Goal: Task Accomplishment & Management: Use online tool/utility

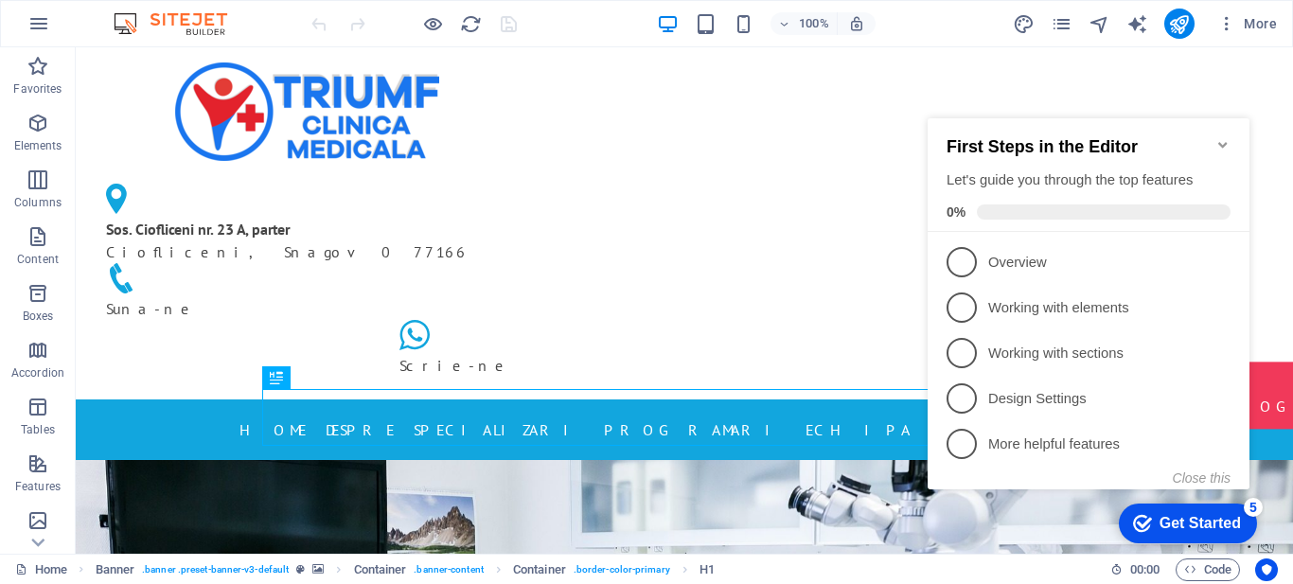
click at [1228, 137] on icon "Minimize checklist" at bounding box center [1223, 144] width 15 height 15
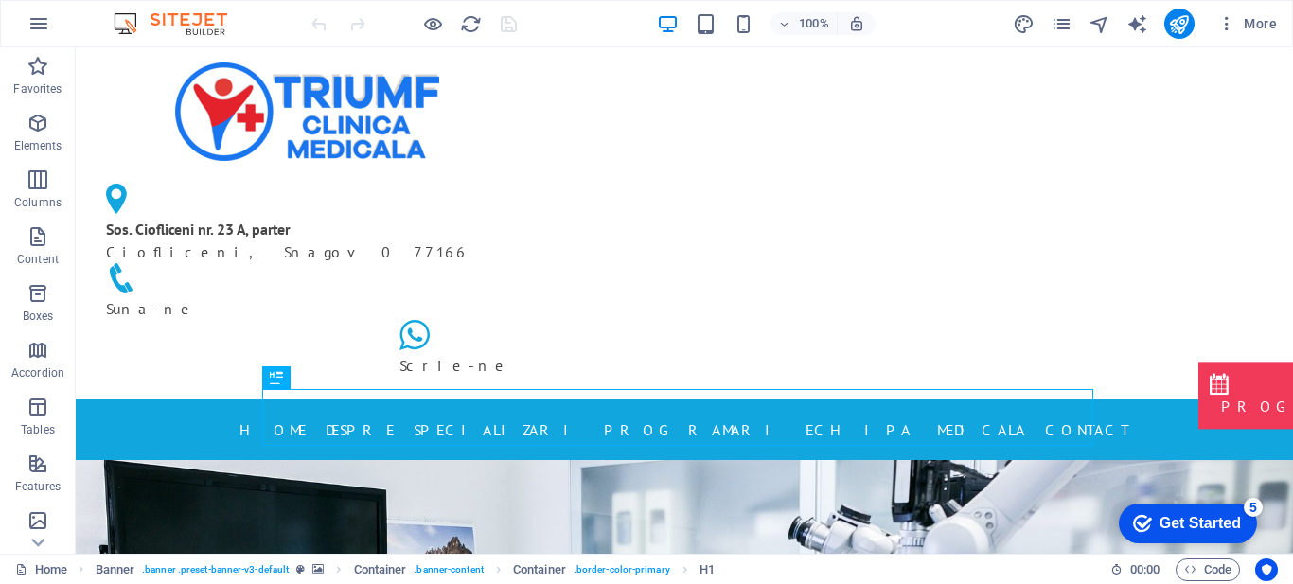
scroll to position [18, 0]
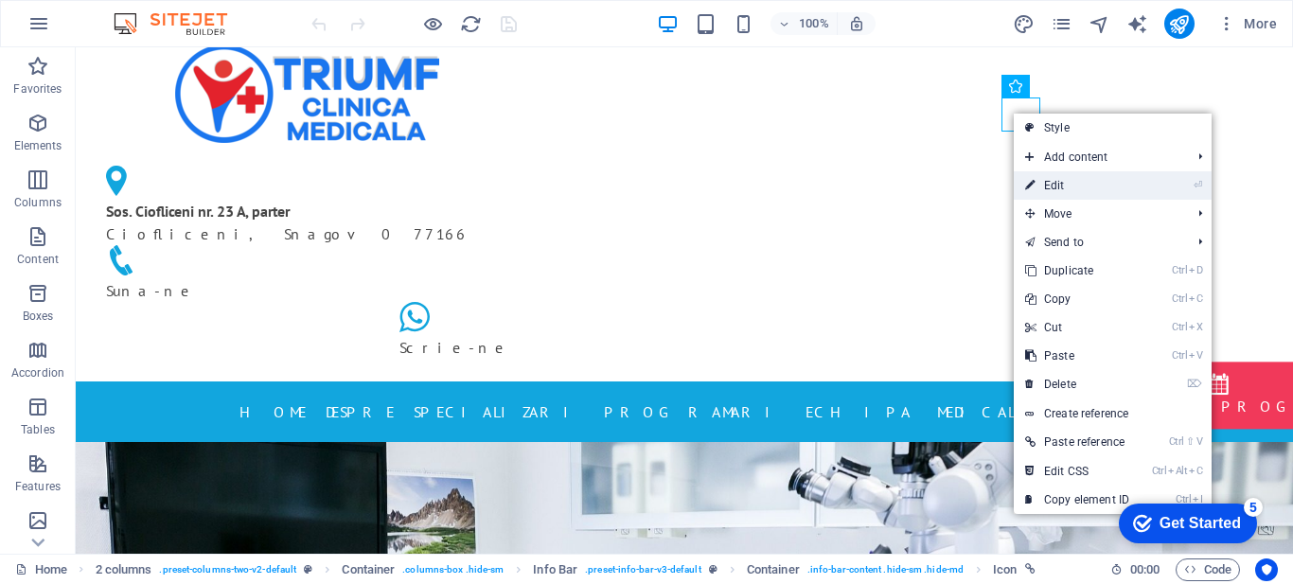
select select "xMidYMid"
select select "px"
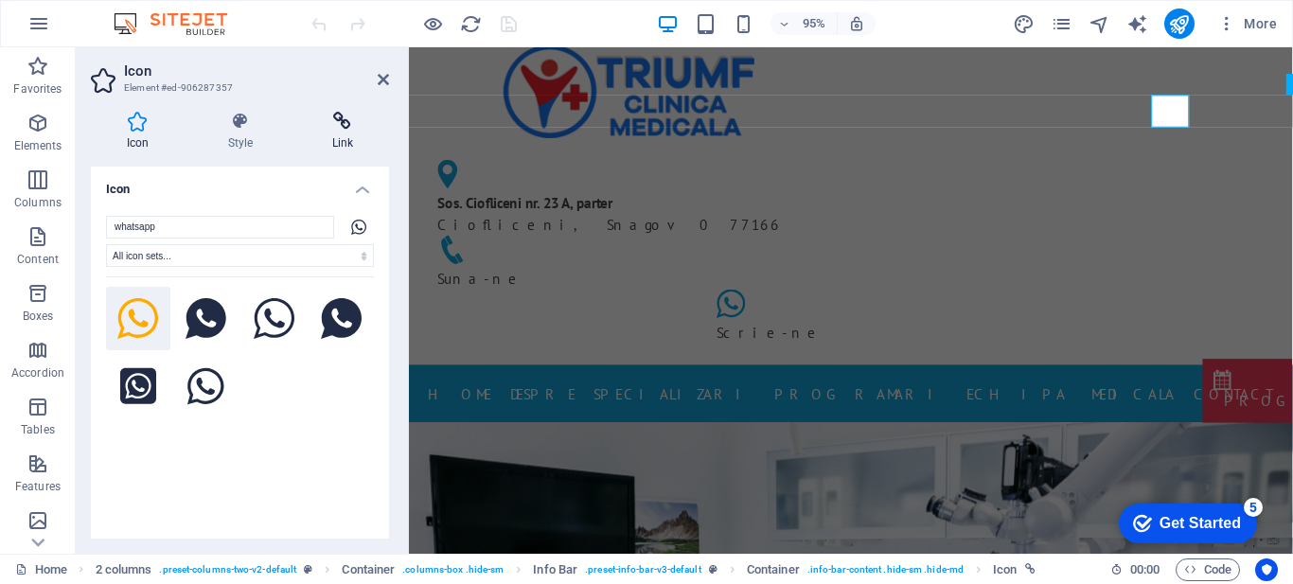
click at [339, 127] on icon at bounding box center [342, 121] width 93 height 19
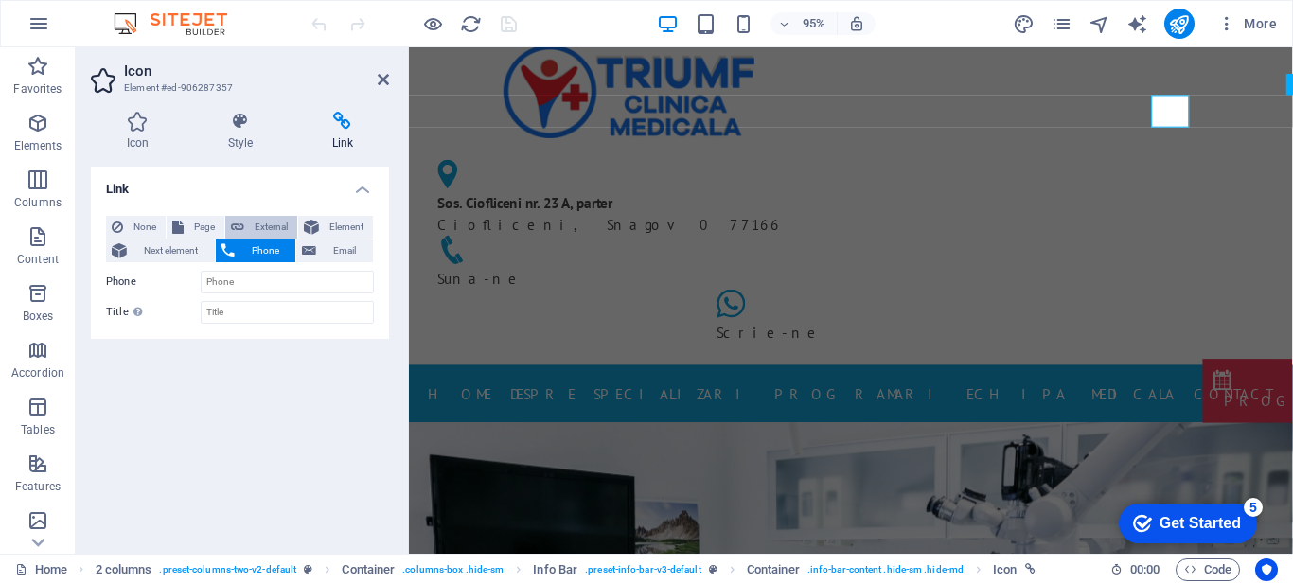
click at [258, 227] on span "External" at bounding box center [271, 227] width 42 height 23
select select "blank"
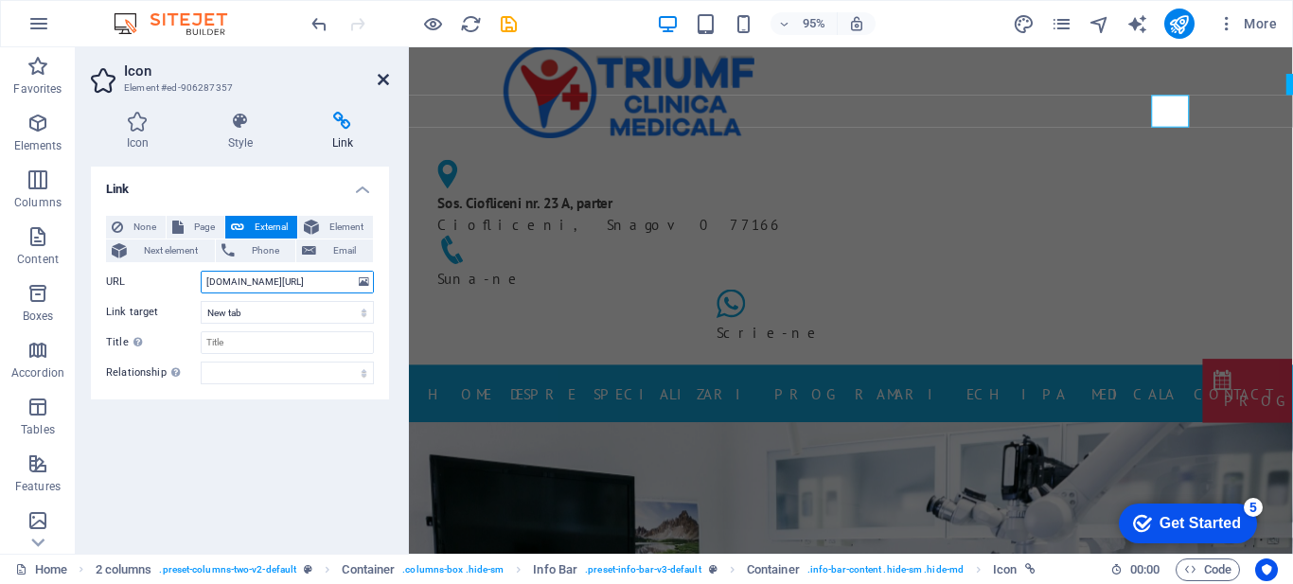
type input "wa.me/0772148193"
click at [378, 76] on icon at bounding box center [383, 79] width 11 height 15
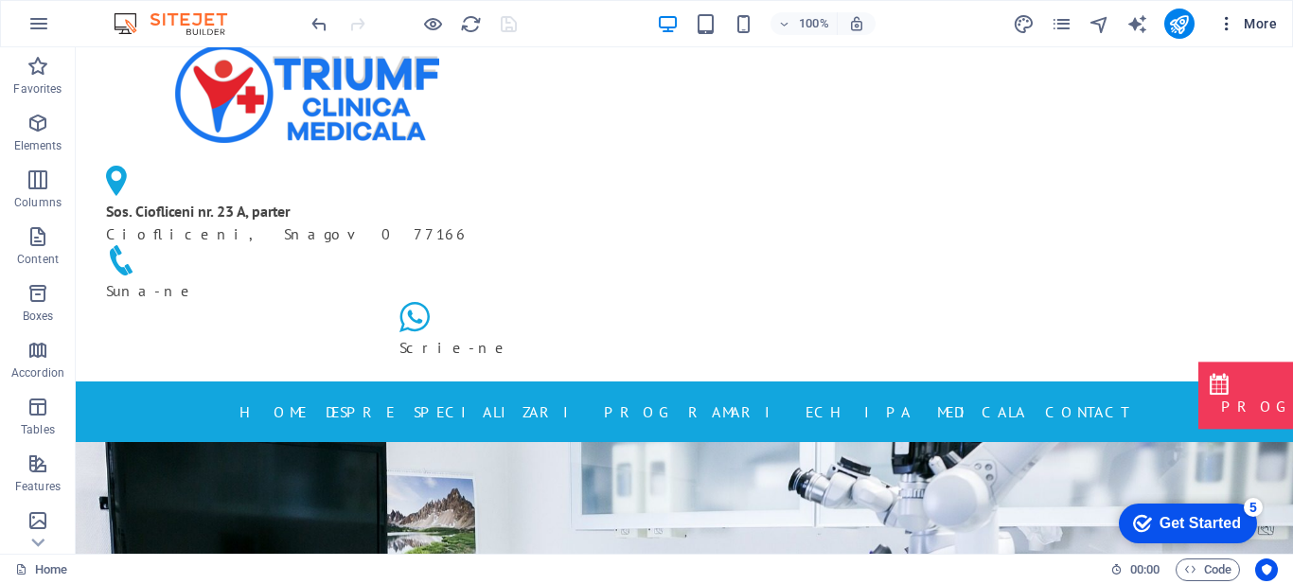
click at [0, 0] on span "More" at bounding box center [0, 0] width 0 height 0
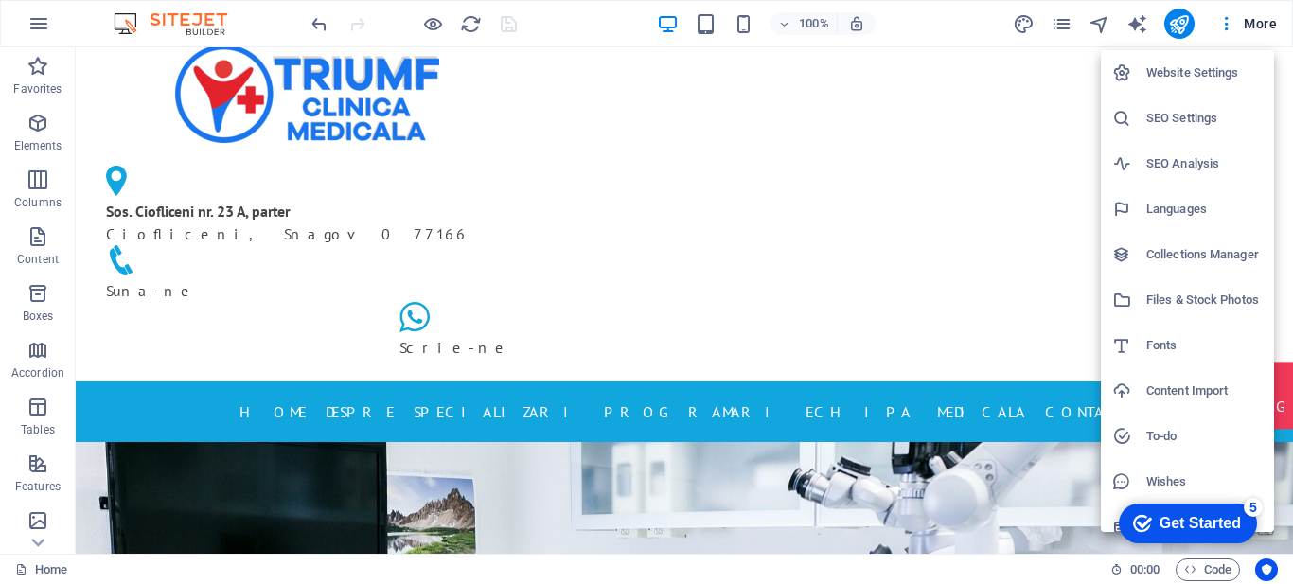
click at [1178, 25] on div at bounding box center [646, 292] width 1293 height 584
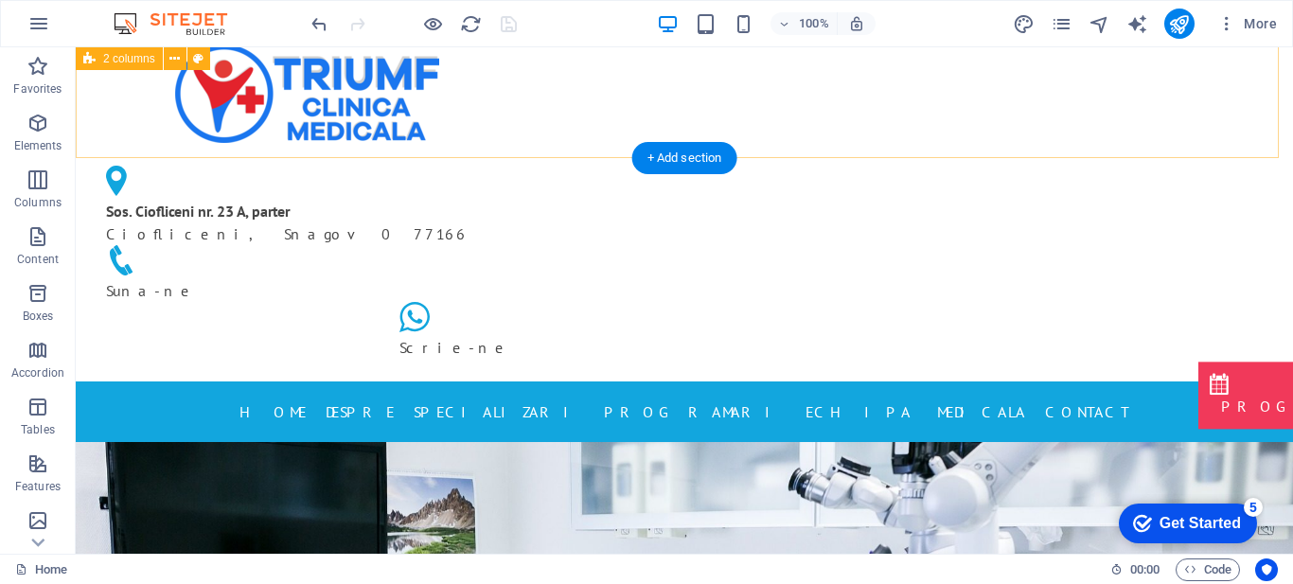
click at [1170, 134] on div "Sos. Ciofliceni nr. 23 A, parter Ciofliceni, Snagov 077166 Suna-ne Scrie-ne" at bounding box center [685, 205] width 1218 height 352
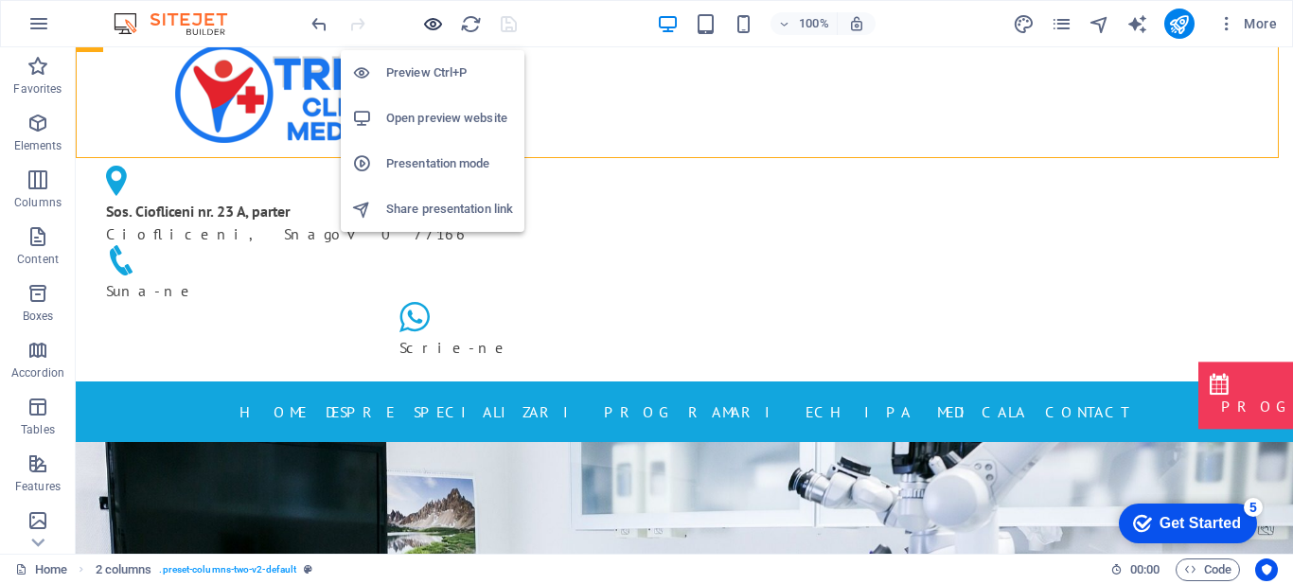
click at [435, 26] on icon "button" at bounding box center [433, 24] width 22 height 22
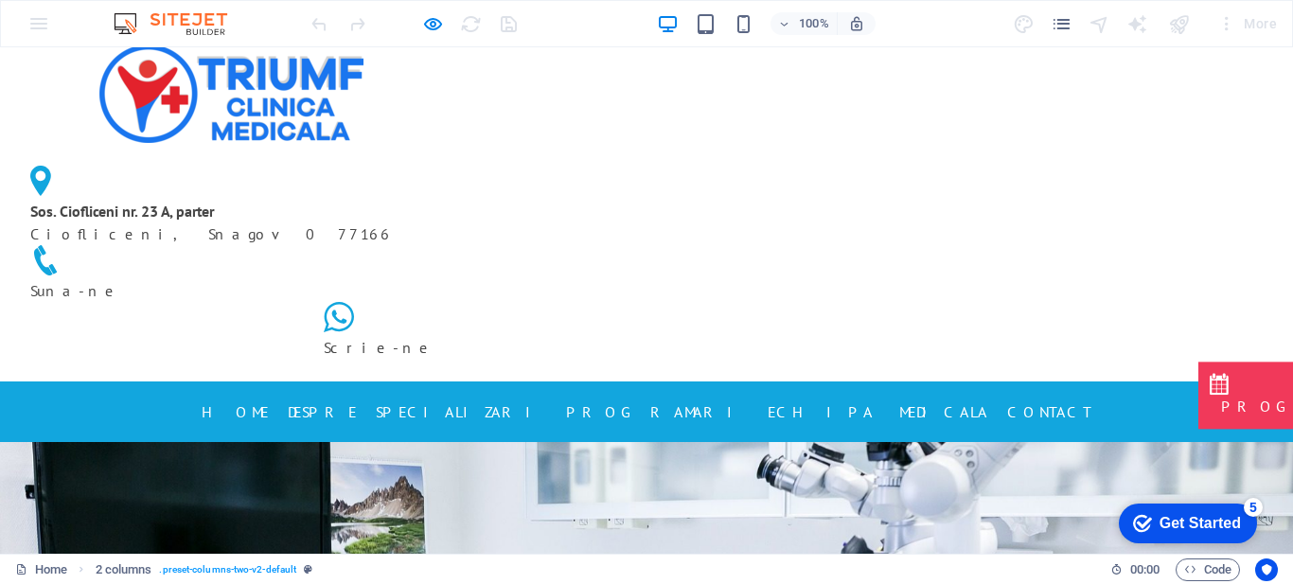
click at [354, 302] on icon at bounding box center [339, 317] width 30 height 30
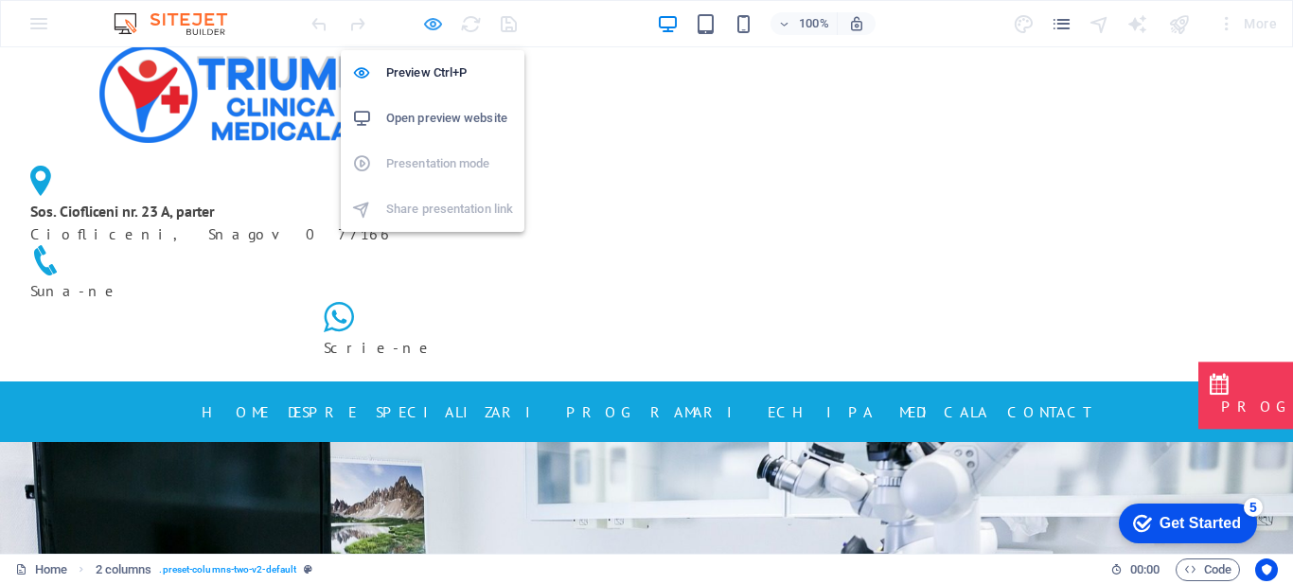
click at [433, 19] on icon "button" at bounding box center [433, 24] width 22 height 22
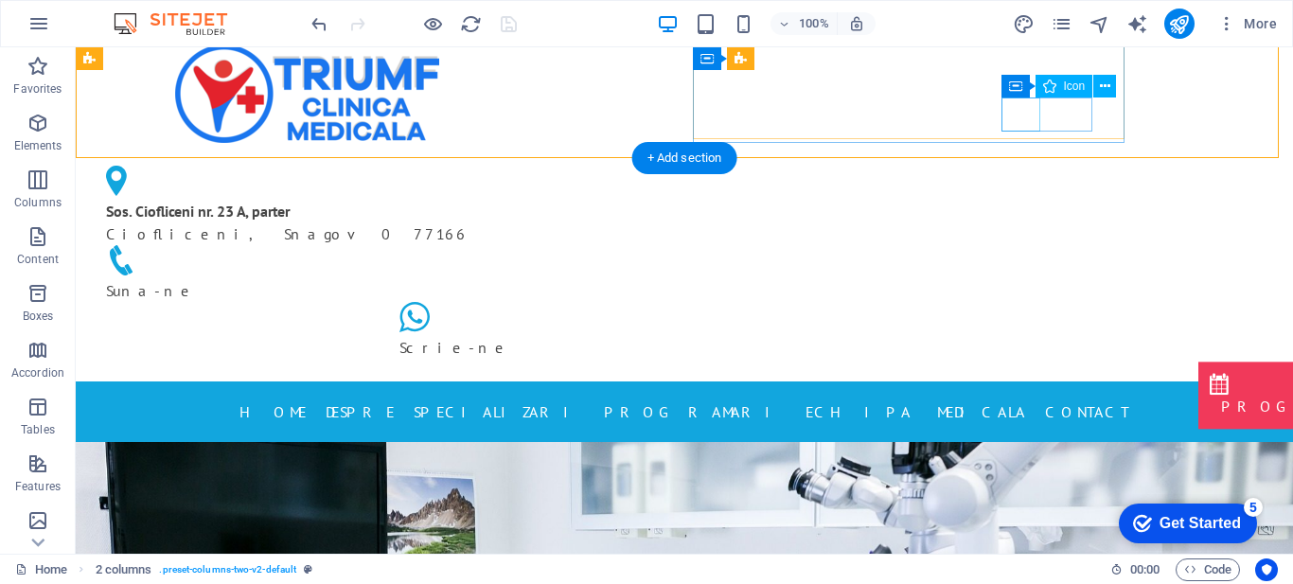
click at [801, 302] on figure at bounding box center [600, 319] width 401 height 34
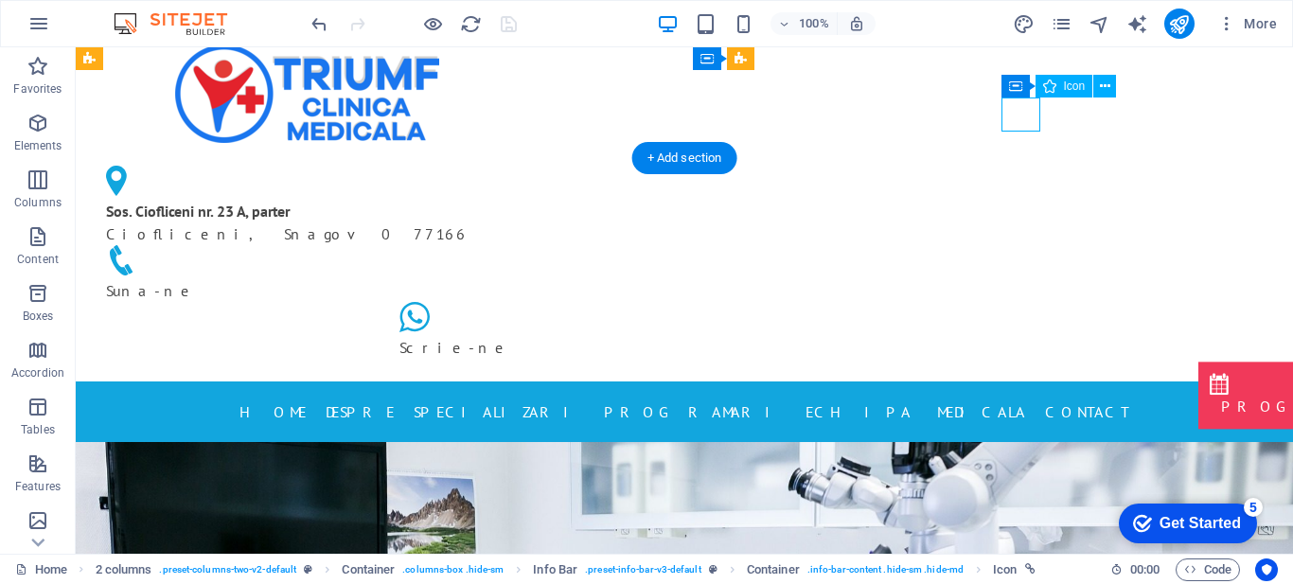
click at [801, 302] on figure at bounding box center [600, 319] width 401 height 34
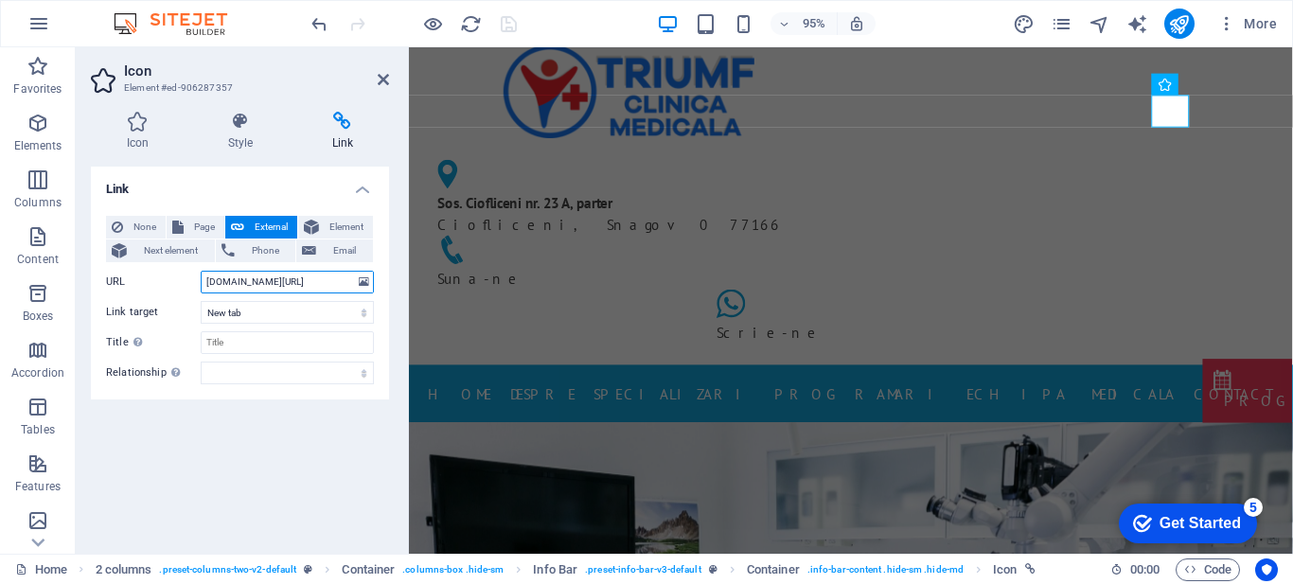
click at [208, 282] on input "wa.me/0772148193" at bounding box center [287, 282] width 173 height 23
type input "https://wa.me/0772148193"
drag, startPoint x: 383, startPoint y: 75, endPoint x: 329, endPoint y: 21, distance: 76.3
click at [383, 75] on icon at bounding box center [383, 79] width 11 height 15
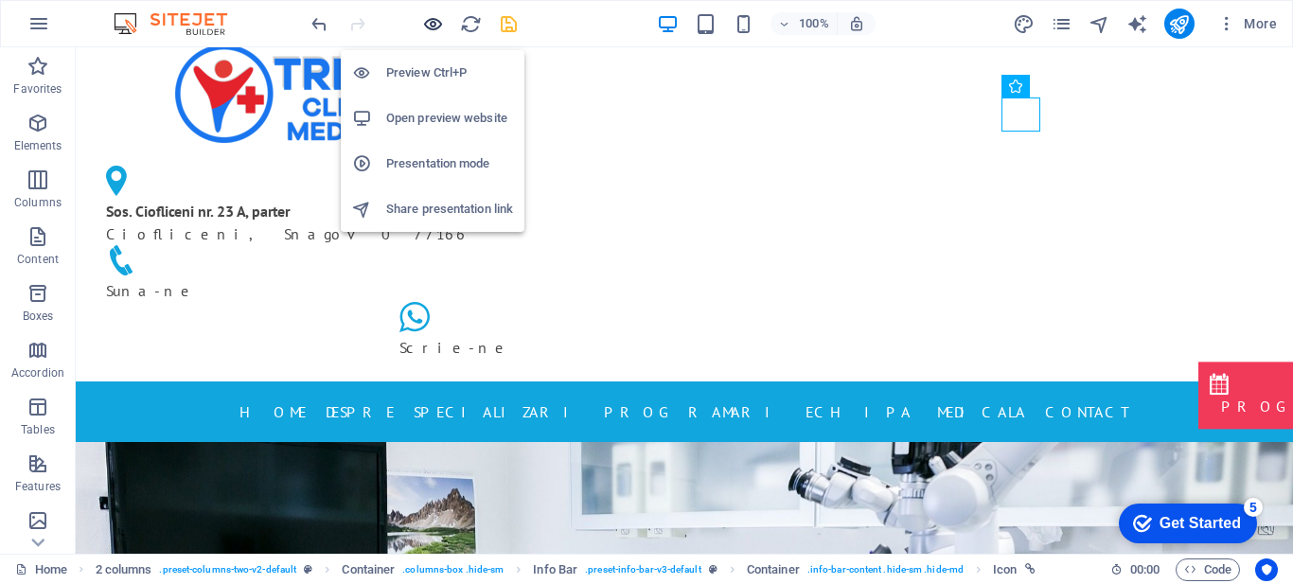
click at [425, 24] on icon "button" at bounding box center [433, 24] width 22 height 22
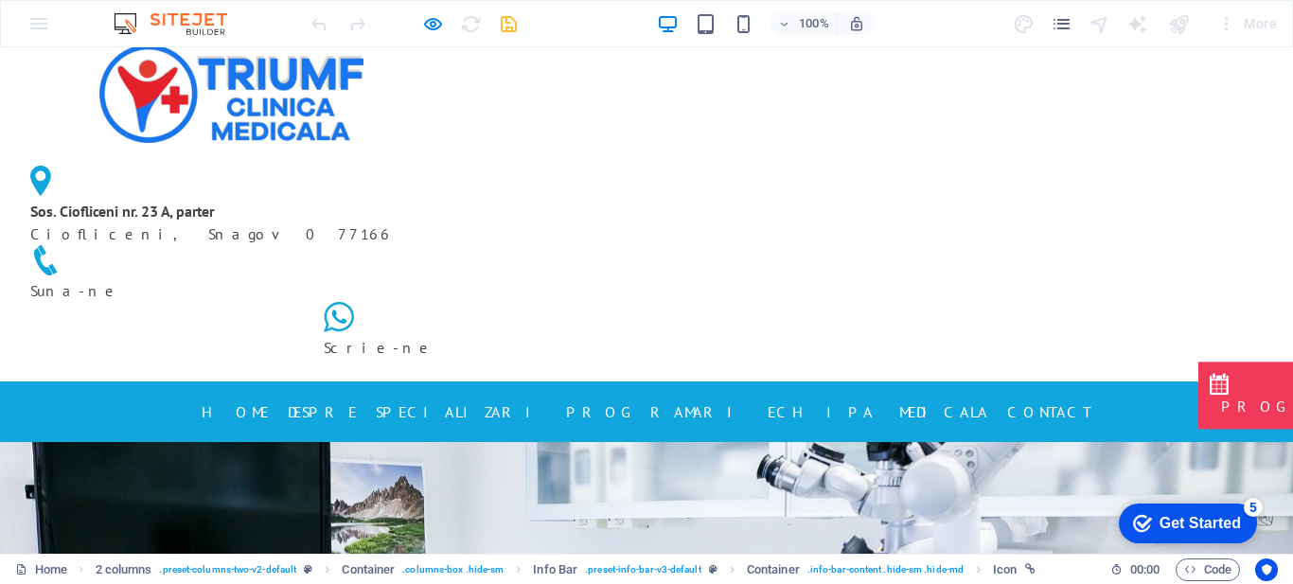
click at [354, 302] on icon at bounding box center [339, 317] width 30 height 30
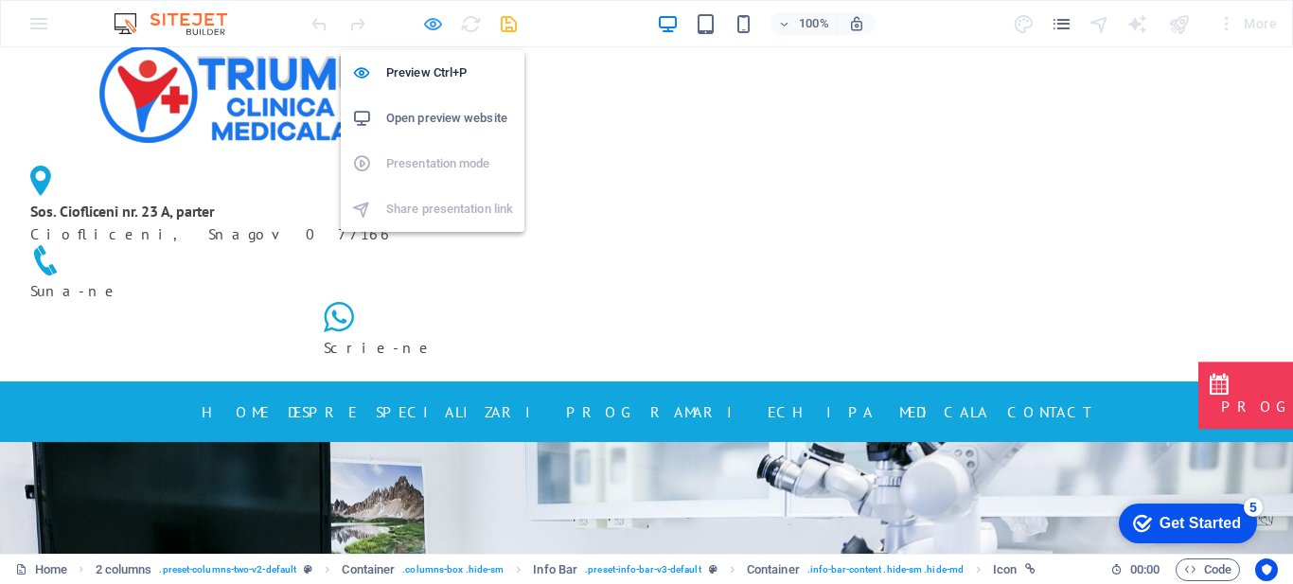
click at [440, 22] on icon "button" at bounding box center [433, 24] width 22 height 22
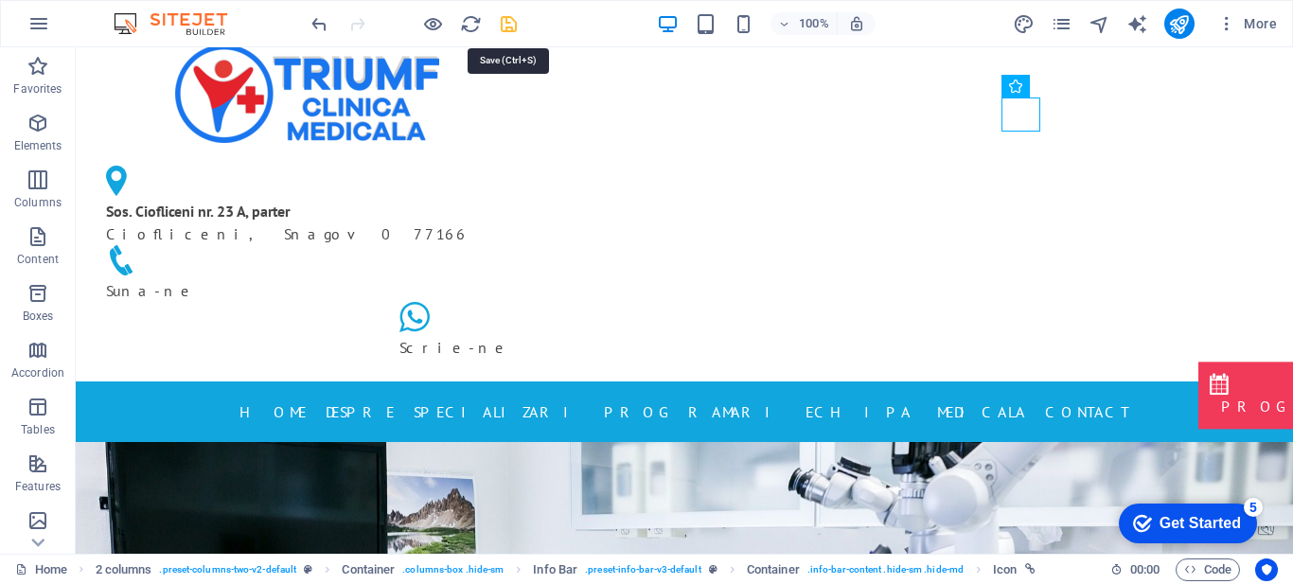
click at [512, 19] on icon "save" at bounding box center [509, 24] width 22 height 22
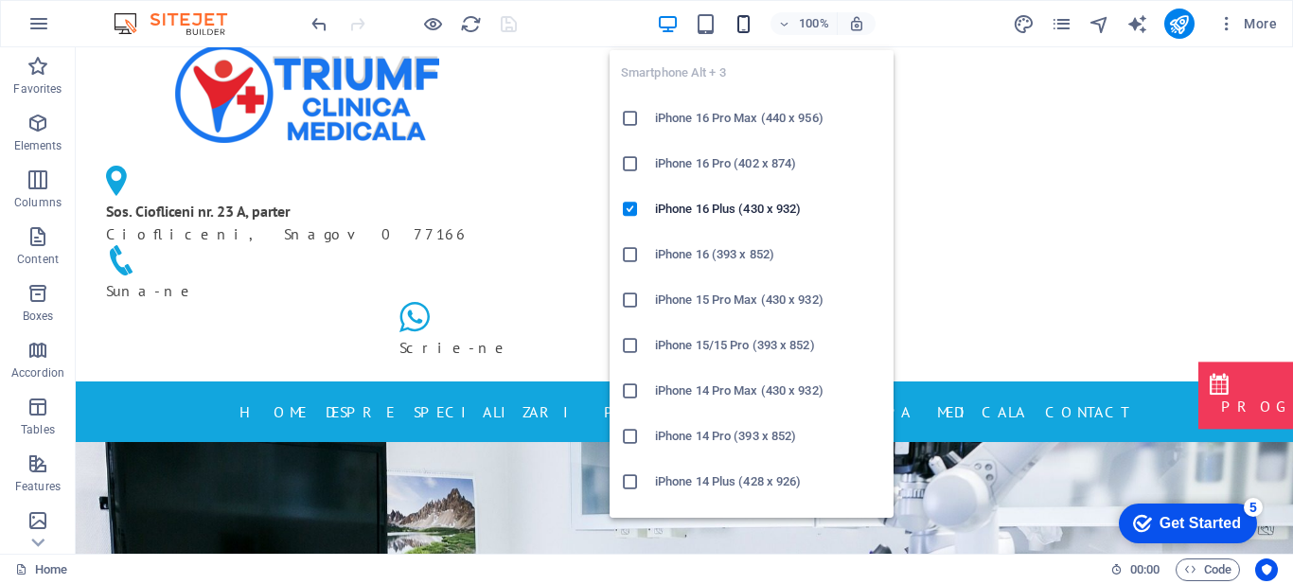
click at [742, 22] on icon "button" at bounding box center [744, 24] width 22 height 22
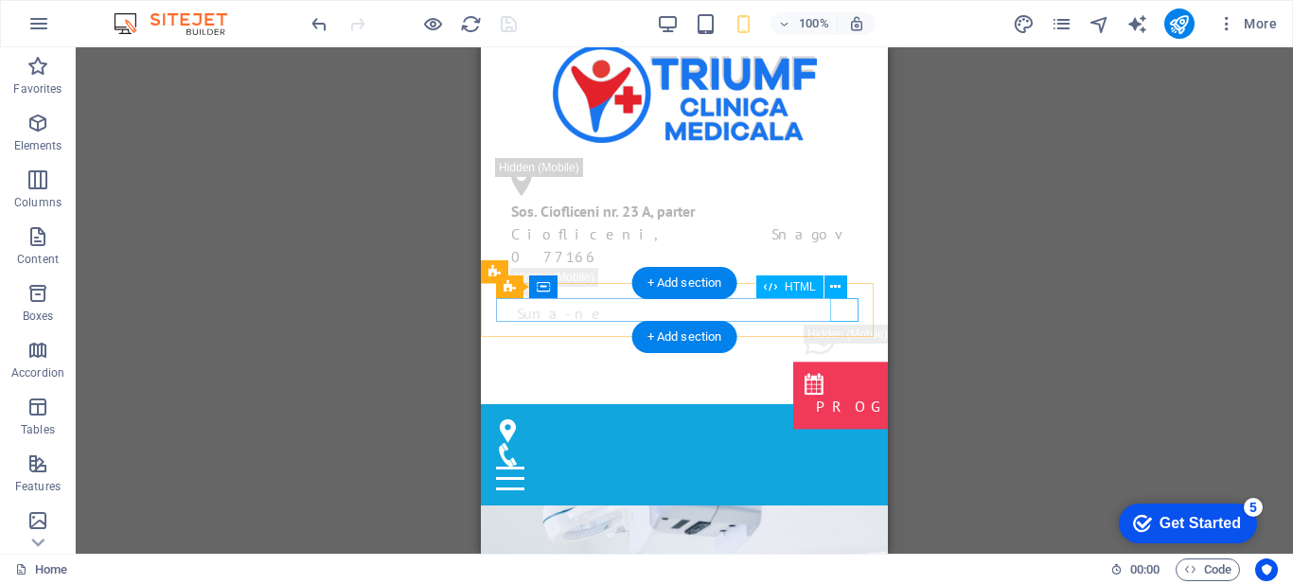
click at [850, 467] on div at bounding box center [684, 479] width 377 height 24
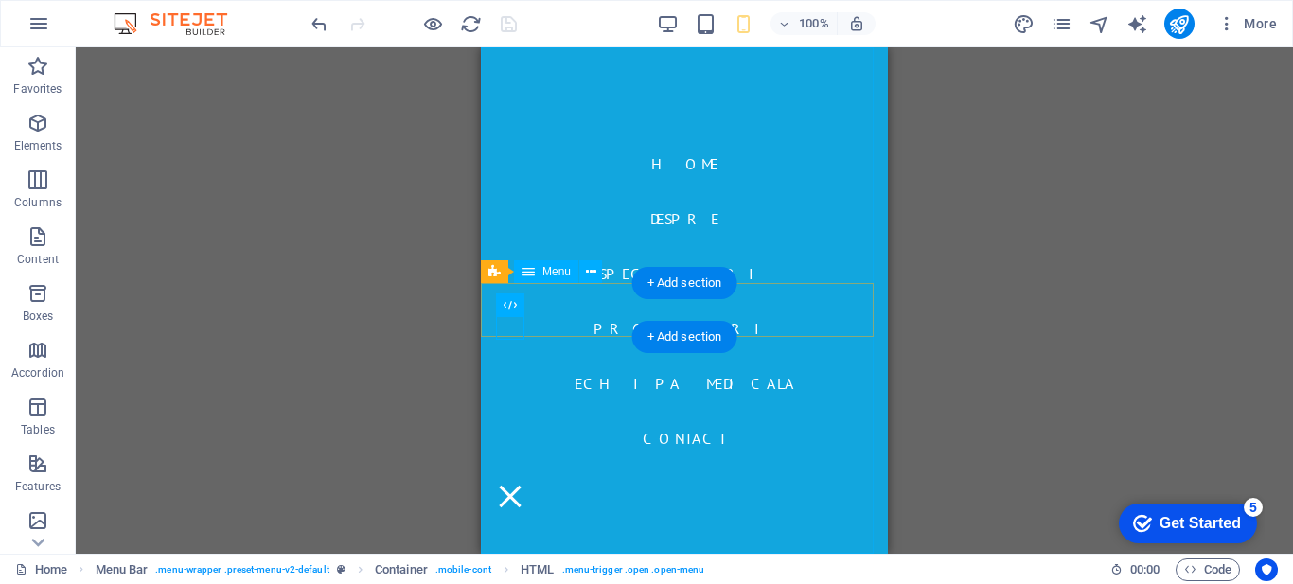
click at [533, 414] on nav "Home DESPRE SPECIALIZARI PROGRAMARI ECHIPA MEDICALA Contact" at bounding box center [684, 300] width 407 height 507
click at [679, 166] on nav "Home DESPRE SPECIALIZARI PROGRAMARI ECHIPA MEDICALA Contact" at bounding box center [684, 300] width 407 height 507
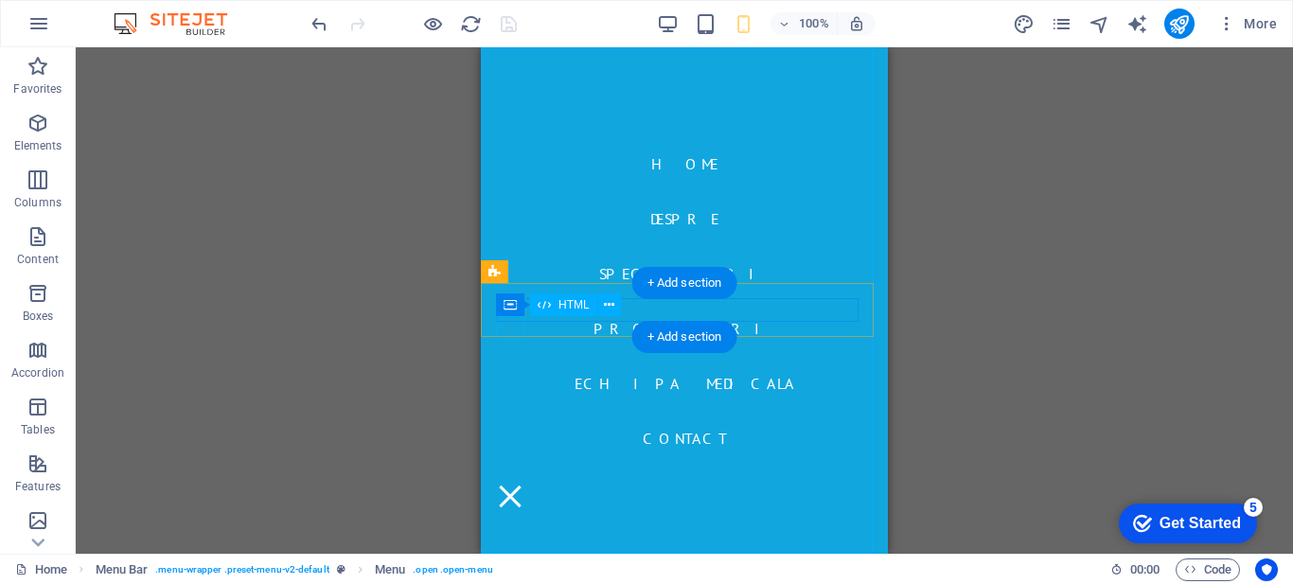
click at [508, 485] on div at bounding box center [510, 497] width 28 height 24
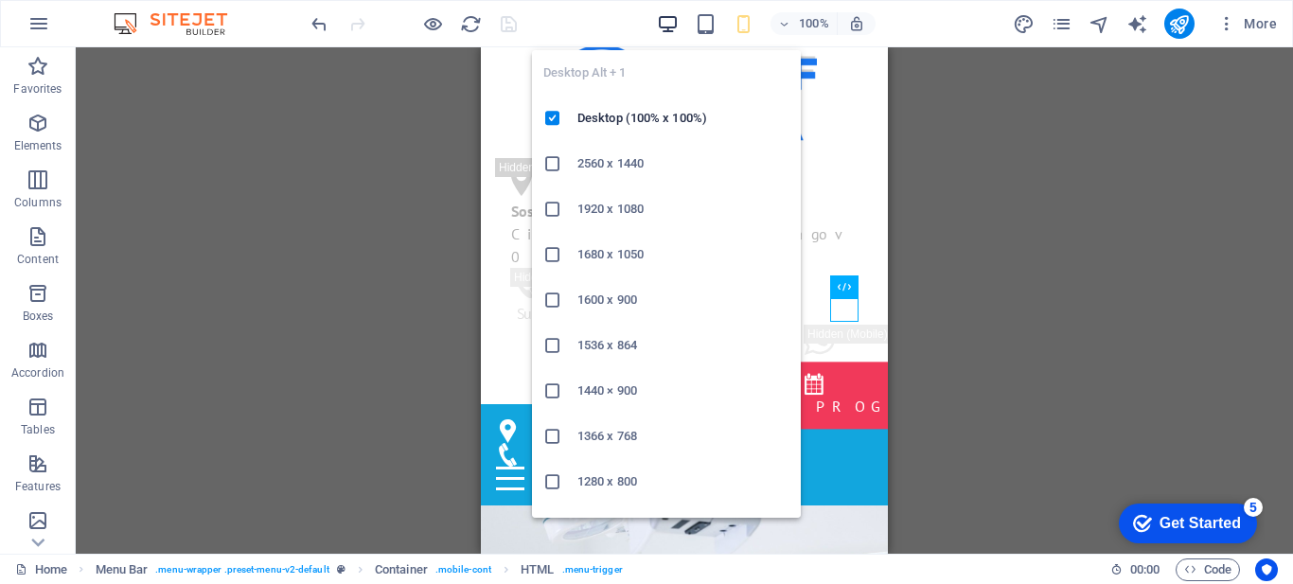
click at [665, 24] on icon "button" at bounding box center [668, 24] width 22 height 22
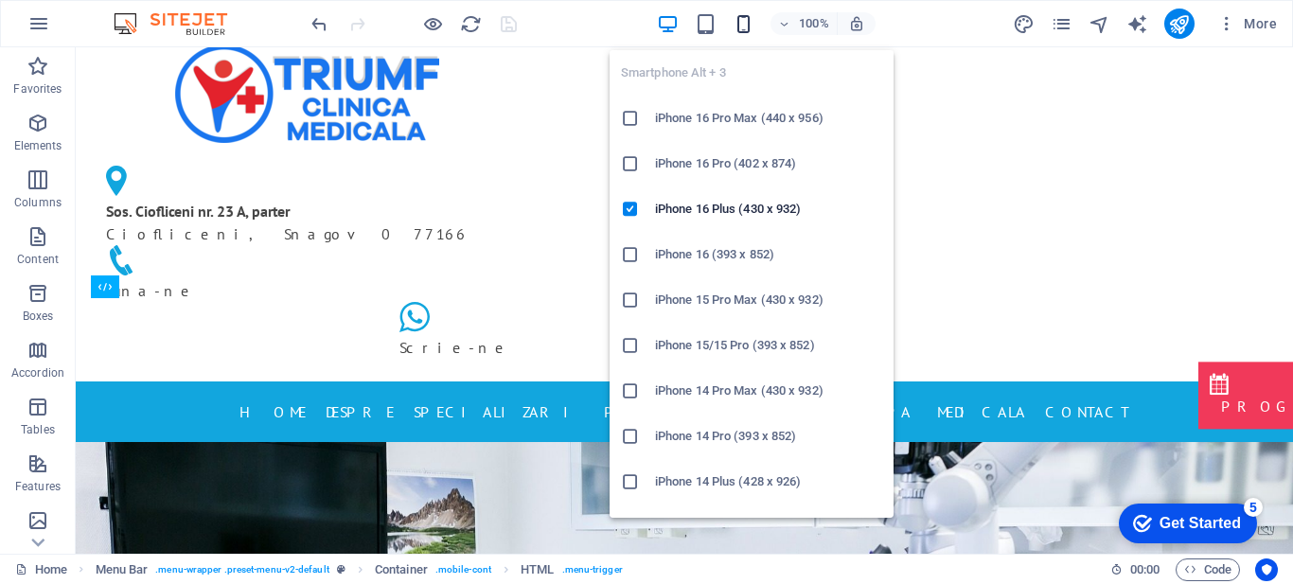
click at [734, 21] on icon "button" at bounding box center [744, 24] width 22 height 22
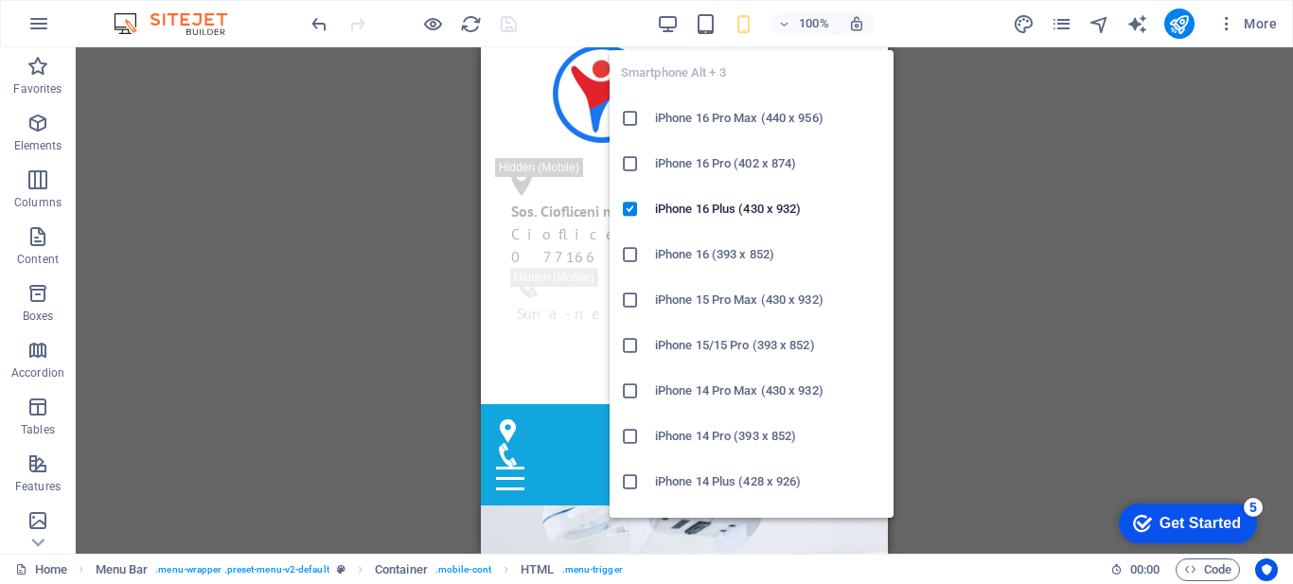
click at [734, 21] on icon "button" at bounding box center [744, 24] width 22 height 22
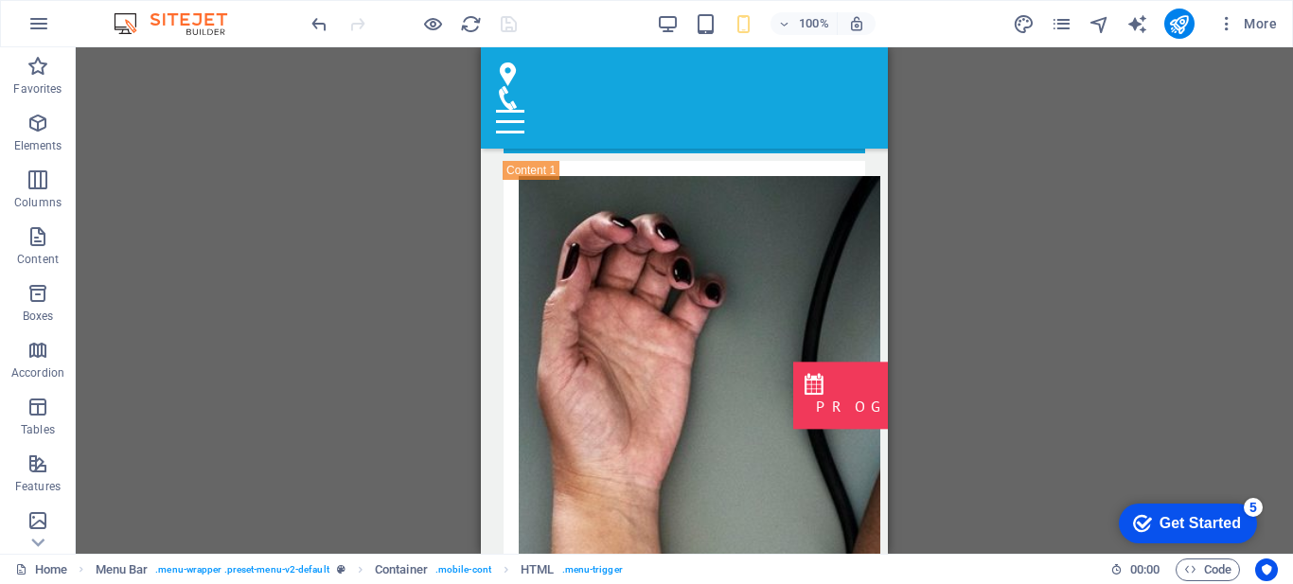
scroll to position [4419, 0]
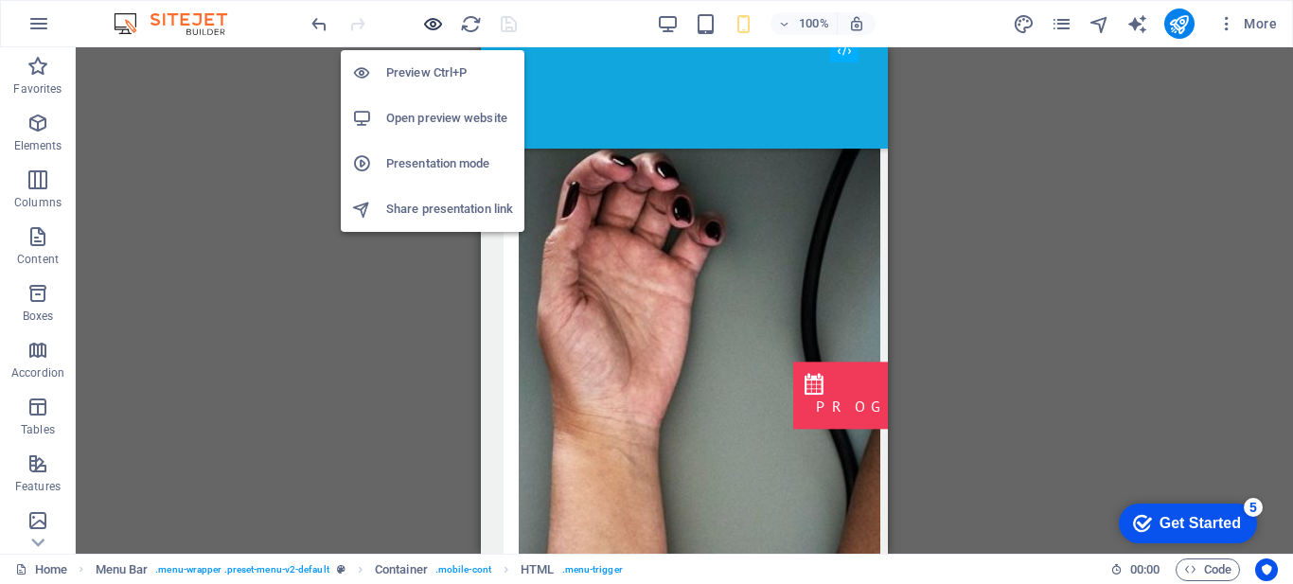
click at [439, 26] on icon "button" at bounding box center [433, 24] width 22 height 22
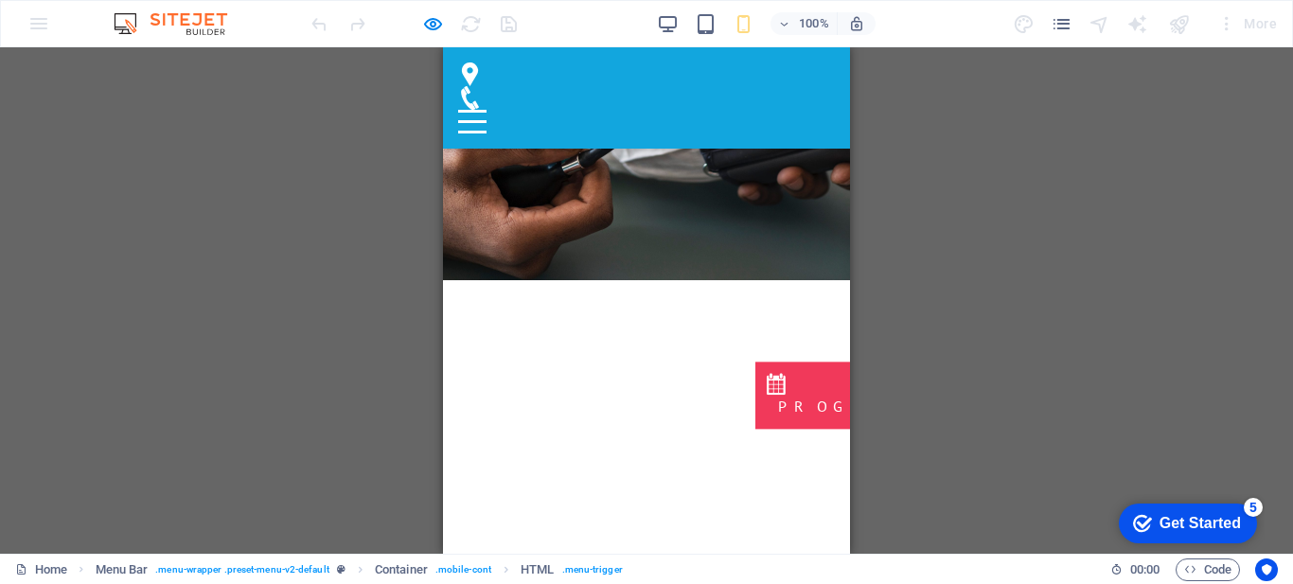
scroll to position [4953, 0]
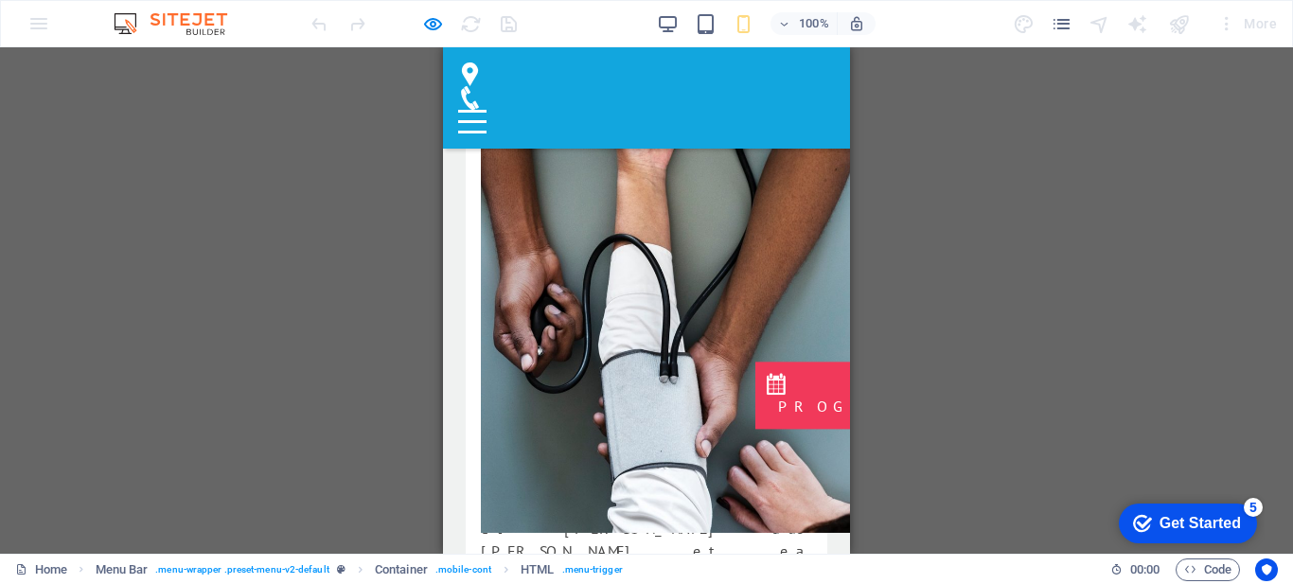
scroll to position [2755, 0]
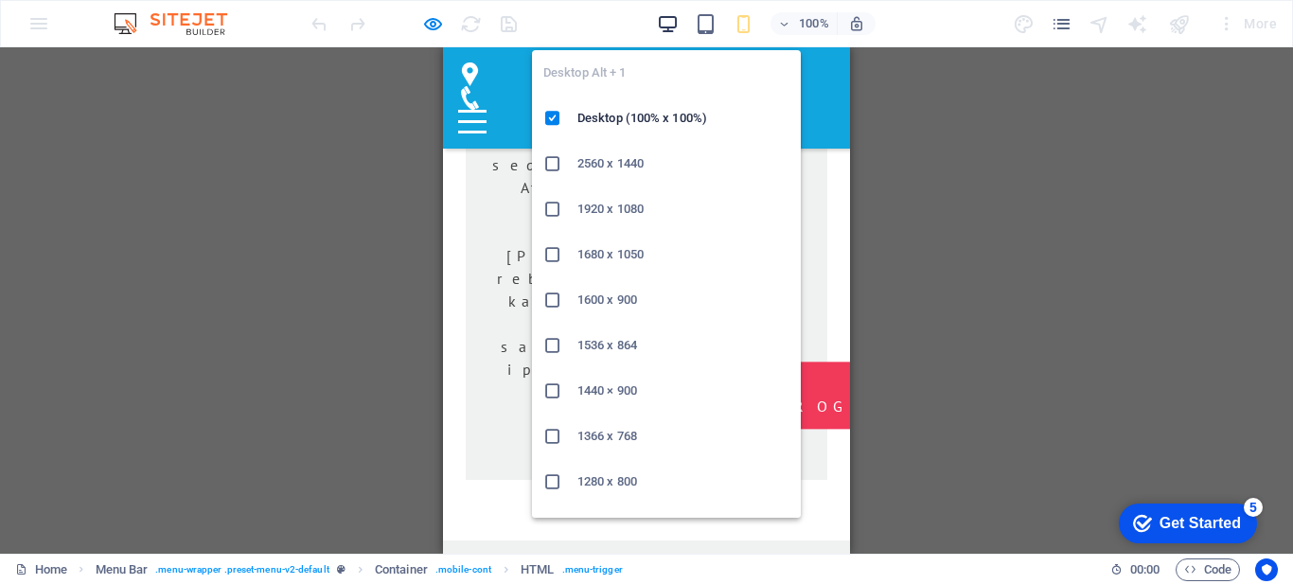
click at [667, 29] on icon "button" at bounding box center [668, 24] width 22 height 22
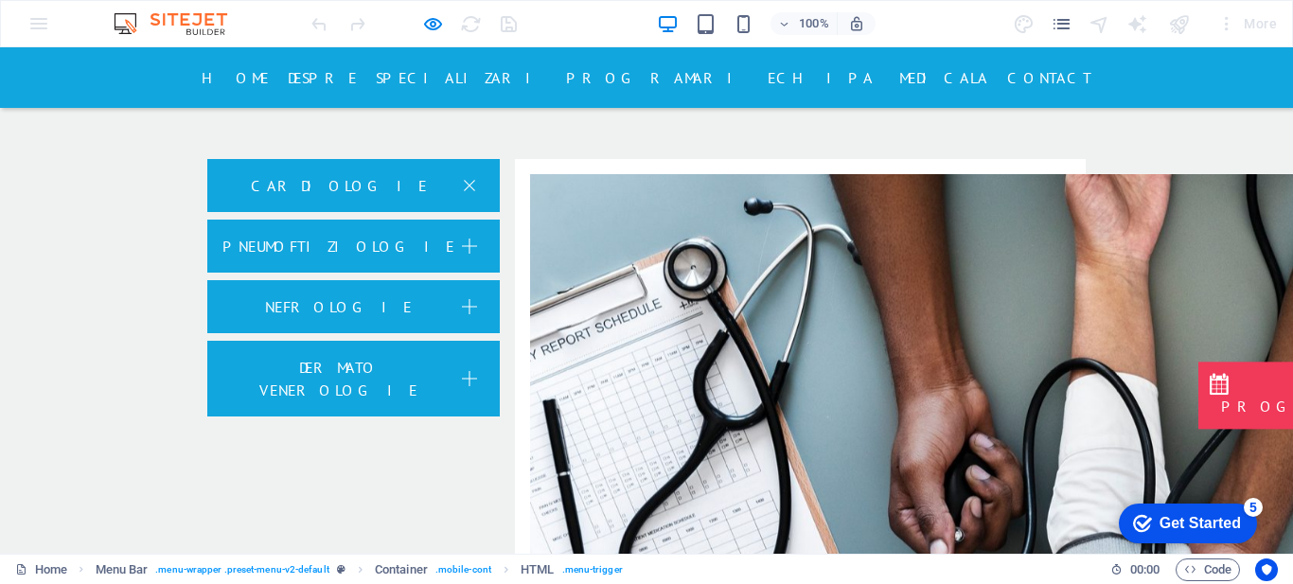
scroll to position [2762, 0]
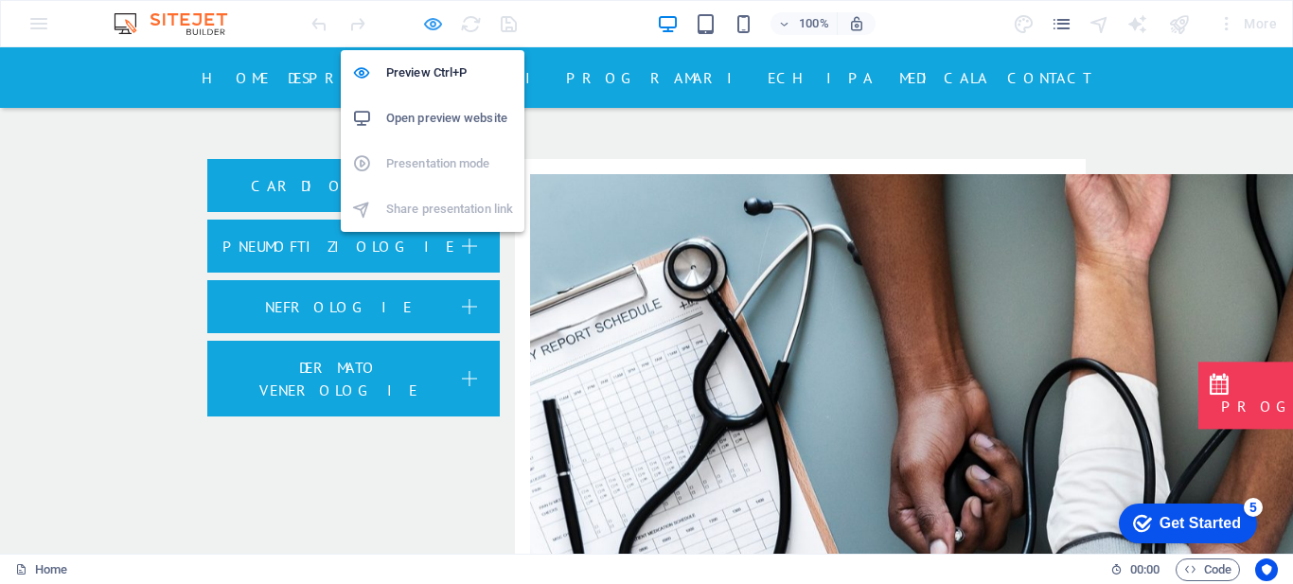
click at [433, 27] on icon "button" at bounding box center [433, 24] width 22 height 22
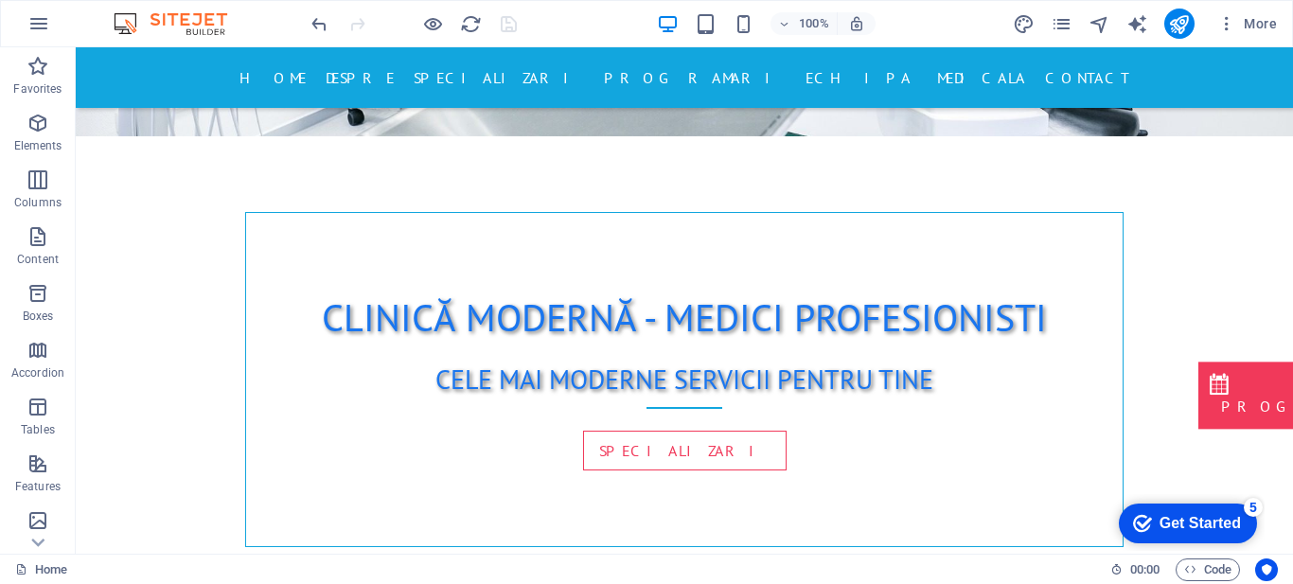
scroll to position [889, 0]
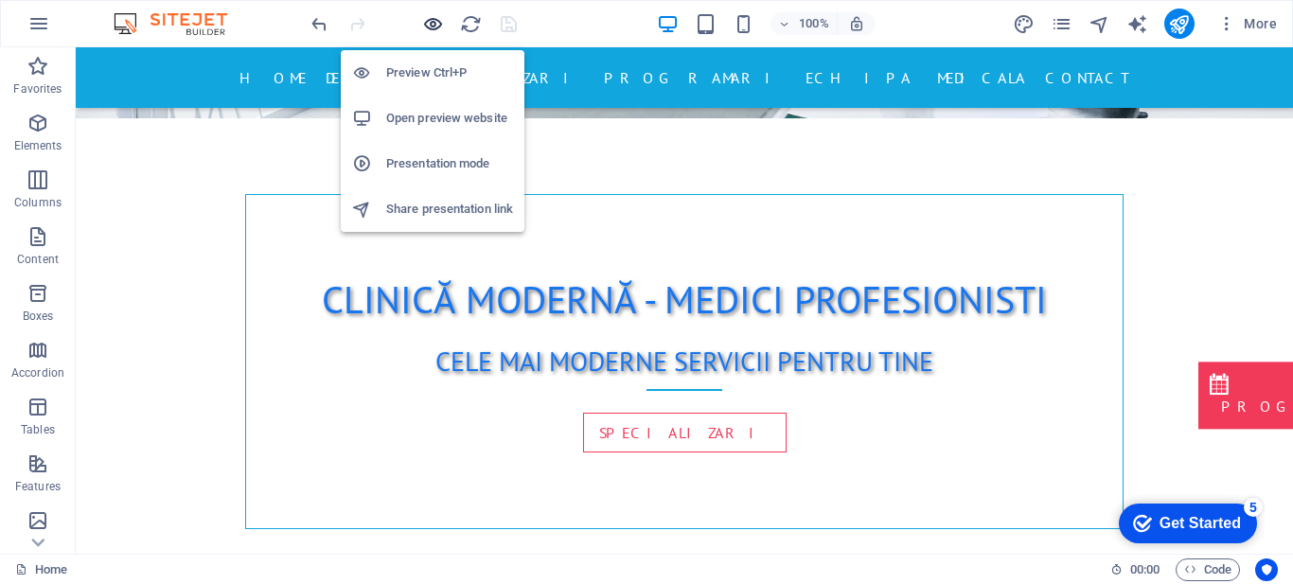
click at [436, 30] on icon "button" at bounding box center [433, 24] width 22 height 22
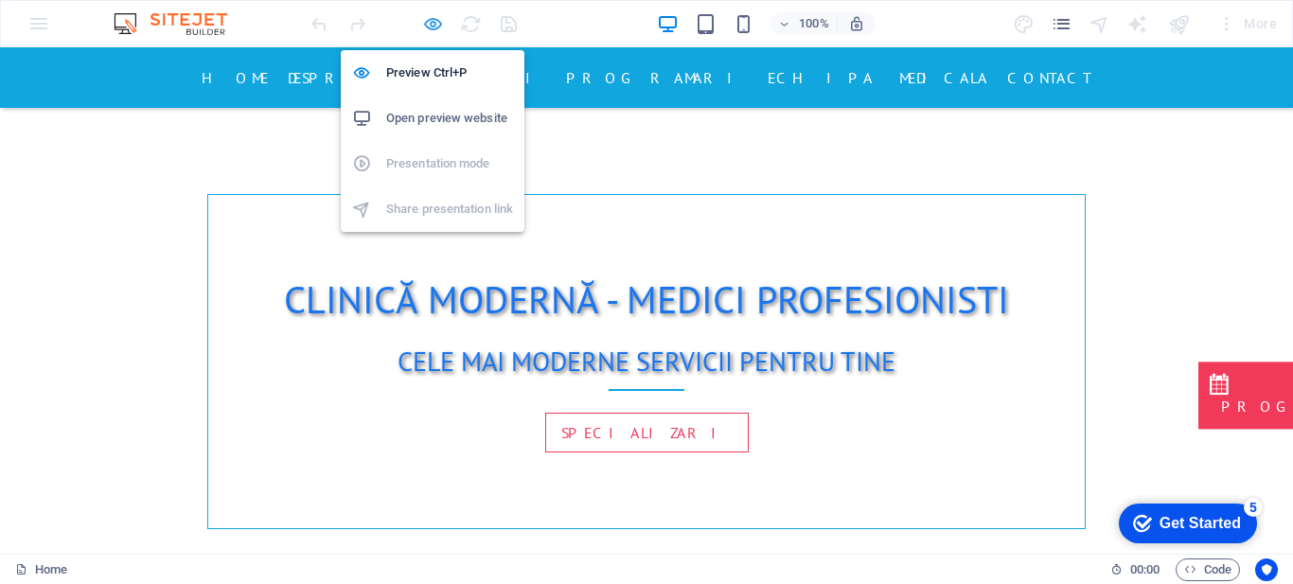
click at [437, 26] on icon "button" at bounding box center [433, 24] width 22 height 22
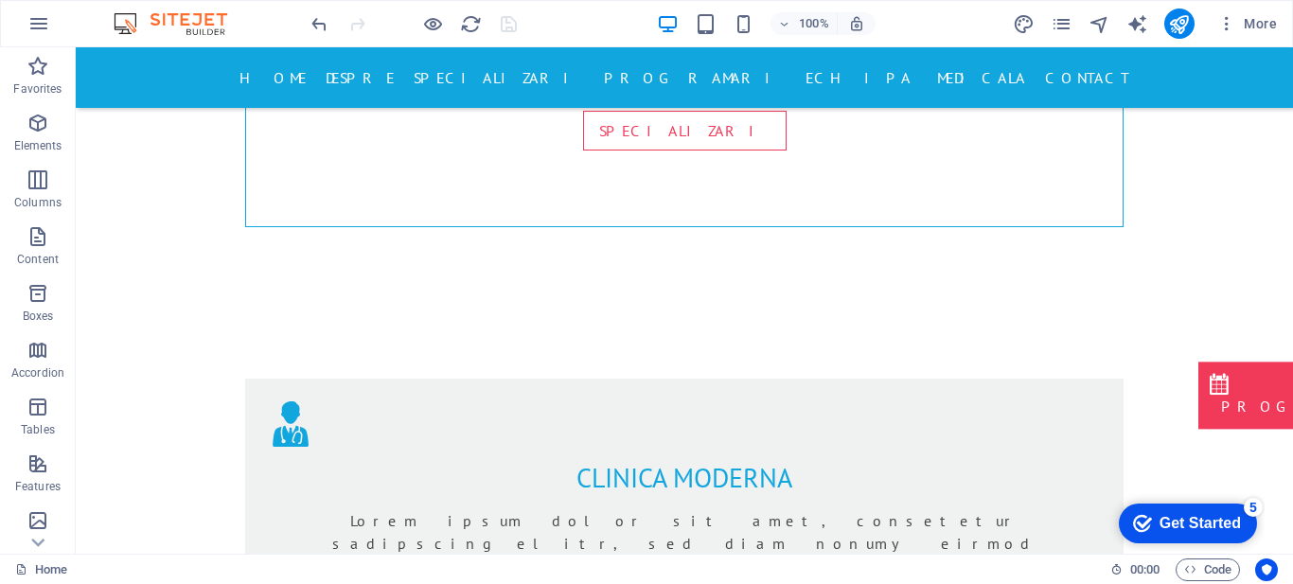
scroll to position [1031, 0]
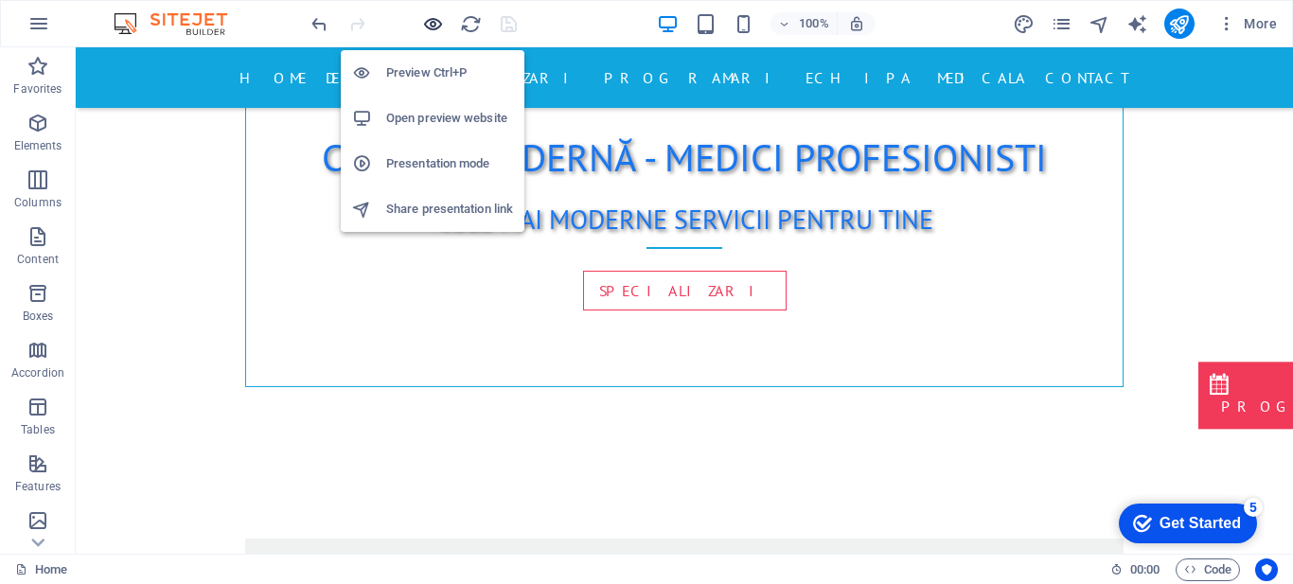
click at [435, 20] on icon "button" at bounding box center [433, 24] width 22 height 22
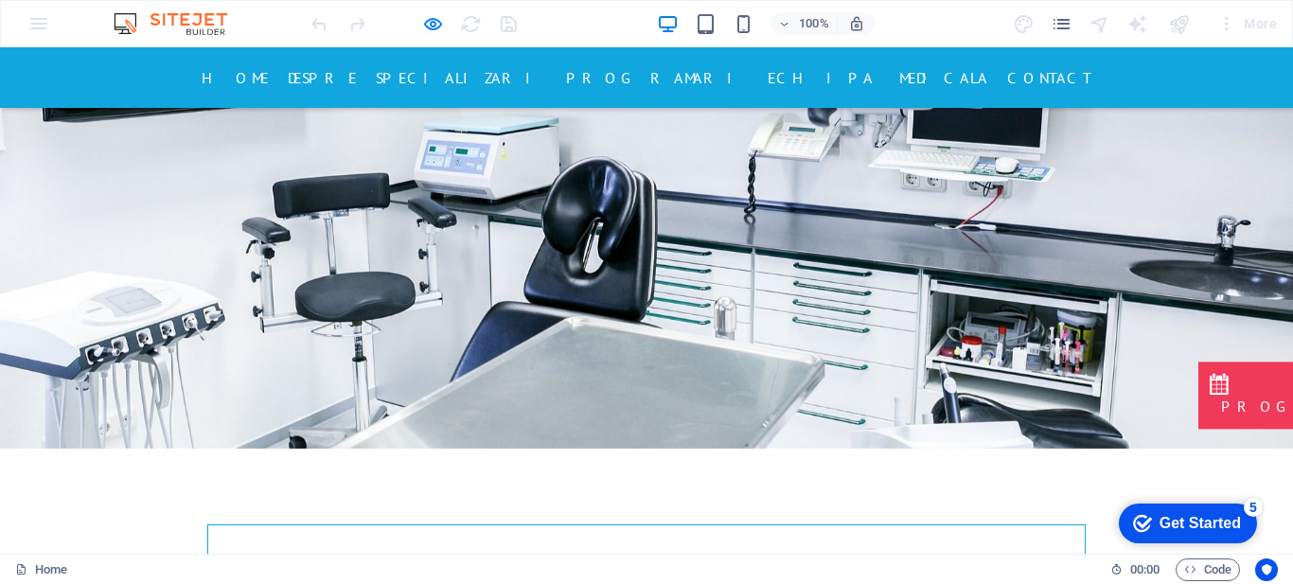
scroll to position [717, 0]
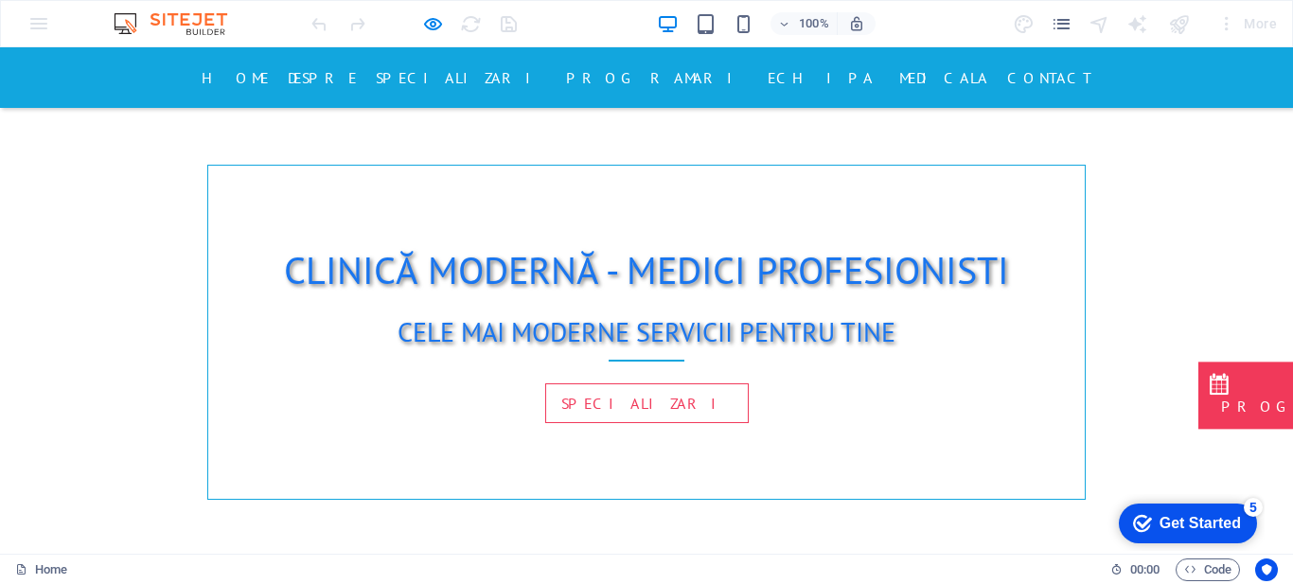
scroll to position [897, 0]
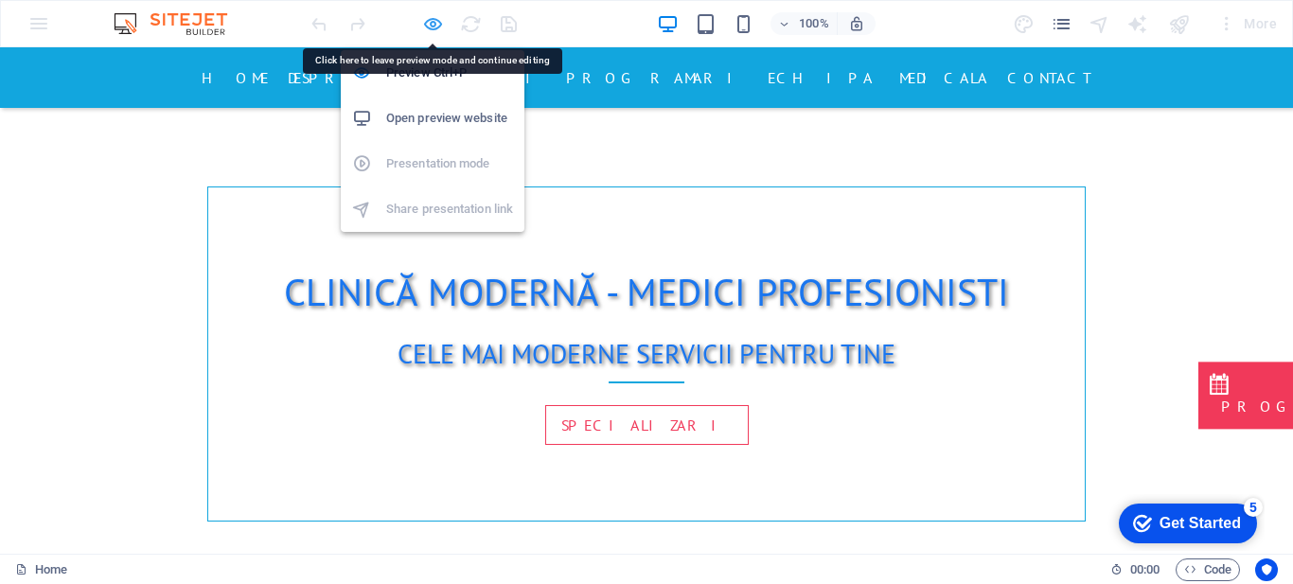
click at [430, 29] on icon "button" at bounding box center [433, 24] width 22 height 22
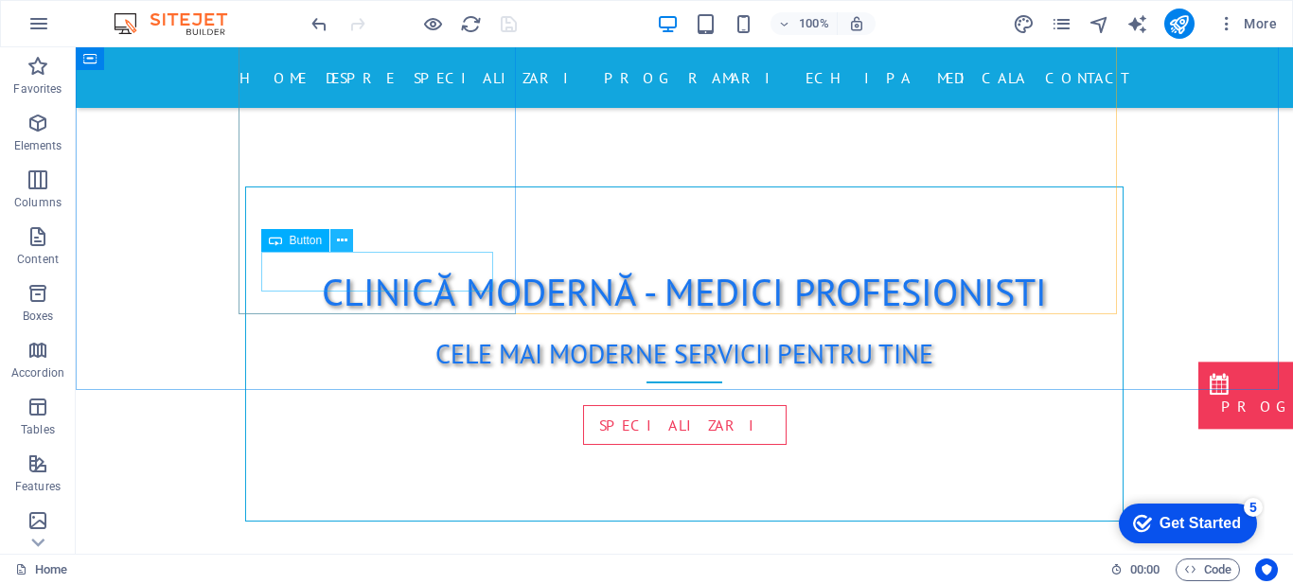
click at [340, 241] on icon at bounding box center [342, 241] width 10 height 20
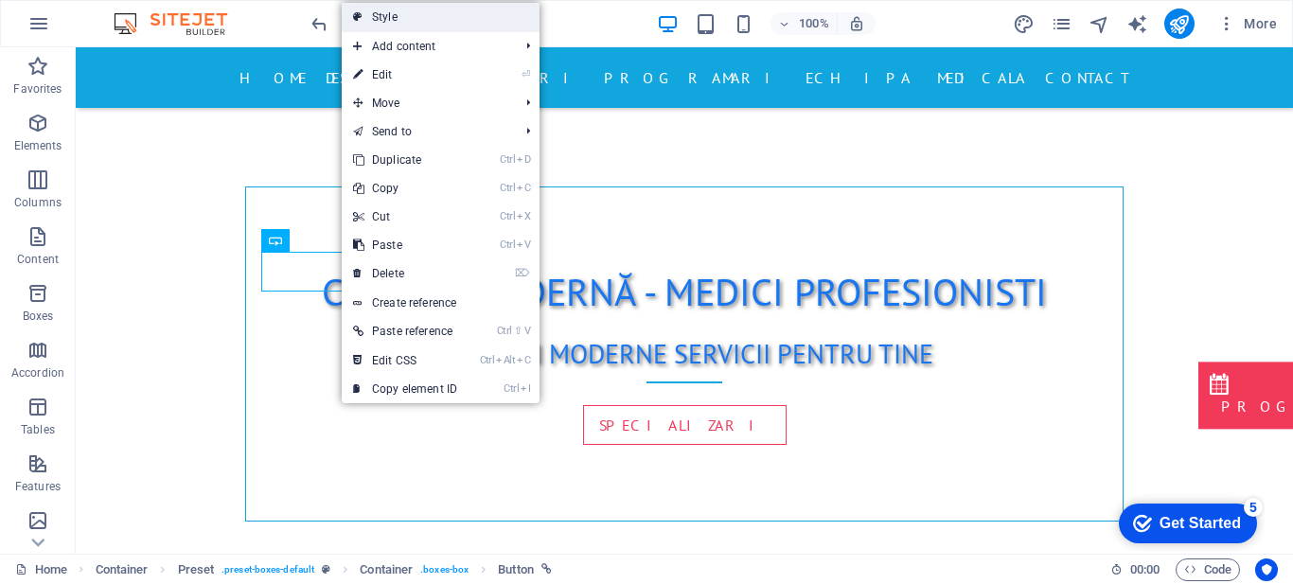
click at [437, 20] on link "Style" at bounding box center [441, 17] width 198 height 28
select select "px"
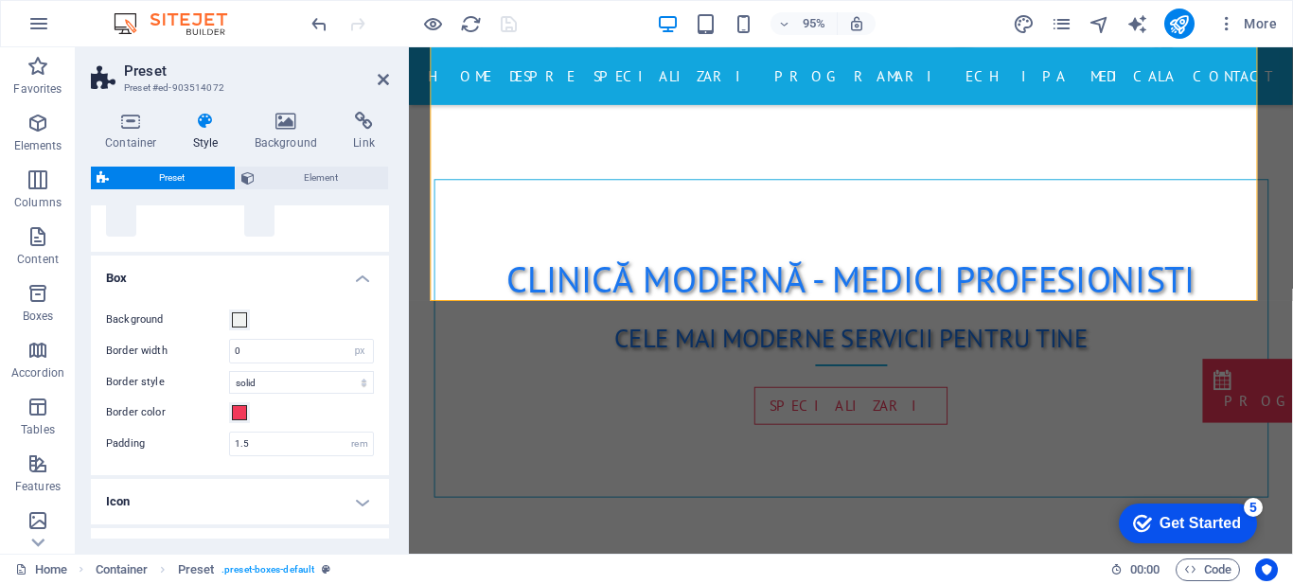
scroll to position [312, 0]
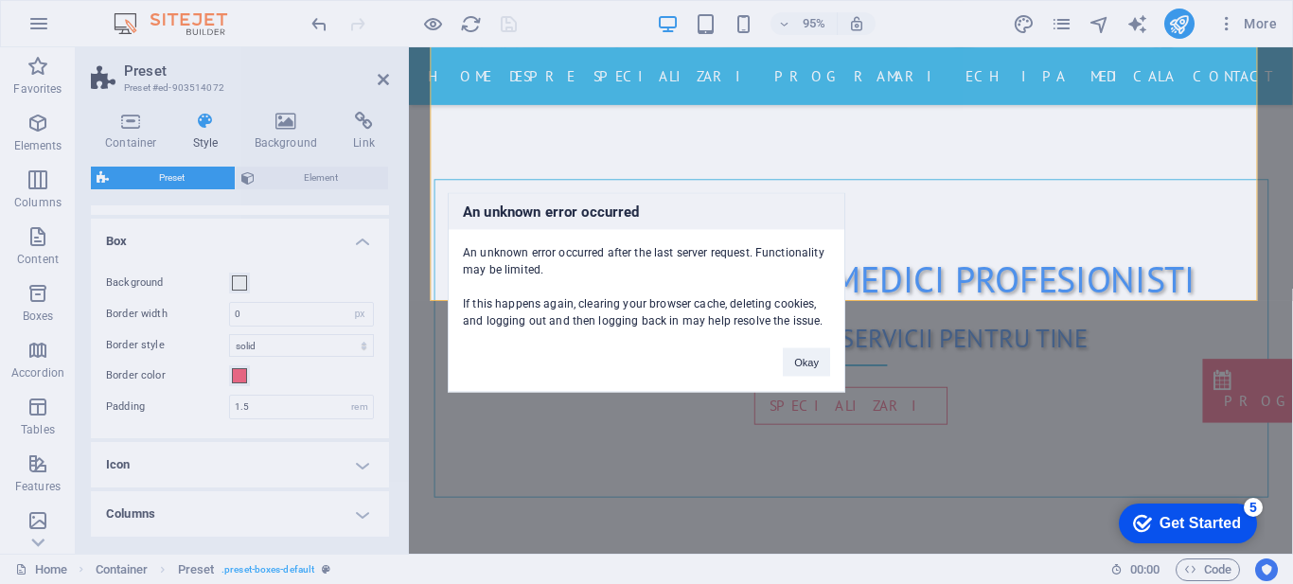
drag, startPoint x: 388, startPoint y: 427, endPoint x: 388, endPoint y: 442, distance: 15.2
click at [388, 442] on div "An unknown error occurred An unknown error occurred after the last server reque…" at bounding box center [646, 292] width 1293 height 584
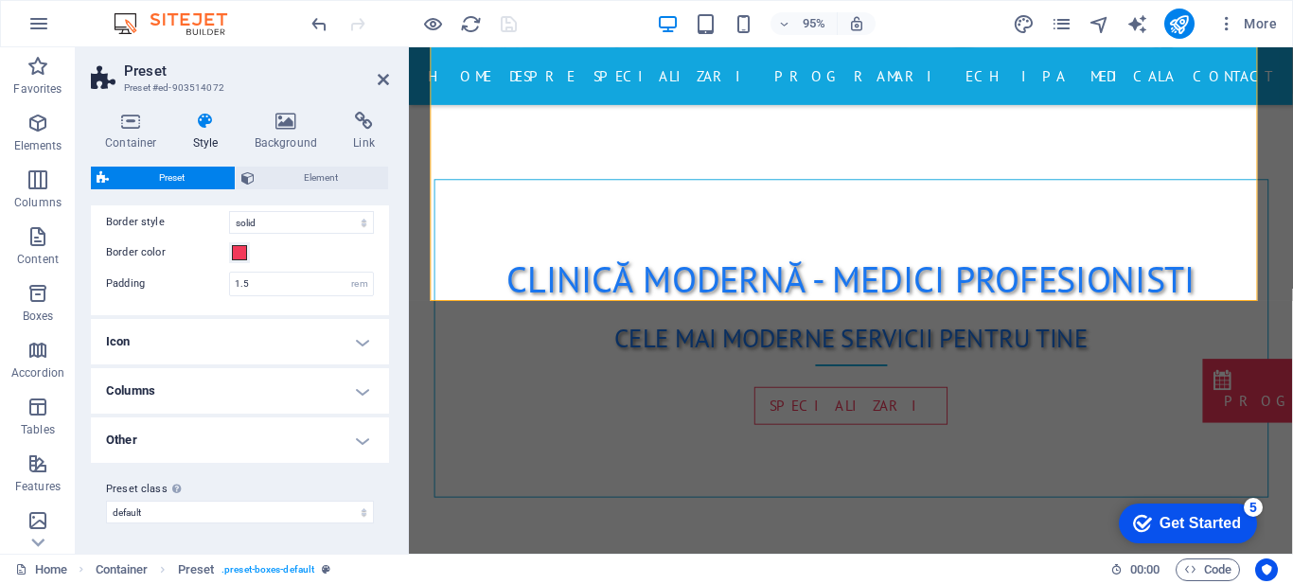
scroll to position [0, 0]
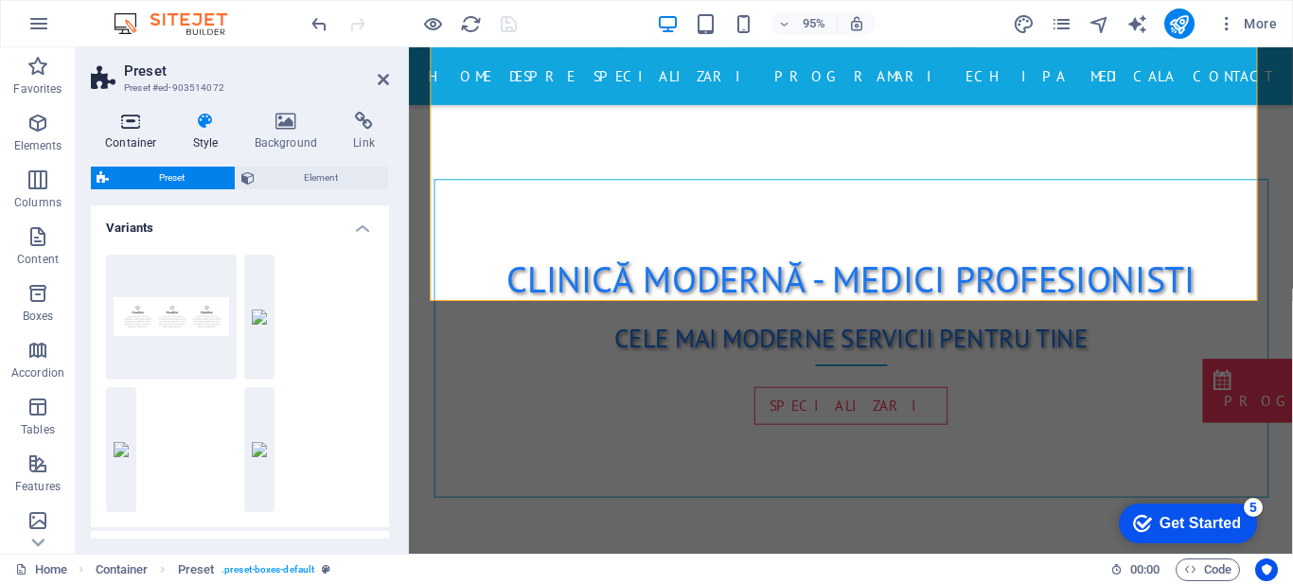
click at [144, 131] on h4 "Container" at bounding box center [135, 132] width 88 height 40
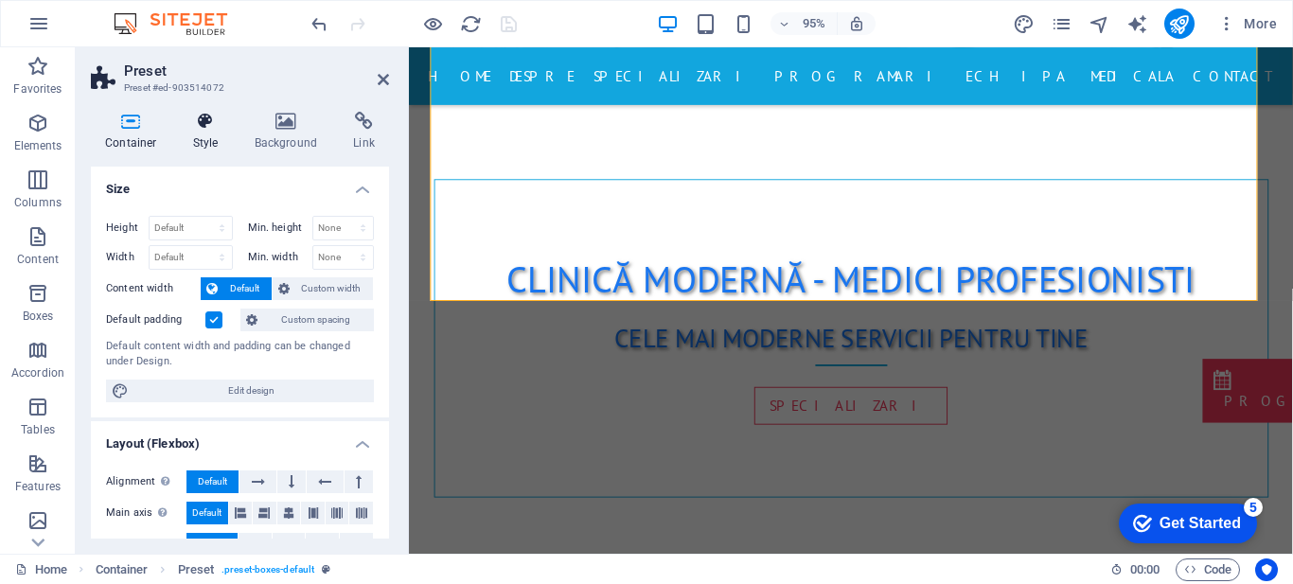
click at [210, 115] on icon at bounding box center [206, 121] width 54 height 19
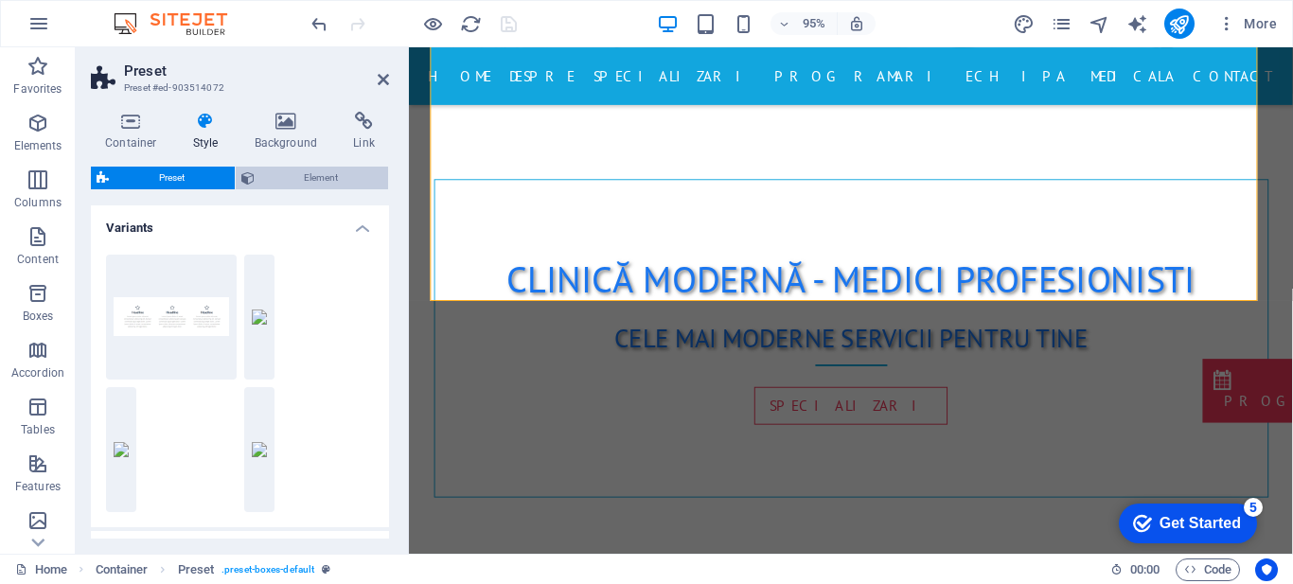
click at [292, 180] on span "Element" at bounding box center [321, 178] width 123 height 23
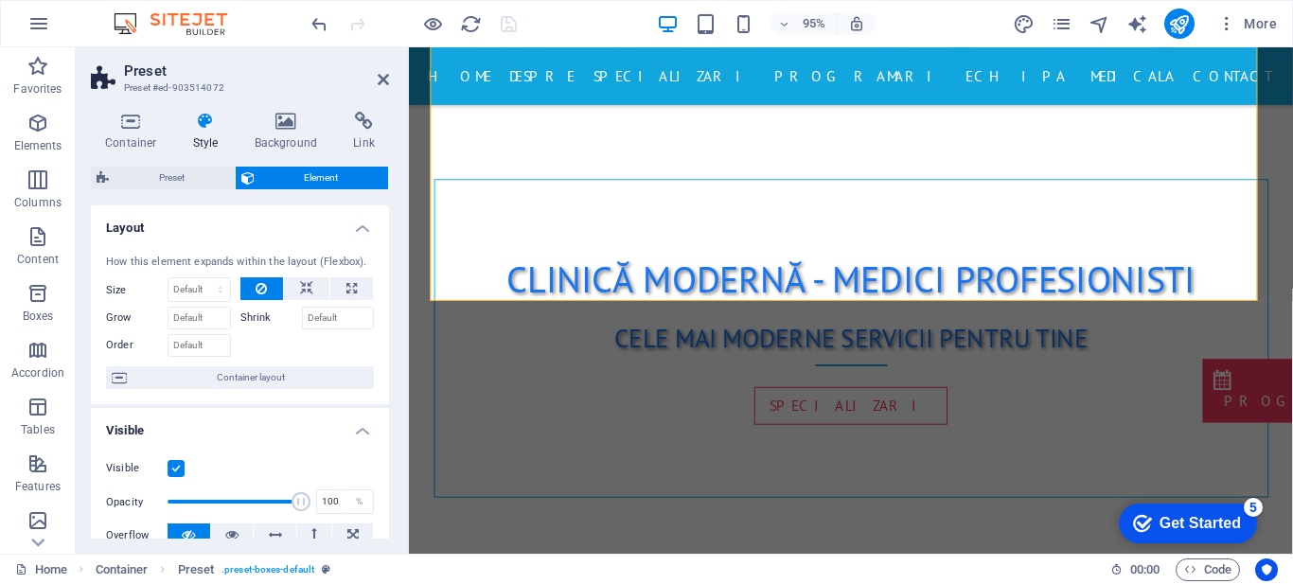
click at [176, 468] on label at bounding box center [176, 468] width 17 height 17
click at [0, 0] on input "Visible" at bounding box center [0, 0] width 0 height 0
click at [380, 82] on icon at bounding box center [383, 79] width 11 height 15
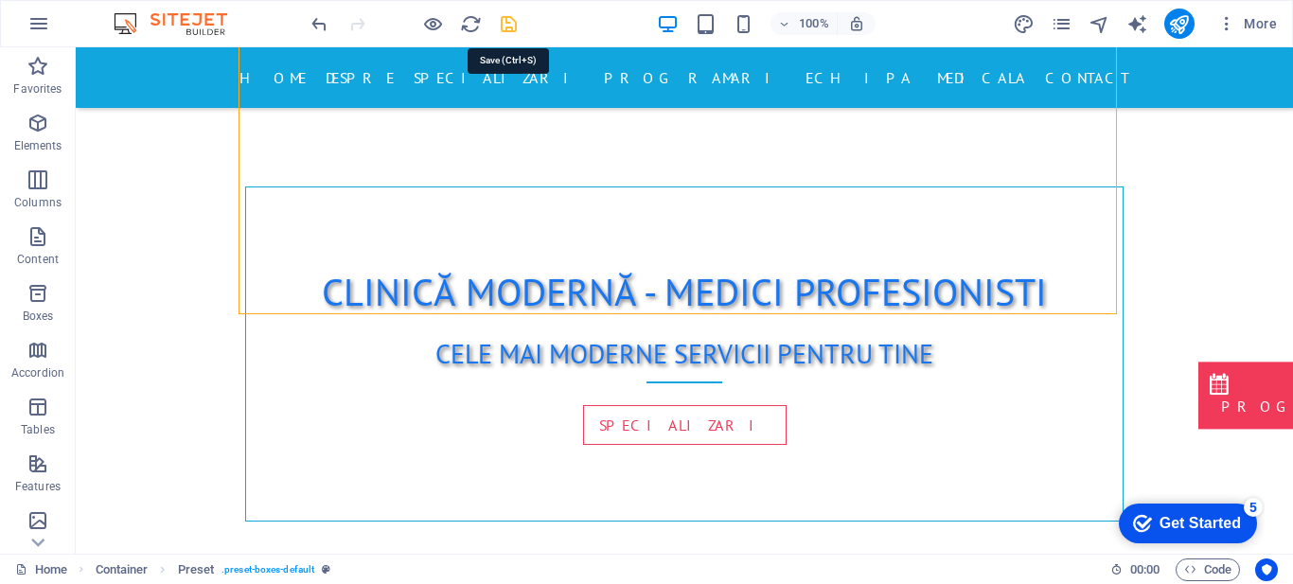
click at [506, 23] on icon "save" at bounding box center [509, 24] width 22 height 22
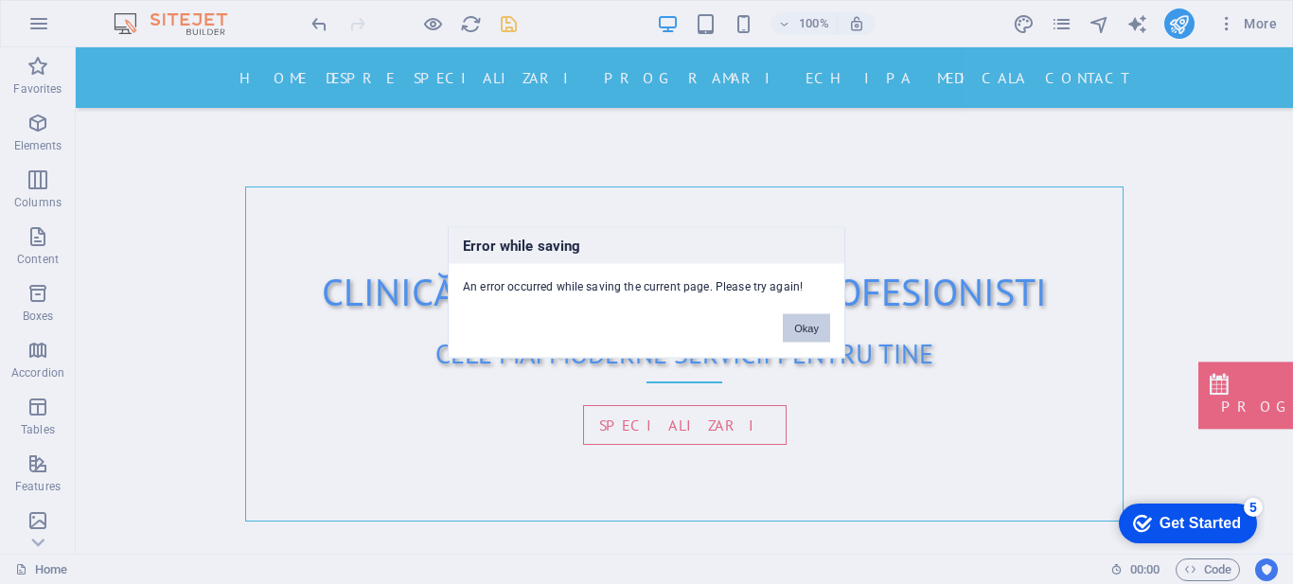
click at [805, 325] on button "Okay" at bounding box center [806, 327] width 47 height 28
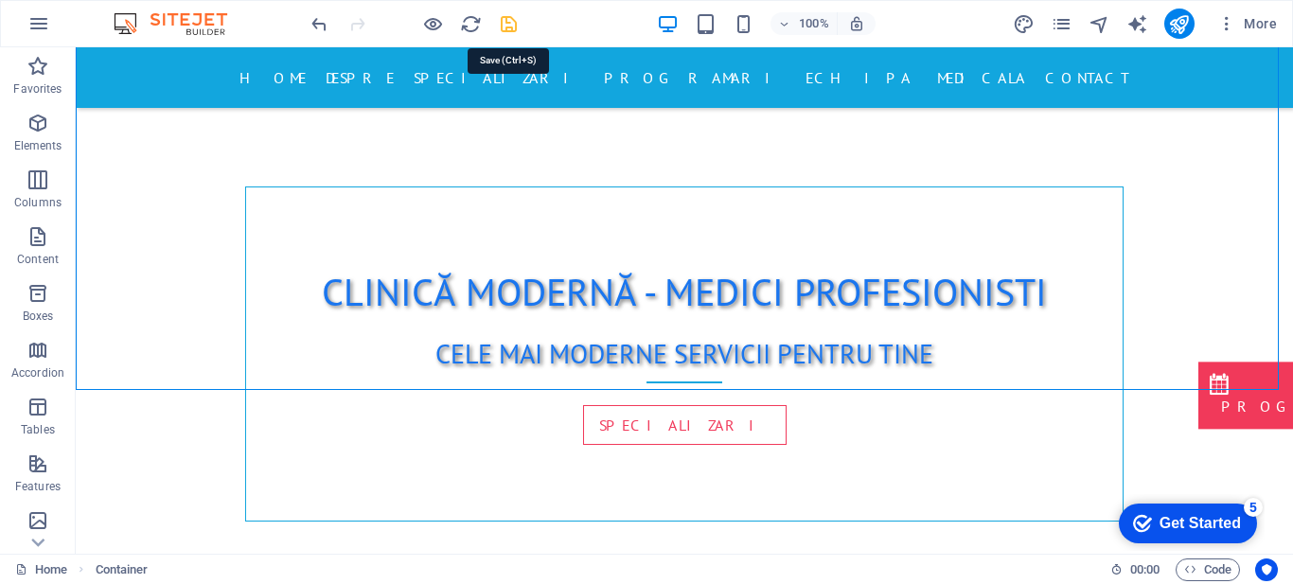
click at [509, 21] on icon "save" at bounding box center [509, 24] width 22 height 22
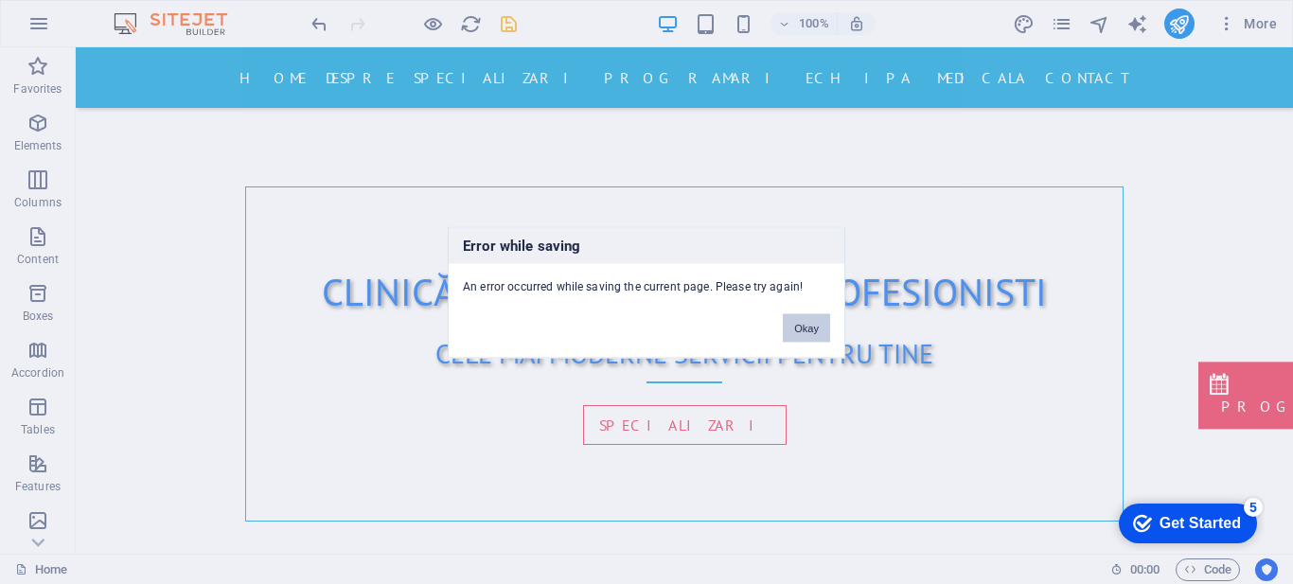
click at [811, 330] on button "Okay" at bounding box center [806, 327] width 47 height 28
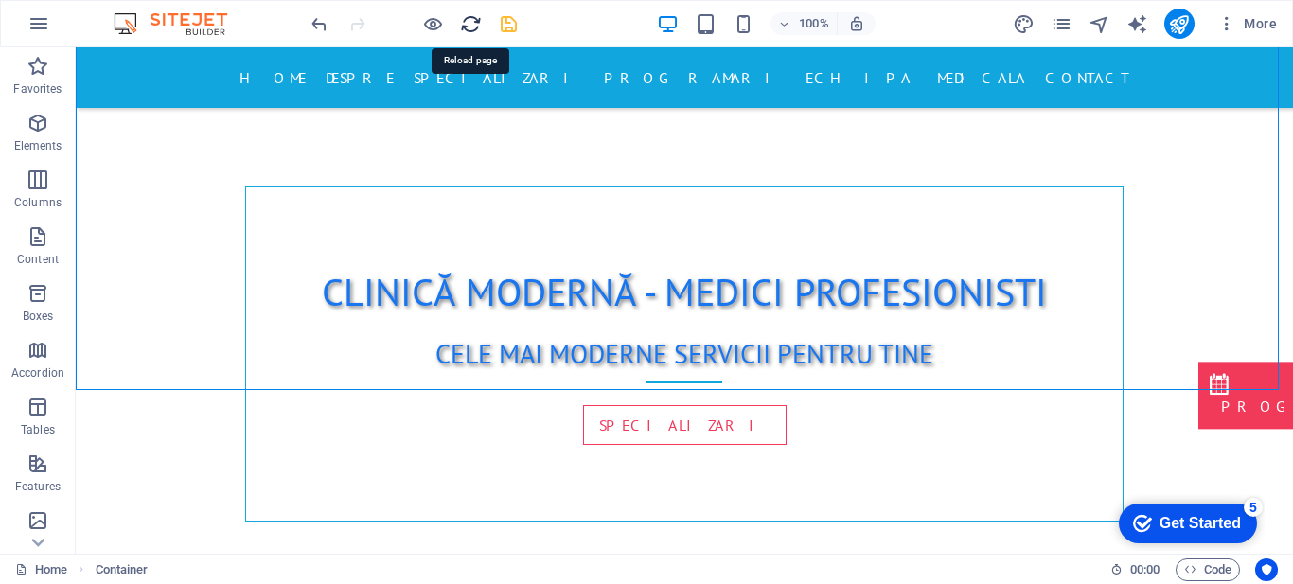
click at [478, 27] on icon "reload" at bounding box center [471, 24] width 22 height 22
click at [29, 24] on icon "button" at bounding box center [38, 23] width 23 height 23
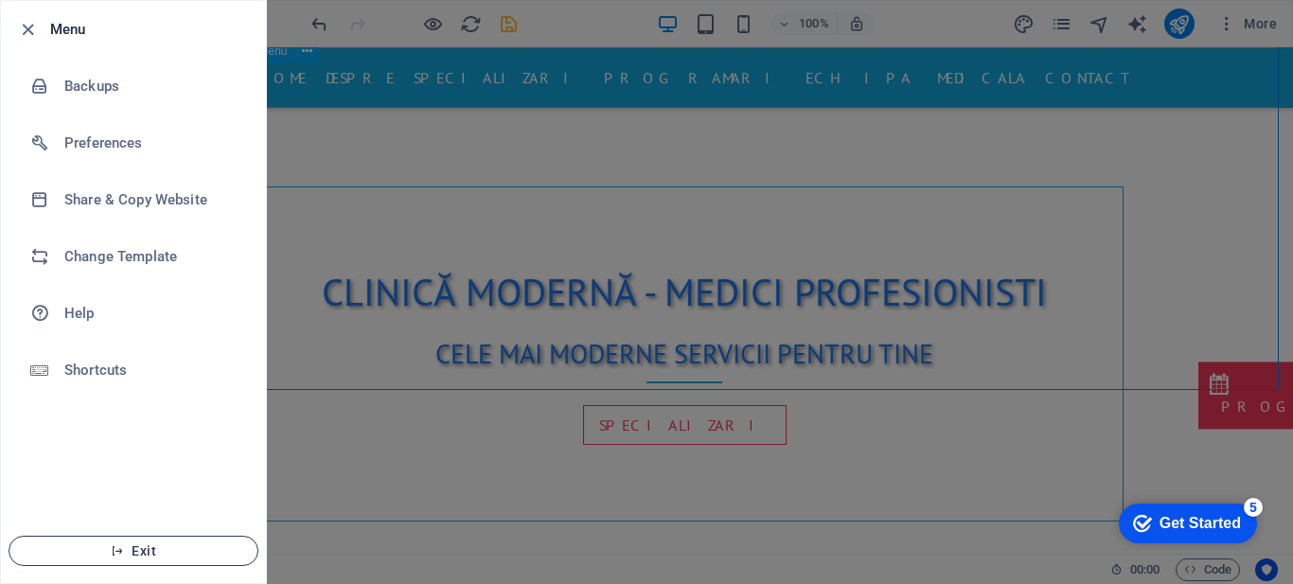
click at [121, 544] on span "Exit" at bounding box center [134, 551] width 218 height 15
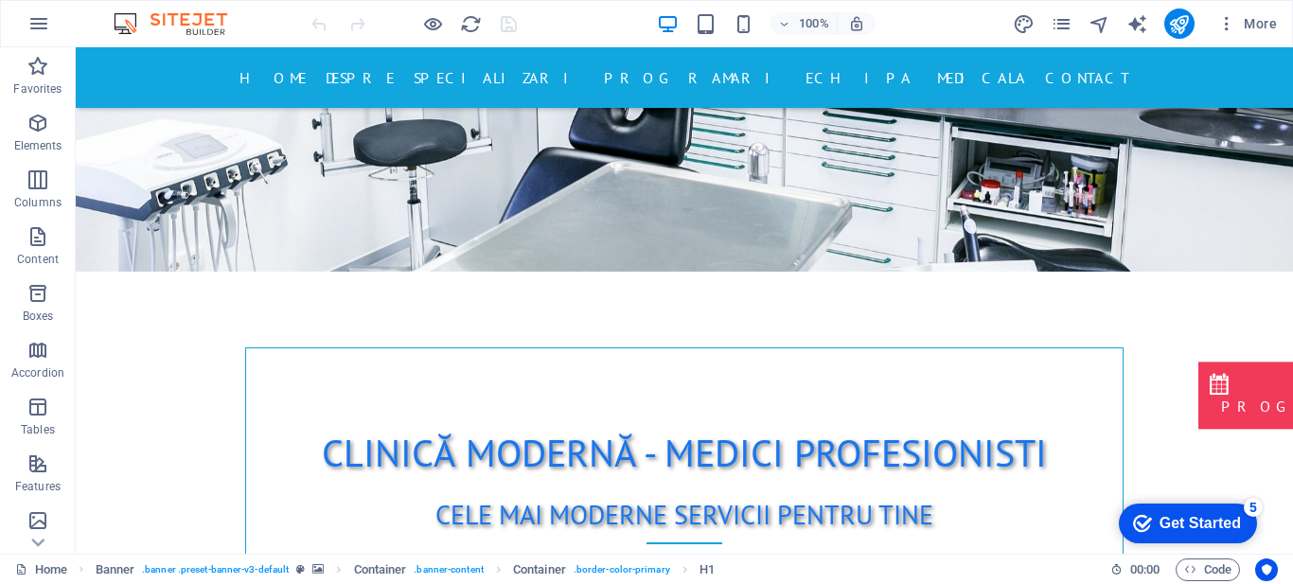
scroll to position [924, 0]
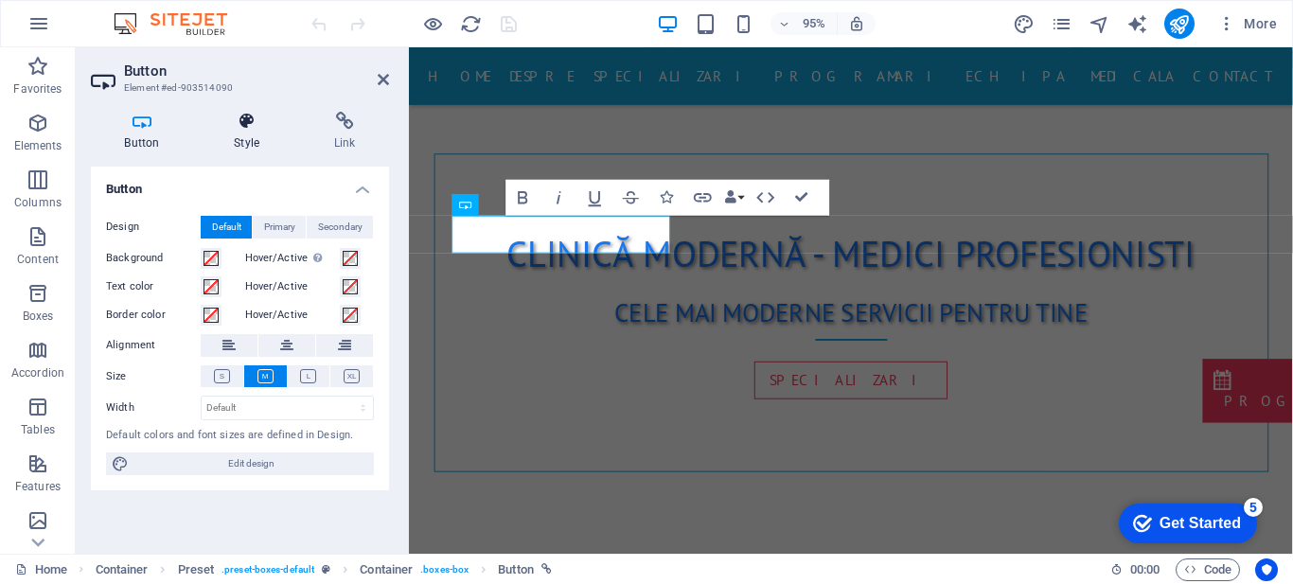
click at [236, 137] on h4 "Style" at bounding box center [251, 132] width 100 height 40
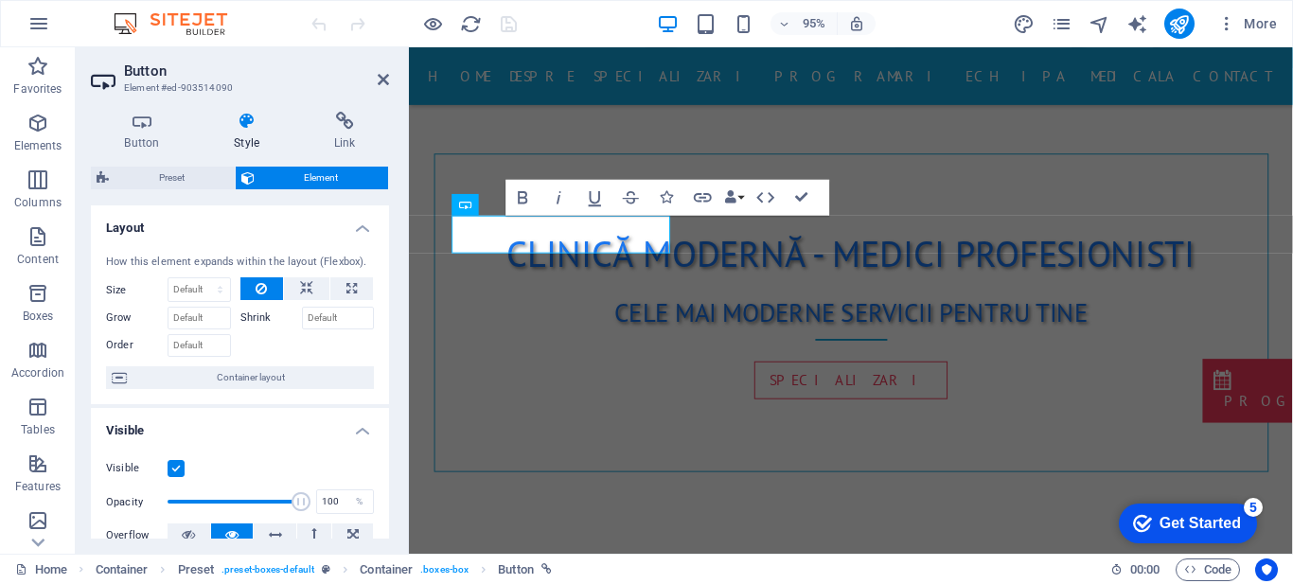
click at [173, 468] on label at bounding box center [176, 468] width 17 height 17
click at [0, 0] on input "Visible" at bounding box center [0, 0] width 0 height 0
click at [383, 77] on icon at bounding box center [383, 79] width 11 height 15
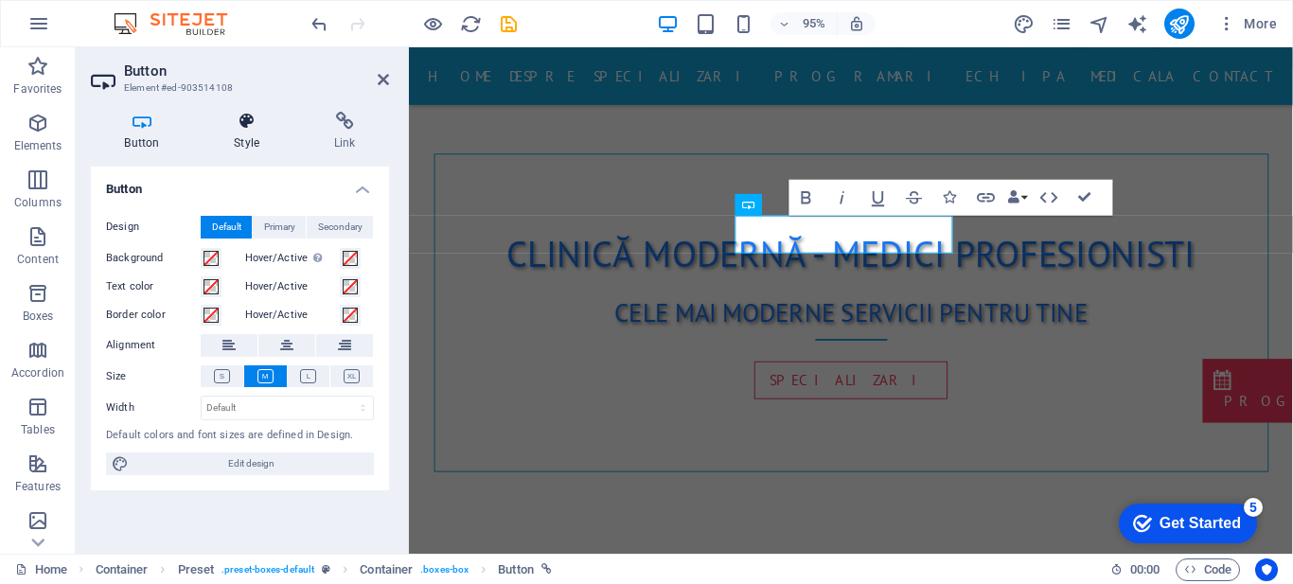
click at [261, 135] on h4 "Style" at bounding box center [251, 132] width 100 height 40
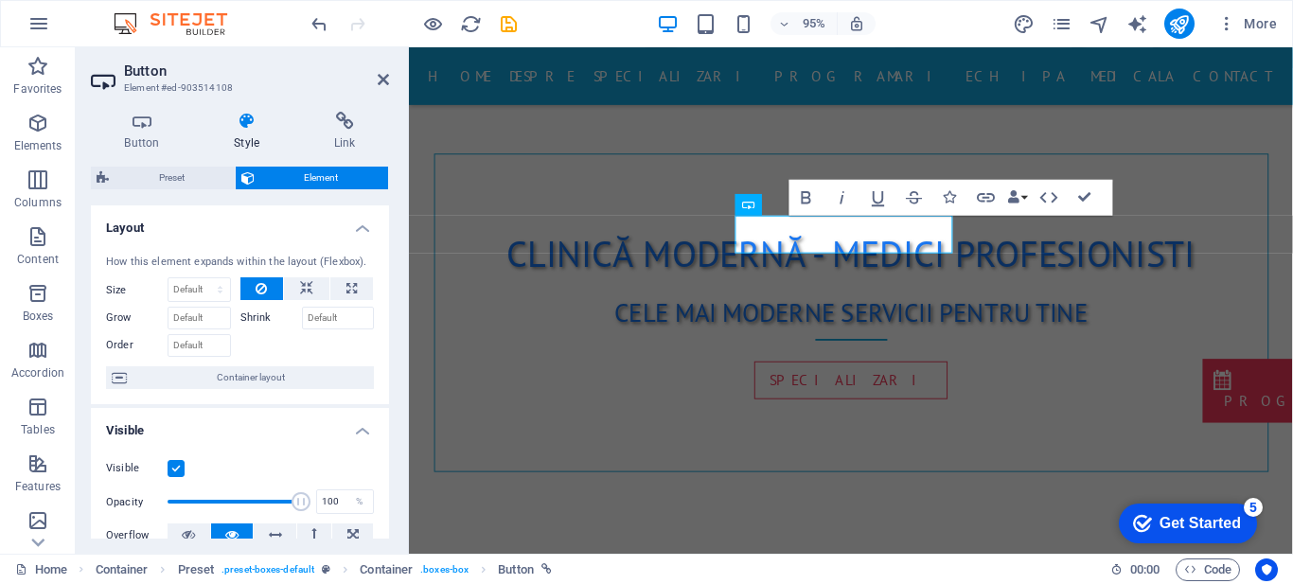
click at [322, 183] on span "Element" at bounding box center [321, 178] width 123 height 23
click at [179, 469] on label at bounding box center [176, 468] width 17 height 17
click at [0, 0] on input "Visible" at bounding box center [0, 0] width 0 height 0
click at [378, 85] on icon at bounding box center [383, 79] width 11 height 15
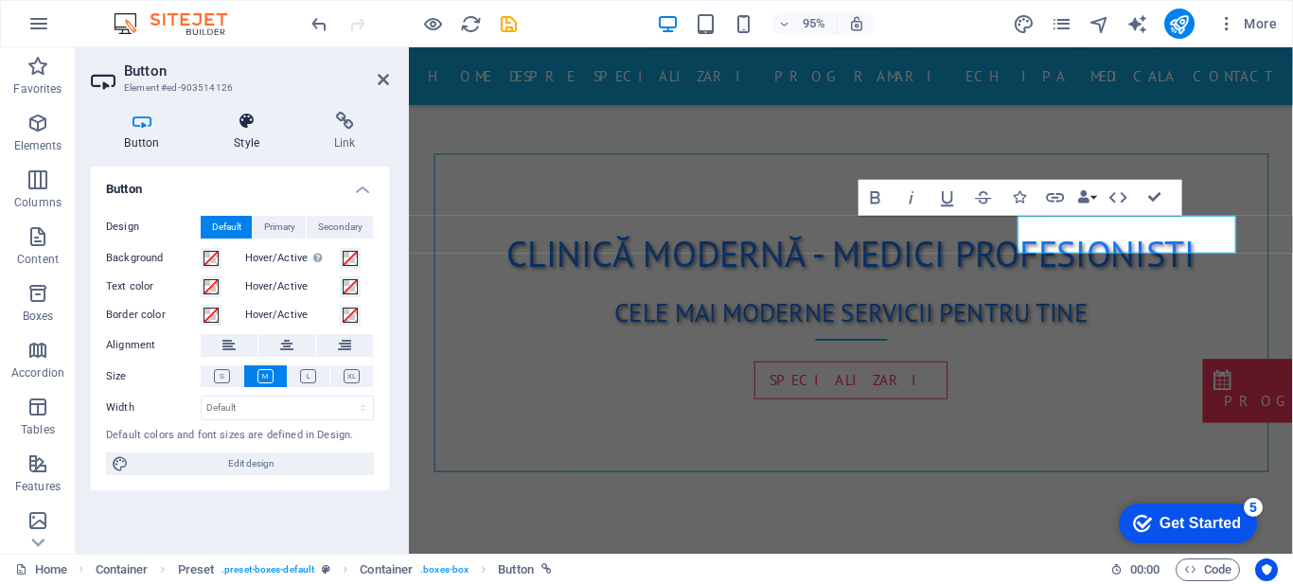
click at [258, 124] on icon at bounding box center [247, 121] width 93 height 19
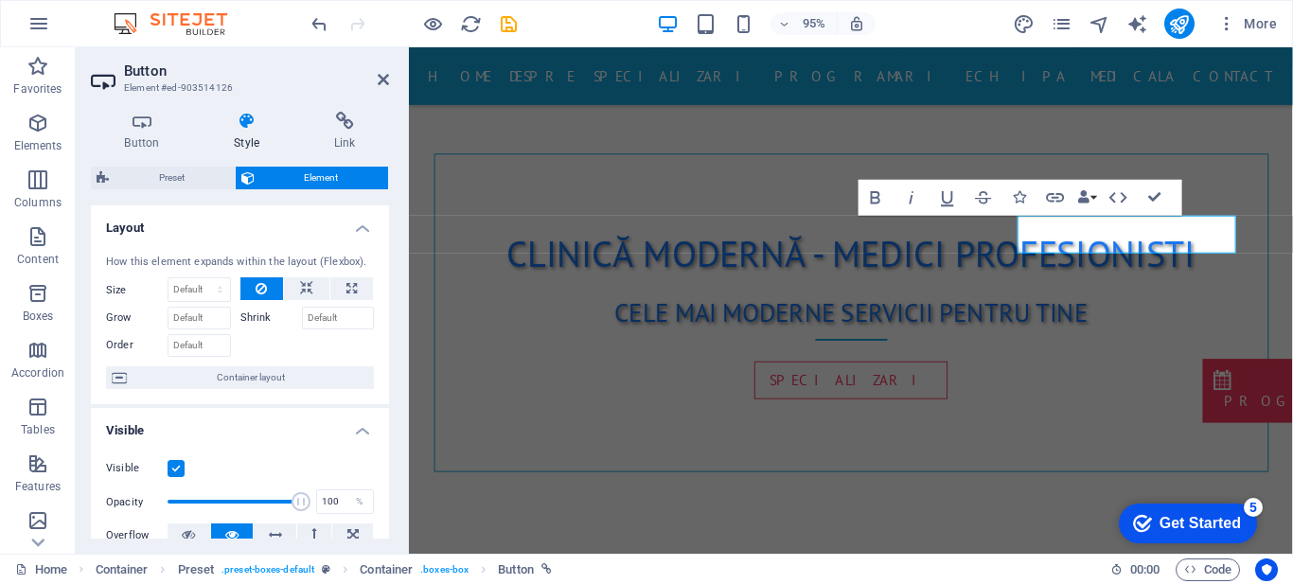
click at [175, 468] on label at bounding box center [176, 468] width 17 height 17
click at [0, 0] on input "Visible" at bounding box center [0, 0] width 0 height 0
click at [376, 79] on h2 "Button" at bounding box center [256, 70] width 265 height 17
click at [381, 79] on icon at bounding box center [383, 79] width 11 height 15
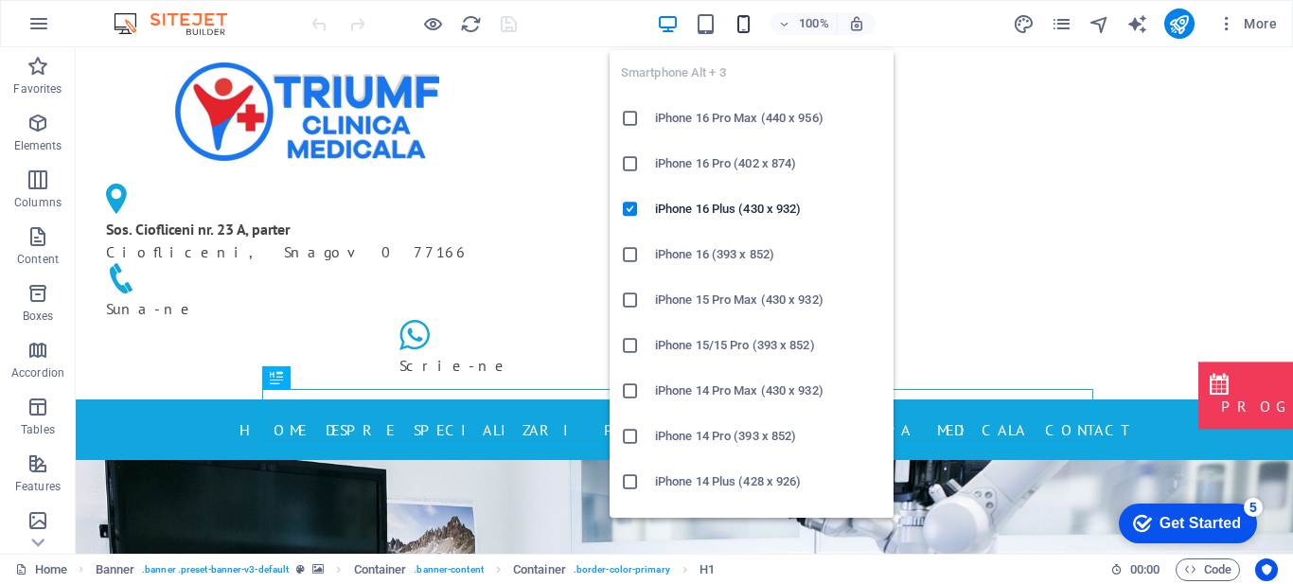
click at [739, 18] on icon "button" at bounding box center [744, 24] width 22 height 22
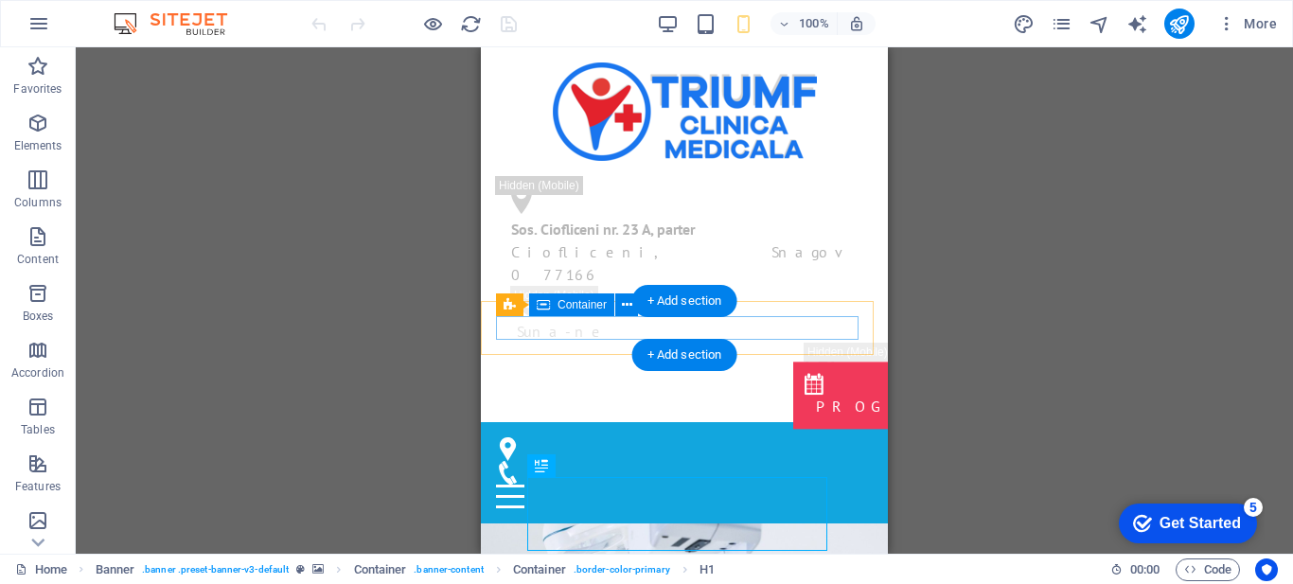
click at [586, 437] on div at bounding box center [684, 472] width 377 height 71
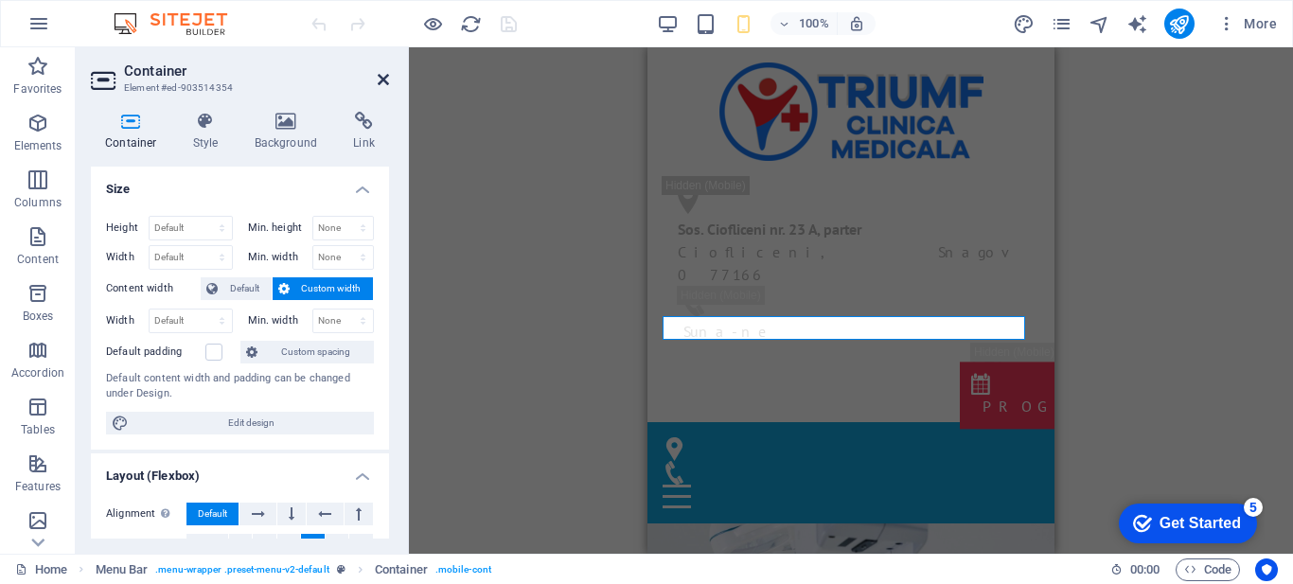
click at [383, 72] on icon at bounding box center [383, 79] width 11 height 15
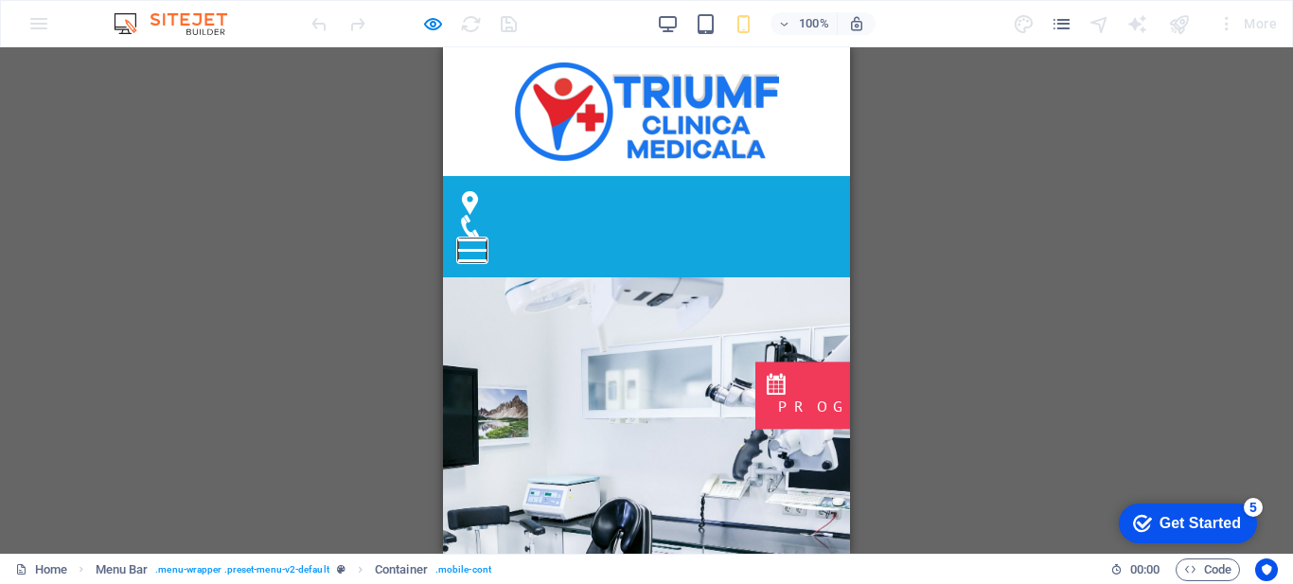
click at [487, 239] on button at bounding box center [472, 240] width 28 height 3
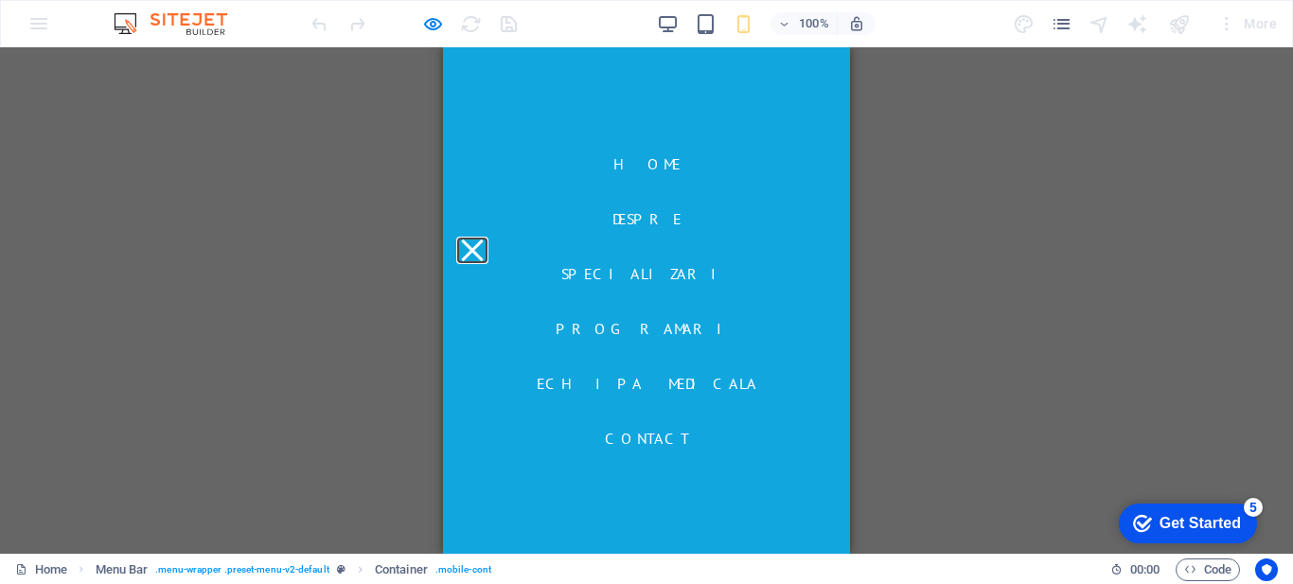
click at [469, 240] on button at bounding box center [472, 251] width 22 height 22
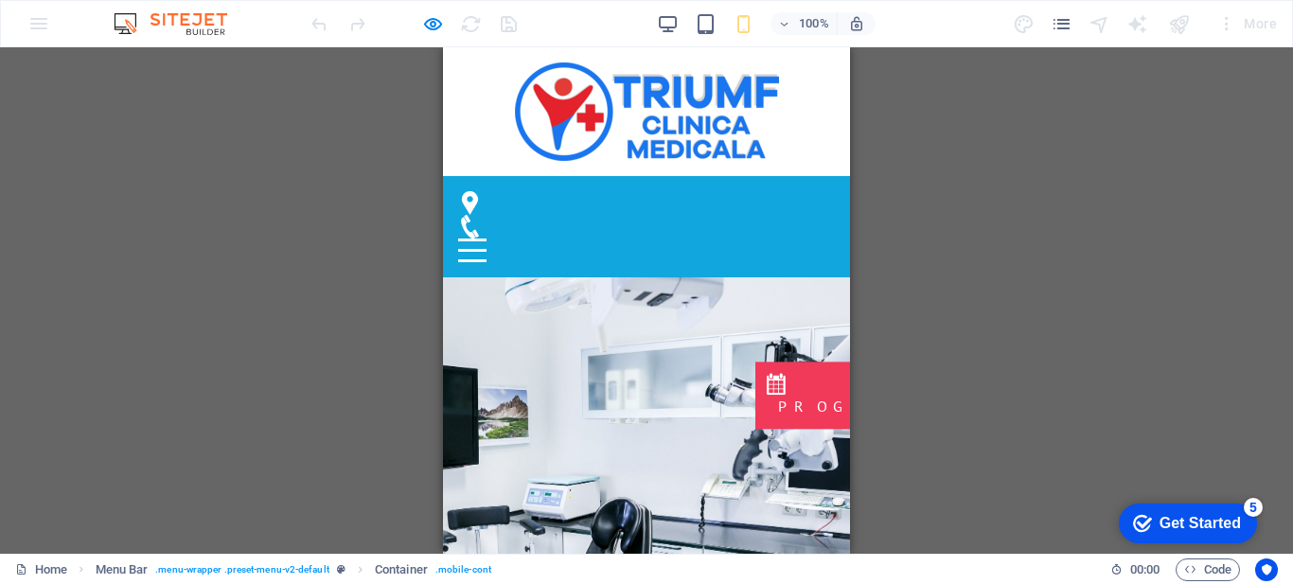
click at [487, 239] on div at bounding box center [472, 251] width 28 height 24
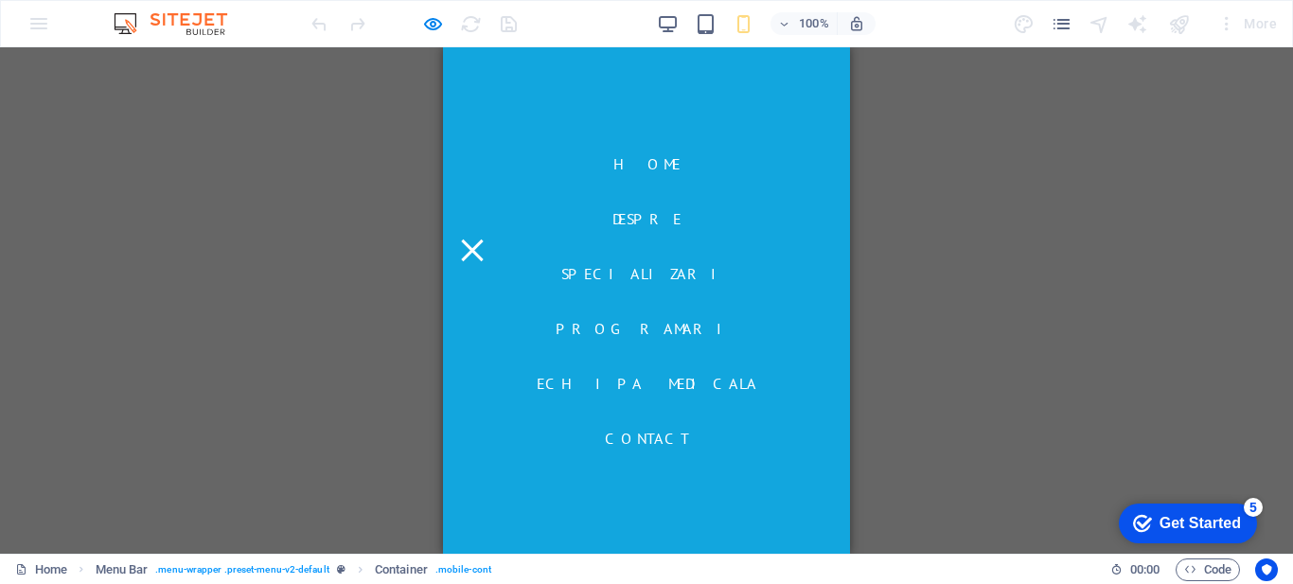
click at [614, 329] on link "PROGRAMARI" at bounding box center [647, 328] width 183 height 30
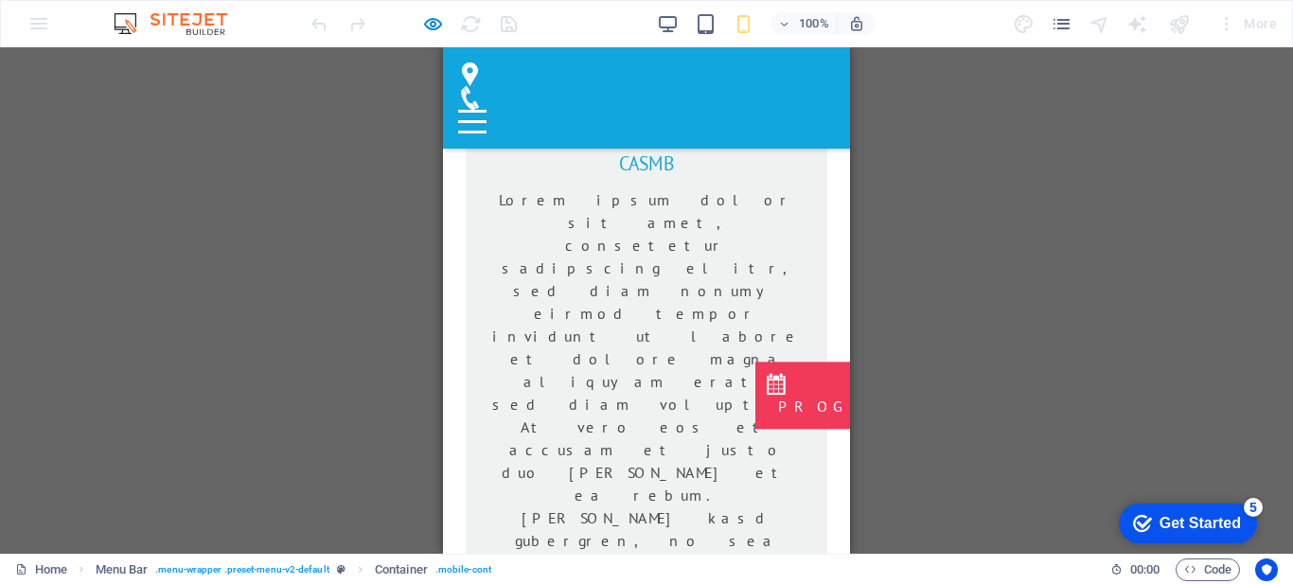
scroll to position [2636, 0]
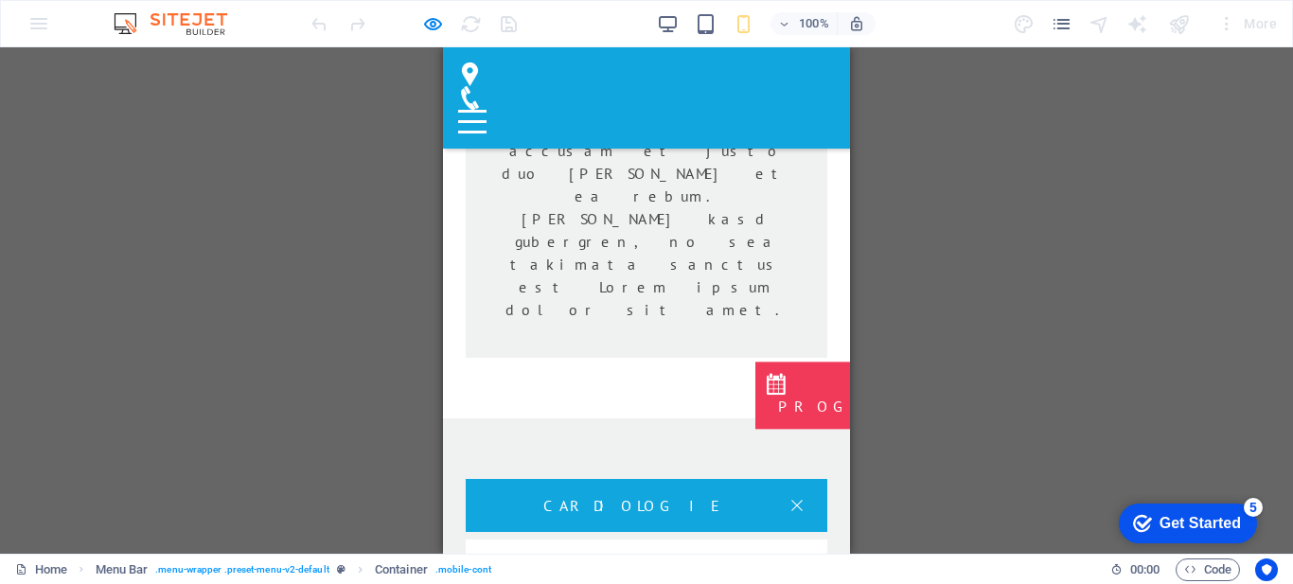
click at [479, 86] on icon at bounding box center [470, 98] width 18 height 24
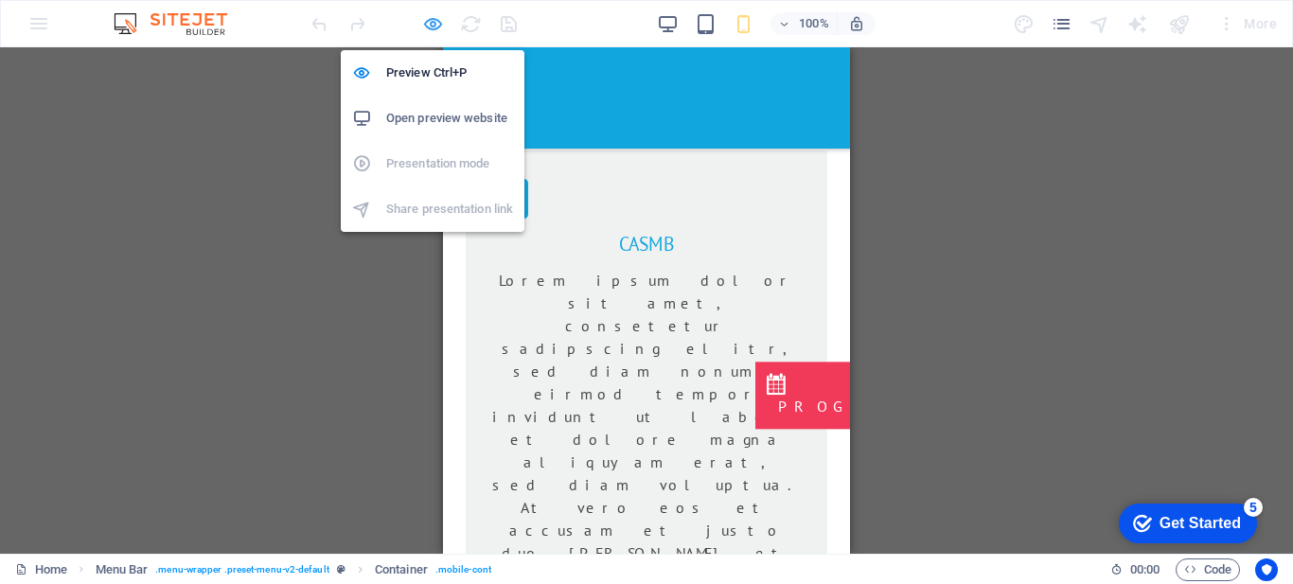
scroll to position [3235, 0]
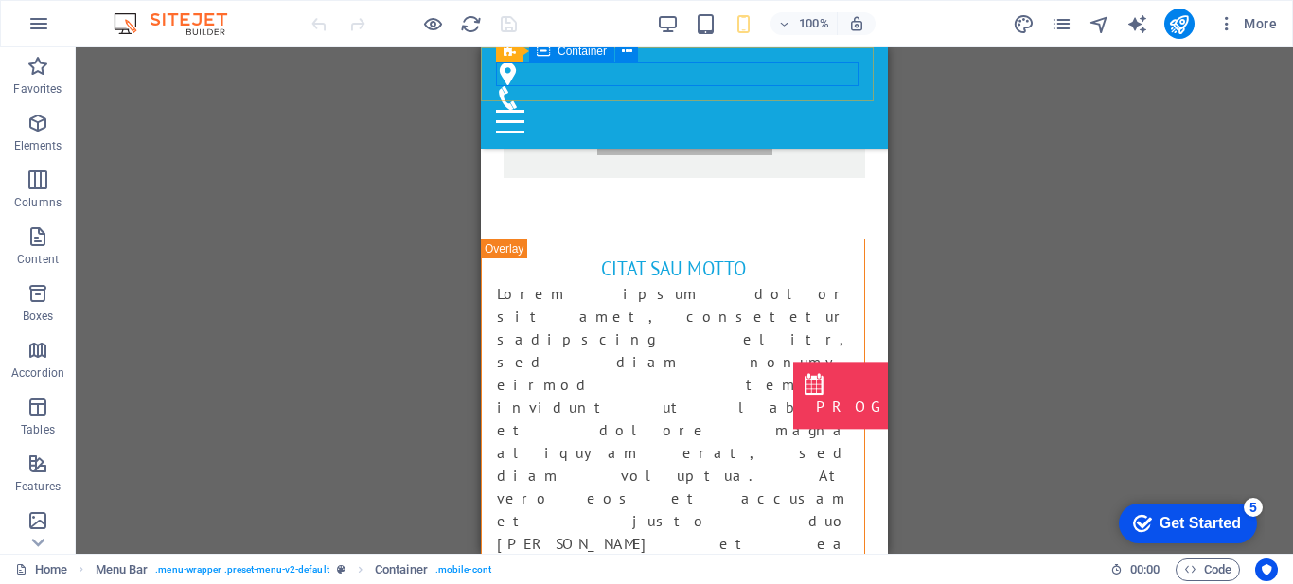
click at [632, 72] on div at bounding box center [684, 97] width 377 height 71
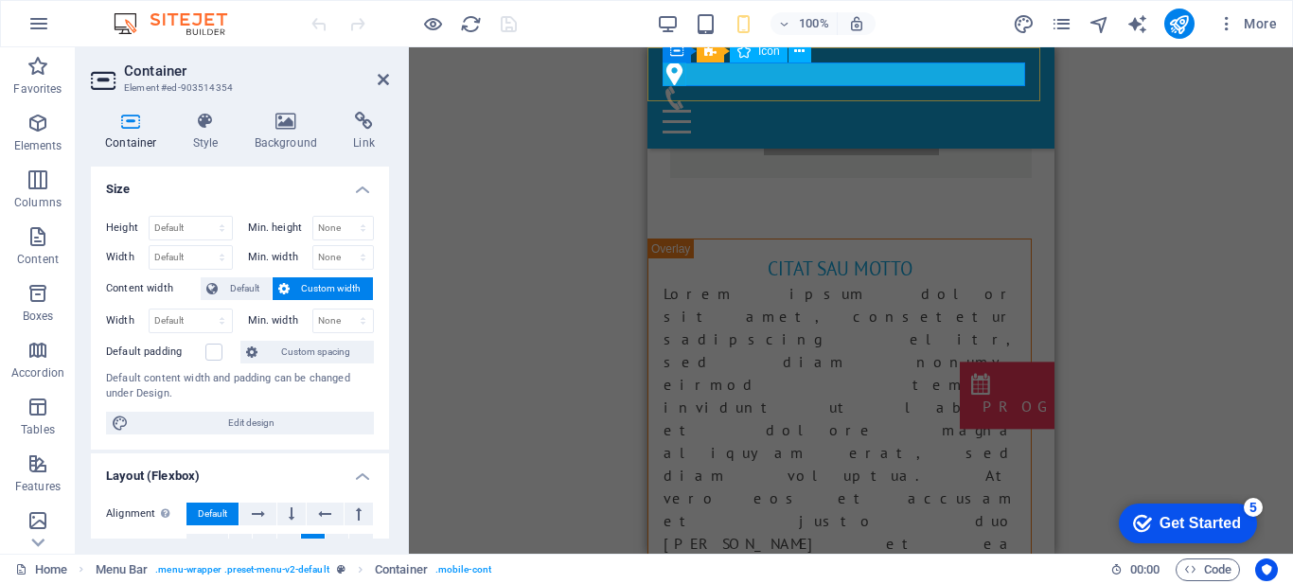
click at [668, 73] on figure at bounding box center [844, 74] width 362 height 24
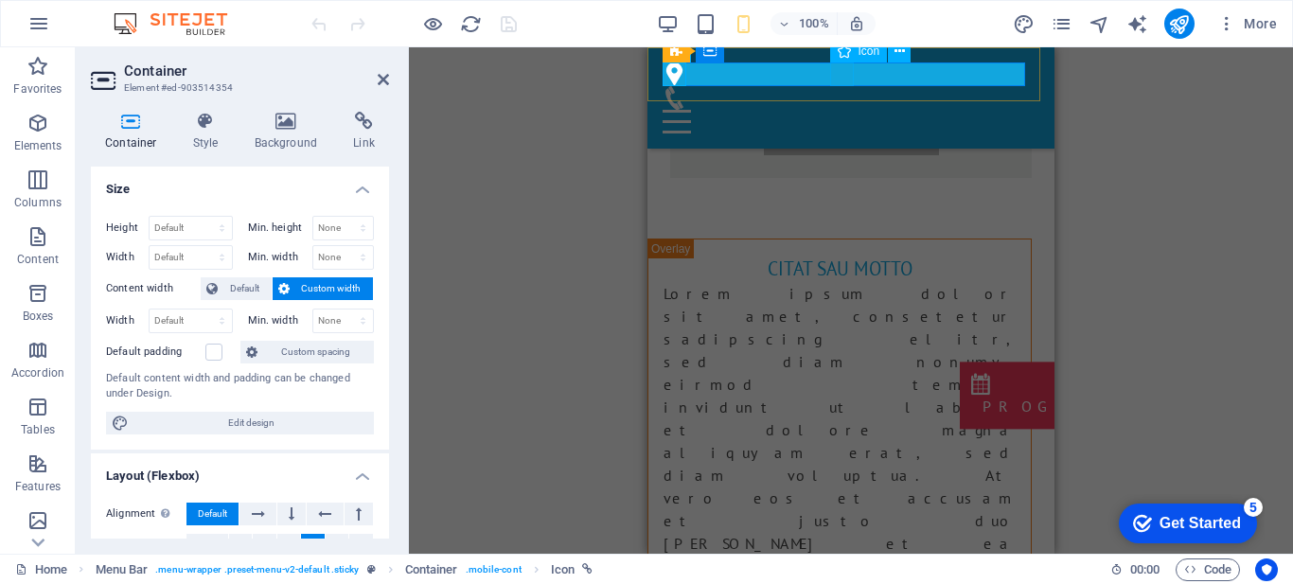
click at [832, 86] on figure at bounding box center [844, 98] width 362 height 24
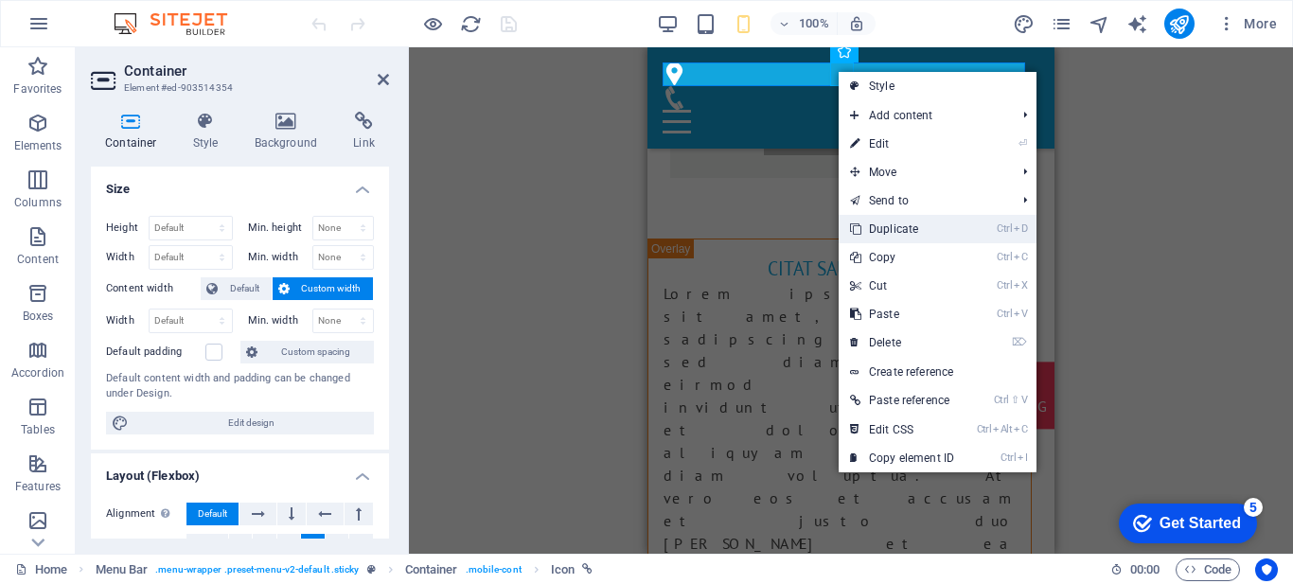
click at [865, 222] on link "Ctrl D Duplicate" at bounding box center [902, 229] width 127 height 28
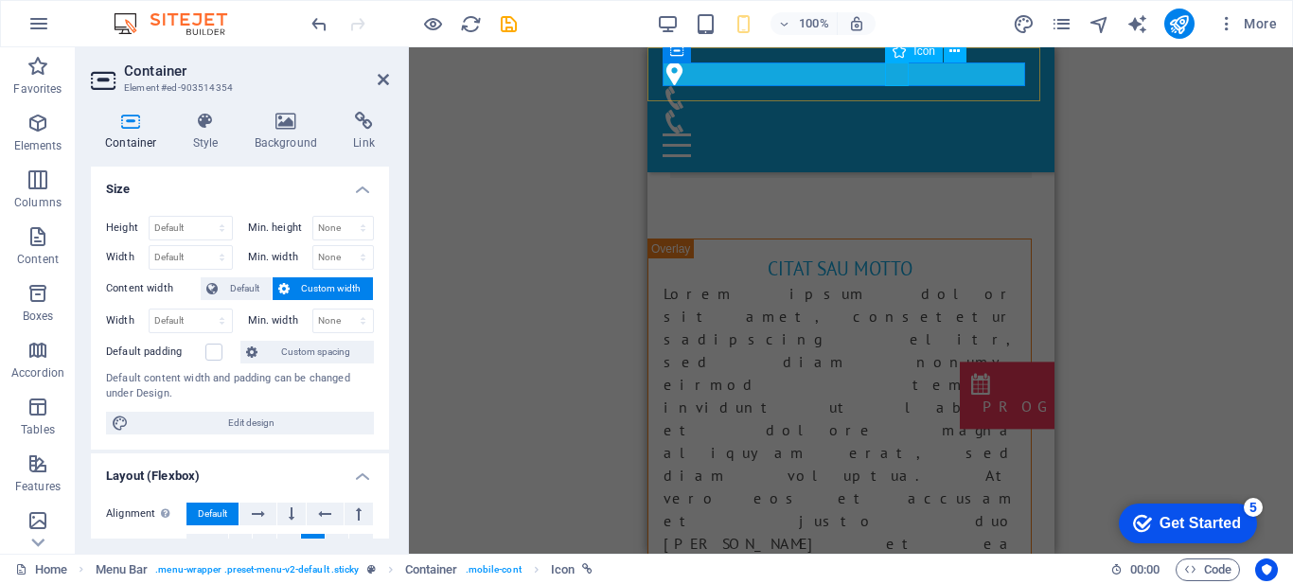
click at [891, 110] on figure at bounding box center [844, 122] width 362 height 24
select select "xMidYMid"
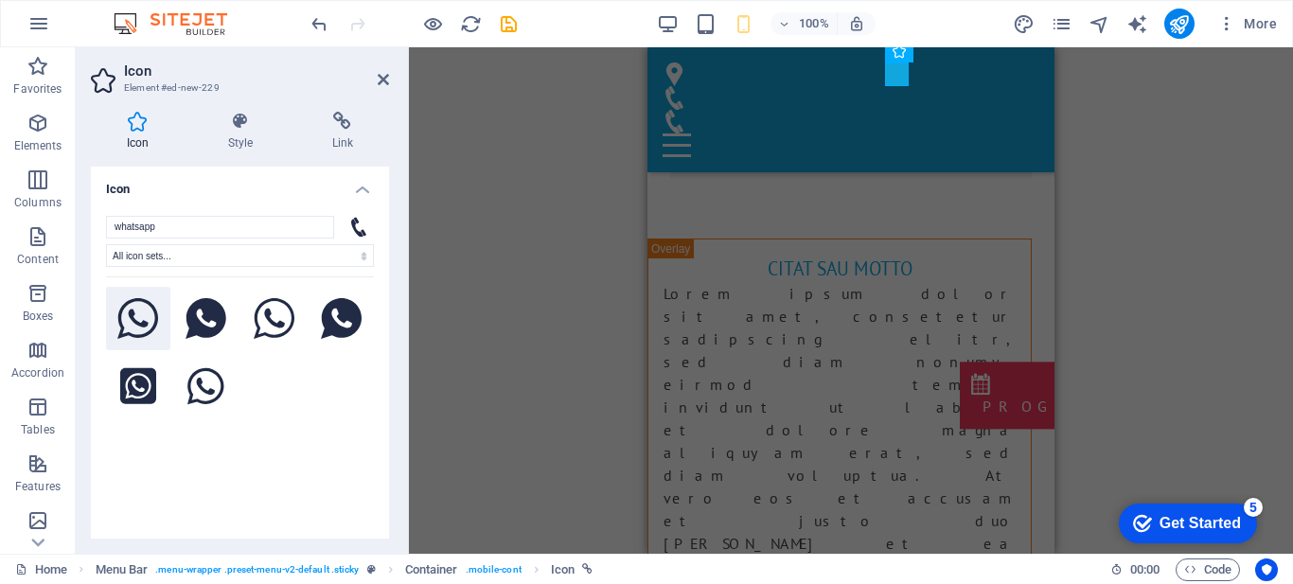
type input "whatsapp"
click at [134, 325] on icon at bounding box center [138, 319] width 42 height 42
click at [382, 77] on icon at bounding box center [383, 79] width 11 height 15
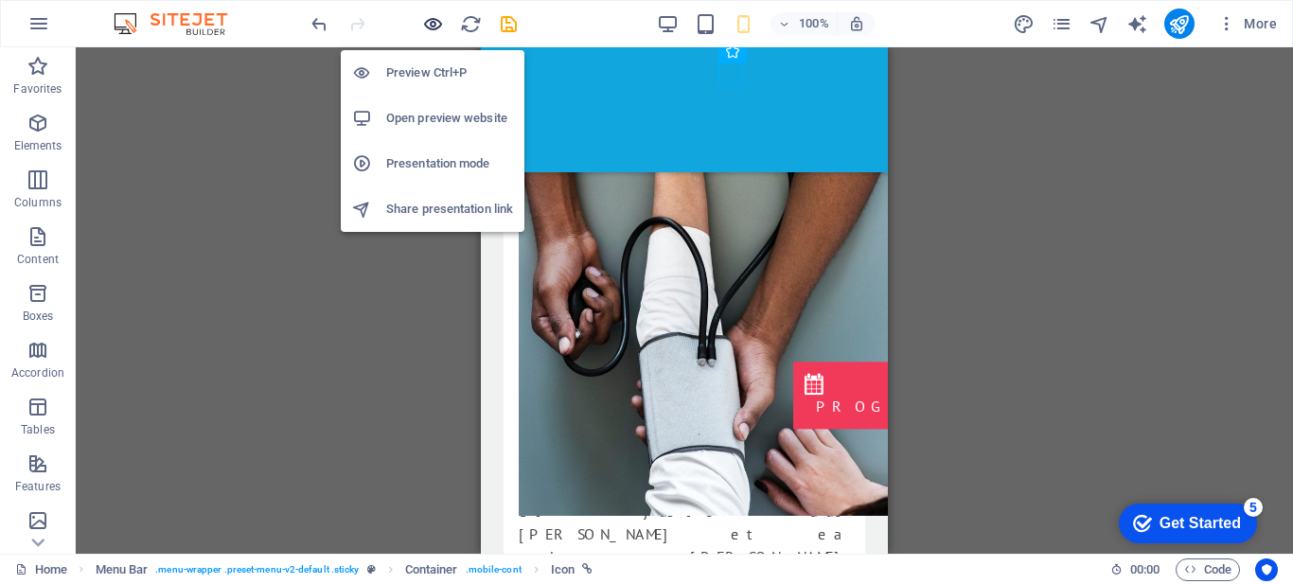
scroll to position [2636, 0]
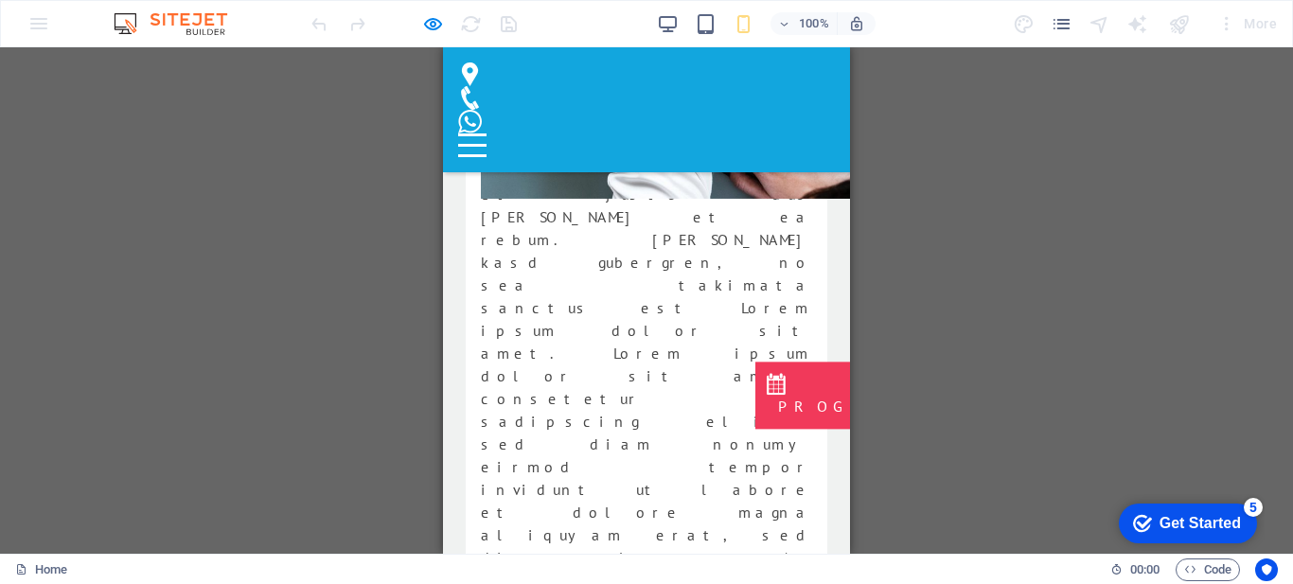
scroll to position [4353, 0]
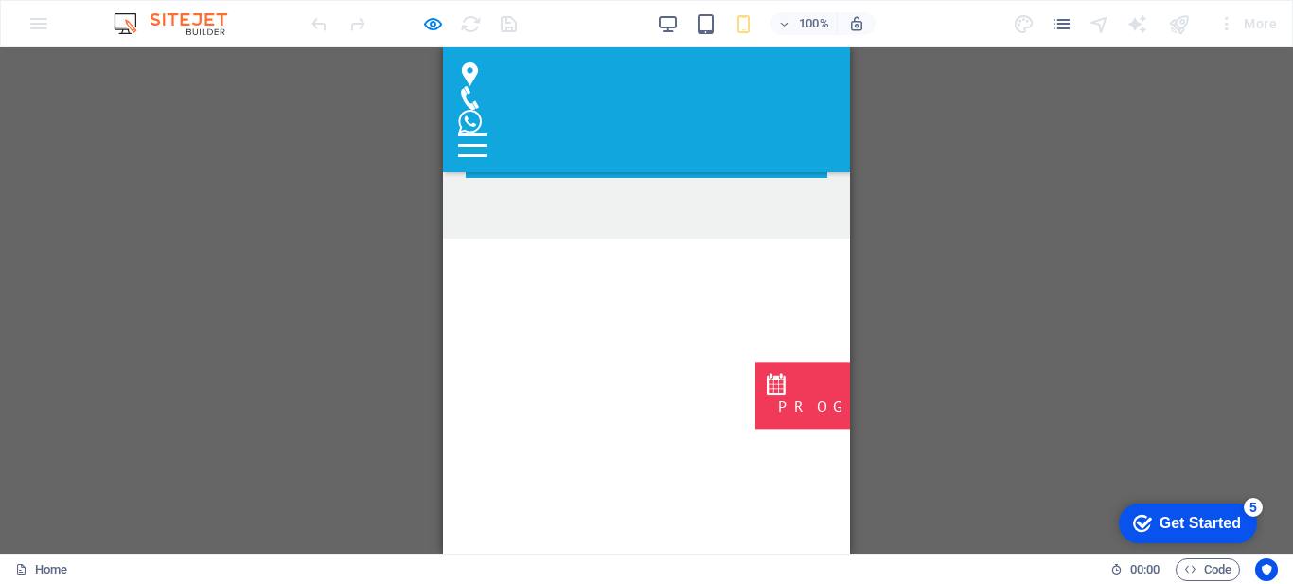
drag, startPoint x: 847, startPoint y: 282, endPoint x: 1294, endPoint y: 442, distance: 475.6
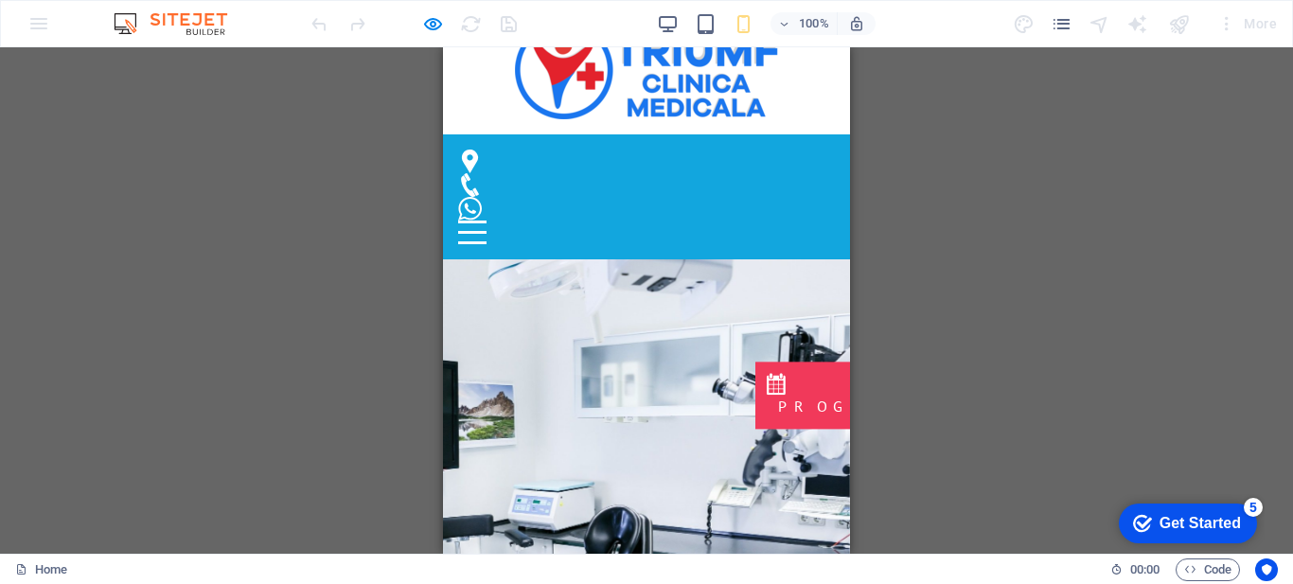
scroll to position [0, 0]
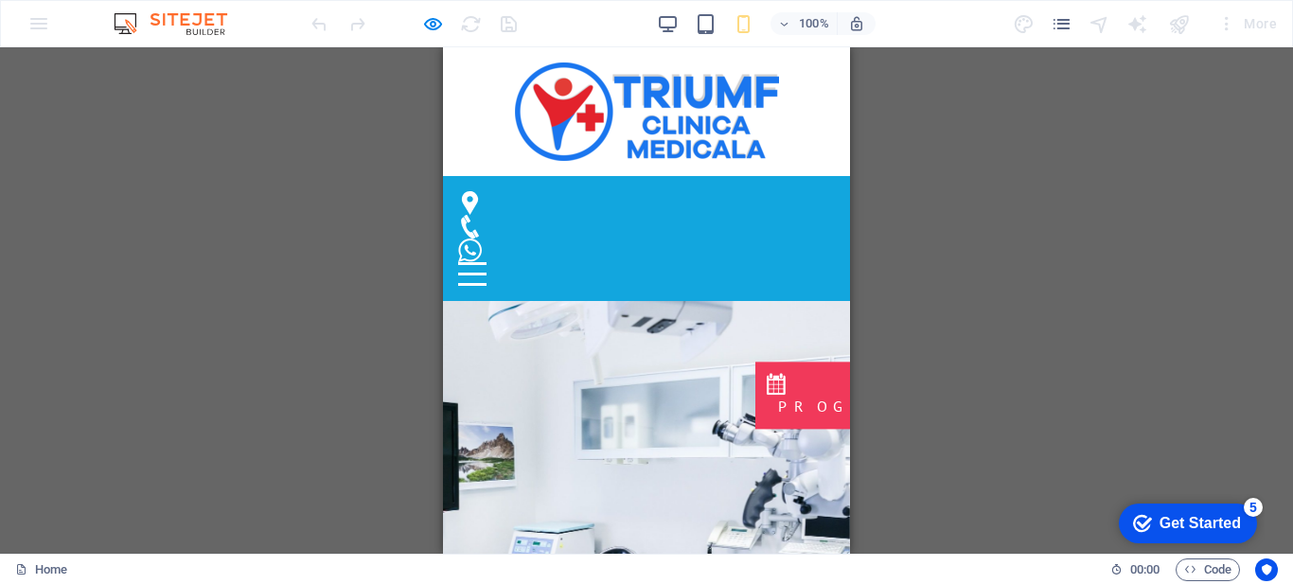
drag, startPoint x: 842, startPoint y: 170, endPoint x: 1286, endPoint y: 84, distance: 452.4
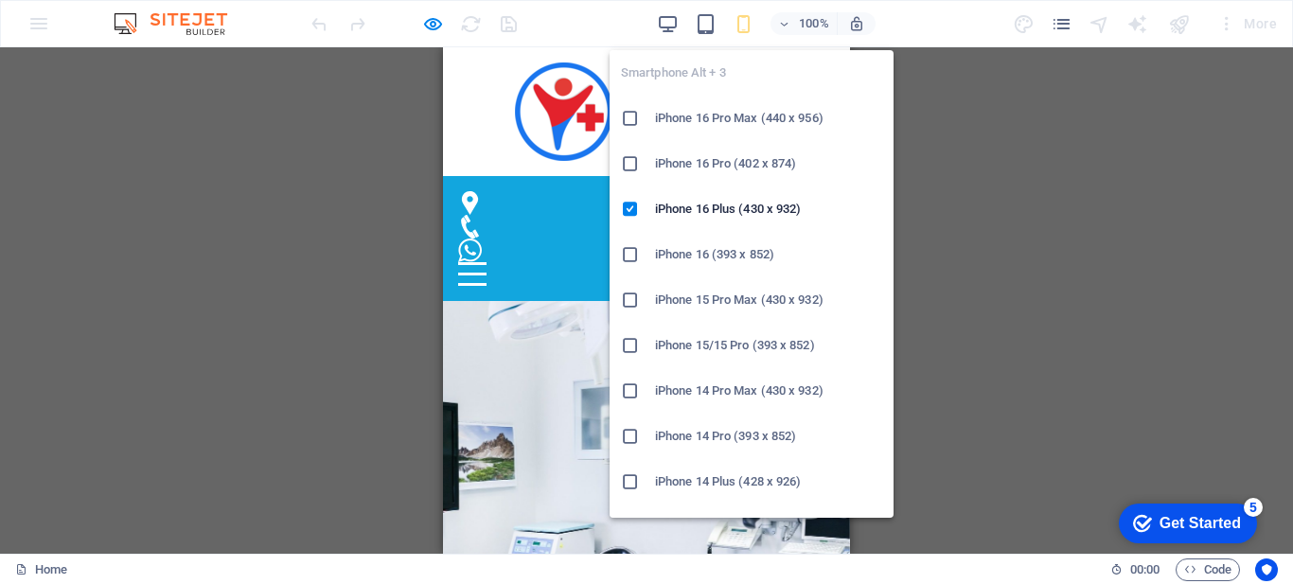
click at [740, 13] on icon "button" at bounding box center [744, 24] width 22 height 22
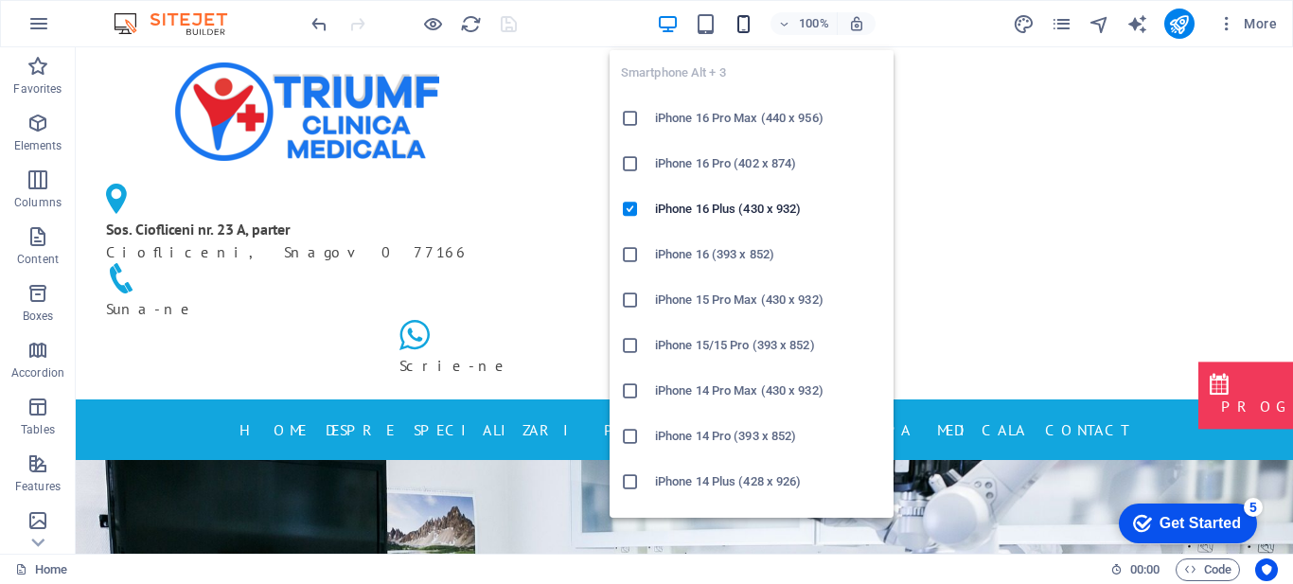
click at [745, 25] on icon "button" at bounding box center [744, 24] width 22 height 22
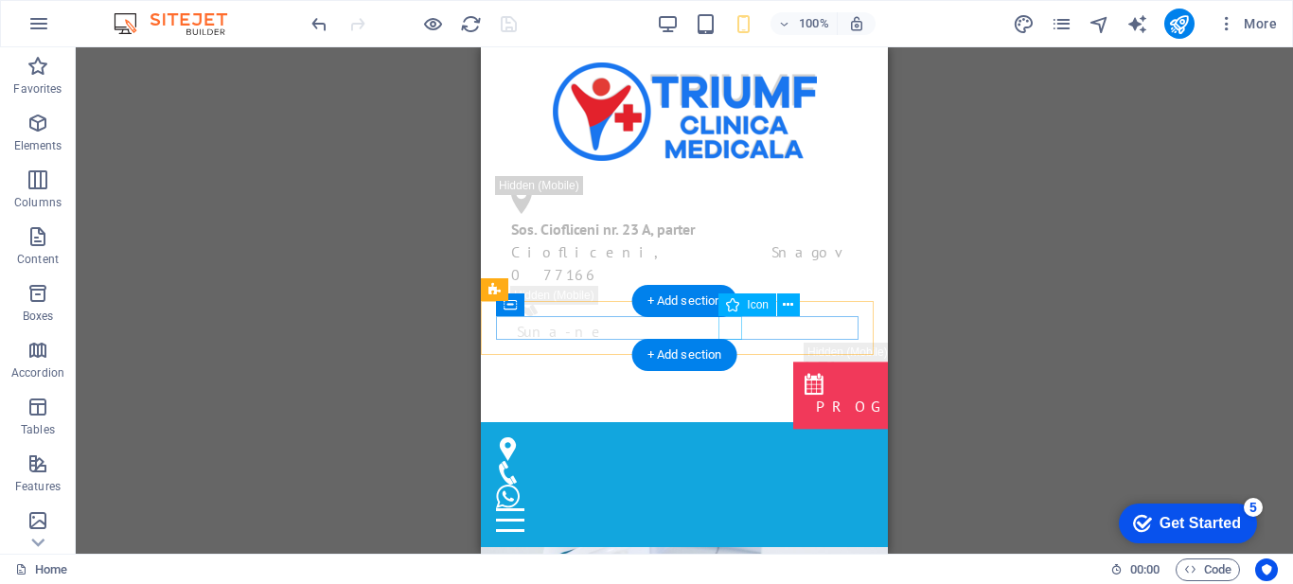
click at [729, 485] on figure at bounding box center [677, 497] width 362 height 24
select select "xMidYMid"
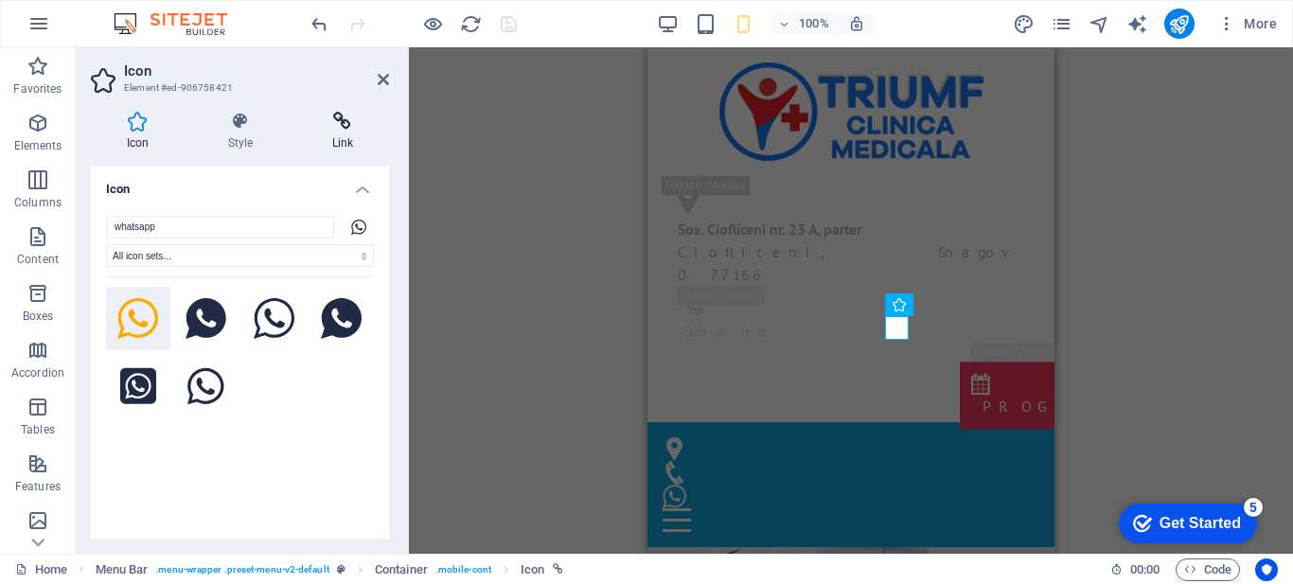
click at [351, 126] on icon at bounding box center [342, 121] width 93 height 19
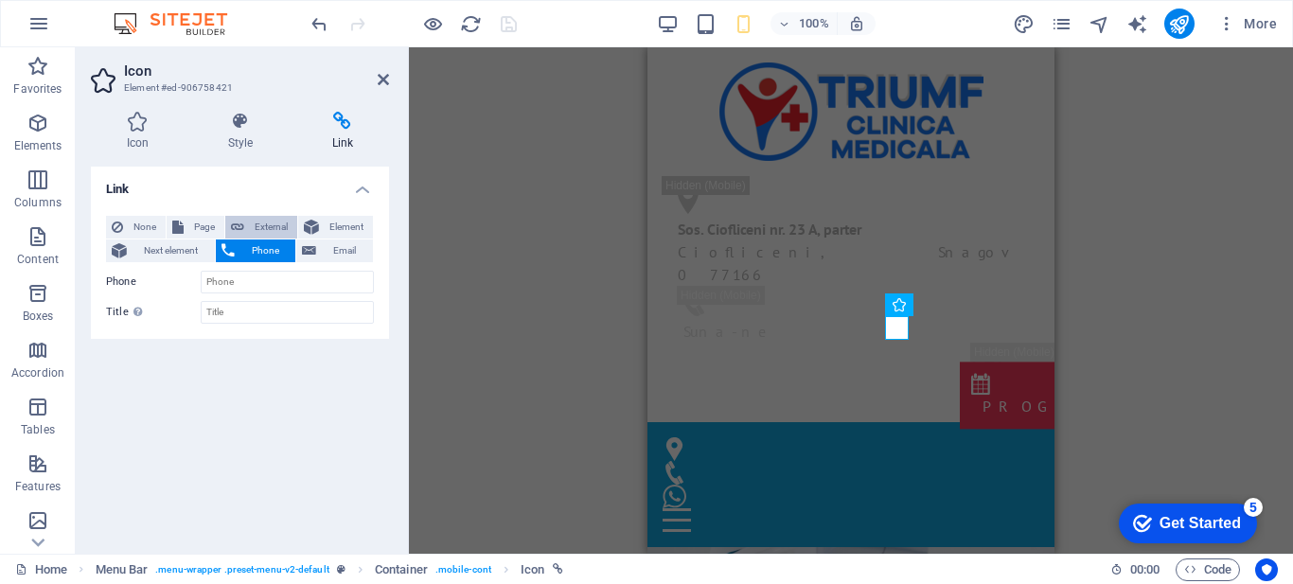
click at [255, 223] on span "External" at bounding box center [271, 227] width 42 height 23
select select "blank"
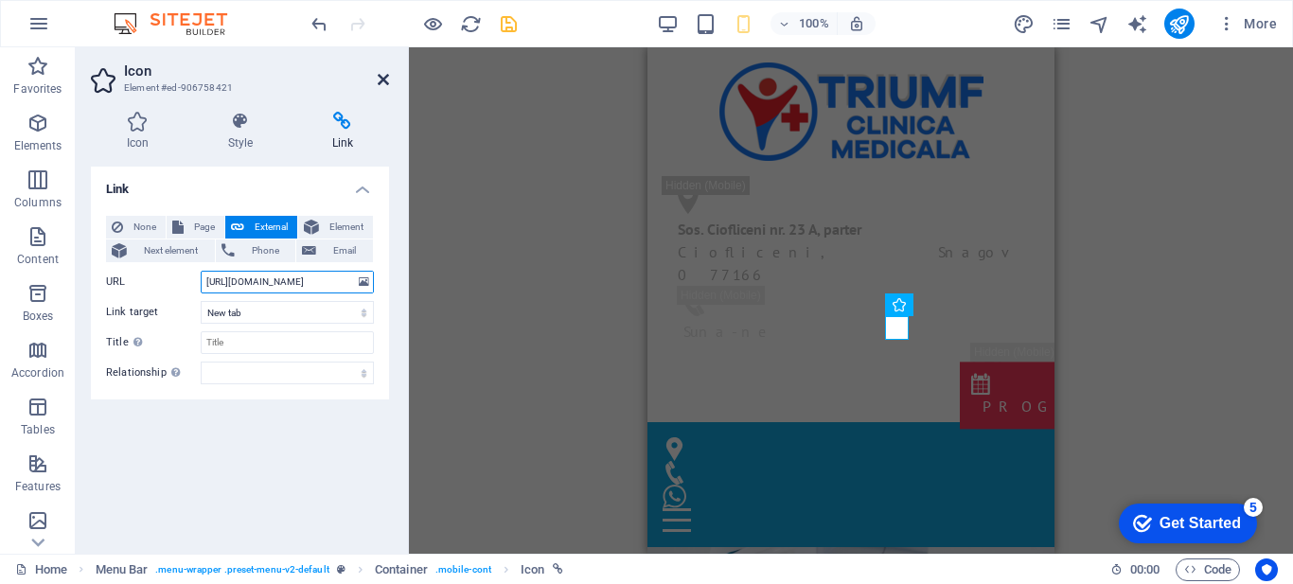
type input "https://wa.me/0772148193"
click at [383, 80] on icon at bounding box center [383, 79] width 11 height 15
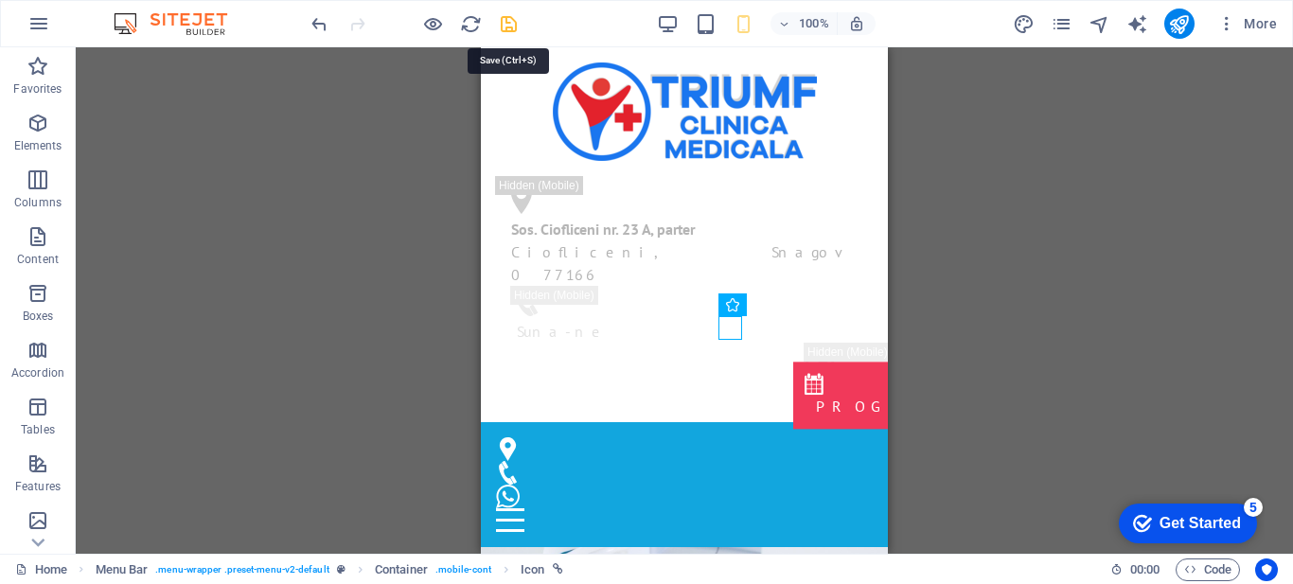
click at [508, 25] on icon "save" at bounding box center [509, 24] width 22 height 22
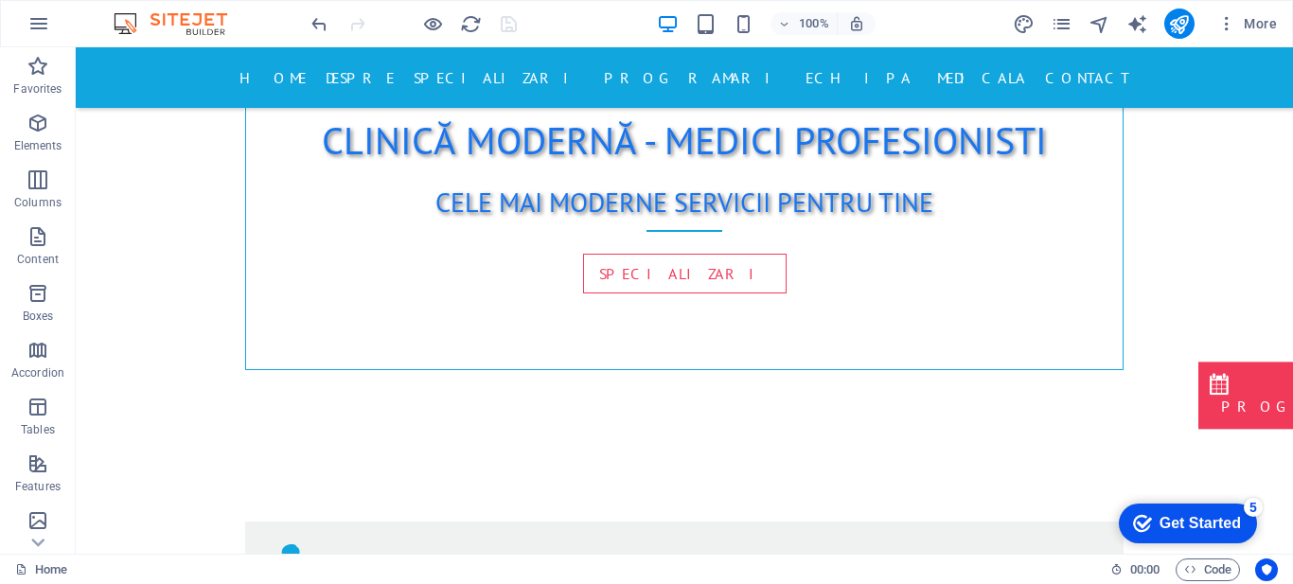
scroll to position [1084, 0]
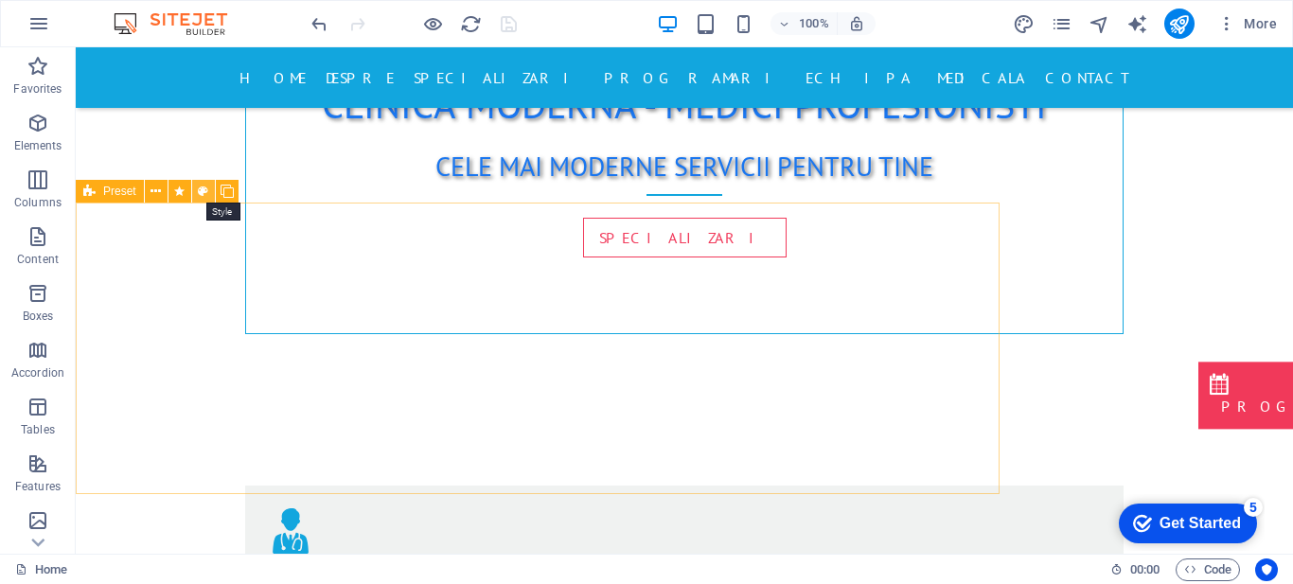
click at [205, 191] on icon at bounding box center [203, 192] width 10 height 20
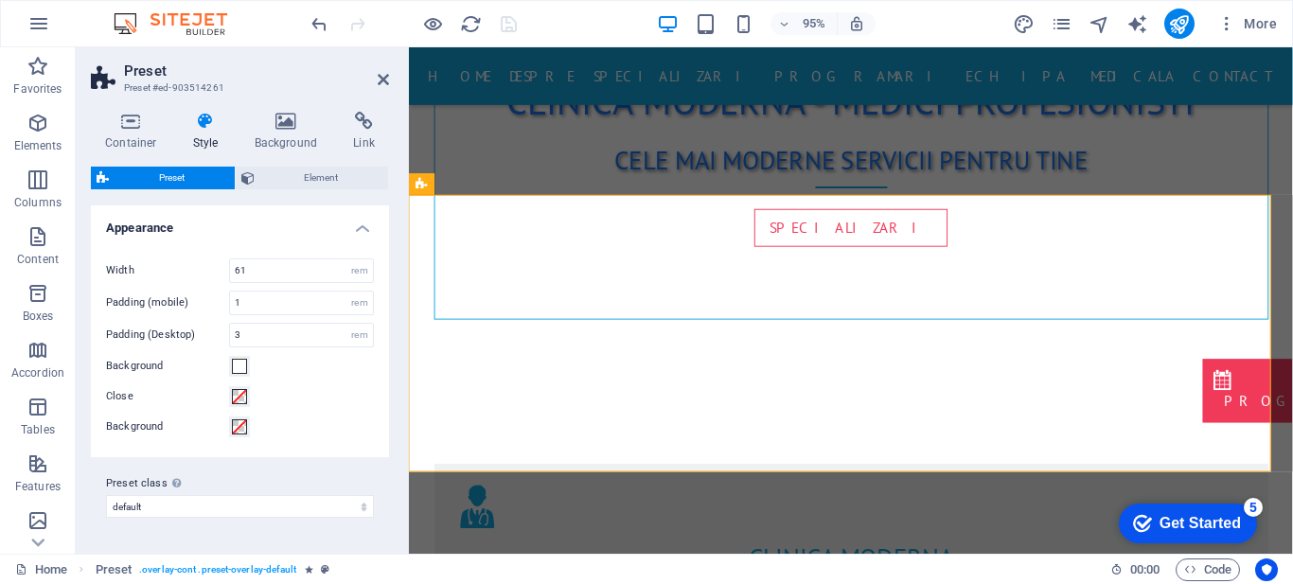
click at [221, 135] on h4 "Style" at bounding box center [210, 132] width 62 height 40
click at [346, 182] on span "Element" at bounding box center [321, 178] width 123 height 23
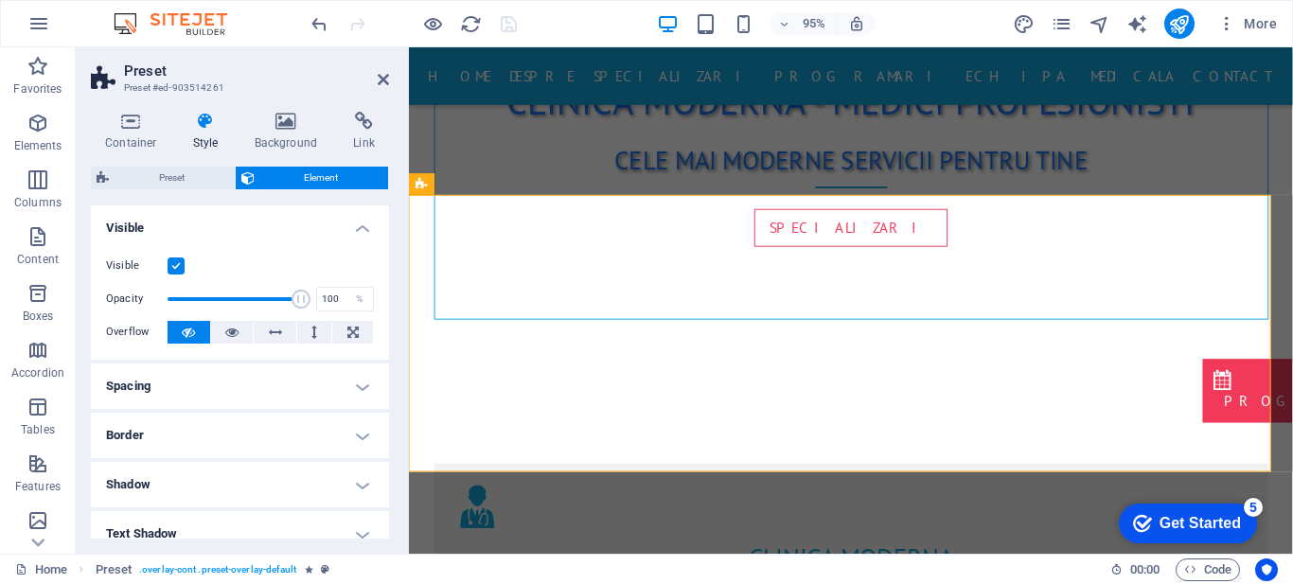
click at [176, 272] on label at bounding box center [176, 266] width 17 height 17
click at [0, 0] on input "Visible" at bounding box center [0, 0] width 0 height 0
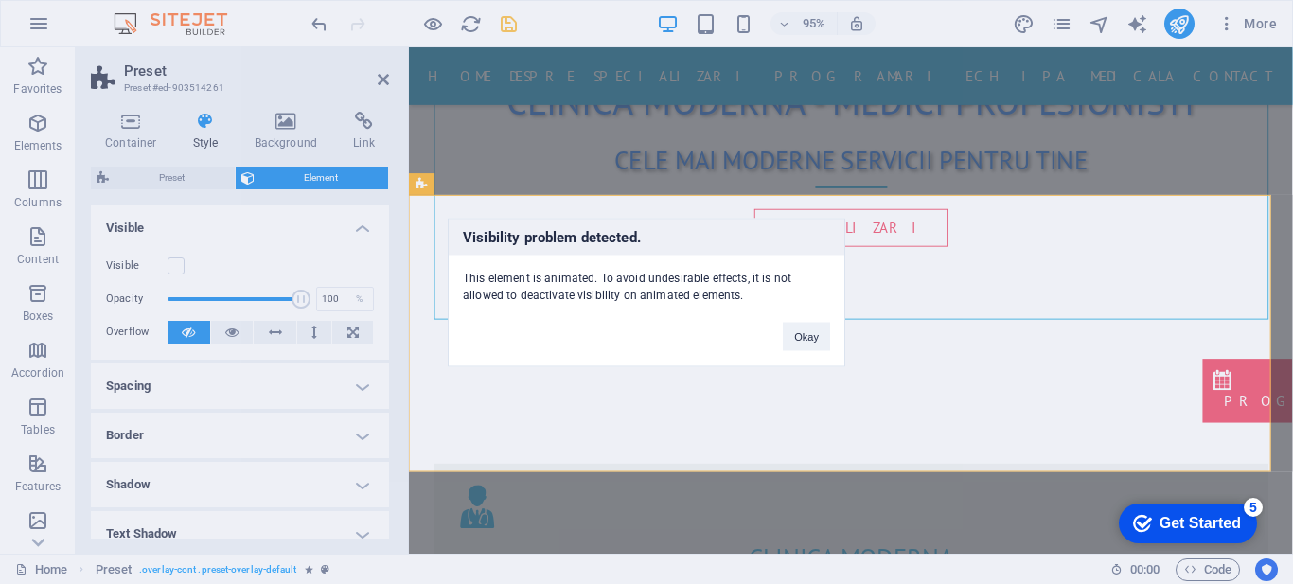
click at [384, 81] on div "Visibility problem detected. This element is animated. To avoid undesirable eff…" at bounding box center [646, 292] width 1293 height 584
click at [805, 329] on button "Okay" at bounding box center [806, 336] width 47 height 28
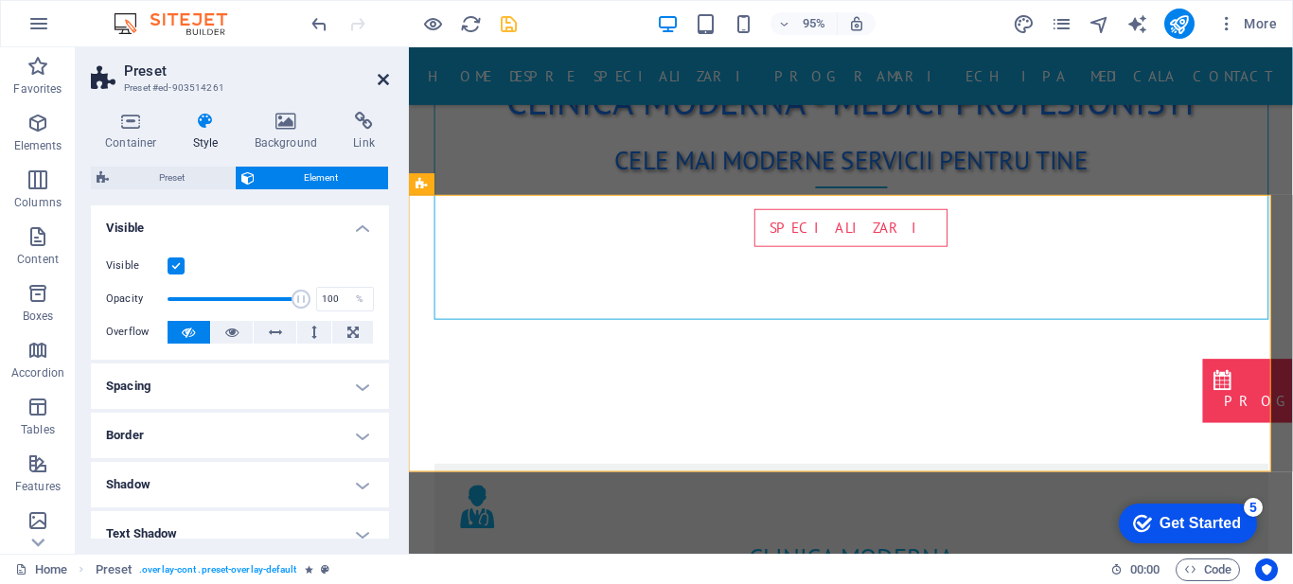
click at [381, 82] on icon at bounding box center [383, 79] width 11 height 15
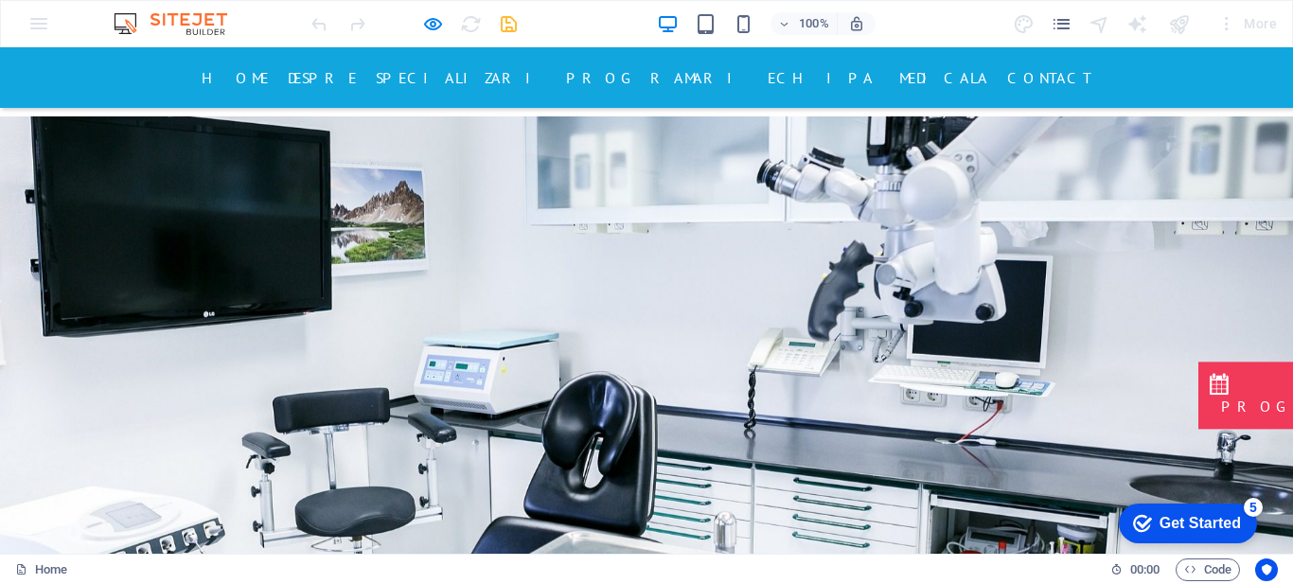
scroll to position [0, 0]
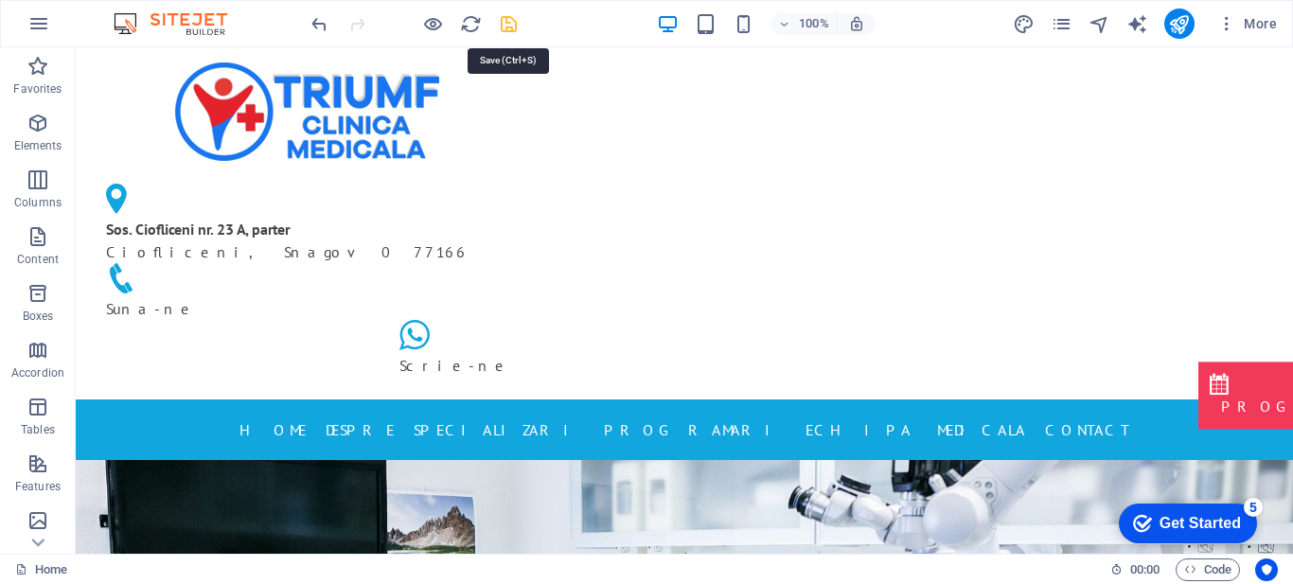
click at [506, 22] on icon "save" at bounding box center [509, 24] width 22 height 22
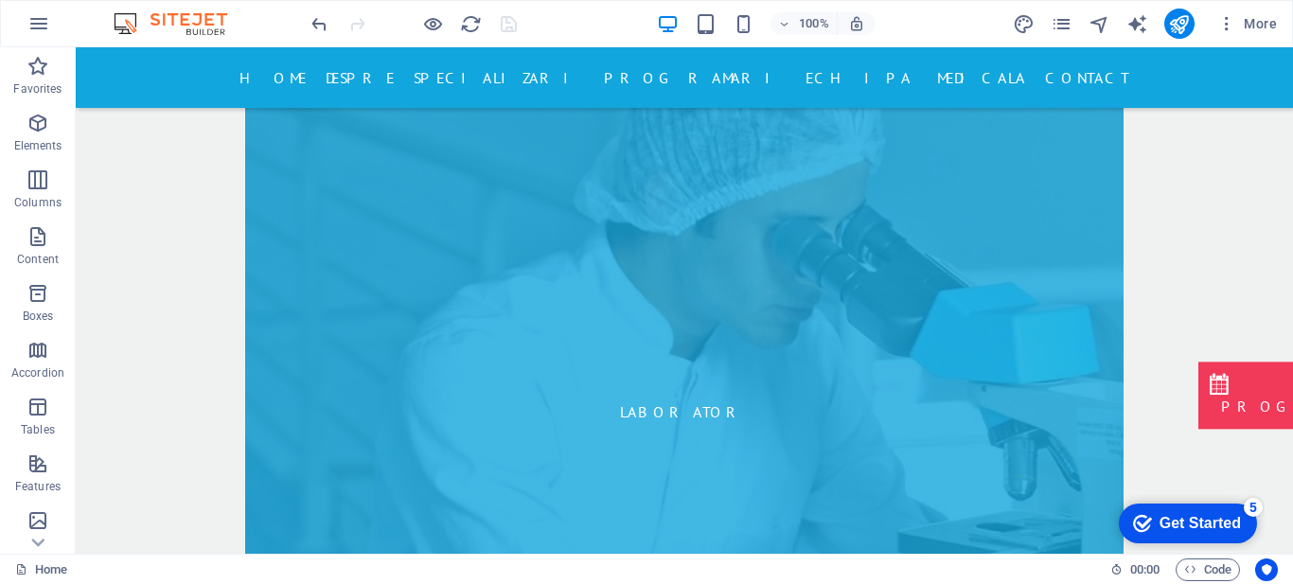
scroll to position [8049, 0]
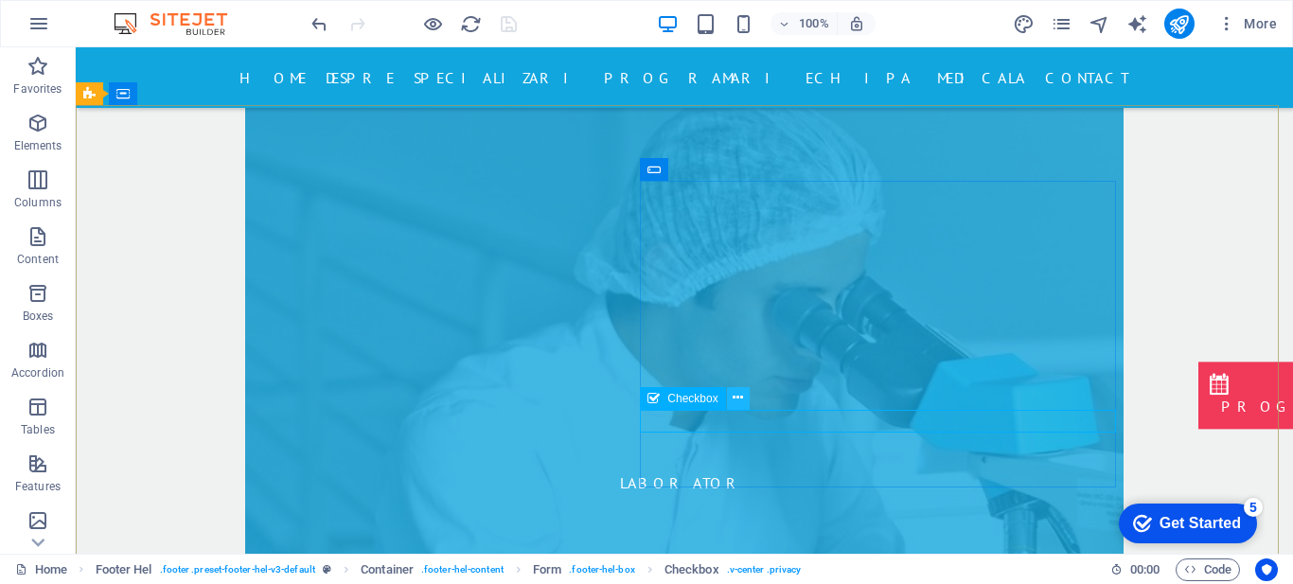
click at [735, 398] on icon at bounding box center [738, 398] width 10 height 20
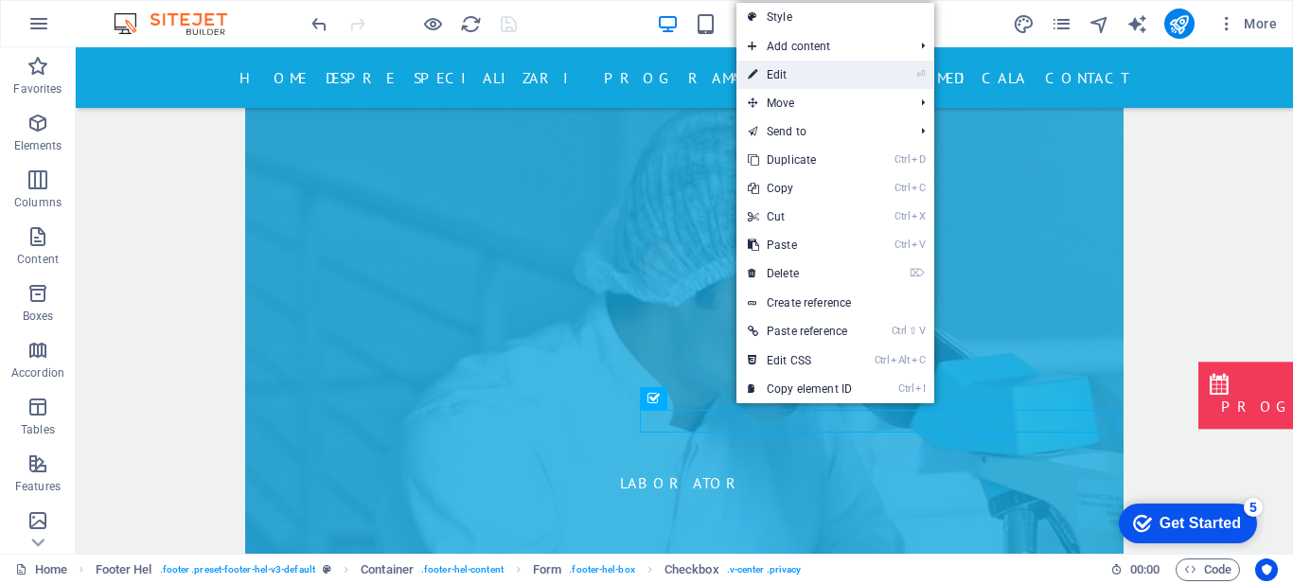
click at [779, 71] on link "⏎ Edit" at bounding box center [800, 75] width 127 height 28
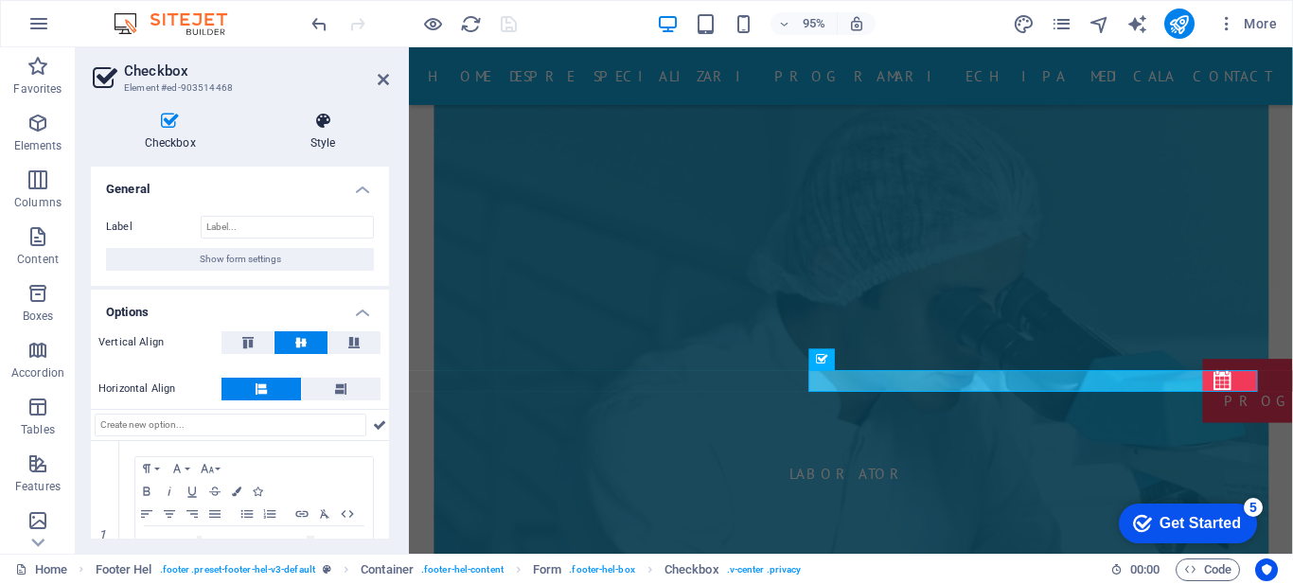
click at [325, 118] on icon at bounding box center [323, 121] width 133 height 19
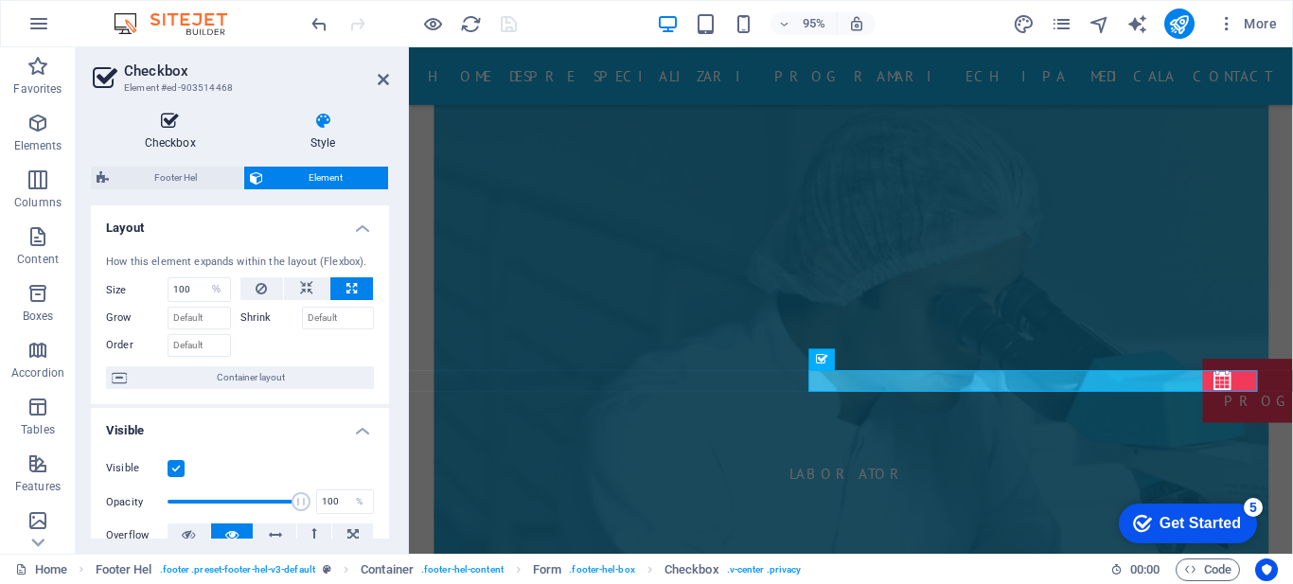
click at [157, 134] on h4 "Checkbox" at bounding box center [174, 132] width 166 height 40
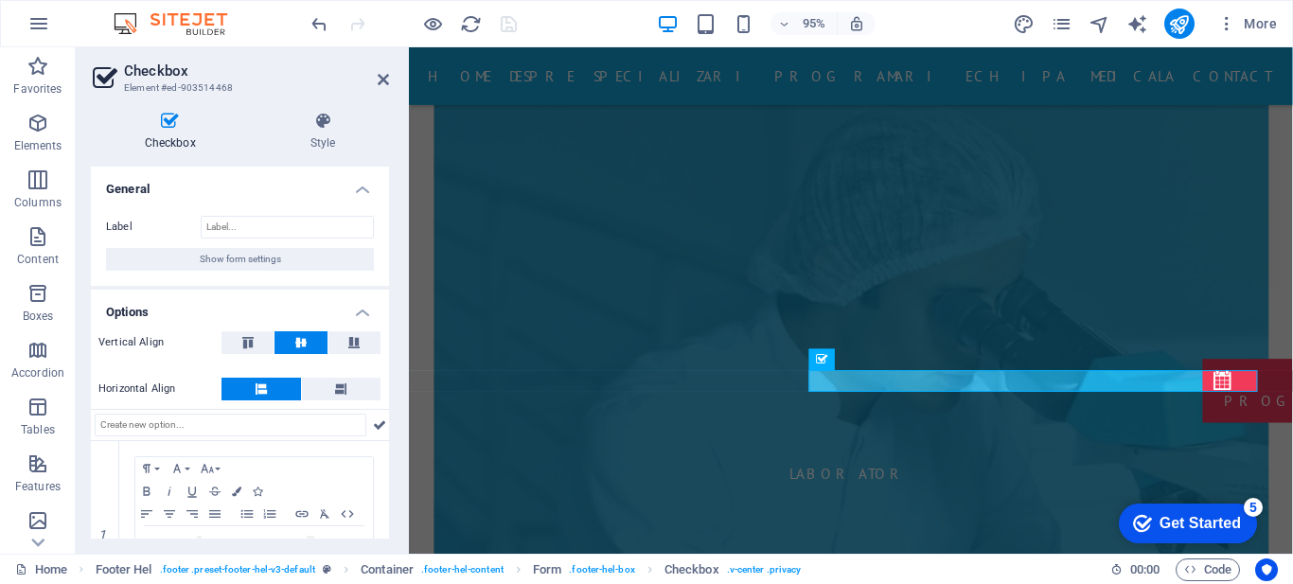
scroll to position [91, 0]
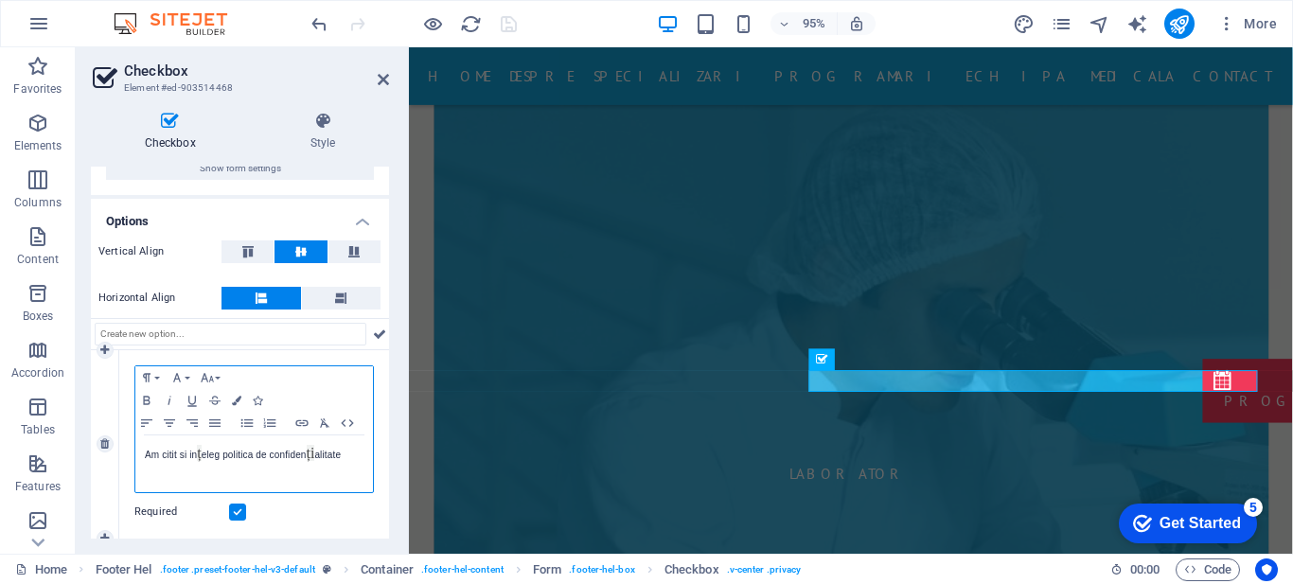
click at [361, 468] on div "Am citit si in ț eleg politica de confiden ți alitate" at bounding box center [254, 464] width 238 height 57
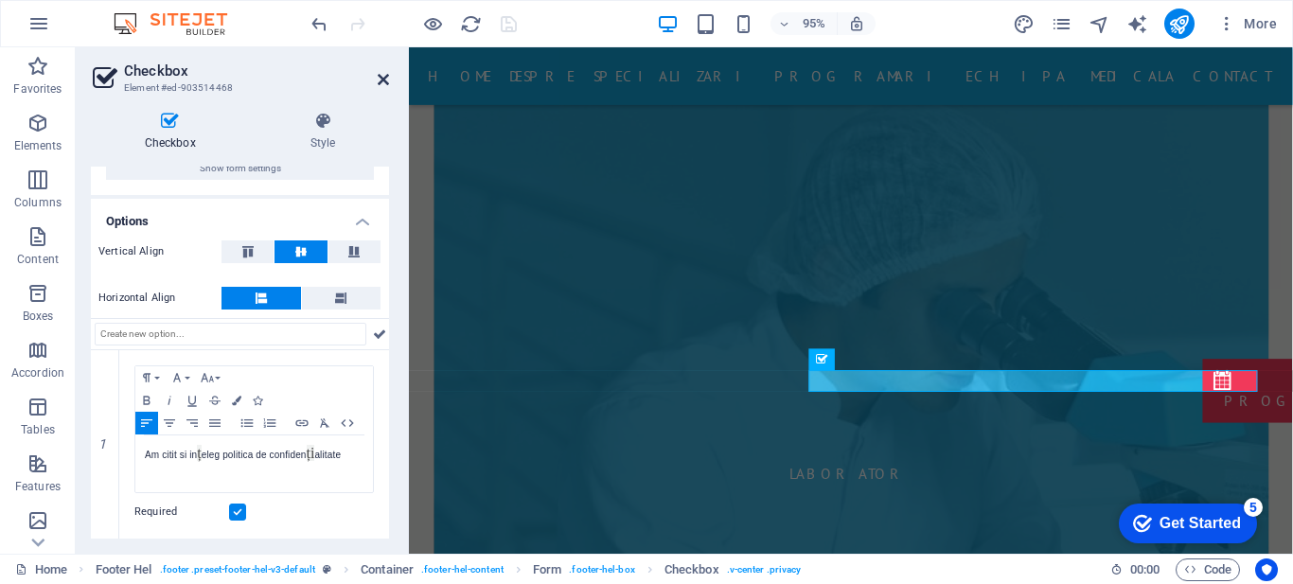
click at [380, 77] on icon at bounding box center [383, 79] width 11 height 15
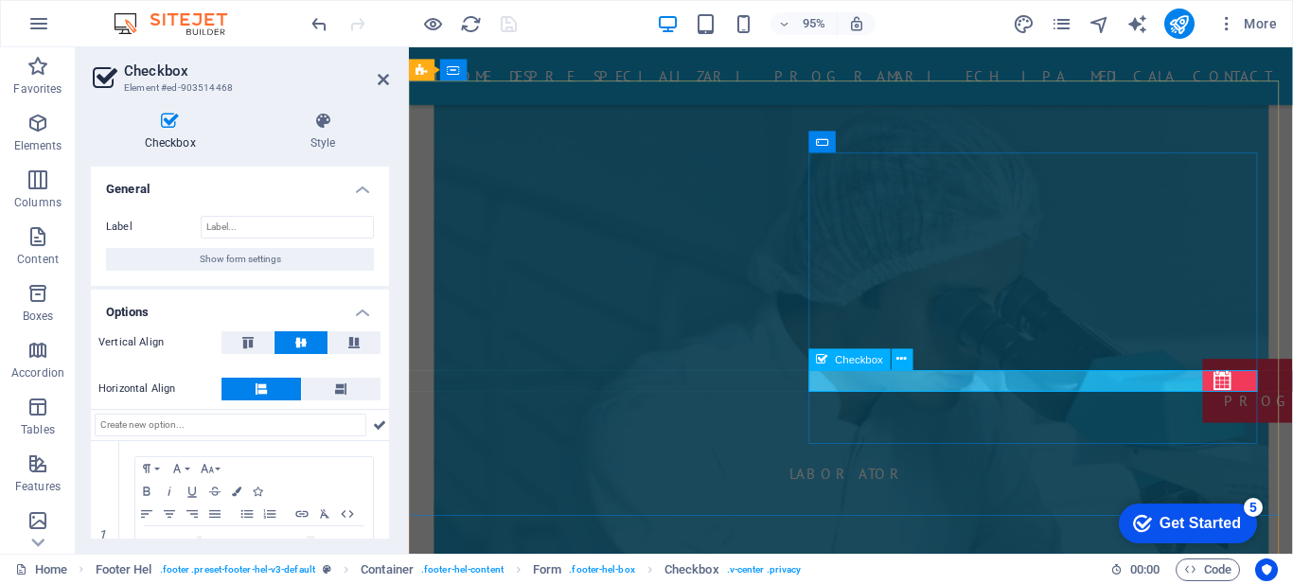
click at [336, 124] on icon at bounding box center [323, 121] width 133 height 19
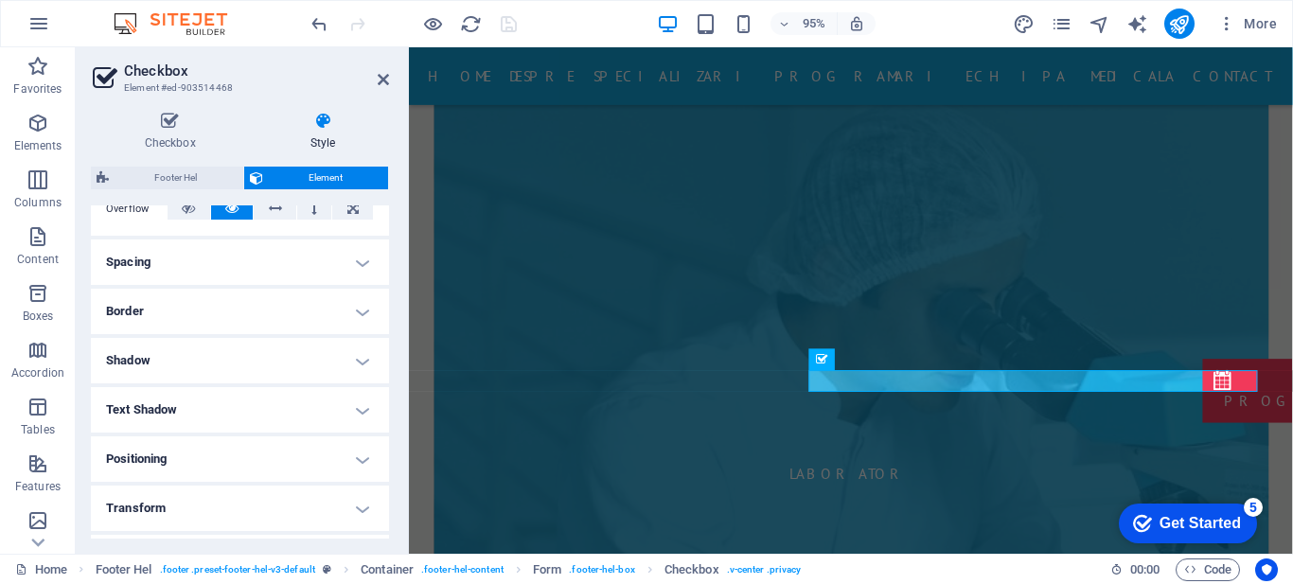
scroll to position [416, 0]
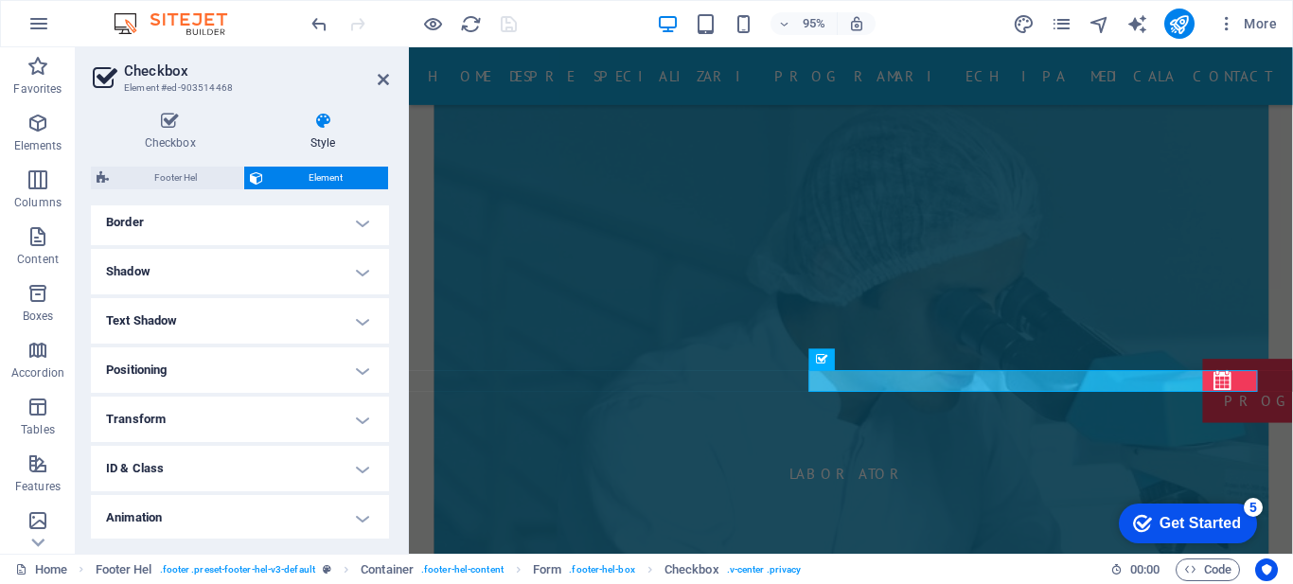
click at [398, 396] on div "Checkbox Style General Label Show form settings Options Vertical Align Horizont…" at bounding box center [240, 325] width 329 height 457
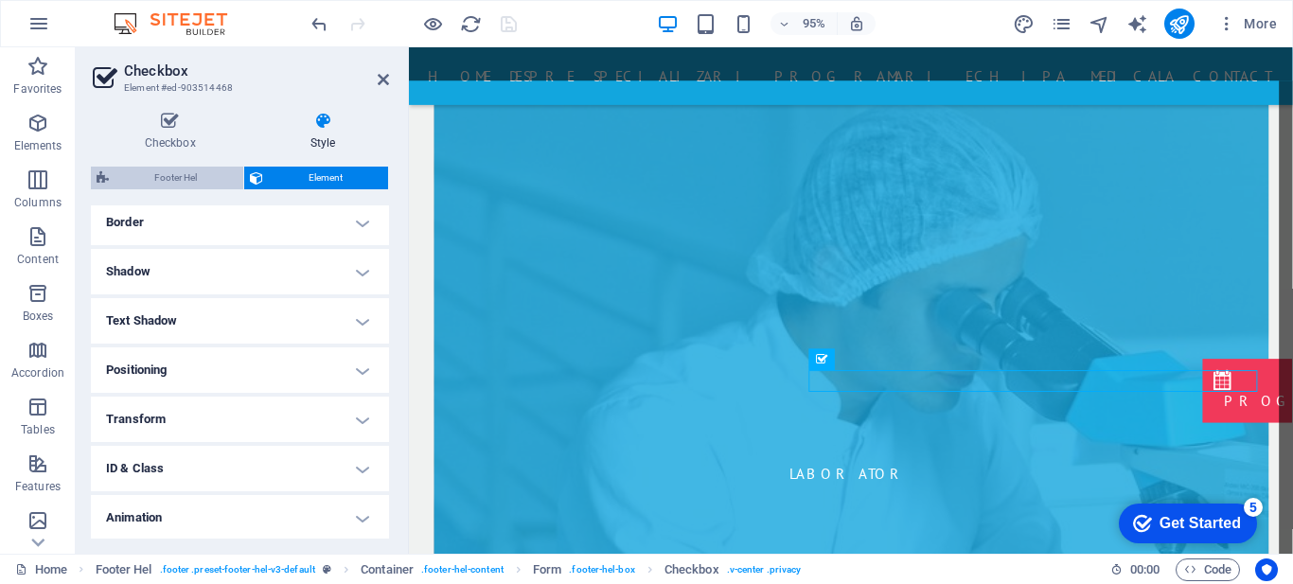
click at [180, 167] on span "Footer Hel" at bounding box center [176, 178] width 123 height 23
select select "%"
select select "rem"
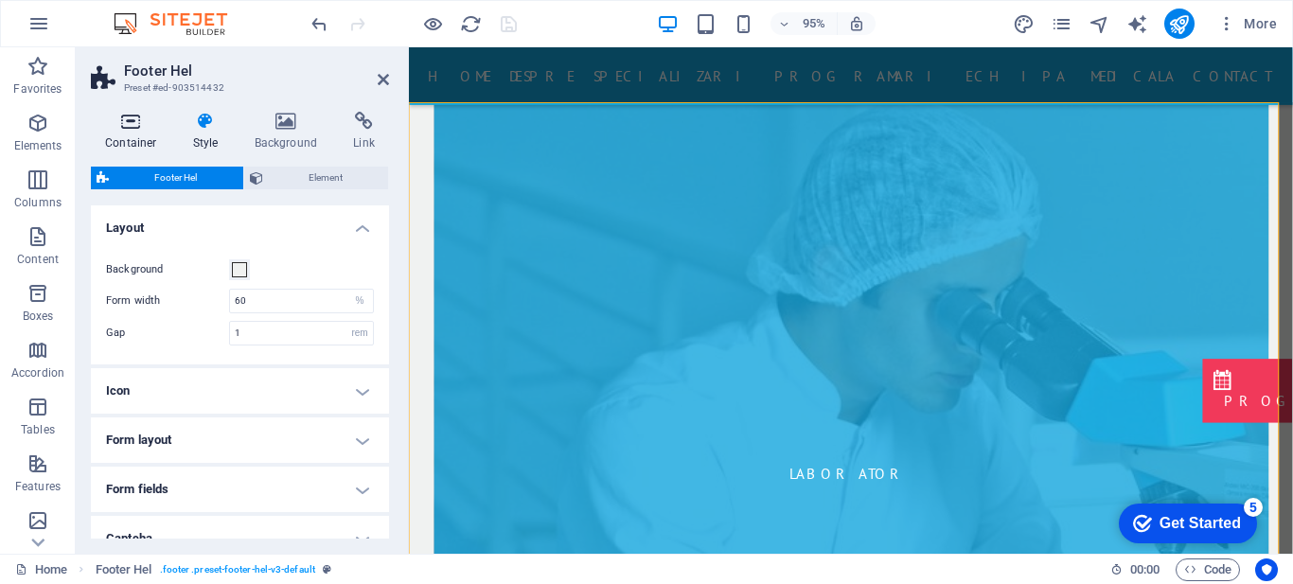
scroll to position [8027, 0]
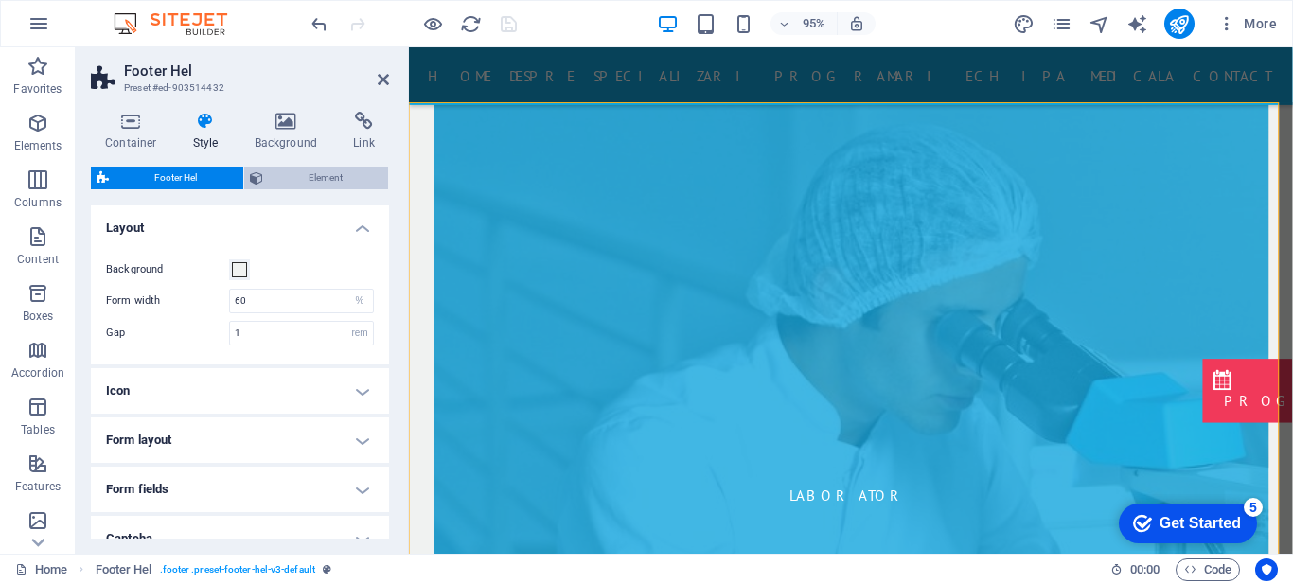
click at [281, 181] on span "Element" at bounding box center [326, 178] width 115 height 23
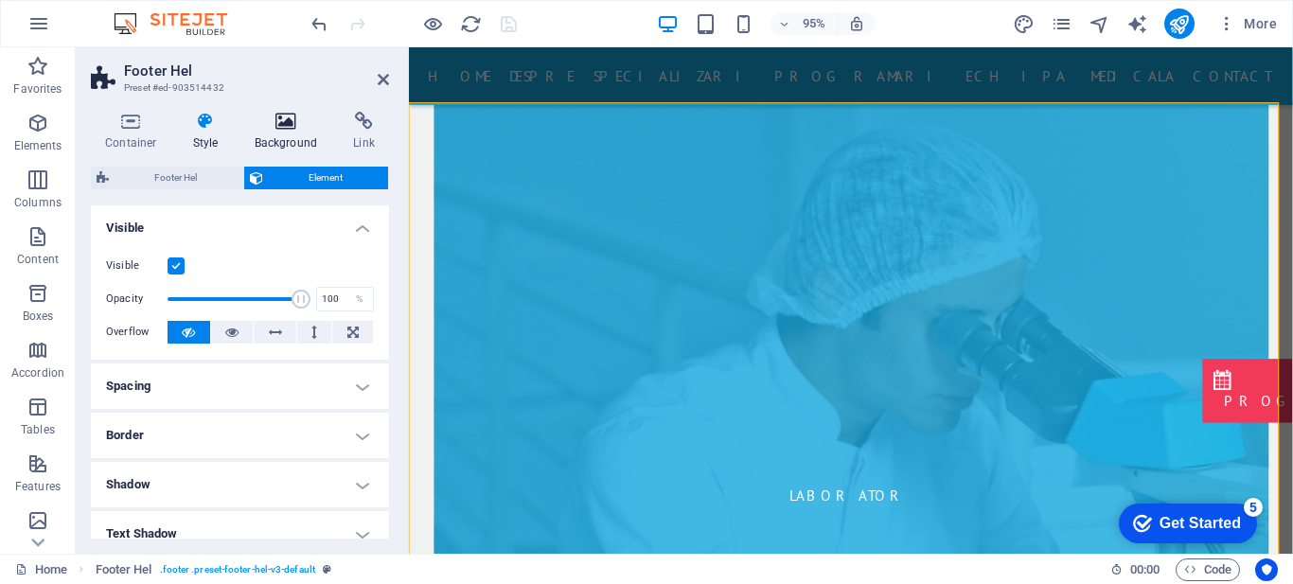
click at [287, 123] on icon at bounding box center [287, 121] width 92 height 19
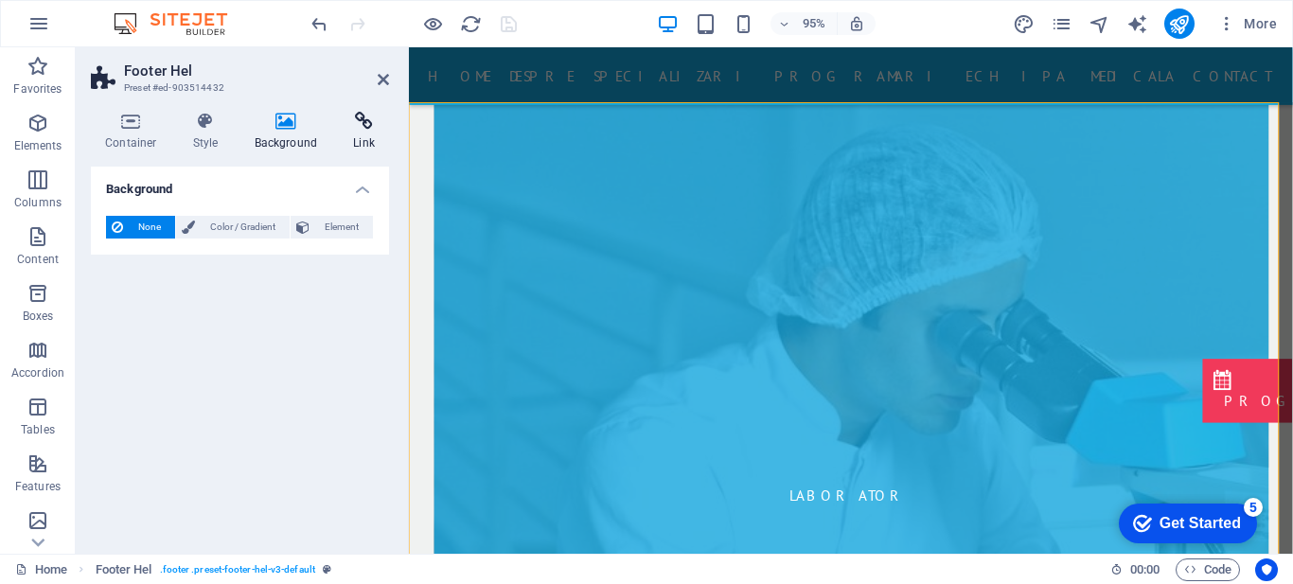
click at [360, 132] on h4 "Link" at bounding box center [364, 132] width 50 height 40
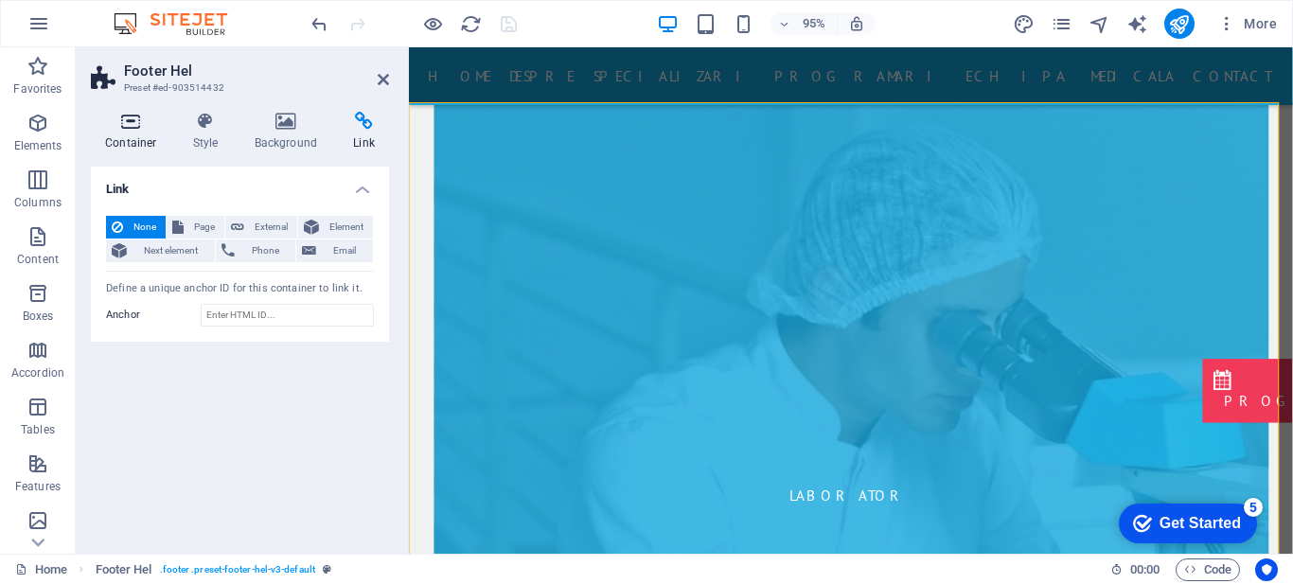
click at [121, 128] on icon at bounding box center [131, 121] width 80 height 19
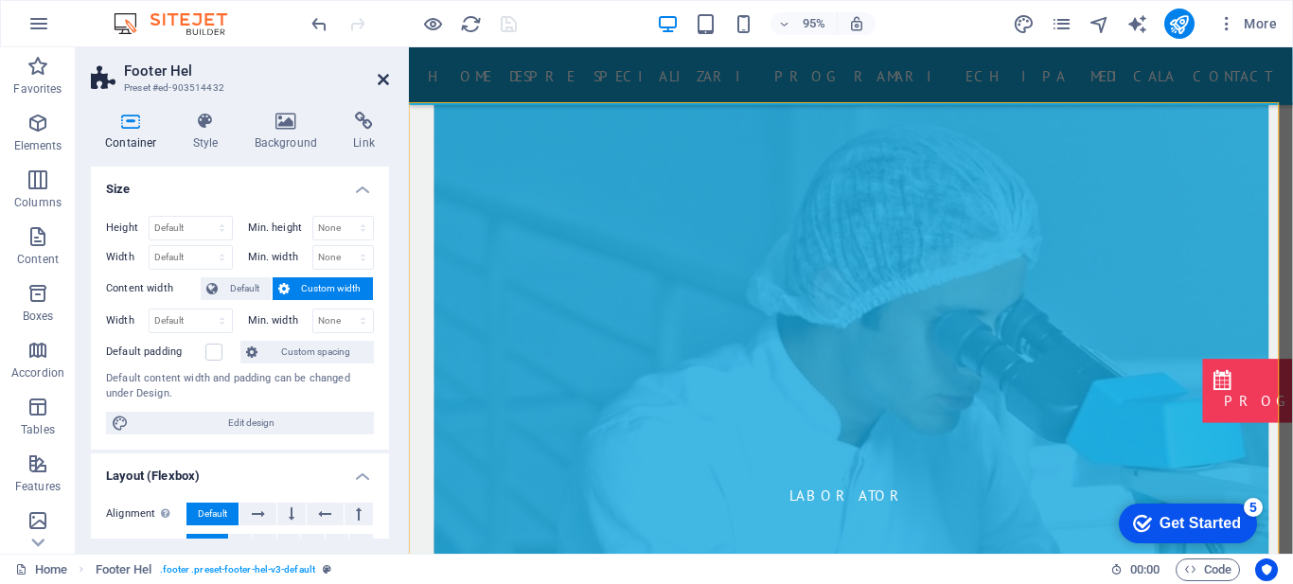
click at [388, 77] on icon at bounding box center [383, 79] width 11 height 15
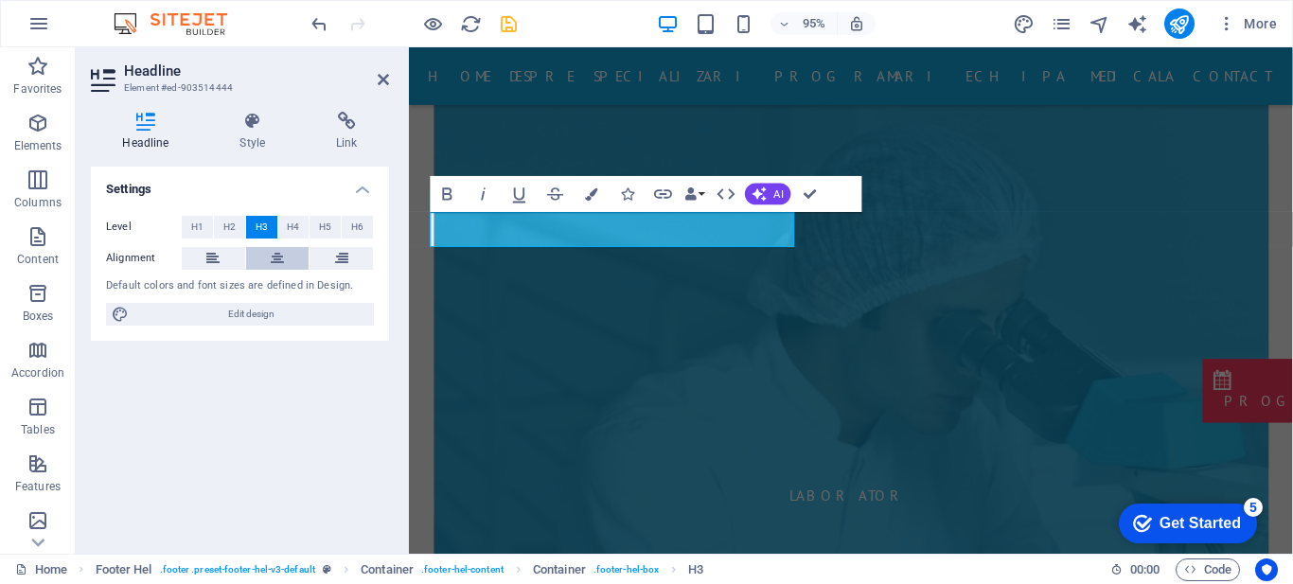
click at [277, 259] on icon at bounding box center [277, 258] width 13 height 23
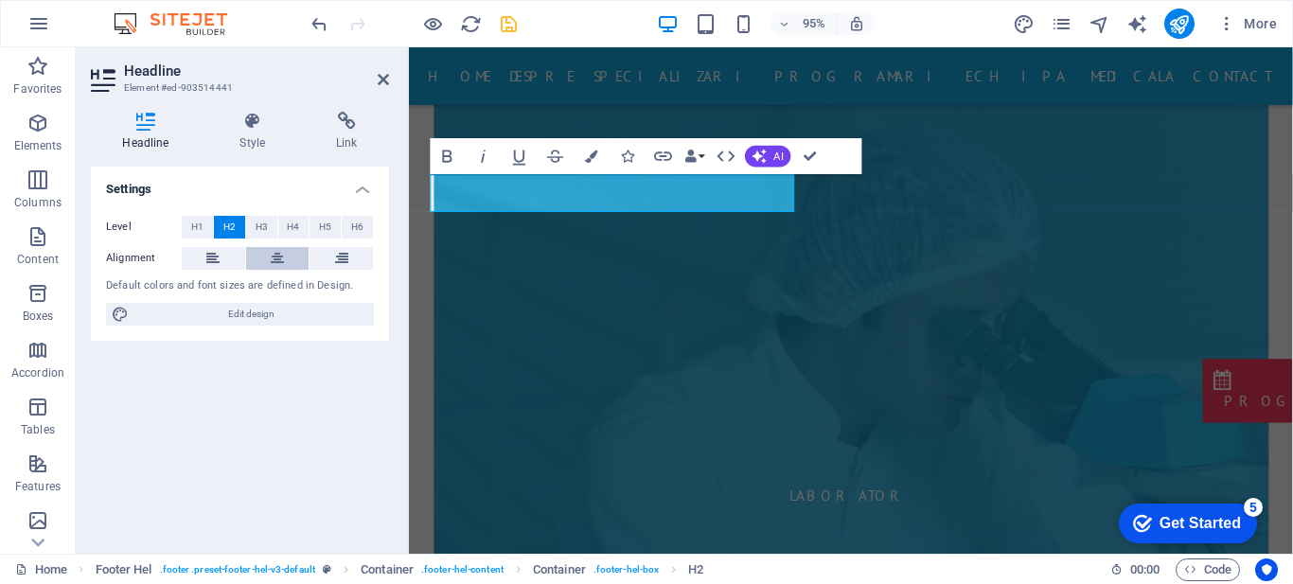
click at [277, 252] on icon at bounding box center [277, 258] width 13 height 23
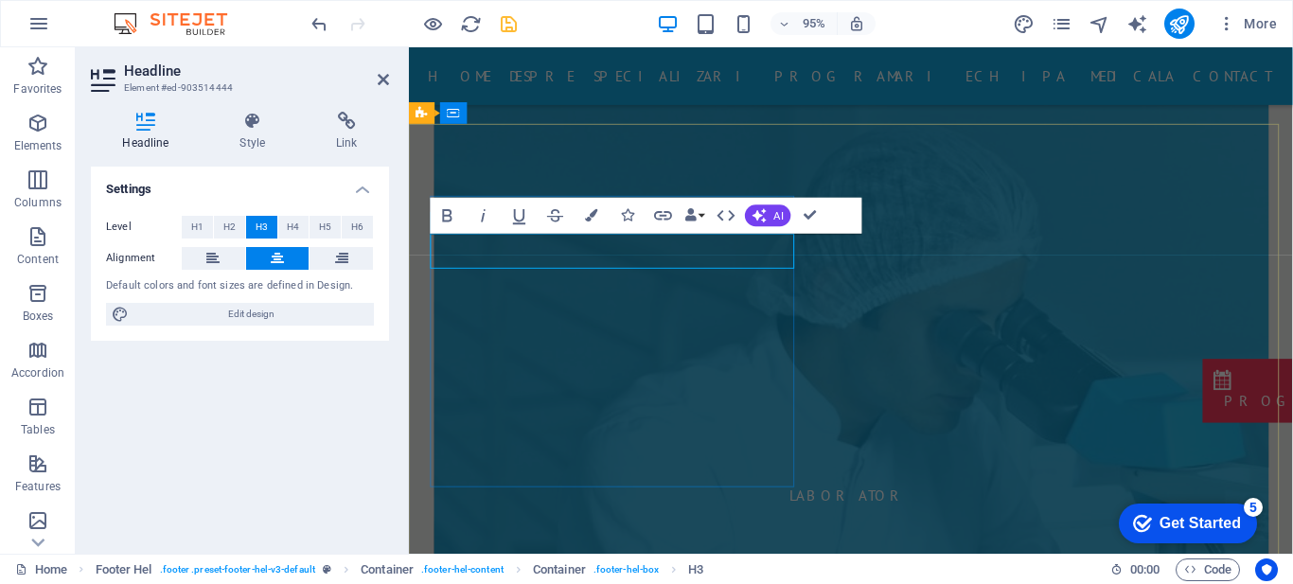
scroll to position [8004, 0]
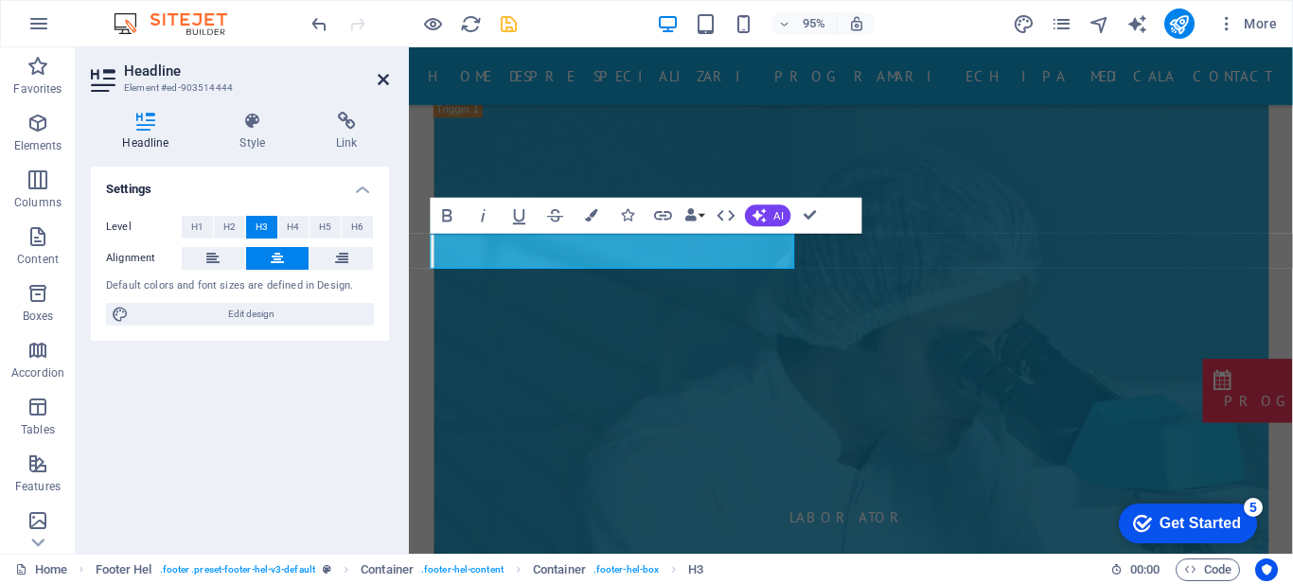
click at [381, 75] on icon at bounding box center [383, 79] width 11 height 15
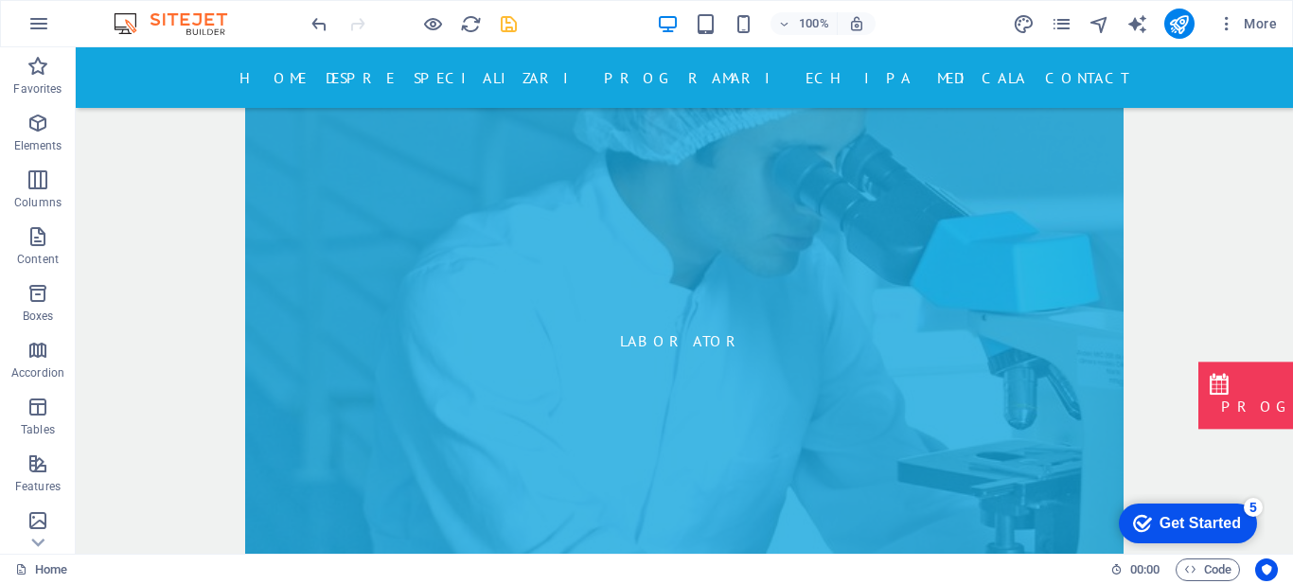
scroll to position [7978, 0]
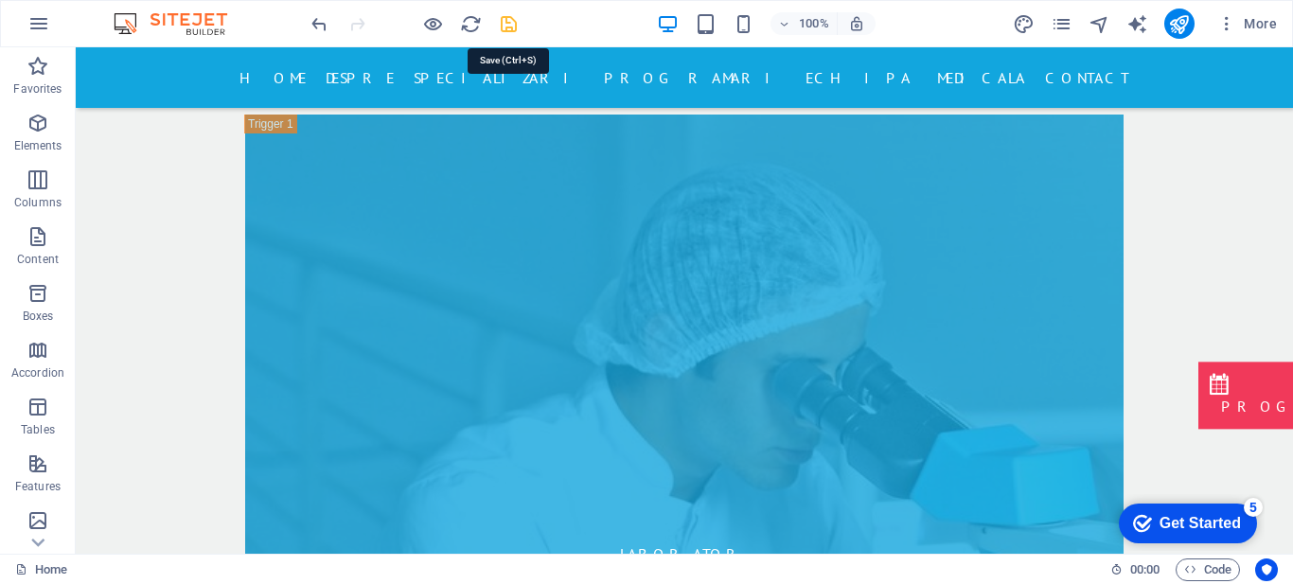
click at [504, 27] on icon "save" at bounding box center [509, 24] width 22 height 22
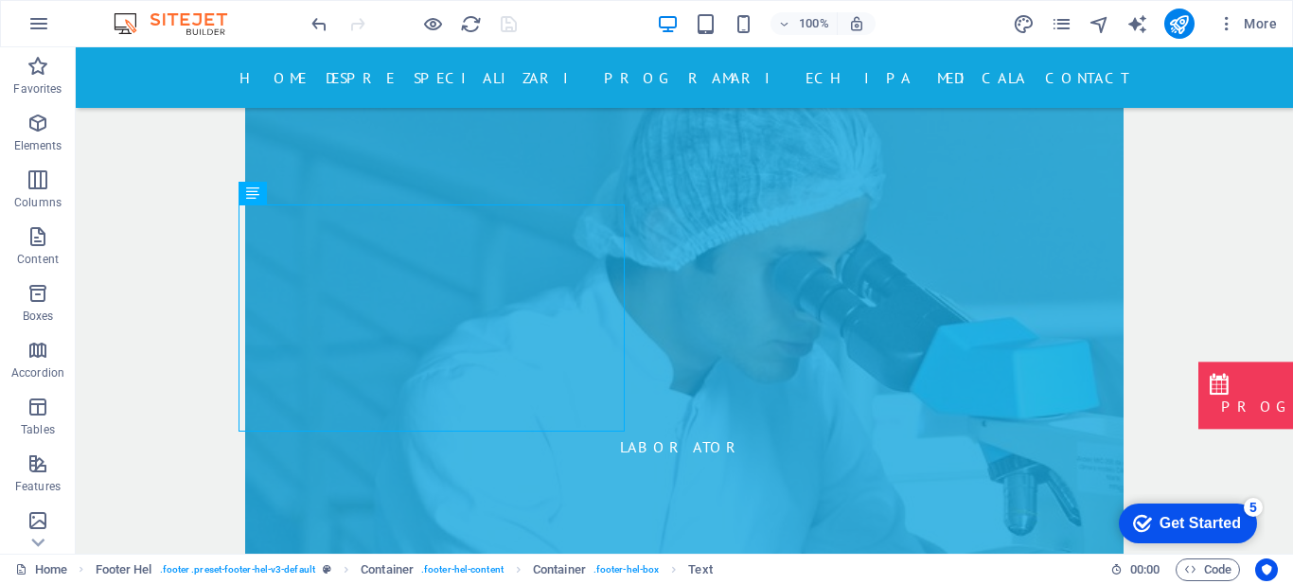
scroll to position [8138, 0]
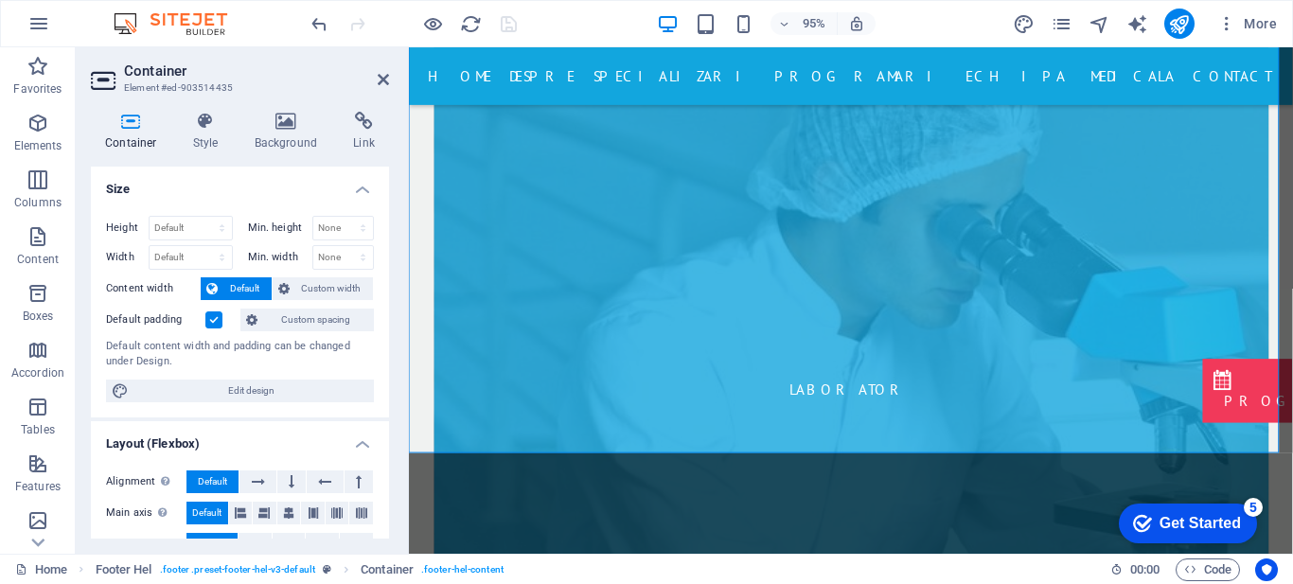
scroll to position [8116, 0]
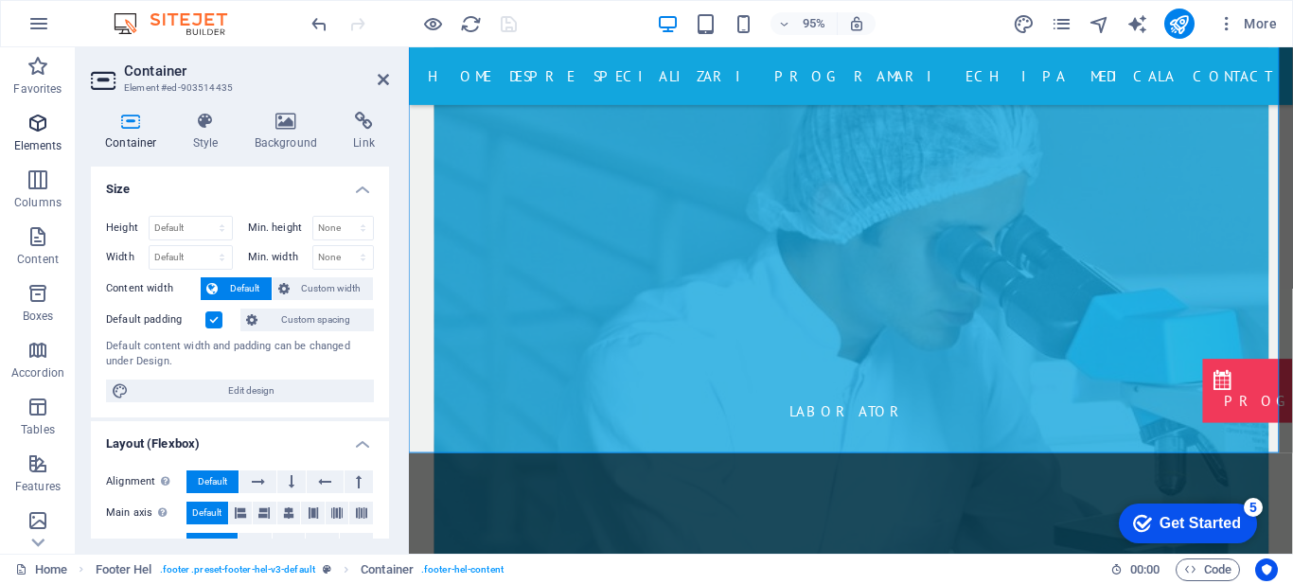
click at [27, 123] on icon "button" at bounding box center [38, 123] width 23 height 23
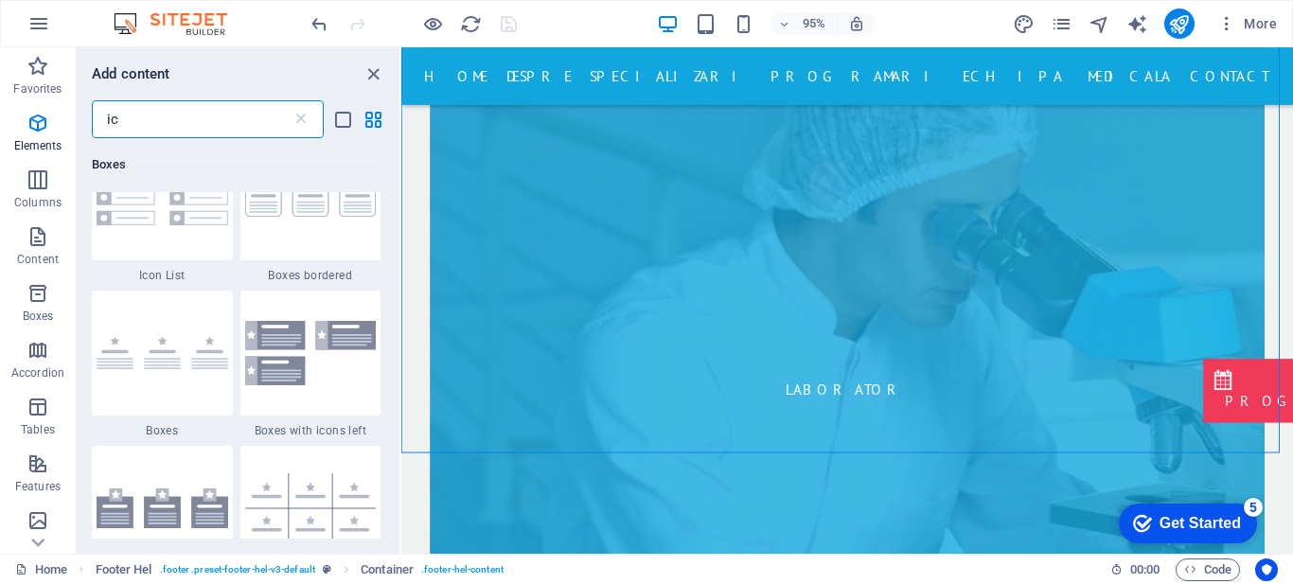
scroll to position [0, 0]
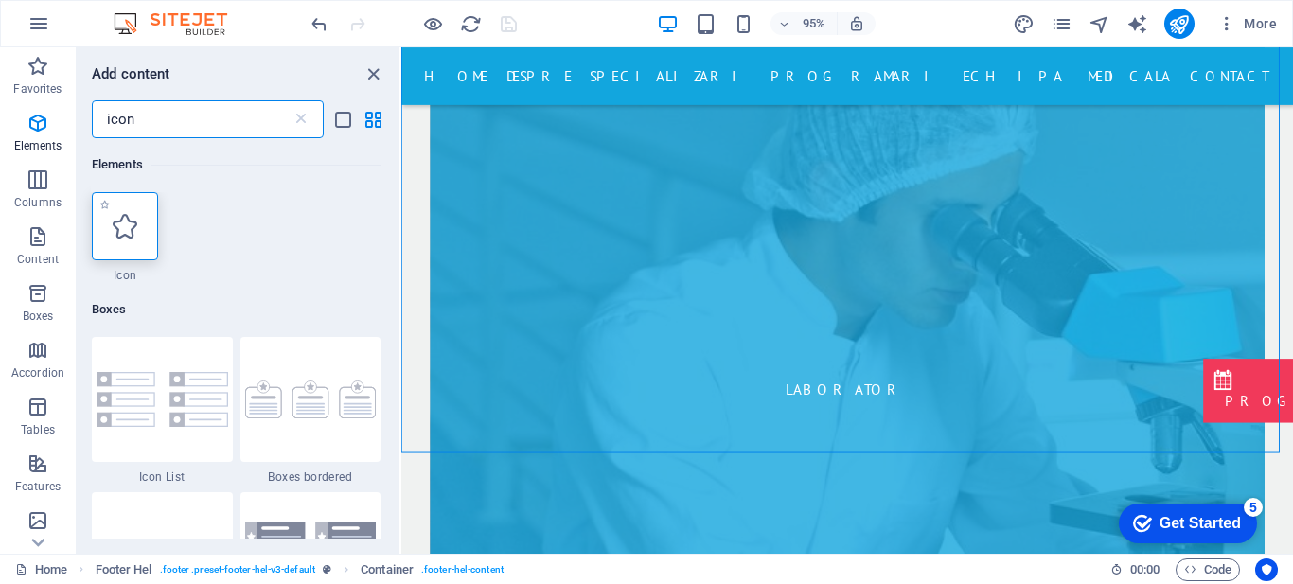
type input "icon"
click at [121, 233] on icon at bounding box center [125, 226] width 25 height 25
select select "xMidYMid"
select select "px"
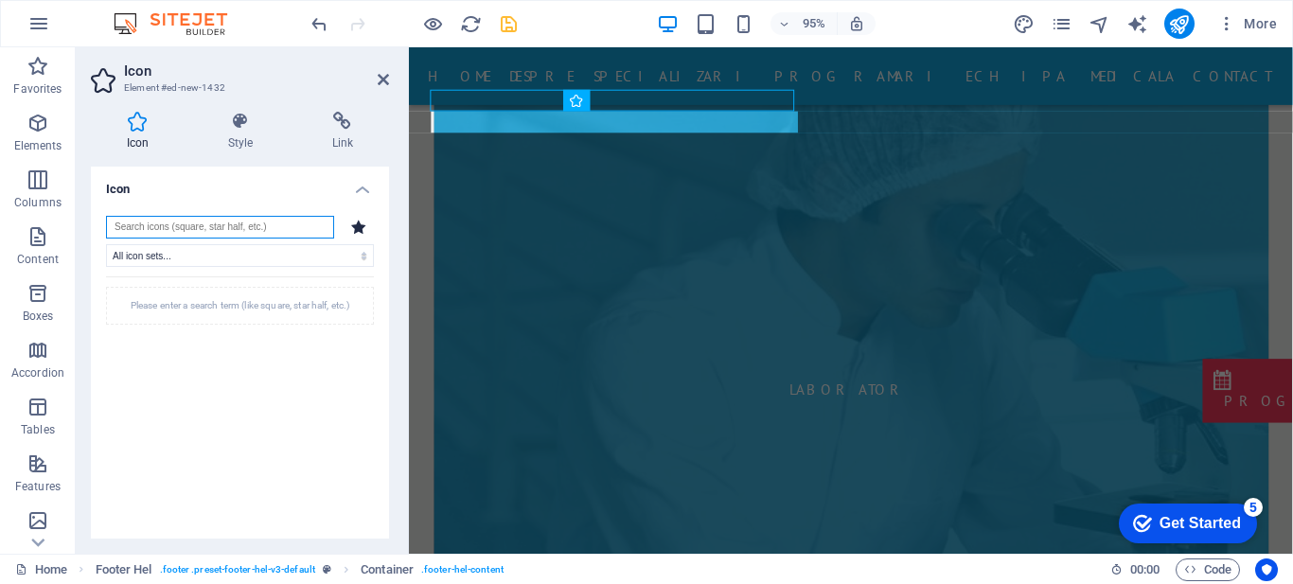
scroll to position [8116, 0]
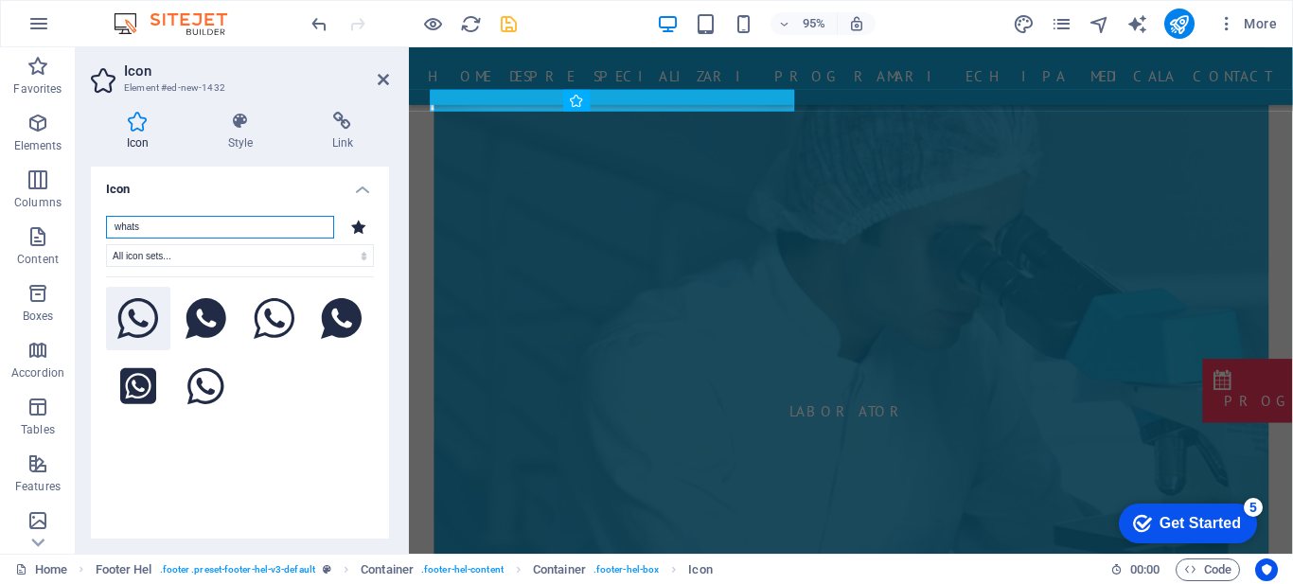
type input "whats"
click at [140, 318] on icon at bounding box center [138, 319] width 42 height 42
click at [386, 71] on h2 "Icon" at bounding box center [256, 70] width 265 height 17
click at [386, 80] on icon at bounding box center [383, 79] width 11 height 15
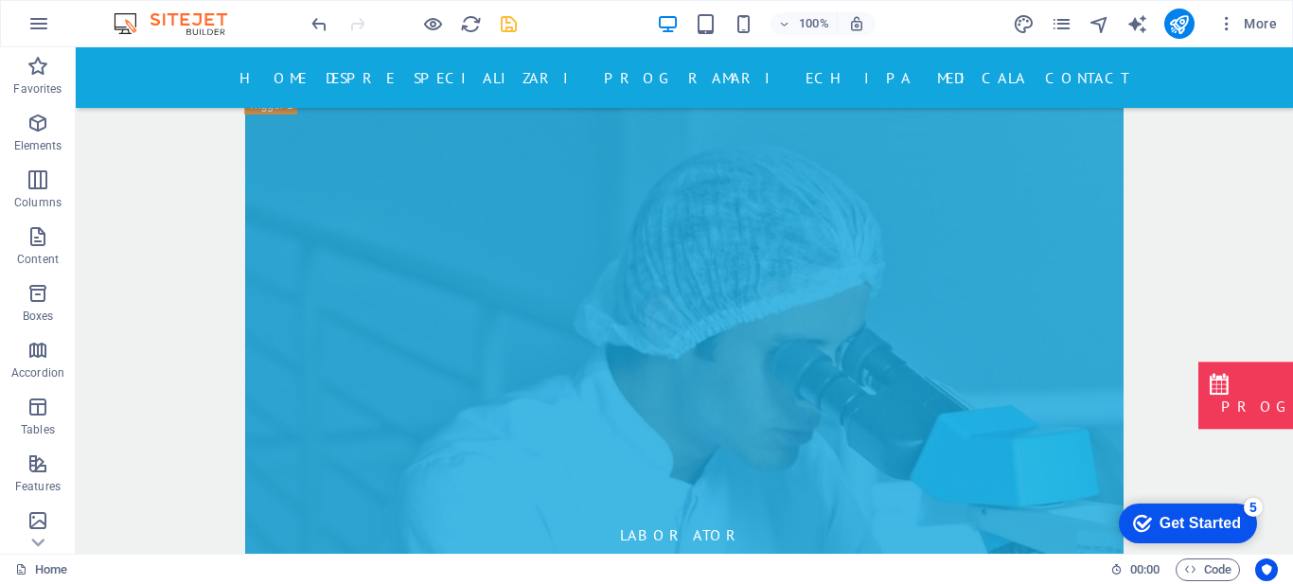
scroll to position [8122, 0]
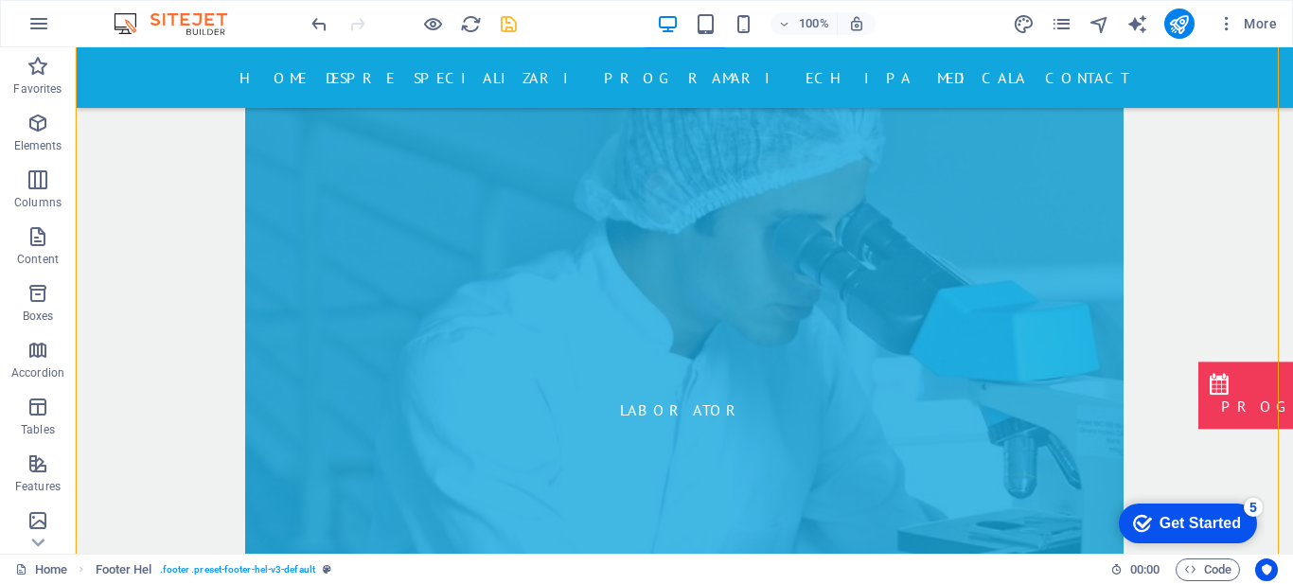
drag, startPoint x: 283, startPoint y: 116, endPoint x: 158, endPoint y: 132, distance: 125.9
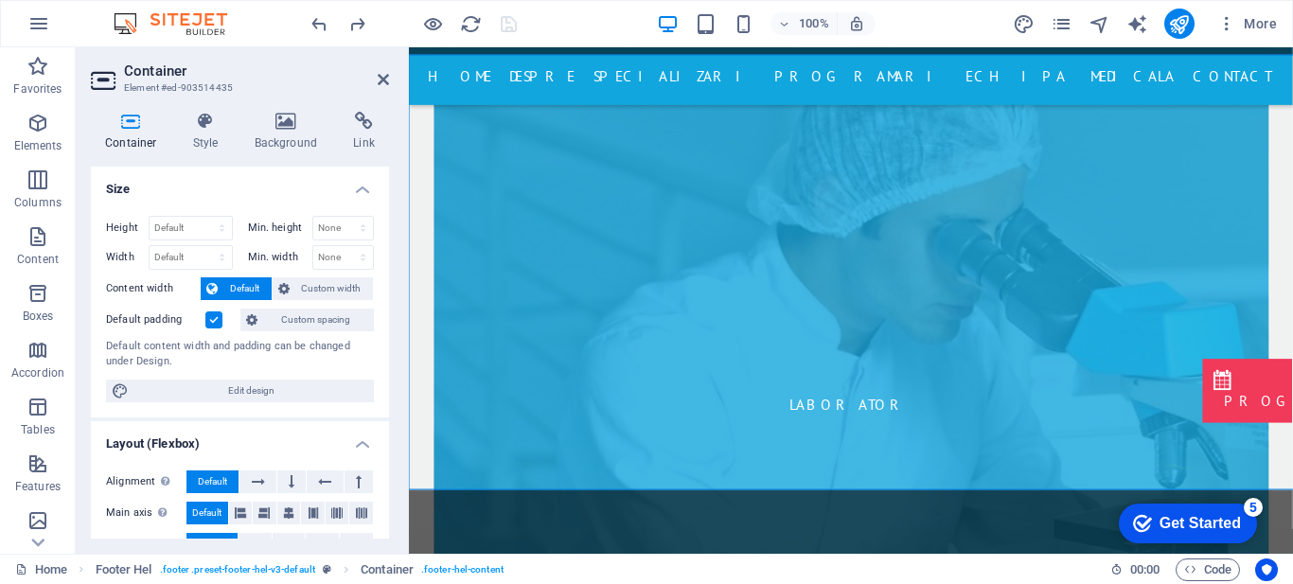
scroll to position [8100, 0]
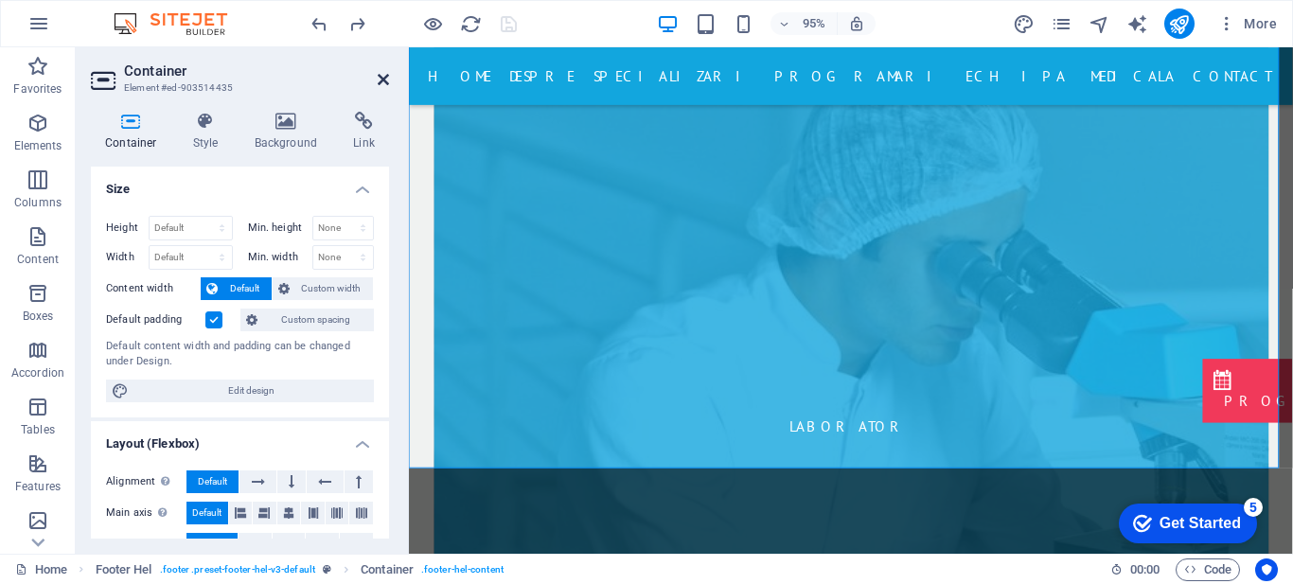
click at [382, 75] on icon at bounding box center [383, 79] width 11 height 15
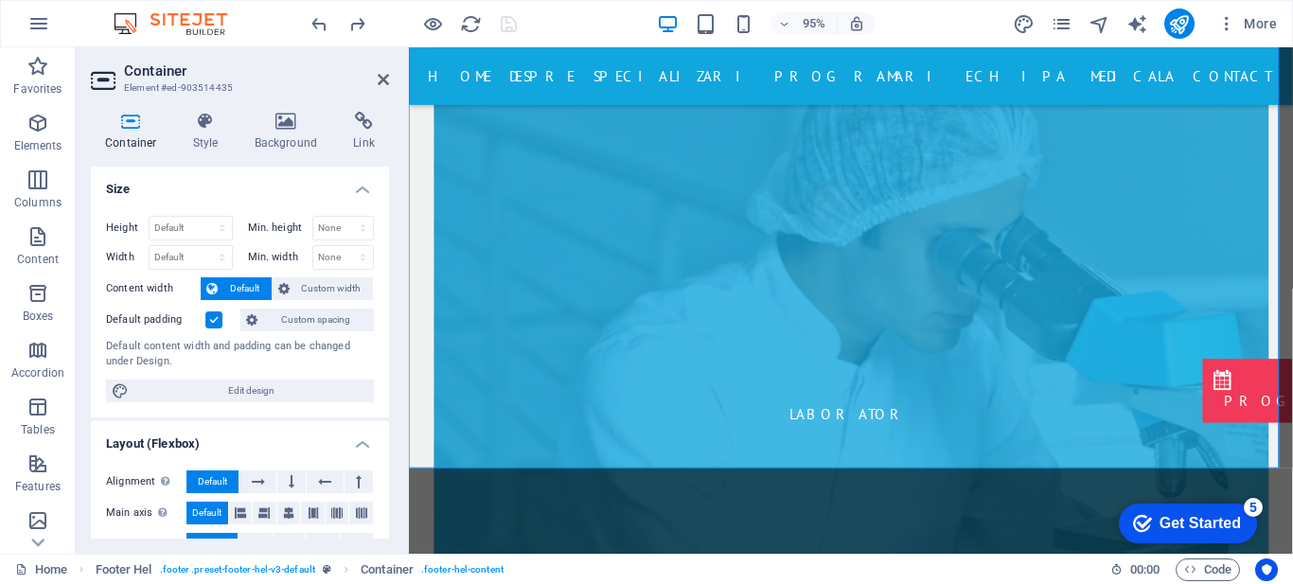
scroll to position [8122, 0]
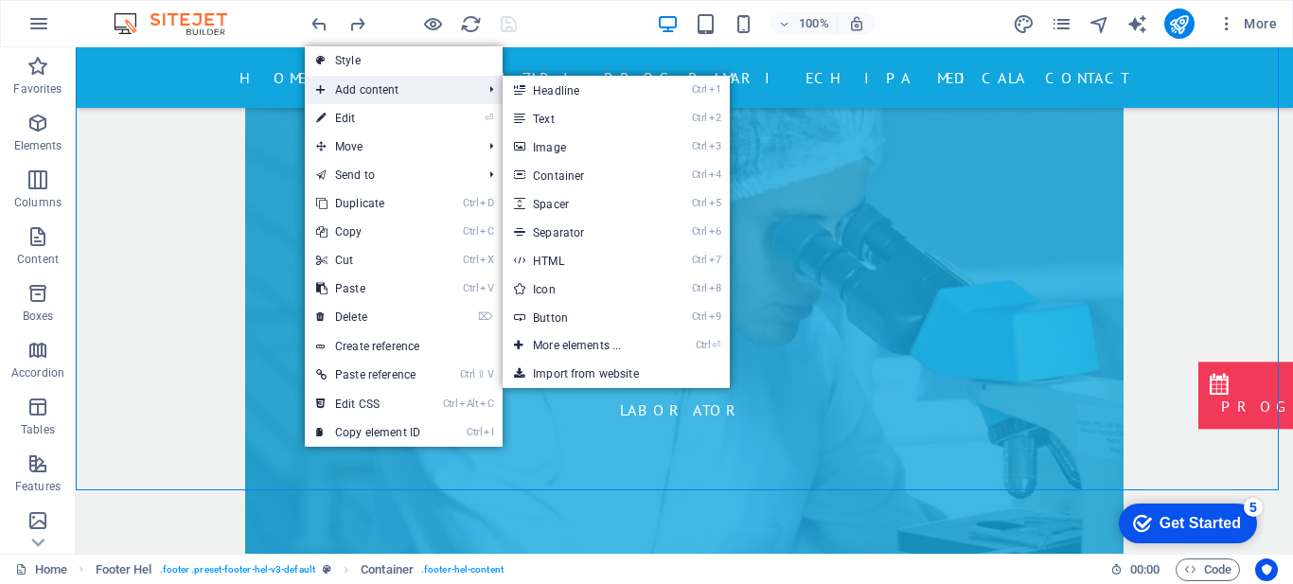
click at [382, 85] on span "Add content" at bounding box center [389, 90] width 169 height 28
click at [577, 290] on link "Ctrl 8 Icon" at bounding box center [581, 289] width 156 height 28
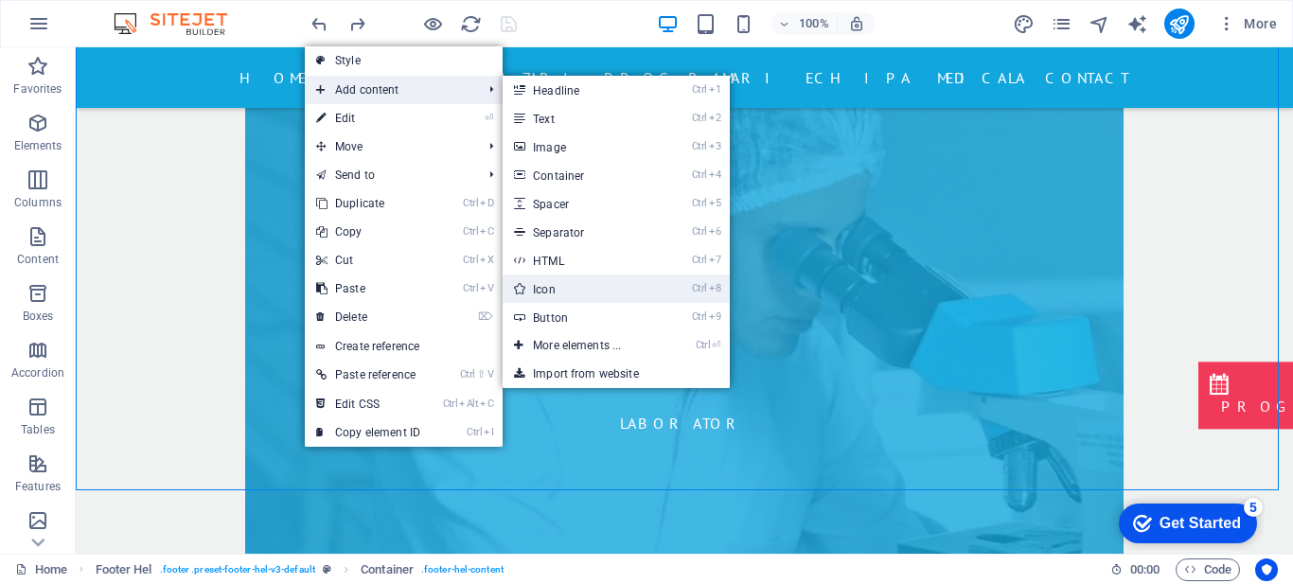
select select "xMidYMid"
select select "px"
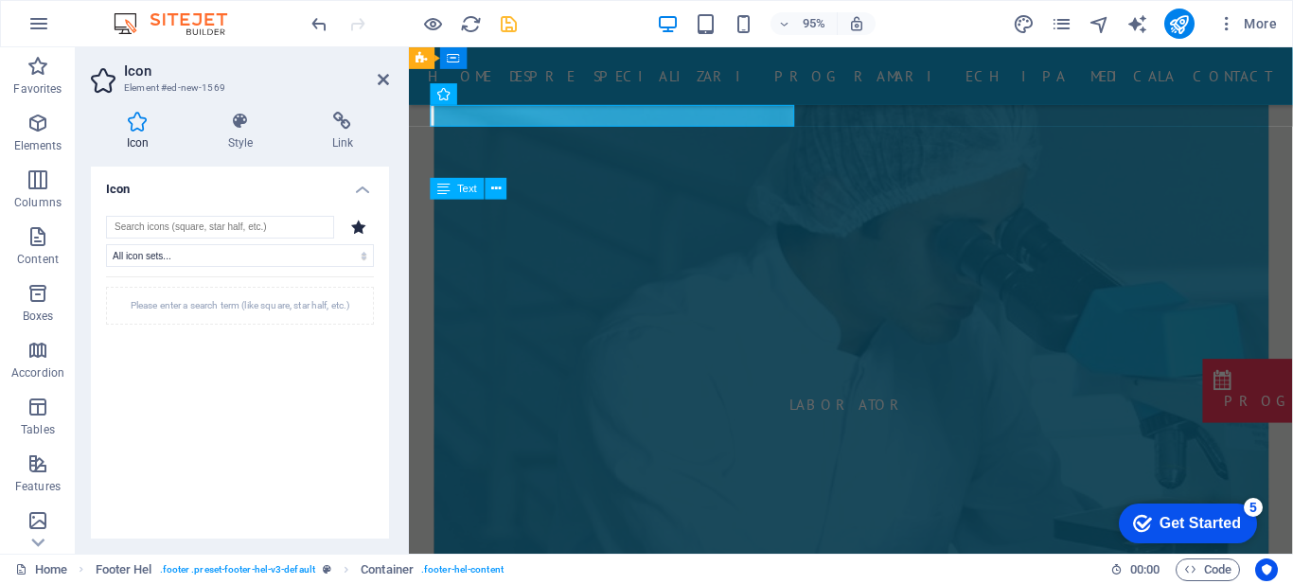
scroll to position [8100, 0]
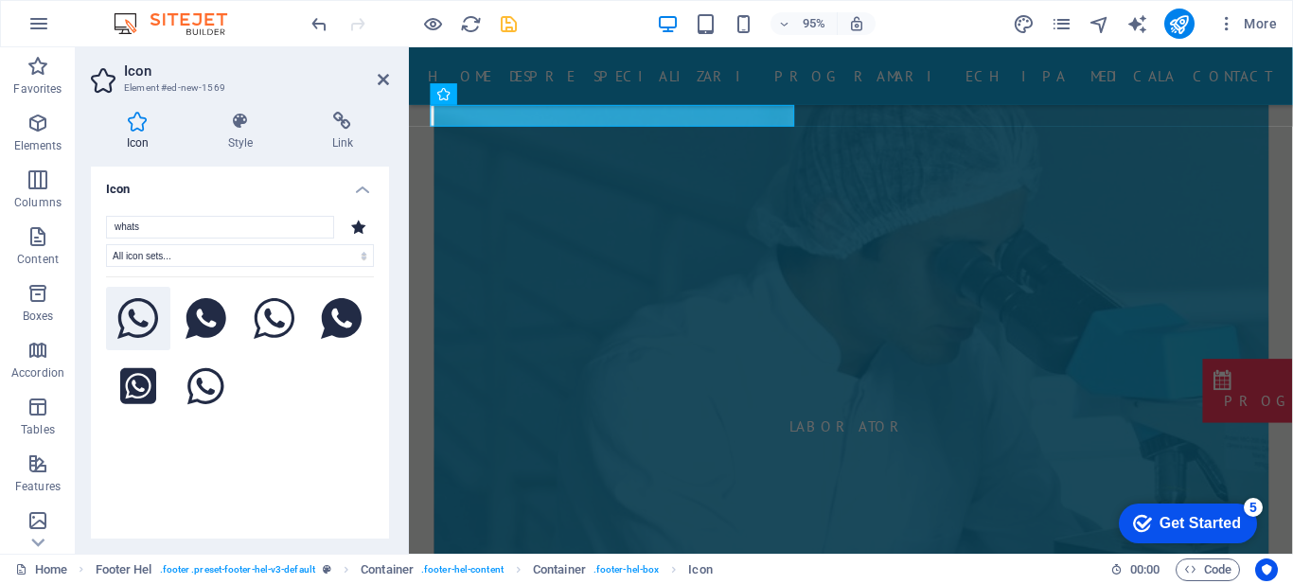
type input "whats"
click at [137, 311] on icon at bounding box center [138, 319] width 42 height 42
click at [382, 80] on icon at bounding box center [383, 79] width 11 height 15
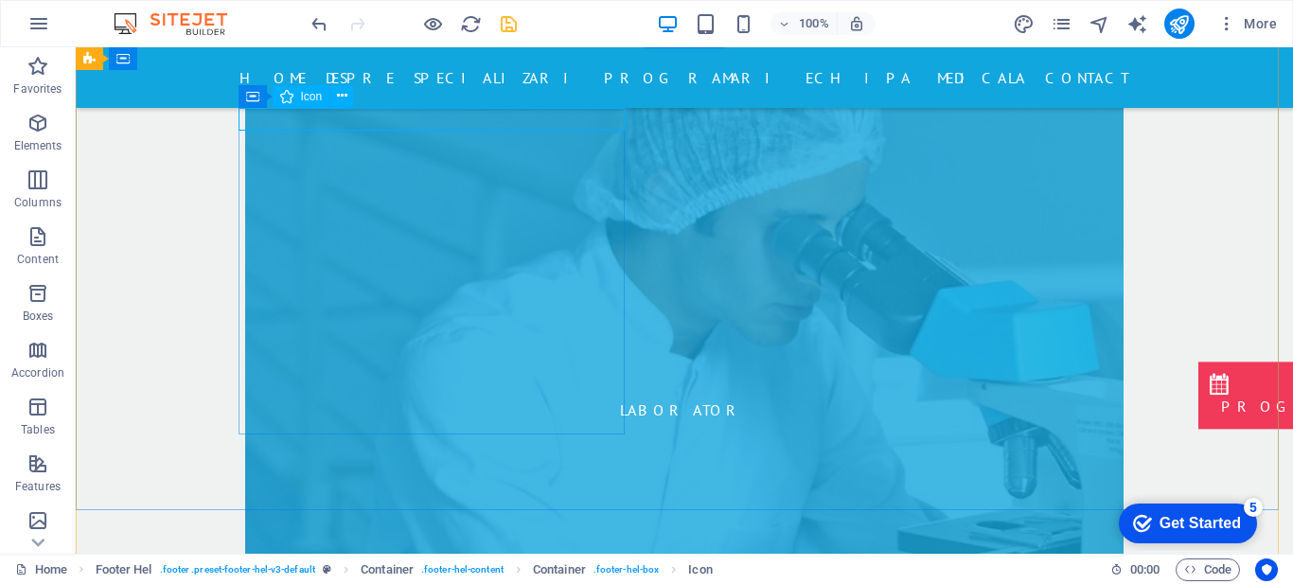
click at [339, 95] on icon at bounding box center [342, 96] width 10 height 20
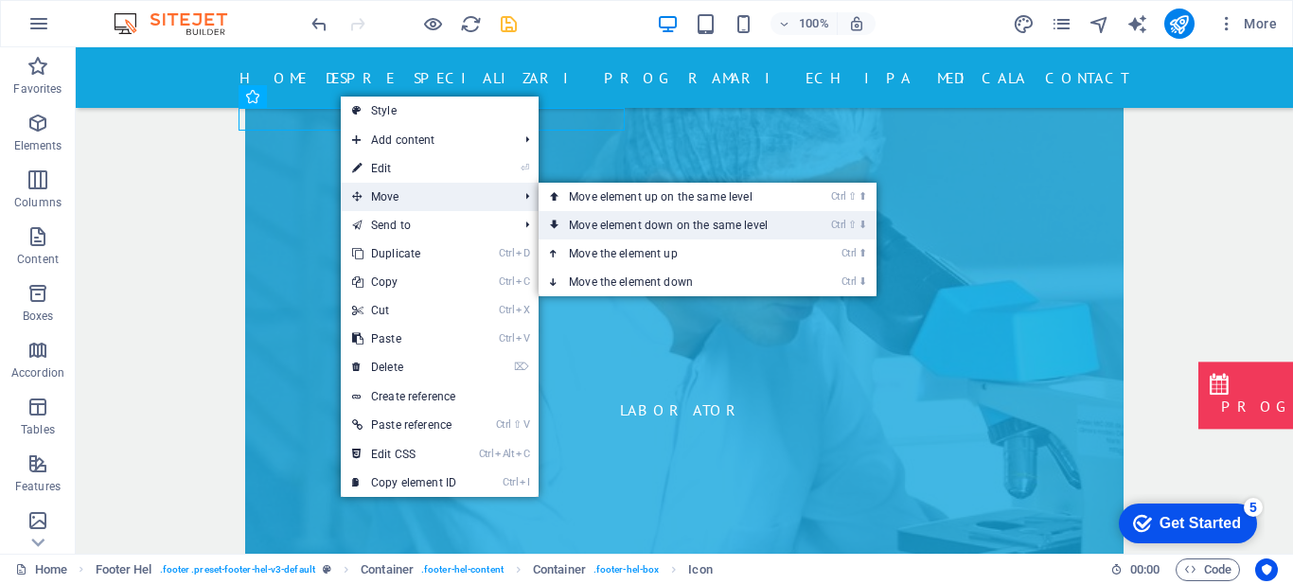
click at [572, 219] on link "Ctrl ⇧ ⬇ Move element down on the same level" at bounding box center [672, 225] width 267 height 28
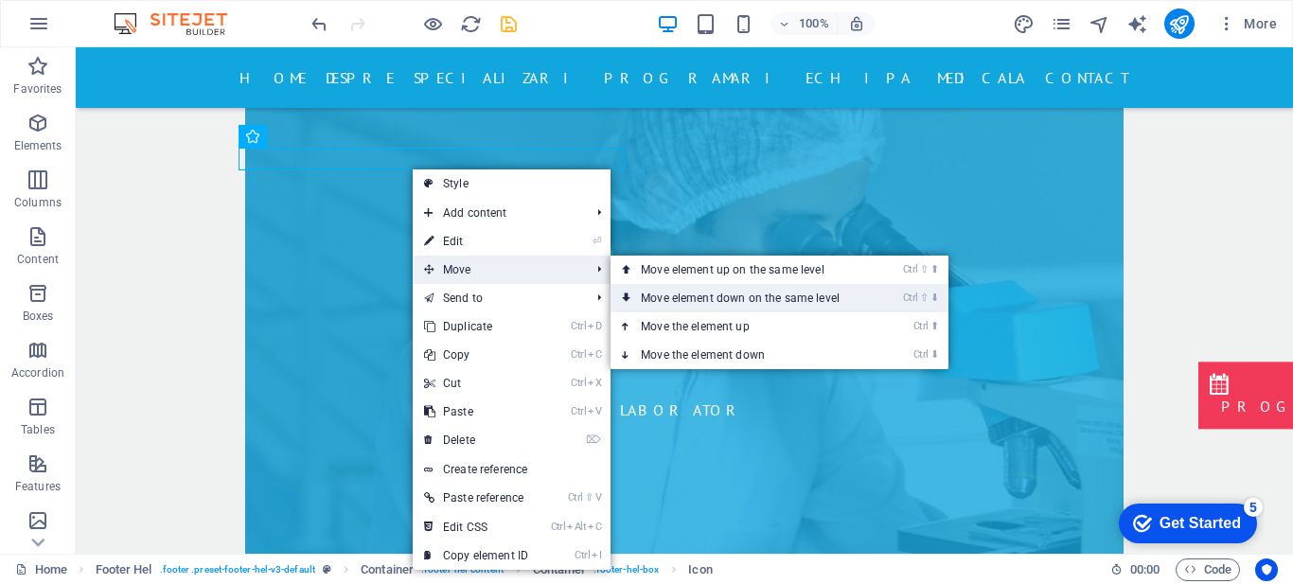
click at [677, 290] on link "Ctrl ⇧ ⬇ Move element down on the same level" at bounding box center [744, 298] width 267 height 28
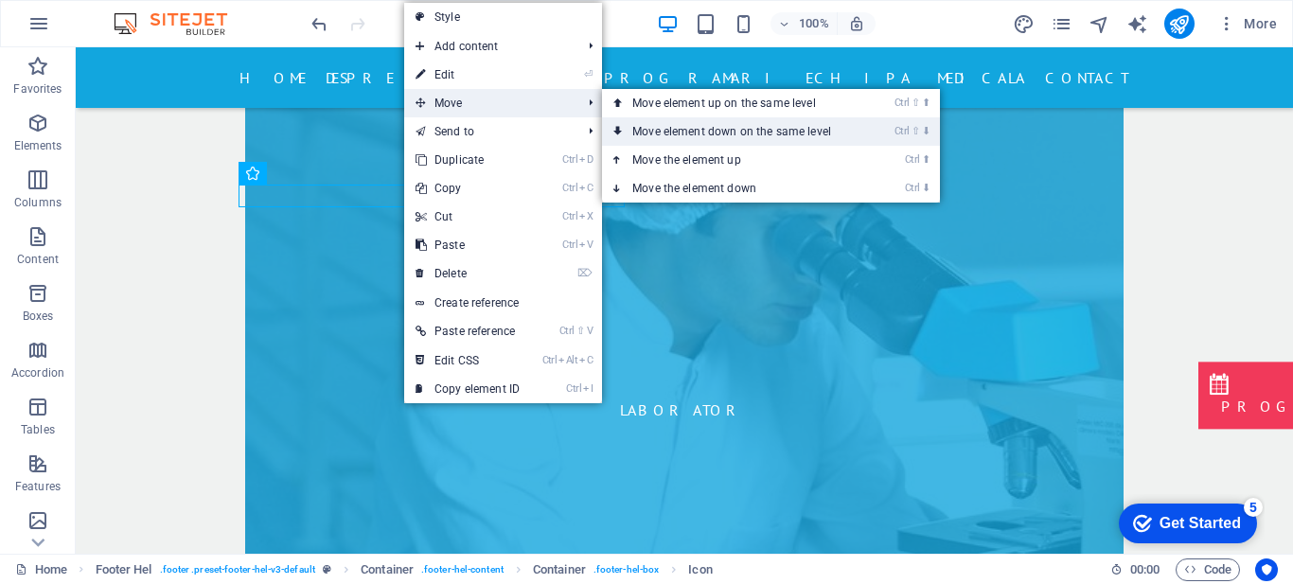
click at [707, 129] on link "Ctrl ⇧ ⬇ Move element down on the same level" at bounding box center [735, 131] width 267 height 28
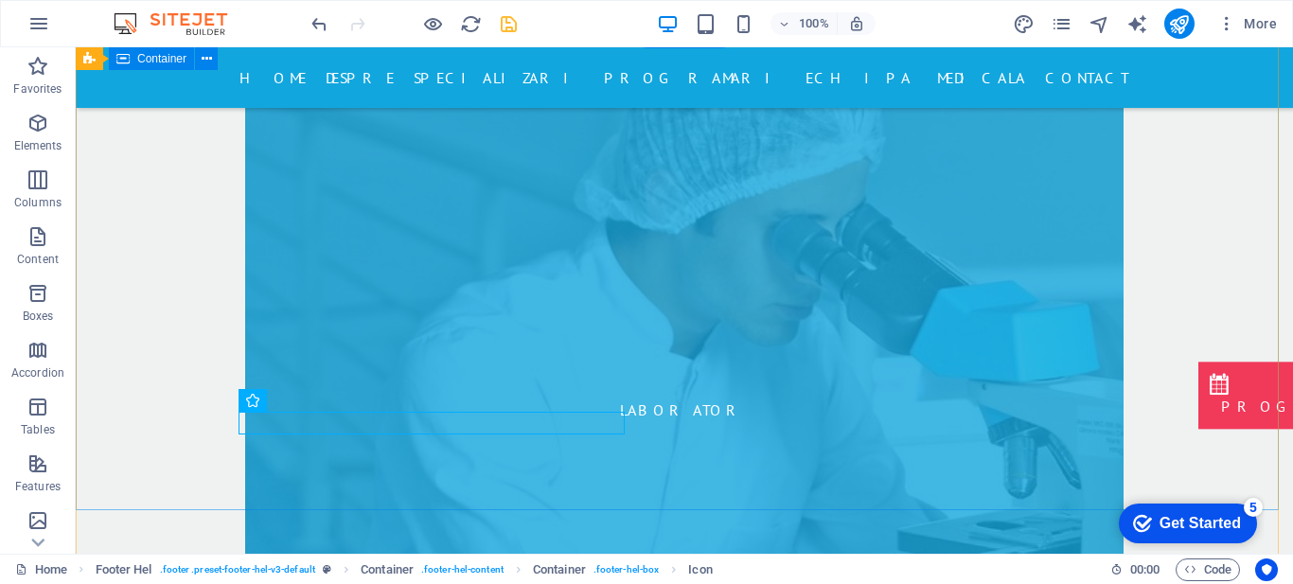
click at [306, 398] on icon at bounding box center [308, 401] width 10 height 20
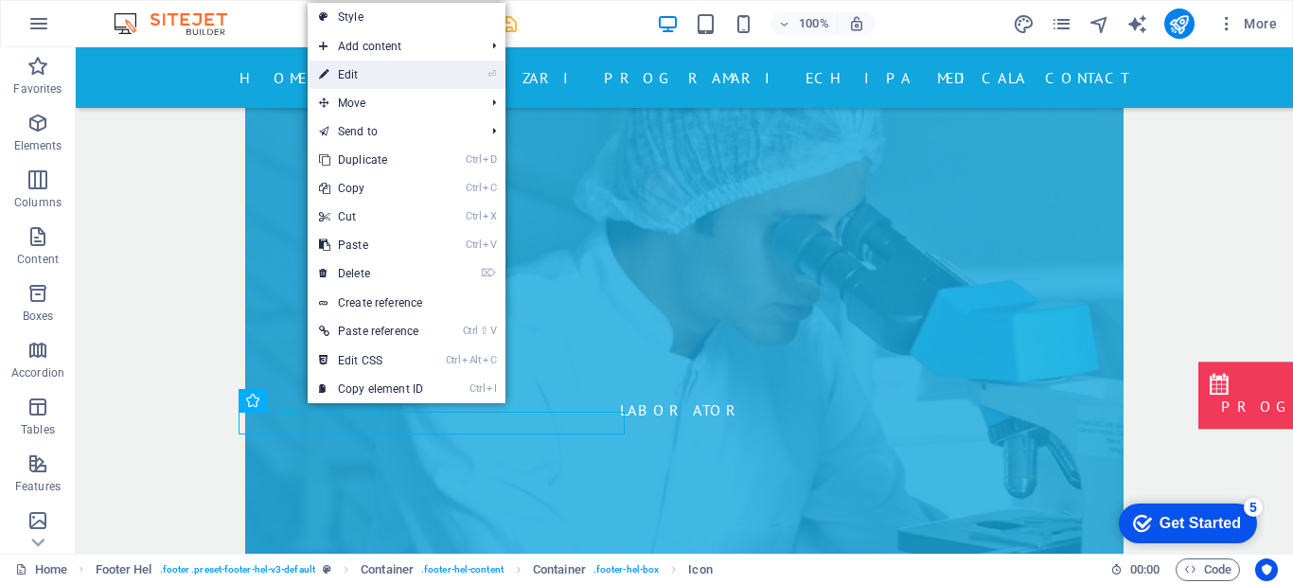
click at [365, 76] on link "⏎ Edit" at bounding box center [371, 75] width 127 height 28
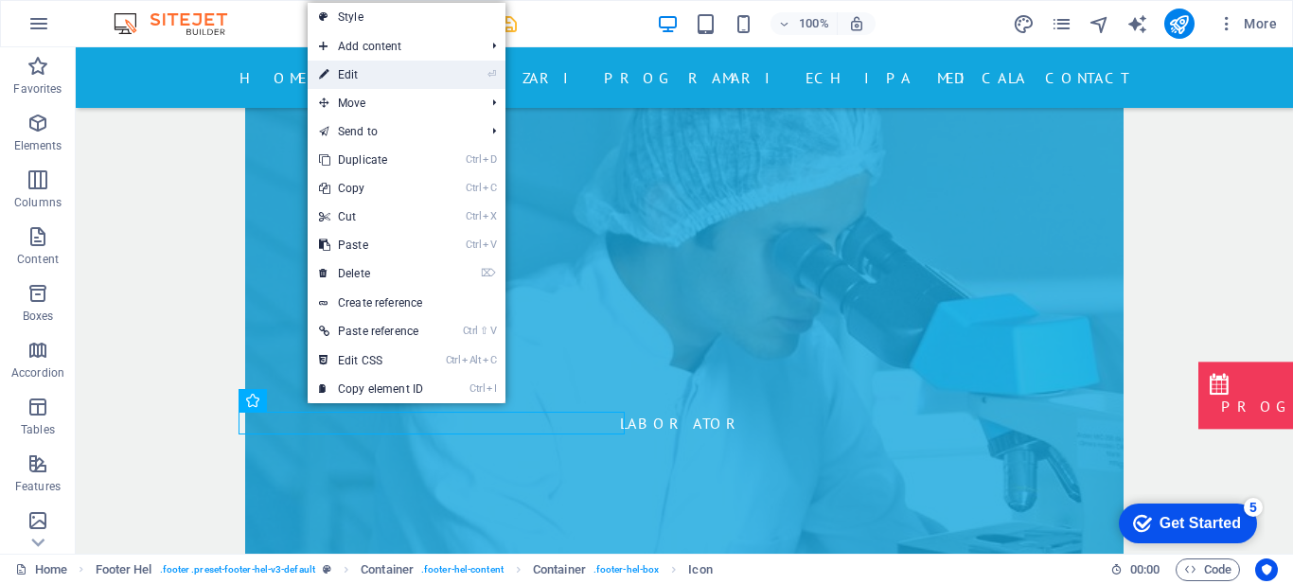
select select "xMidYMid"
select select "px"
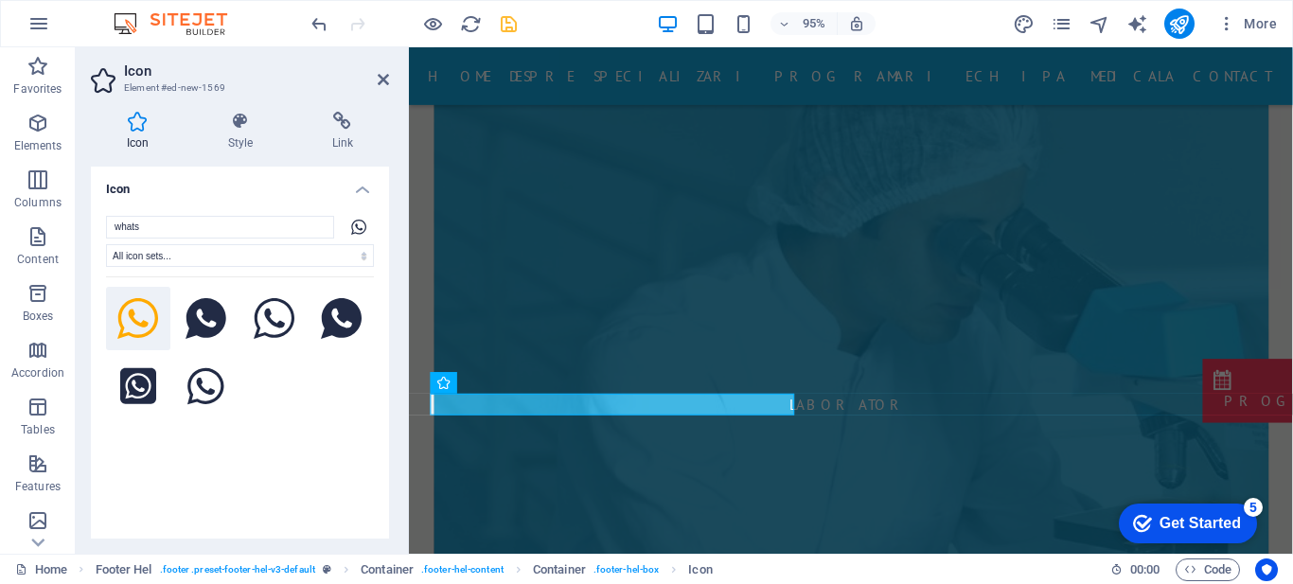
scroll to position [8100, 0]
click at [231, 114] on icon at bounding box center [240, 121] width 97 height 19
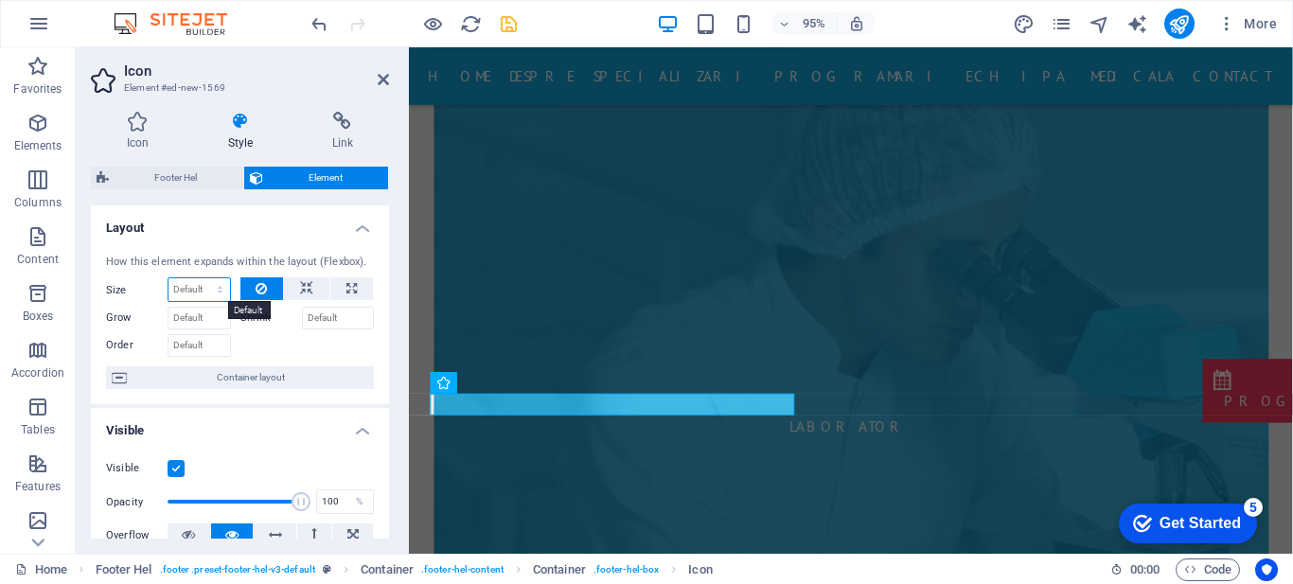
click at [213, 300] on select "Default auto px % 1/1 1/2 1/3 1/4 1/5 1/6 1/7 1/8 1/9 1/10" at bounding box center [200, 289] width 62 height 23
select select "px"
click at [201, 278] on select "Default auto px % 1/1 1/2 1/3 1/4 1/5 1/6 1/7 1/8 1/9 1/10" at bounding box center [200, 289] width 62 height 23
click at [388, 134] on h4 "Link" at bounding box center [342, 132] width 93 height 40
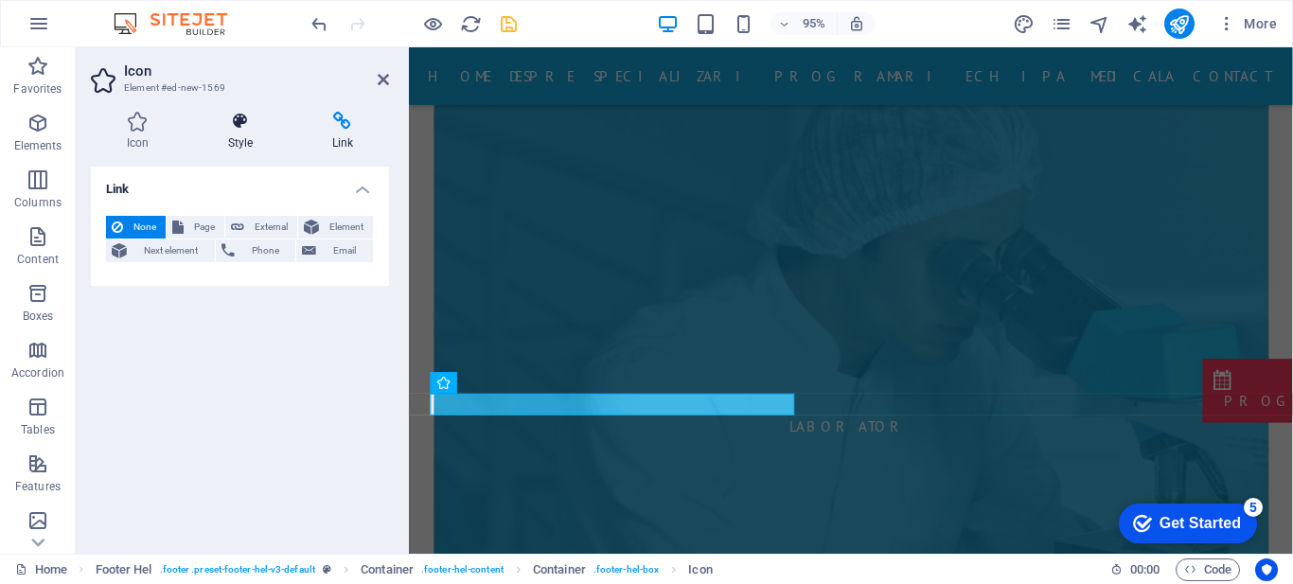
click at [244, 128] on icon at bounding box center [240, 121] width 97 height 19
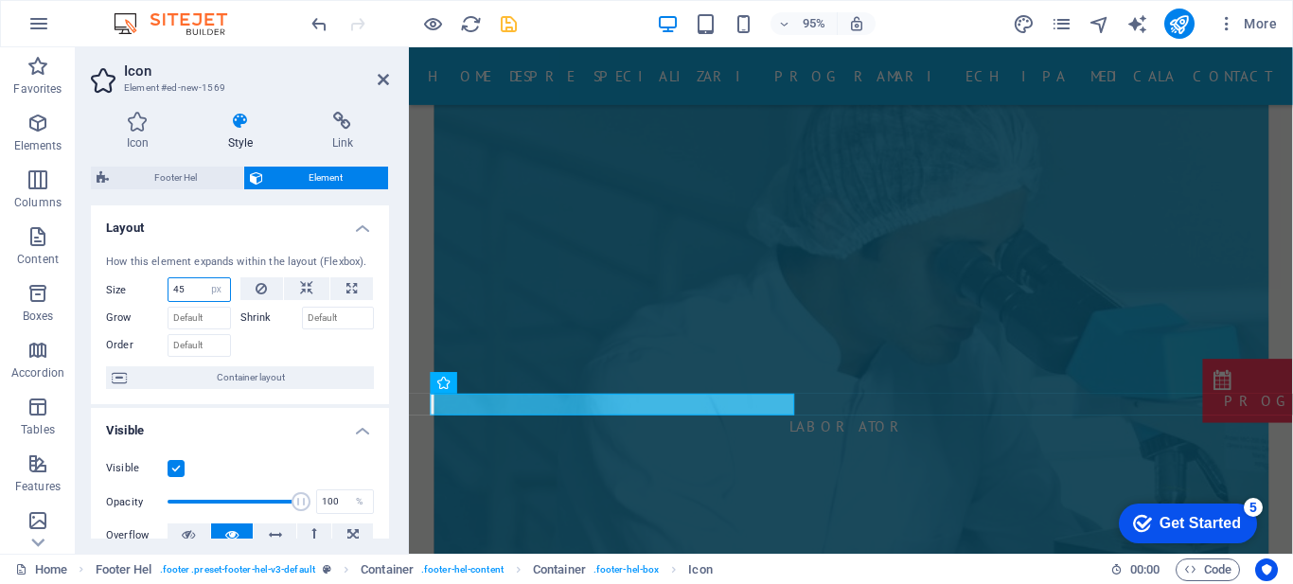
click at [184, 294] on input "45" at bounding box center [200, 289] width 62 height 23
type input "60"
click at [243, 222] on h4 "Layout" at bounding box center [240, 222] width 298 height 34
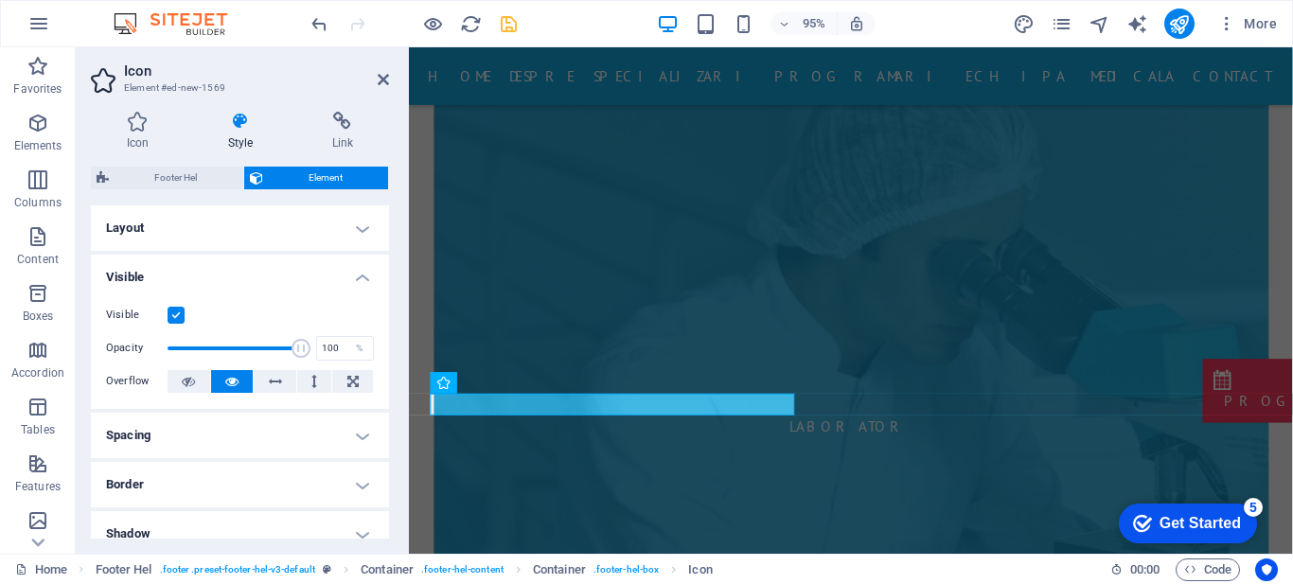
click at [243, 222] on h4 "Layout" at bounding box center [240, 227] width 298 height 45
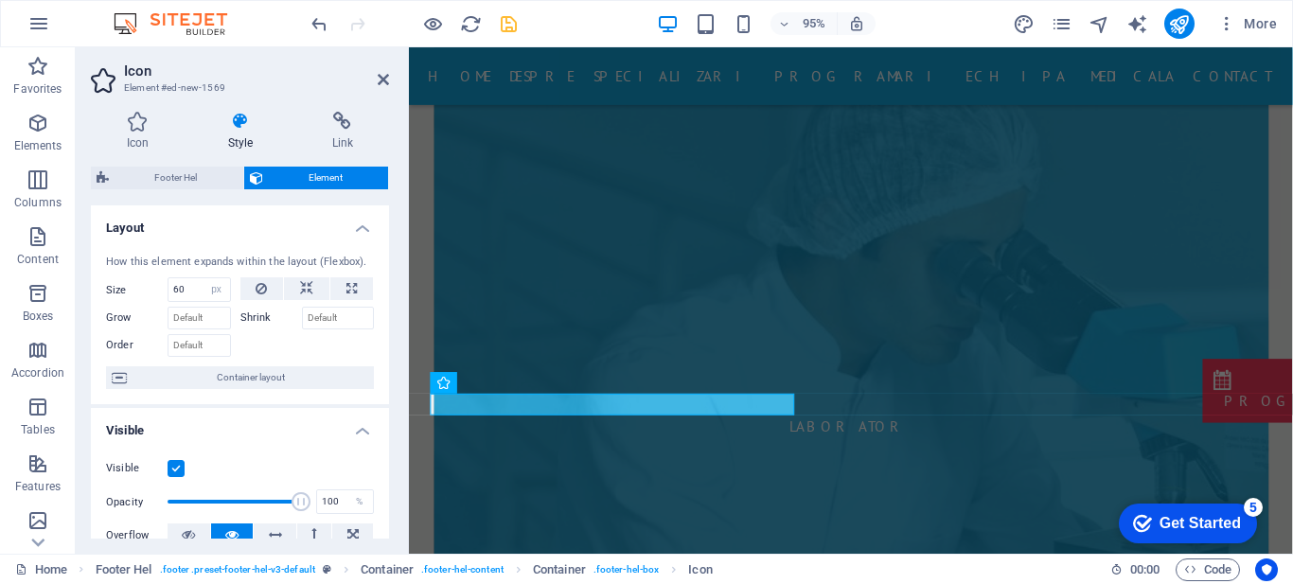
click at [396, 205] on div "Icon Style Link Icon whats All icon sets... IcoFont Ionicons FontAwesome Brands…" at bounding box center [240, 325] width 329 height 457
click at [190, 278] on input "60" at bounding box center [200, 289] width 62 height 23
click at [236, 376] on span "Container layout" at bounding box center [251, 377] width 236 height 23
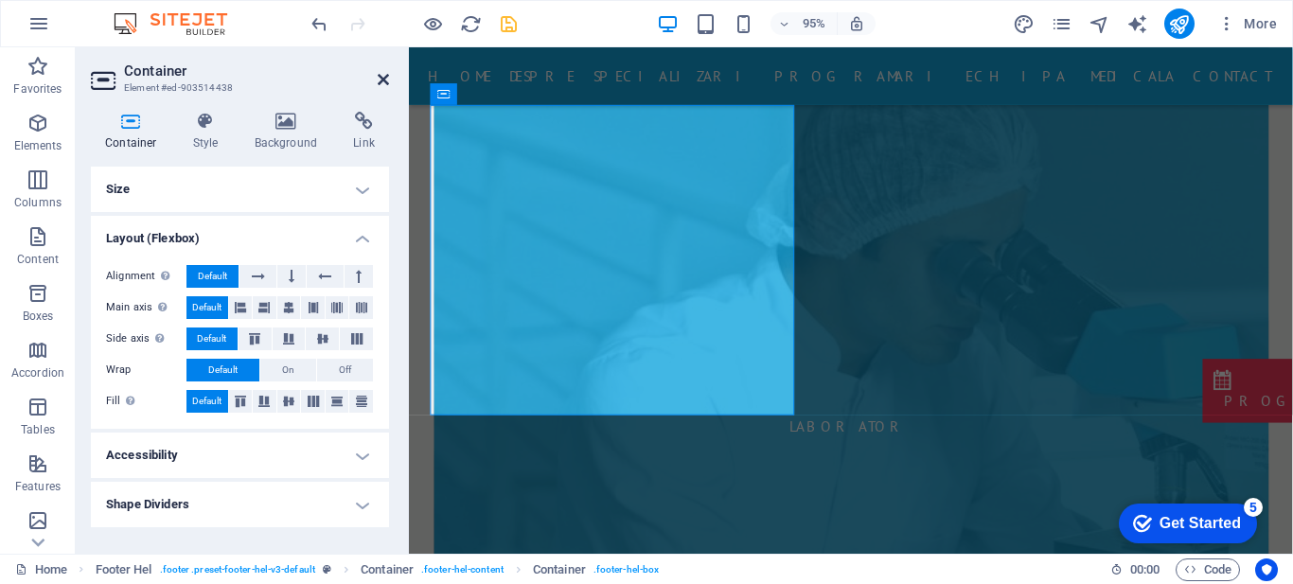
click at [387, 76] on aside "Container Element #ed-903514438 Container Style Background Link Size Height Def…" at bounding box center [242, 300] width 333 height 507
click at [387, 76] on icon at bounding box center [383, 79] width 11 height 15
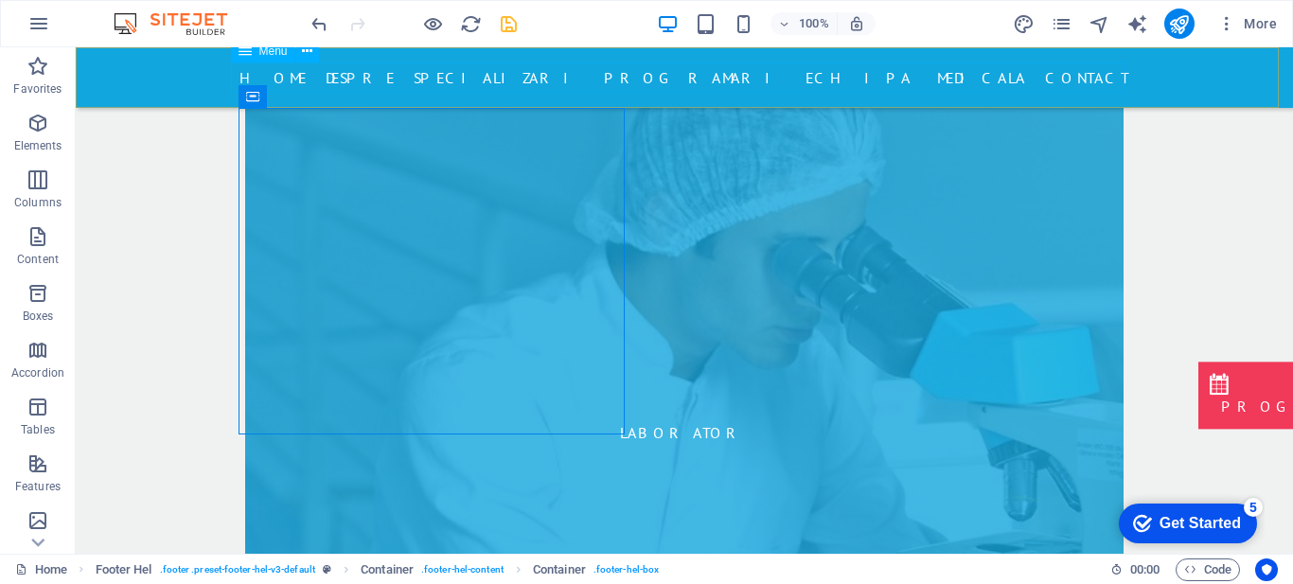
scroll to position [8122, 0]
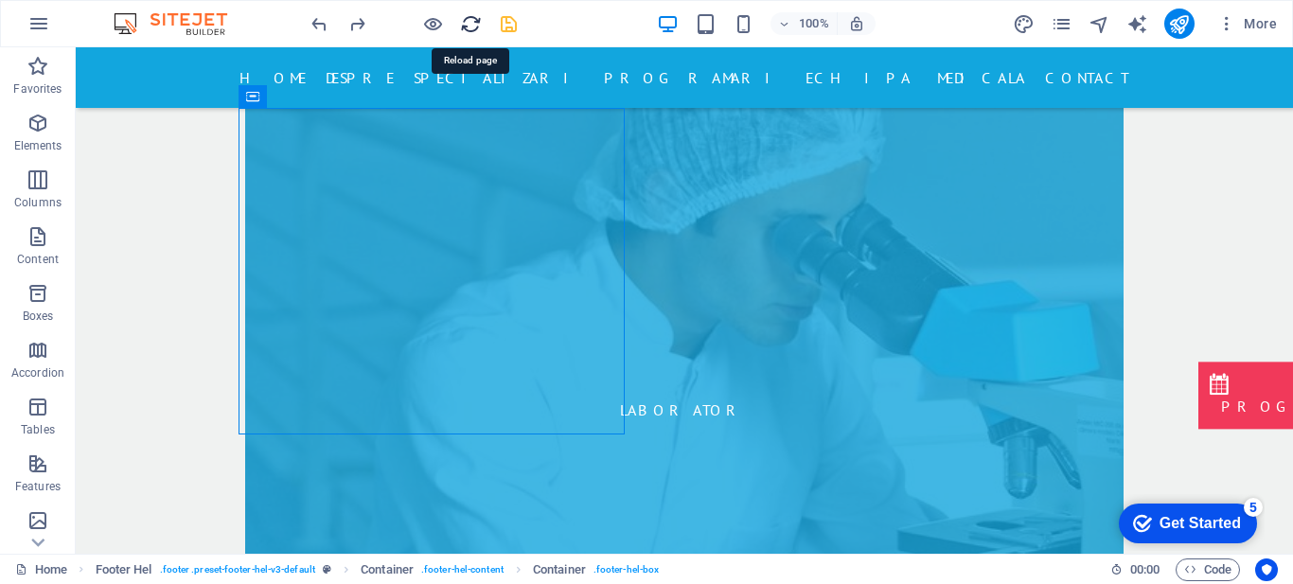
click at [472, 23] on icon "reload" at bounding box center [471, 24] width 22 height 22
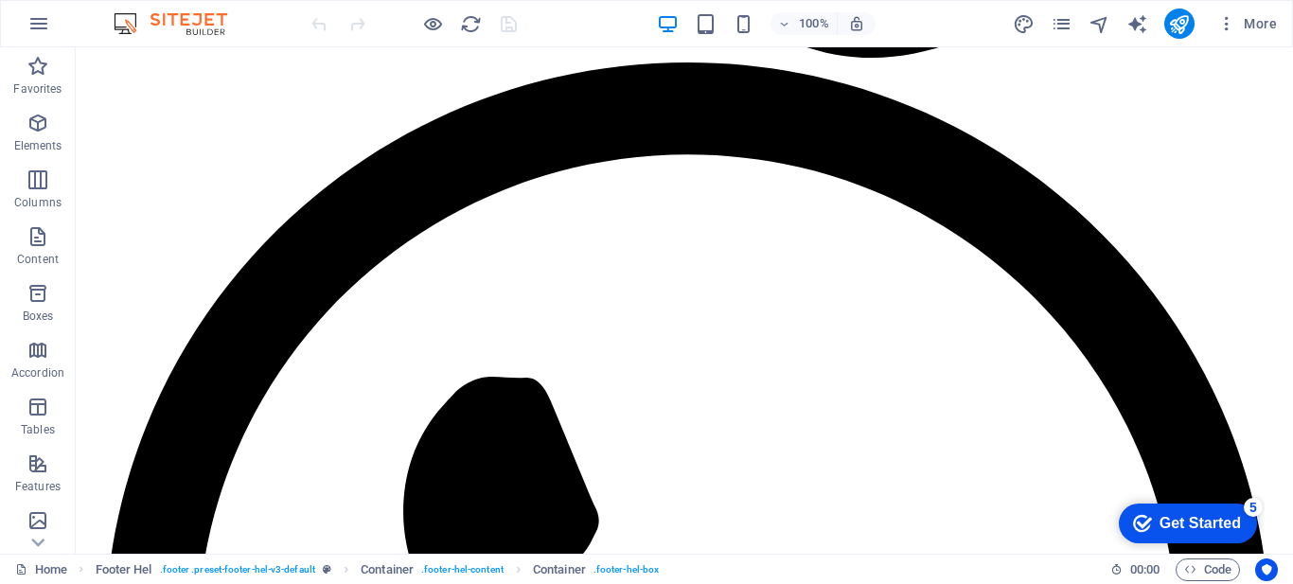
scroll to position [8370, 0]
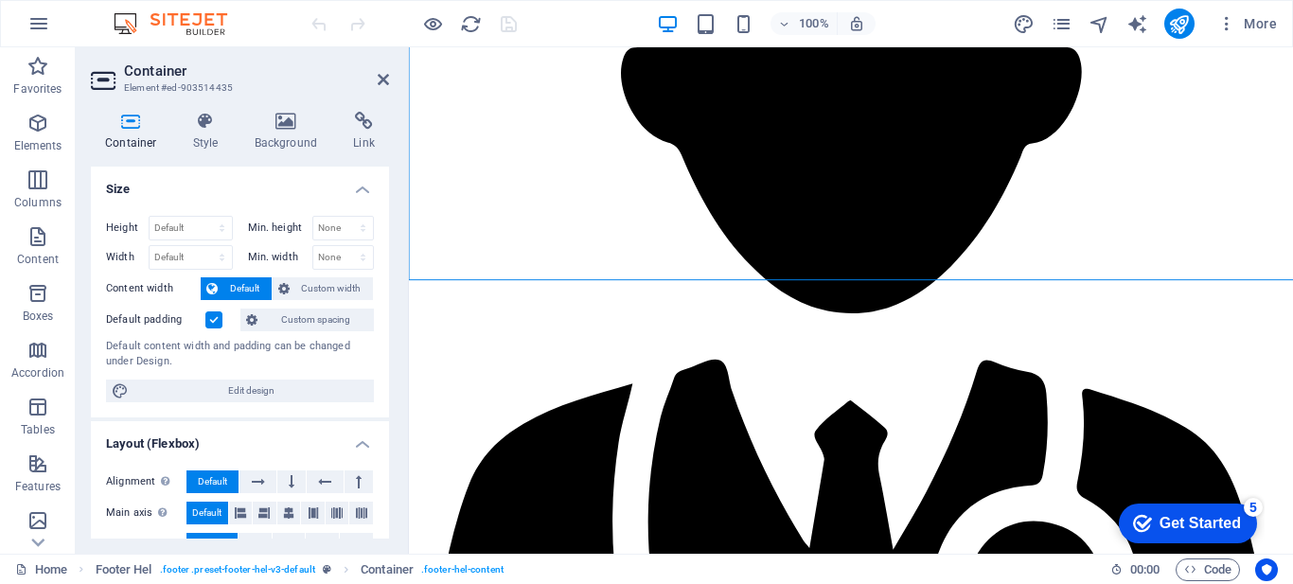
scroll to position [8320, 0]
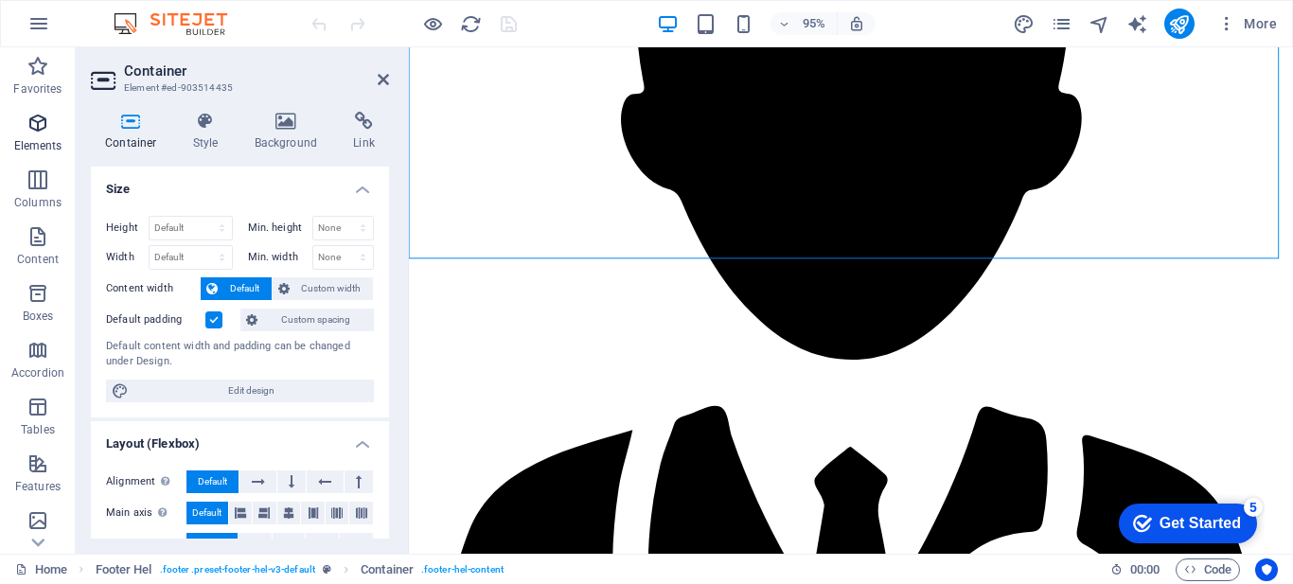
click at [36, 123] on icon "button" at bounding box center [38, 123] width 23 height 23
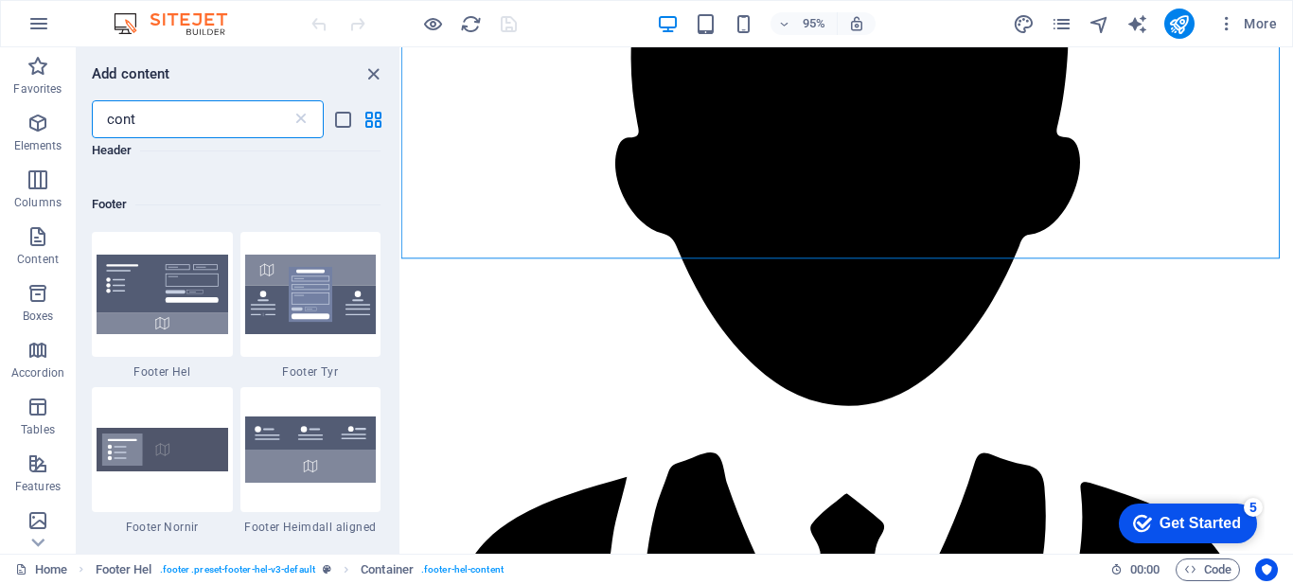
scroll to position [2111, 0]
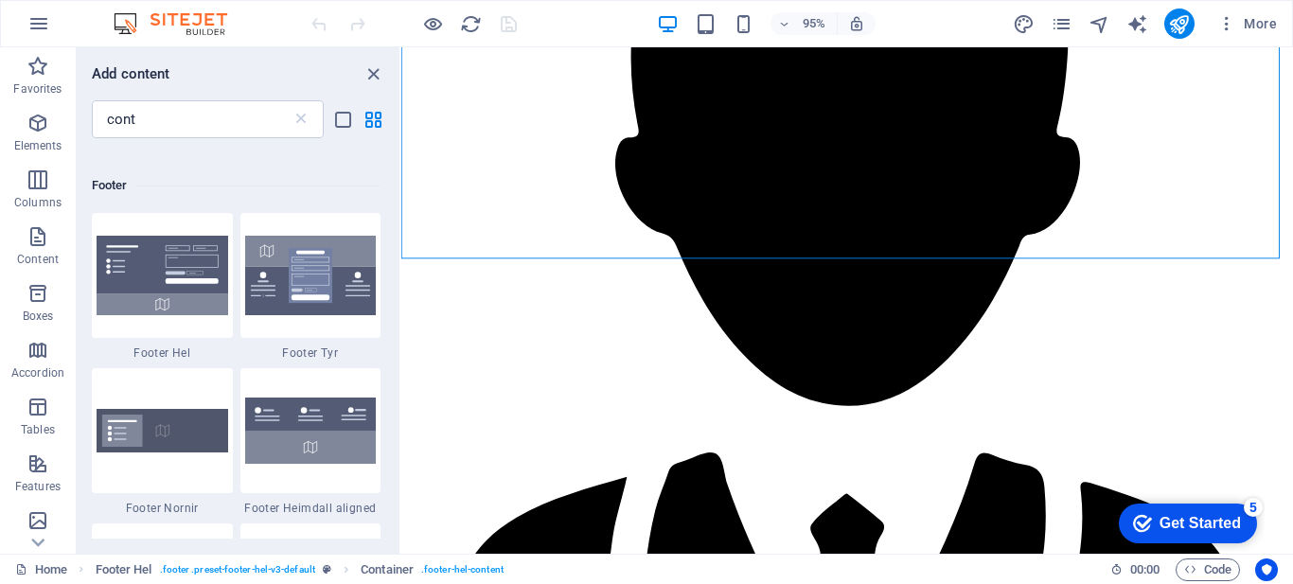
drag, startPoint x: 395, startPoint y: 356, endPoint x: 396, endPoint y: 400, distance: 43.6
click at [396, 400] on div "Favorites 1 Star Container Elements 1 Star Container Columns 1 Star Container 1…" at bounding box center [238, 338] width 323 height 401
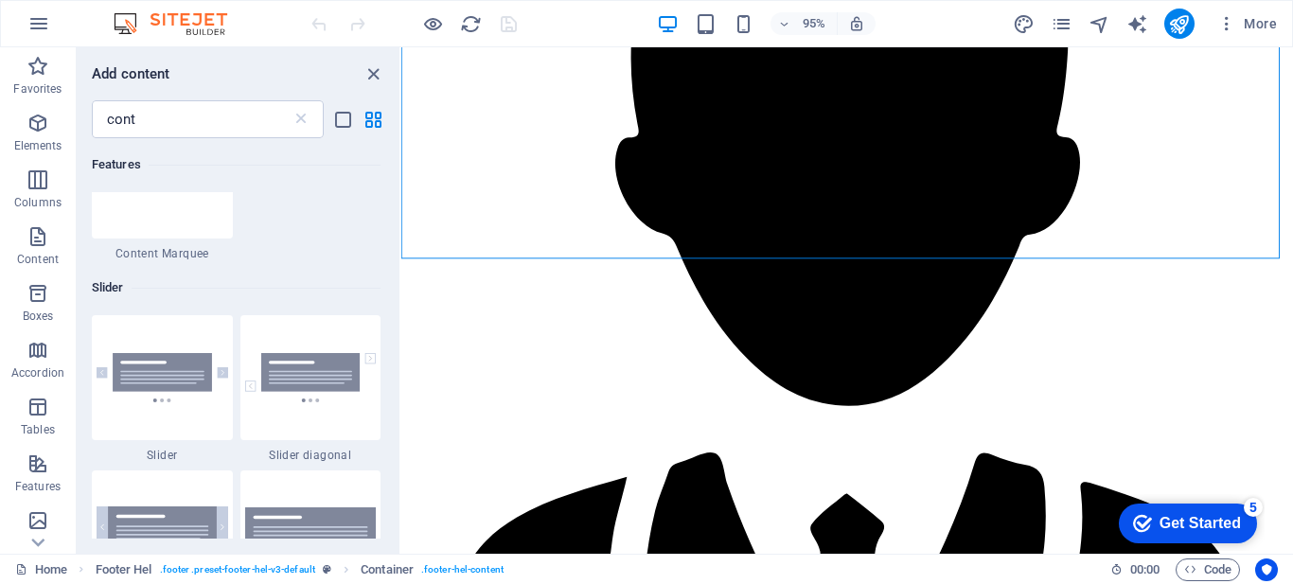
scroll to position [0, 0]
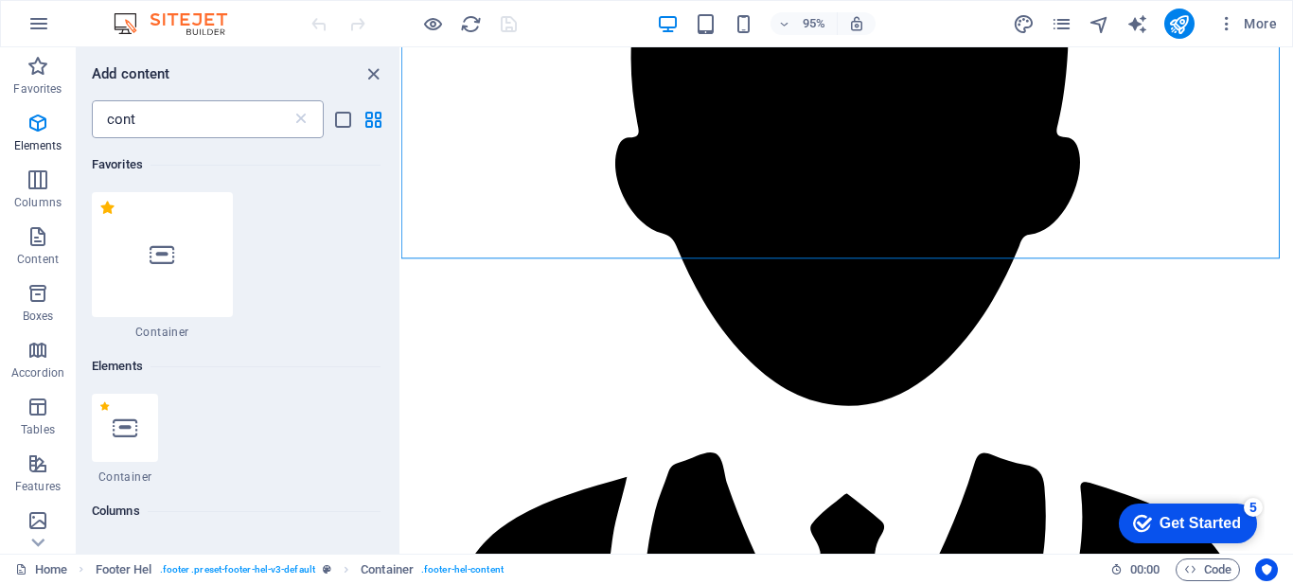
click at [201, 116] on input "cont" at bounding box center [192, 119] width 200 height 38
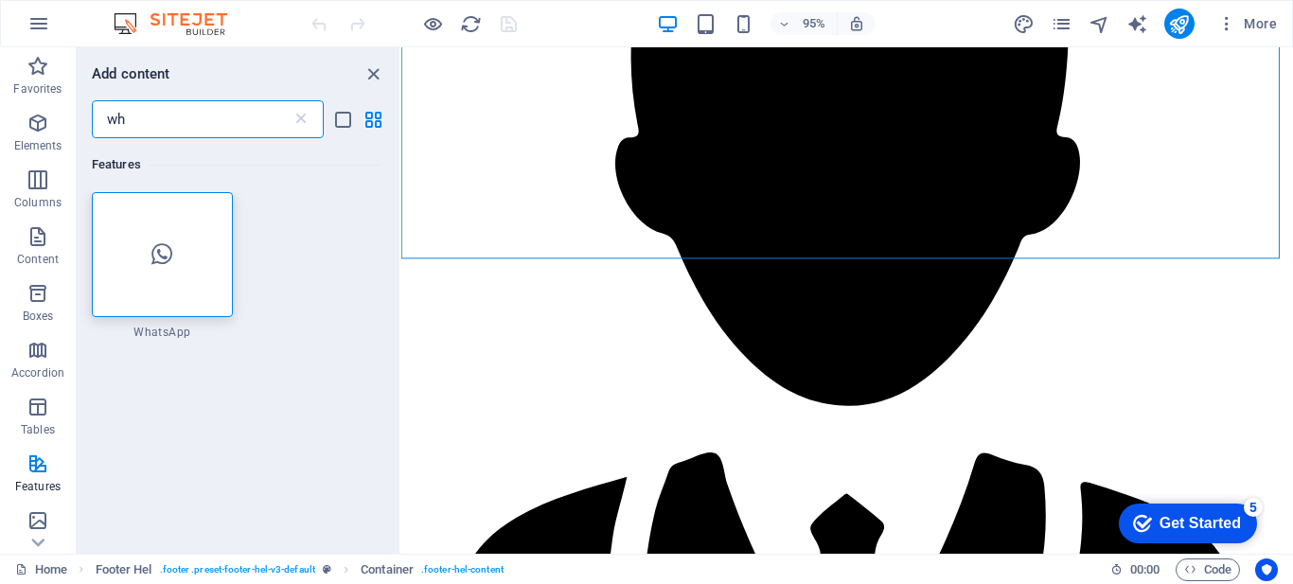
type input "w"
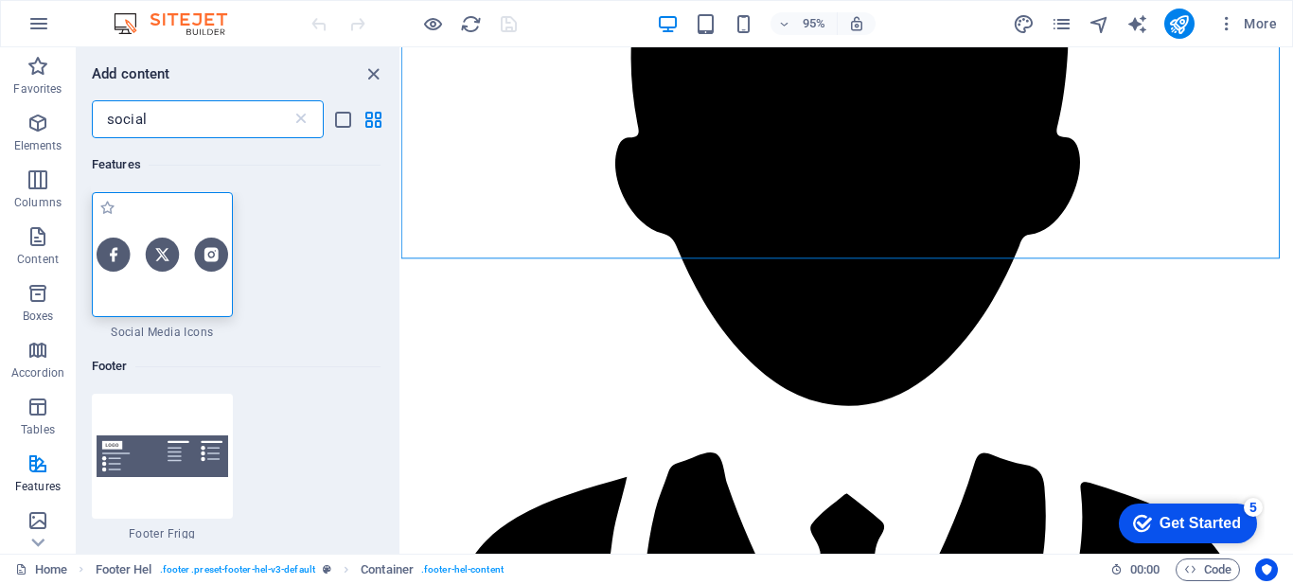
type input "social"
click at [186, 237] on div at bounding box center [162, 254] width 141 height 125
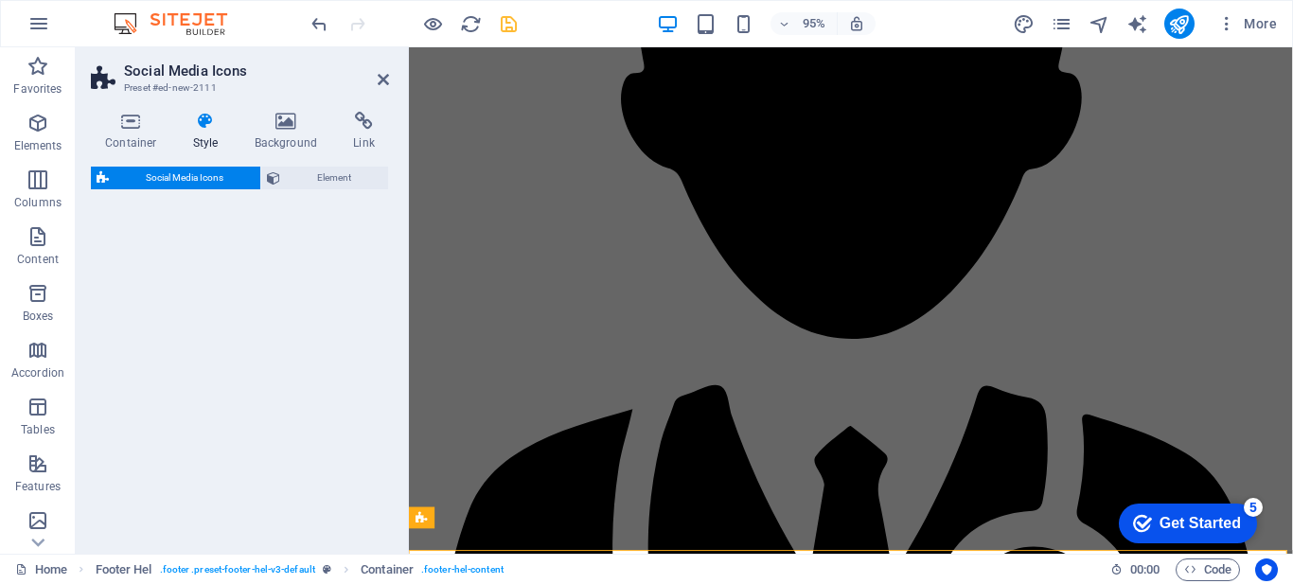
scroll to position [8347, 0]
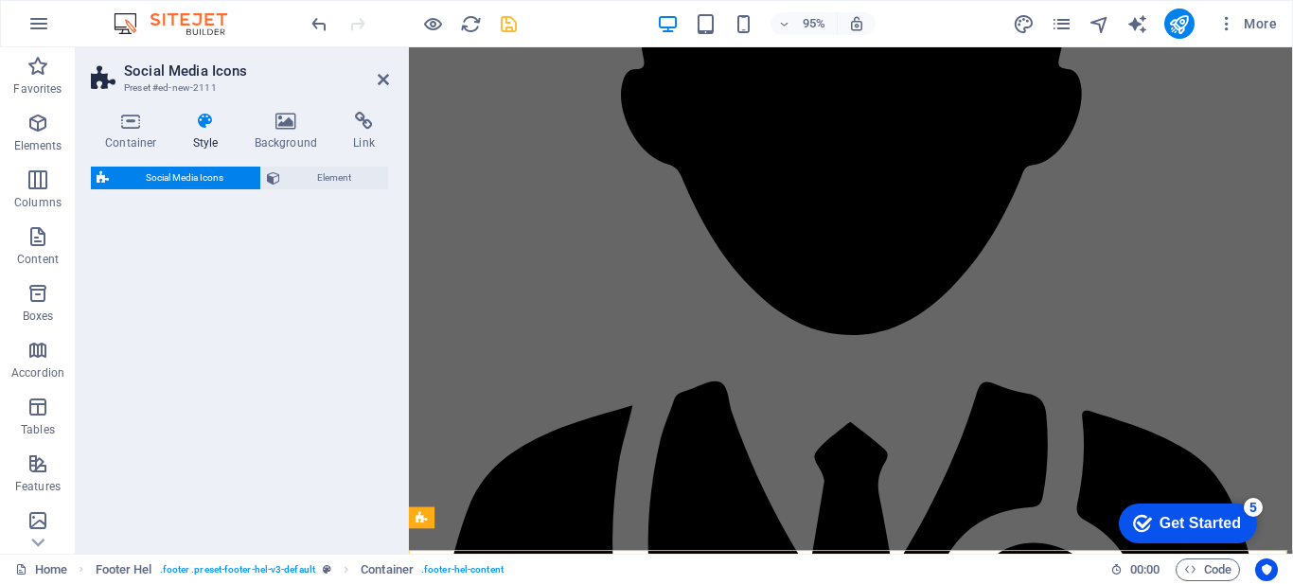
select select "rem"
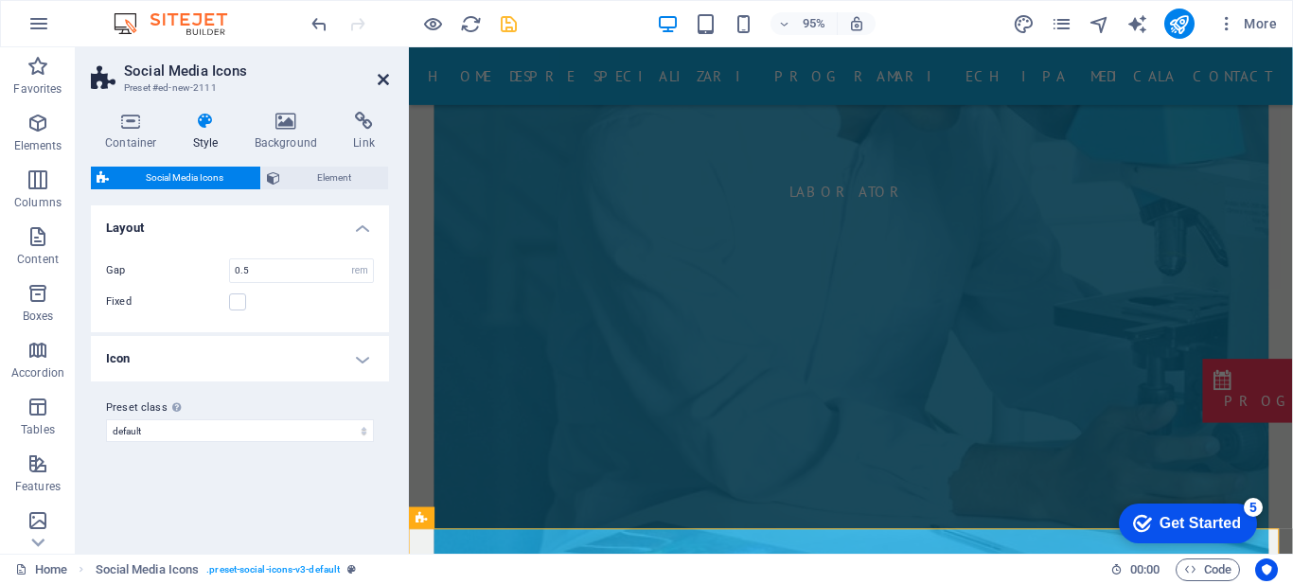
click at [384, 80] on icon at bounding box center [383, 79] width 11 height 15
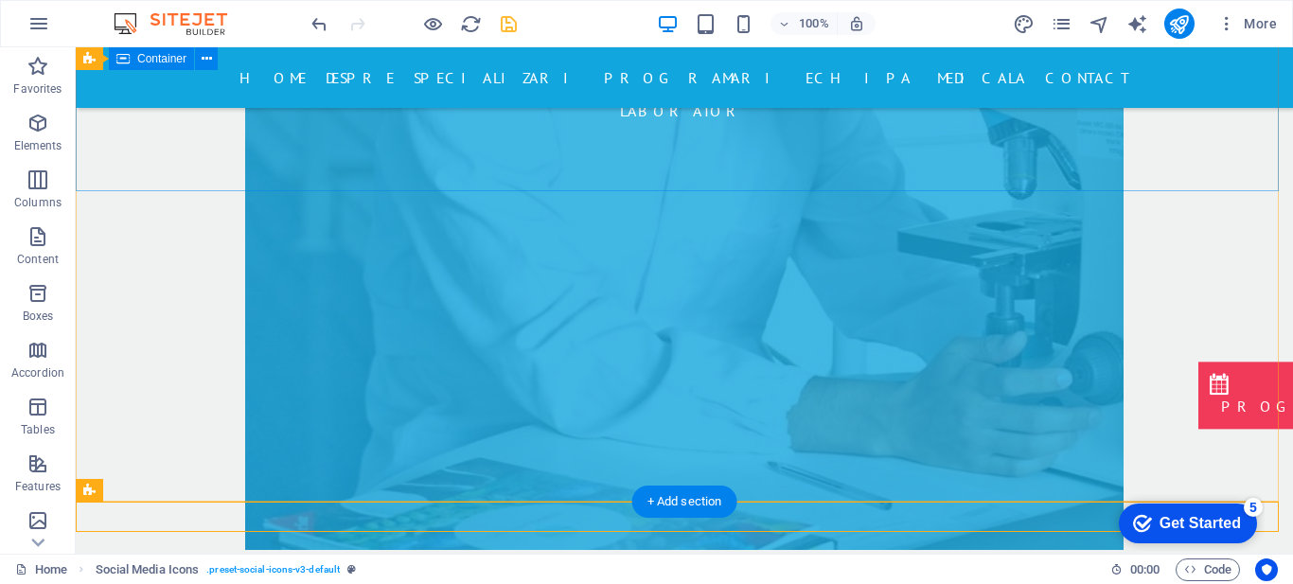
drag, startPoint x: 537, startPoint y: 507, endPoint x: 948, endPoint y: 185, distance: 522.0
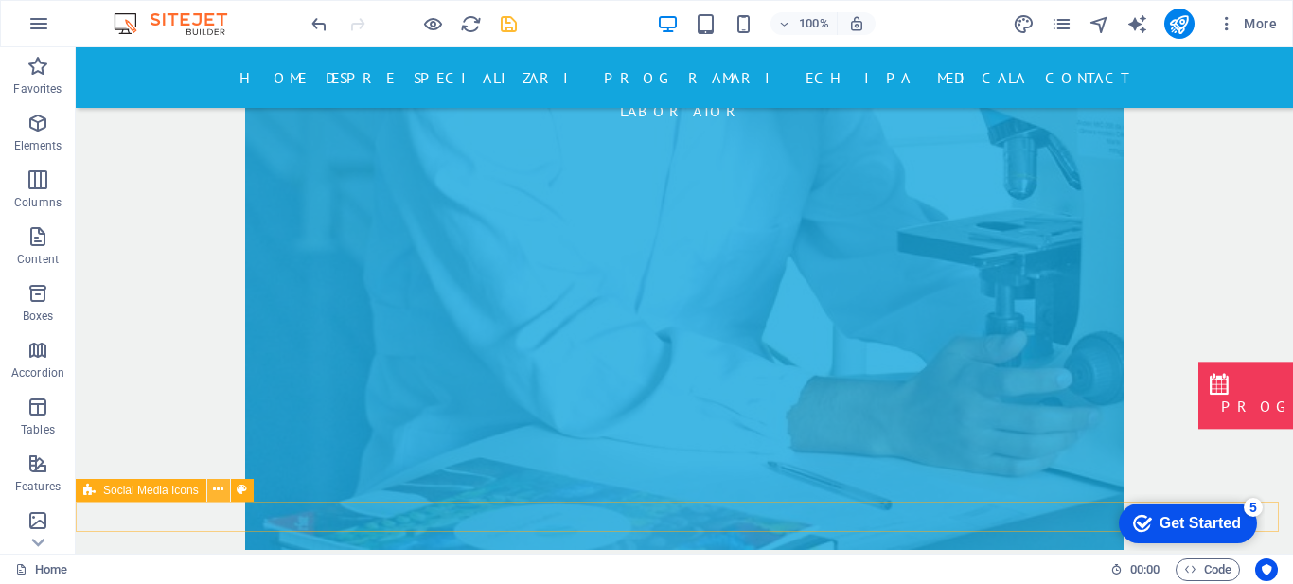
click at [217, 490] on icon at bounding box center [218, 490] width 10 height 20
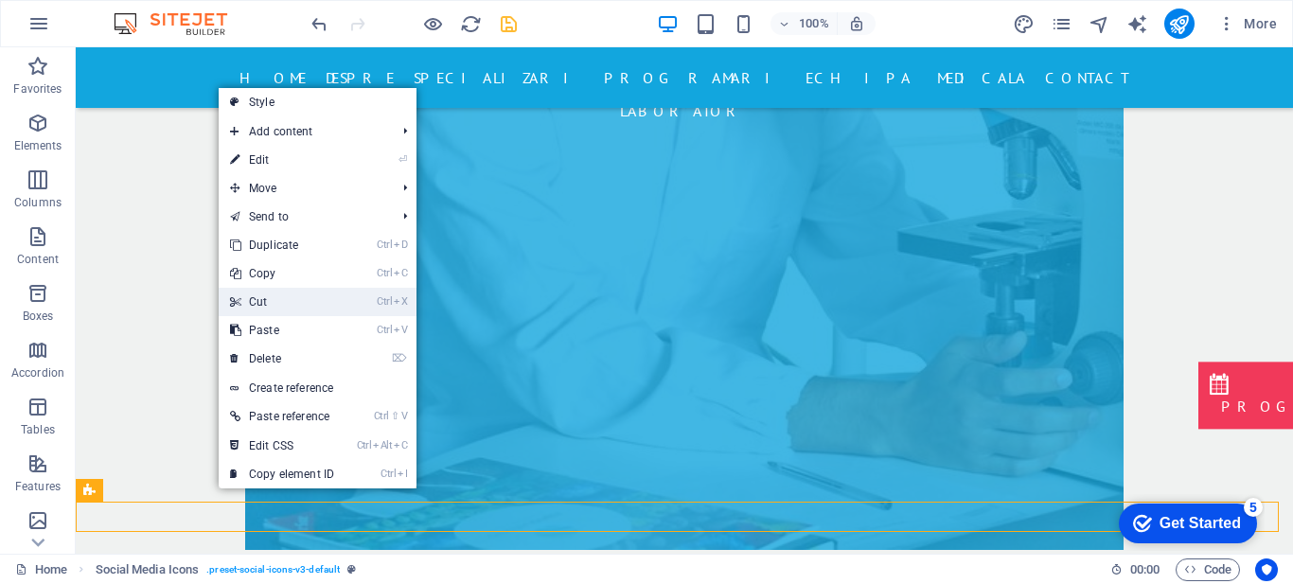
click at [279, 304] on link "Ctrl X Cut" at bounding box center [282, 302] width 127 height 28
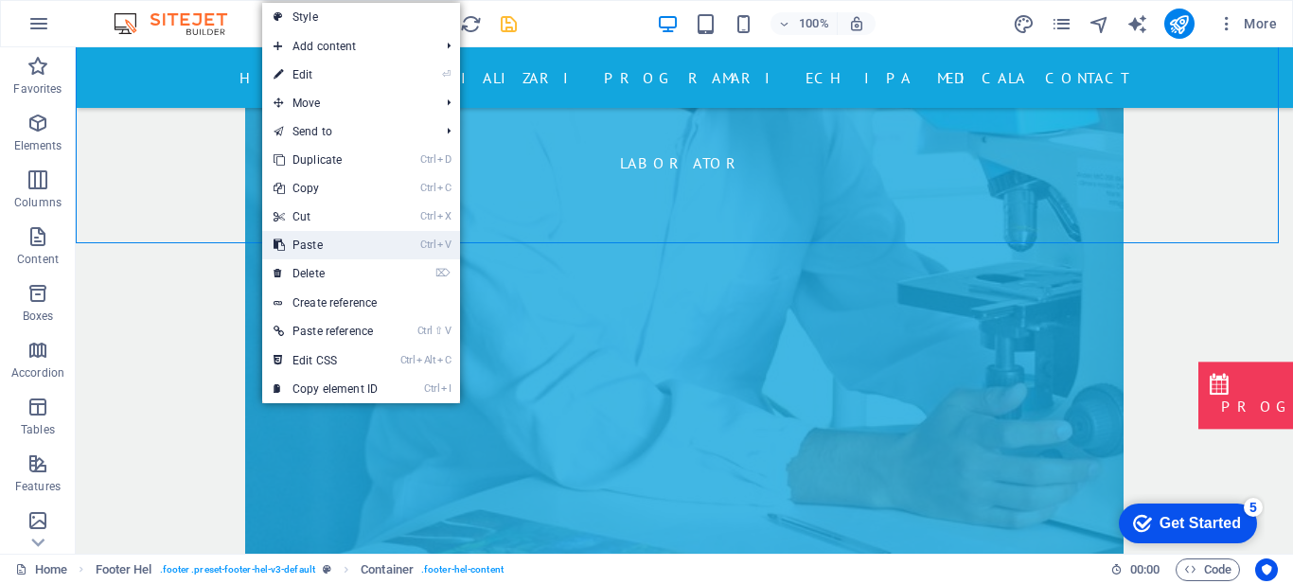
click at [305, 239] on link "Ctrl V Paste" at bounding box center [325, 245] width 127 height 28
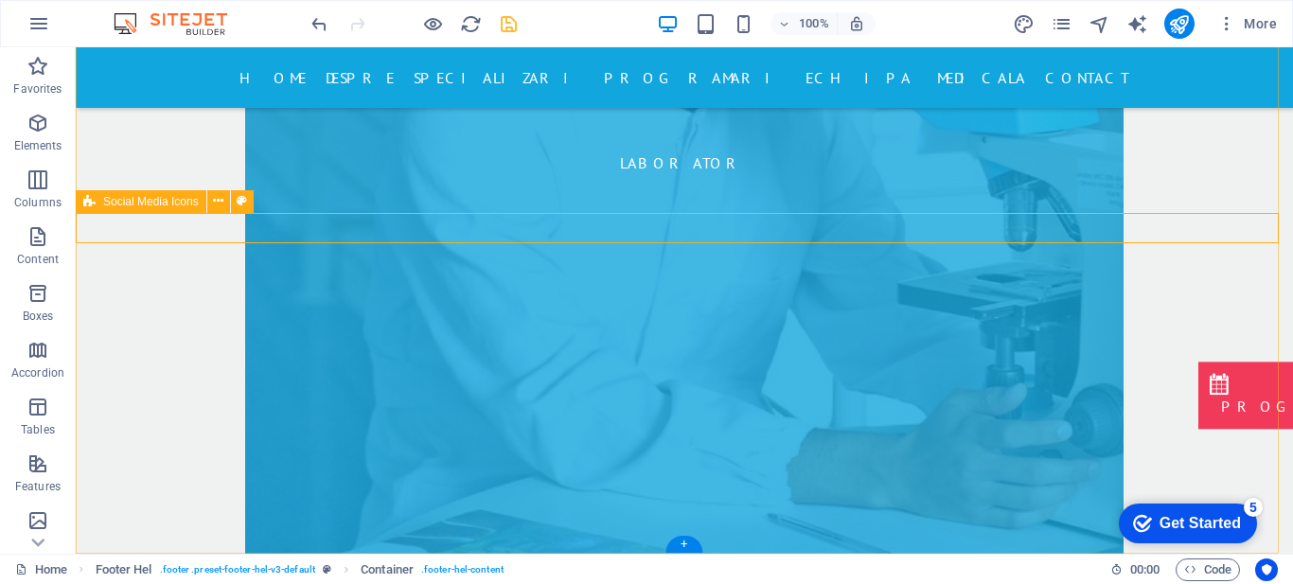
scroll to position [8400, 0]
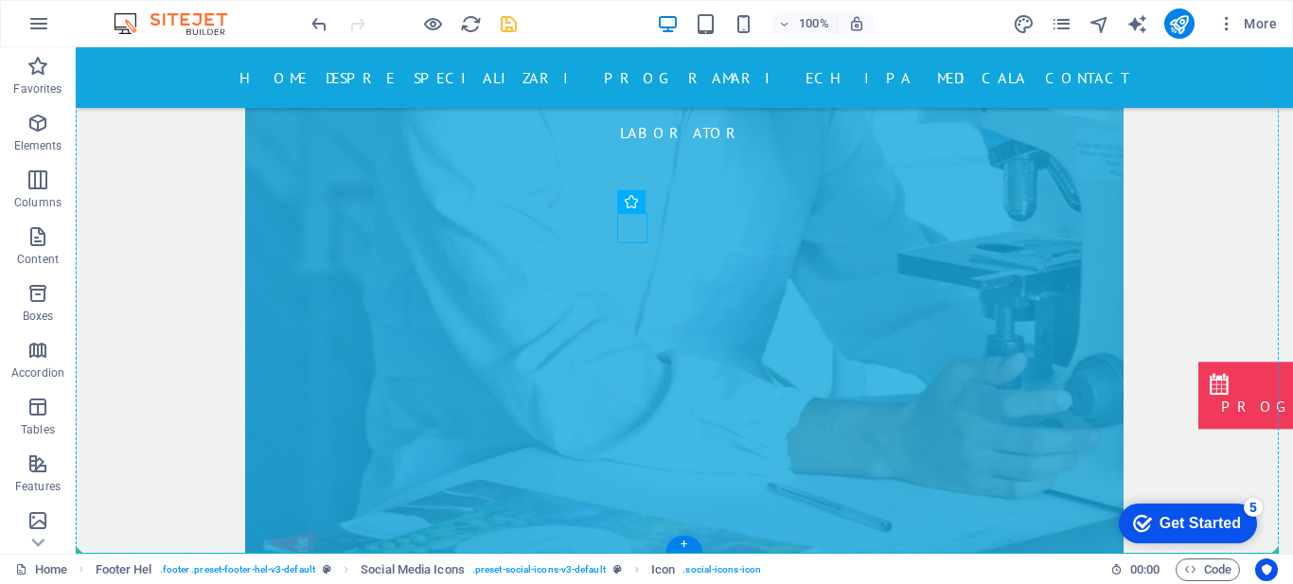
drag, startPoint x: 631, startPoint y: 231, endPoint x: 223, endPoint y: 219, distance: 408.3
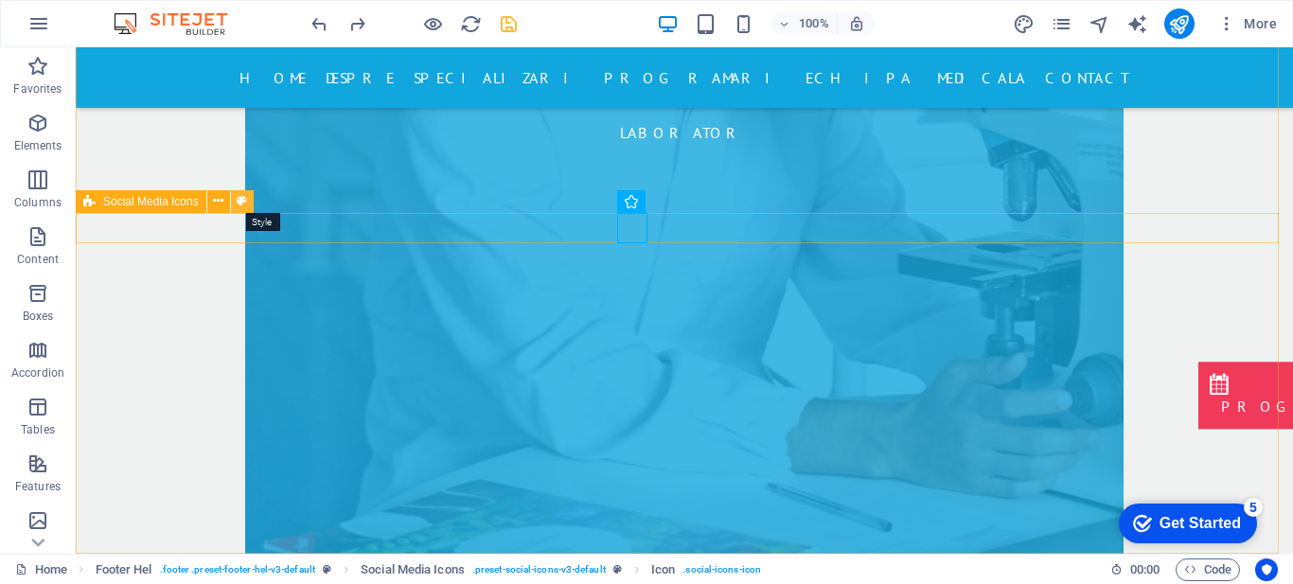
click at [242, 202] on icon at bounding box center [242, 201] width 10 height 20
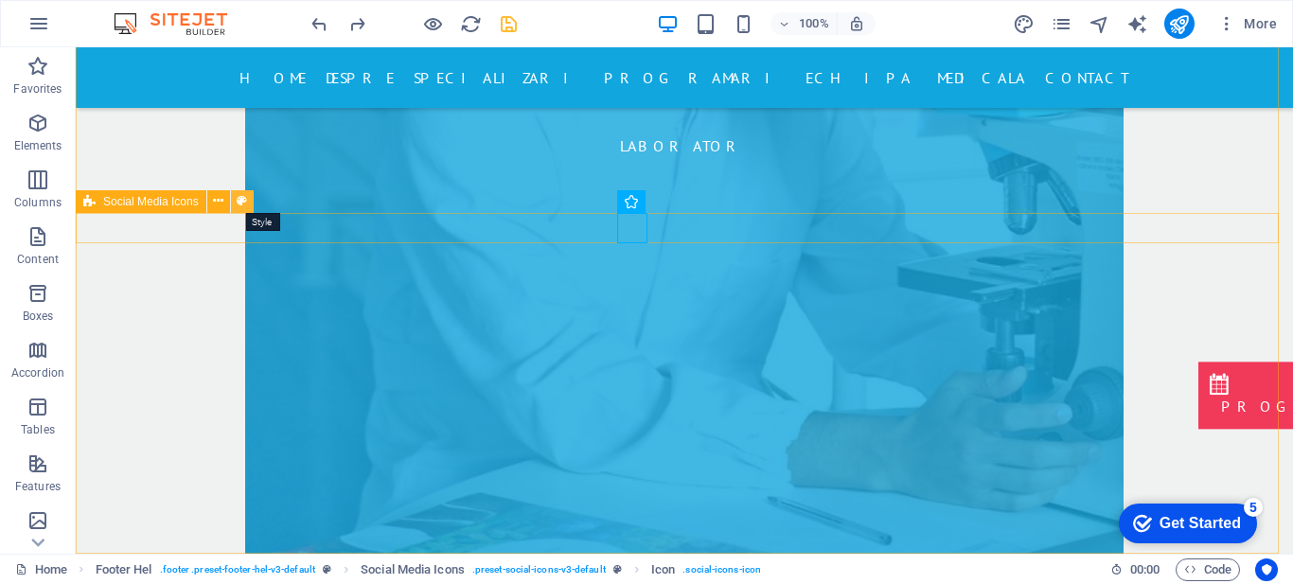
scroll to position [8351, 0]
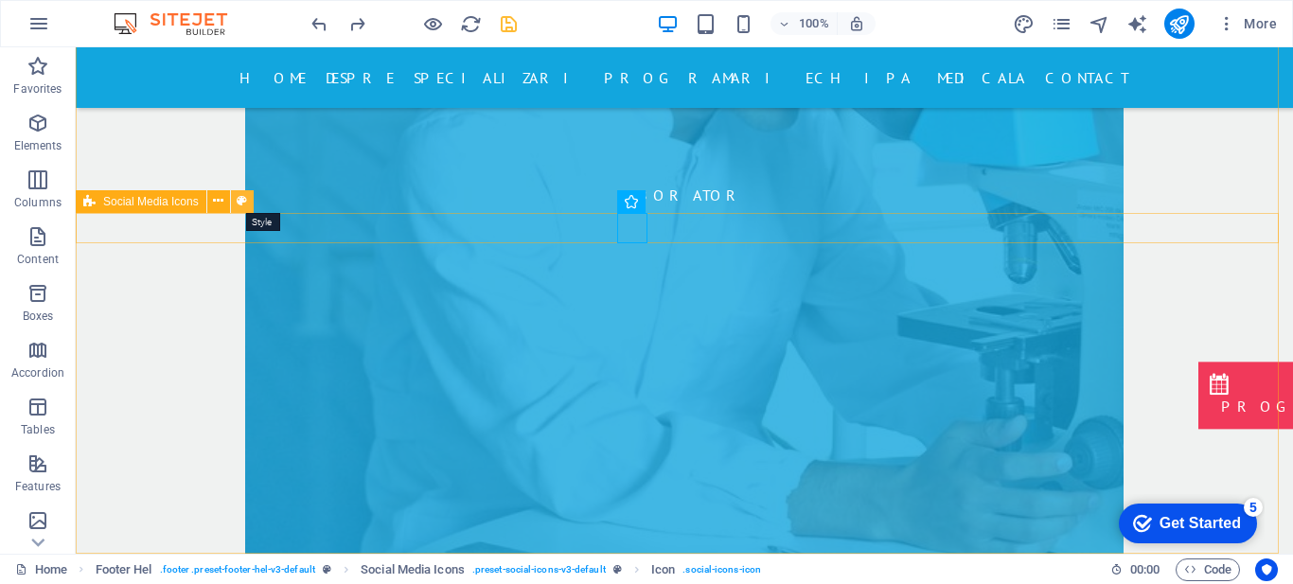
select select "rem"
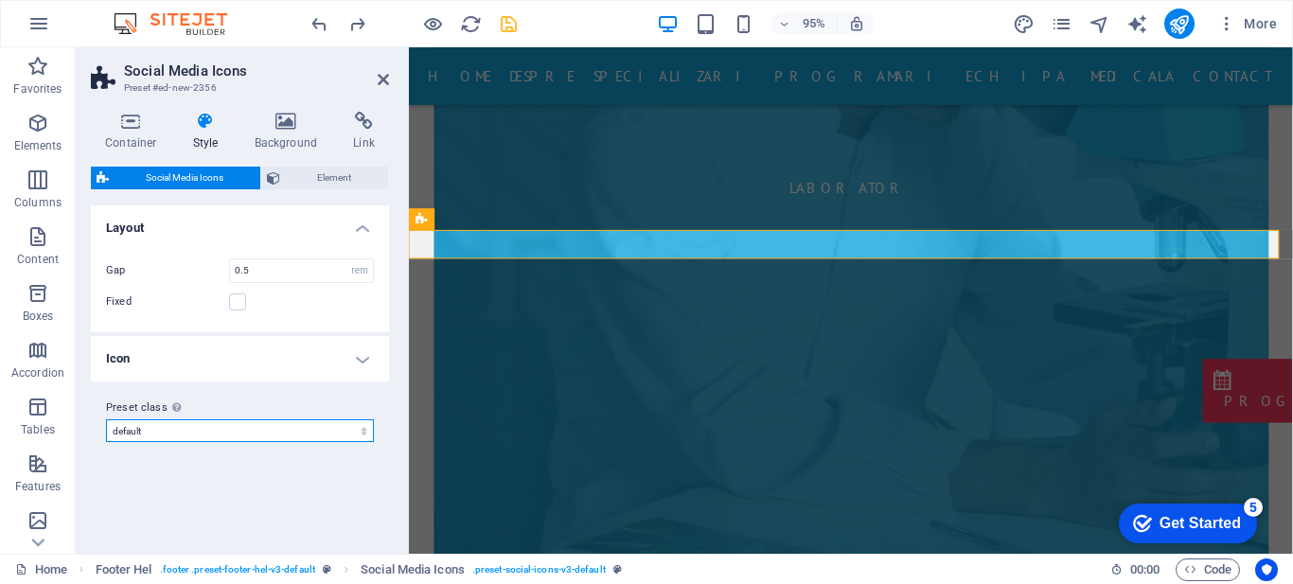
click at [346, 427] on select "default Add preset class" at bounding box center [240, 430] width 268 height 23
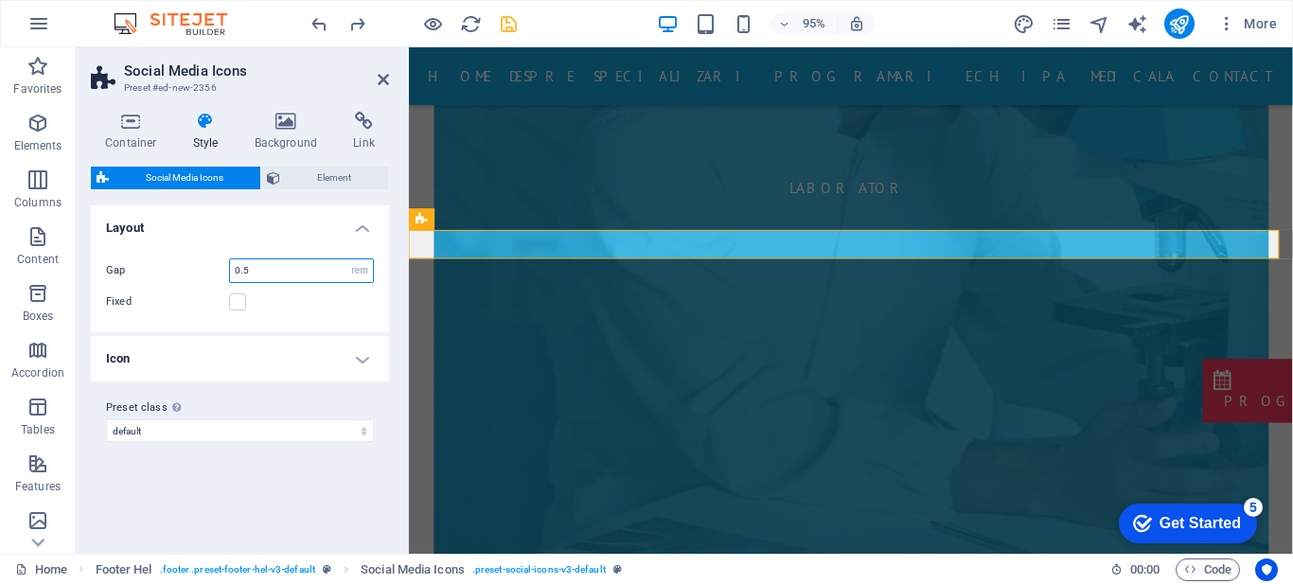
click at [310, 276] on input "0.5" at bounding box center [301, 270] width 143 height 23
click at [278, 301] on div "Fixed" at bounding box center [240, 302] width 268 height 23
click at [277, 173] on icon at bounding box center [273, 178] width 13 height 23
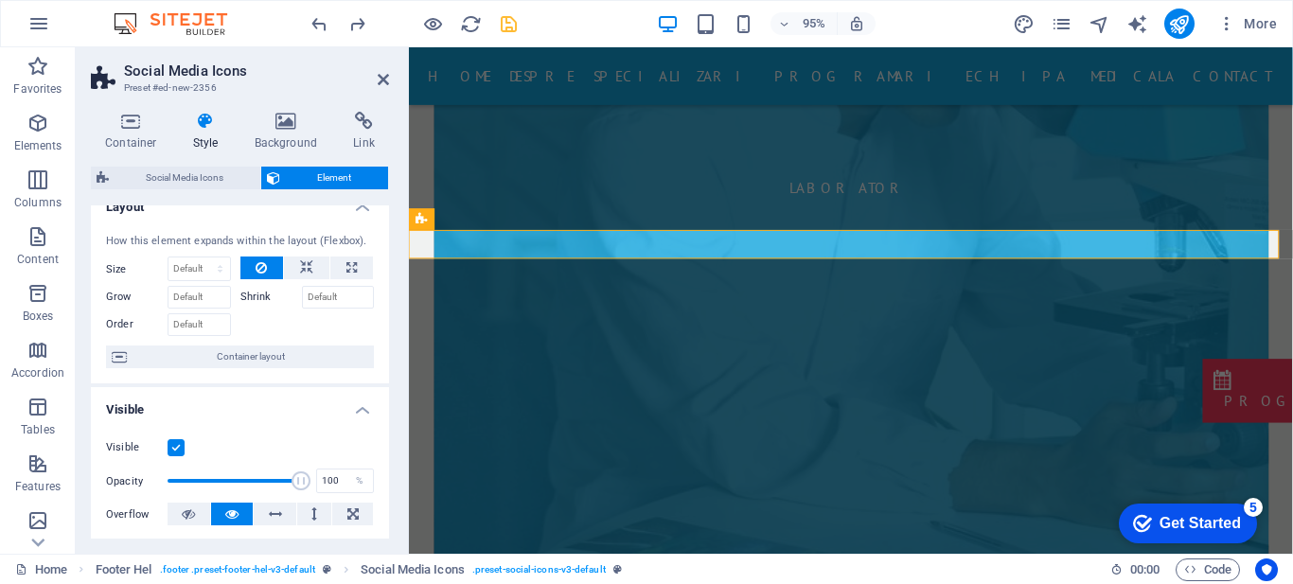
scroll to position [0, 0]
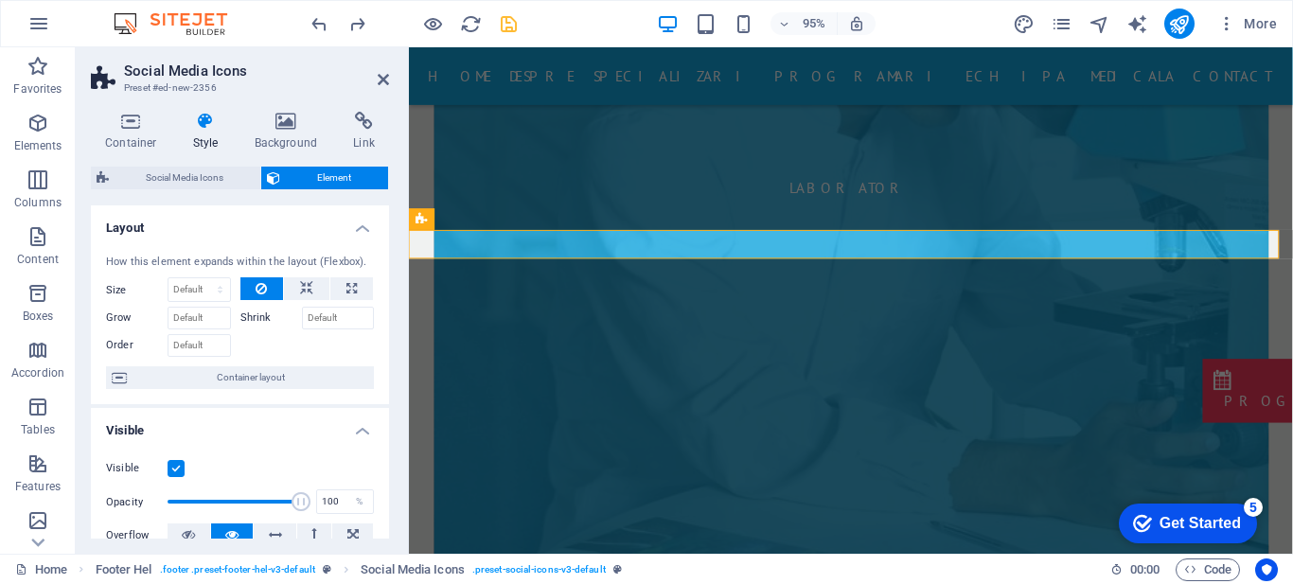
click at [255, 322] on label "Shrink" at bounding box center [272, 318] width 62 height 23
click at [302, 322] on input "Shrink" at bounding box center [338, 318] width 73 height 23
click at [264, 314] on label "Shrink" at bounding box center [272, 318] width 62 height 23
click at [302, 314] on input "Shrink" at bounding box center [338, 318] width 73 height 23
click at [193, 314] on input "Grow" at bounding box center [199, 318] width 63 height 23
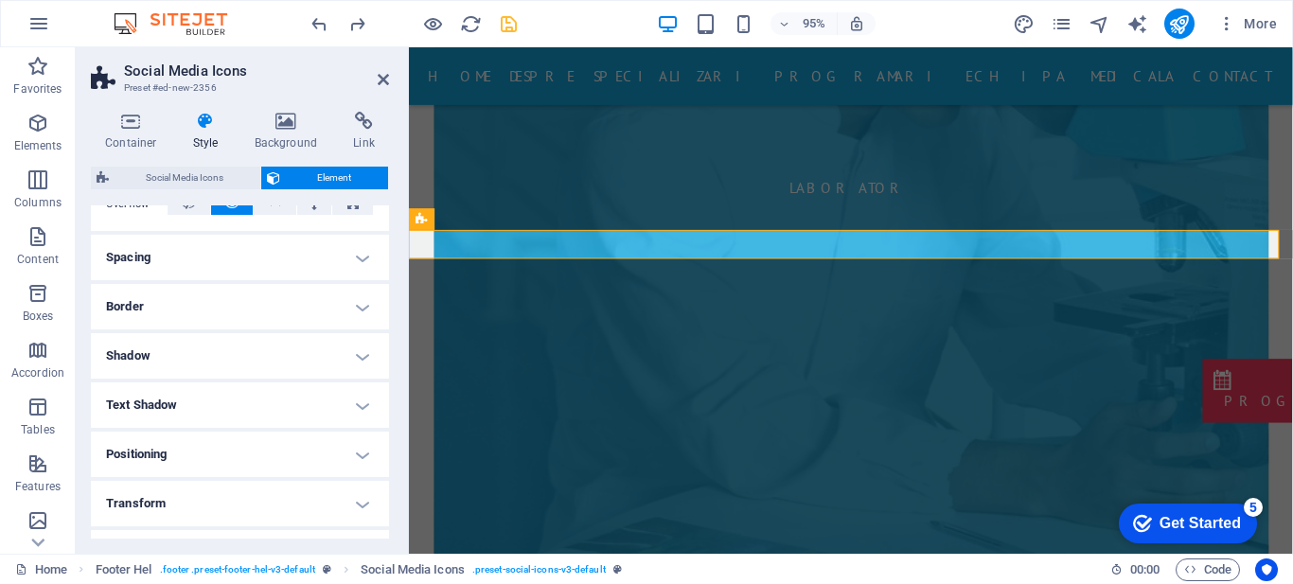
scroll to position [383, 0]
click at [357, 452] on h4 "Transform" at bounding box center [240, 451] width 298 height 45
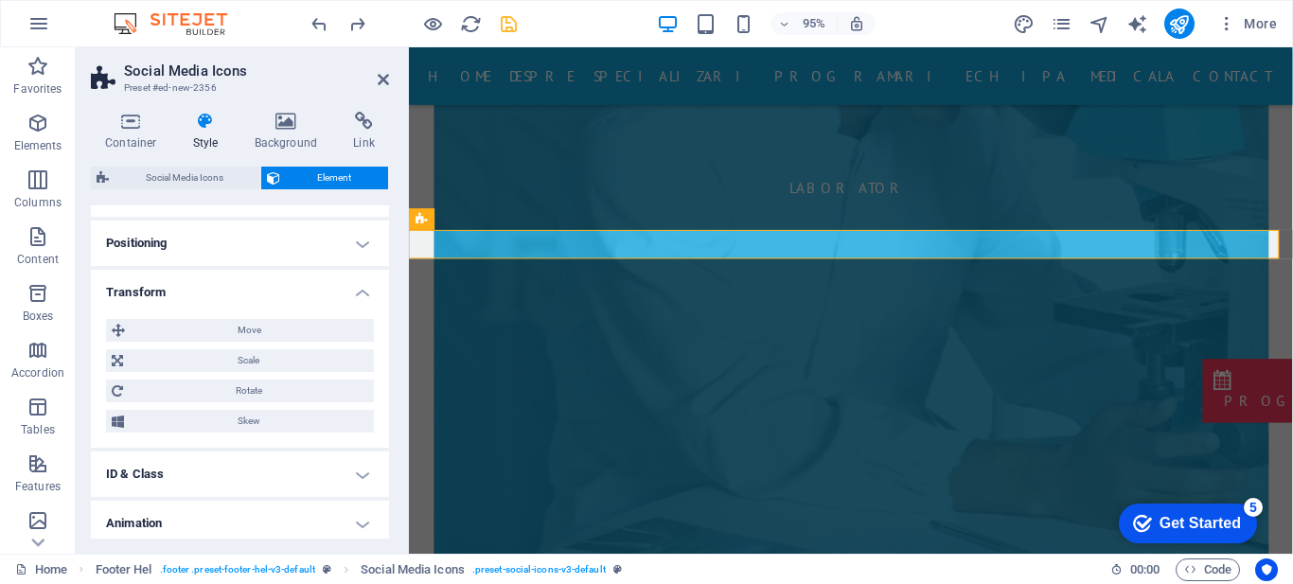
scroll to position [546, 0]
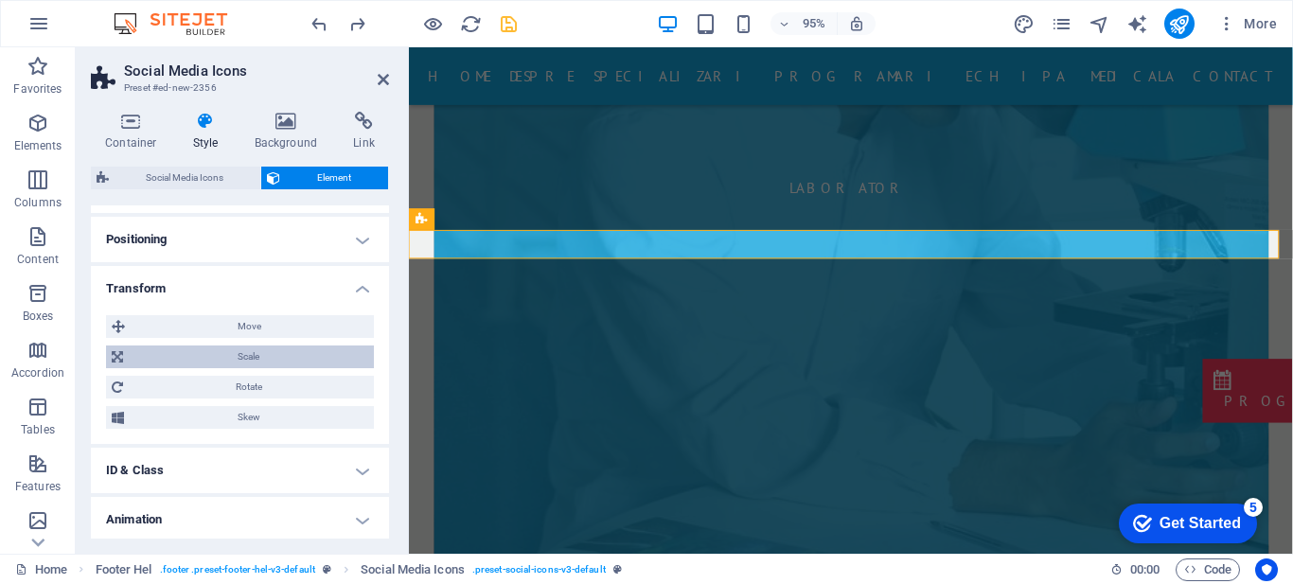
click at [248, 353] on span "Scale" at bounding box center [249, 357] width 240 height 23
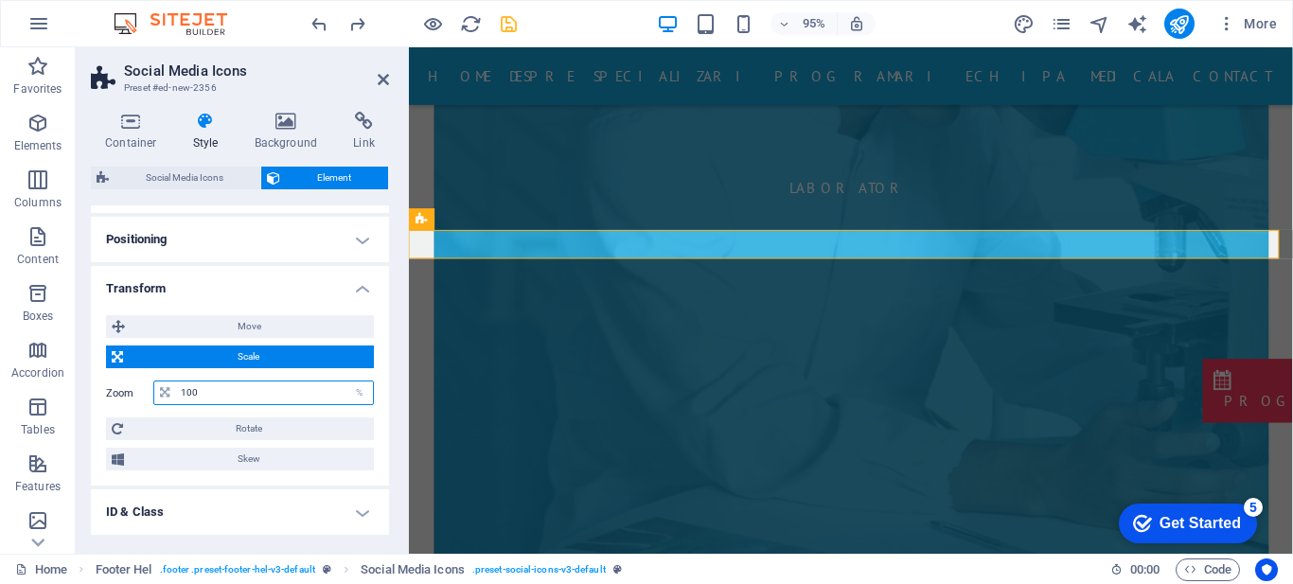
click at [256, 384] on input "100" at bounding box center [274, 393] width 197 height 23
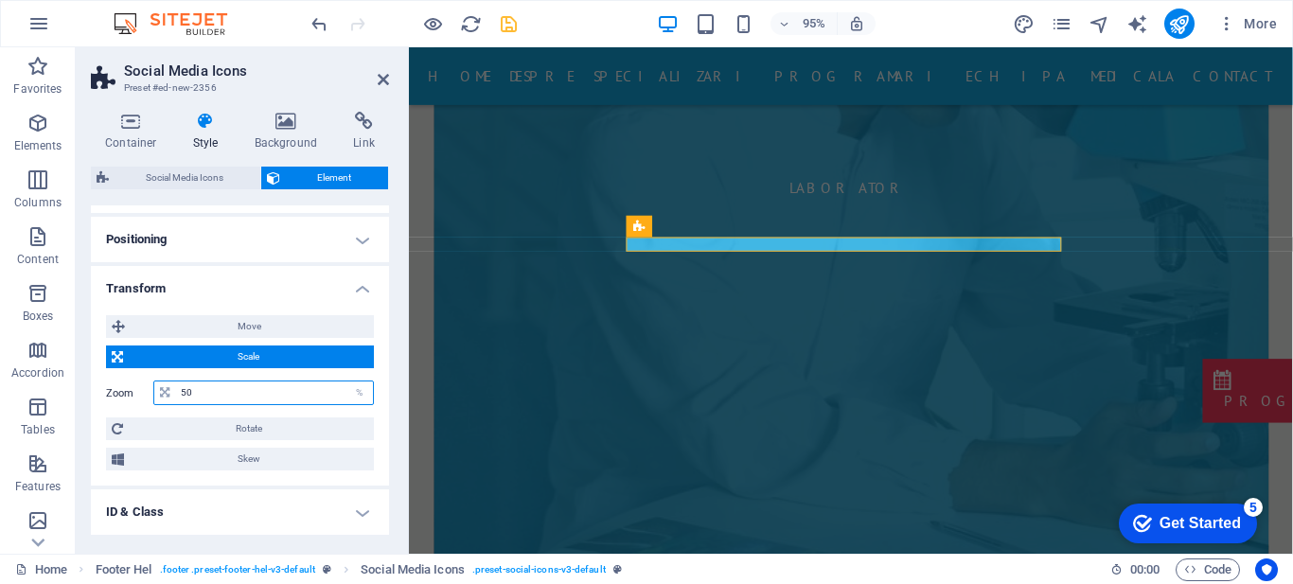
type input "100"
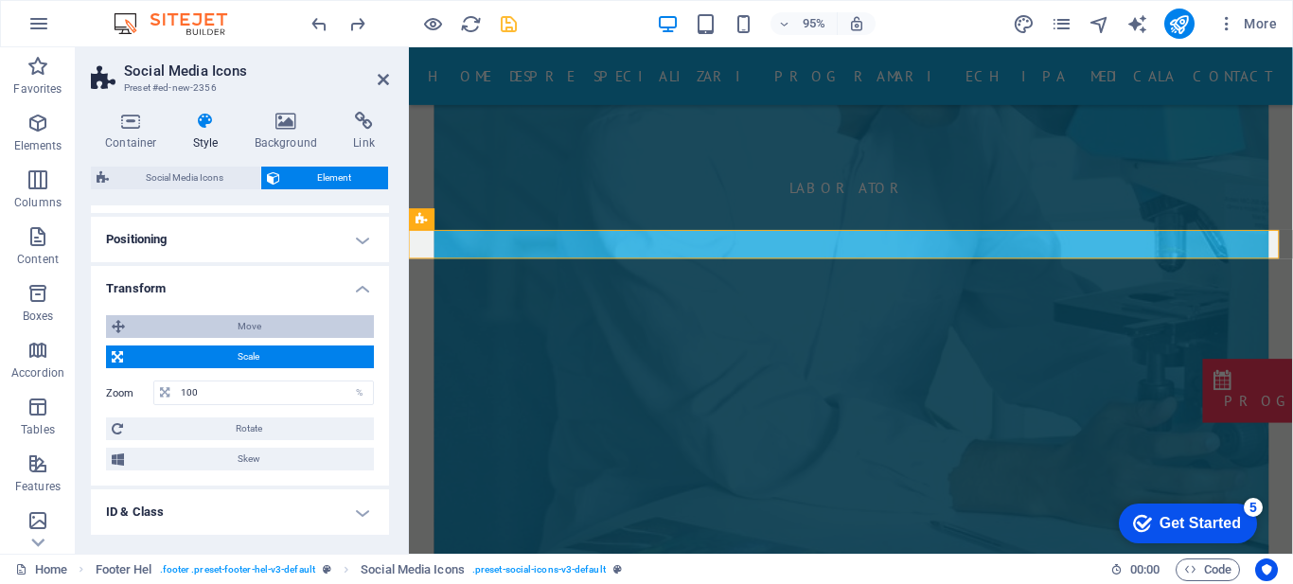
click at [234, 316] on span "Move" at bounding box center [250, 326] width 238 height 23
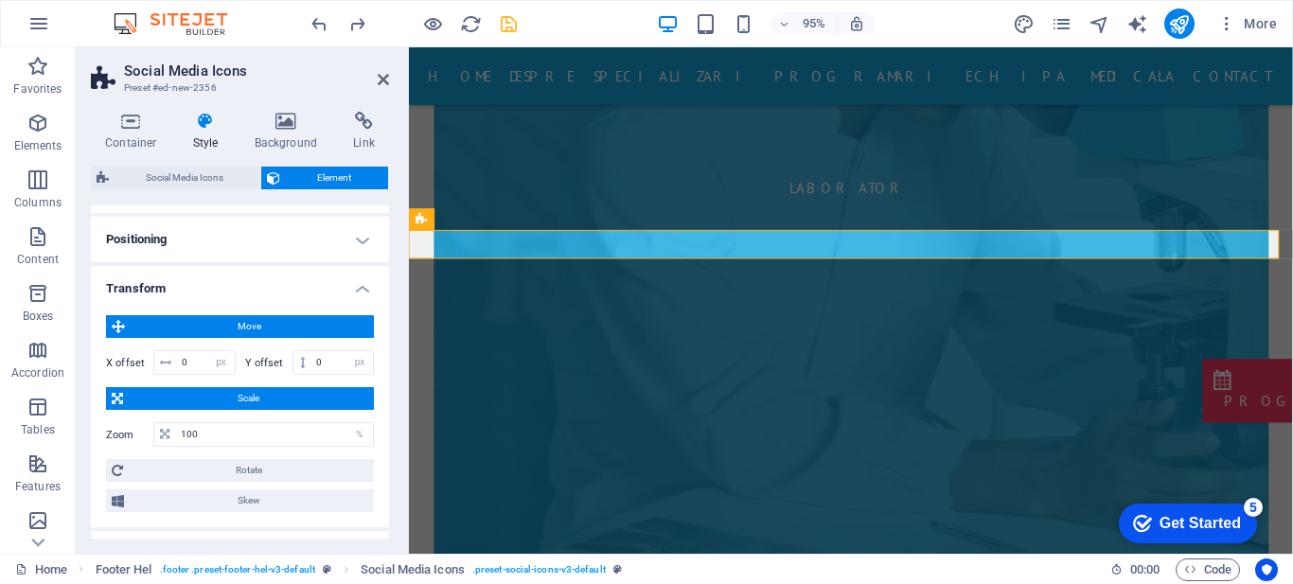
click at [357, 290] on h4 "Transform" at bounding box center [240, 283] width 298 height 34
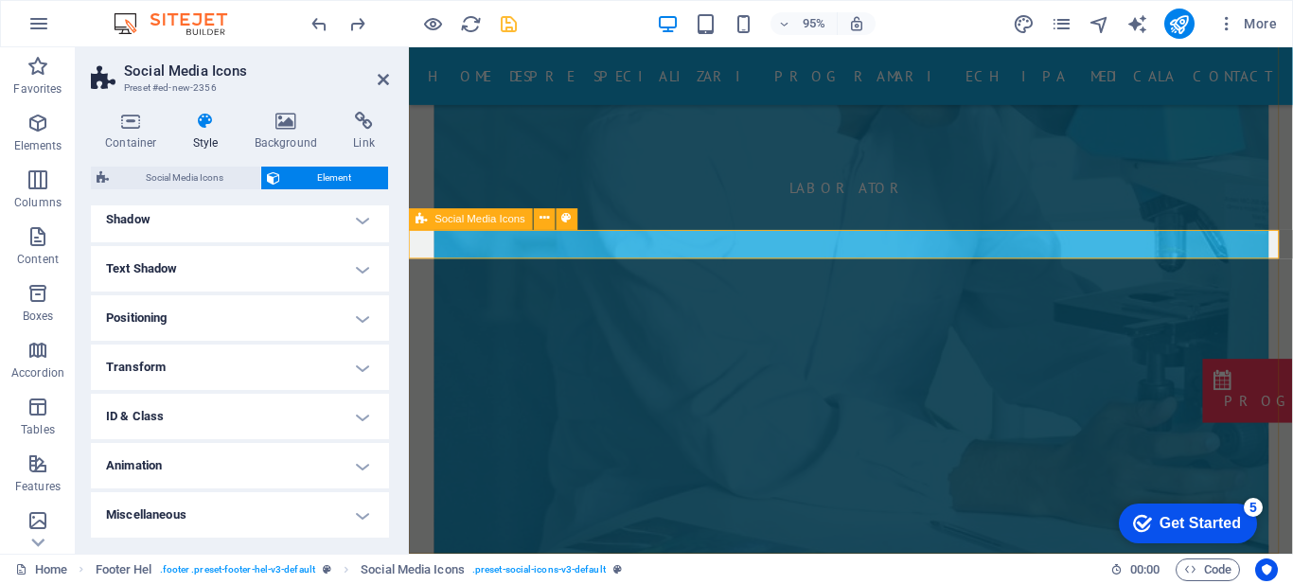
click at [383, 82] on icon at bounding box center [383, 79] width 11 height 15
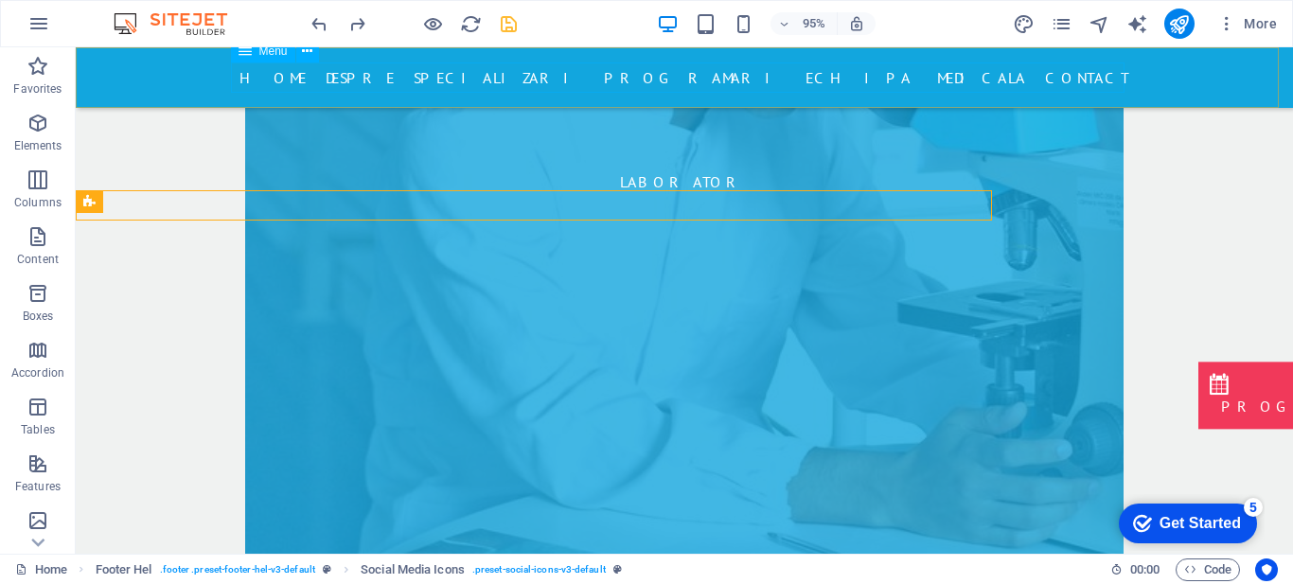
scroll to position [8400, 0]
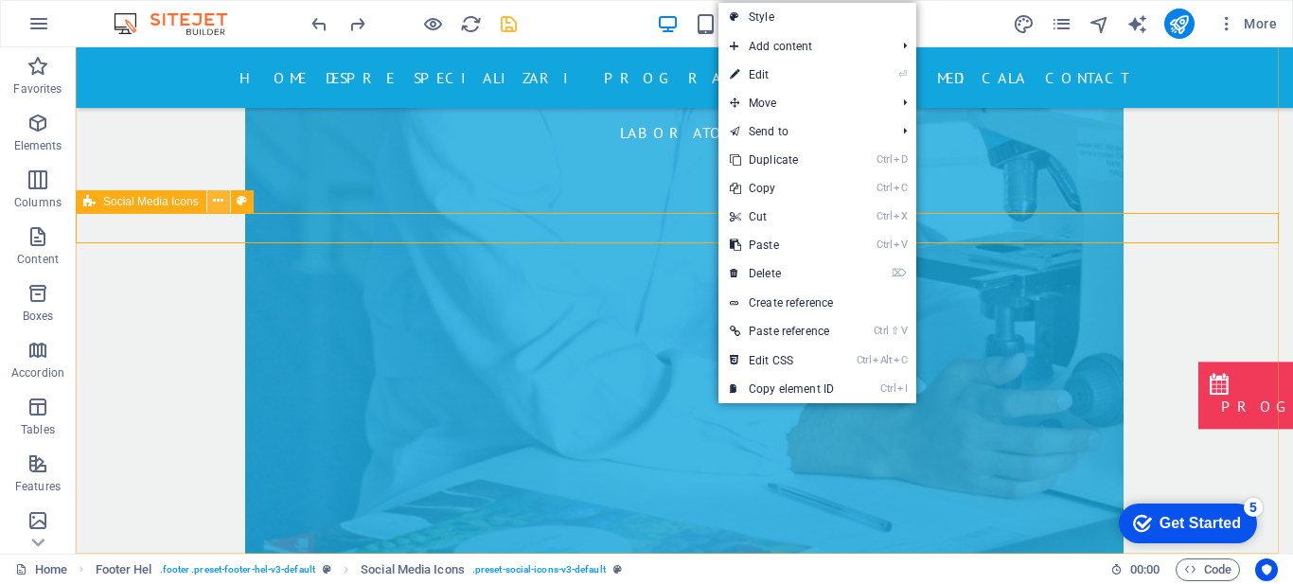
click at [214, 198] on button at bounding box center [218, 201] width 23 height 23
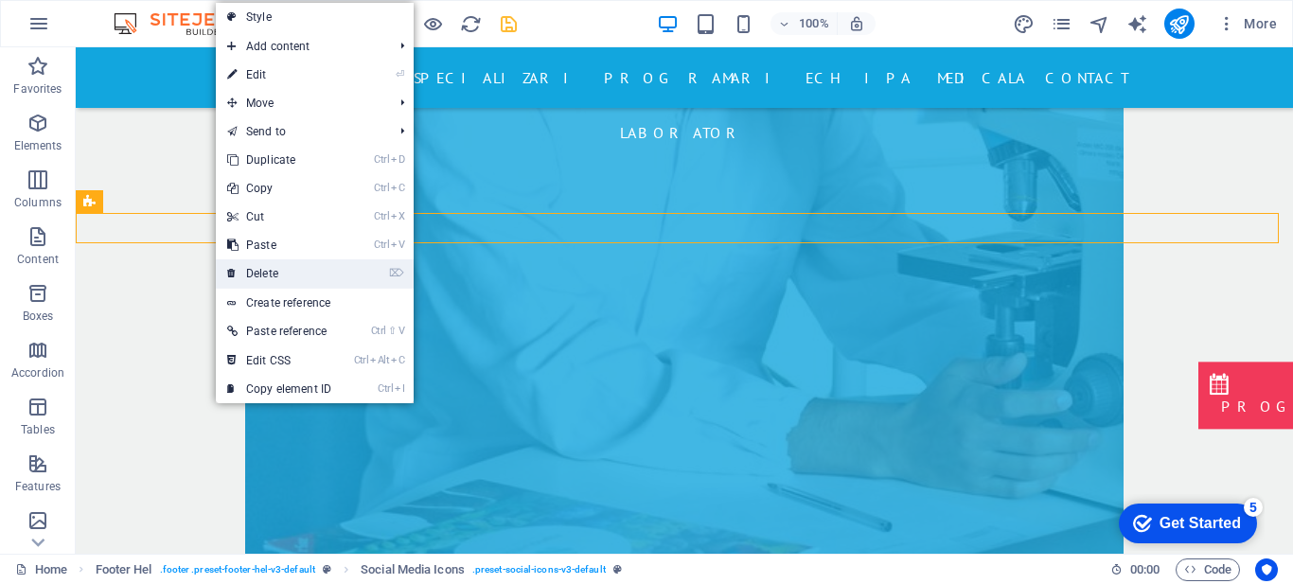
click at [295, 270] on link "⌦ Delete" at bounding box center [279, 273] width 127 height 28
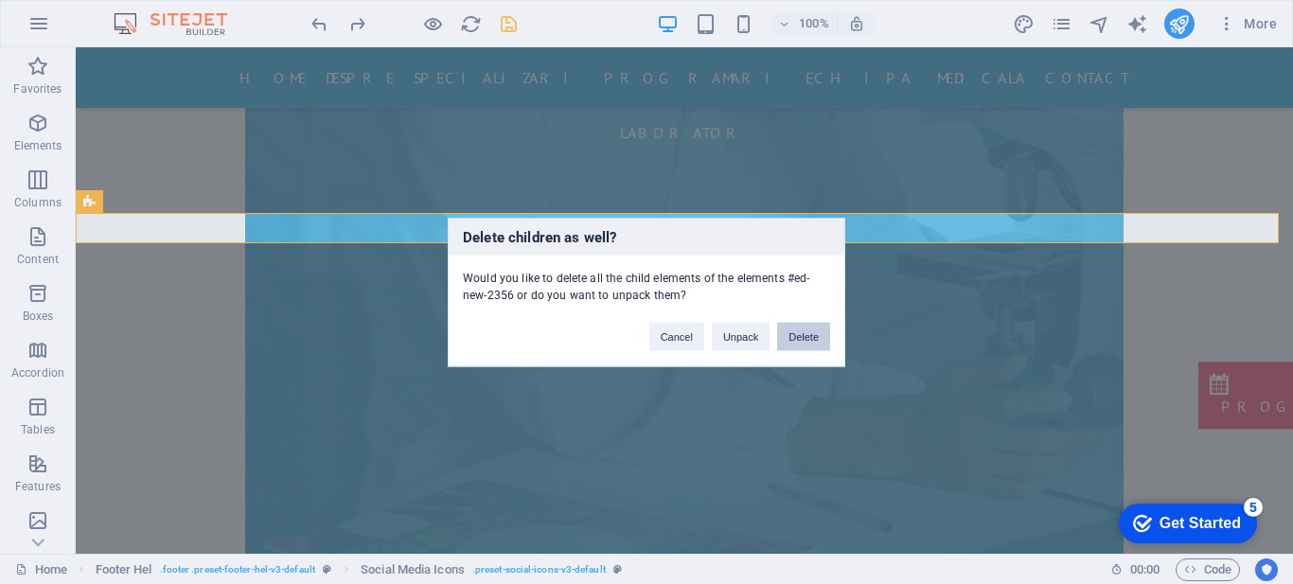
click at [803, 332] on button "Delete" at bounding box center [803, 336] width 53 height 28
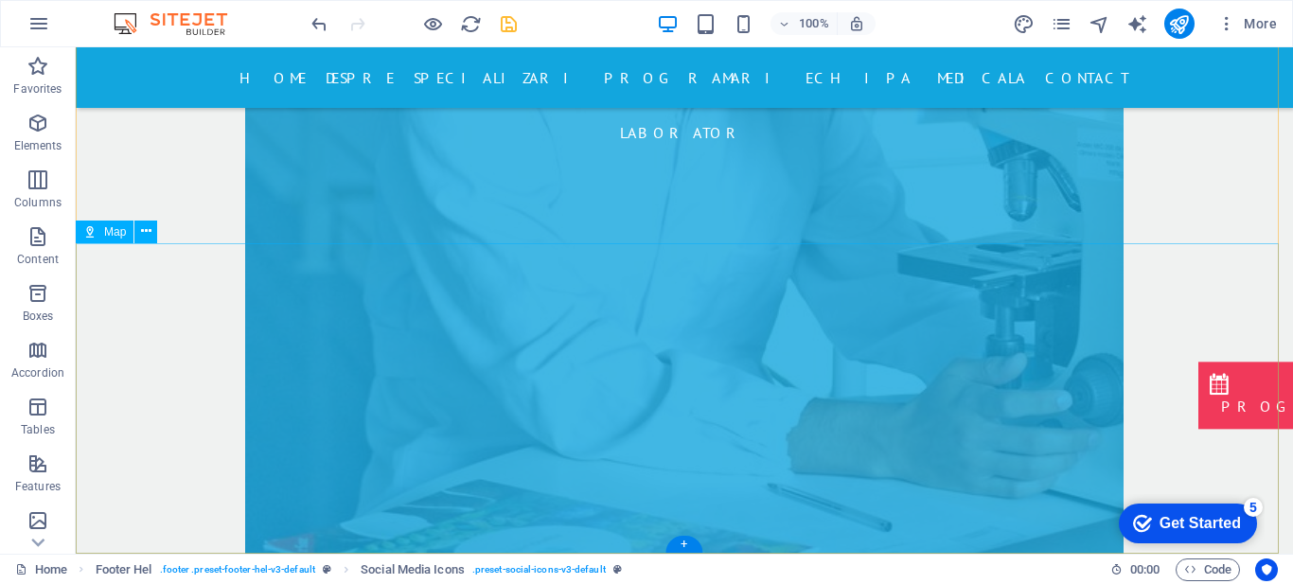
scroll to position [8370, 0]
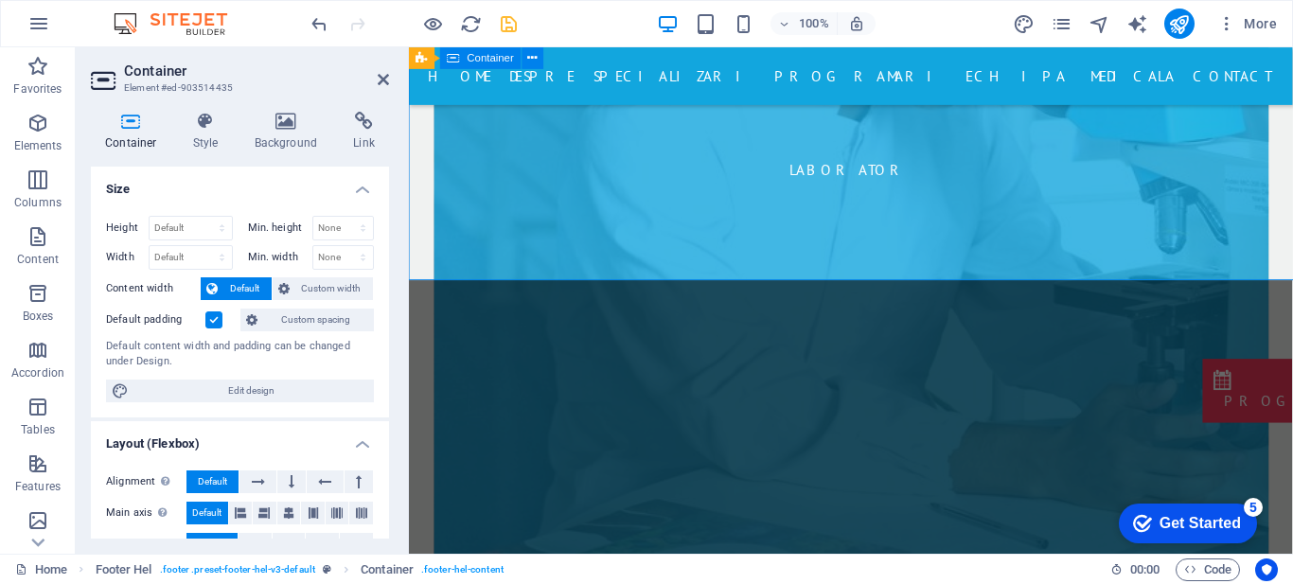
scroll to position [8320, 0]
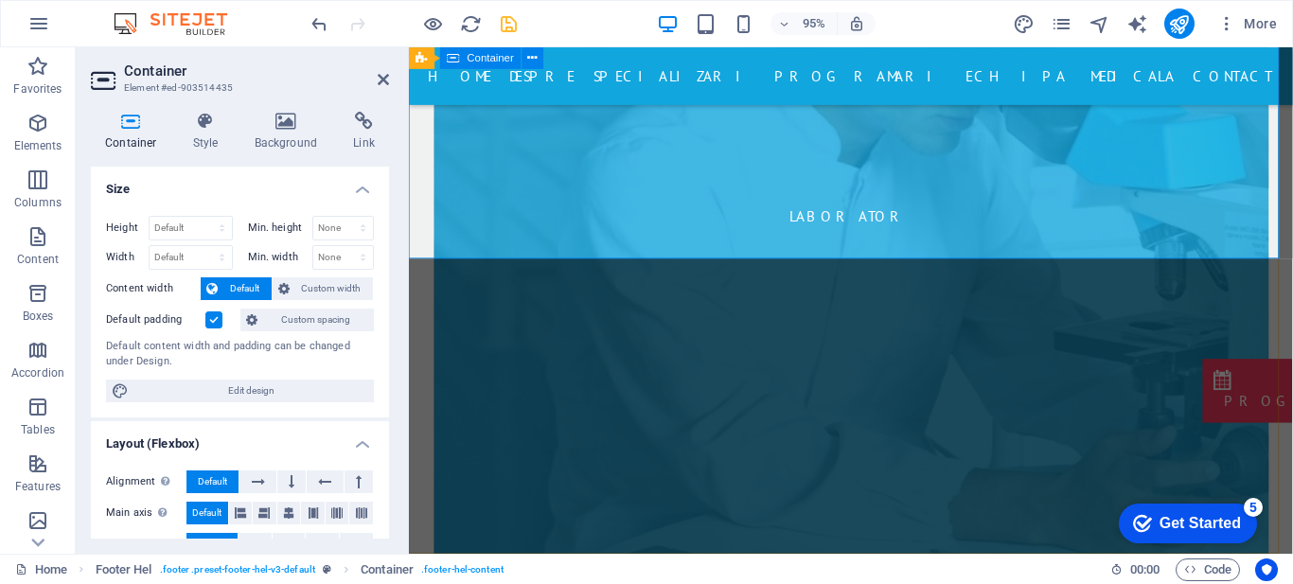
click at [132, 134] on h4 "Container" at bounding box center [135, 132] width 88 height 40
click at [51, 116] on span "Elements" at bounding box center [38, 134] width 76 height 45
click at [39, 133] on icon "button" at bounding box center [38, 123] width 23 height 23
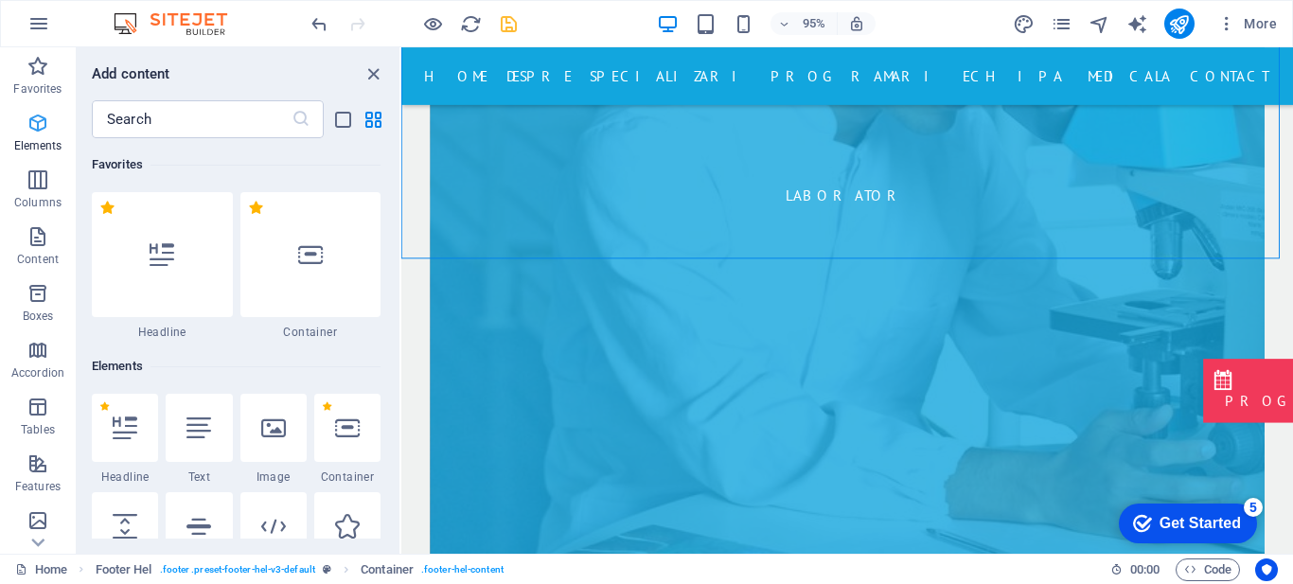
scroll to position [202, 0]
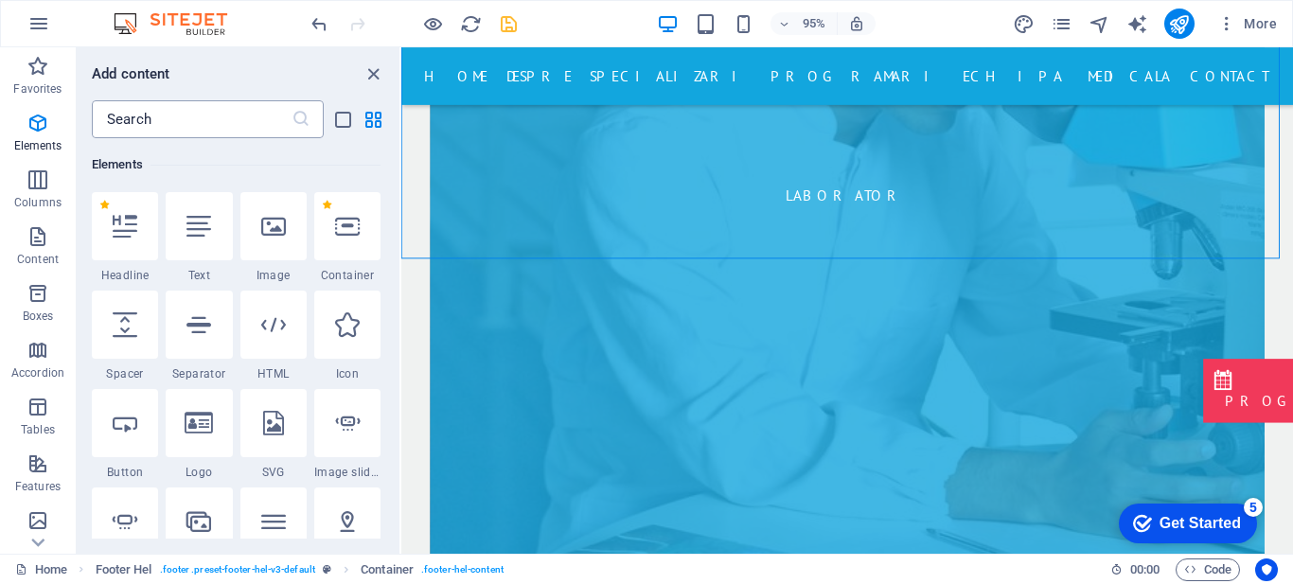
click at [180, 107] on input "text" at bounding box center [192, 119] width 200 height 38
click at [334, 208] on div at bounding box center [347, 226] width 66 height 68
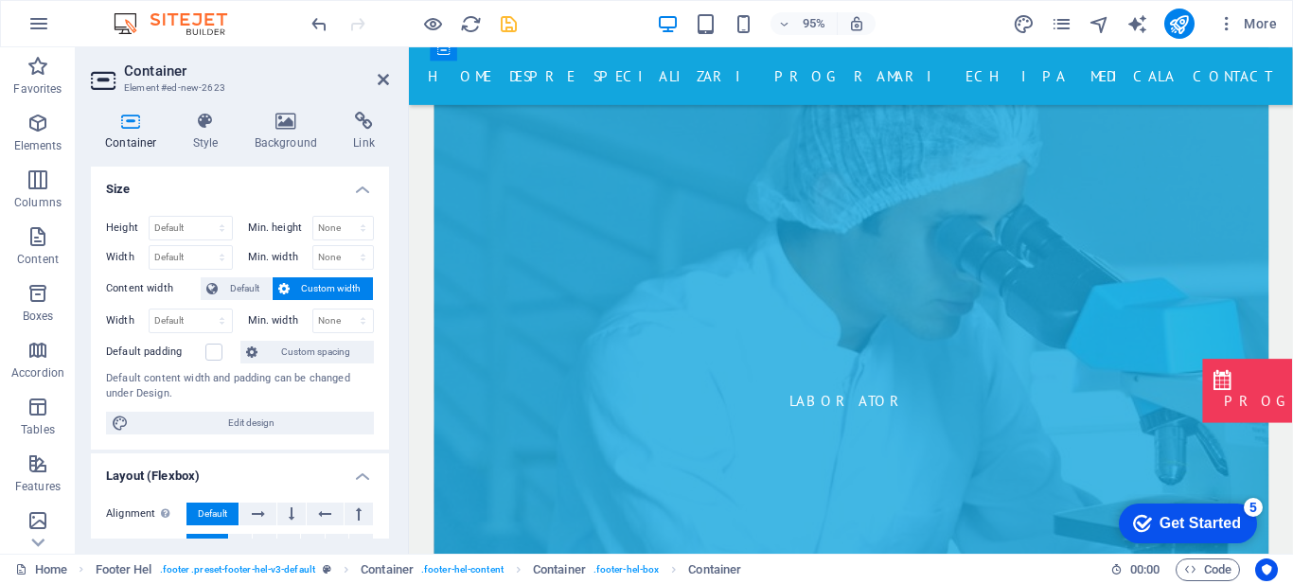
scroll to position [8159, 0]
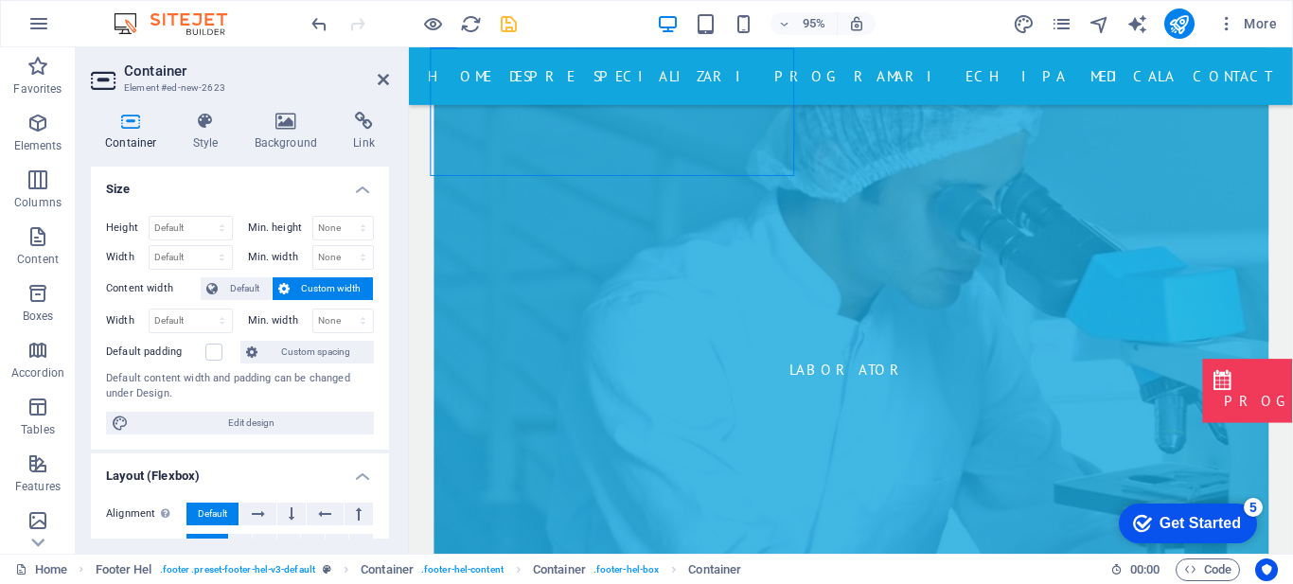
drag, startPoint x: 597, startPoint y: 305, endPoint x: 569, endPoint y: 438, distance: 136.3
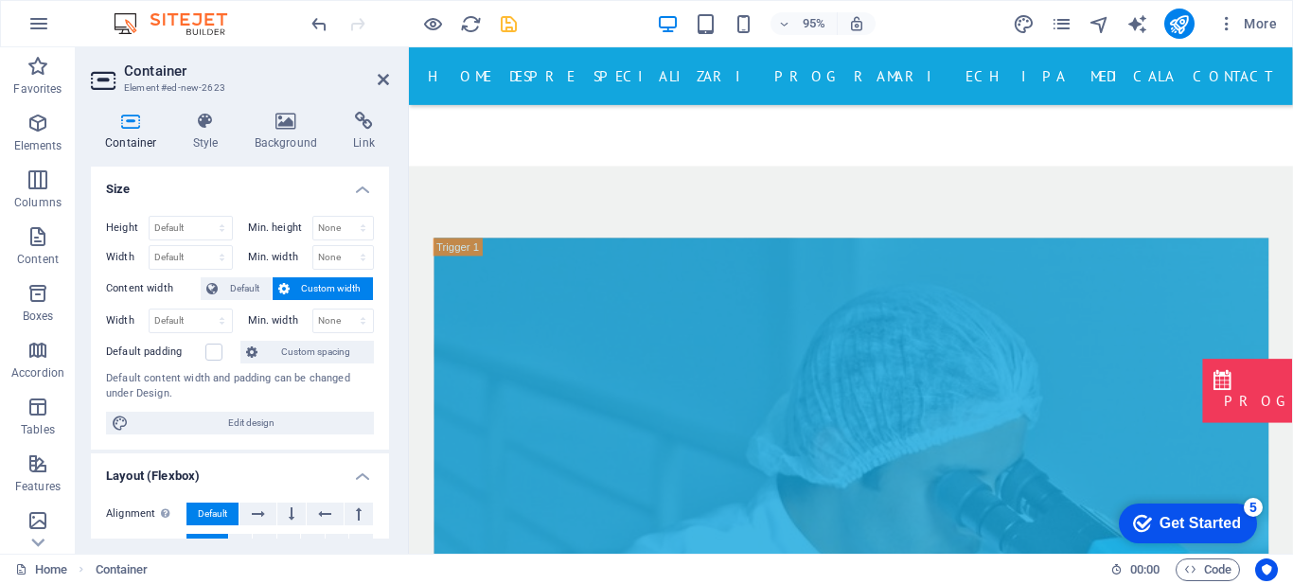
scroll to position [8088, 0]
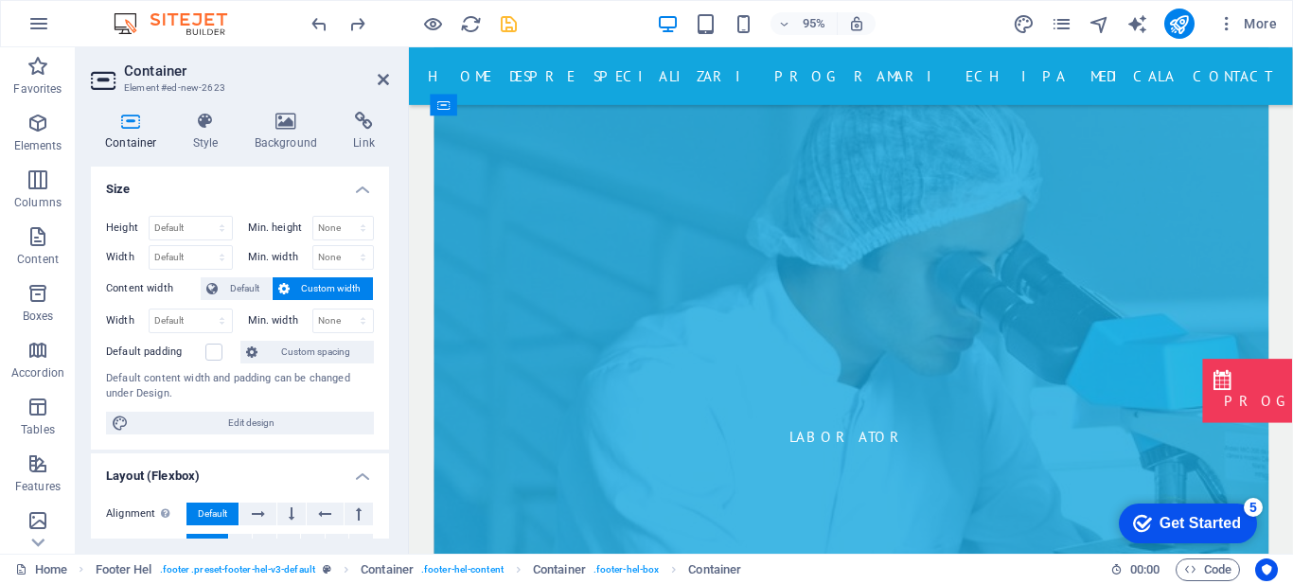
drag, startPoint x: 662, startPoint y: 187, endPoint x: 639, endPoint y: 347, distance: 160.7
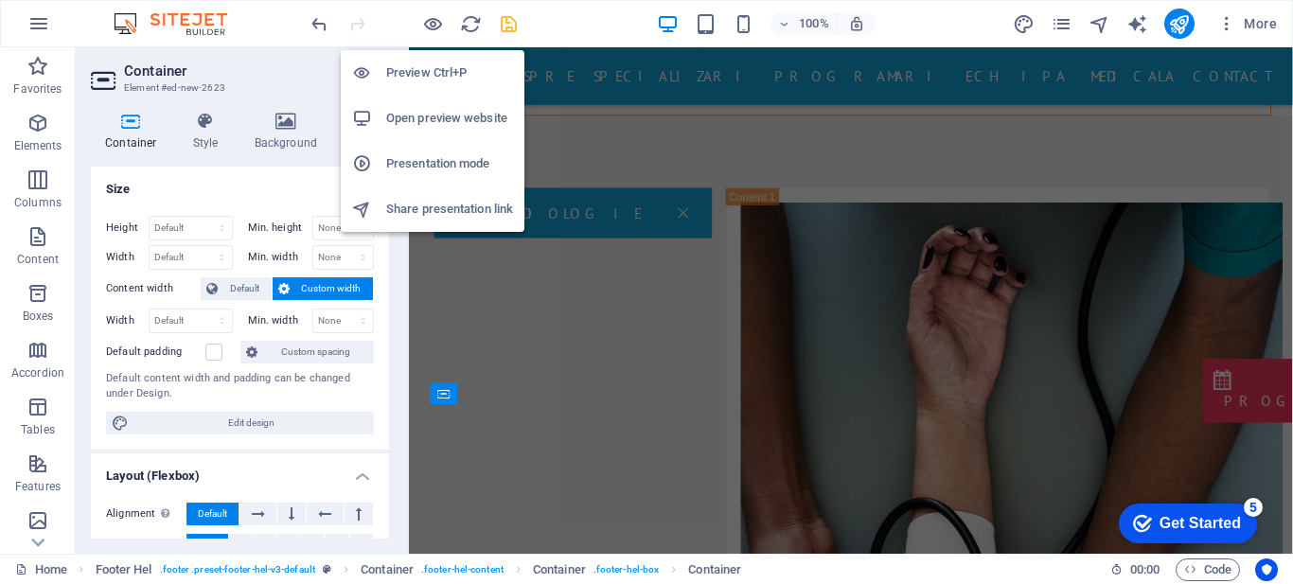
scroll to position [8088, 0]
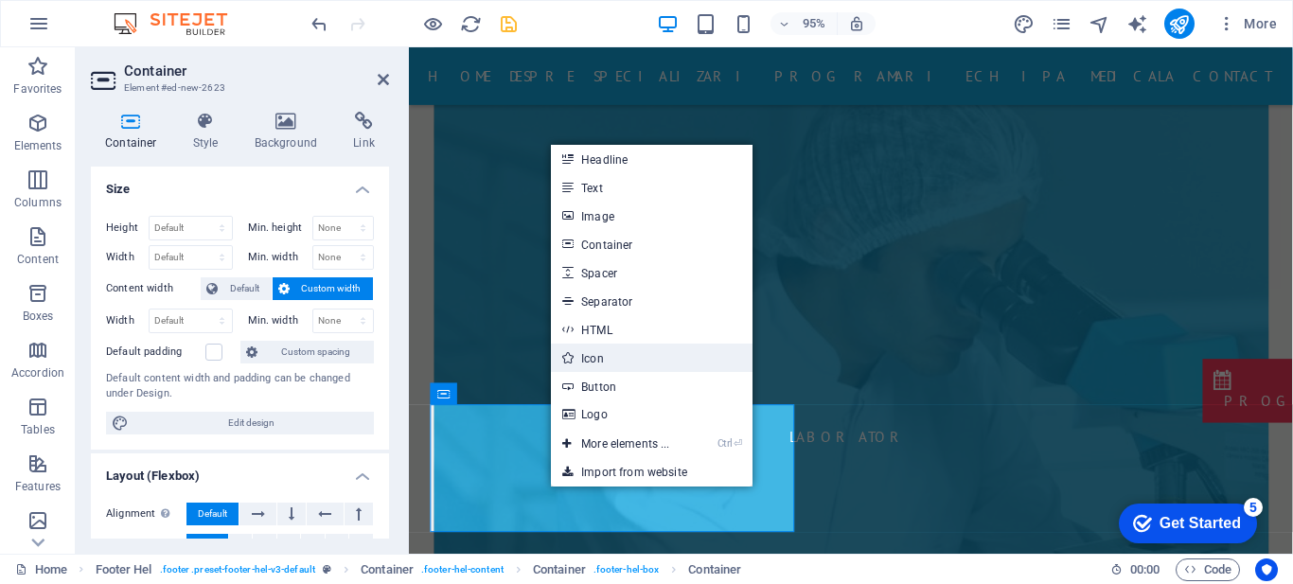
click at [590, 353] on link "Icon" at bounding box center [651, 358] width 201 height 28
select select "xMidYMid"
select select "px"
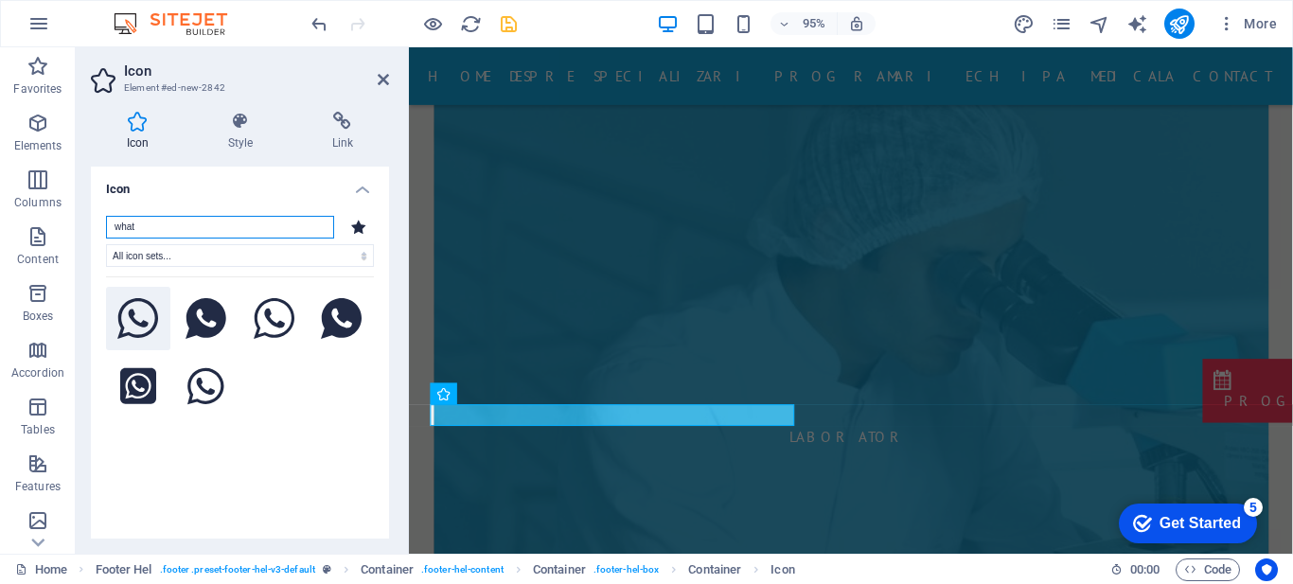
type input "what"
click at [142, 312] on icon at bounding box center [138, 319] width 42 height 42
click at [384, 79] on icon at bounding box center [383, 79] width 11 height 15
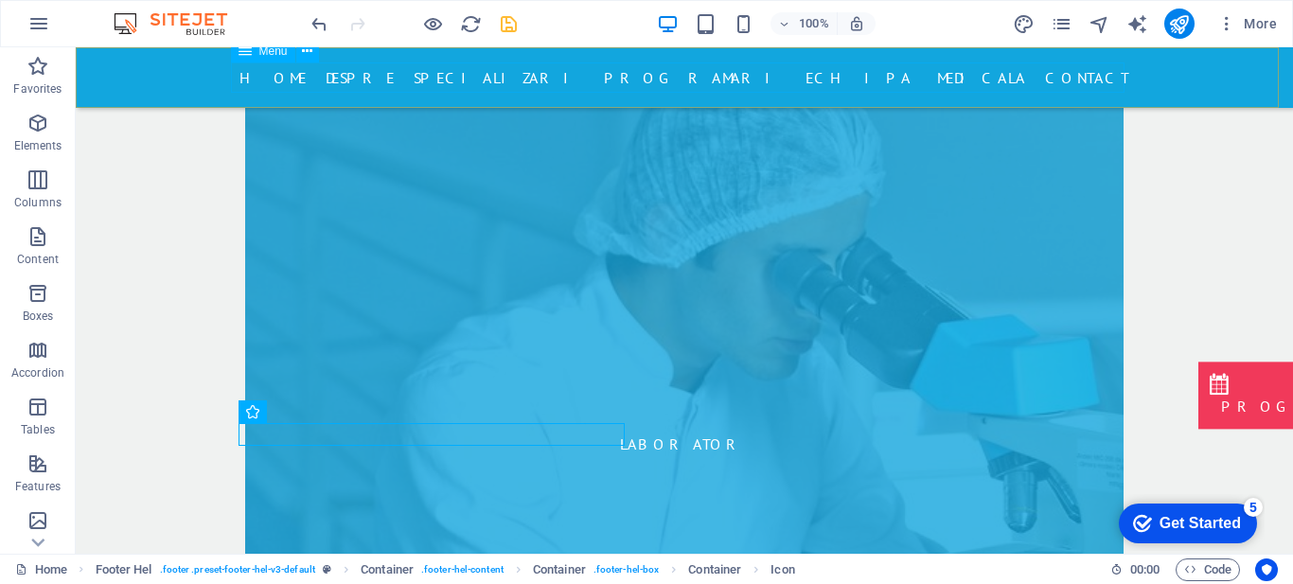
scroll to position [8111, 0]
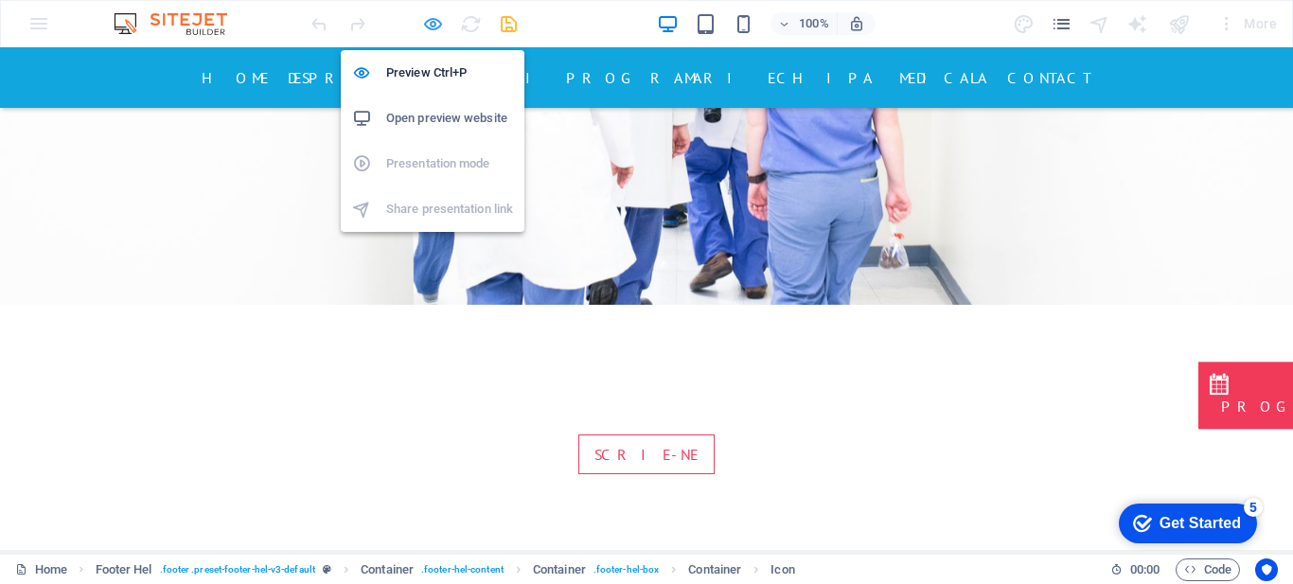
scroll to position [3122, 0]
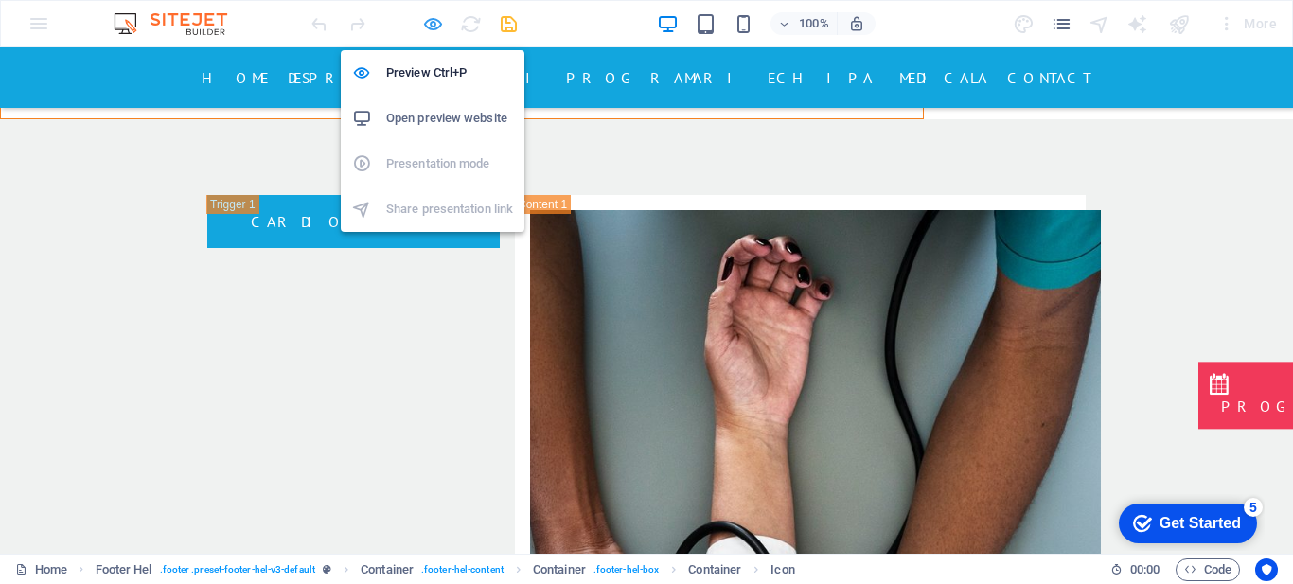
scroll to position [8111, 0]
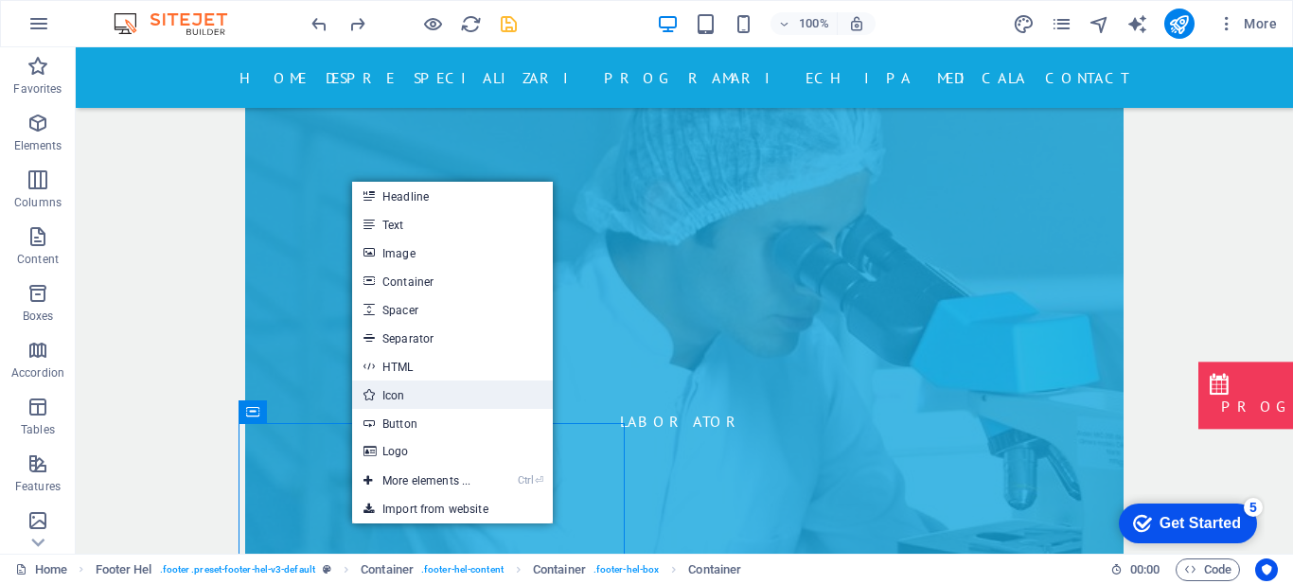
click at [402, 391] on link "Icon" at bounding box center [452, 395] width 201 height 28
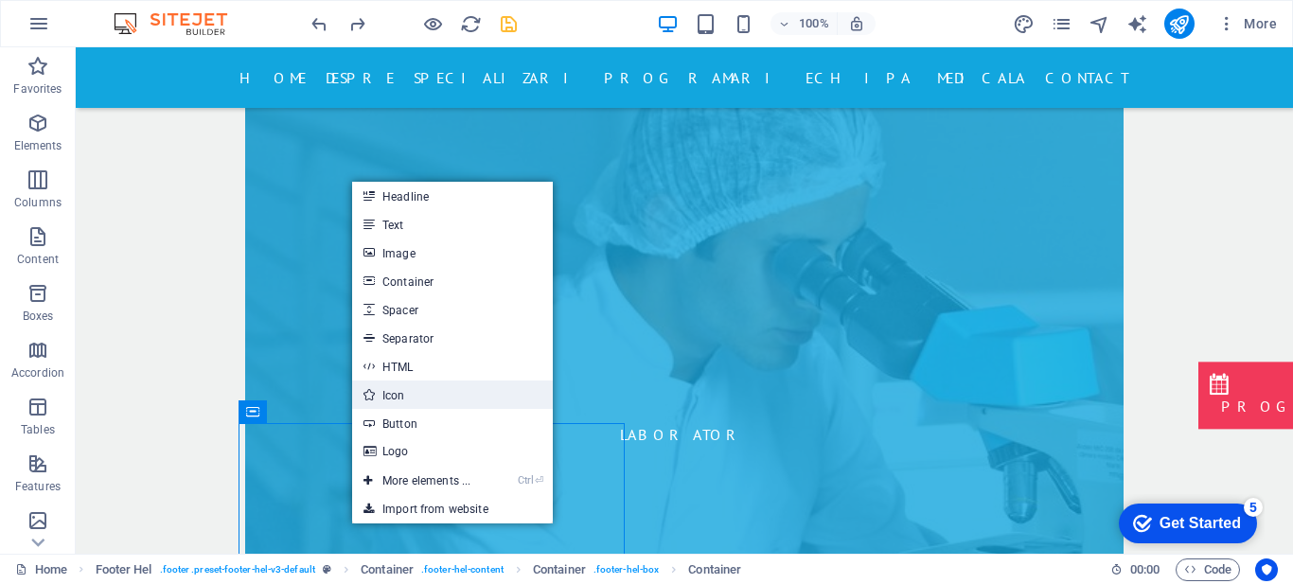
select select "xMidYMid"
select select "px"
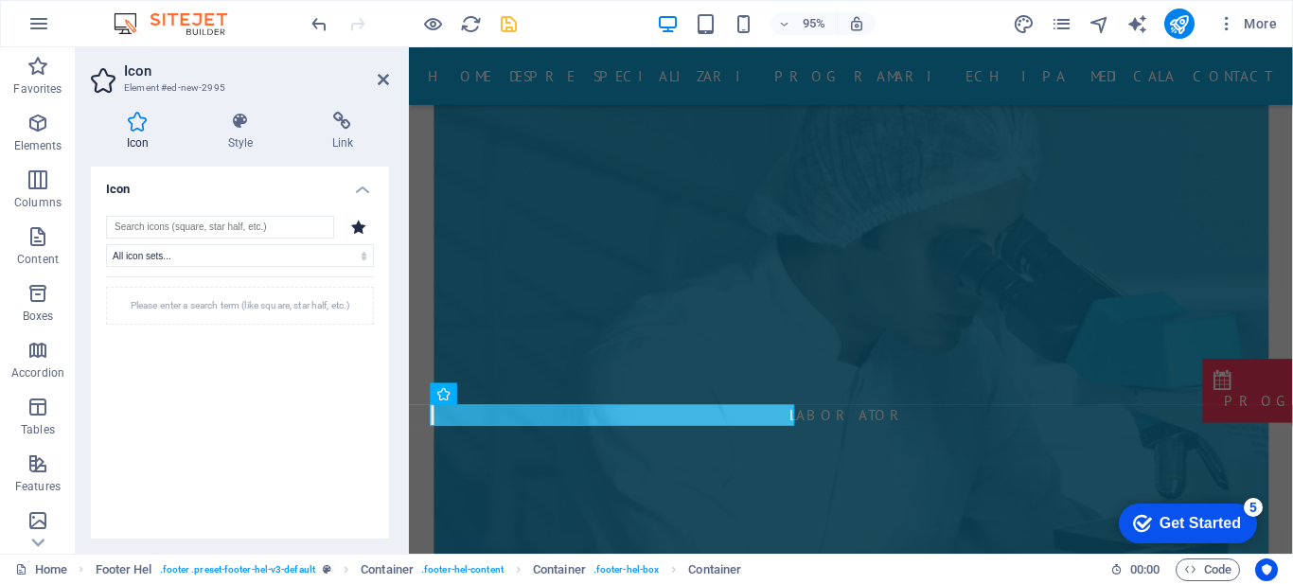
scroll to position [8088, 0]
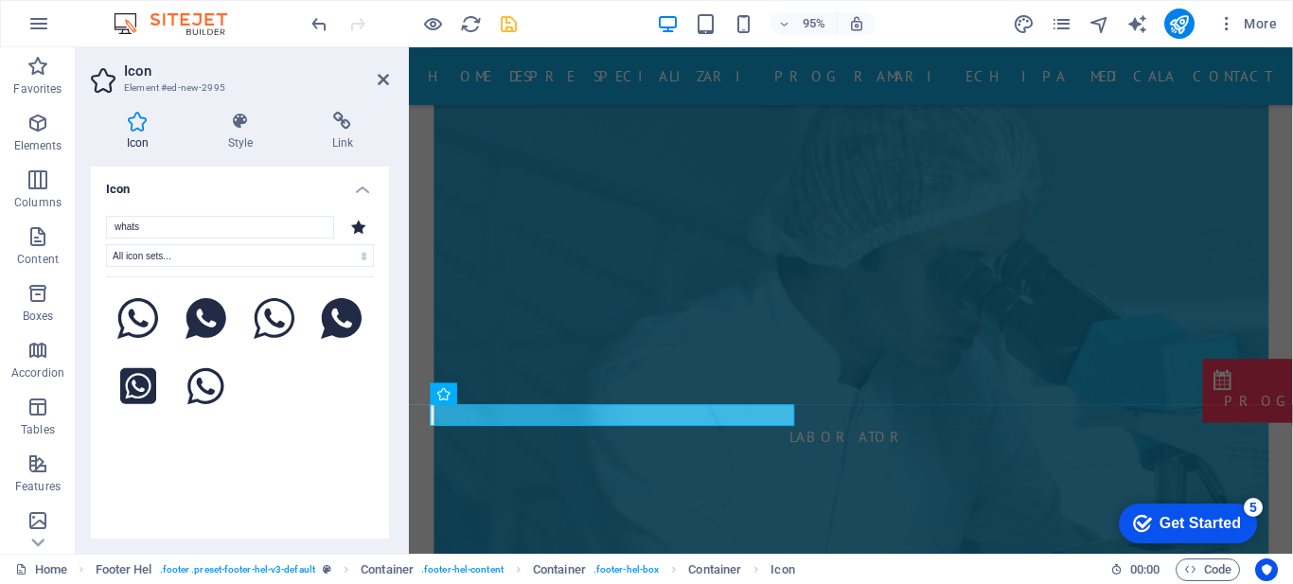
type input "whats"
click at [0, 581] on div "Home Footer Hel . footer .preset-footer-hel-v3-default Container . footer-hel-c…" at bounding box center [646, 569] width 1293 height 30
click at [148, 312] on icon at bounding box center [138, 319] width 42 height 42
click at [385, 74] on icon at bounding box center [383, 79] width 11 height 15
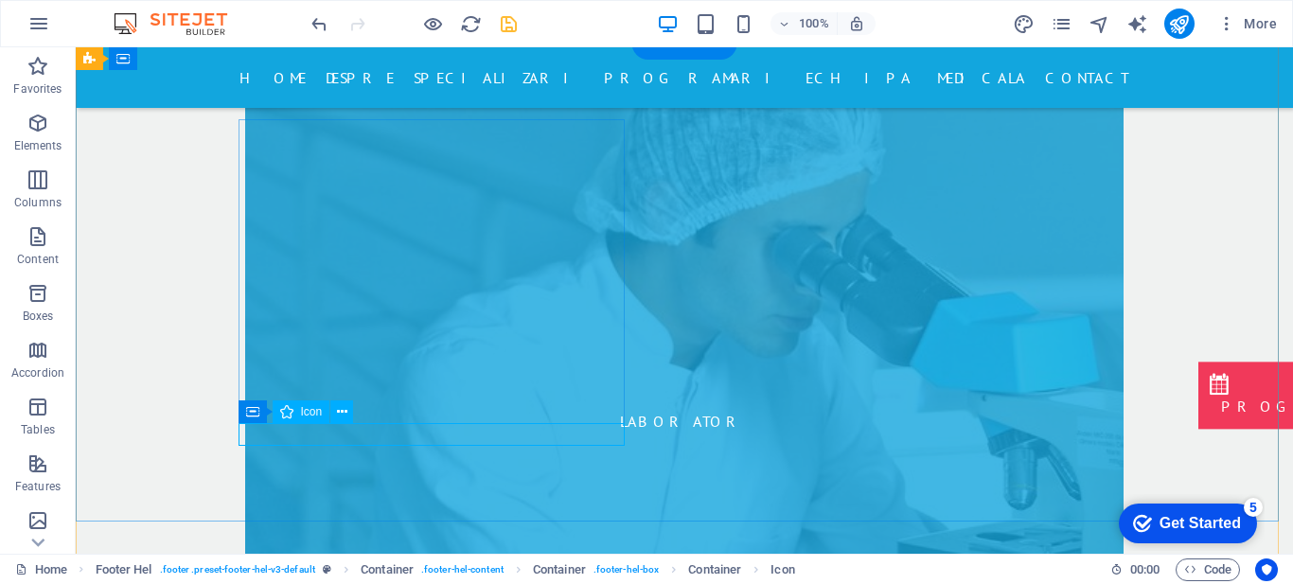
click at [342, 412] on icon at bounding box center [342, 412] width 10 height 20
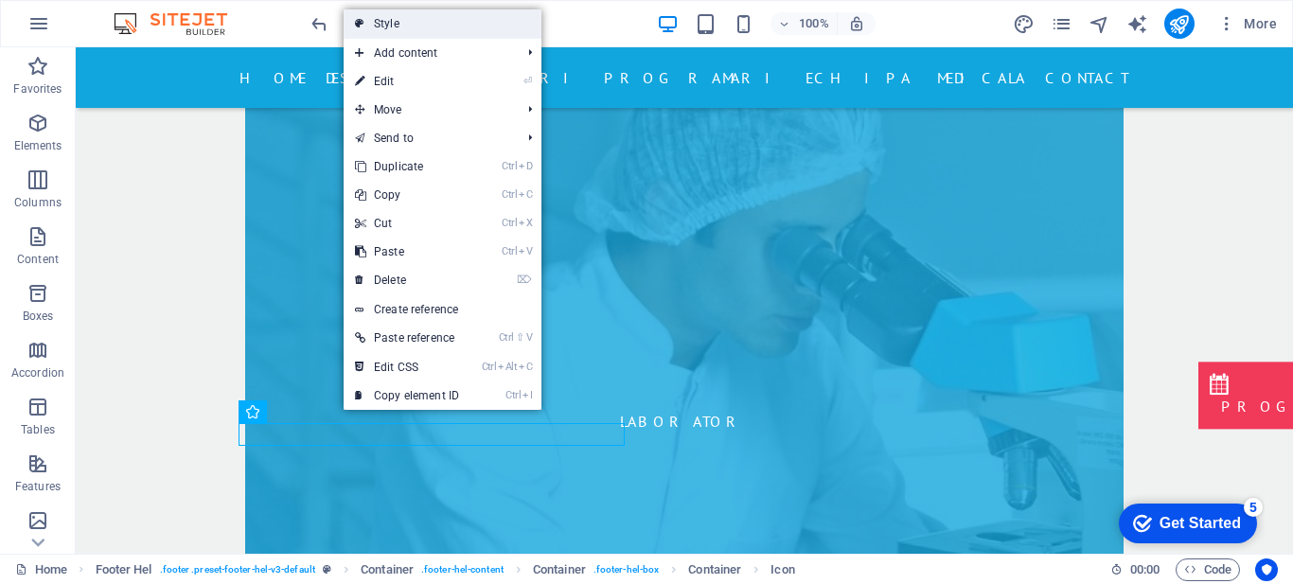
click at [463, 22] on link "Style" at bounding box center [443, 23] width 198 height 28
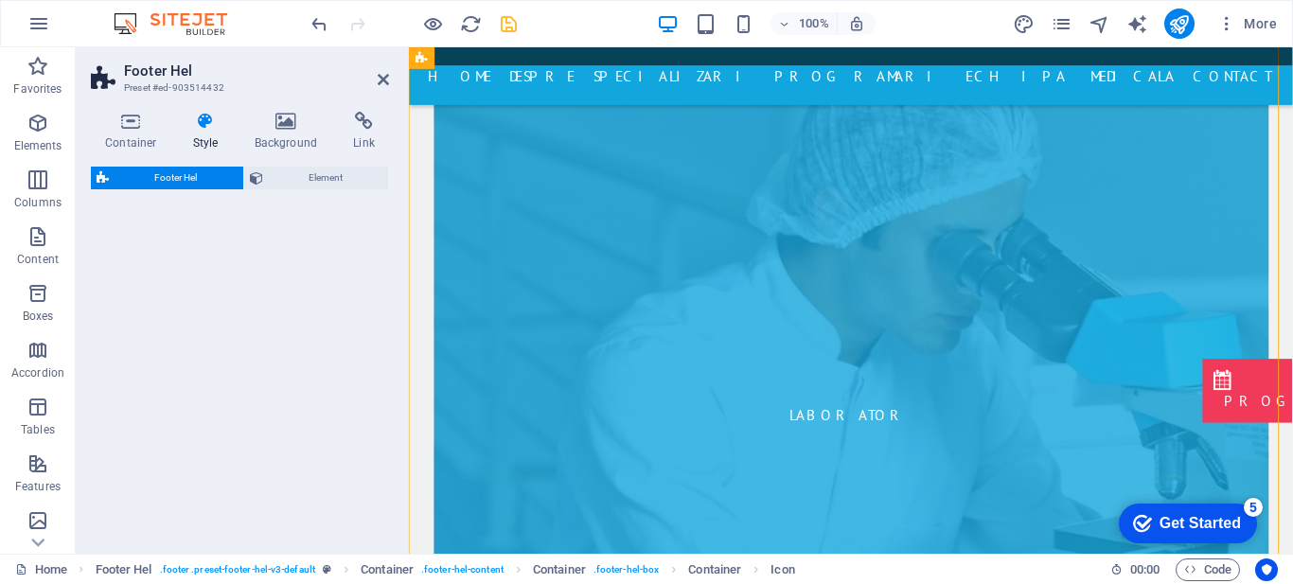
scroll to position [8088, 0]
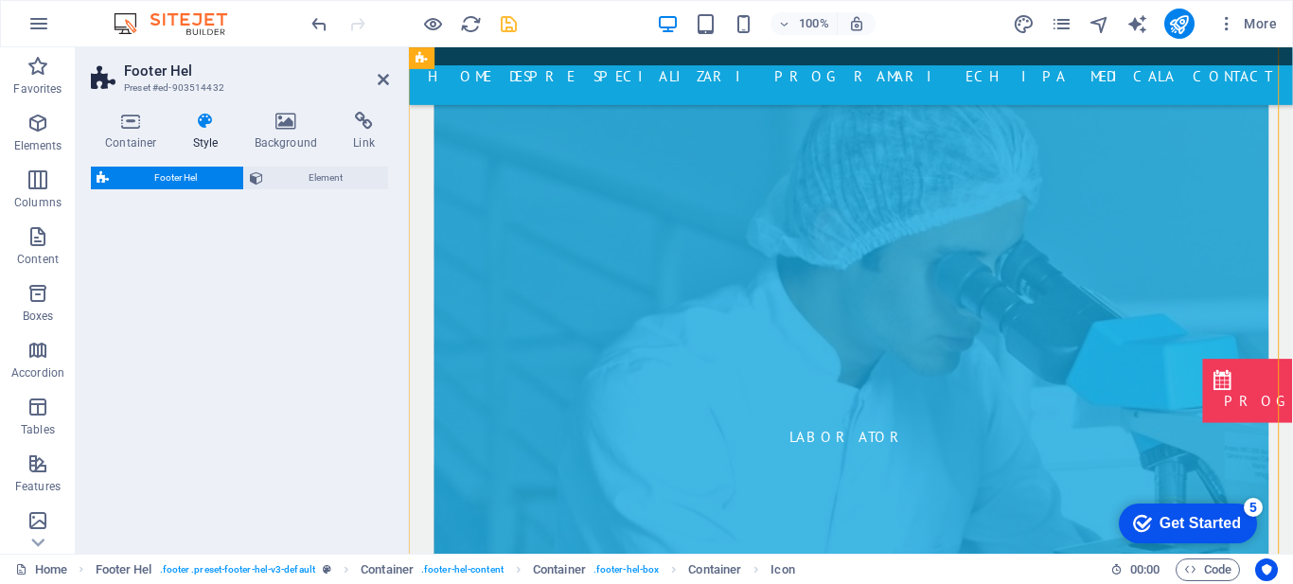
select select "%"
select select "rem"
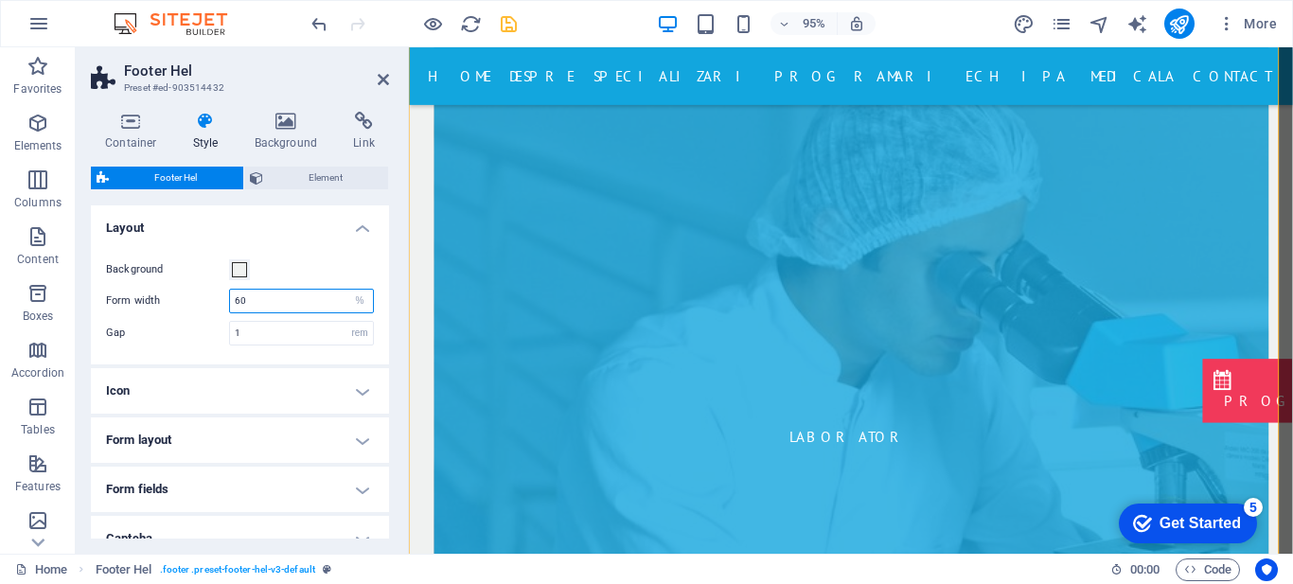
click at [303, 305] on input "60" at bounding box center [301, 301] width 143 height 23
click at [290, 177] on span "Element" at bounding box center [326, 178] width 115 height 23
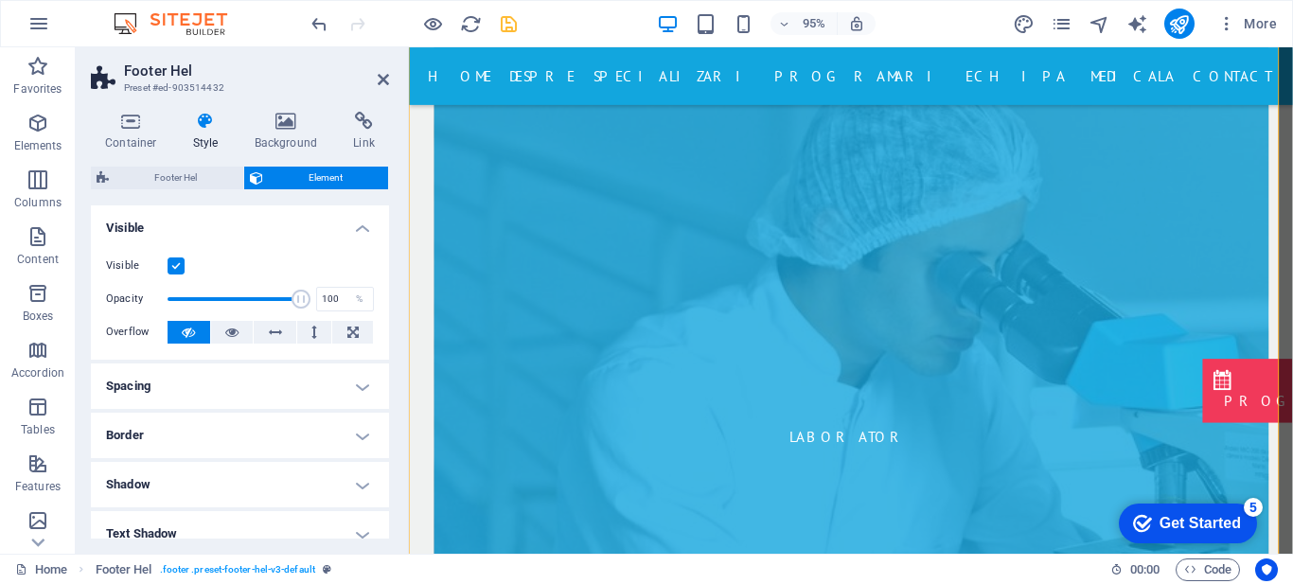
click at [171, 268] on label at bounding box center [176, 266] width 17 height 17
click at [0, 0] on input "Visible" at bounding box center [0, 0] width 0 height 0
click at [171, 268] on label at bounding box center [176, 266] width 17 height 17
click at [0, 0] on input "Visible" at bounding box center [0, 0] width 0 height 0
click at [384, 80] on icon at bounding box center [383, 79] width 11 height 15
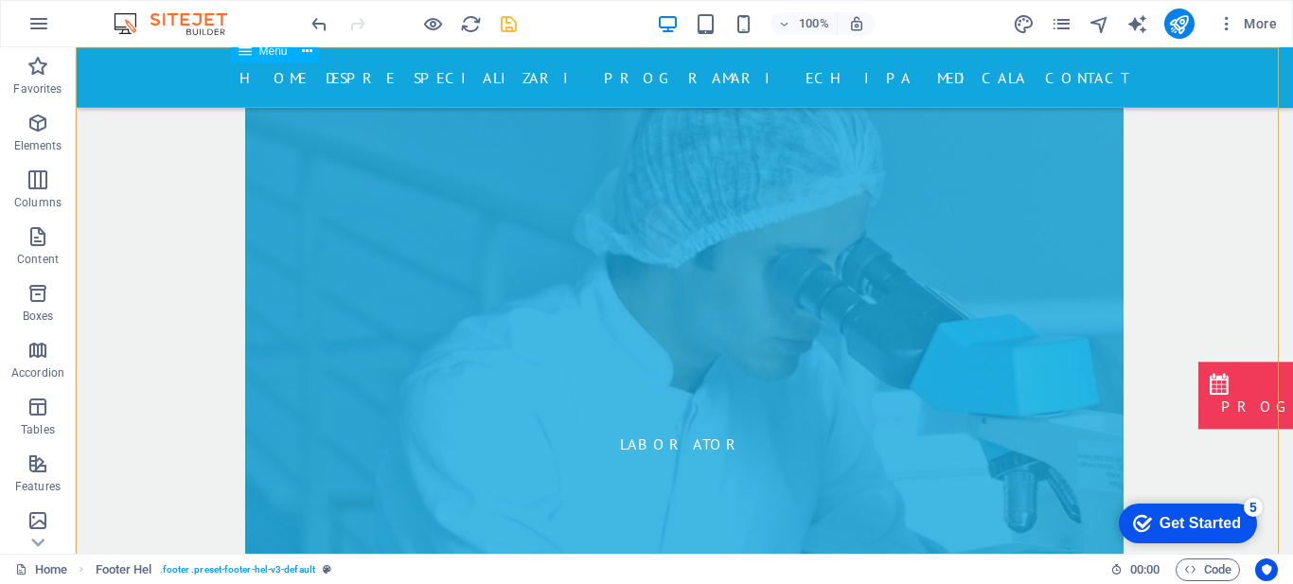
scroll to position [8111, 0]
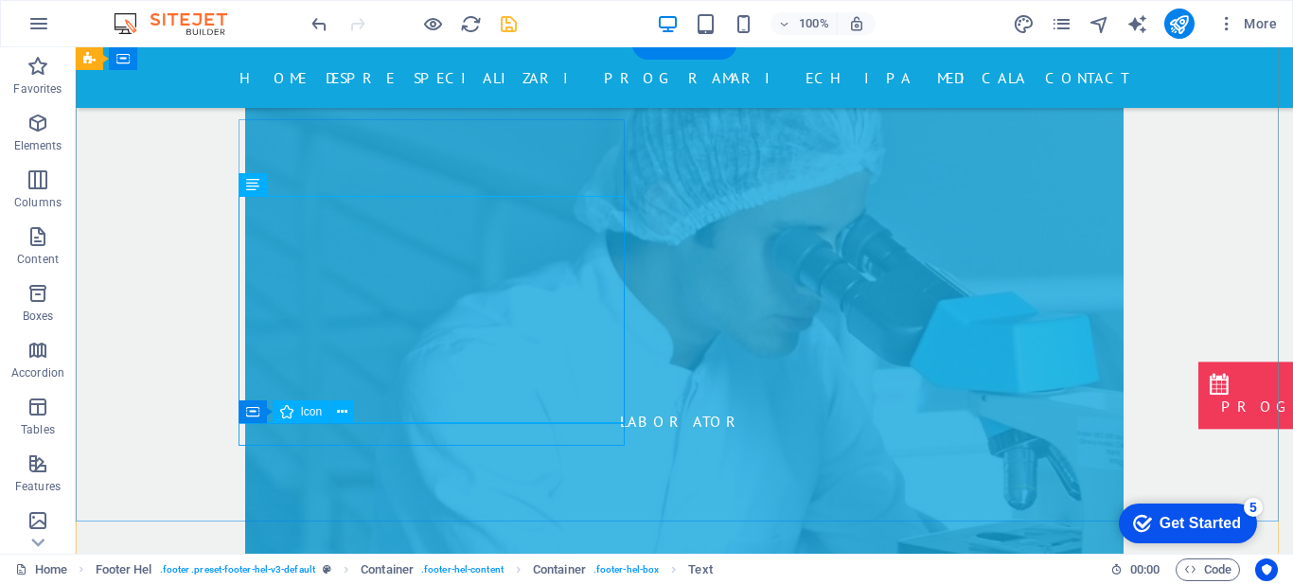
select select "xMidYMid"
select select "px"
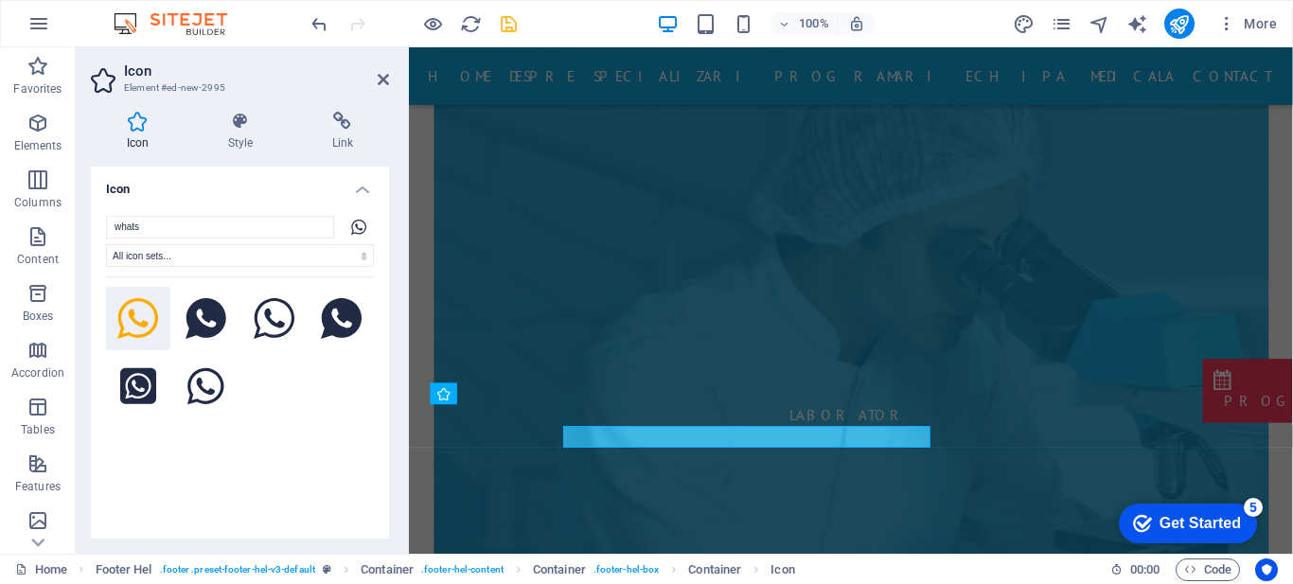
scroll to position [8088, 0]
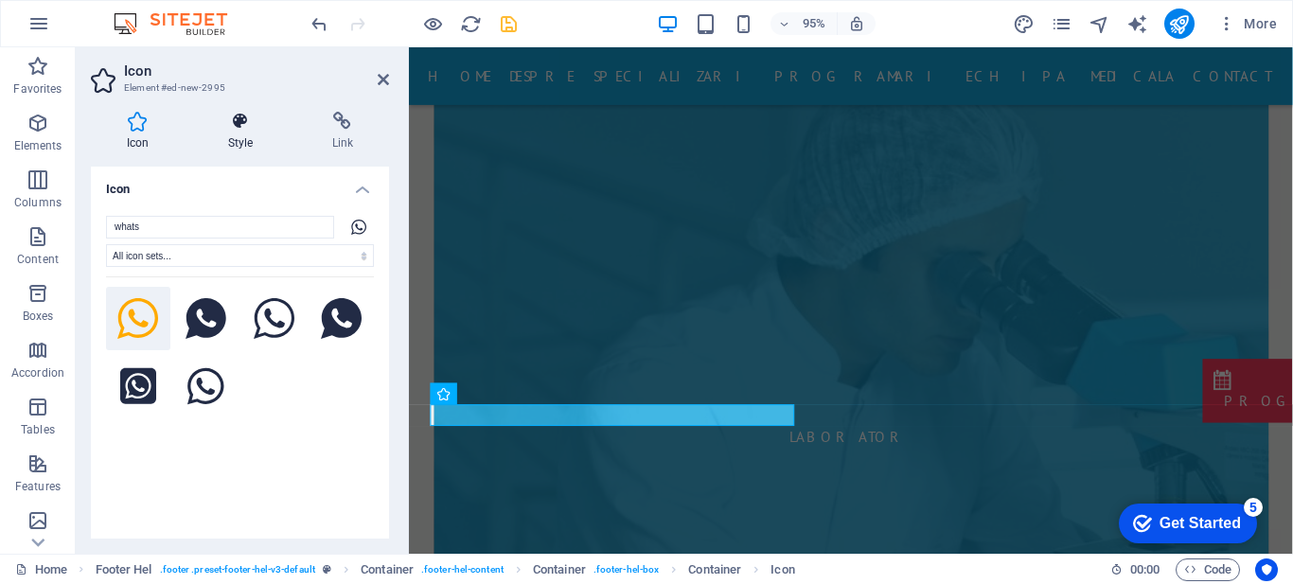
click at [242, 112] on icon at bounding box center [240, 121] width 97 height 19
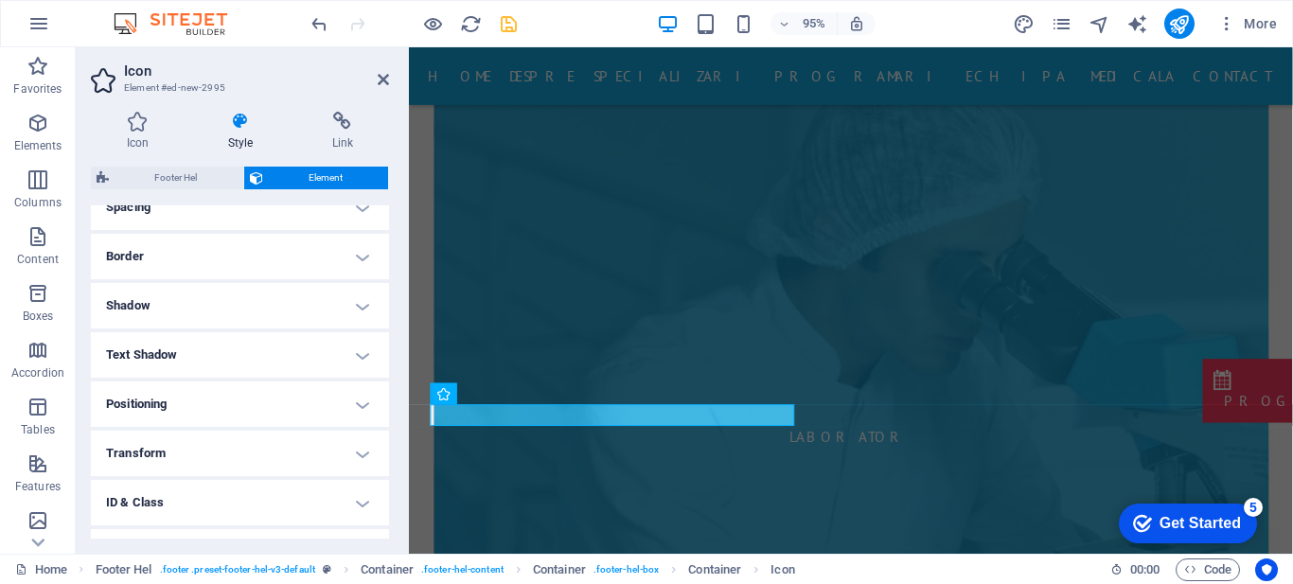
scroll to position [409, 0]
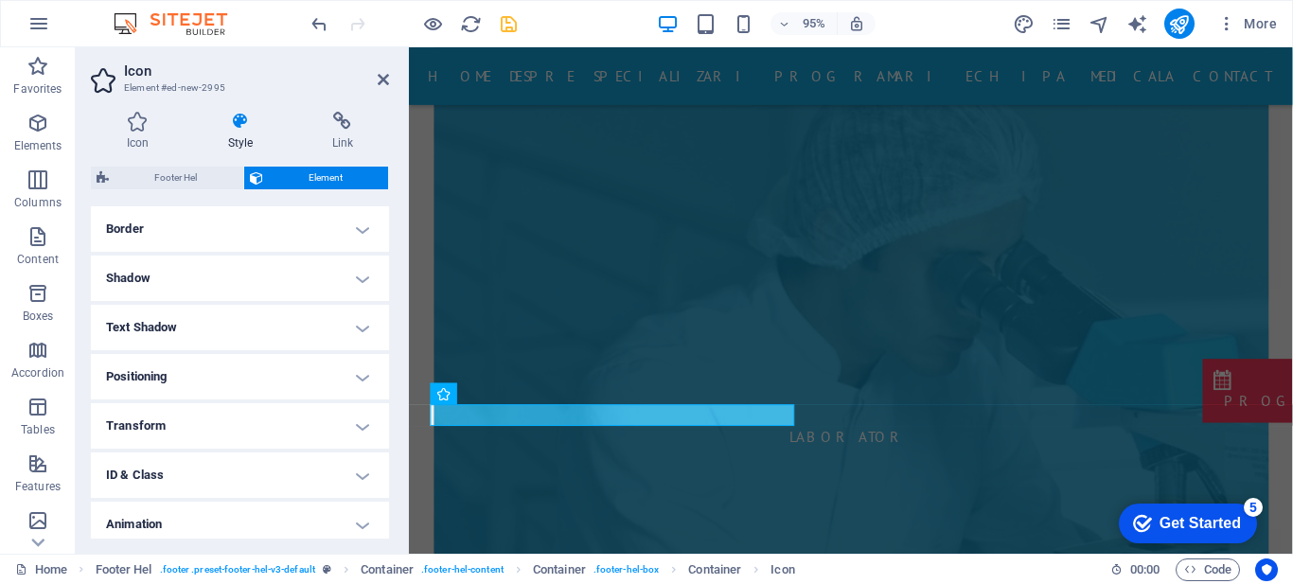
click at [308, 423] on h4 "Transform" at bounding box center [240, 425] width 298 height 45
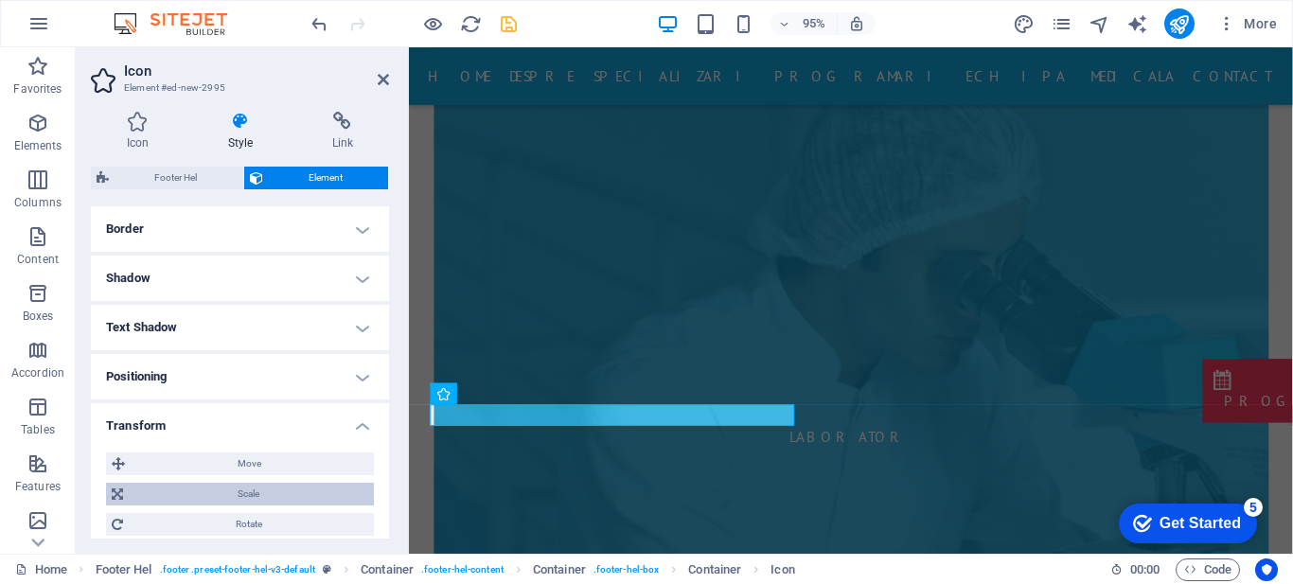
click at [244, 488] on span "Scale" at bounding box center [249, 494] width 240 height 23
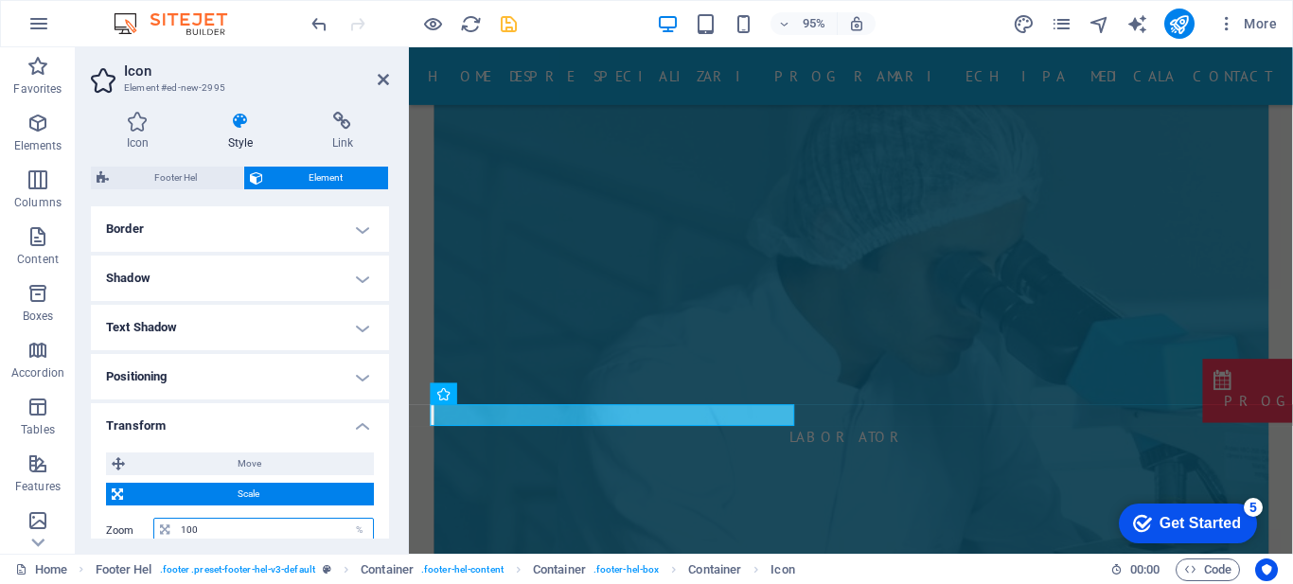
click at [228, 524] on input "100" at bounding box center [274, 530] width 197 height 23
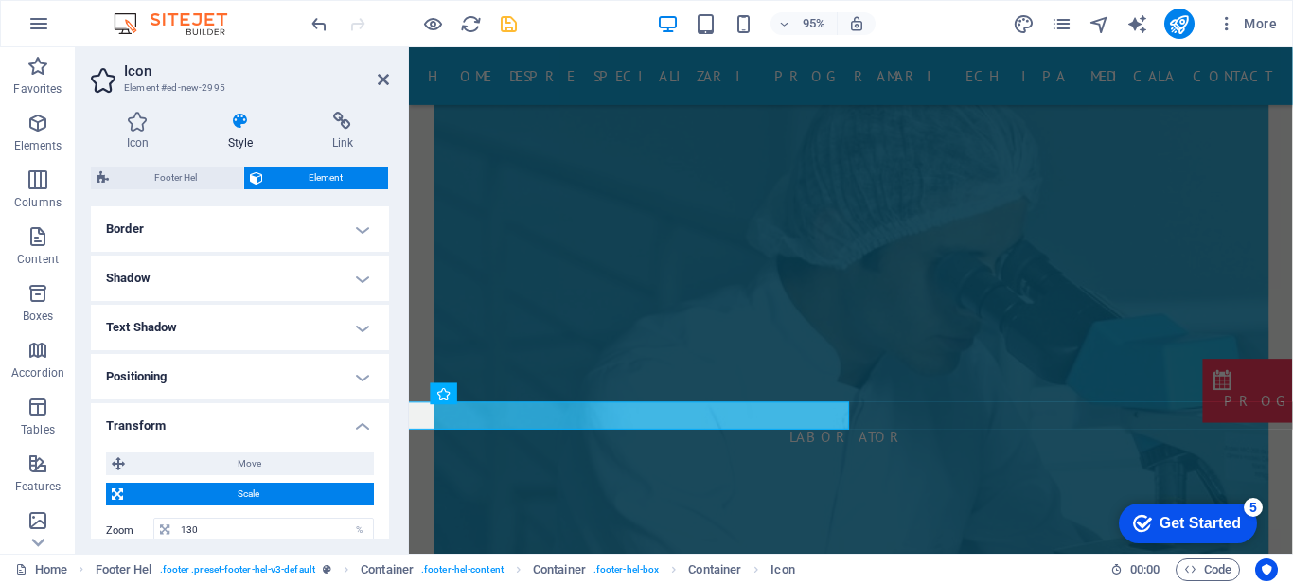
click at [376, 479] on div "Move X offset 0 px rem % em vh vw Y offset 0 px rem % em vh vw Scale Zoom 130 %…" at bounding box center [240, 530] width 298 height 186
click at [241, 530] on input "130" at bounding box center [274, 530] width 197 height 23
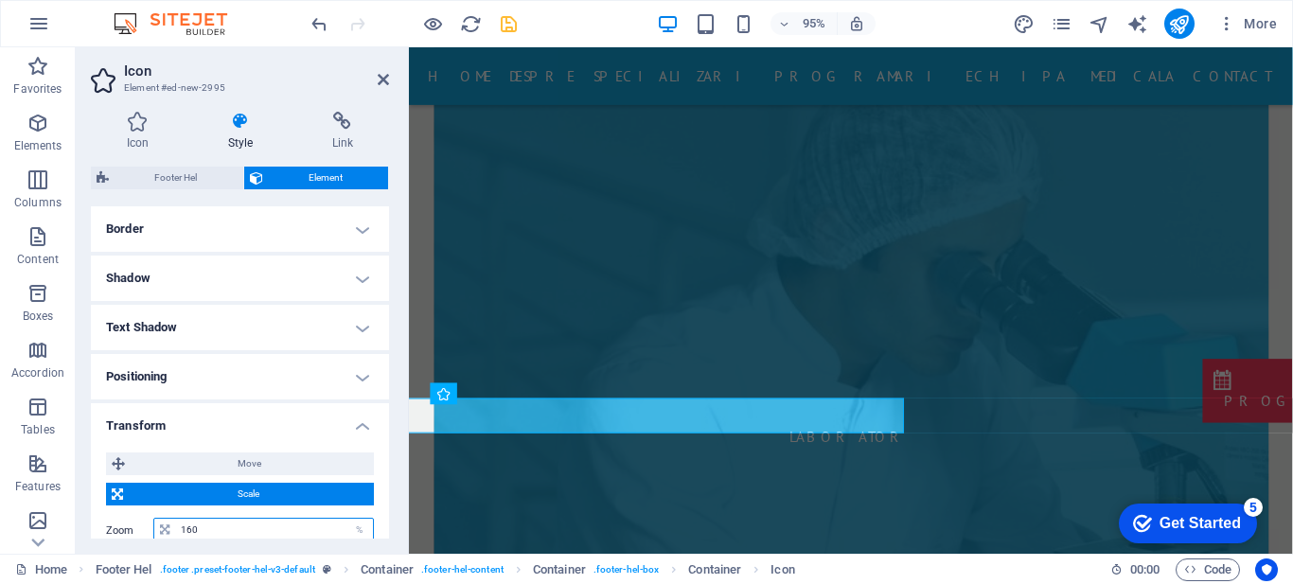
click at [303, 529] on input "160" at bounding box center [274, 530] width 197 height 23
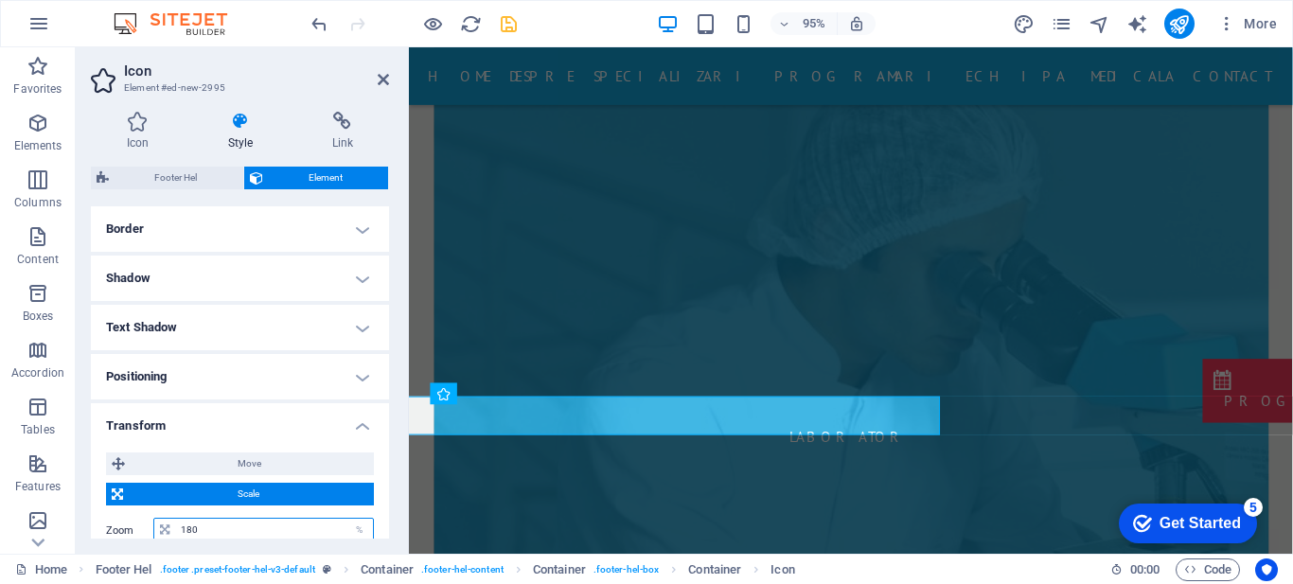
type input "180"
click at [394, 467] on div "Icon Style Link Icon whats All icon sets... IcoFont Ionicons FontAwesome Brands…" at bounding box center [240, 325] width 329 height 457
click at [380, 80] on icon at bounding box center [383, 79] width 11 height 15
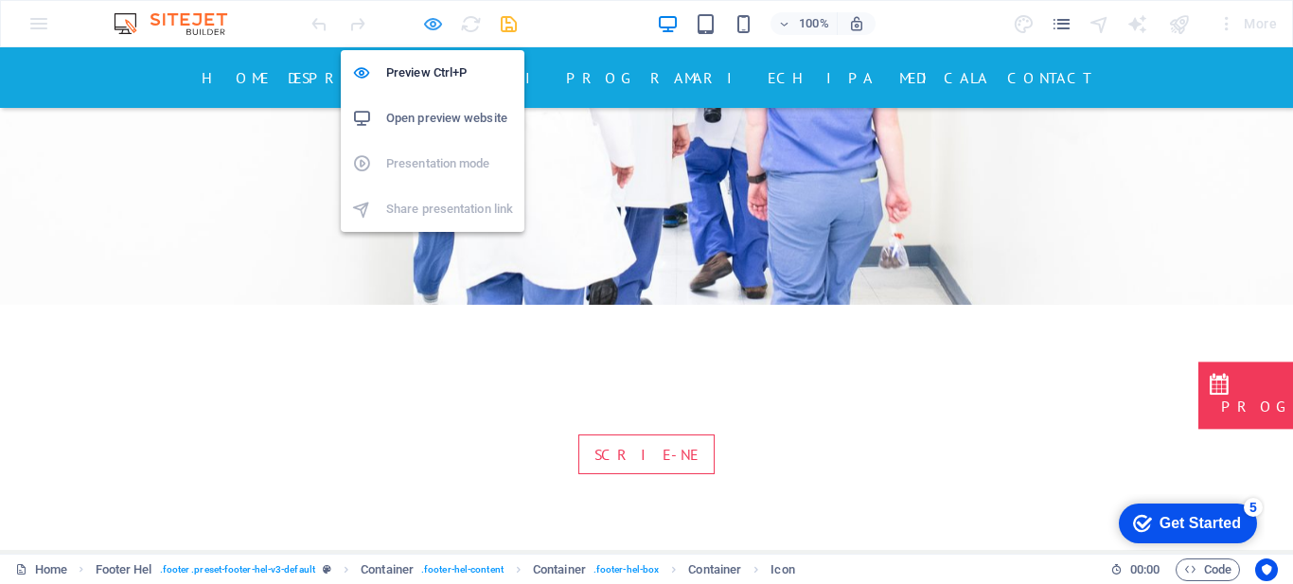
scroll to position [3122, 0]
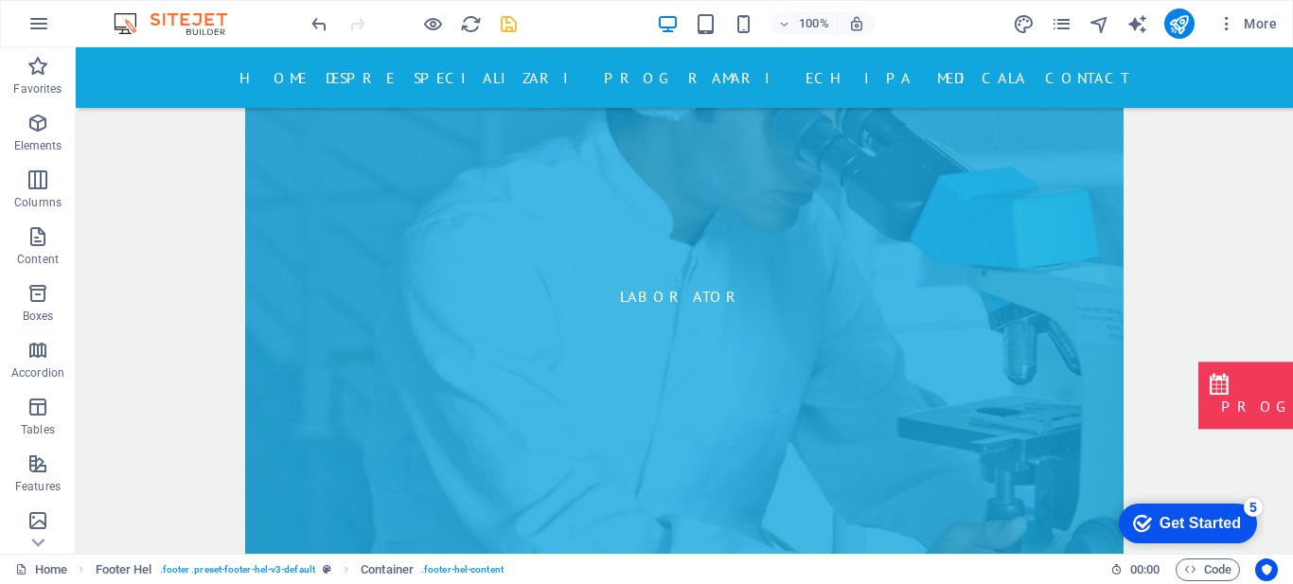
scroll to position [8267, 0]
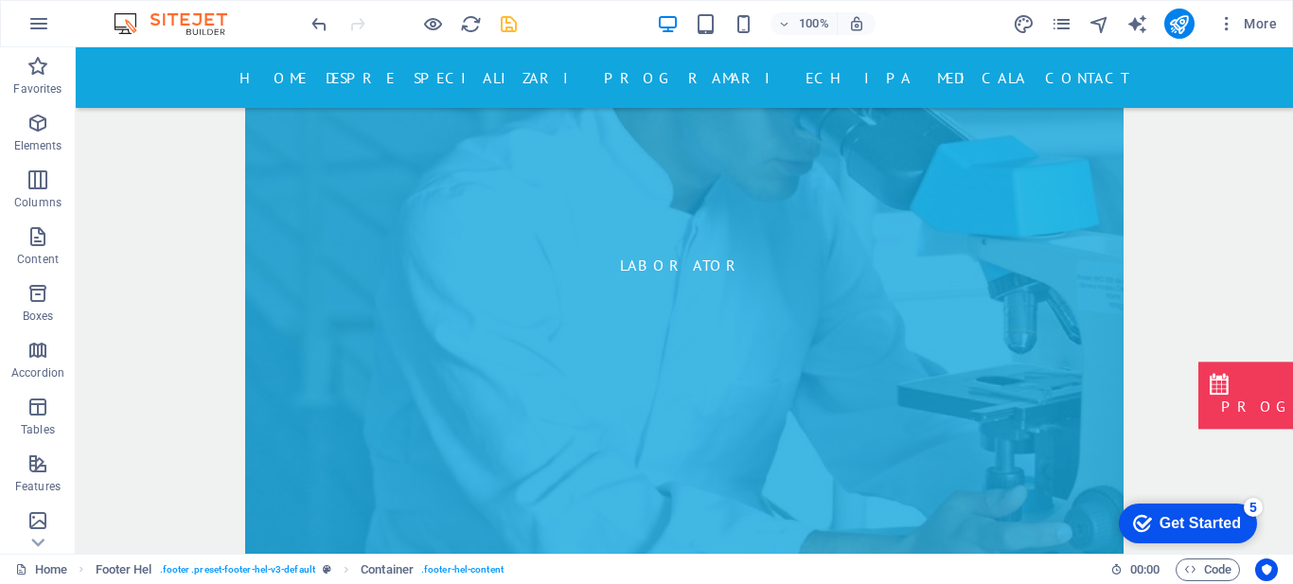
drag, startPoint x: 251, startPoint y: 453, endPoint x: 218, endPoint y: 351, distance: 106.6
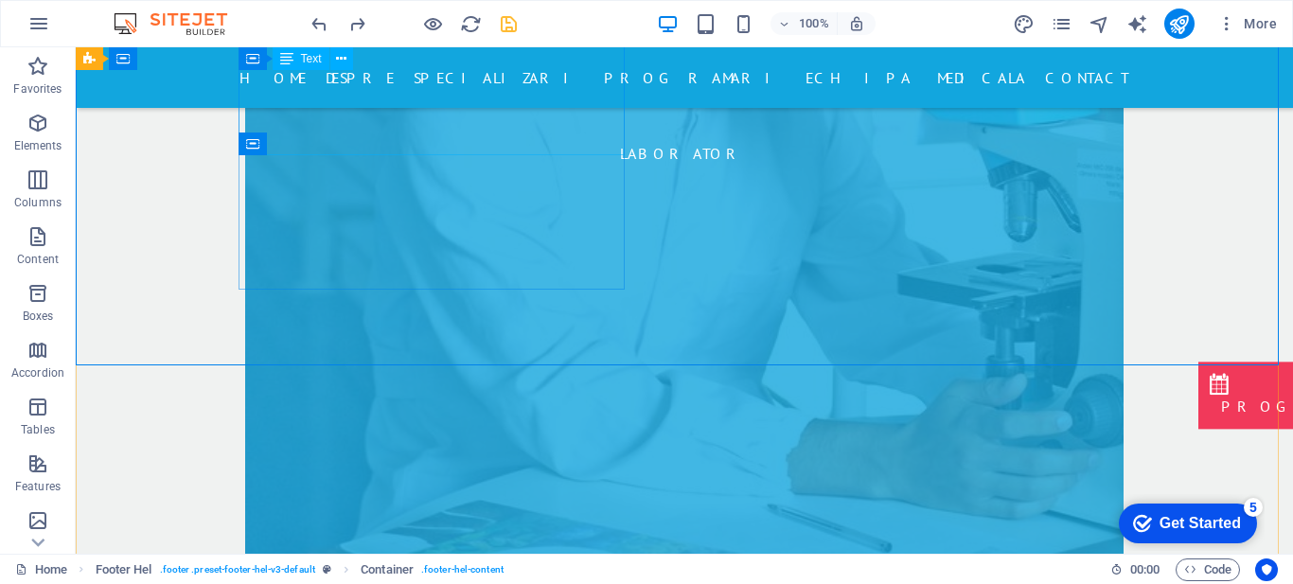
click at [334, 147] on icon at bounding box center [335, 144] width 10 height 20
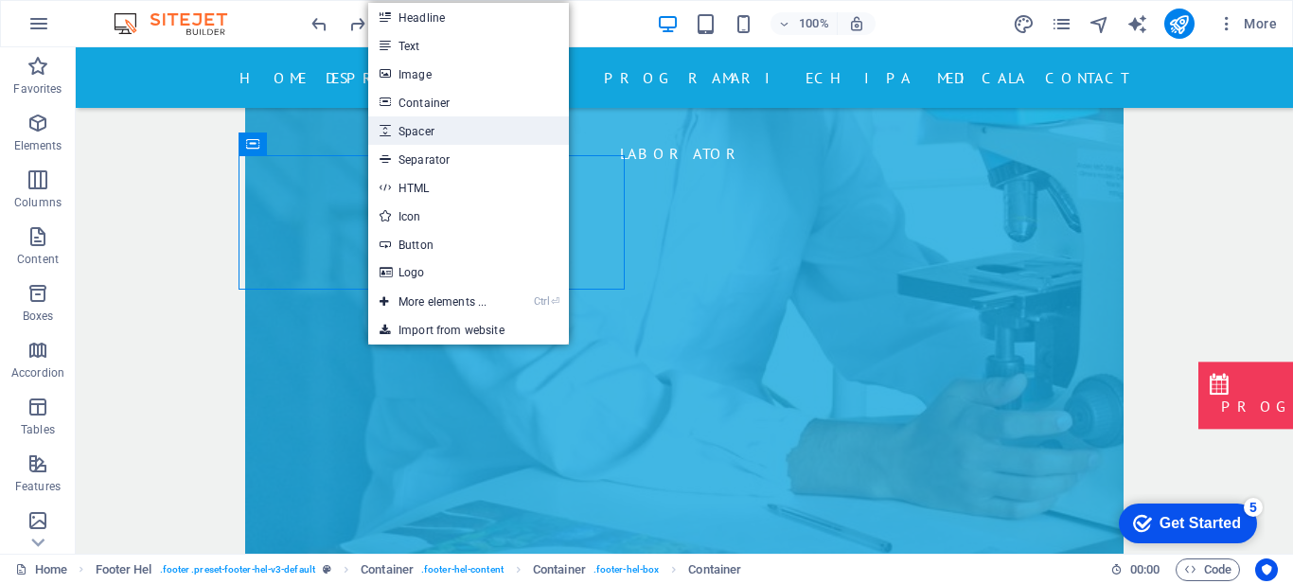
click at [454, 123] on link "Spacer" at bounding box center [468, 130] width 201 height 28
select select "px"
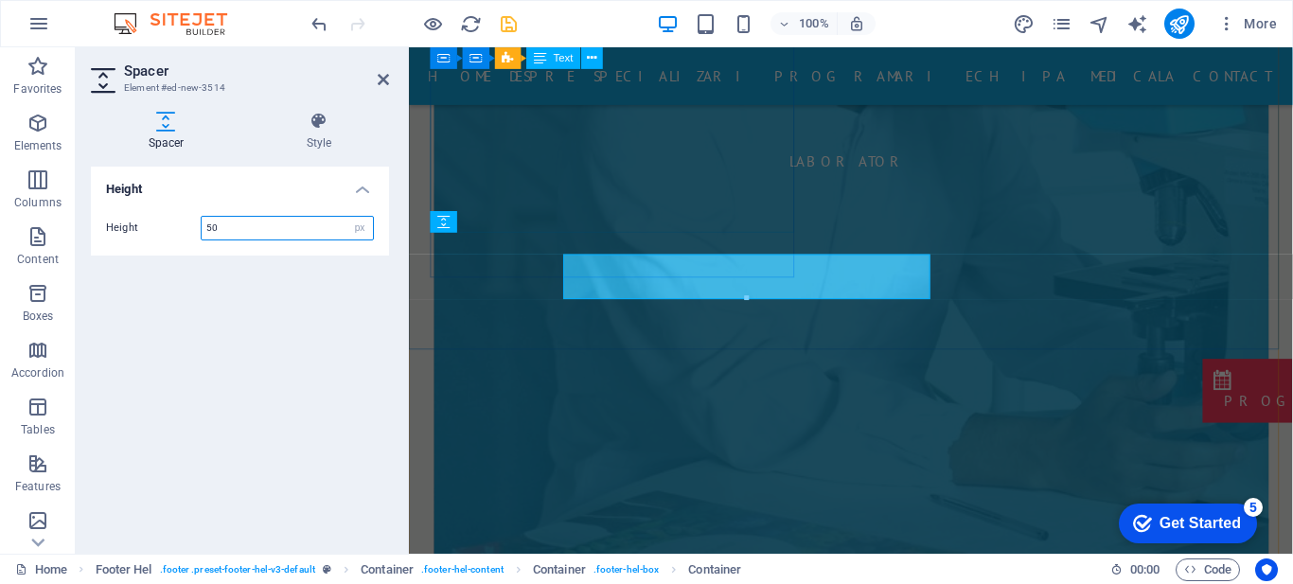
scroll to position [8269, 0]
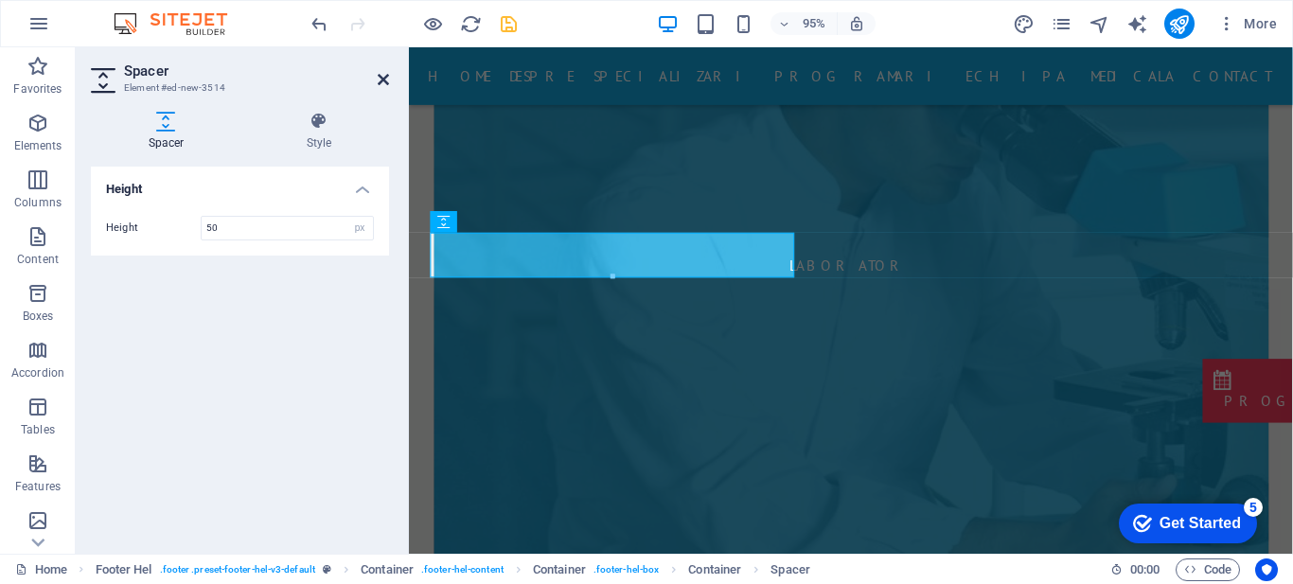
click at [382, 86] on icon at bounding box center [383, 79] width 11 height 15
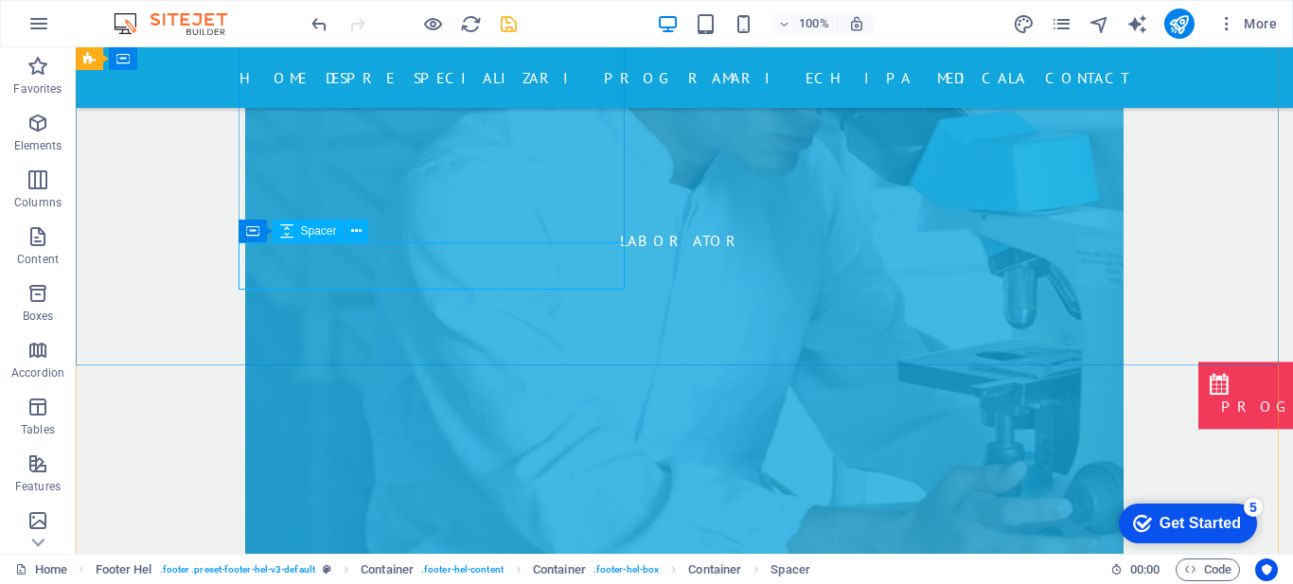
select select "px"
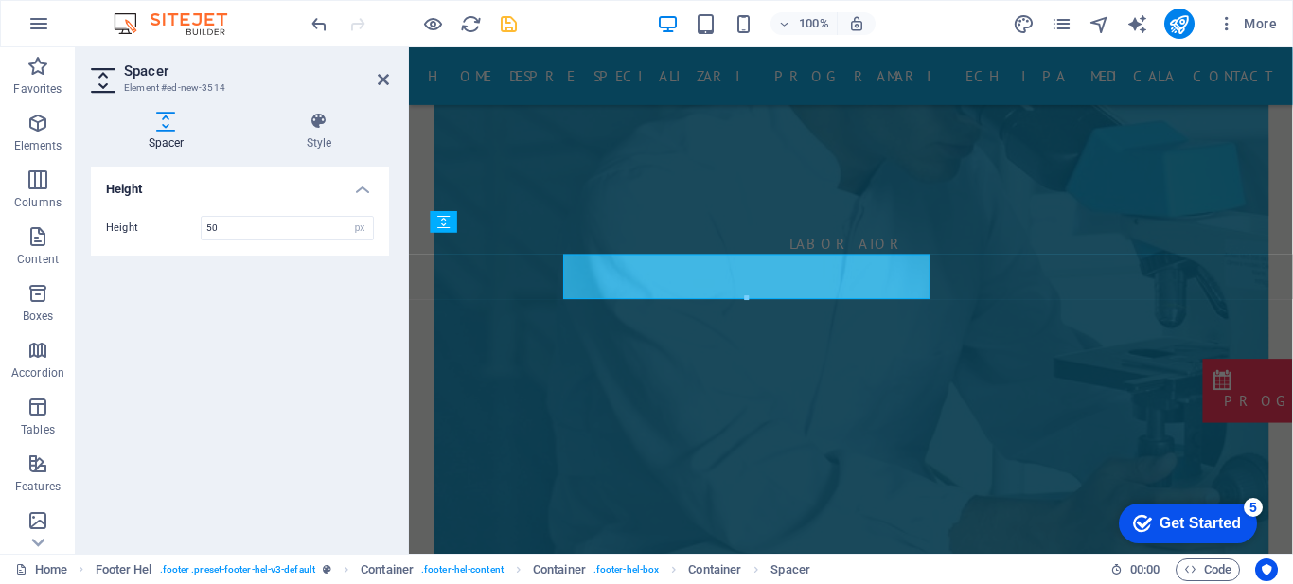
scroll to position [8269, 0]
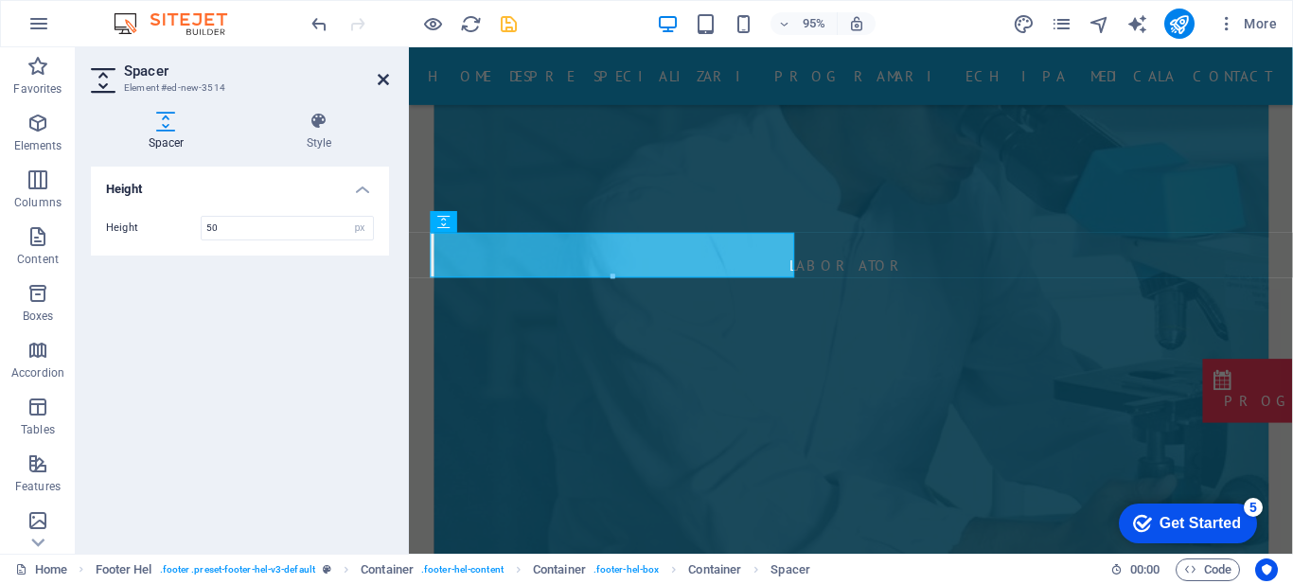
click at [383, 78] on icon at bounding box center [383, 79] width 11 height 15
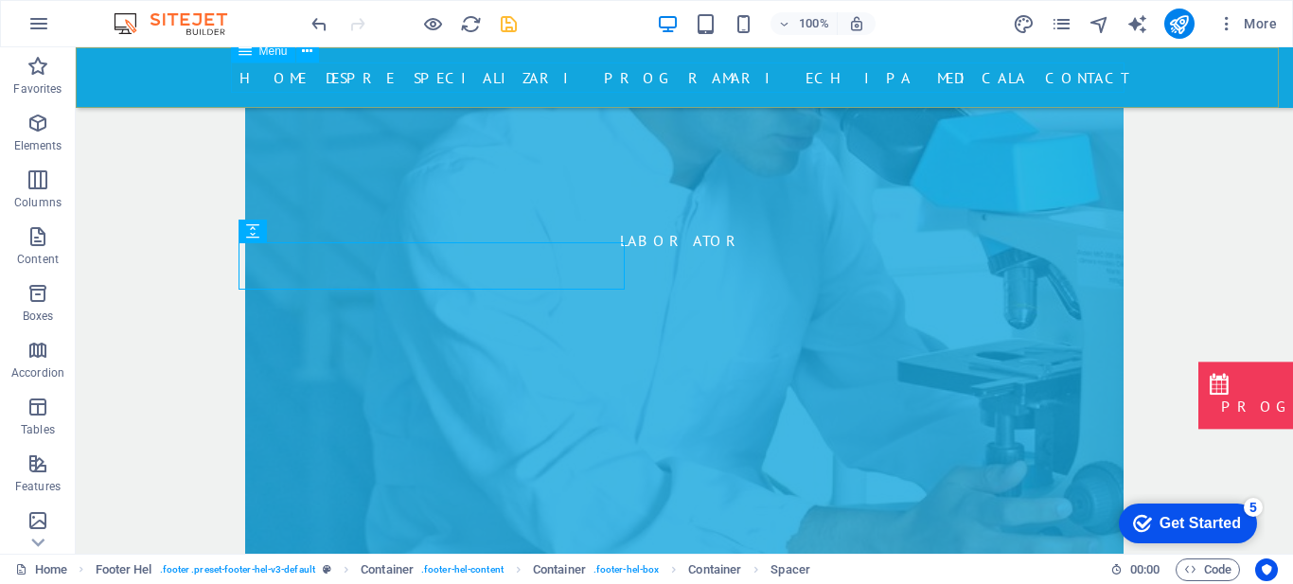
scroll to position [8379, 0]
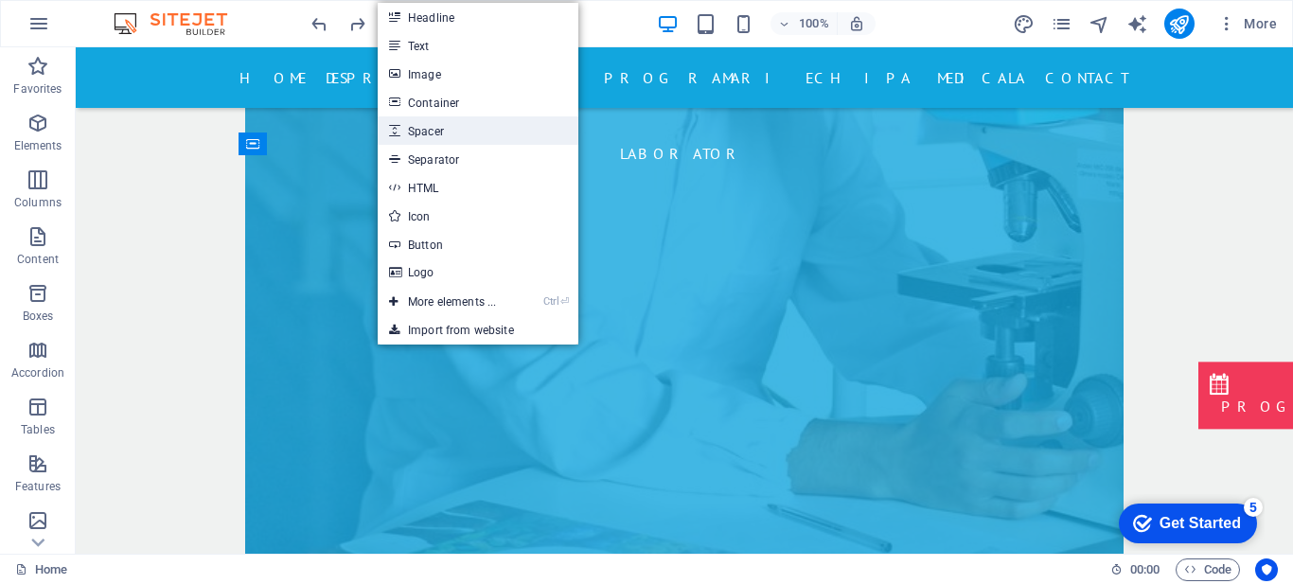
click at [449, 123] on link "Spacer" at bounding box center [478, 130] width 201 height 28
select select "px"
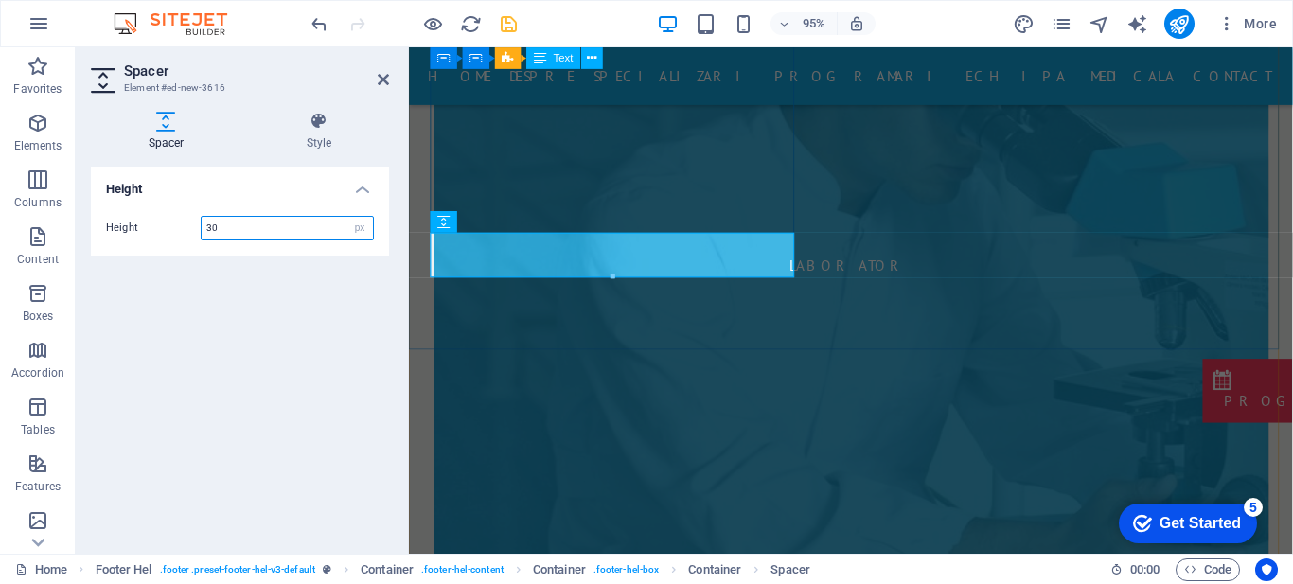
scroll to position [8250, 0]
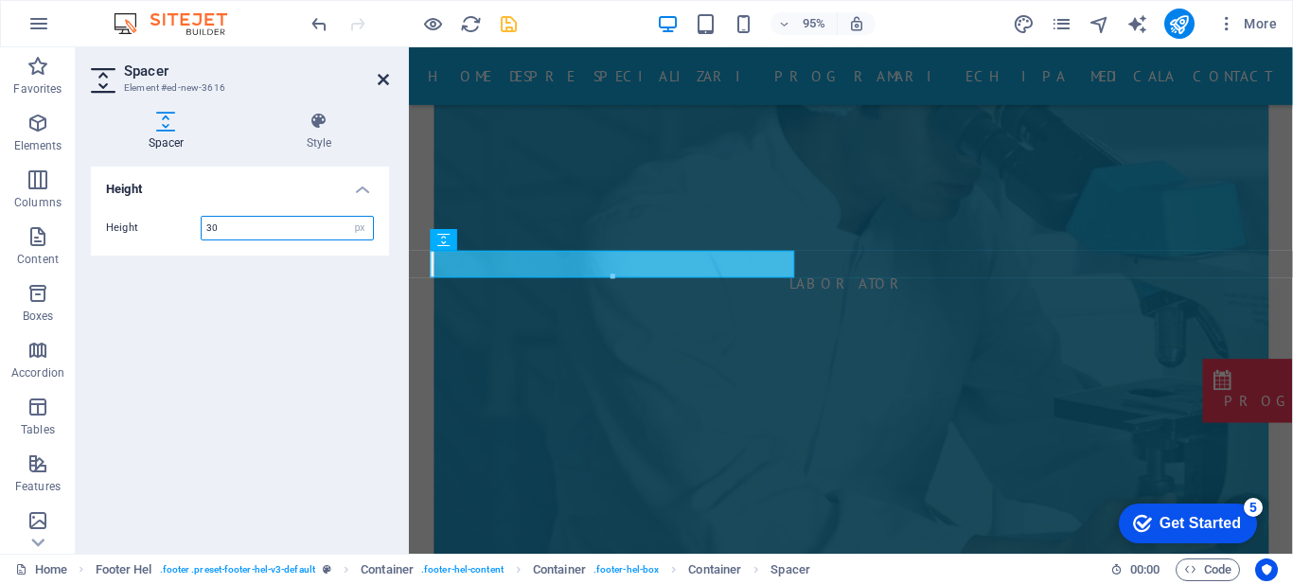
type input "30"
click at [384, 80] on icon at bounding box center [383, 79] width 11 height 15
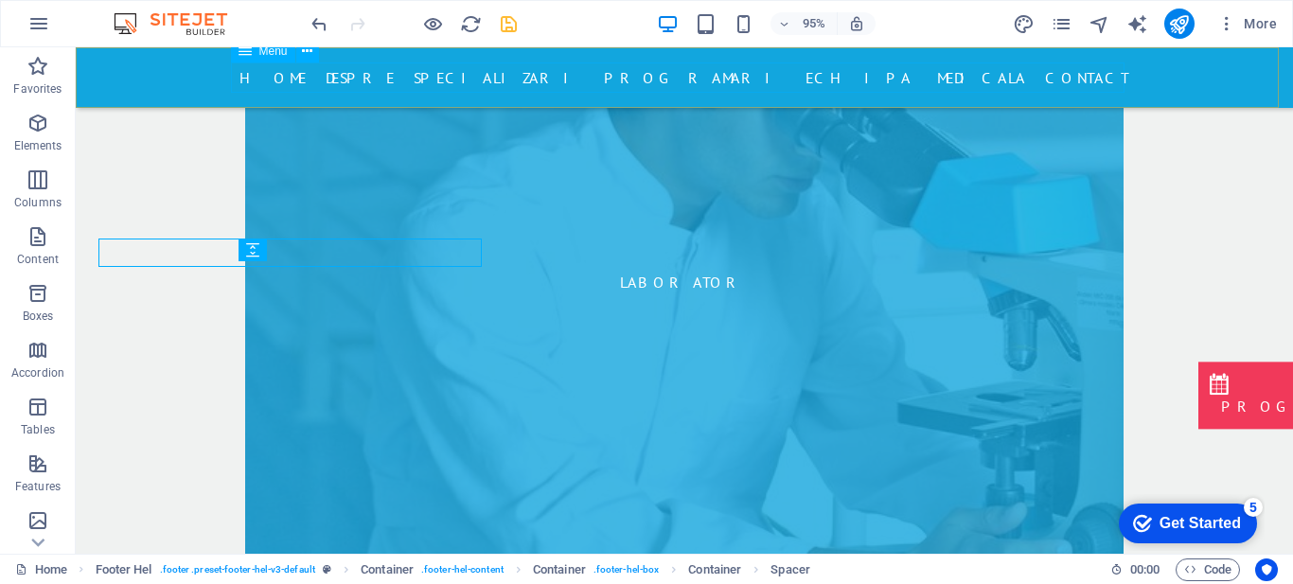
scroll to position [8273, 0]
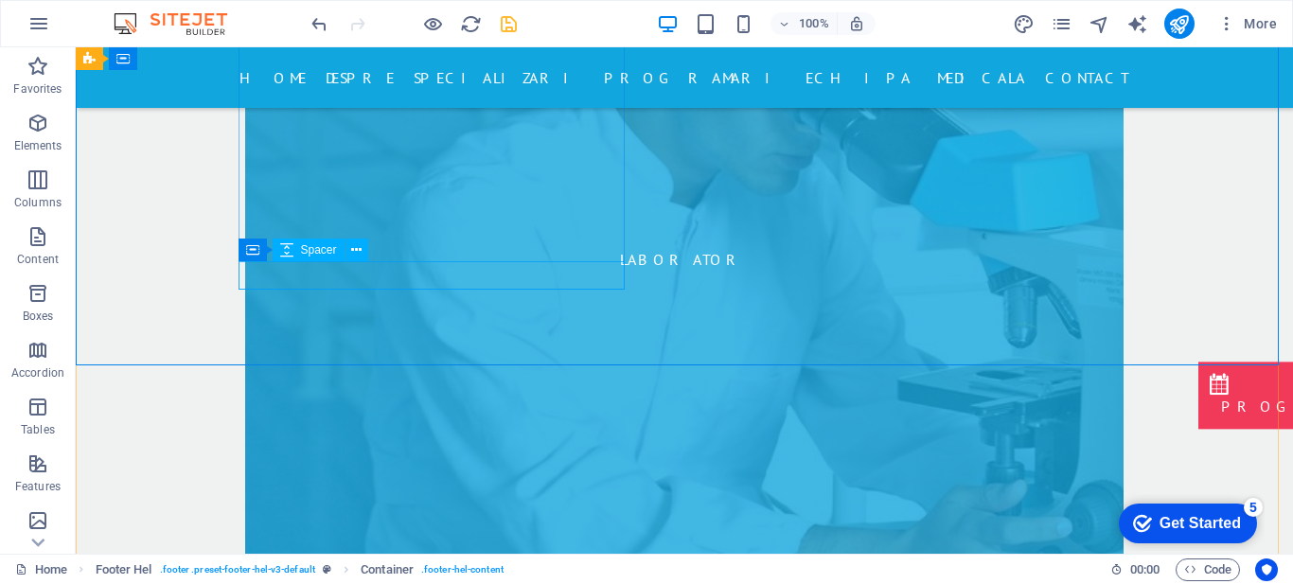
click at [335, 249] on icon at bounding box center [335, 251] width 10 height 20
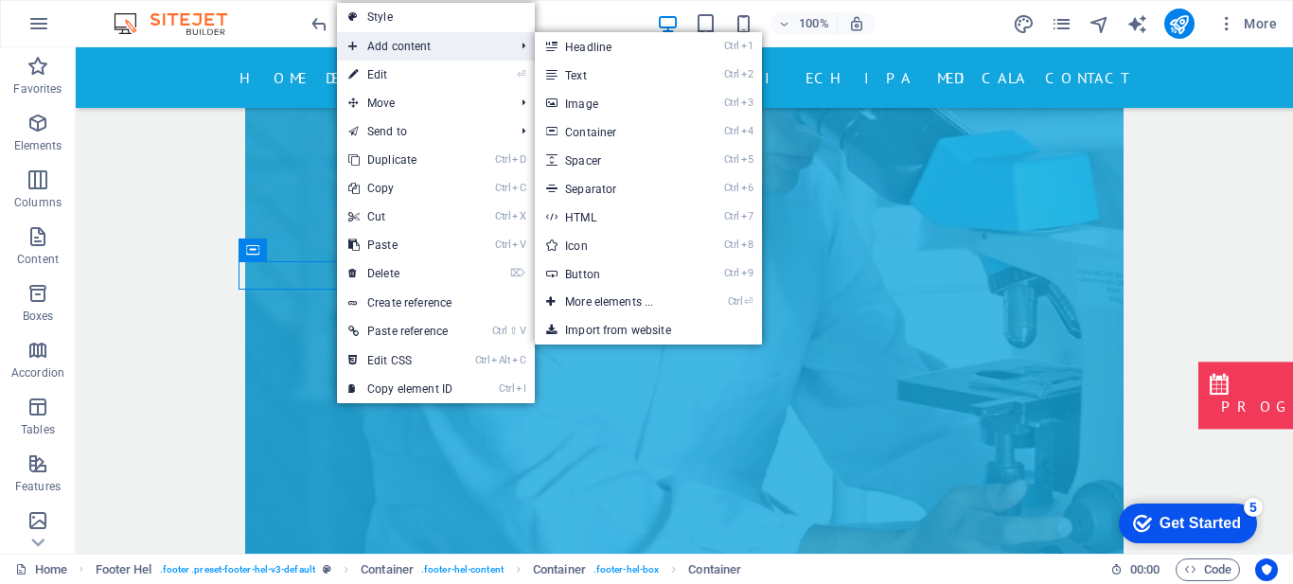
click at [447, 42] on span "Add content" at bounding box center [421, 46] width 169 height 28
click at [580, 244] on link "Ctrl 8 Icon" at bounding box center [613, 245] width 156 height 28
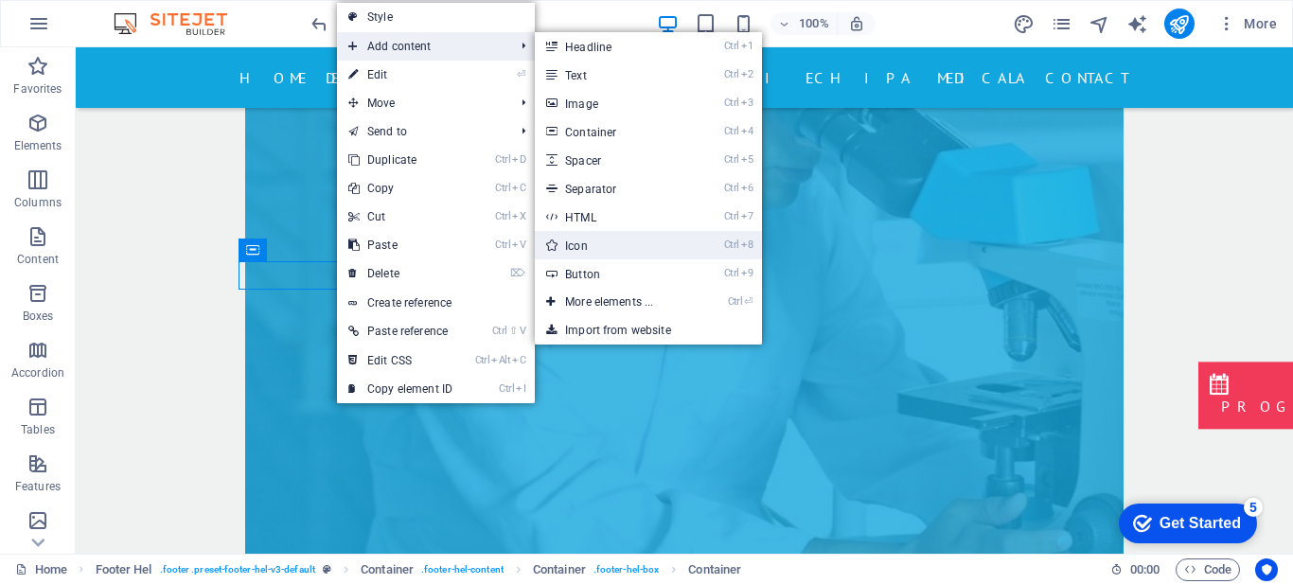
select select "xMidYMid"
select select "px"
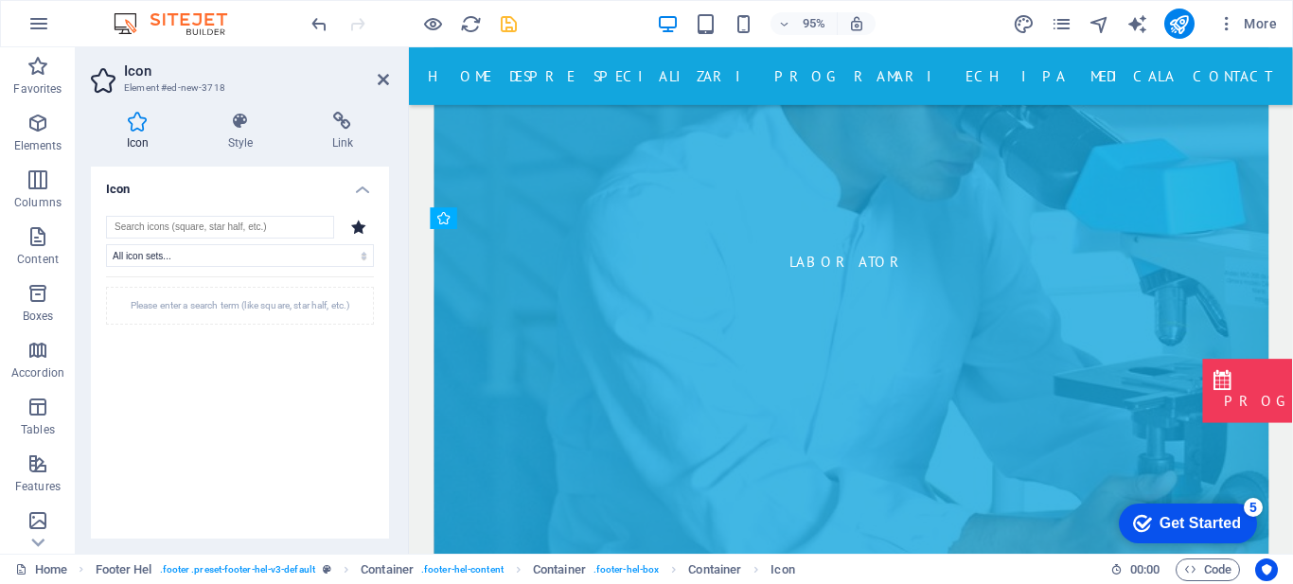
drag, startPoint x: 477, startPoint y: 246, endPoint x: 478, endPoint y: 280, distance: 34.1
click at [532, 249] on icon at bounding box center [529, 245] width 9 height 19
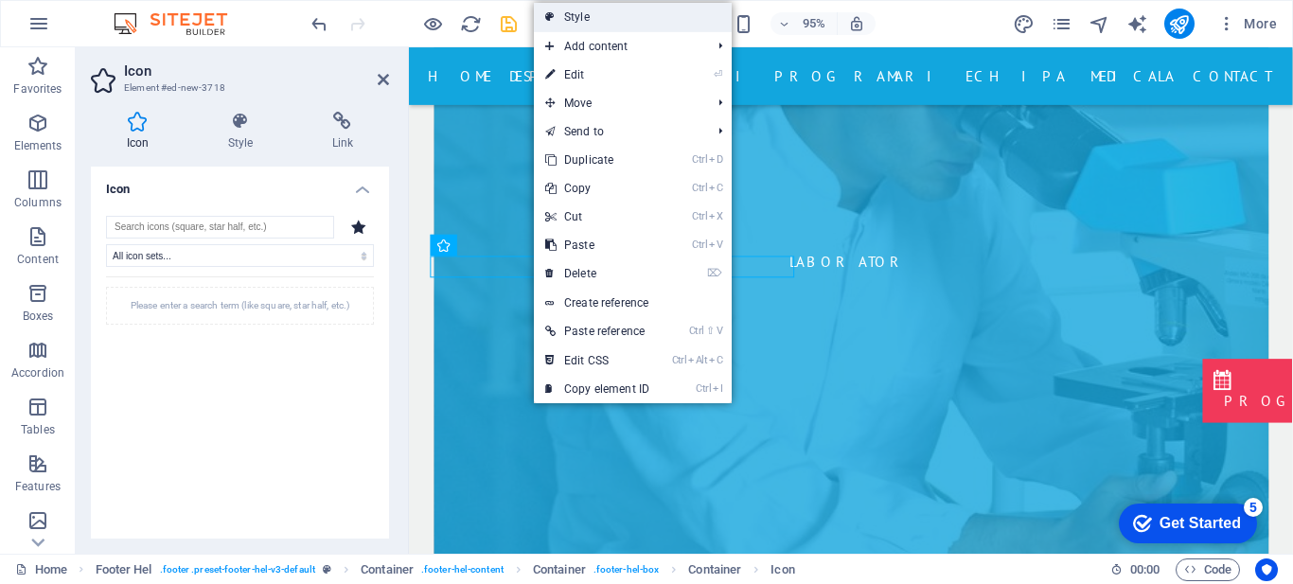
click at [603, 21] on link "Style" at bounding box center [633, 17] width 198 height 28
select select "%"
select select "rem"
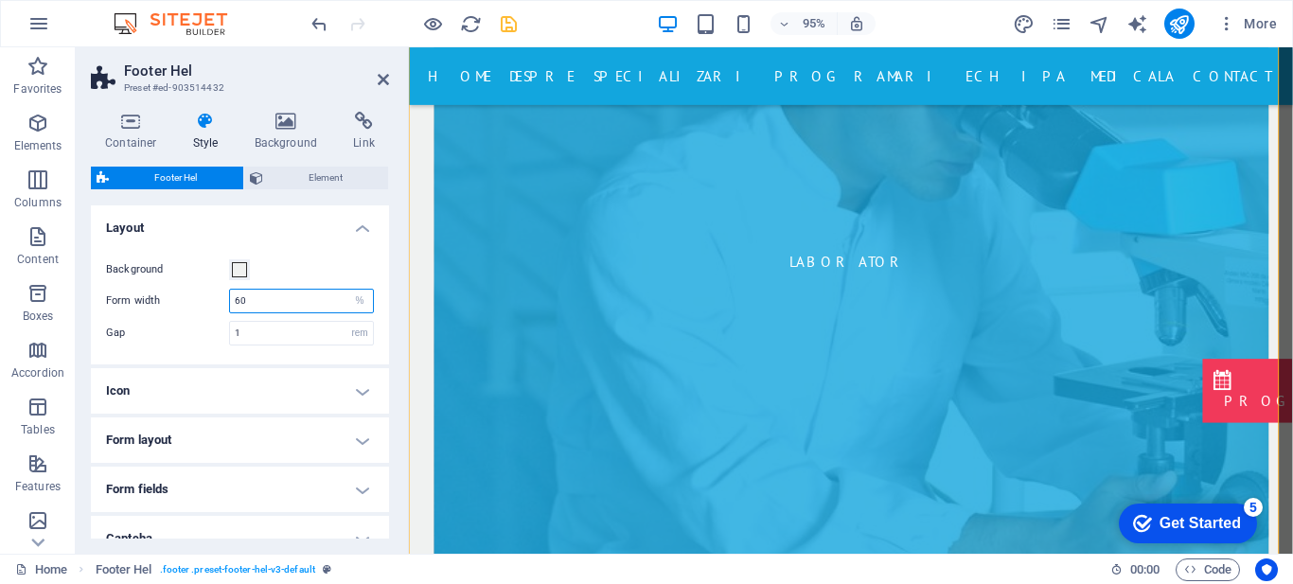
click at [323, 294] on input "60" at bounding box center [301, 301] width 143 height 23
click at [378, 266] on div "Background Form width 30 px rem % vh vw Gap 1 px rem % vh vw" at bounding box center [240, 302] width 306 height 125
click at [265, 303] on input "30" at bounding box center [301, 301] width 143 height 23
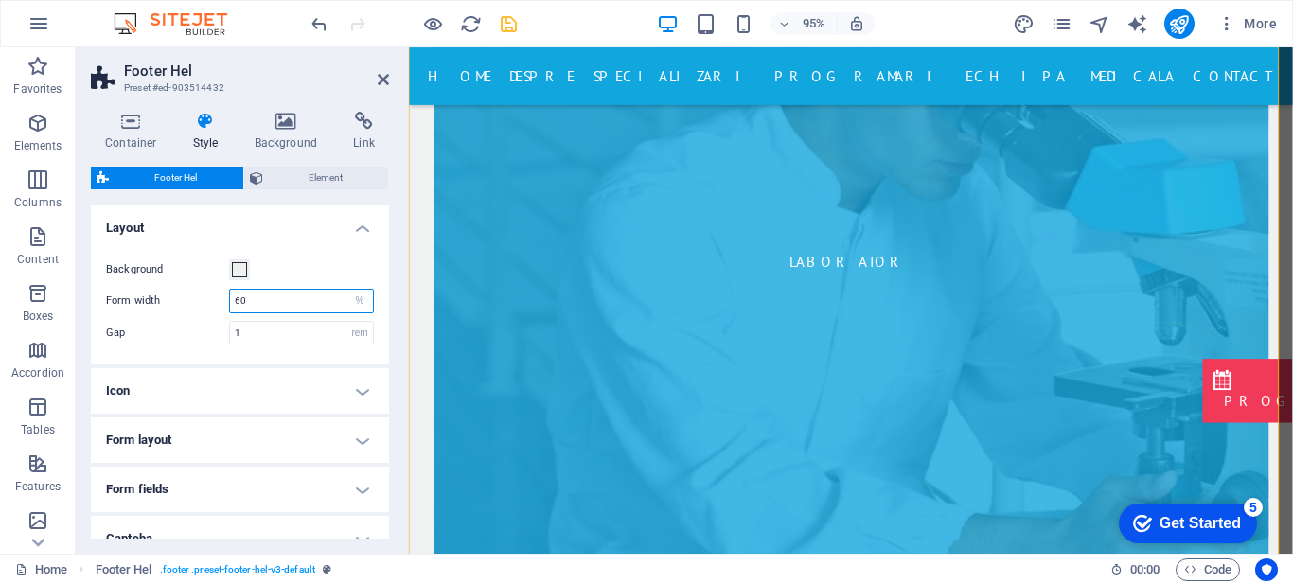
type input "60"
click at [348, 176] on span "Element" at bounding box center [326, 178] width 115 height 23
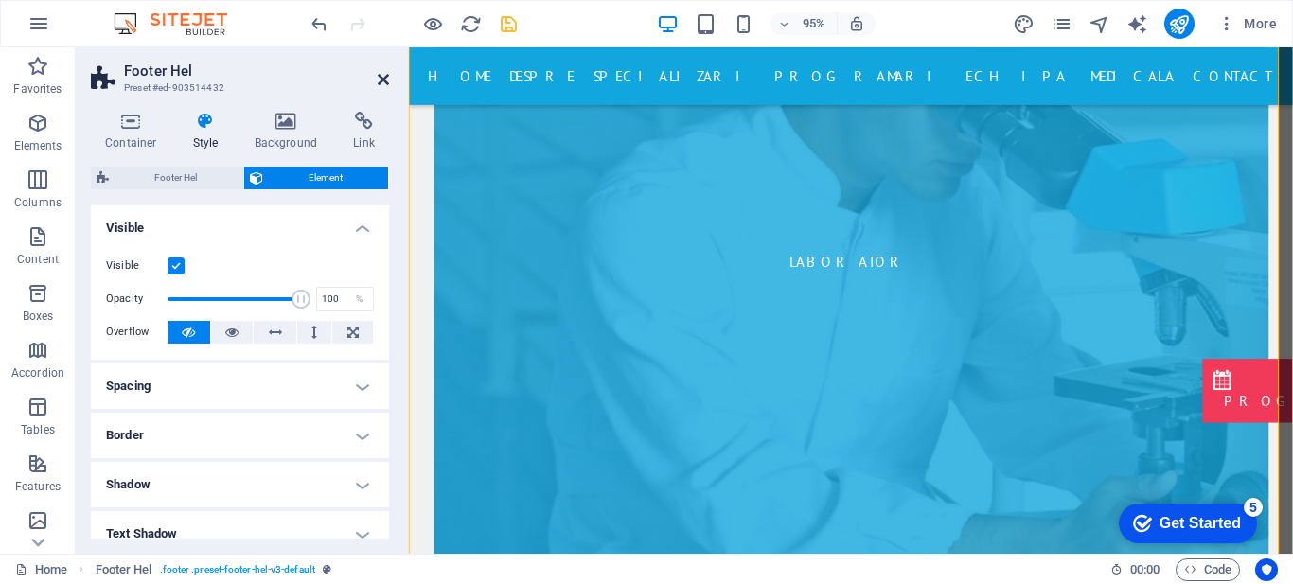
click at [378, 79] on icon at bounding box center [383, 79] width 11 height 15
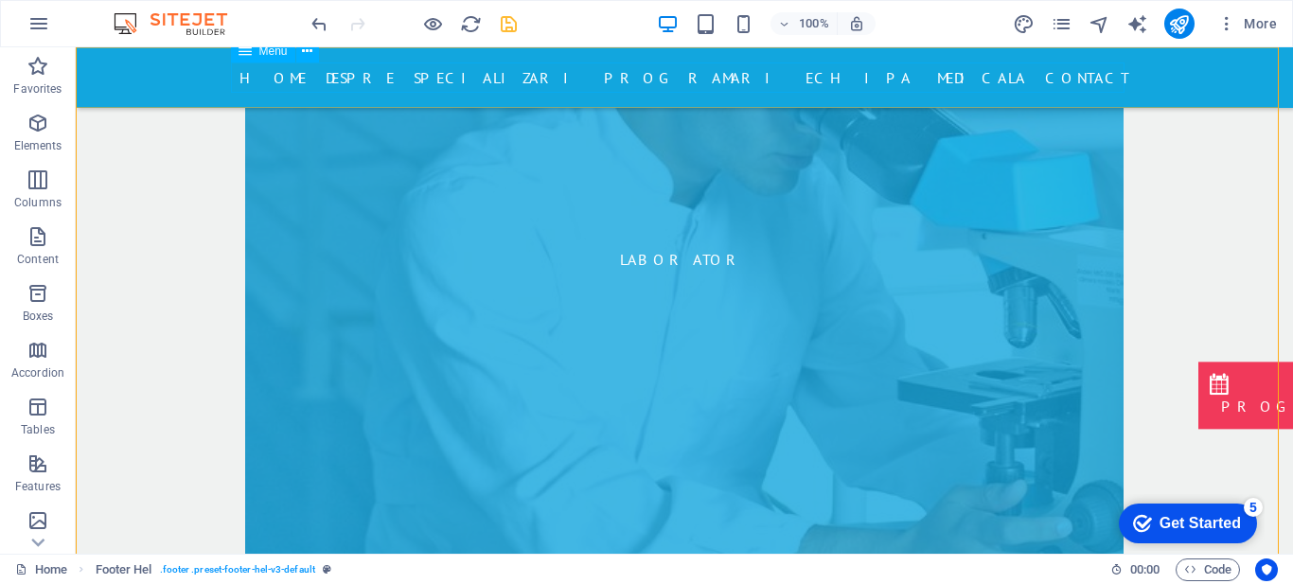
scroll to position [8296, 0]
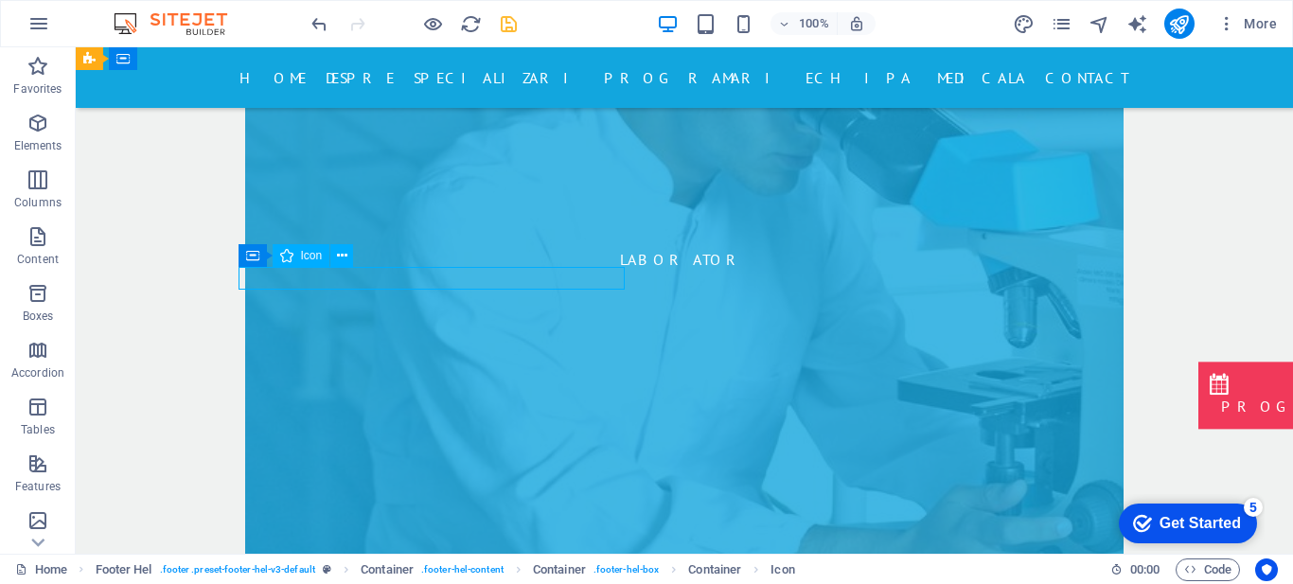
select select "xMidYMid"
select select "px"
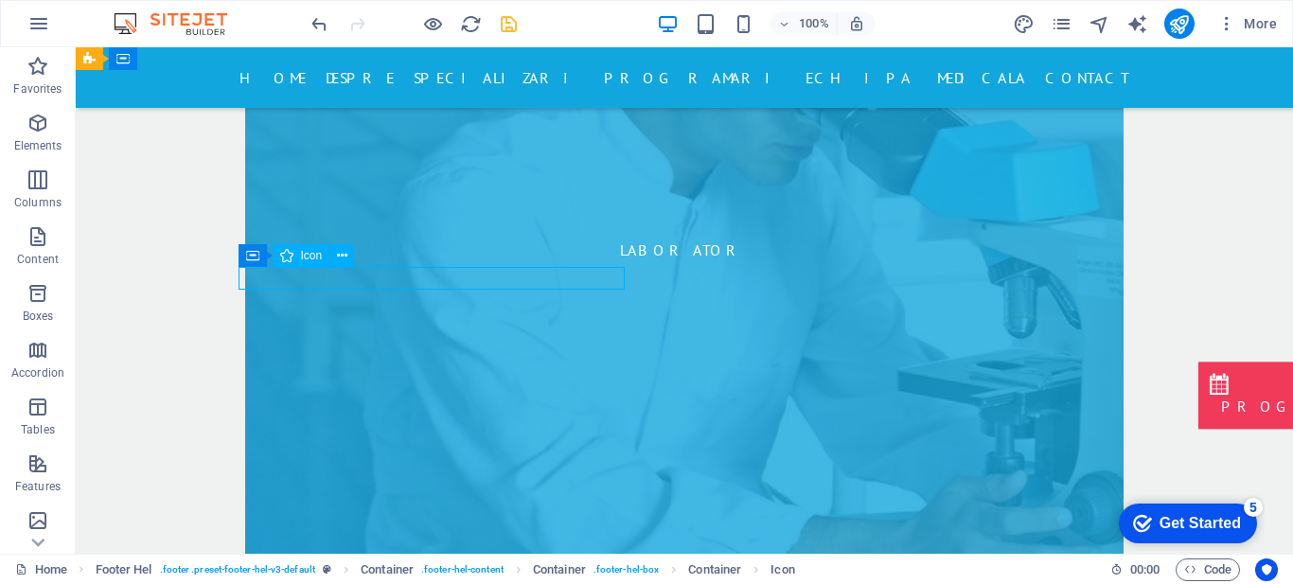
scroll to position [8273, 0]
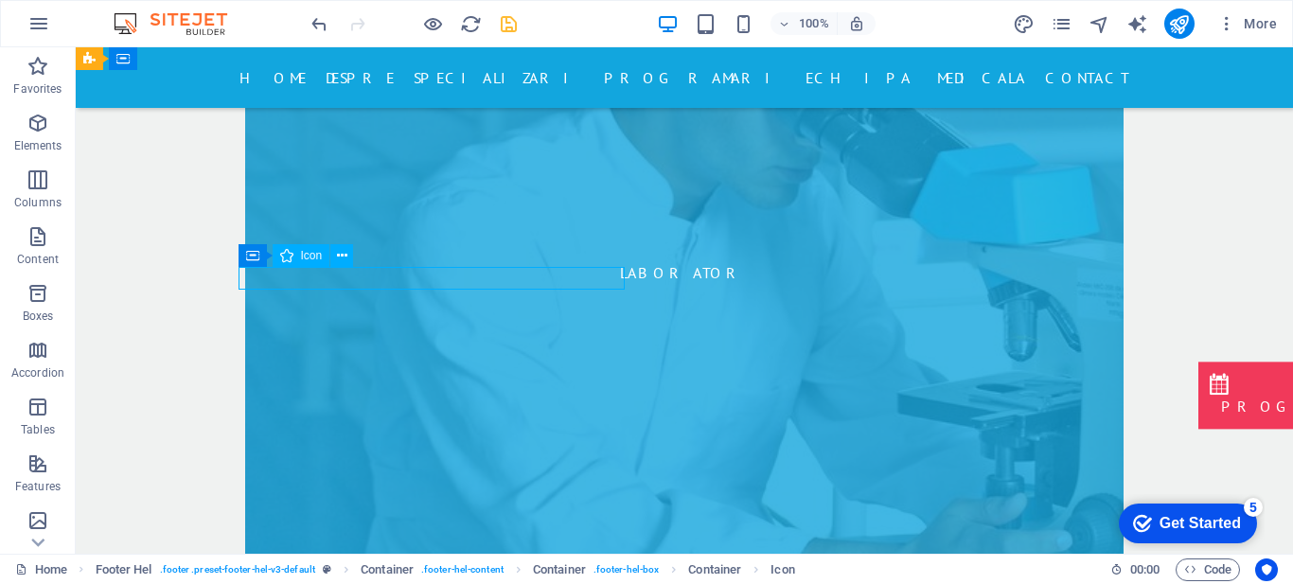
select select "xMidYMid"
select select "px"
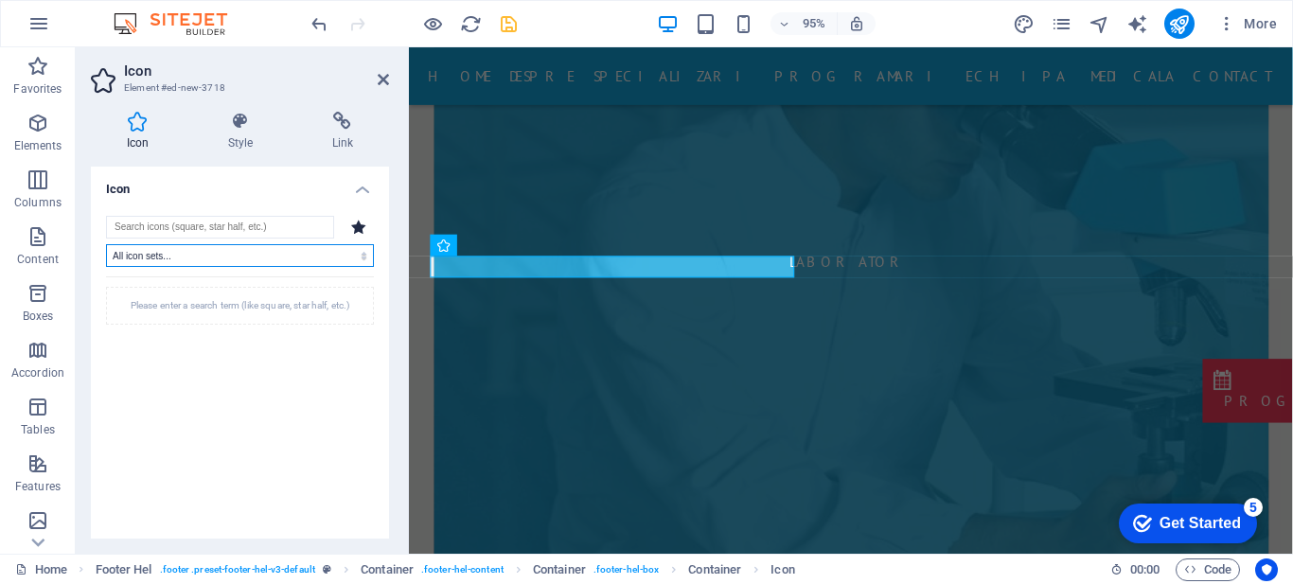
click at [266, 244] on select "All icon sets... IcoFont Ionicons FontAwesome Brands FontAwesome Duotone FontAw…" at bounding box center [240, 255] width 268 height 23
click at [266, 249] on select "All icon sets... IcoFont Ionicons FontAwesome Brands FontAwesome Duotone FontAw…" at bounding box center [240, 255] width 268 height 23
click at [257, 225] on input "search" at bounding box center [220, 227] width 228 height 23
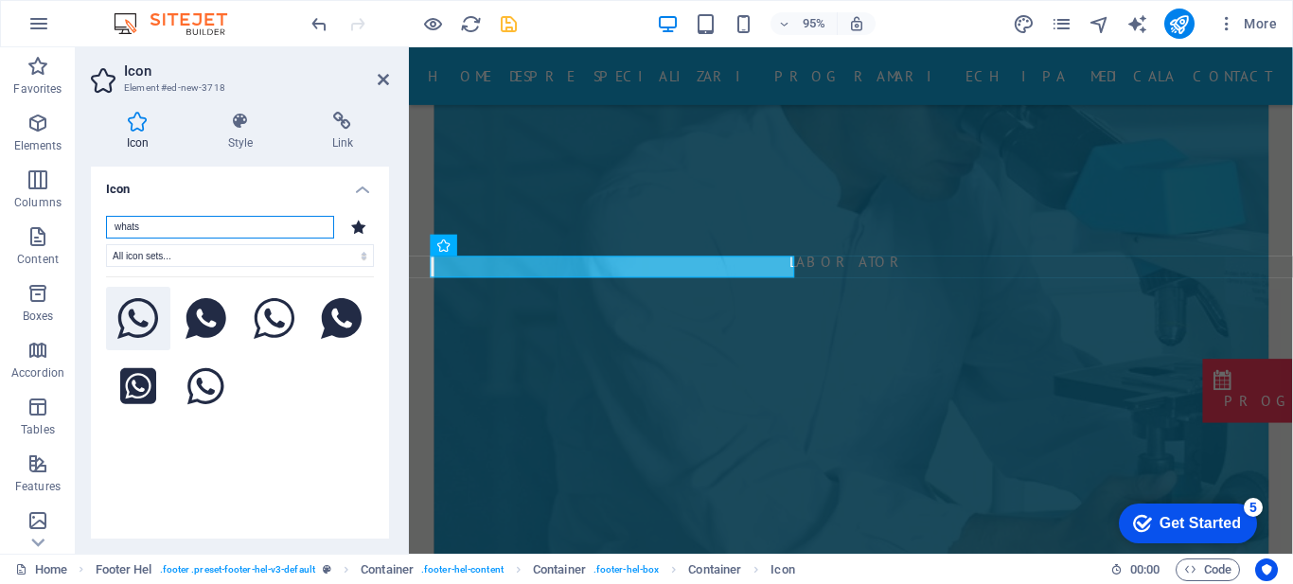
type input "whats"
click at [134, 335] on icon at bounding box center [138, 319] width 42 height 42
click at [244, 117] on icon at bounding box center [240, 121] width 97 height 19
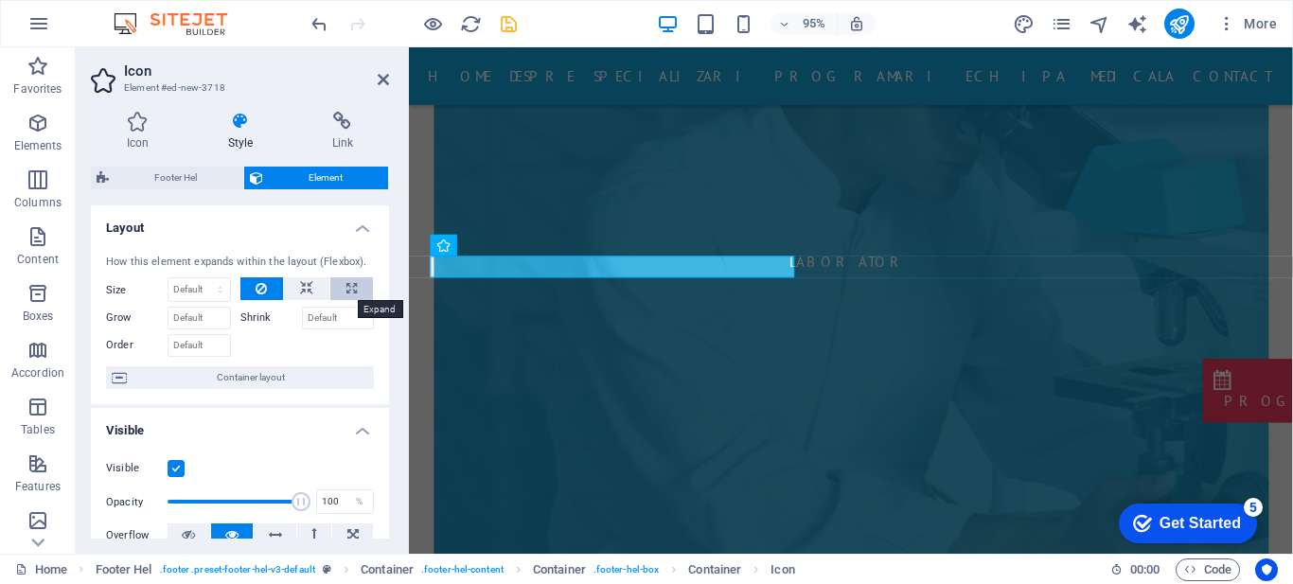
click at [350, 286] on icon at bounding box center [352, 288] width 10 height 23
type input "100"
select select "%"
click at [317, 231] on h4 "Layout" at bounding box center [240, 222] width 298 height 34
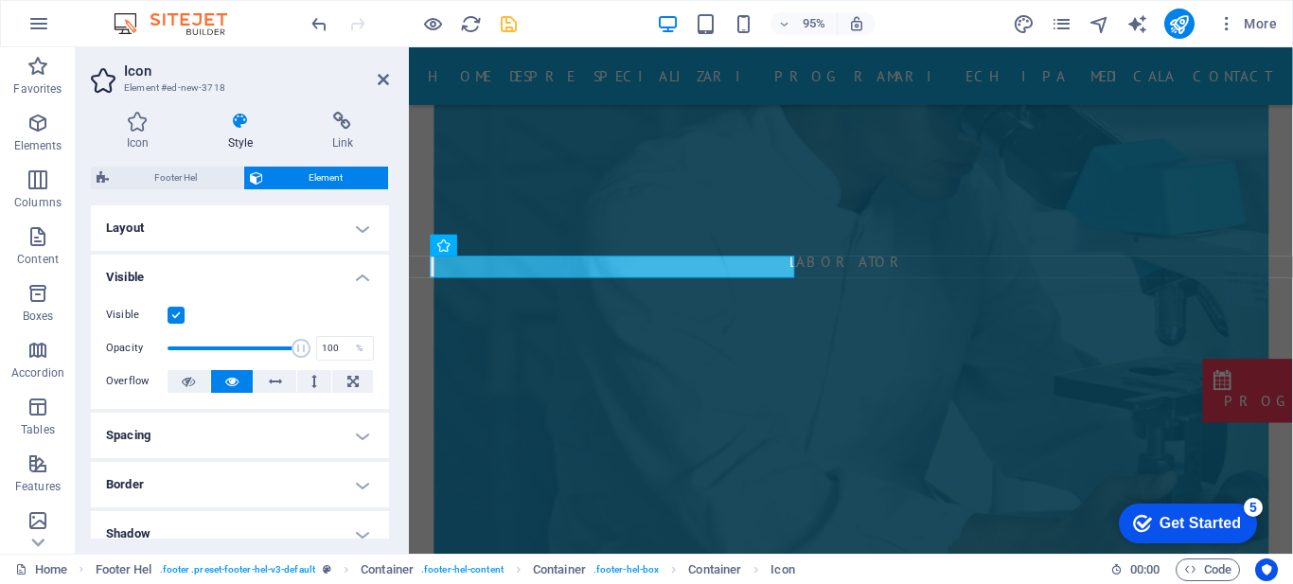
click at [317, 231] on h4 "Layout" at bounding box center [240, 227] width 298 height 45
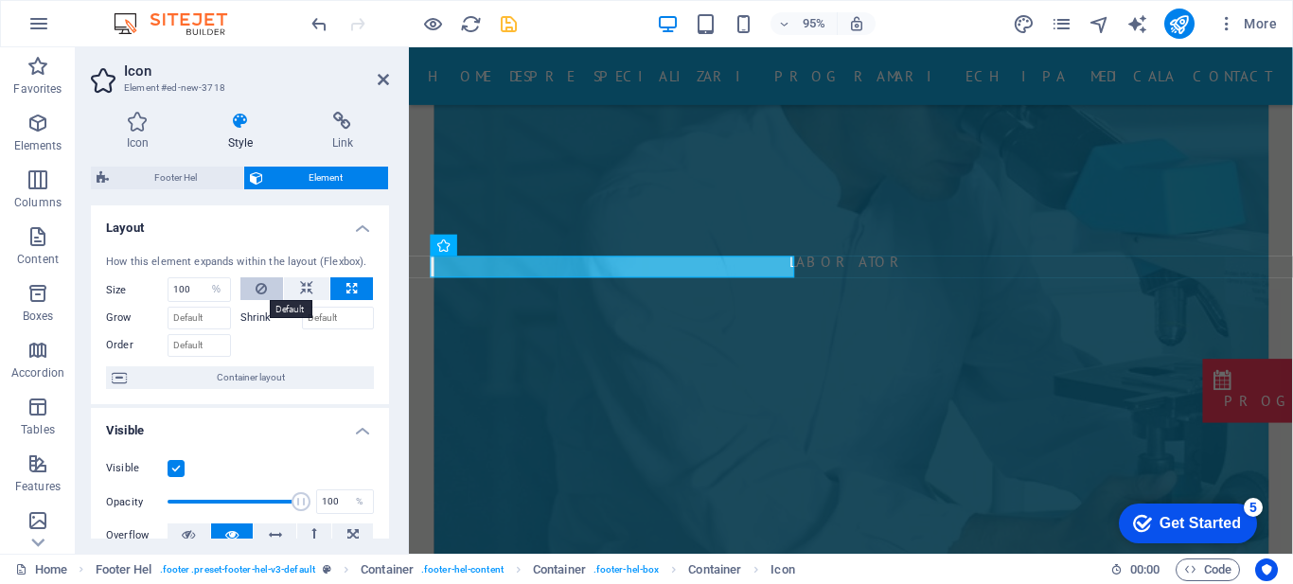
click at [257, 285] on icon at bounding box center [261, 288] width 11 height 23
click at [200, 294] on select "Default auto px % 1/1 1/2 1/3 1/4 1/5 1/6 1/7 1/8 1/9 1/10" at bounding box center [200, 289] width 62 height 23
select select "1/1"
click at [201, 278] on select "Default auto px % 1/1 1/2 1/3 1/4 1/5 1/6 1/7 1/8 1/9 1/10" at bounding box center [200, 289] width 62 height 23
type input "100"
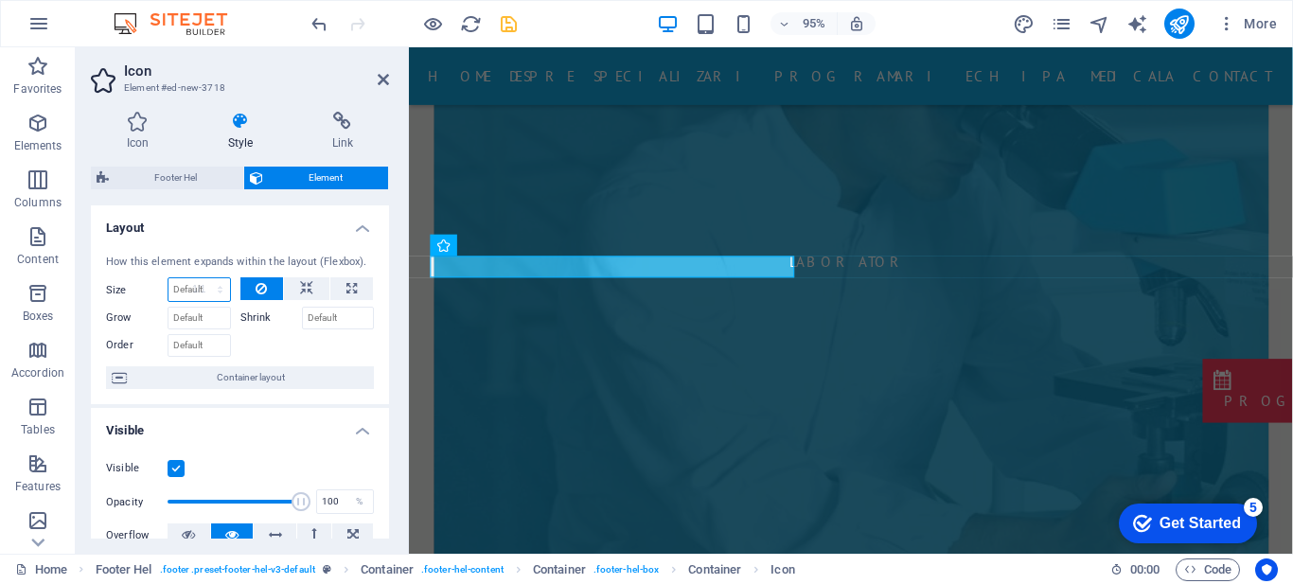
select select "%"
type input "130"
click at [208, 258] on div "How this element expands within the layout (Flexbox)." at bounding box center [240, 263] width 268 height 16
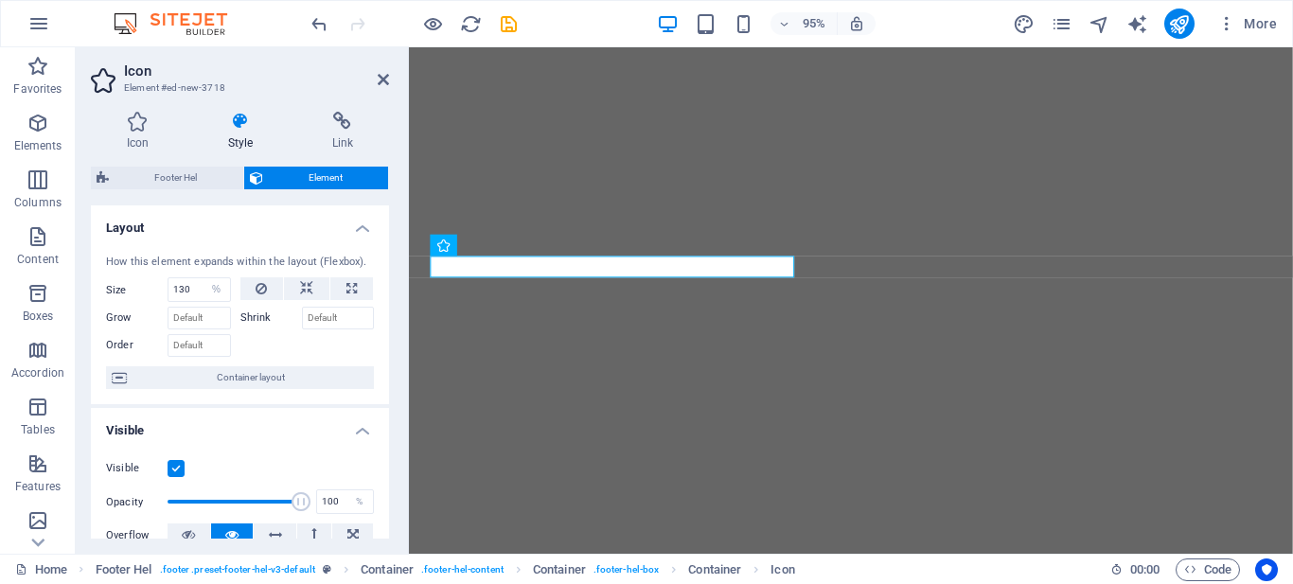
select select "%"
click at [187, 290] on input "130" at bounding box center [200, 289] width 62 height 23
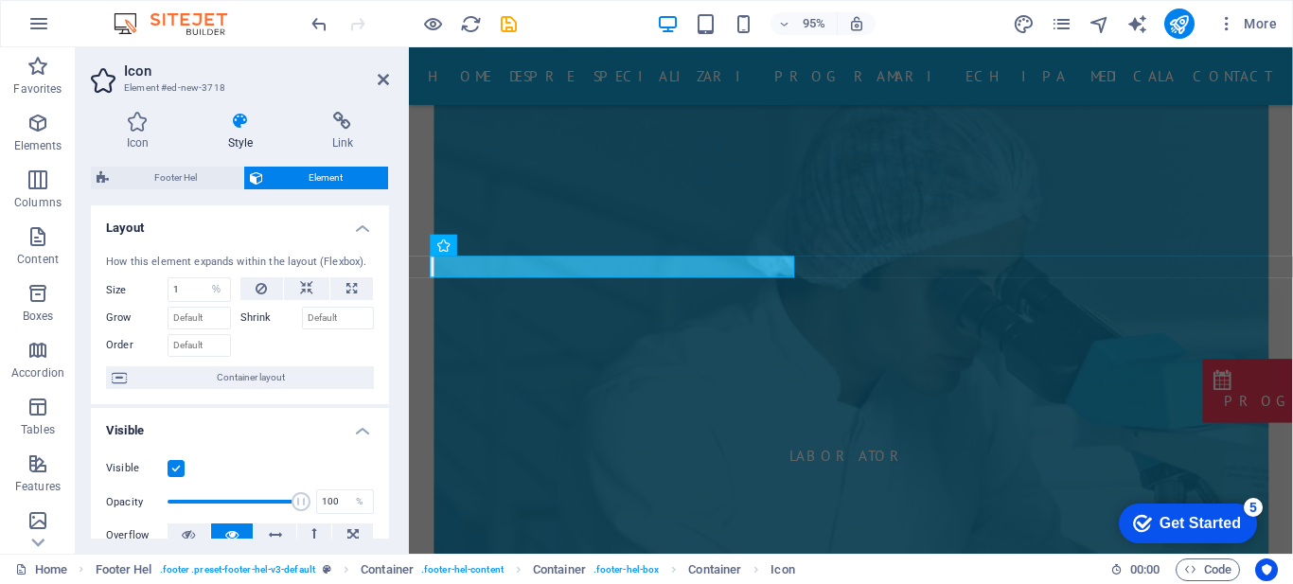
scroll to position [8273, 0]
type input "180"
click at [288, 344] on div at bounding box center [308, 343] width 134 height 27
click at [184, 289] on input "180" at bounding box center [200, 289] width 62 height 23
click at [317, 356] on div at bounding box center [308, 343] width 134 height 27
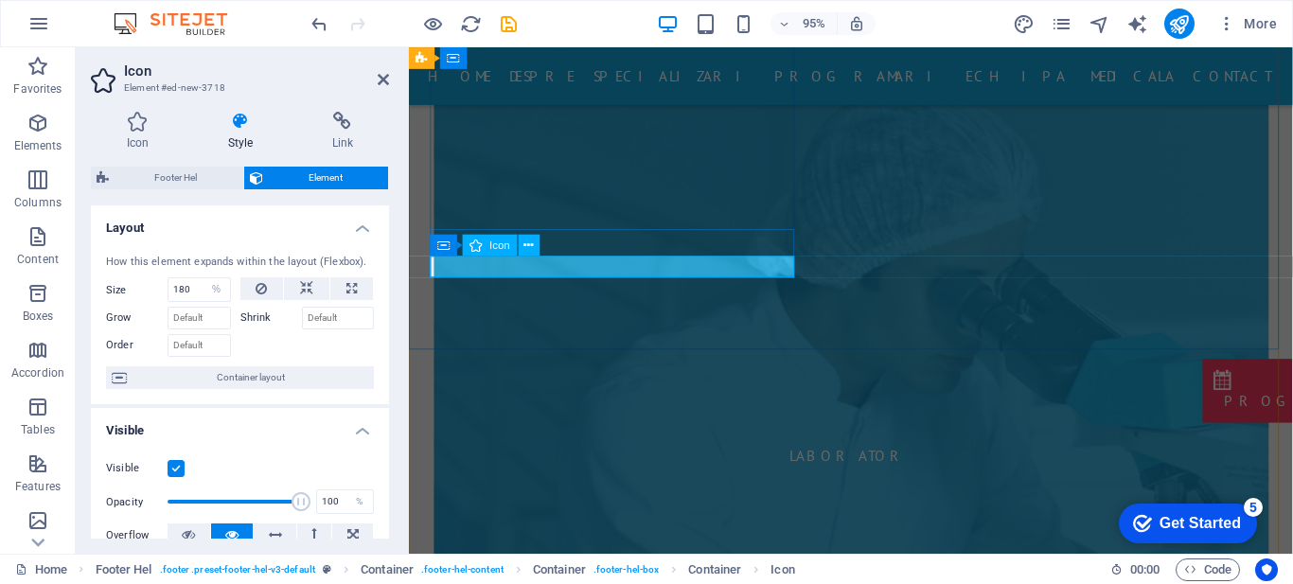
click at [192, 281] on input "180" at bounding box center [200, 289] width 62 height 23
click at [219, 292] on select "Default auto px % 1/1 1/2 1/3 1/4 1/5 1/6 1/7 1/8 1/9 1/10" at bounding box center [217, 289] width 27 height 23
click at [204, 278] on select "Default auto px % 1/1 1/2 1/3 1/4 1/5 1/6 1/7 1/8 1/9 1/10" at bounding box center [217, 289] width 27 height 23
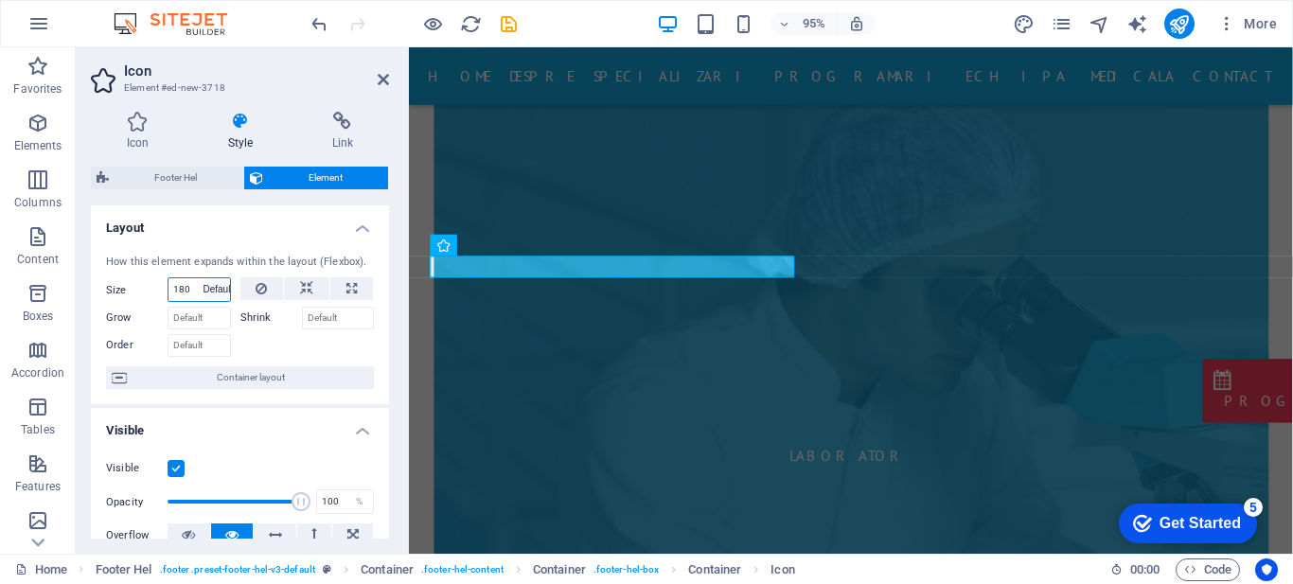
select select "DISABLED_OPTION_VALUE"
click at [310, 345] on div at bounding box center [308, 343] width 134 height 27
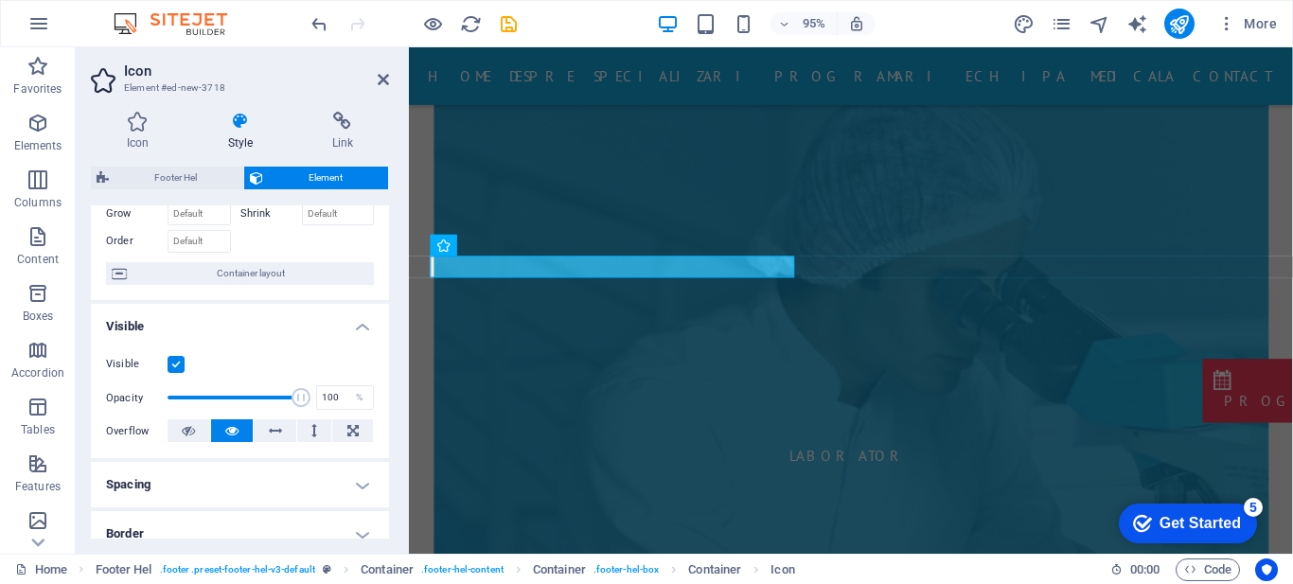
scroll to position [134, 0]
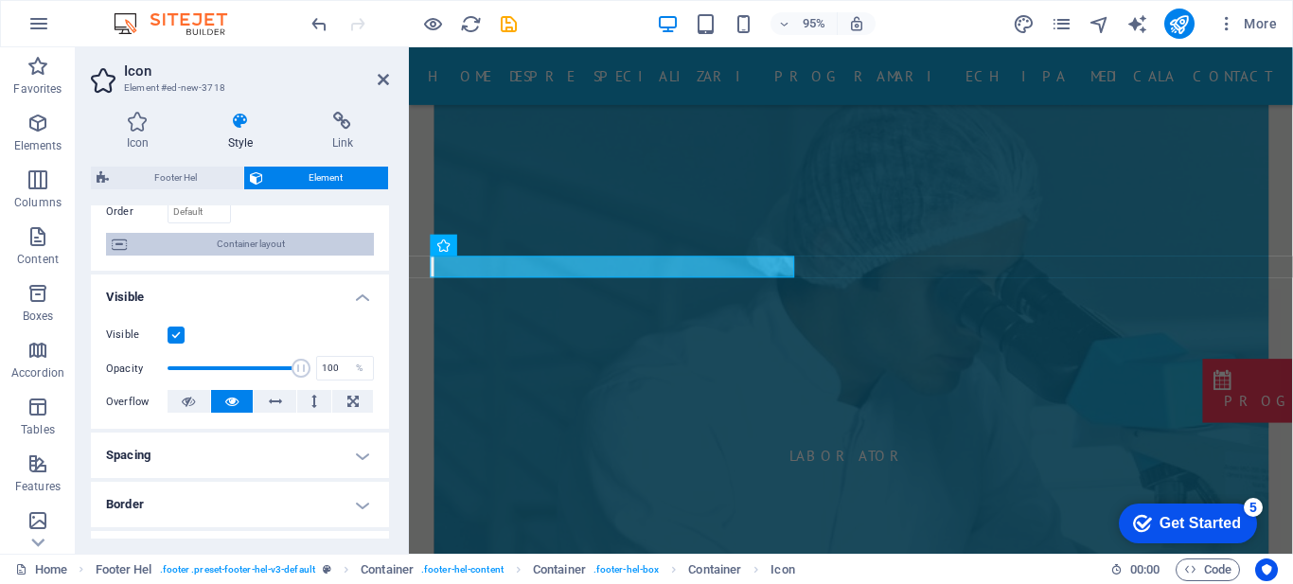
click at [298, 241] on span "Container layout" at bounding box center [251, 244] width 236 height 23
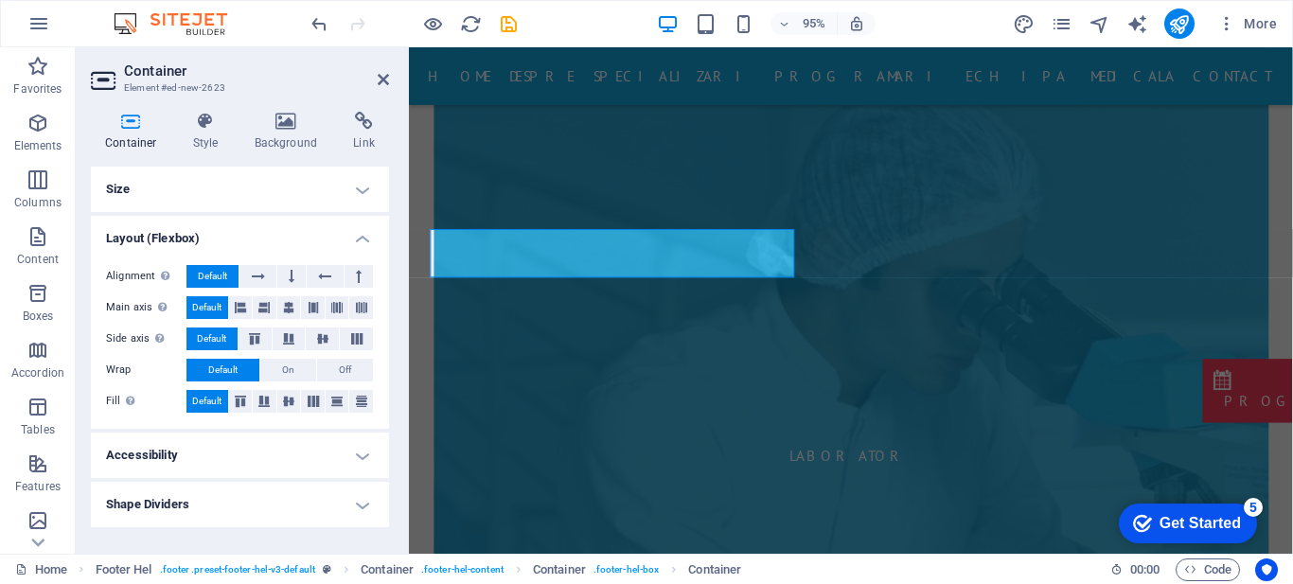
click at [362, 189] on h4 "Size" at bounding box center [240, 189] width 298 height 45
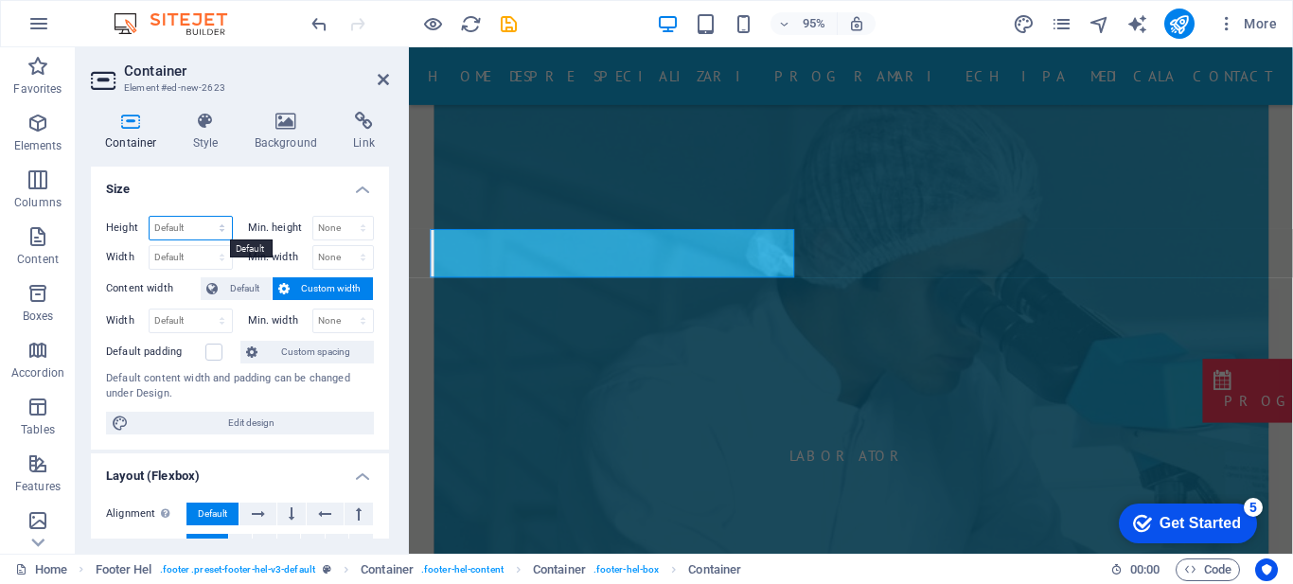
click at [190, 227] on select "Default px rem % vh vw" at bounding box center [191, 228] width 82 height 23
select select "rem"
click at [203, 217] on select "Default px rem % vh vw" at bounding box center [191, 228] width 82 height 23
type input "5"
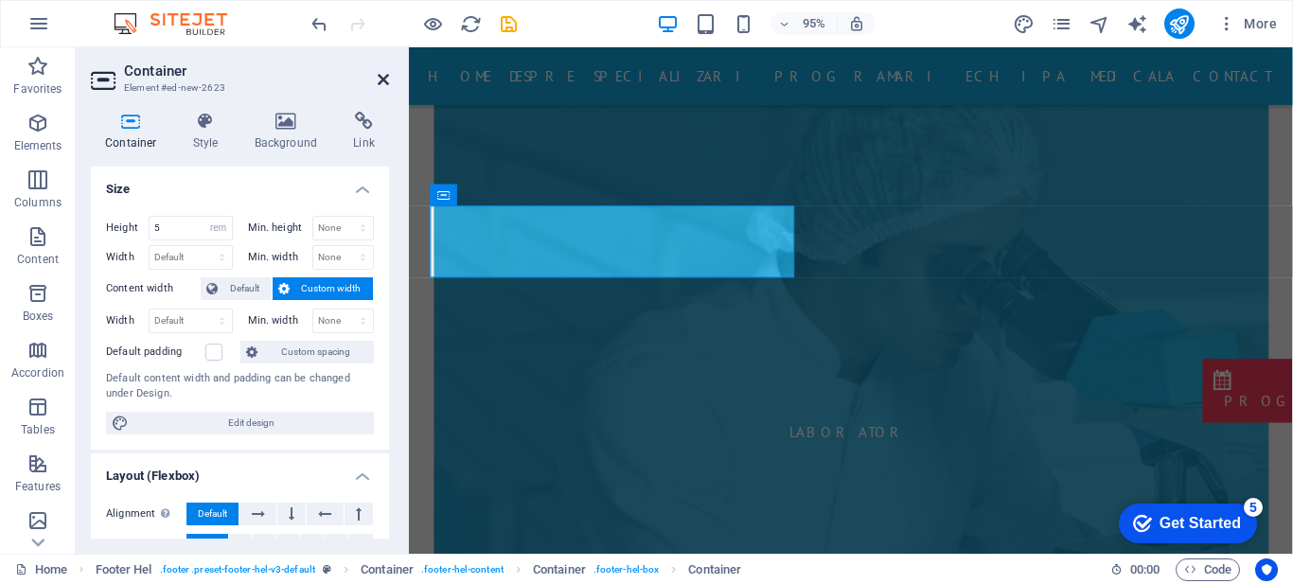
click at [383, 80] on icon at bounding box center [383, 79] width 11 height 15
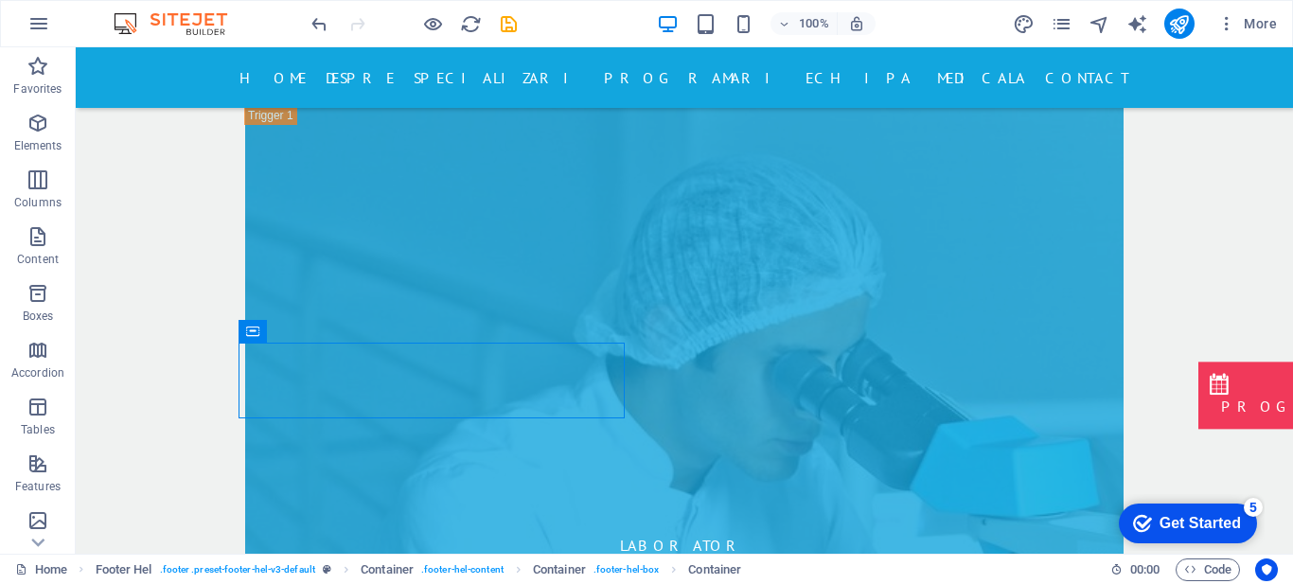
scroll to position [8263, 0]
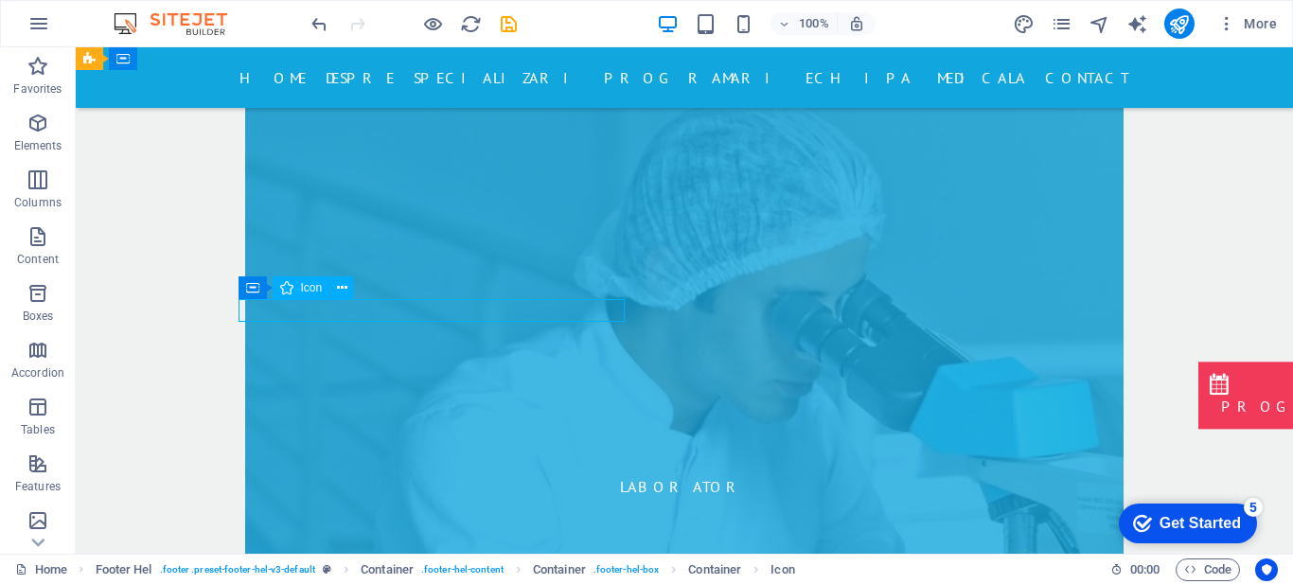
scroll to position [8241, 0]
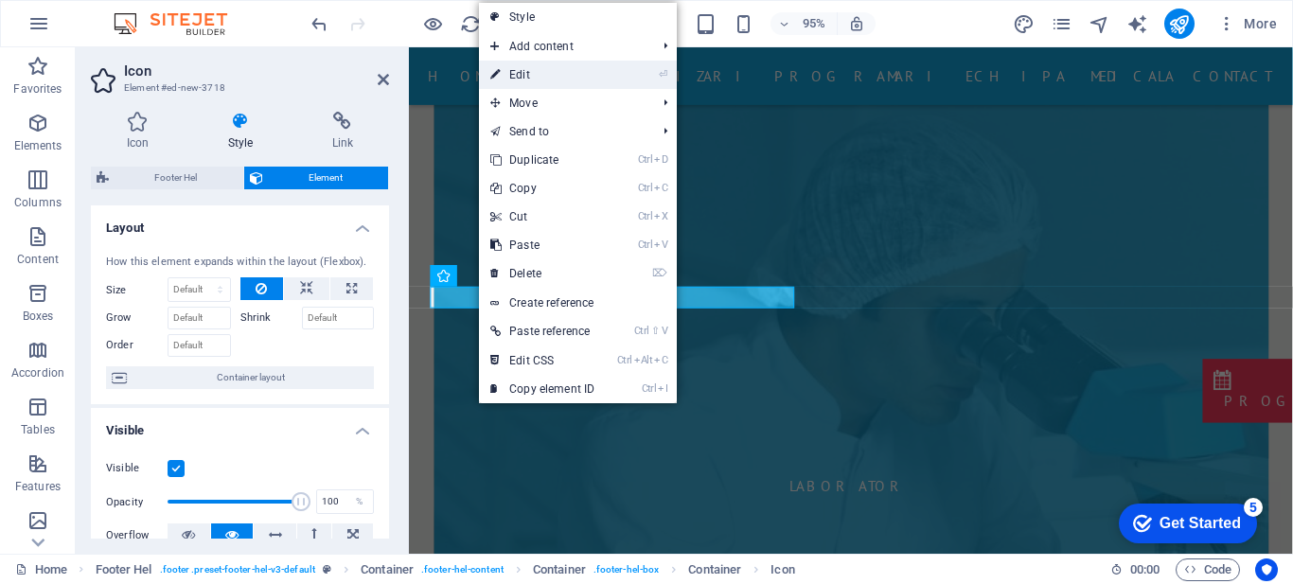
click at [554, 72] on link "⏎ Edit" at bounding box center [542, 75] width 127 height 28
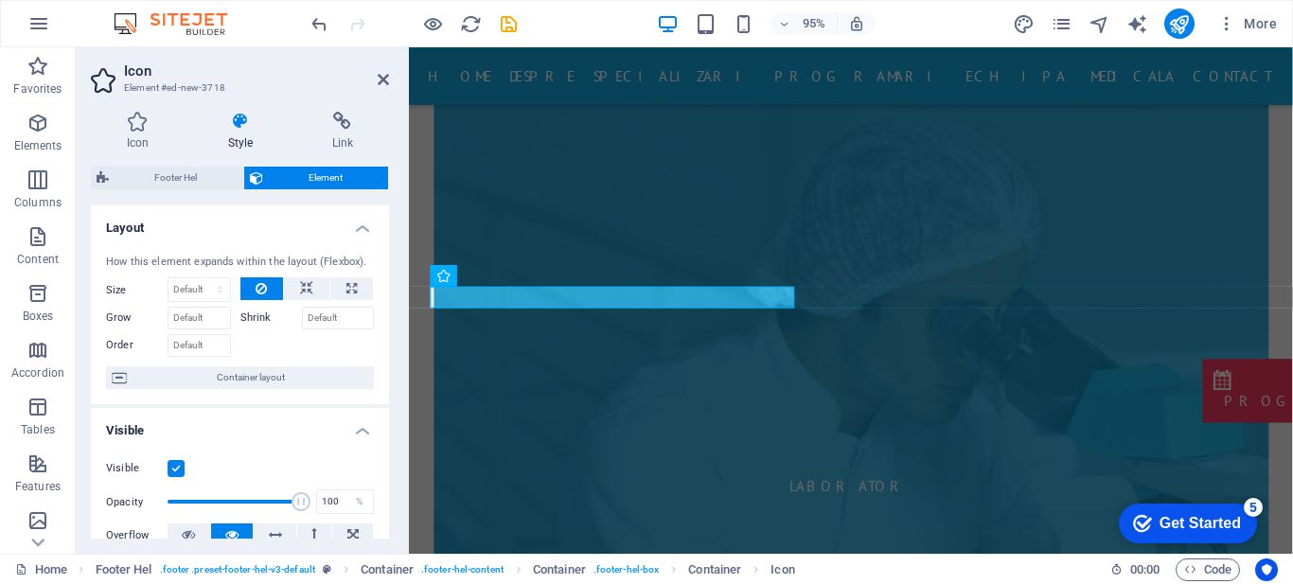
click at [172, 470] on label at bounding box center [176, 468] width 17 height 17
click at [0, 0] on input "Visible" at bounding box center [0, 0] width 0 height 0
click at [172, 470] on label at bounding box center [176, 468] width 17 height 17
click at [0, 0] on input "Visible" at bounding box center [0, 0] width 0 height 0
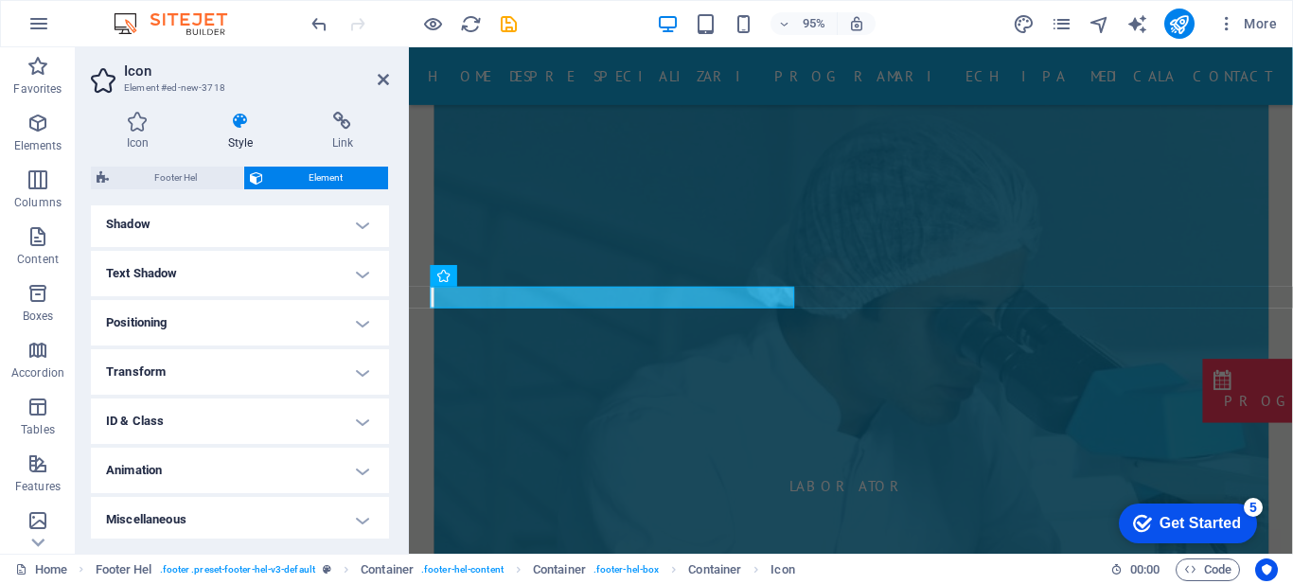
scroll to position [467, 0]
click at [304, 365] on h4 "Transform" at bounding box center [240, 368] width 298 height 45
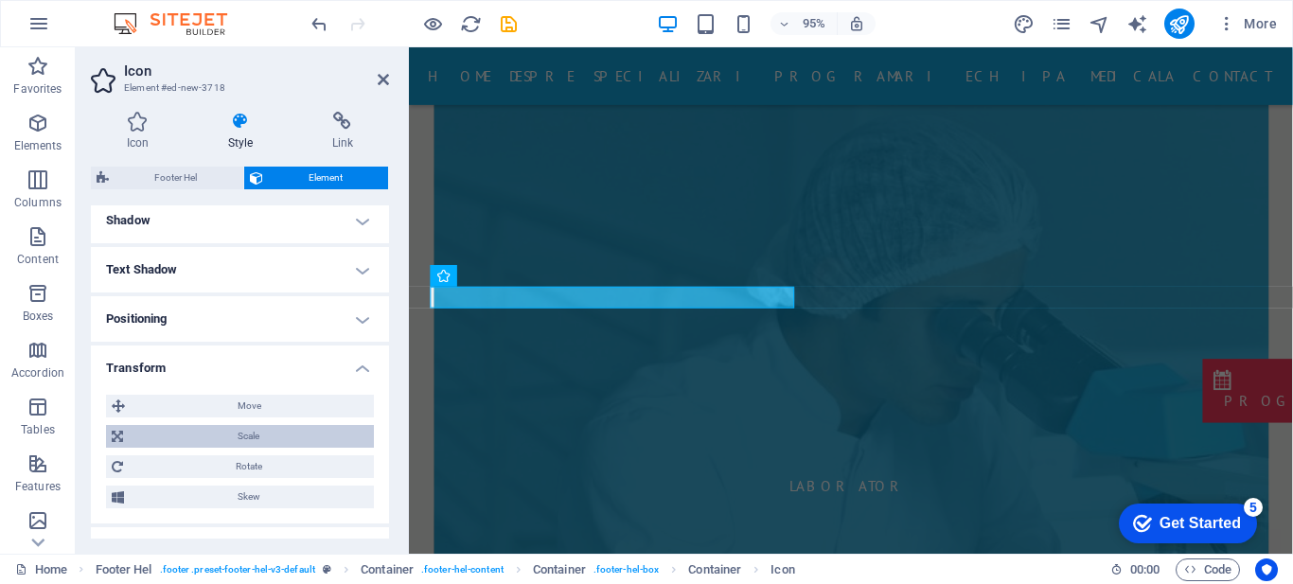
click at [260, 431] on span "Scale" at bounding box center [249, 436] width 240 height 23
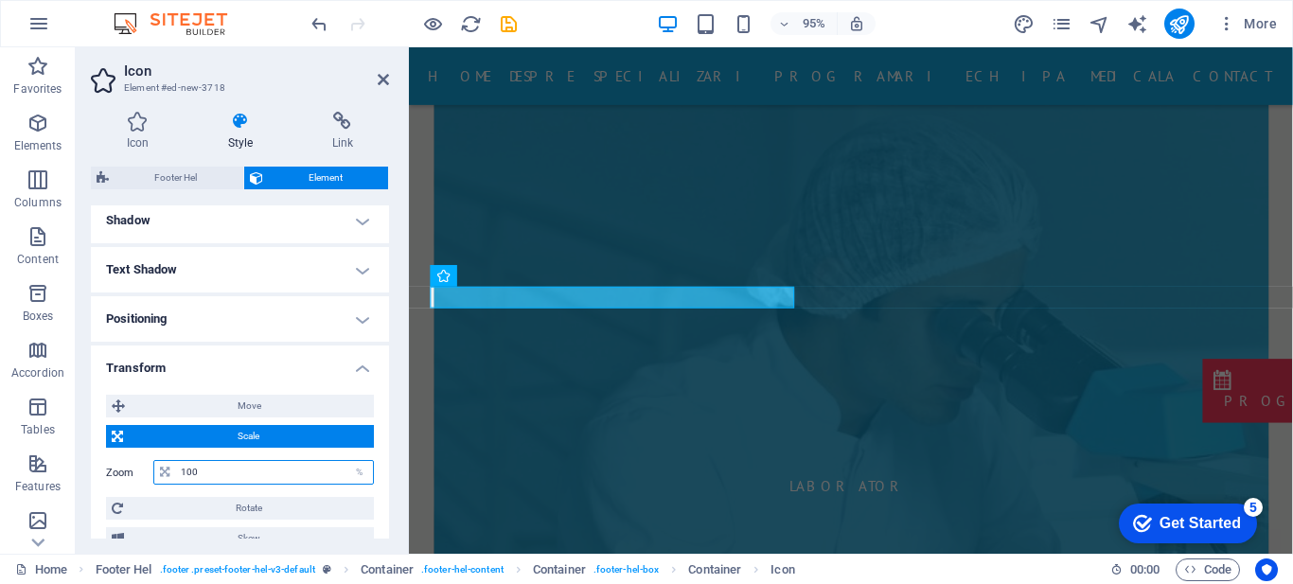
click at [227, 474] on input "100" at bounding box center [274, 472] width 197 height 23
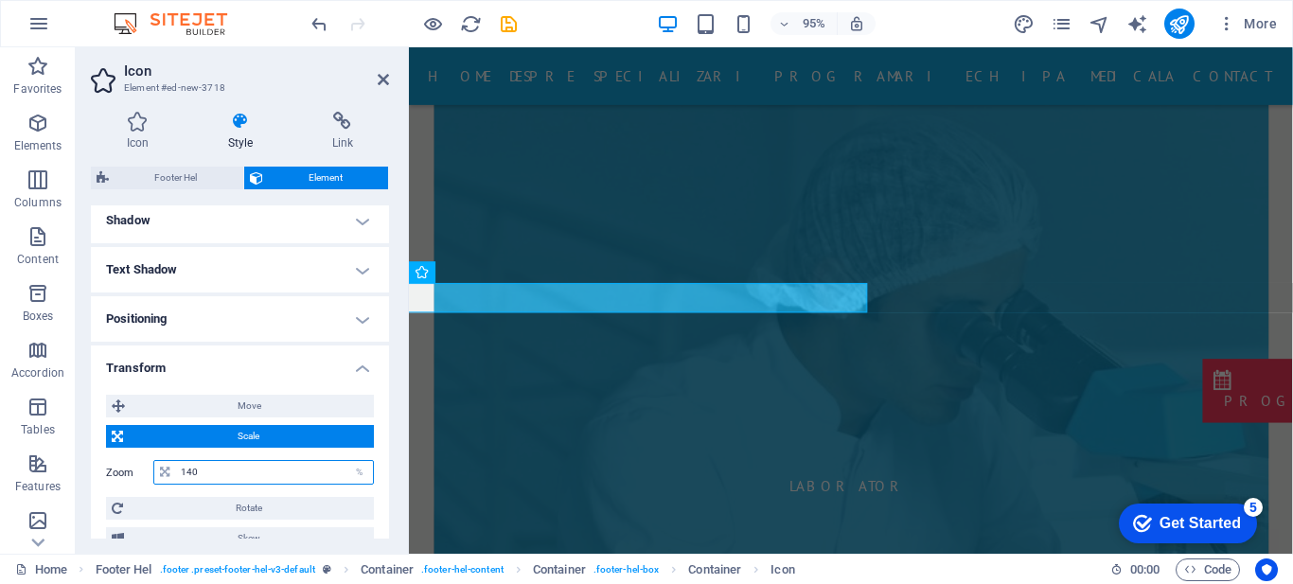
click at [227, 474] on input "140" at bounding box center [274, 472] width 197 height 23
click at [235, 473] on input "140" at bounding box center [274, 472] width 197 height 23
click at [235, 473] on input "130" at bounding box center [274, 472] width 197 height 23
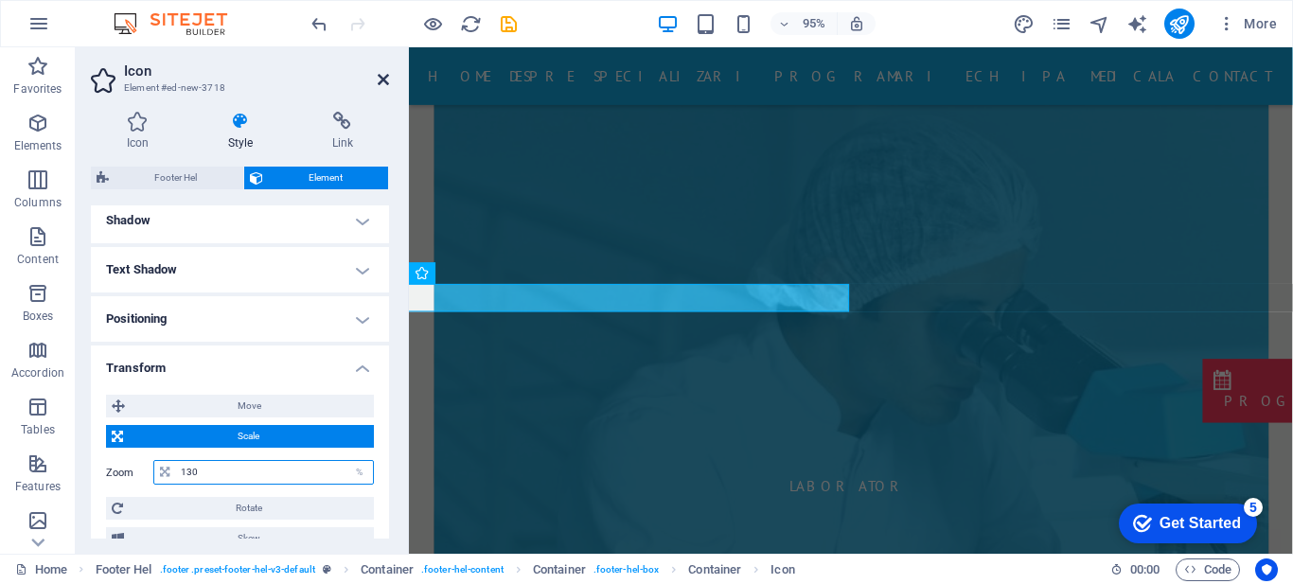
type input "130"
click at [381, 80] on icon at bounding box center [383, 79] width 11 height 15
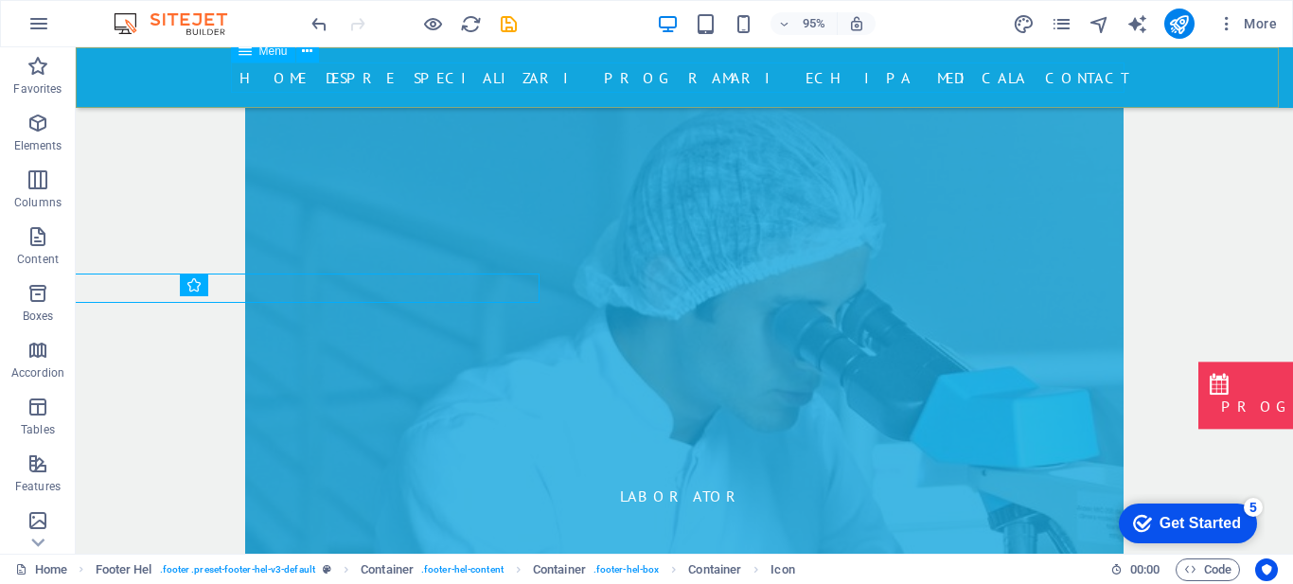
scroll to position [8263, 0]
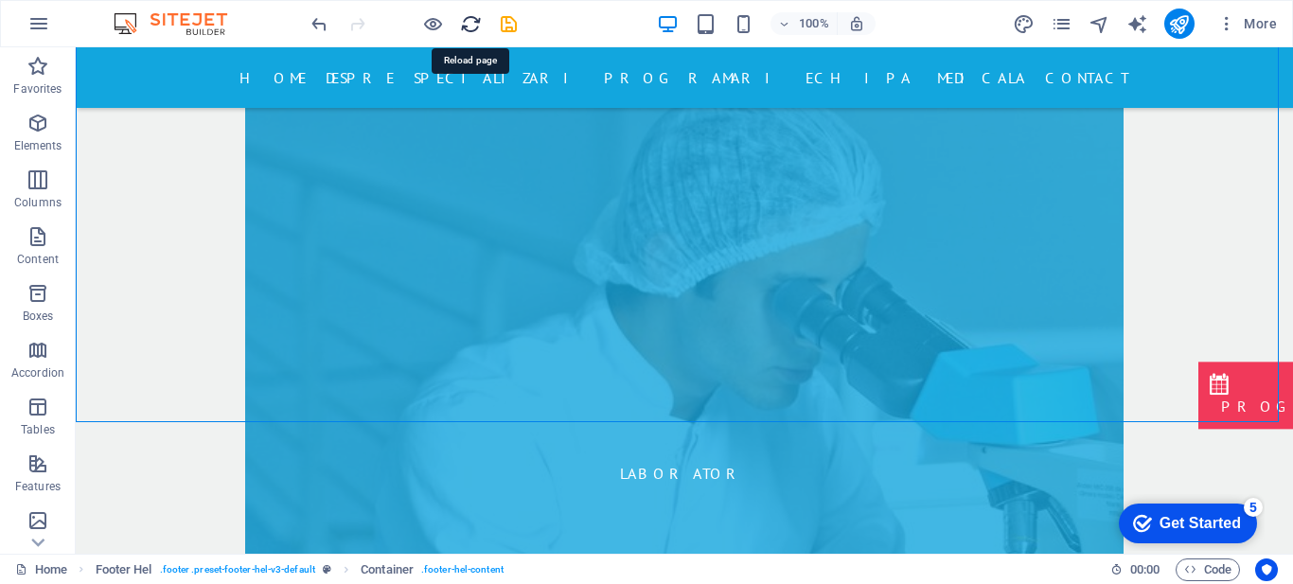
drag, startPoint x: 462, startPoint y: 22, endPoint x: 661, endPoint y: 29, distance: 199.0
click at [462, 22] on icon "reload" at bounding box center [471, 24] width 22 height 22
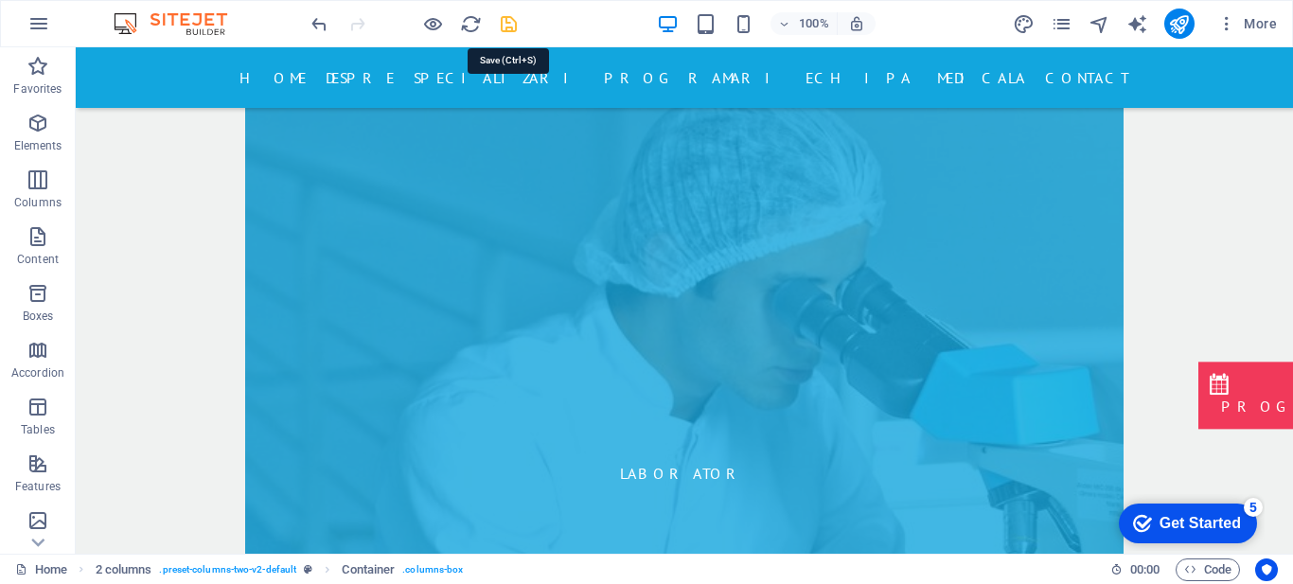
click at [503, 26] on icon "save" at bounding box center [509, 24] width 22 height 22
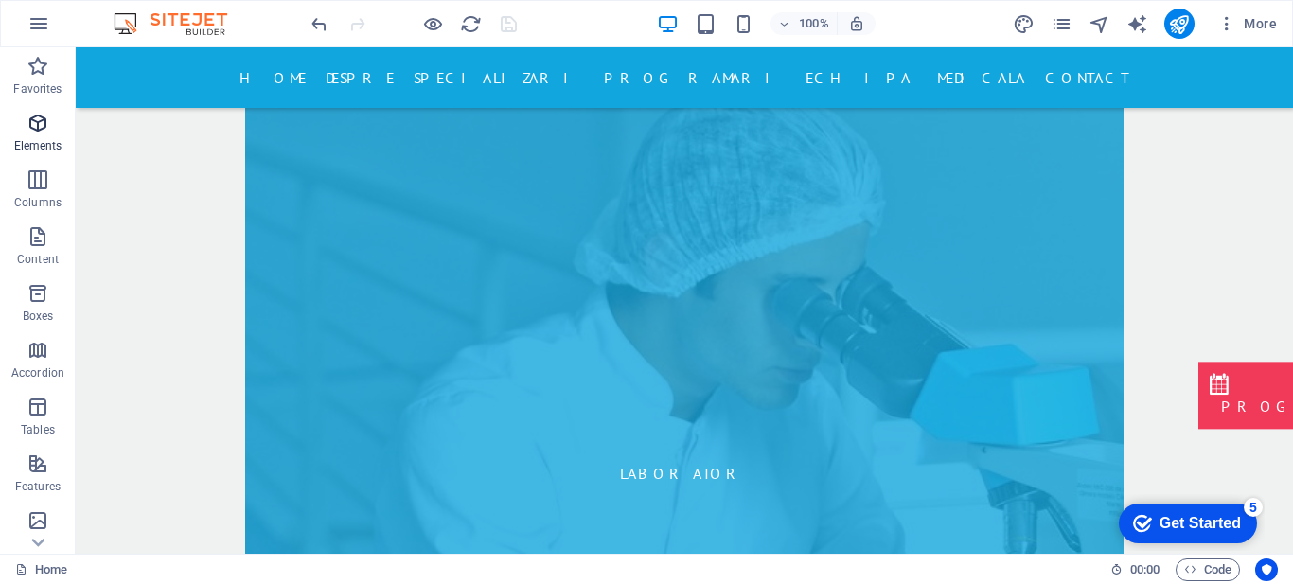
click at [32, 128] on icon "button" at bounding box center [38, 123] width 23 height 23
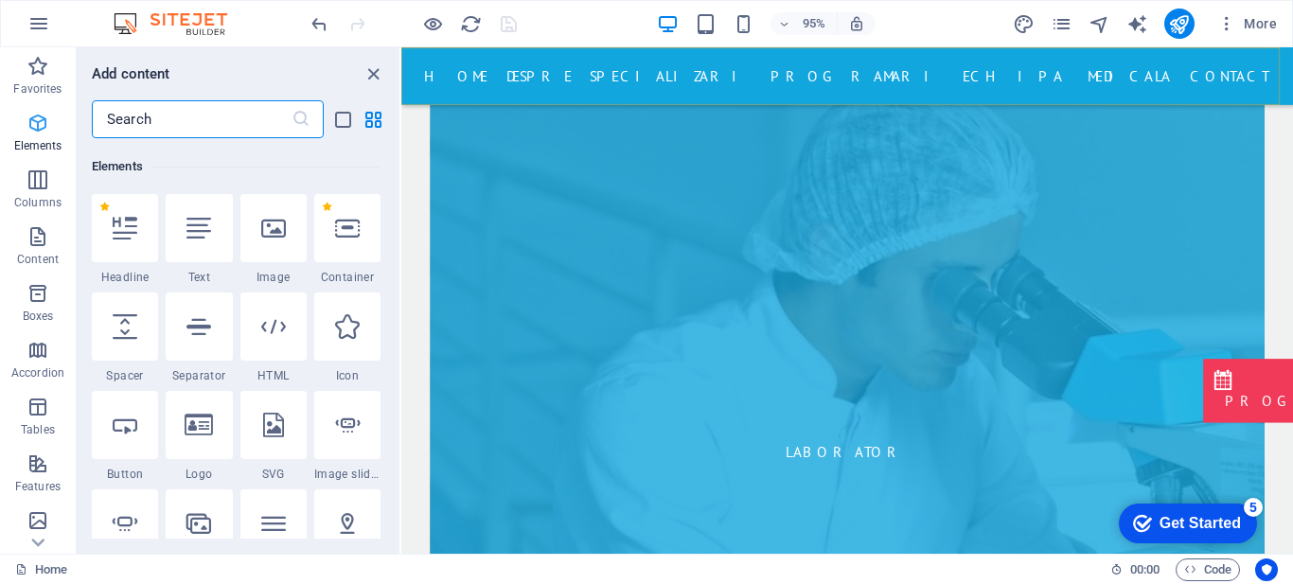
scroll to position [202, 0]
click at [264, 107] on input "text" at bounding box center [192, 119] width 200 height 38
type input "c"
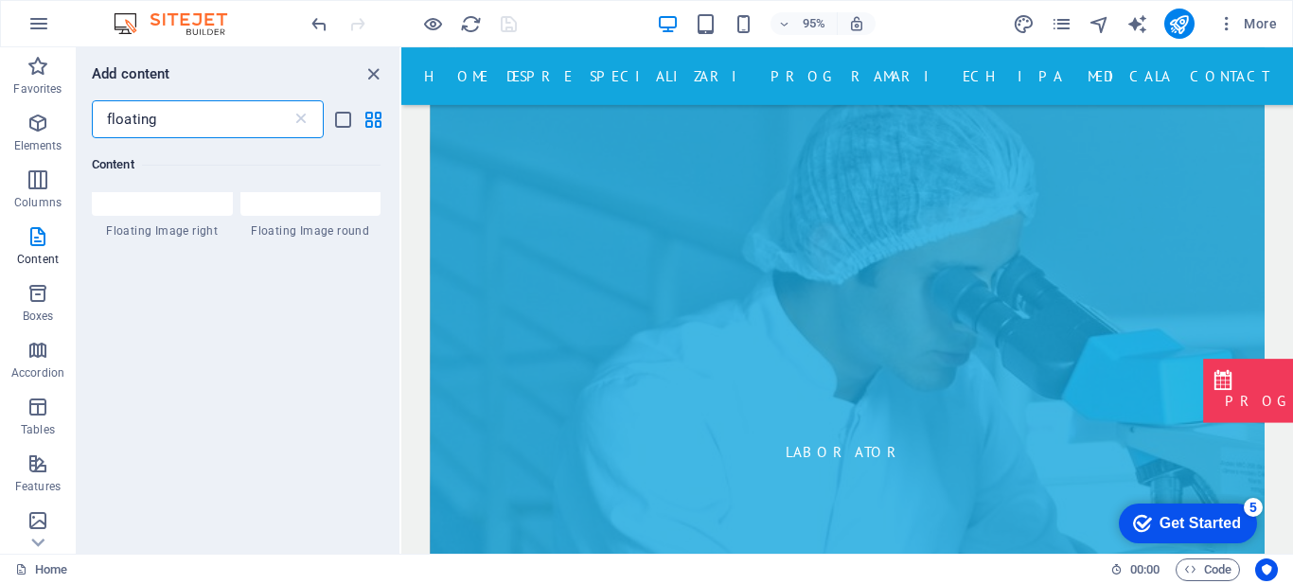
scroll to position [0, 0]
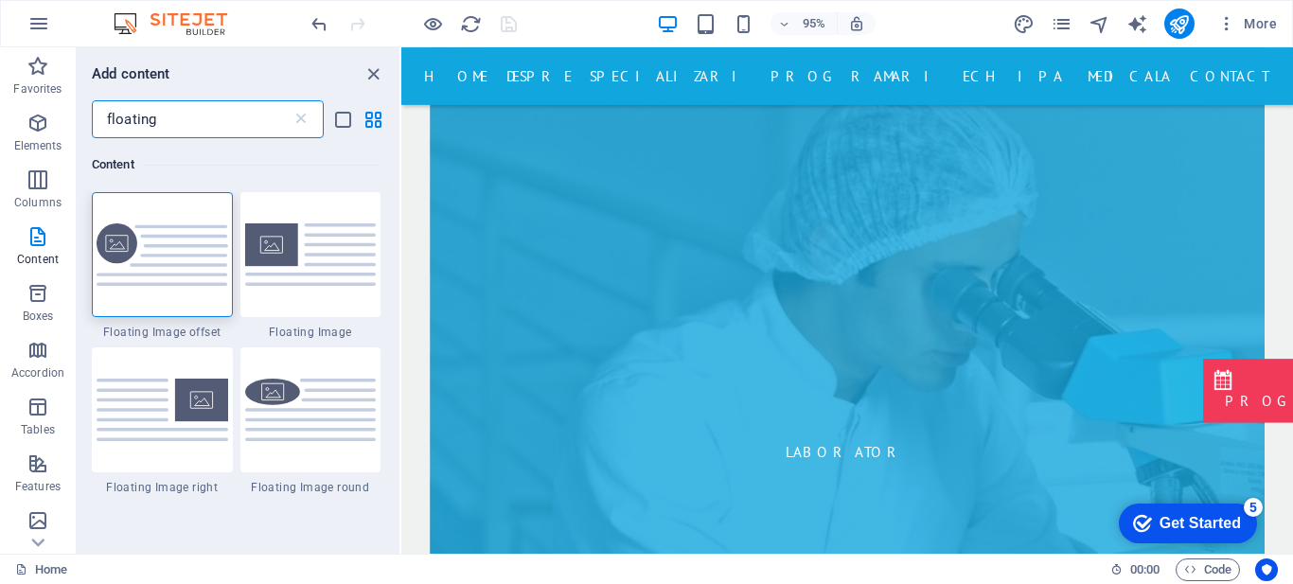
click at [267, 108] on input "floating" at bounding box center [192, 119] width 200 height 38
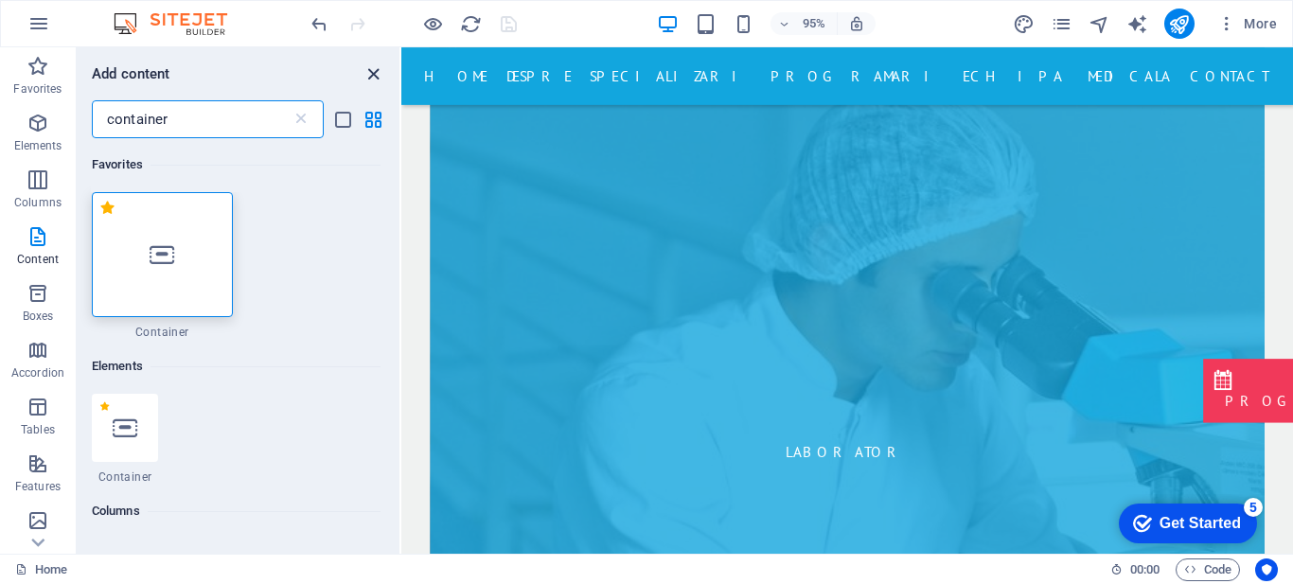
type input "container"
click at [370, 71] on icon "close panel" at bounding box center [374, 74] width 22 height 22
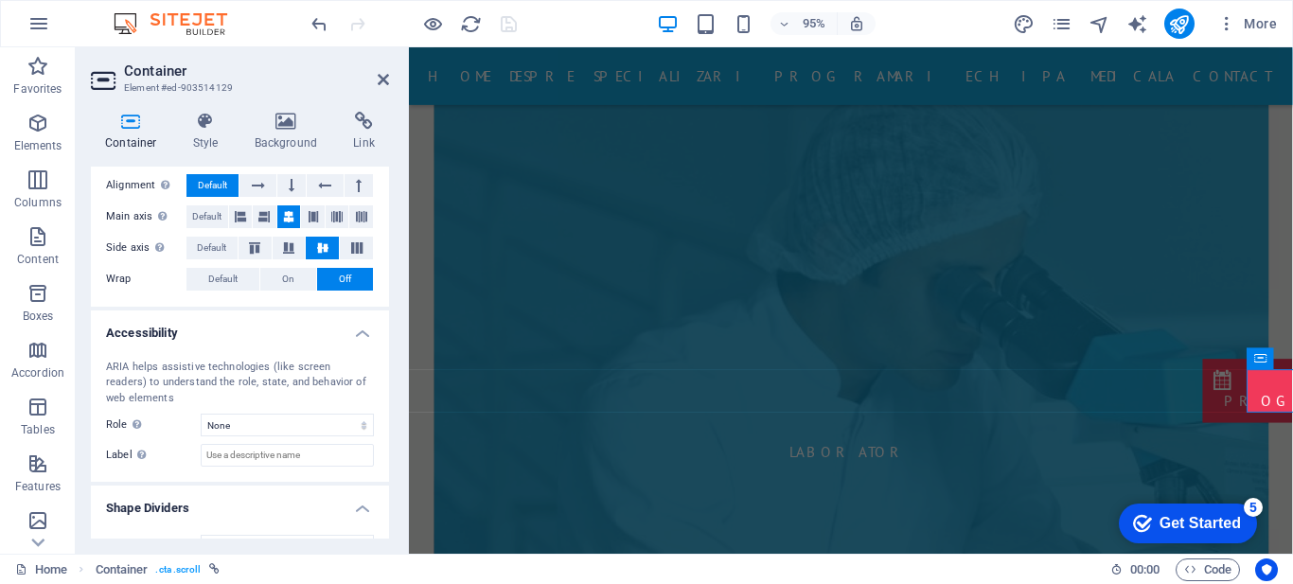
scroll to position [363, 0]
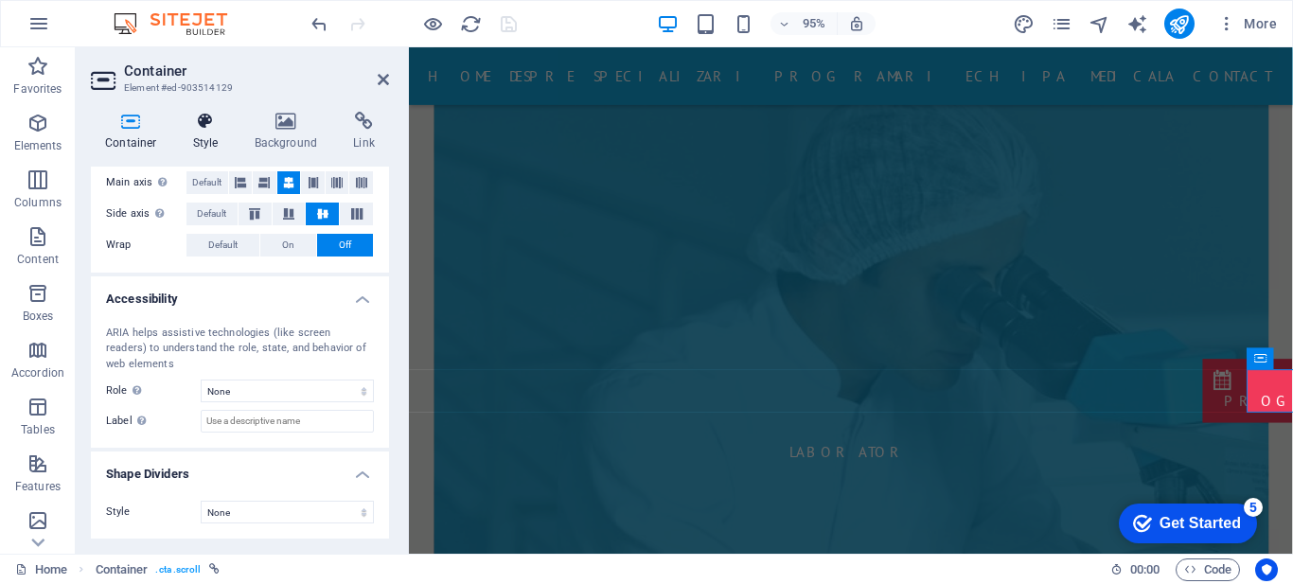
click at [219, 122] on icon at bounding box center [206, 121] width 54 height 19
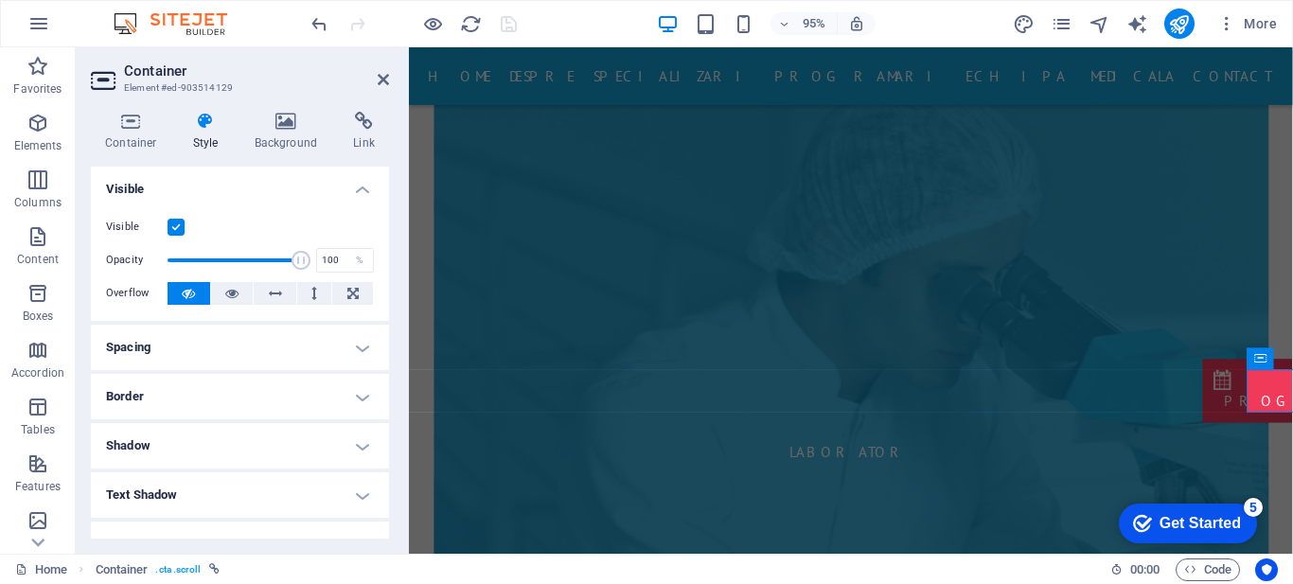
drag, startPoint x: 384, startPoint y: 250, endPoint x: 385, endPoint y: 323, distance: 72.9
click at [385, 323] on div "Layout How this element expands within the layout (Flexbox). Size Default auto …" at bounding box center [240, 353] width 298 height 372
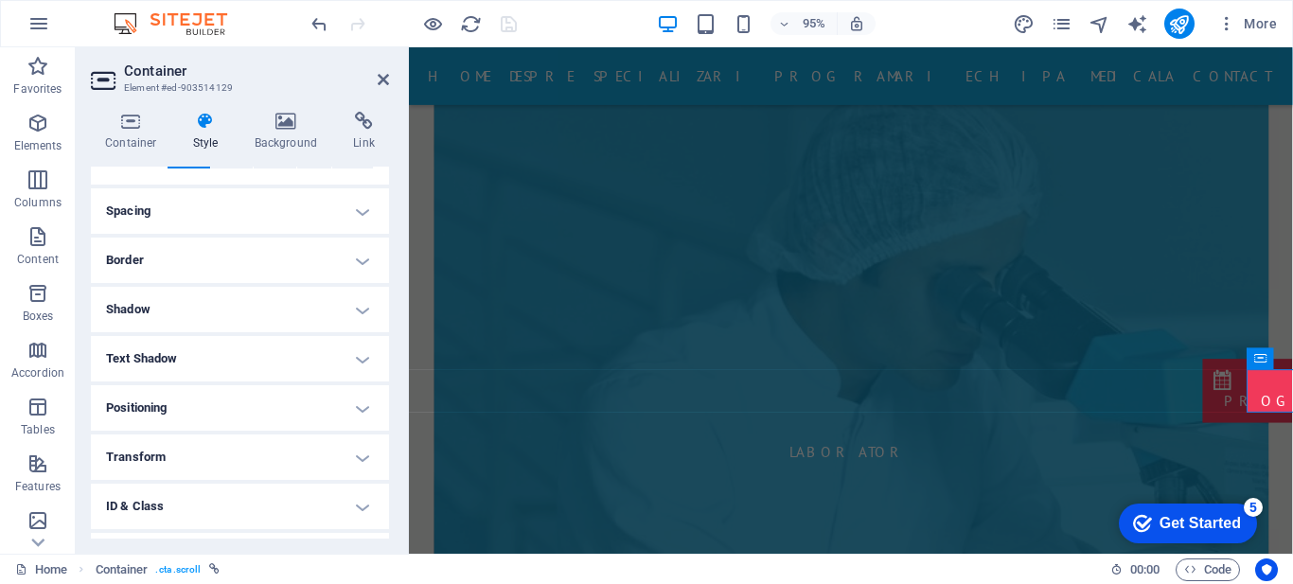
scroll to position [205, 0]
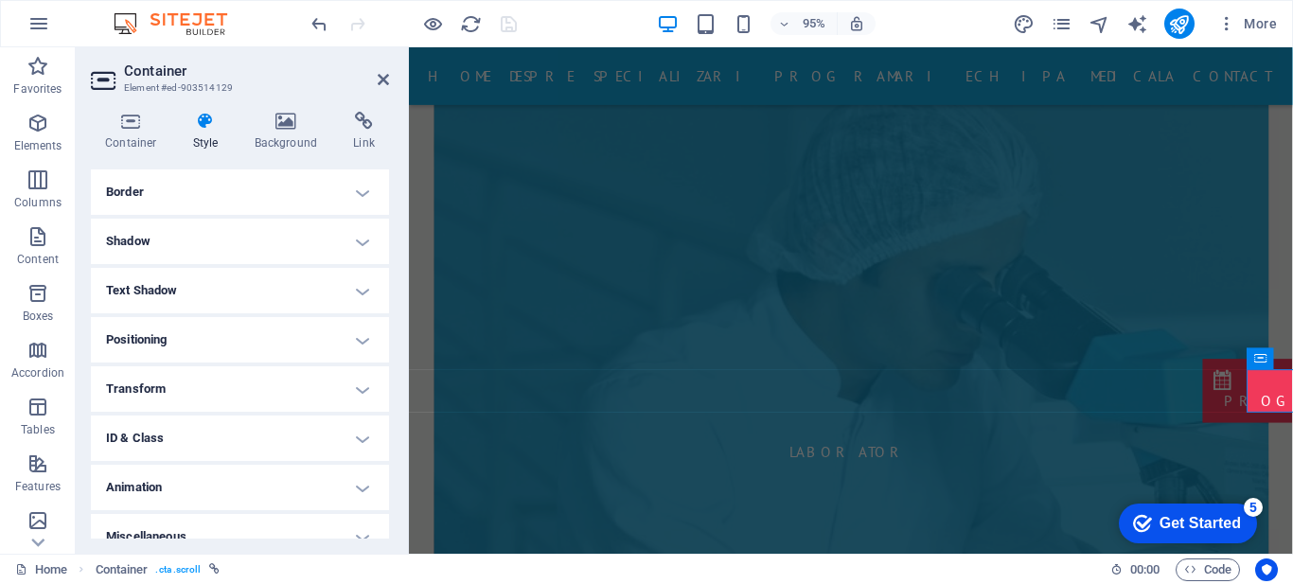
click at [300, 334] on h4 "Positioning" at bounding box center [240, 339] width 298 height 45
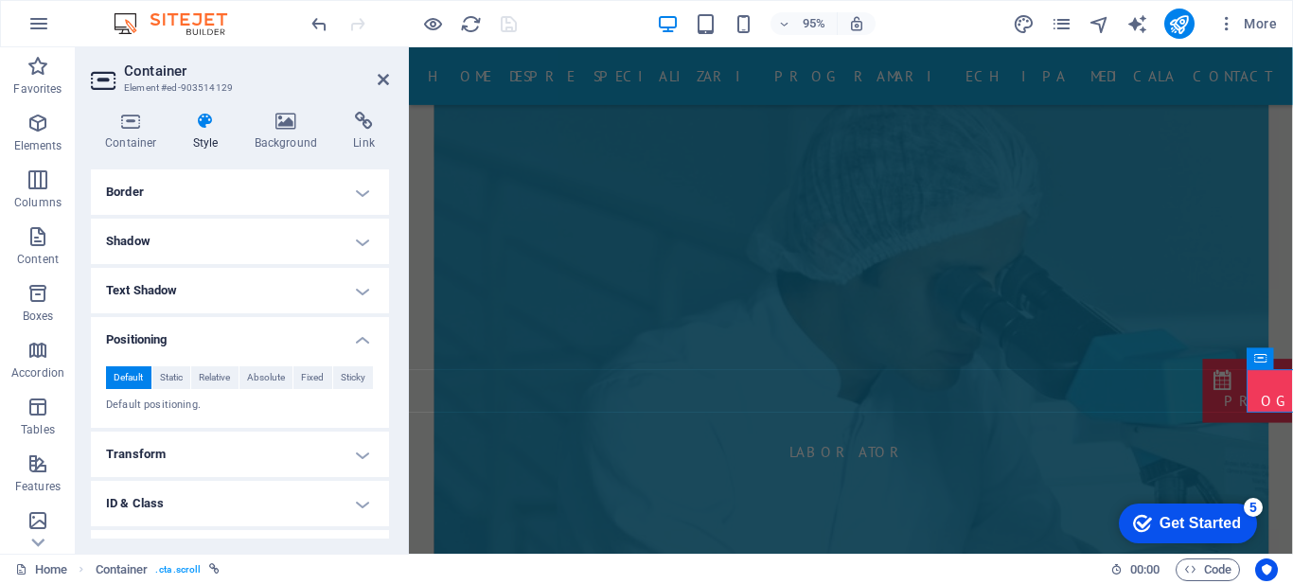
click at [300, 334] on h4 "Positioning" at bounding box center [240, 334] width 298 height 34
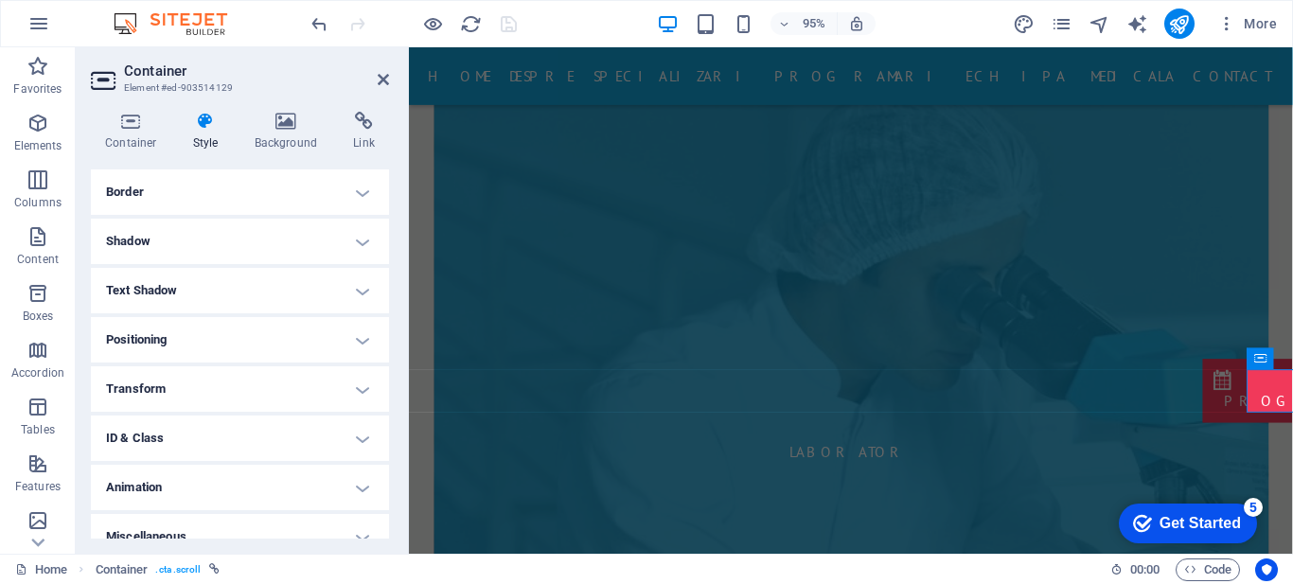
scroll to position [225, 0]
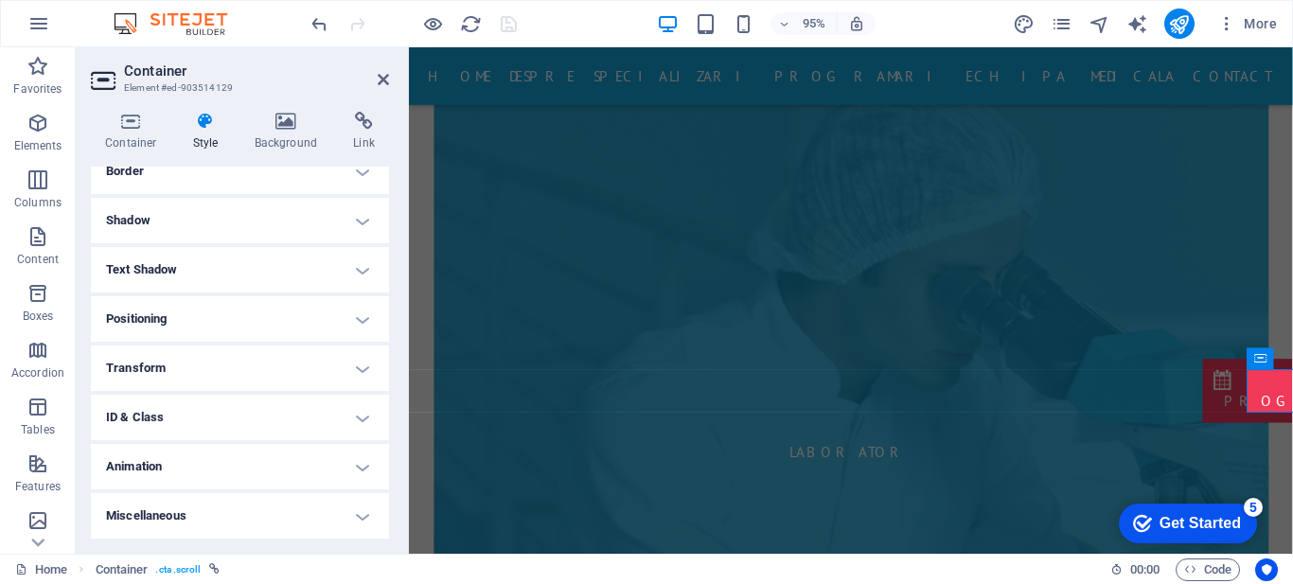
click at [351, 513] on h4 "Miscellaneous" at bounding box center [240, 515] width 298 height 45
click at [351, 513] on h4 "Miscellaneous" at bounding box center [240, 510] width 298 height 34
click at [350, 472] on h4 "Animation" at bounding box center [240, 466] width 298 height 45
click at [350, 472] on h4 "Animation" at bounding box center [240, 461] width 298 height 34
click at [355, 404] on h4 "ID & Class" at bounding box center [240, 417] width 298 height 45
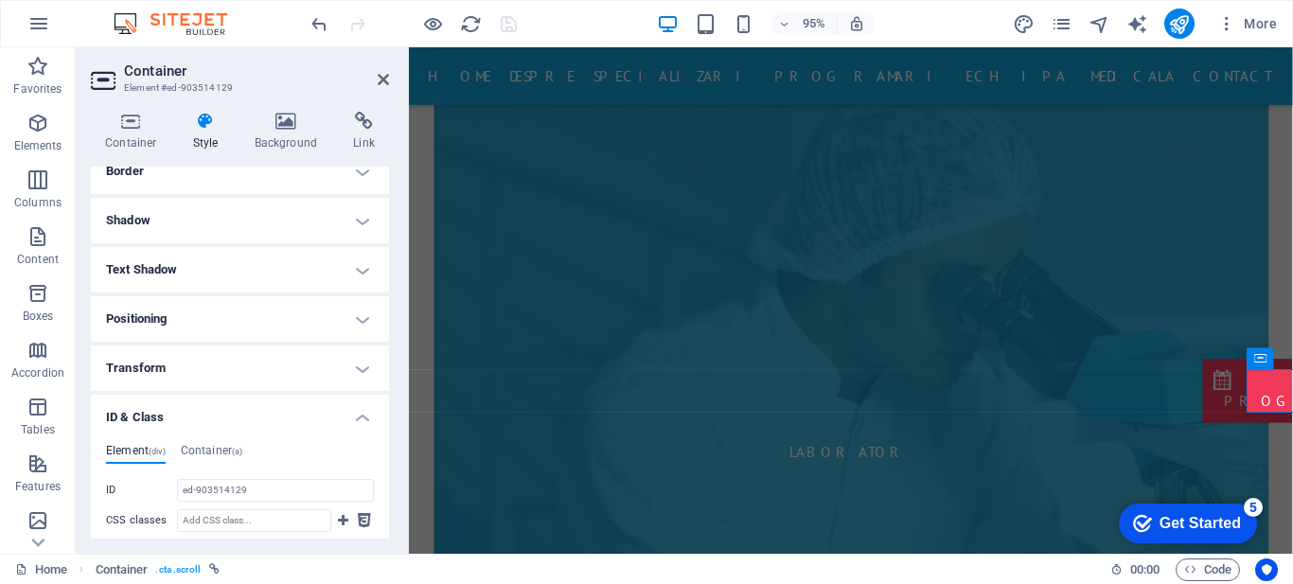
click at [353, 413] on h4 "ID & Class" at bounding box center [240, 412] width 298 height 34
click at [365, 366] on h4 "Transform" at bounding box center [240, 368] width 298 height 45
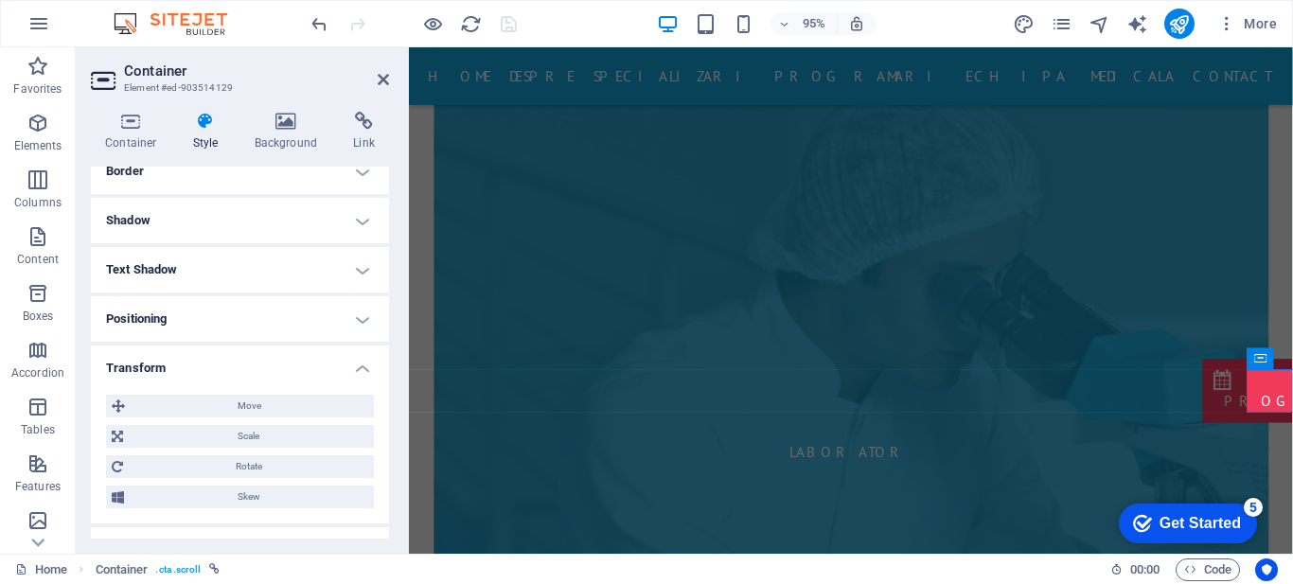
click at [365, 366] on h4 "Transform" at bounding box center [240, 363] width 298 height 34
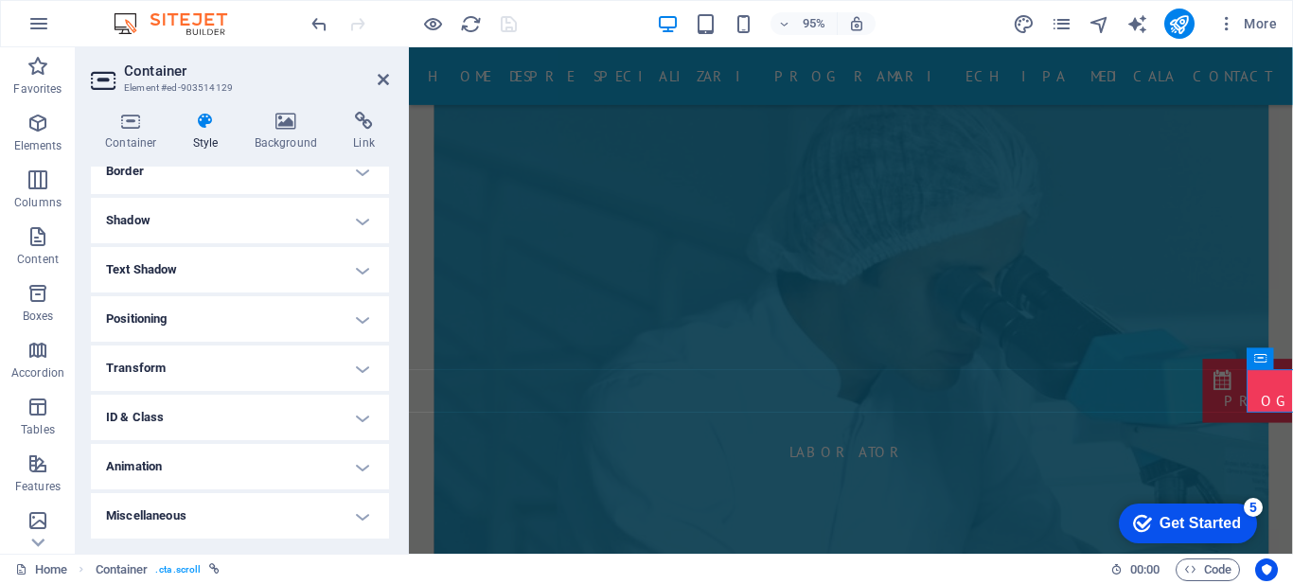
click at [363, 326] on h4 "Positioning" at bounding box center [240, 318] width 298 height 45
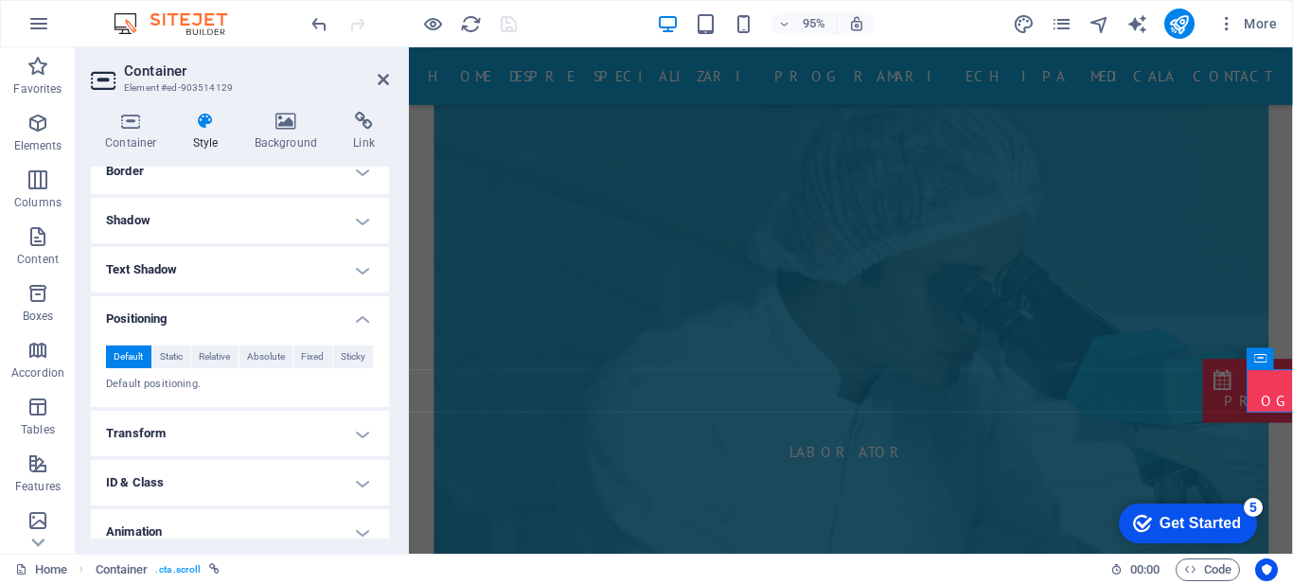
click at [363, 326] on h4 "Positioning" at bounding box center [240, 313] width 298 height 34
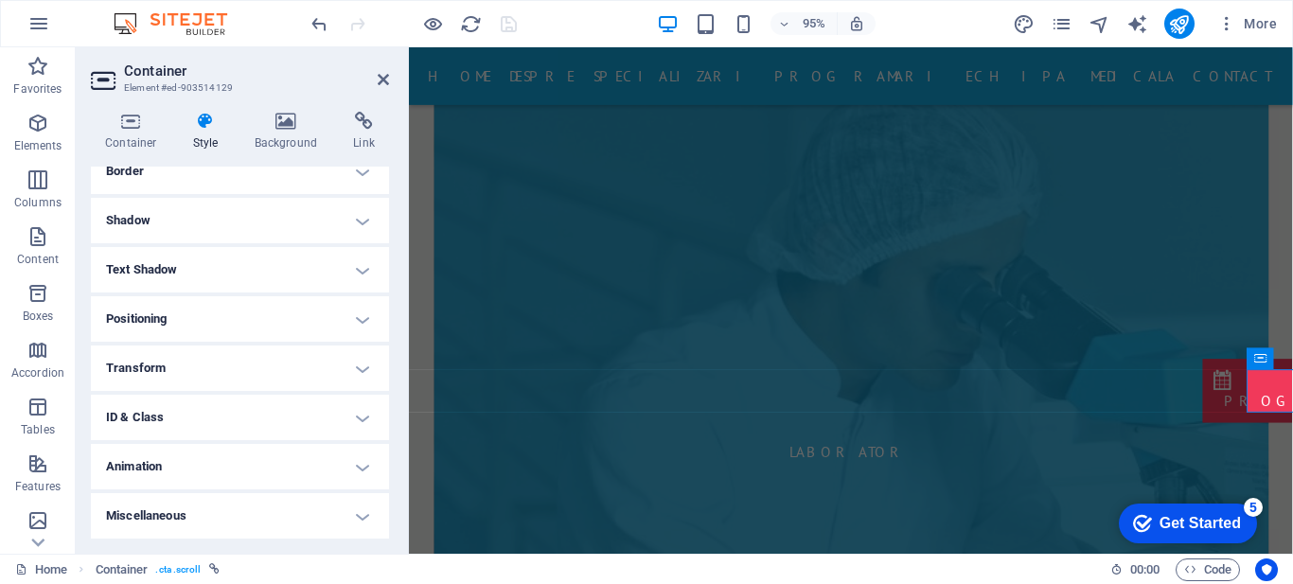
click at [356, 269] on h4 "Text Shadow" at bounding box center [240, 269] width 298 height 45
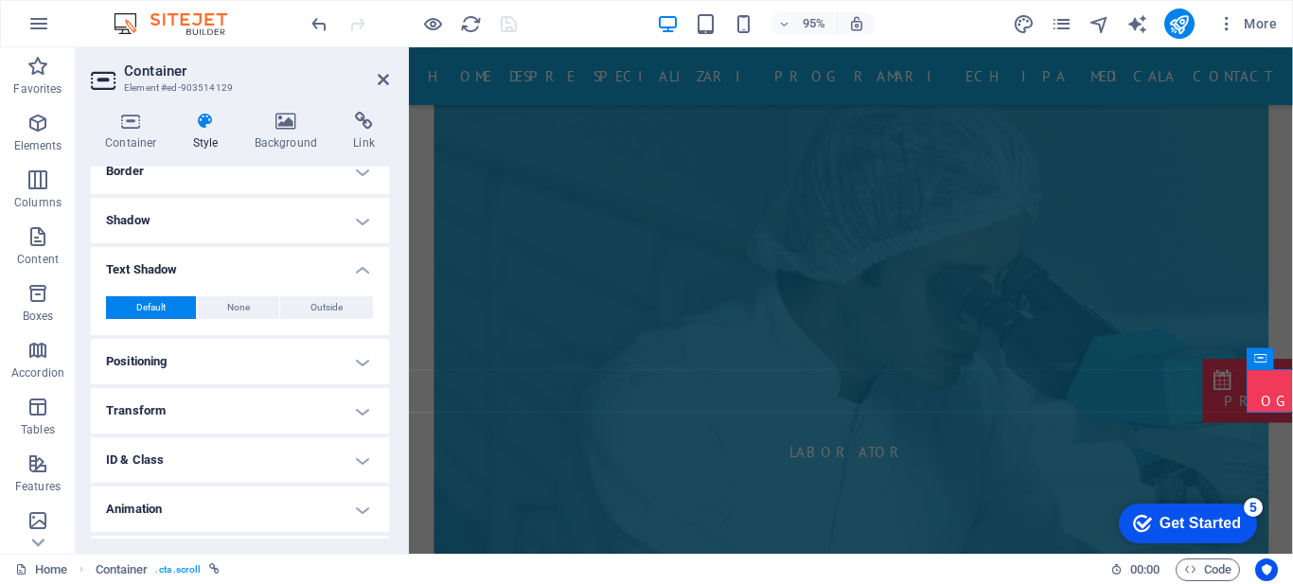
click at [356, 269] on h4 "Text Shadow" at bounding box center [240, 264] width 298 height 34
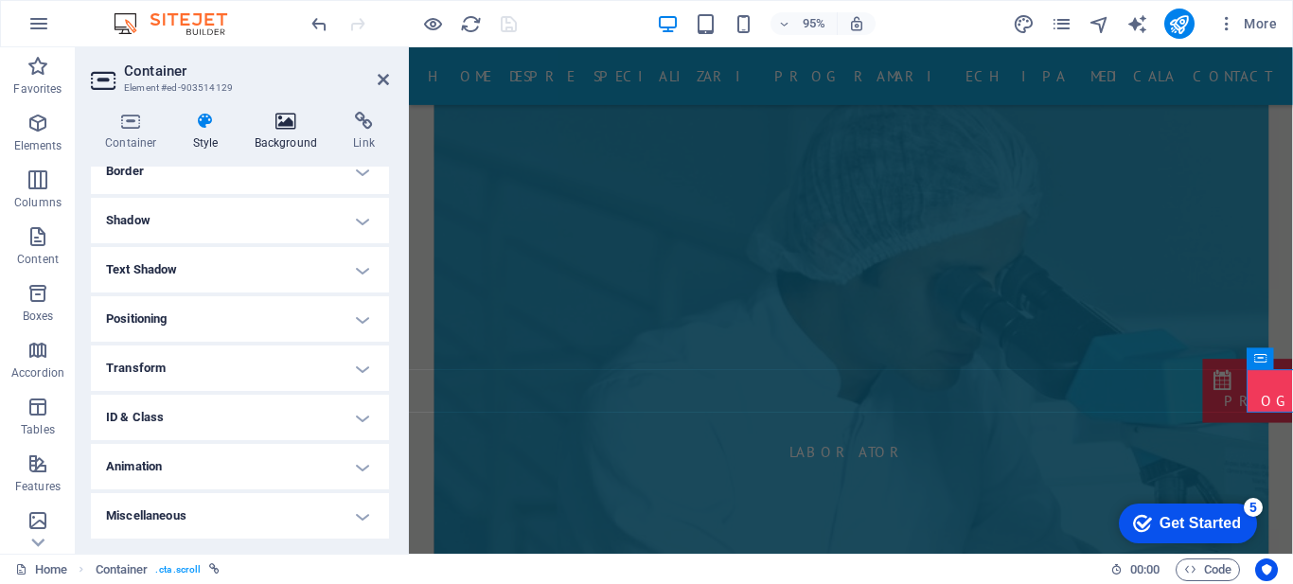
click at [297, 118] on icon at bounding box center [287, 121] width 92 height 19
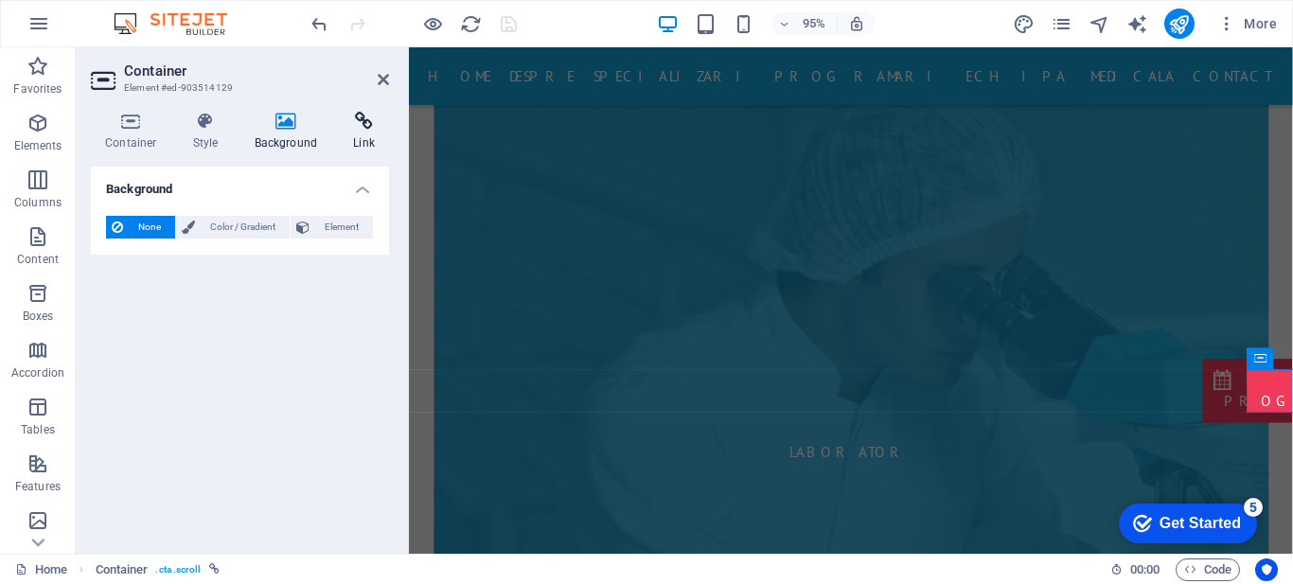
click at [349, 117] on icon at bounding box center [364, 121] width 50 height 19
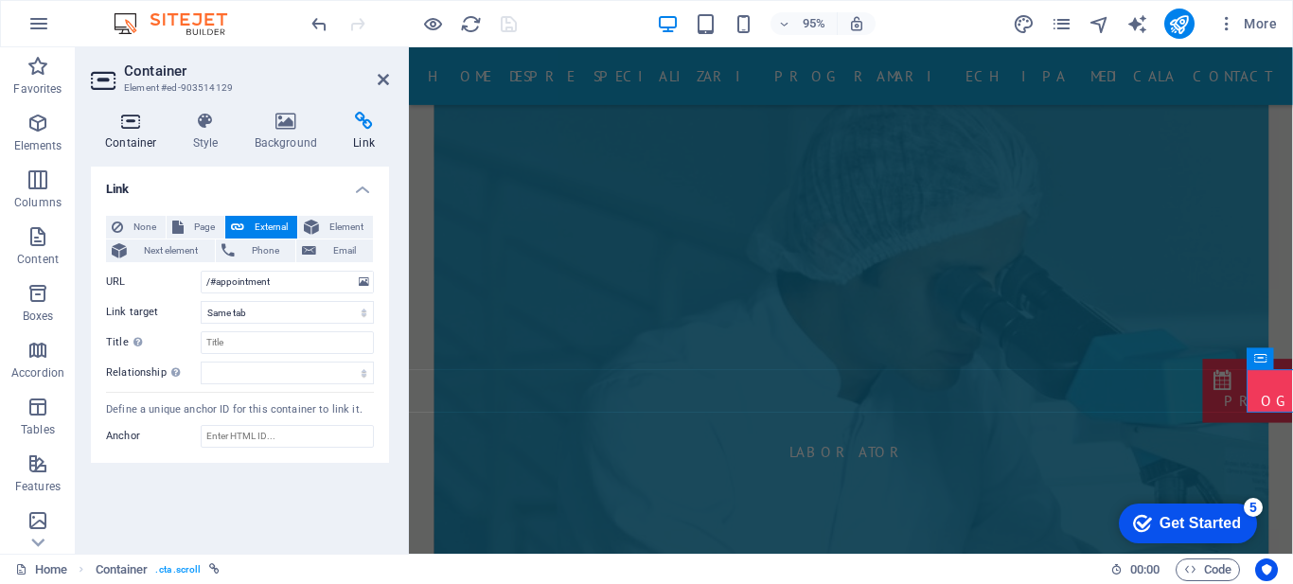
click at [123, 126] on icon at bounding box center [131, 121] width 80 height 19
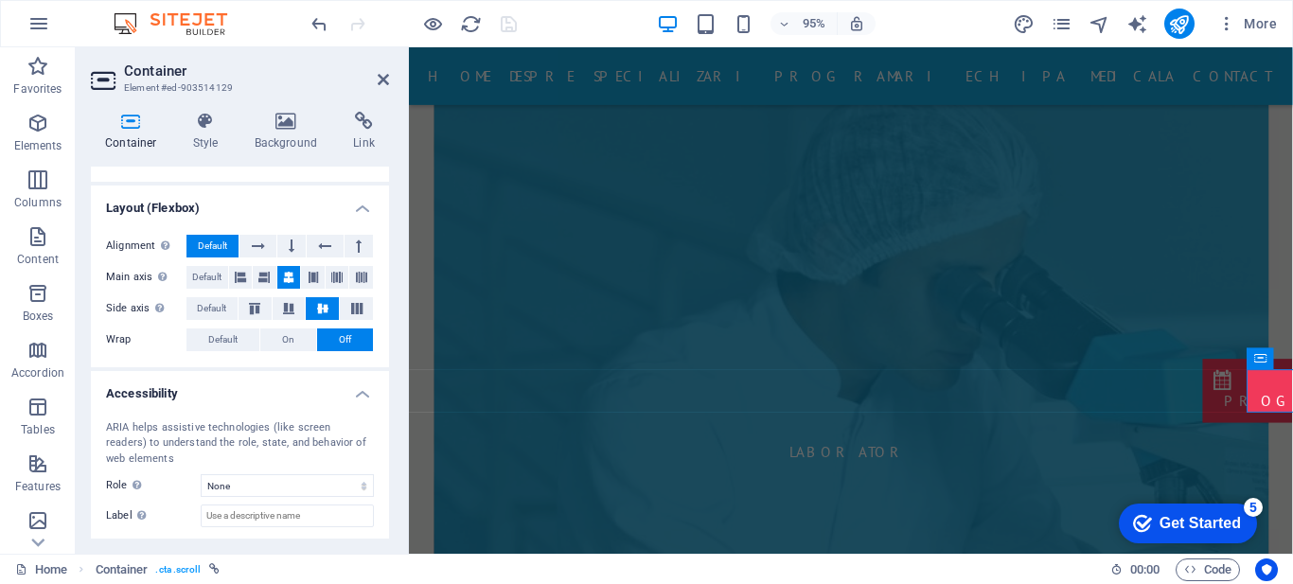
scroll to position [241, 0]
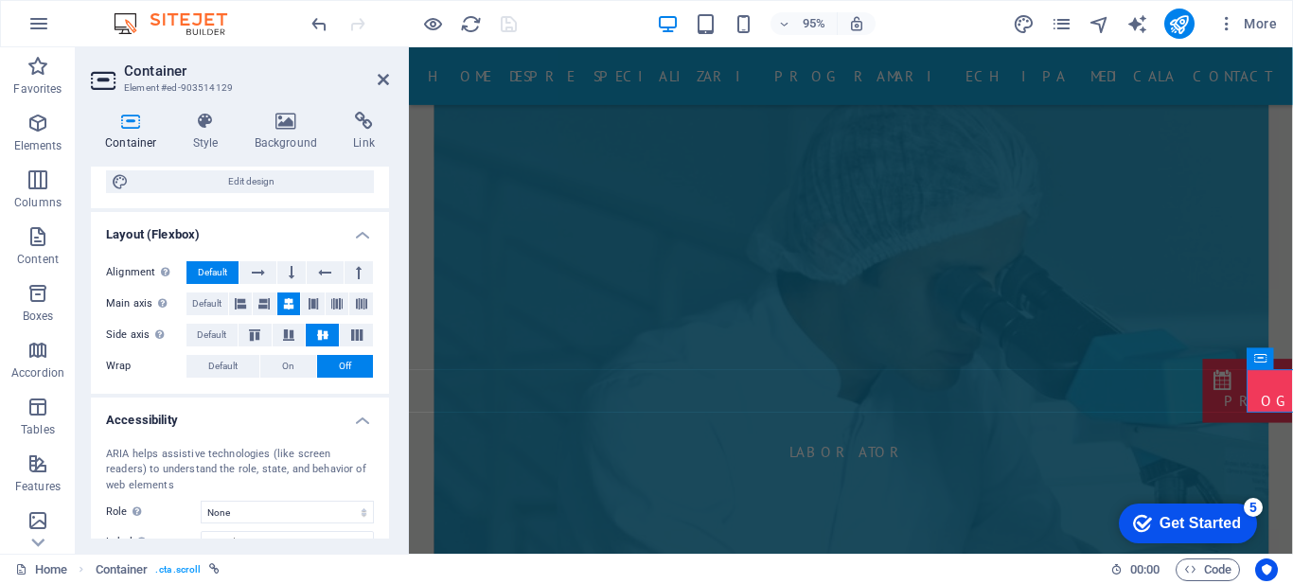
click at [134, 129] on icon at bounding box center [131, 121] width 80 height 19
click at [208, 126] on icon at bounding box center [206, 121] width 54 height 19
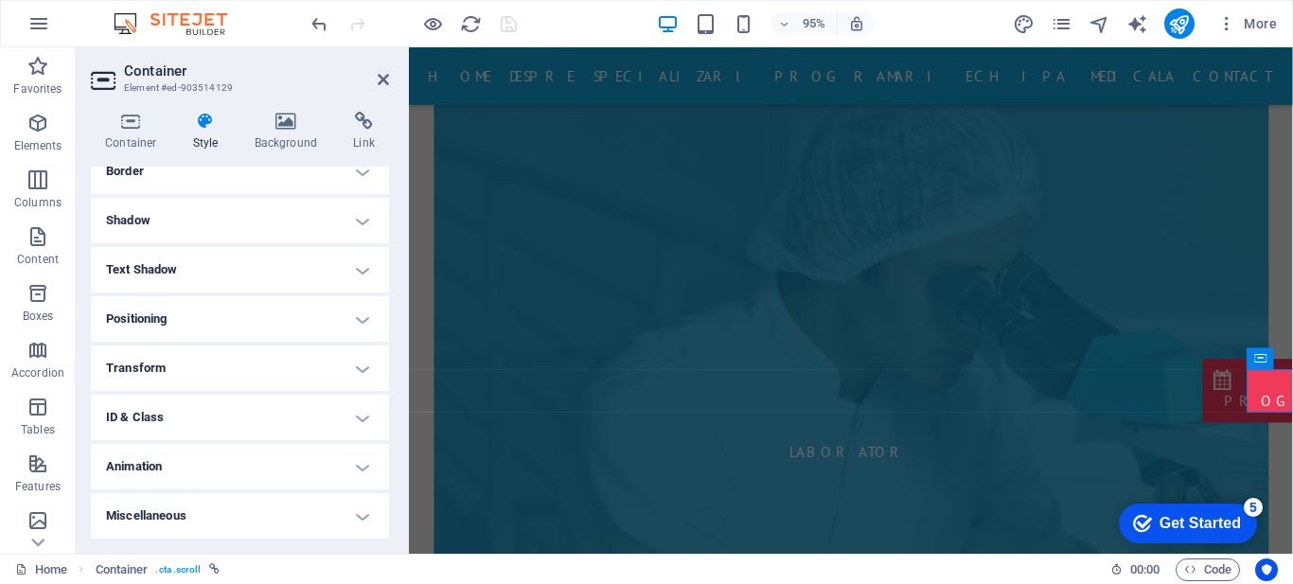
scroll to position [0, 0]
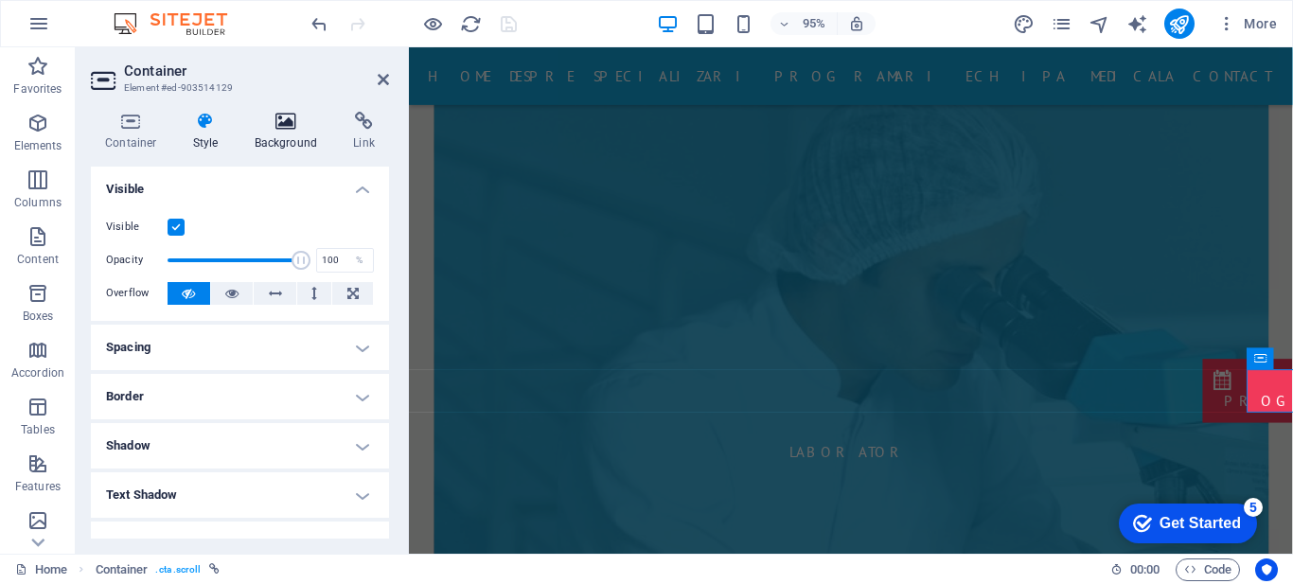
click at [280, 117] on icon at bounding box center [287, 121] width 92 height 19
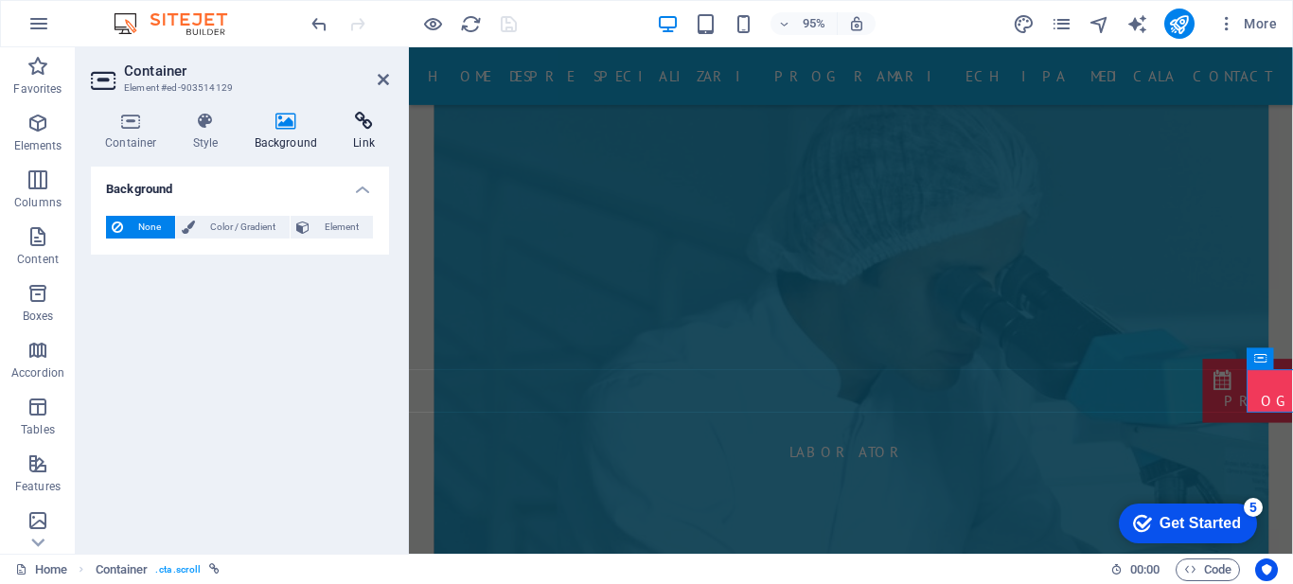
click at [356, 122] on icon at bounding box center [364, 121] width 50 height 19
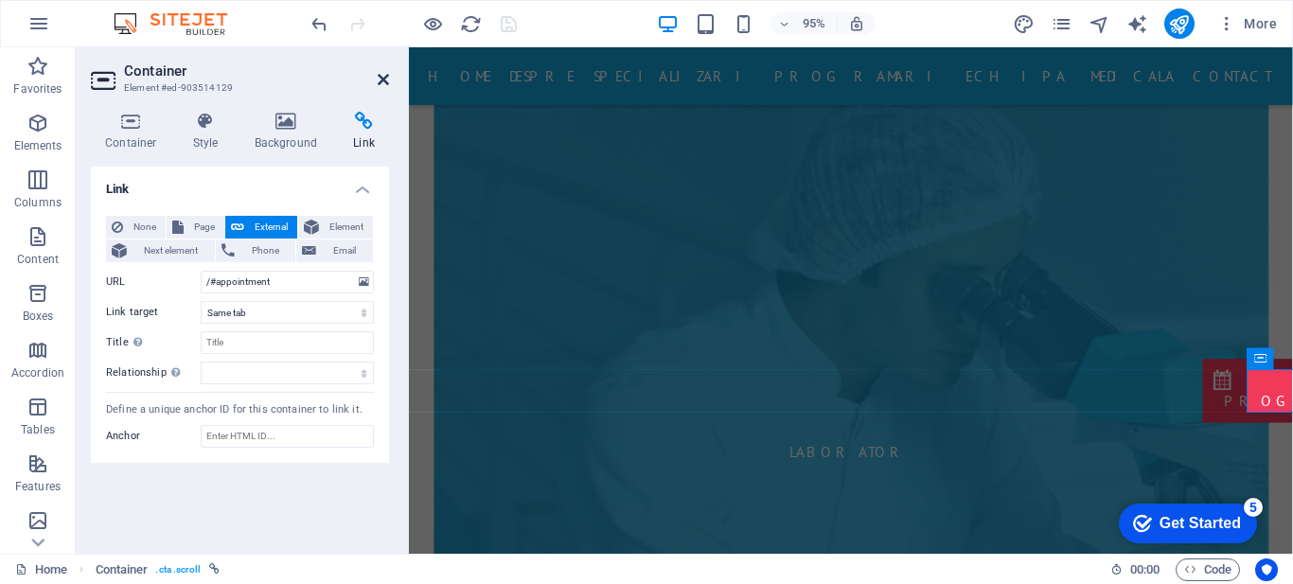
click at [383, 81] on icon at bounding box center [383, 79] width 11 height 15
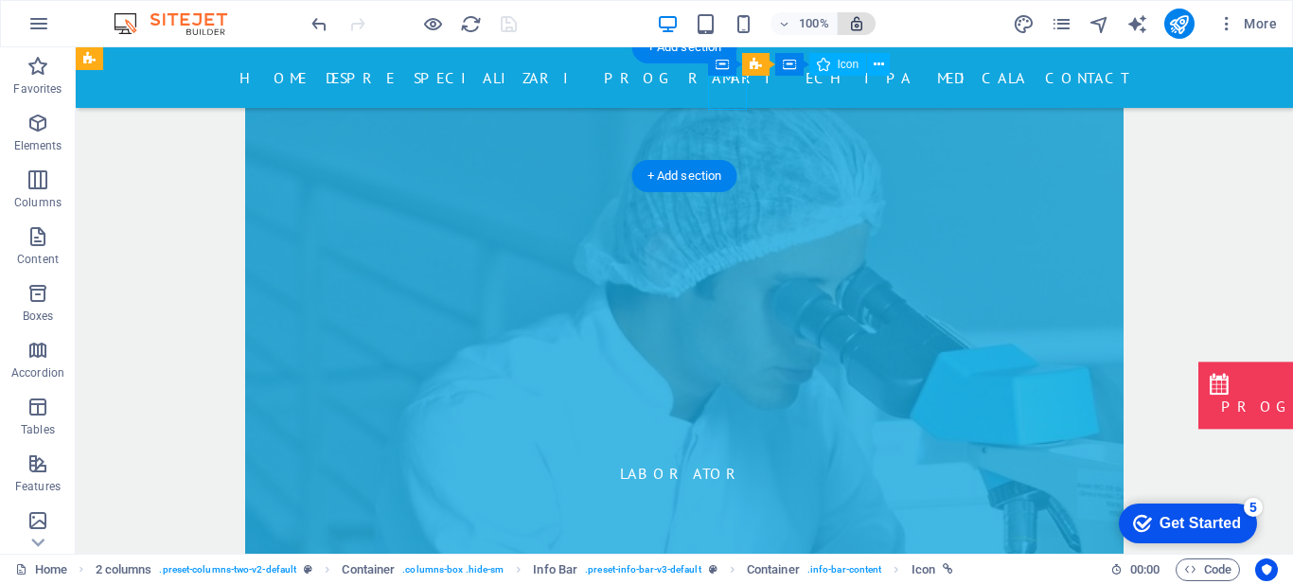
select select "xMinYMid"
select select "px"
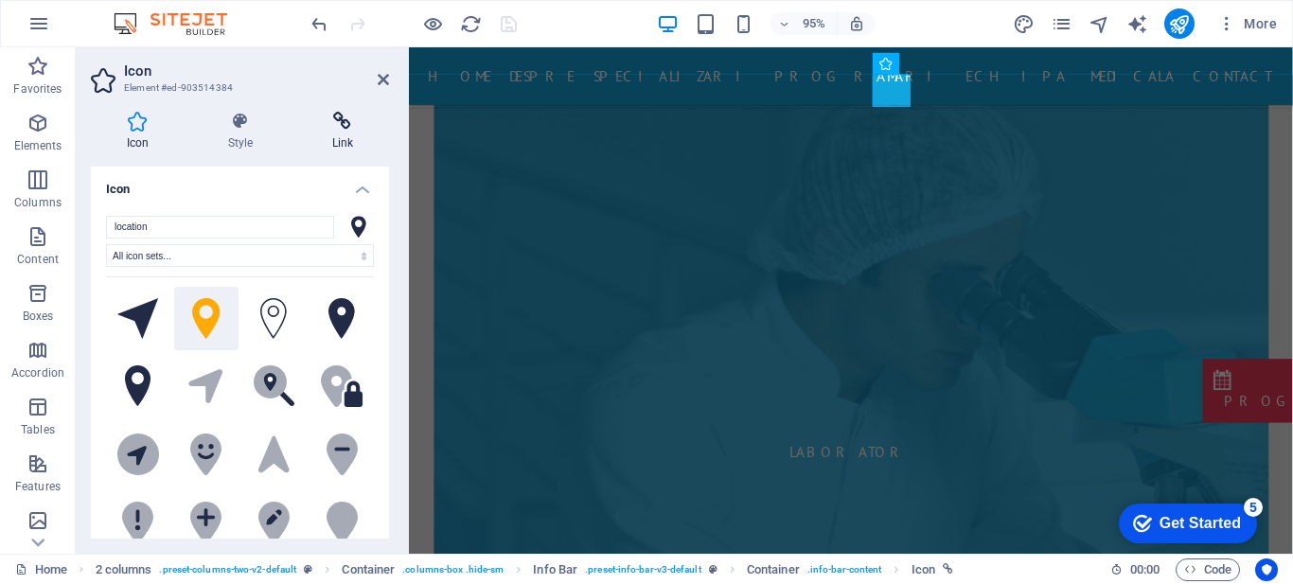
click at [339, 128] on icon at bounding box center [342, 121] width 93 height 19
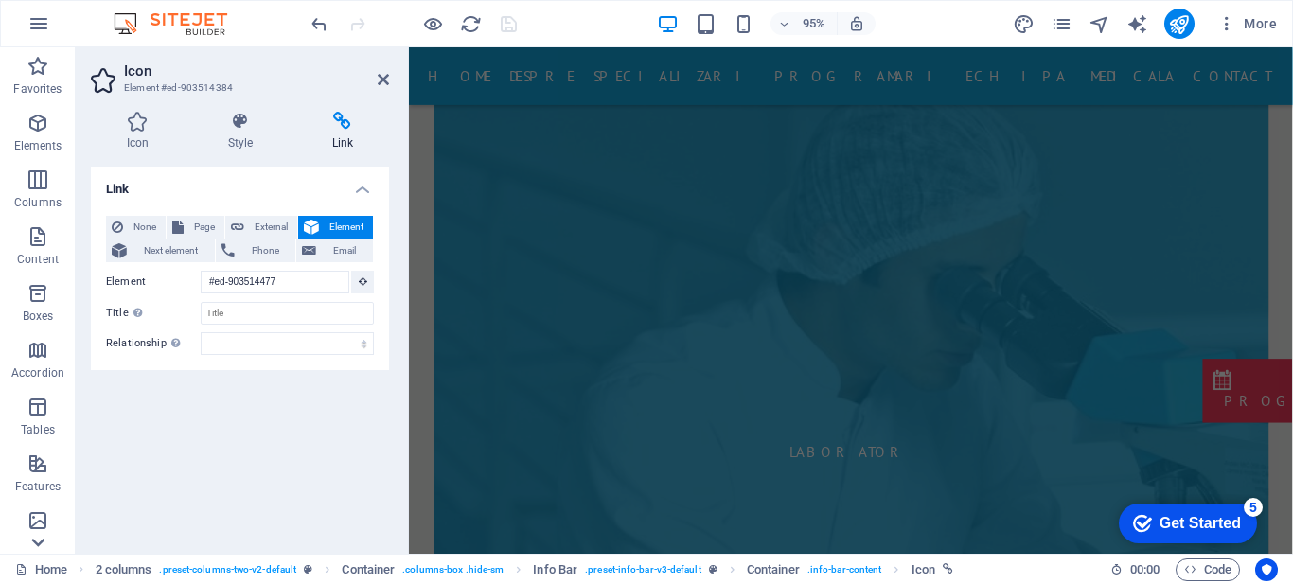
click at [34, 542] on icon at bounding box center [37, 543] width 13 height 9
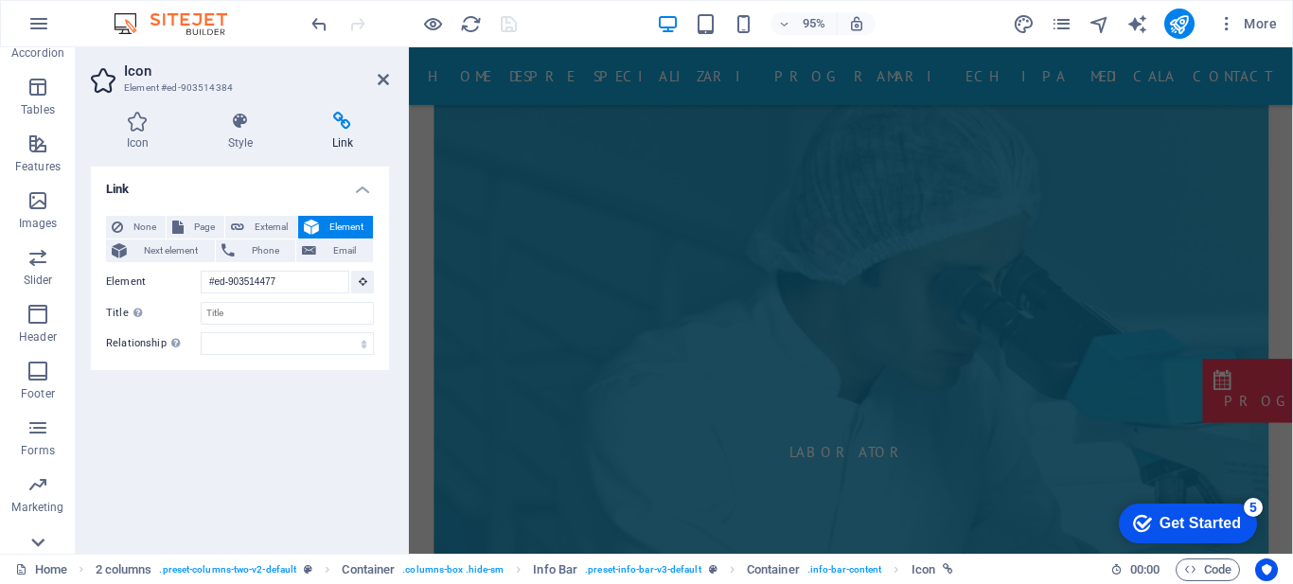
scroll to position [346, 0]
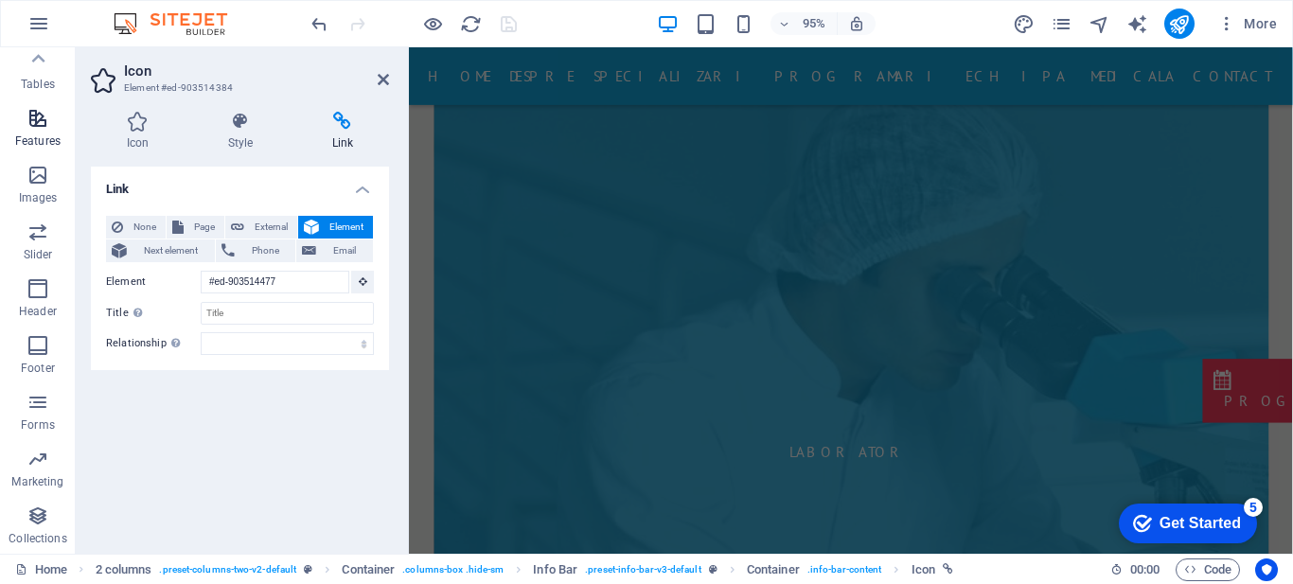
click at [35, 111] on icon "button" at bounding box center [38, 118] width 23 height 23
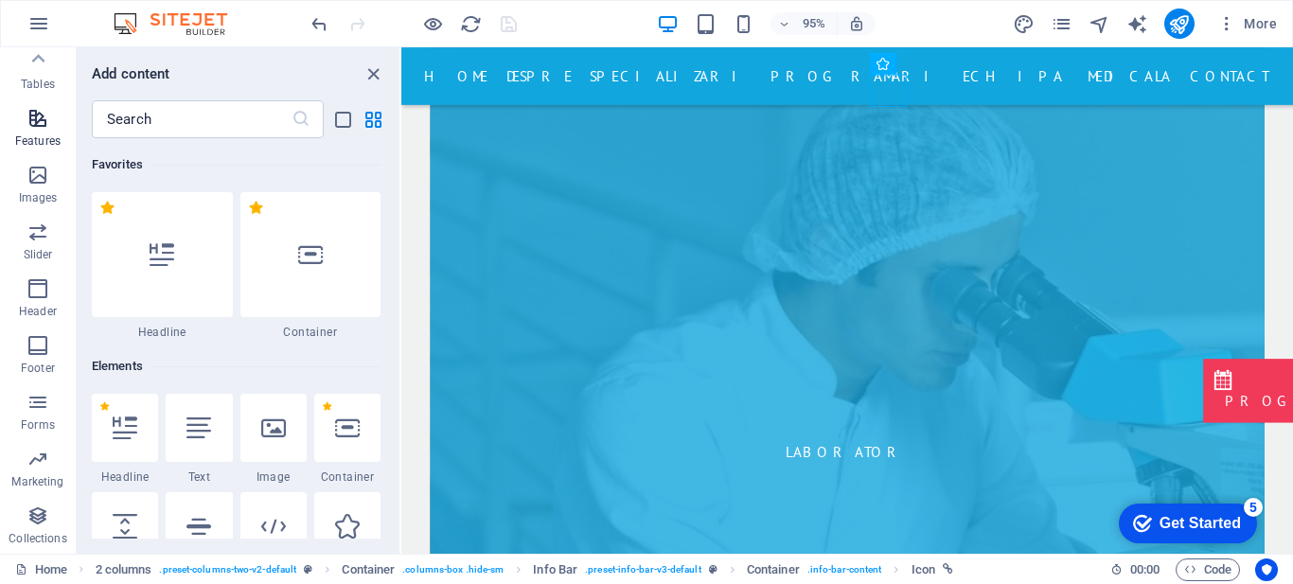
click at [35, 126] on icon "button" at bounding box center [38, 118] width 23 height 23
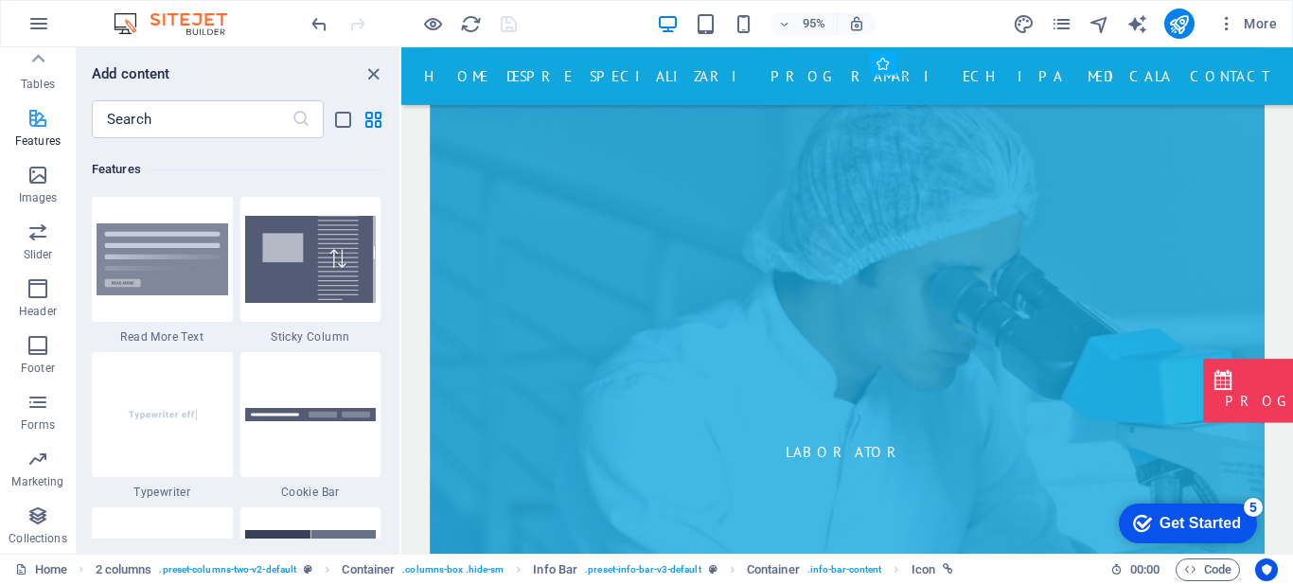
scroll to position [7381, 0]
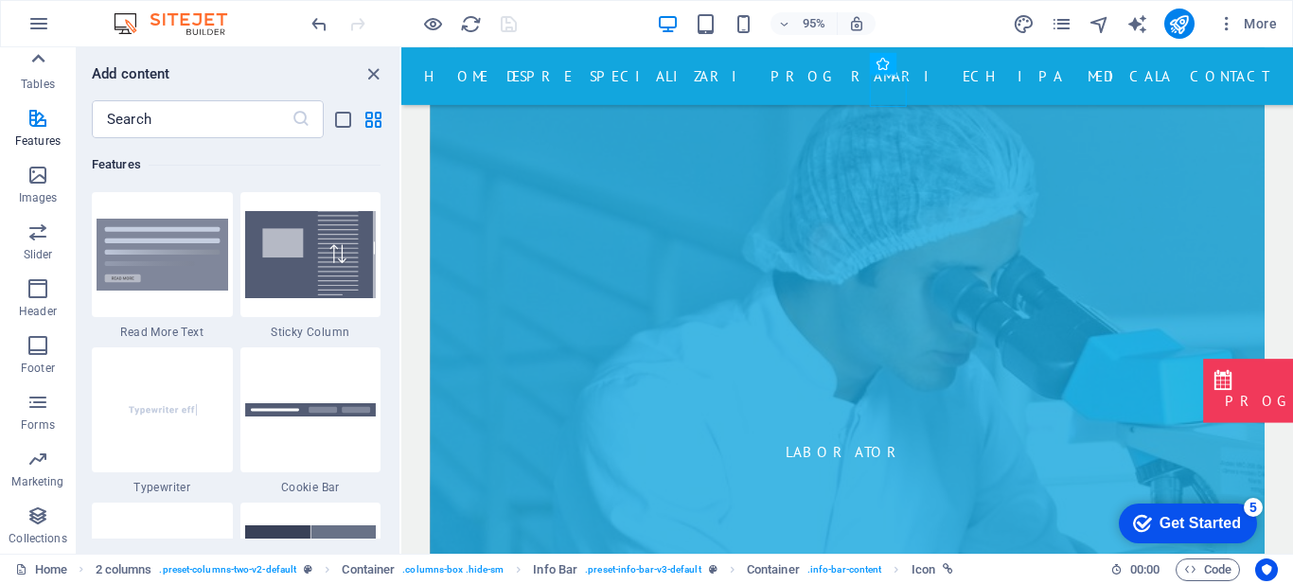
click at [38, 59] on icon at bounding box center [38, 58] width 27 height 27
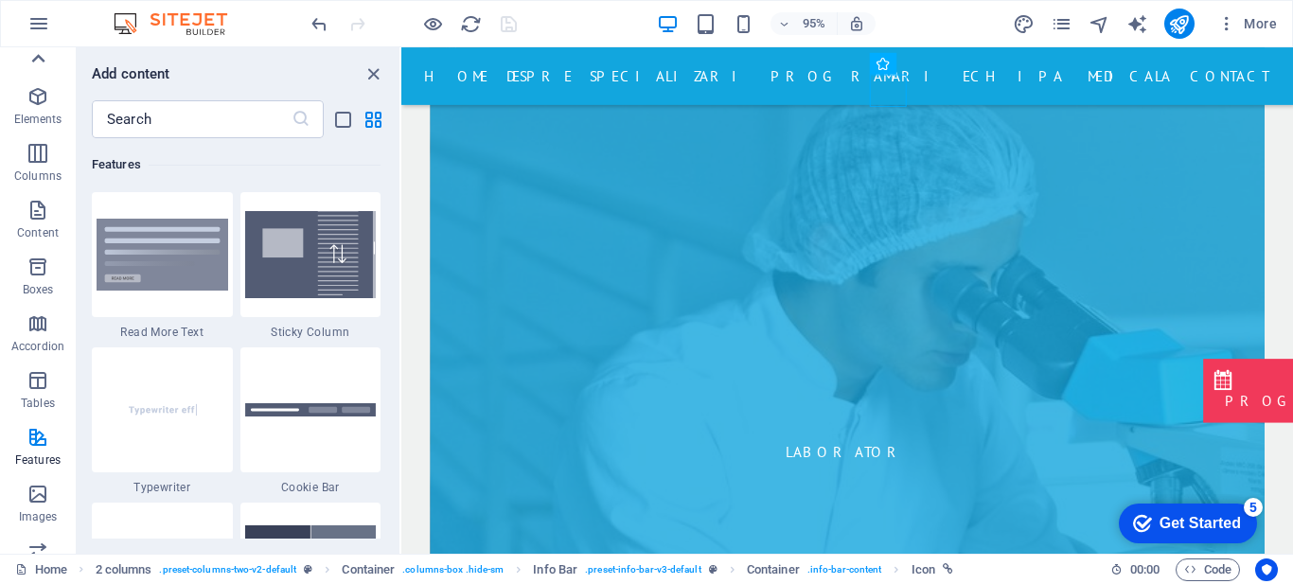
scroll to position [0, 0]
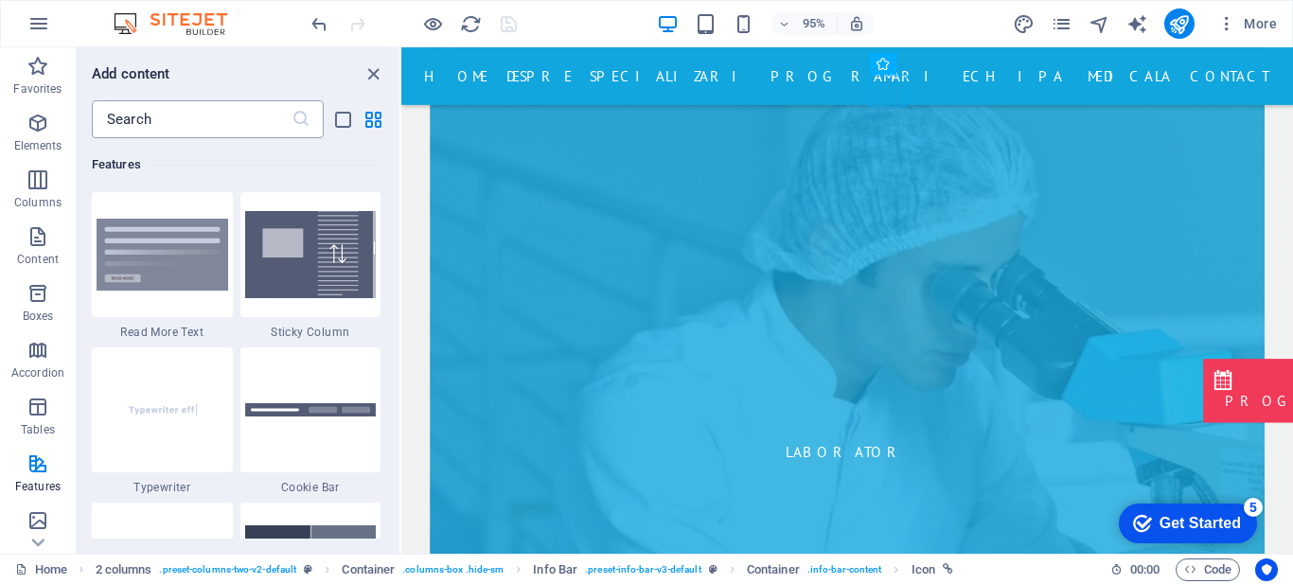
click at [154, 122] on input "text" at bounding box center [192, 119] width 200 height 38
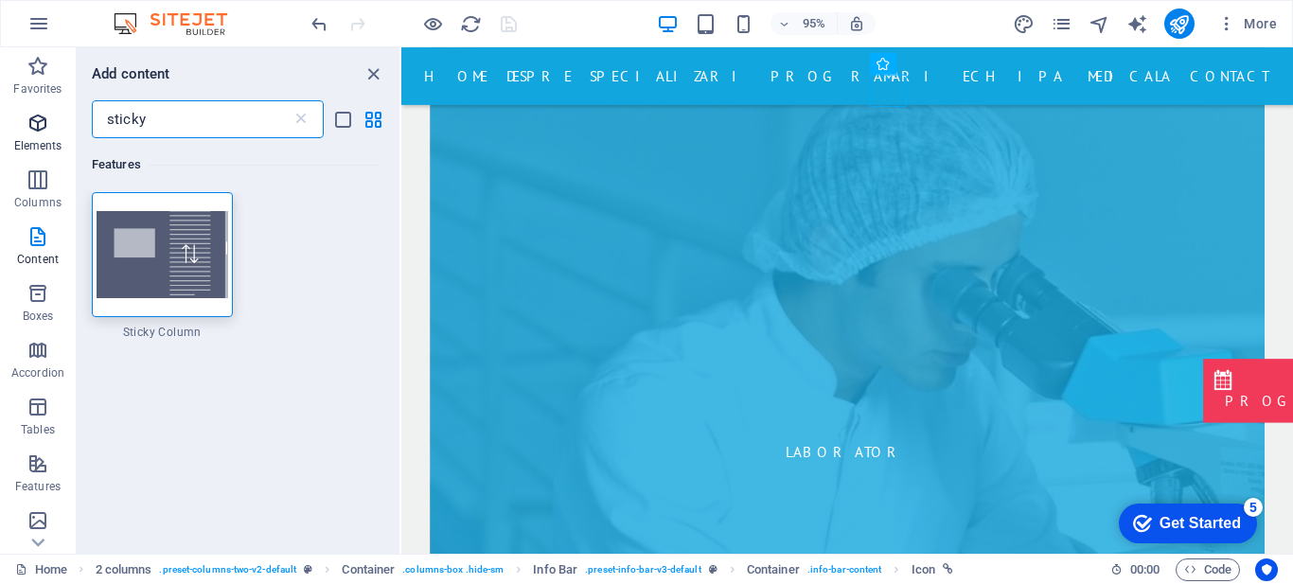
type input "sticky"
click at [46, 116] on icon "button" at bounding box center [38, 123] width 23 height 23
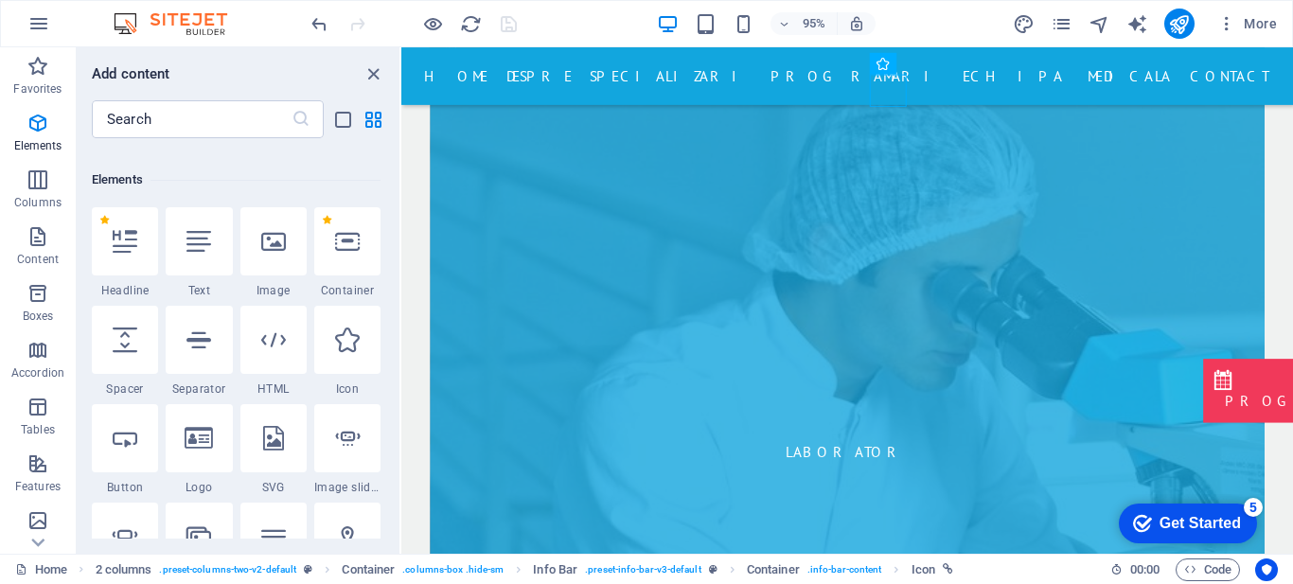
scroll to position [202, 0]
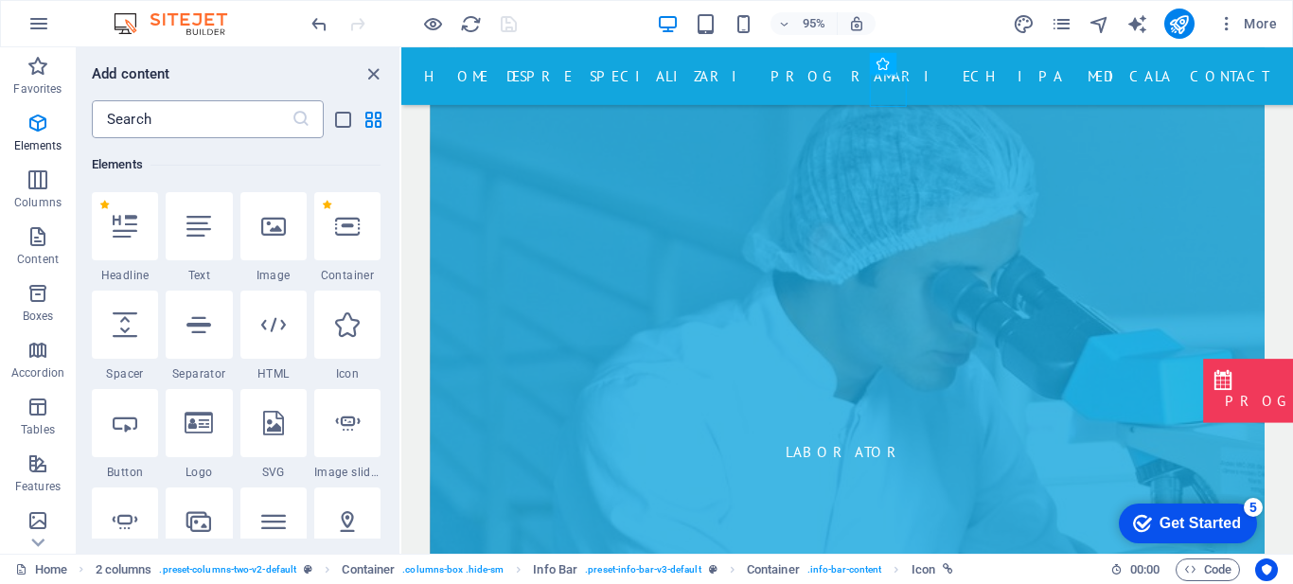
click at [250, 115] on input "text" at bounding box center [192, 119] width 200 height 38
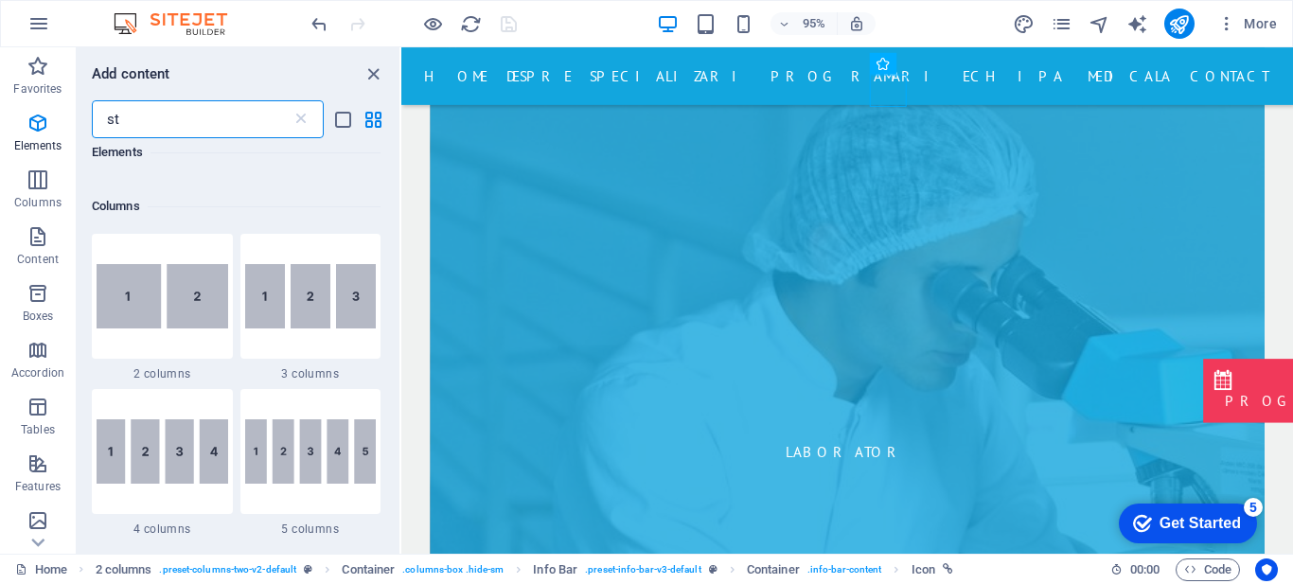
scroll to position [0, 0]
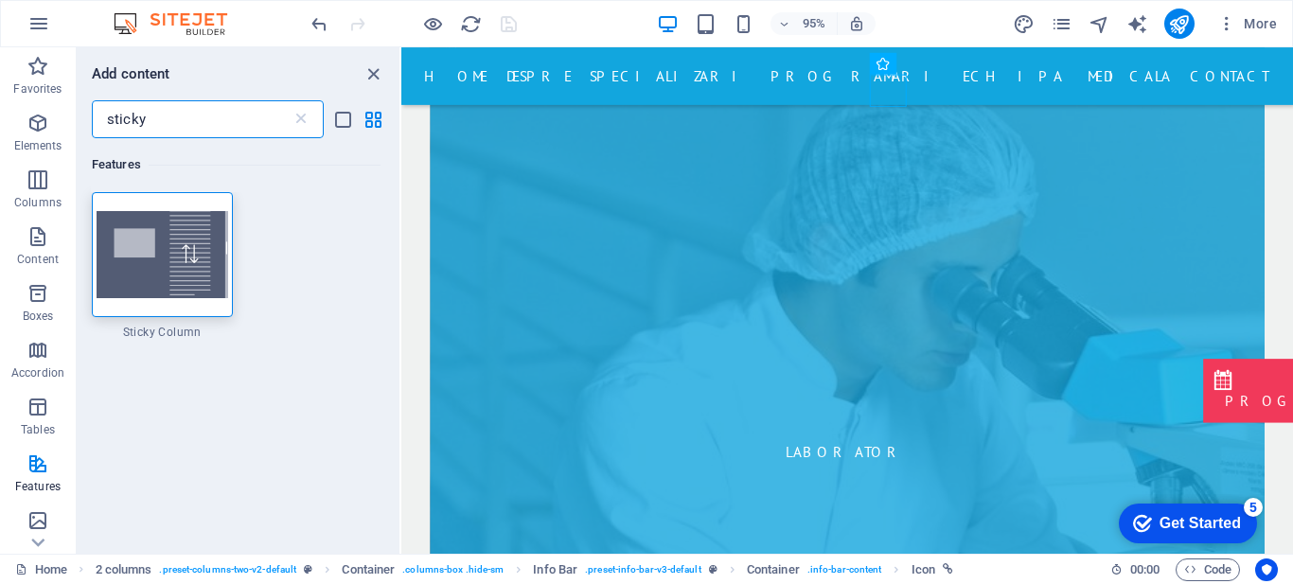
click at [162, 116] on input "sticky" at bounding box center [192, 119] width 200 height 38
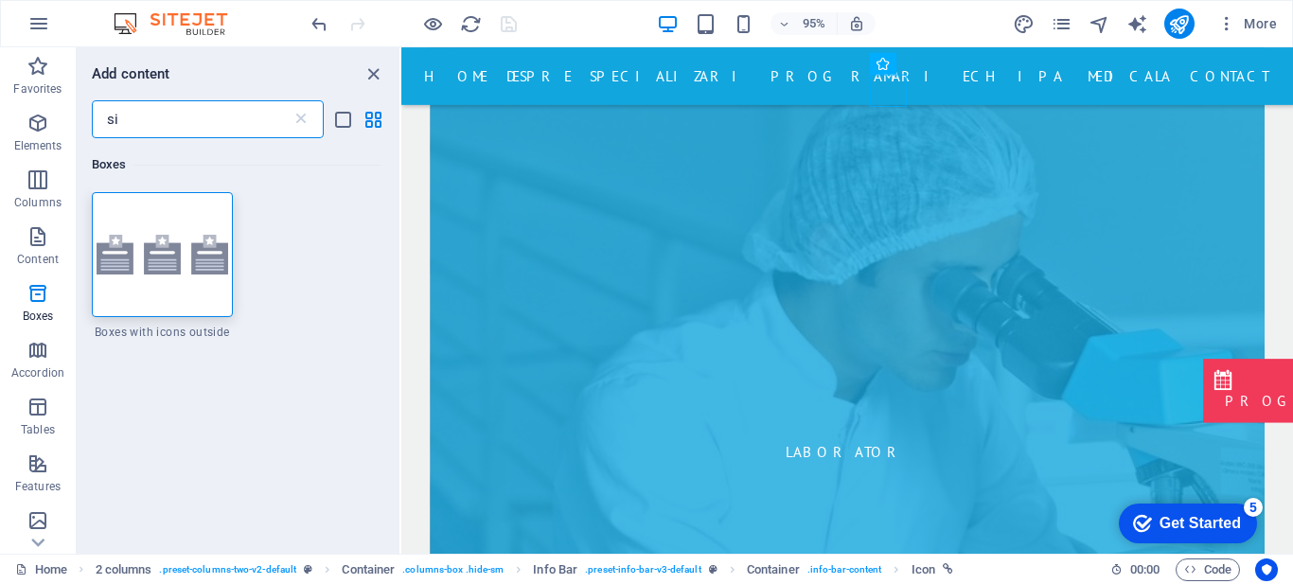
type input "s"
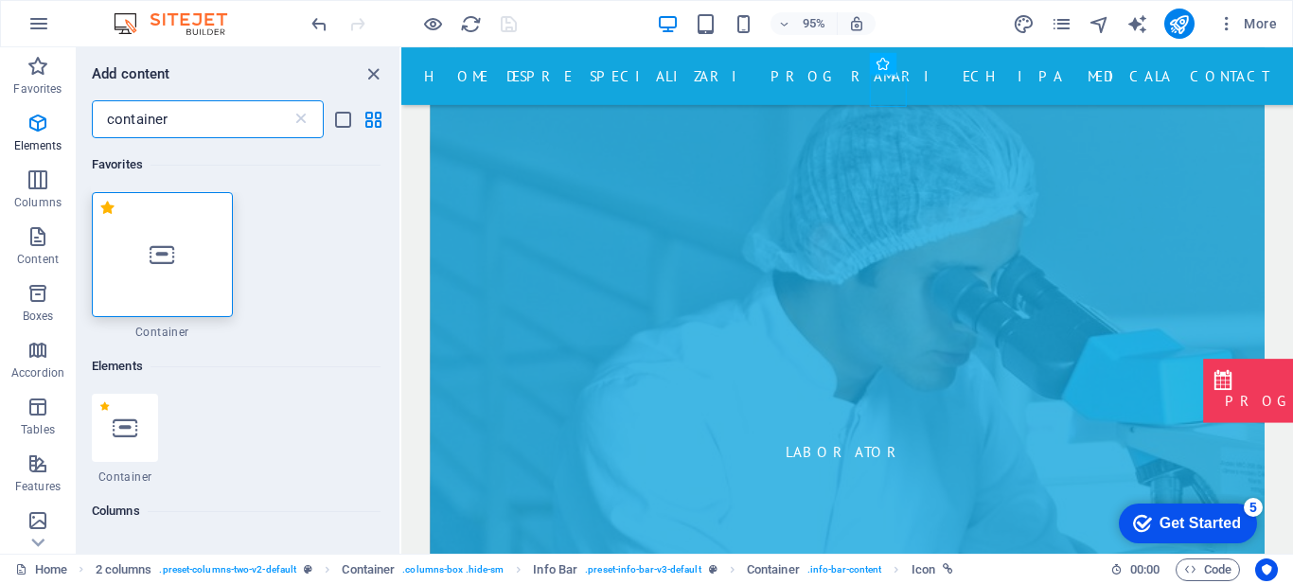
click at [179, 131] on input "container" at bounding box center [192, 119] width 200 height 38
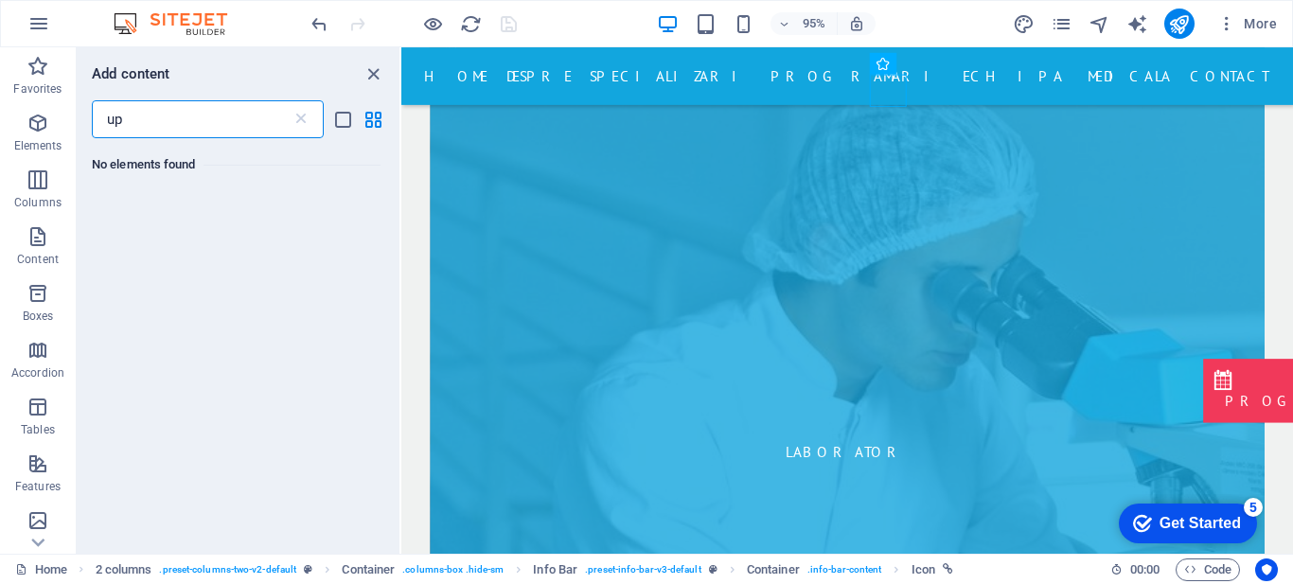
type input "u"
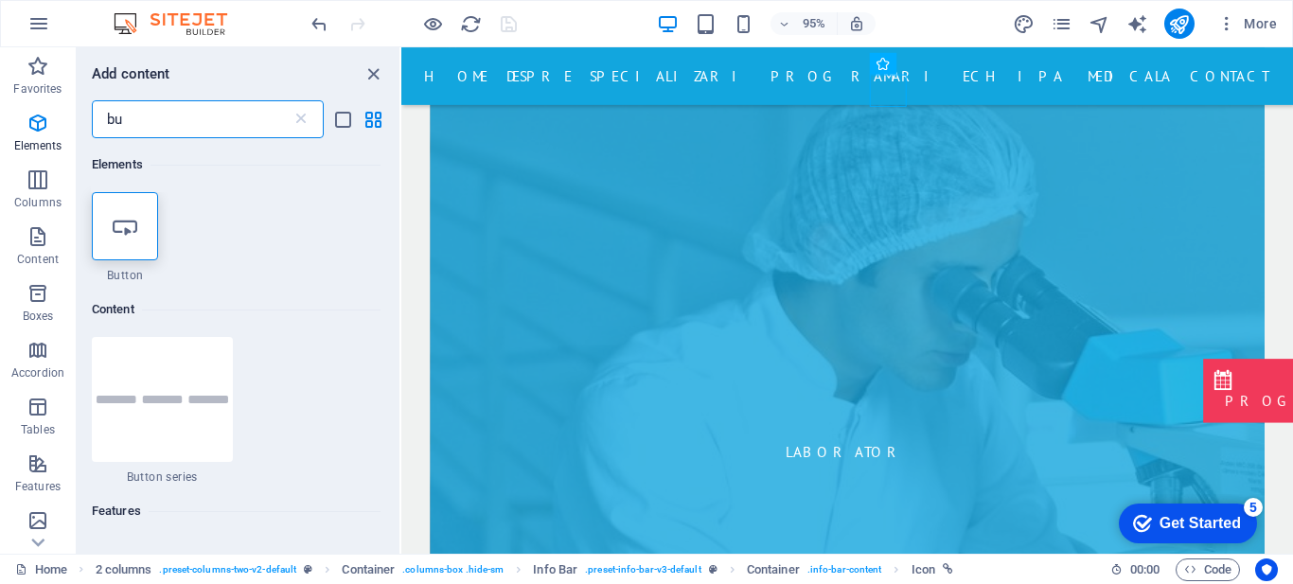
type input "b"
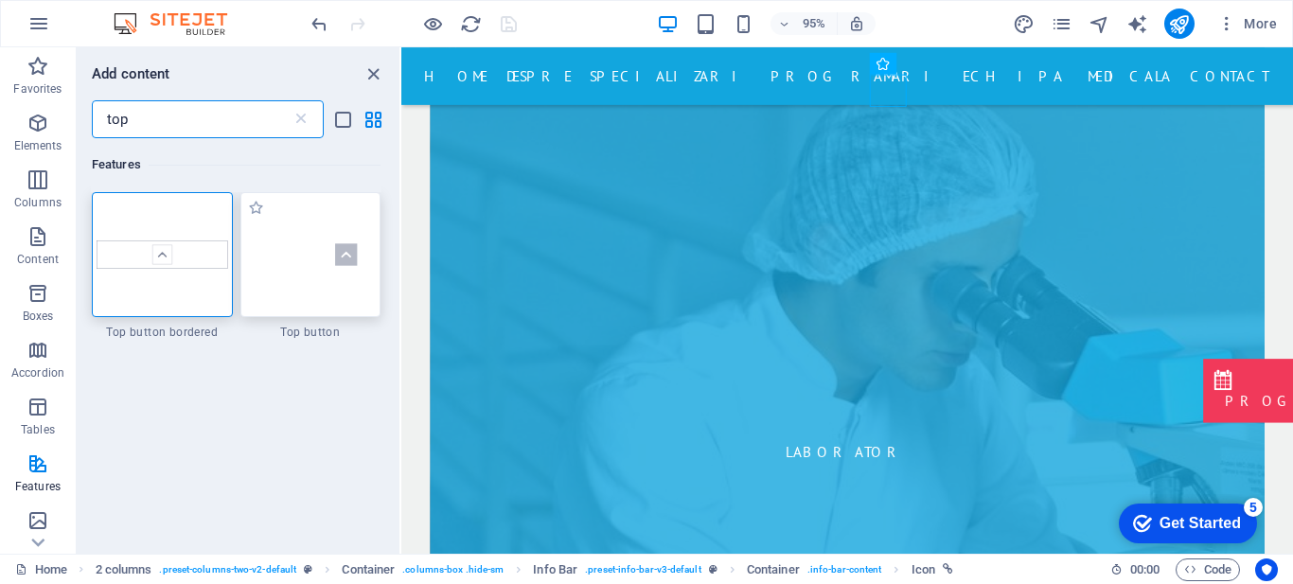
type input "top"
click at [330, 274] on img at bounding box center [311, 254] width 132 height 87
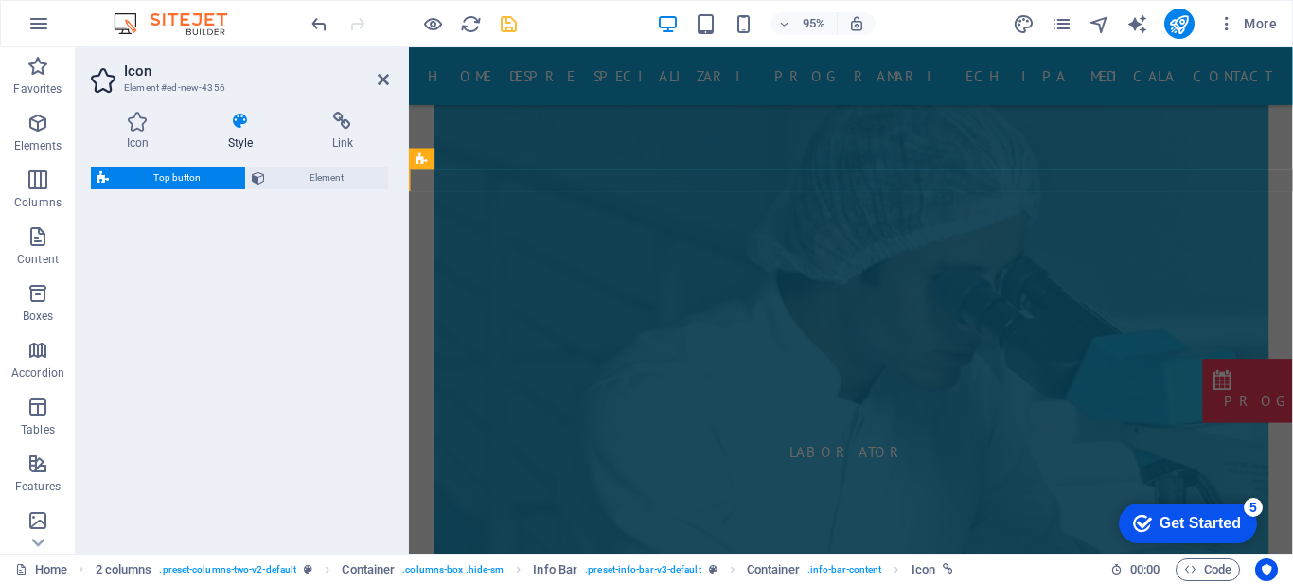
select select "rem"
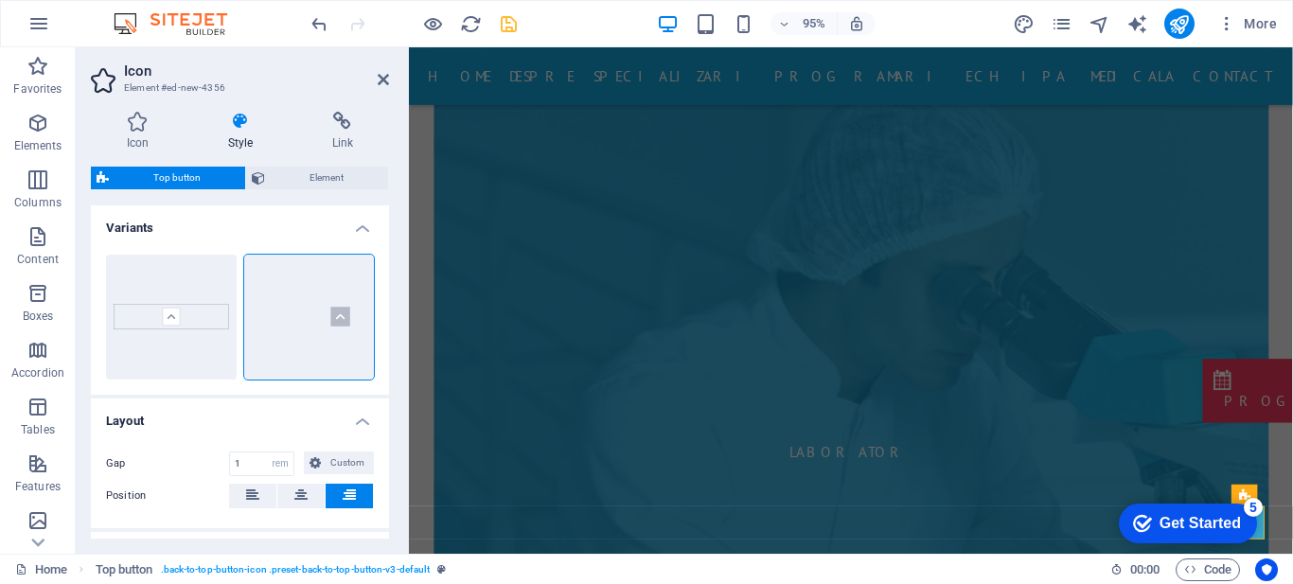
click at [1252, 505] on div "5" at bounding box center [1253, 507] width 19 height 19
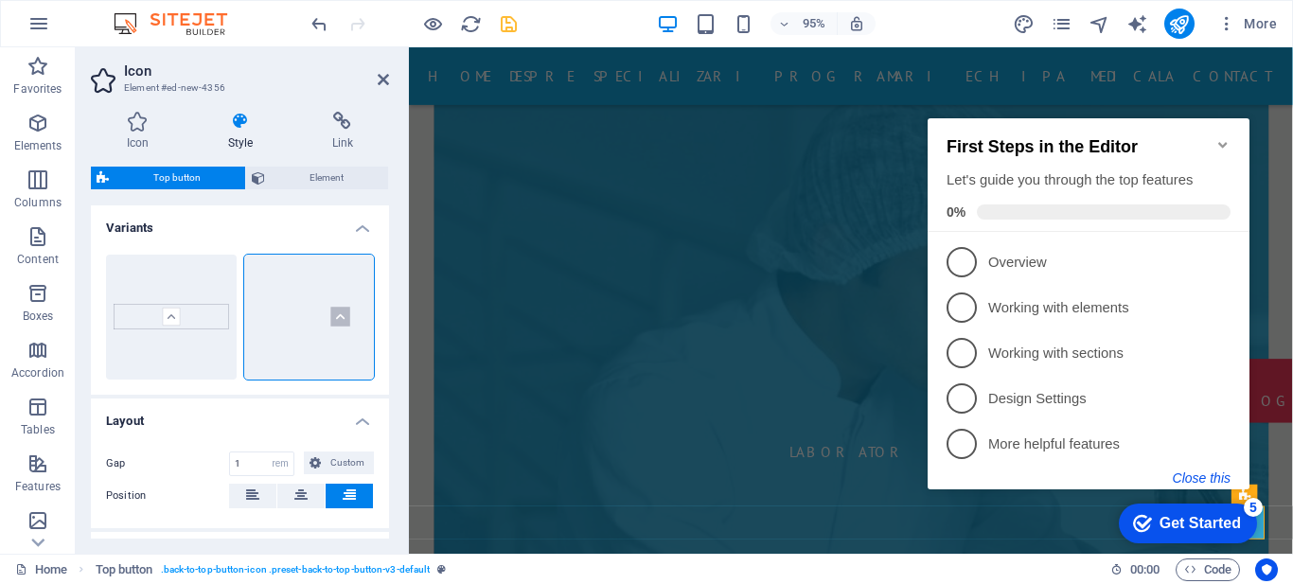
click at [1185, 472] on button "Close this" at bounding box center [1202, 478] width 58 height 15
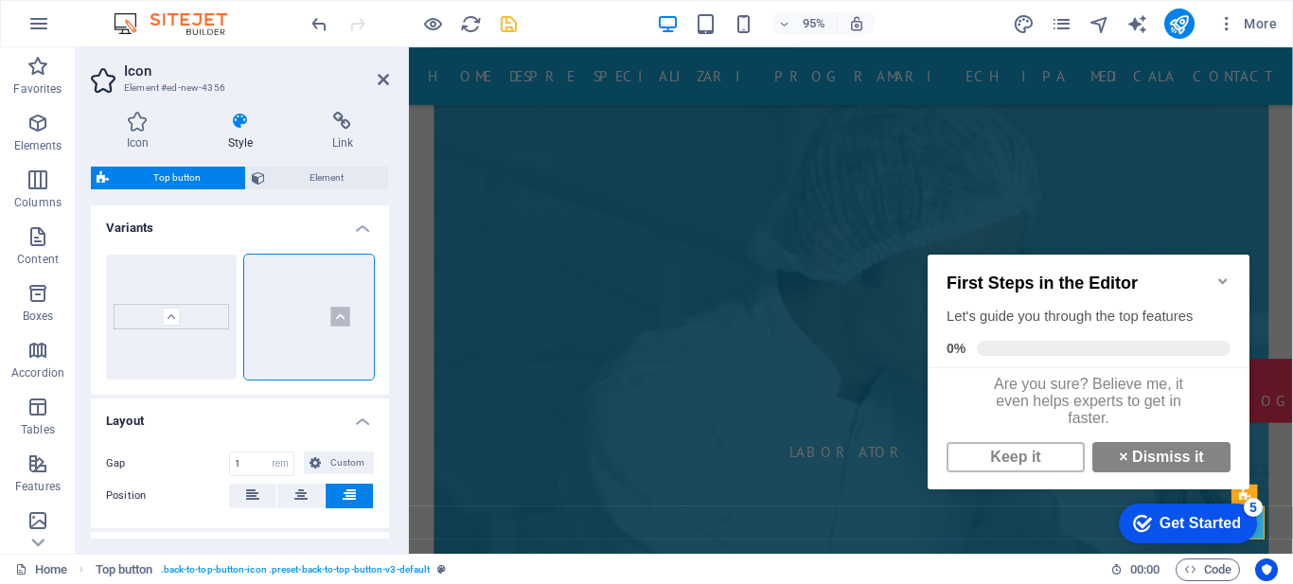
click at [1185, 472] on link "× Dismiss it" at bounding box center [1162, 457] width 138 height 30
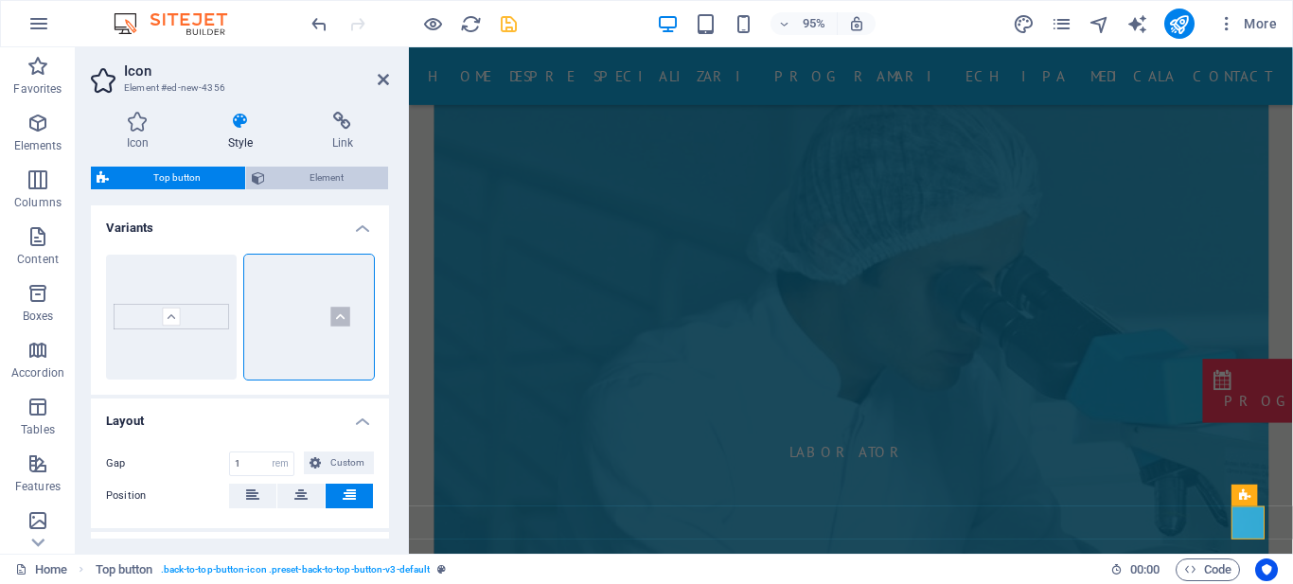
click at [268, 181] on button "Element" at bounding box center [317, 178] width 142 height 23
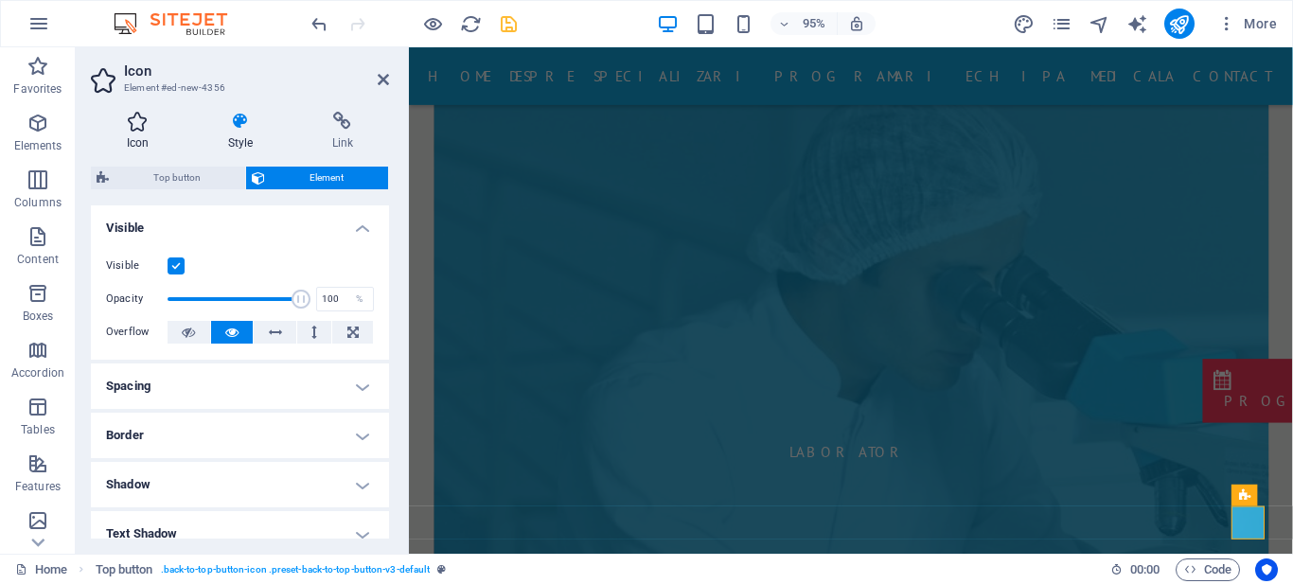
click at [127, 134] on h4 "Icon" at bounding box center [141, 132] width 101 height 40
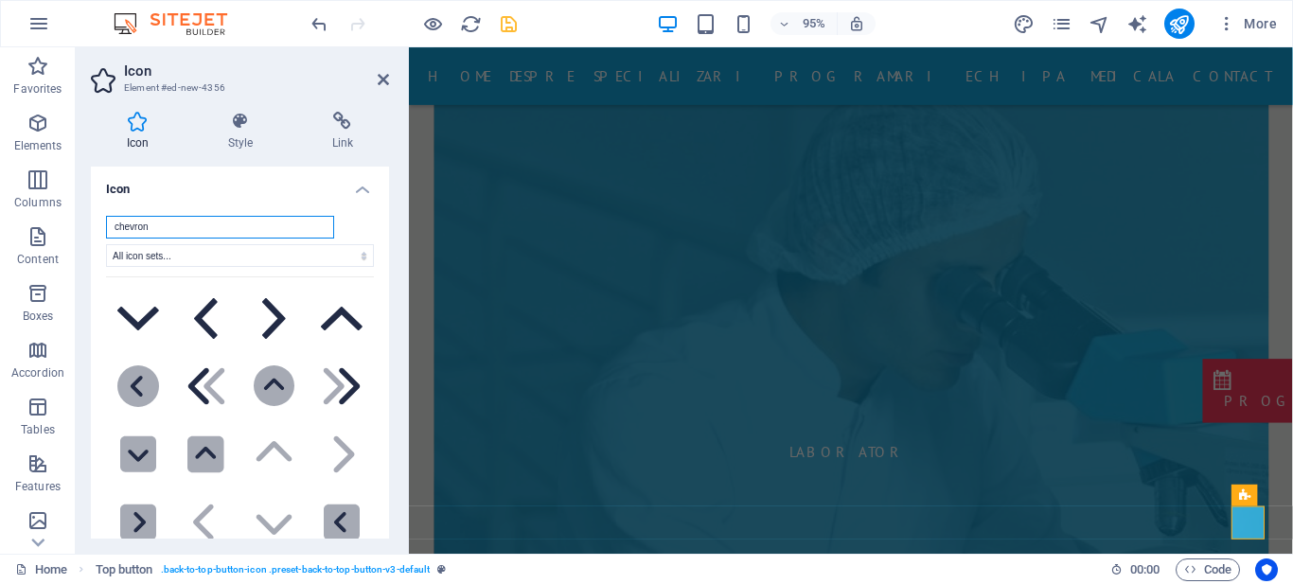
click at [226, 228] on input "chevron" at bounding box center [220, 227] width 228 height 23
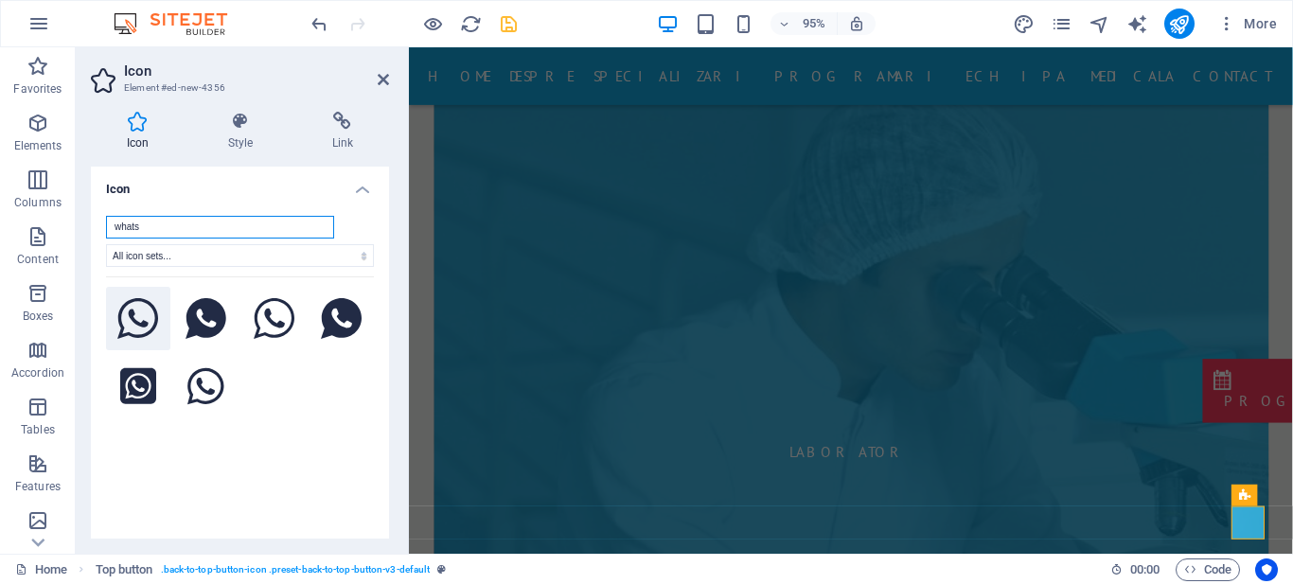
type input "whats"
click at [128, 311] on icon at bounding box center [138, 319] width 42 height 42
click at [394, 73] on aside "Icon Element #ed-new-4356 Icon Style Link Icon whats All icon sets... IcoFont I…" at bounding box center [242, 300] width 333 height 507
click at [383, 78] on icon at bounding box center [383, 79] width 11 height 15
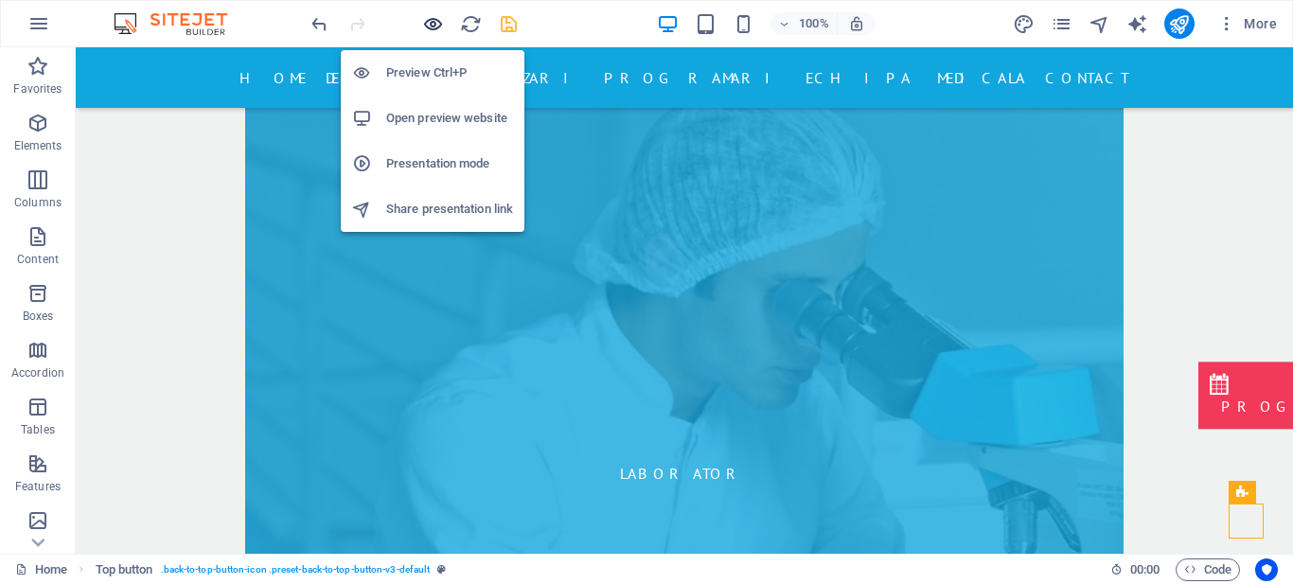
click at [432, 29] on icon "button" at bounding box center [433, 24] width 22 height 22
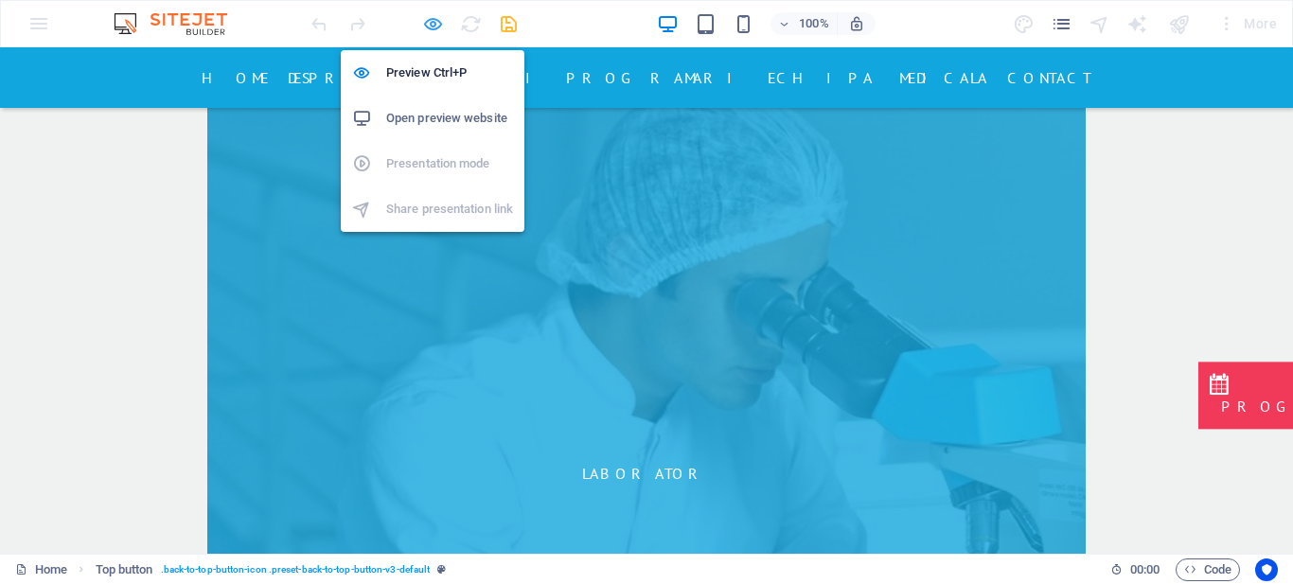
click at [436, 19] on icon "button" at bounding box center [433, 24] width 22 height 22
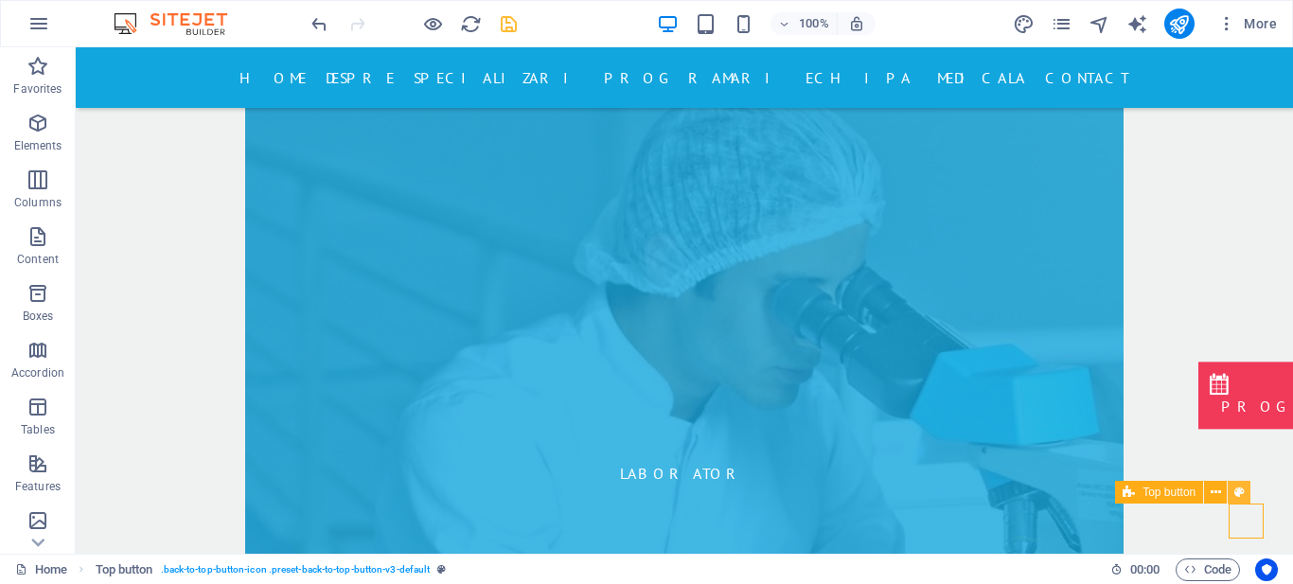
select select "xMidYMid"
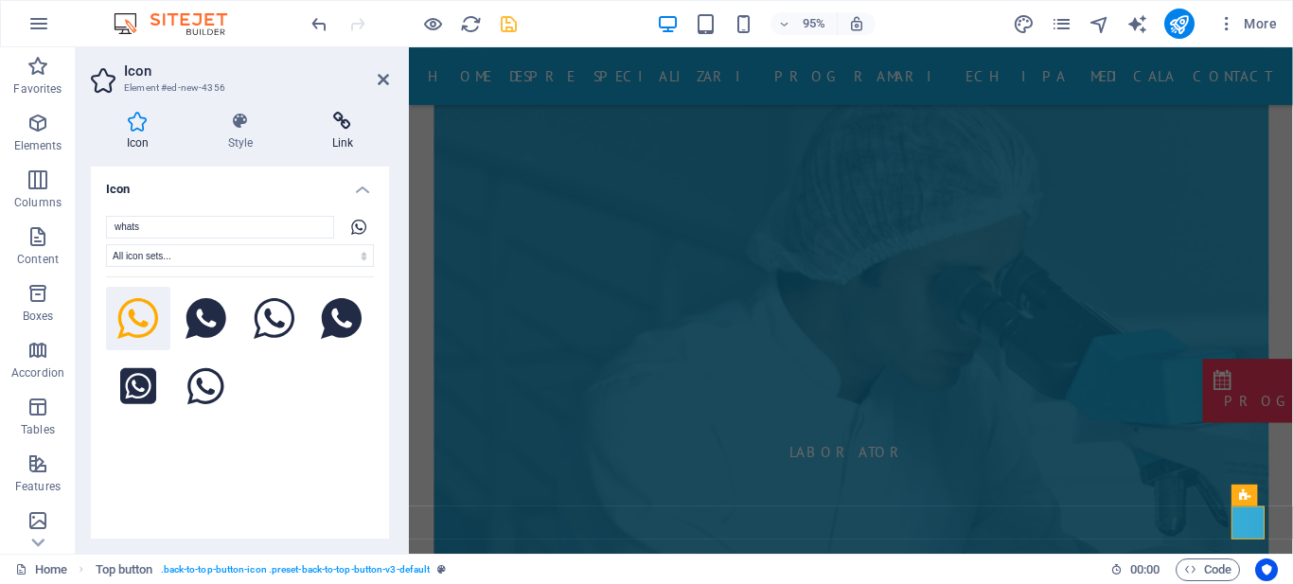
click at [336, 130] on icon at bounding box center [342, 121] width 93 height 19
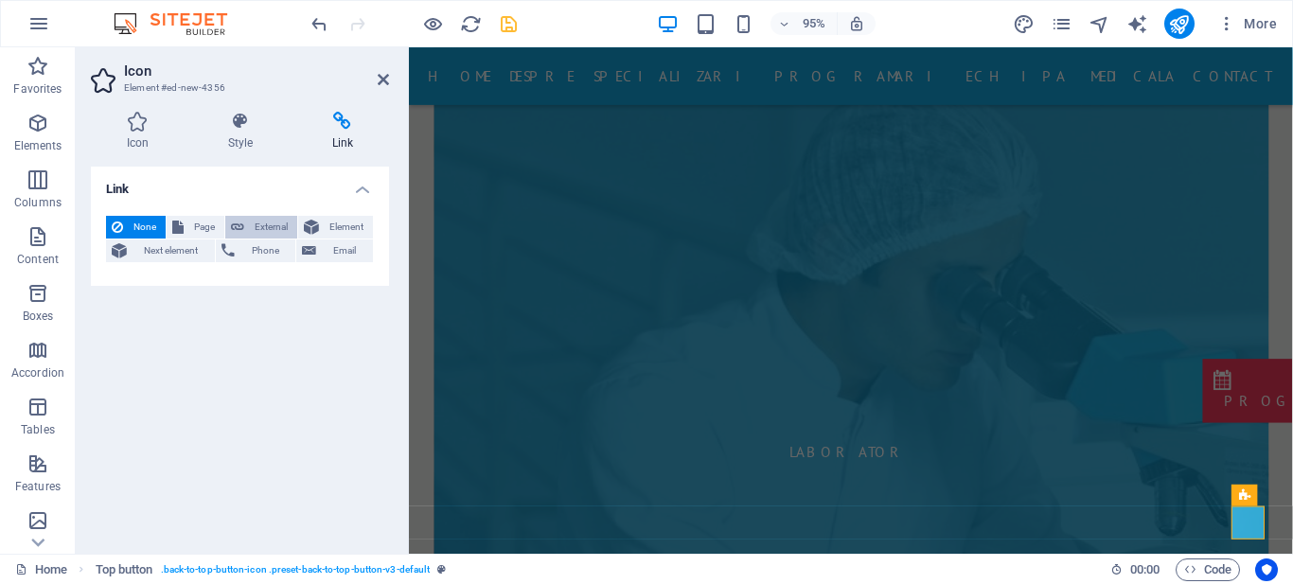
click at [265, 230] on span "External" at bounding box center [271, 227] width 42 height 23
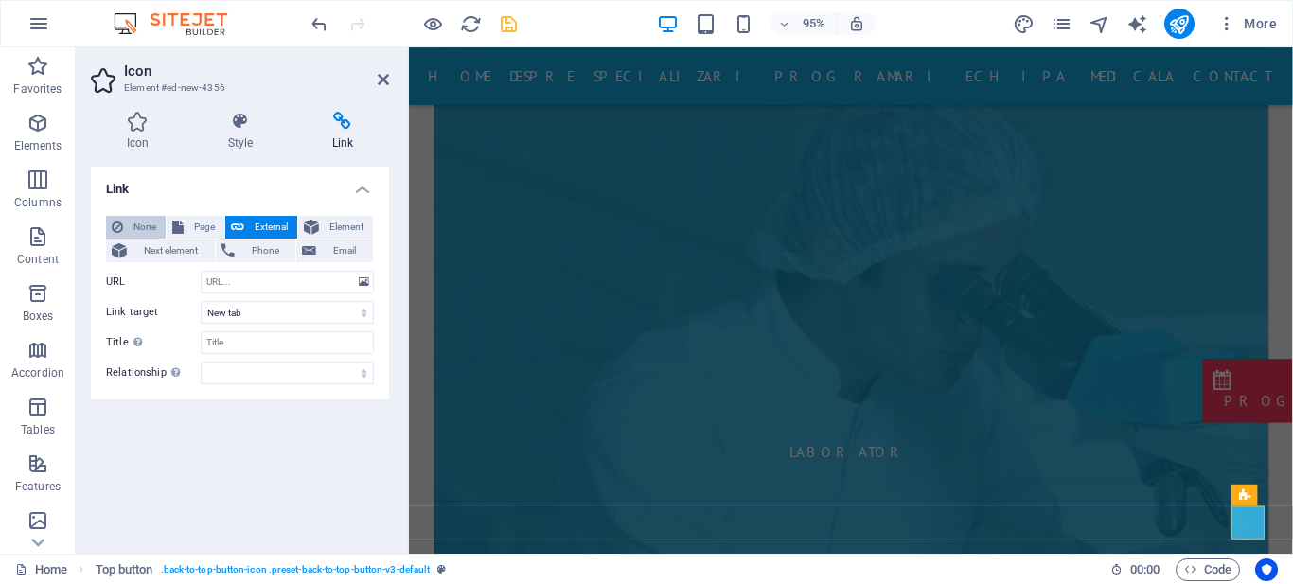
click at [137, 228] on span "None" at bounding box center [144, 227] width 31 height 23
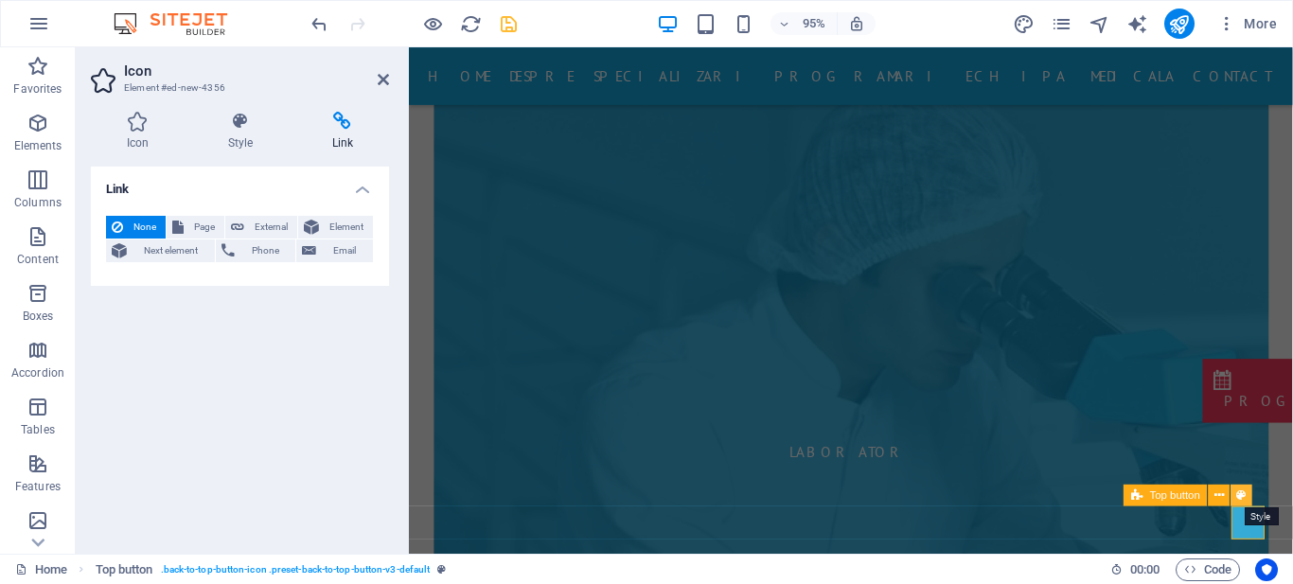
click at [1239, 495] on icon at bounding box center [1242, 495] width 9 height 19
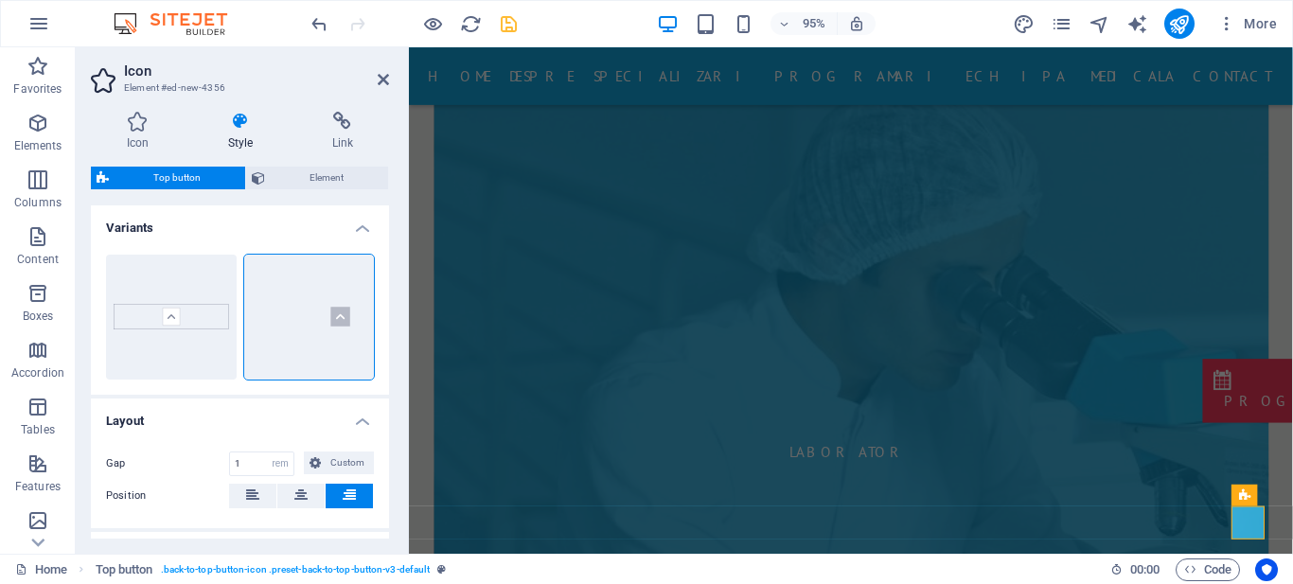
drag, startPoint x: 389, startPoint y: 283, endPoint x: 384, endPoint y: 323, distance: 40.0
click at [384, 323] on div "Icon Style Link Icon whats All icon sets... IcoFont Ionicons FontAwesome Brands…" at bounding box center [240, 325] width 329 height 457
drag, startPoint x: 384, startPoint y: 323, endPoint x: 400, endPoint y: 445, distance: 123.1
click at [400, 445] on div "Icon Style Link Icon whats All icon sets... IcoFont Ionicons FontAwesome Brands…" at bounding box center [240, 325] width 329 height 457
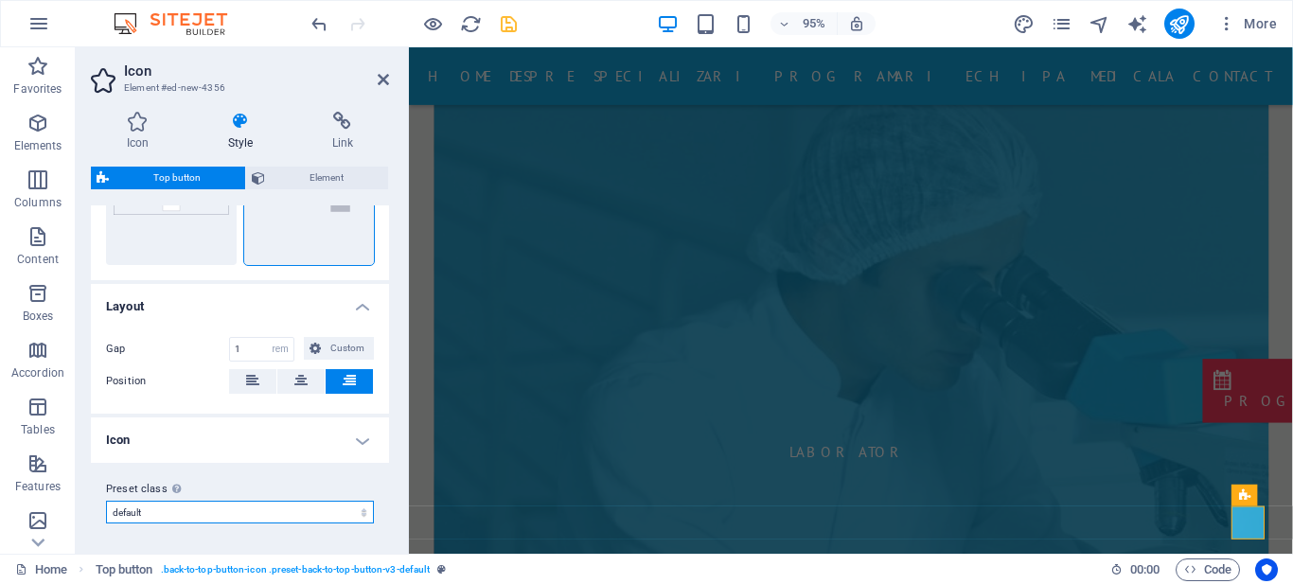
click at [351, 512] on select "default Add preset class" at bounding box center [240, 512] width 268 height 23
drag, startPoint x: 384, startPoint y: 388, endPoint x: 380, endPoint y: 219, distance: 169.6
click at [380, 219] on div "Variants Border Default Layout Gap 1 px rem % vw vh Custom Custom 1 px rem % vw…" at bounding box center [240, 371] width 298 height 333
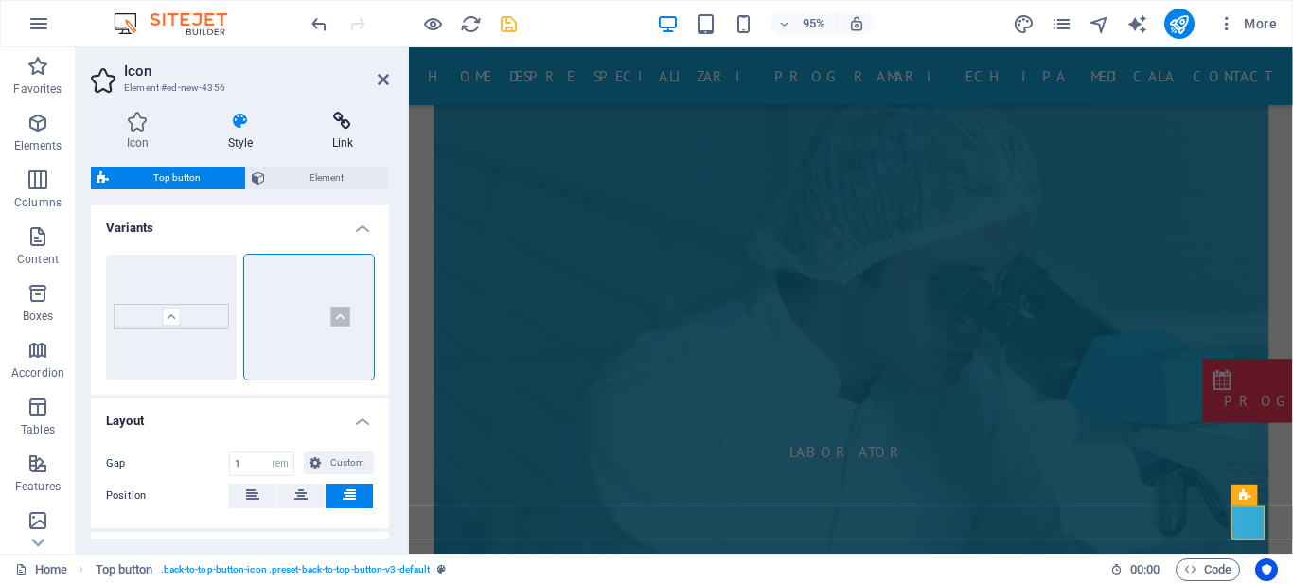
click at [339, 122] on icon at bounding box center [342, 121] width 93 height 19
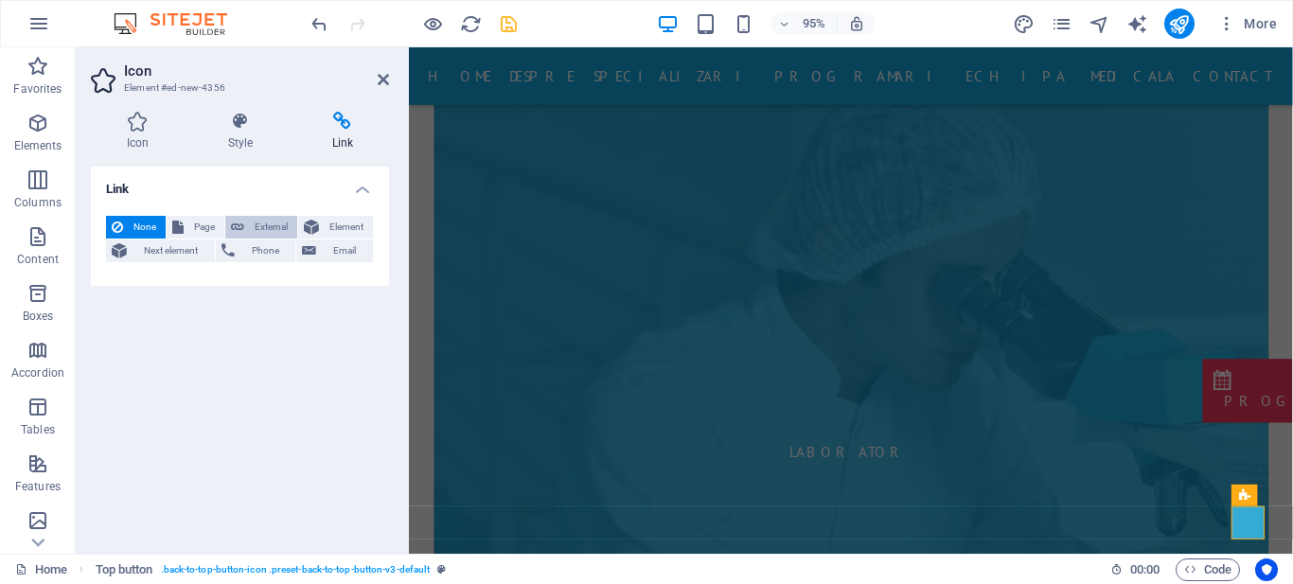
click at [276, 225] on span "External" at bounding box center [271, 227] width 42 height 23
select select "blank"
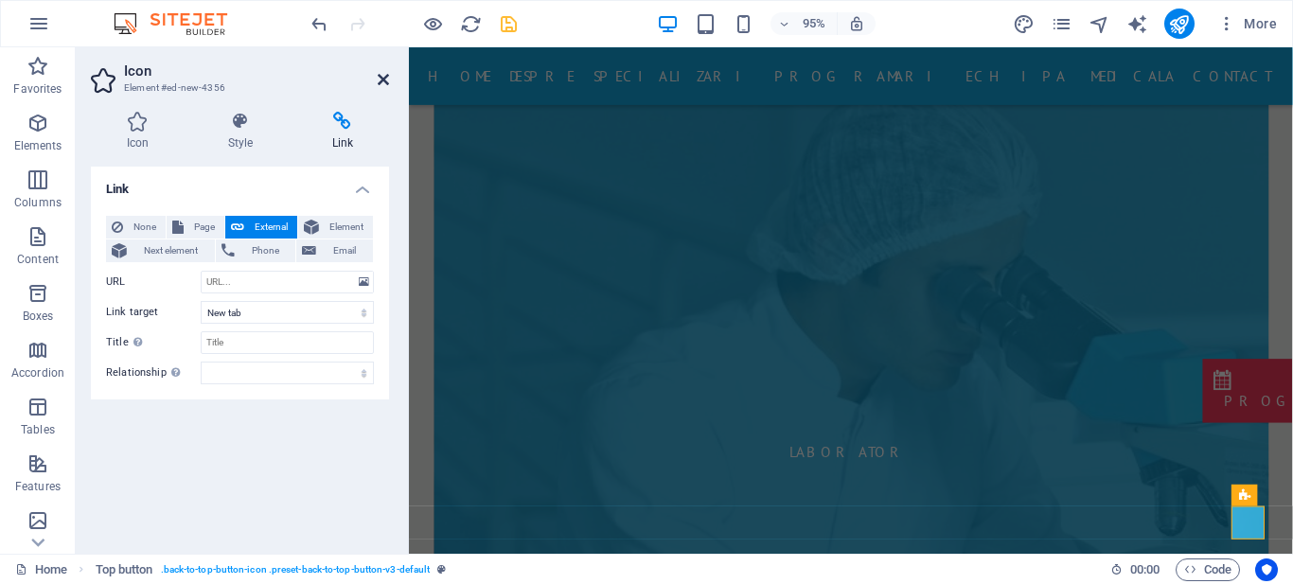
click at [384, 82] on icon at bounding box center [383, 79] width 11 height 15
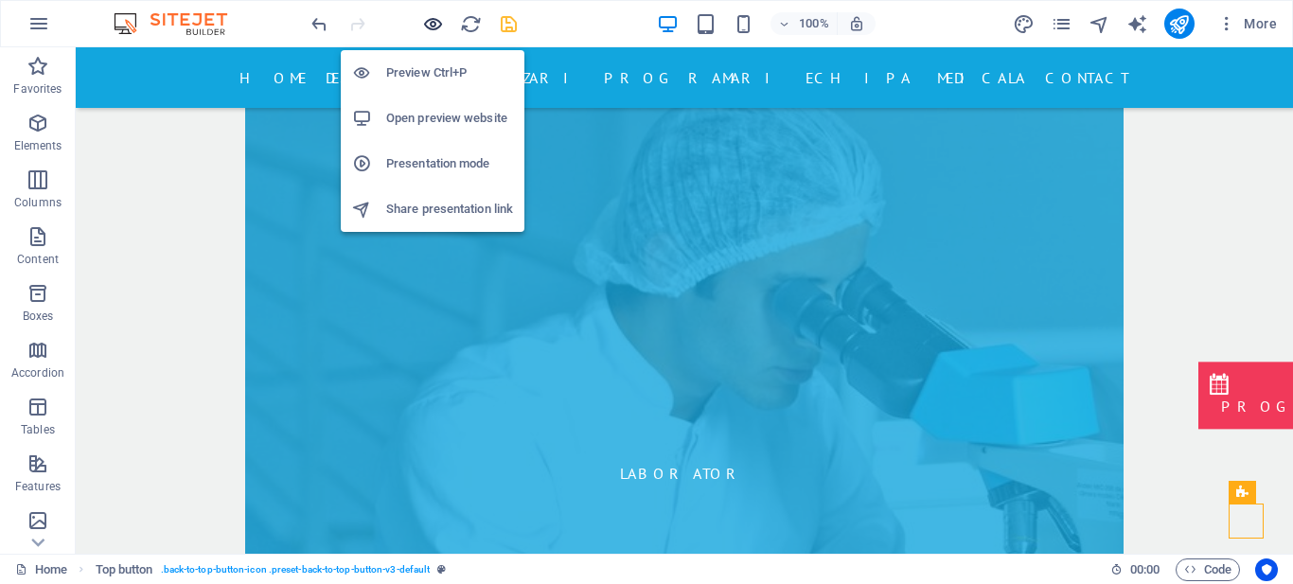
click at [432, 23] on icon "button" at bounding box center [433, 24] width 22 height 22
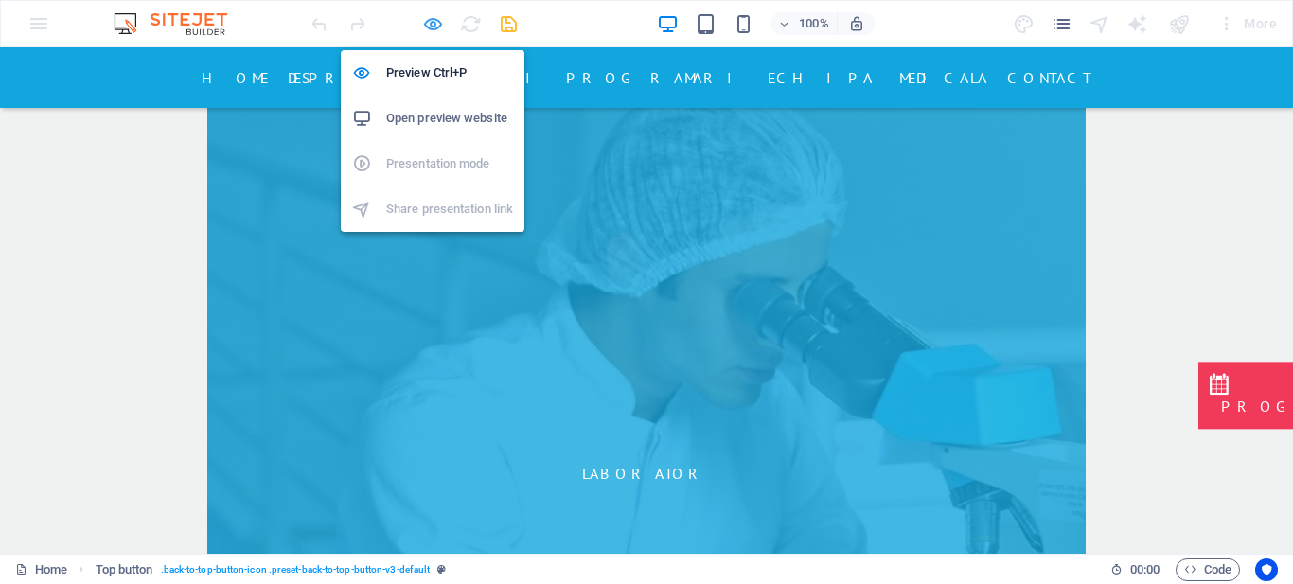
click at [432, 27] on icon "button" at bounding box center [433, 24] width 22 height 22
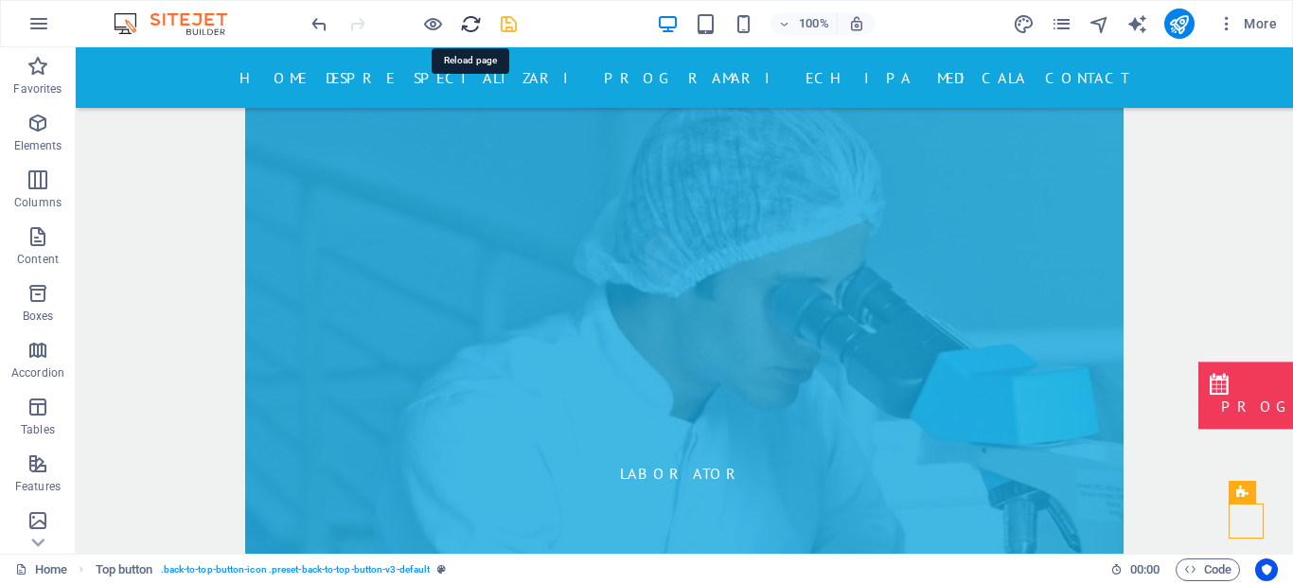
click at [470, 26] on icon "reload" at bounding box center [471, 24] width 22 height 22
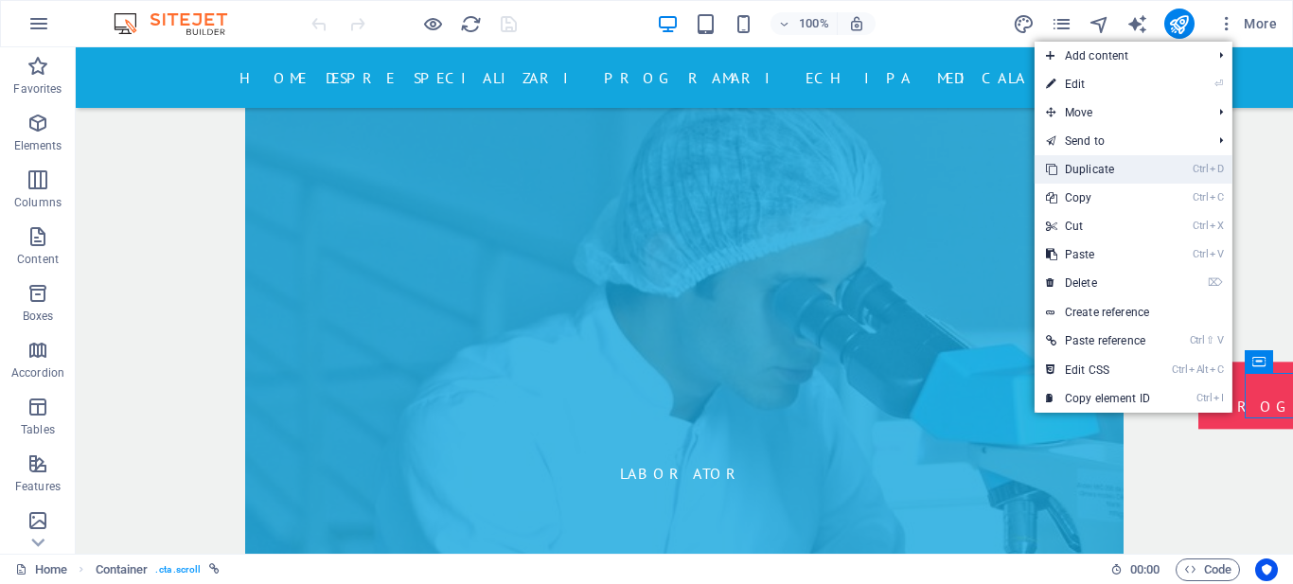
click at [1115, 169] on link "Ctrl D Duplicate" at bounding box center [1098, 169] width 127 height 28
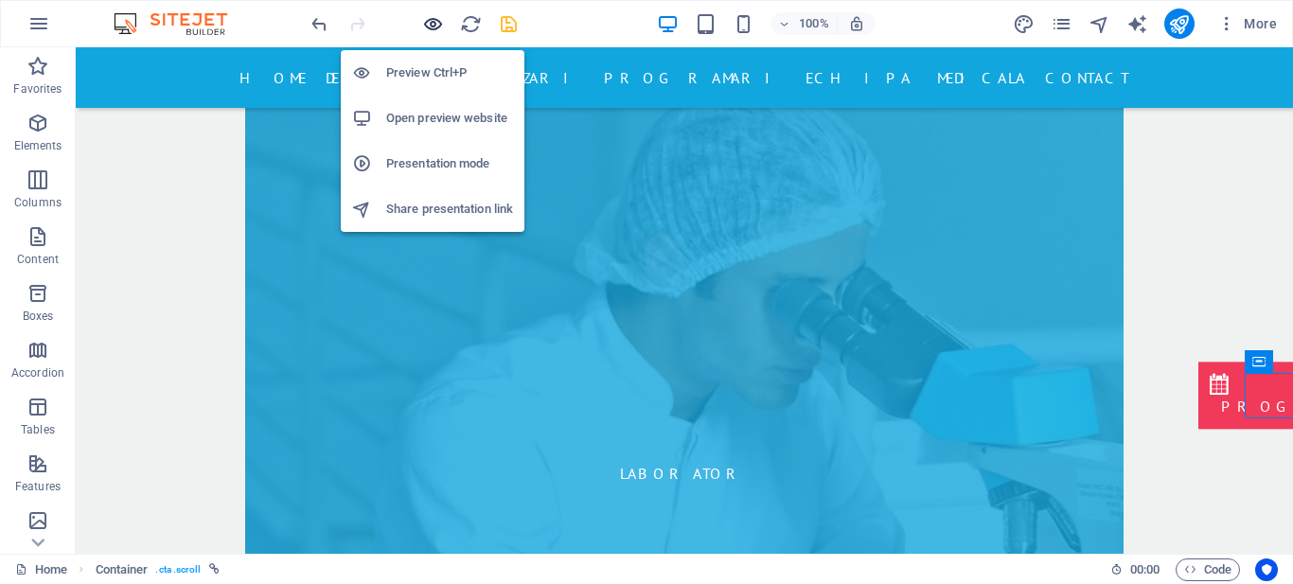
click at [433, 25] on icon "button" at bounding box center [433, 24] width 22 height 22
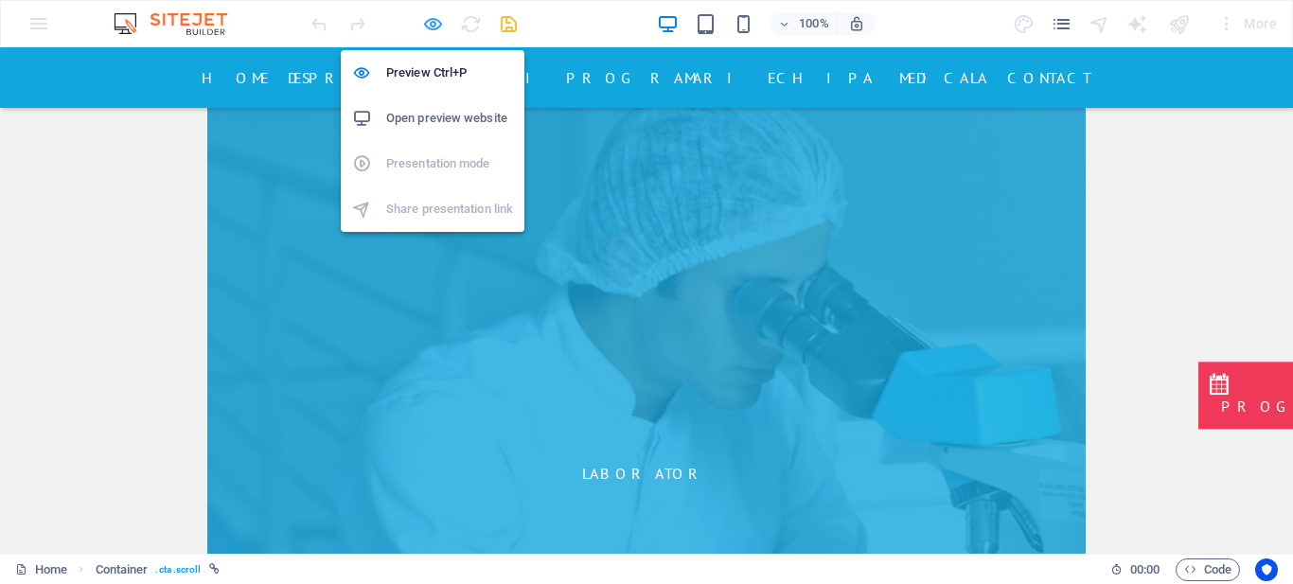
click at [437, 20] on icon "button" at bounding box center [433, 24] width 22 height 22
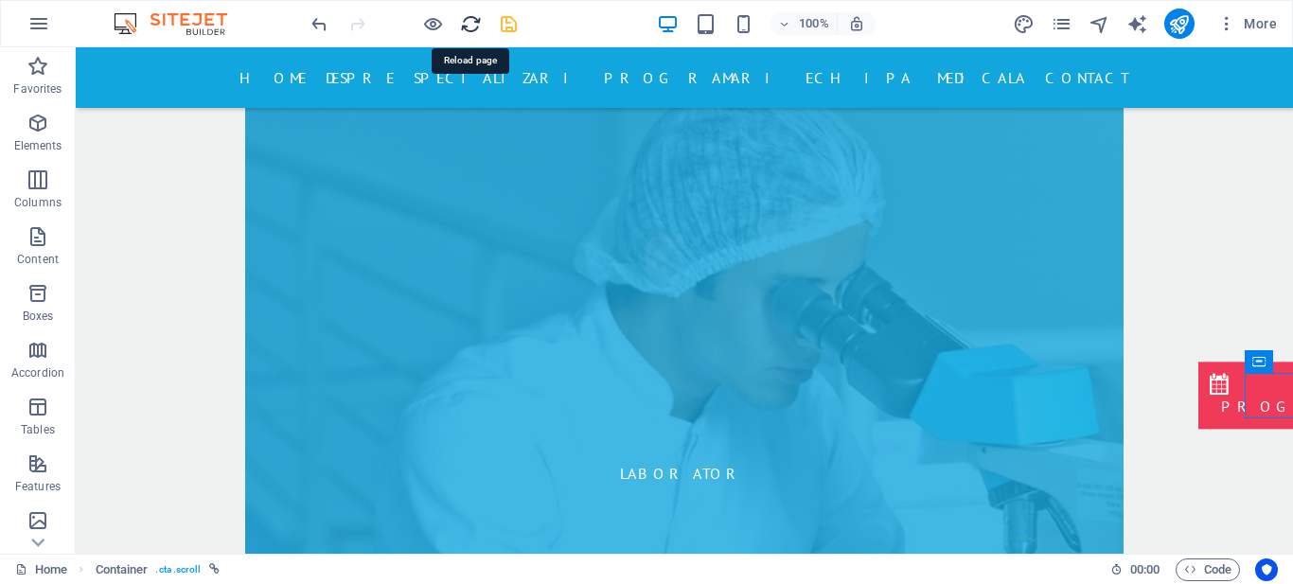
click at [467, 22] on icon "reload" at bounding box center [471, 24] width 22 height 22
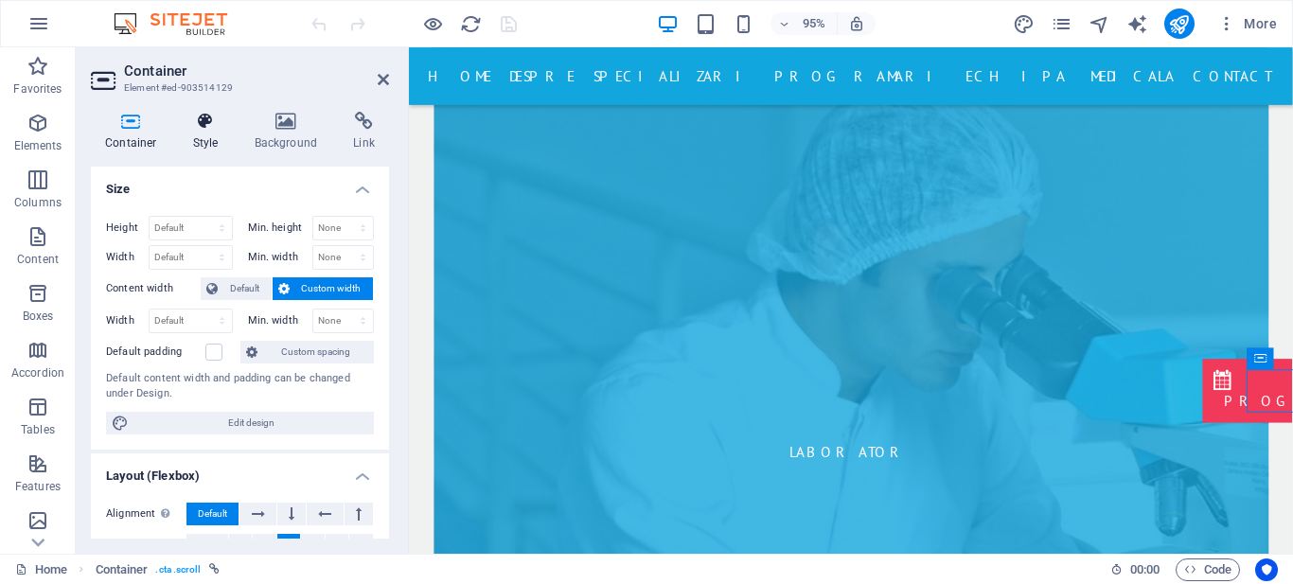
click at [204, 130] on icon at bounding box center [206, 121] width 54 height 19
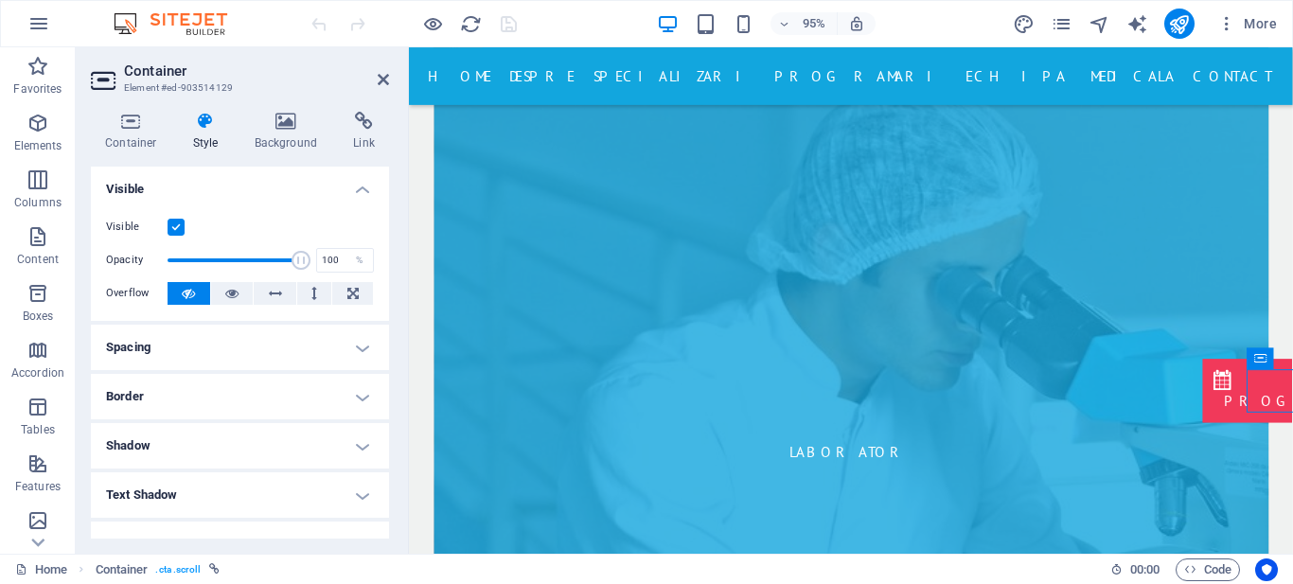
click at [168, 228] on div "Visible" at bounding box center [240, 227] width 268 height 23
click at [168, 228] on label at bounding box center [176, 227] width 17 height 17
click at [0, 0] on input "Visible" at bounding box center [0, 0] width 0 height 0
click at [168, 228] on label at bounding box center [176, 227] width 17 height 17
click at [0, 0] on input "Visible" at bounding box center [0, 0] width 0 height 0
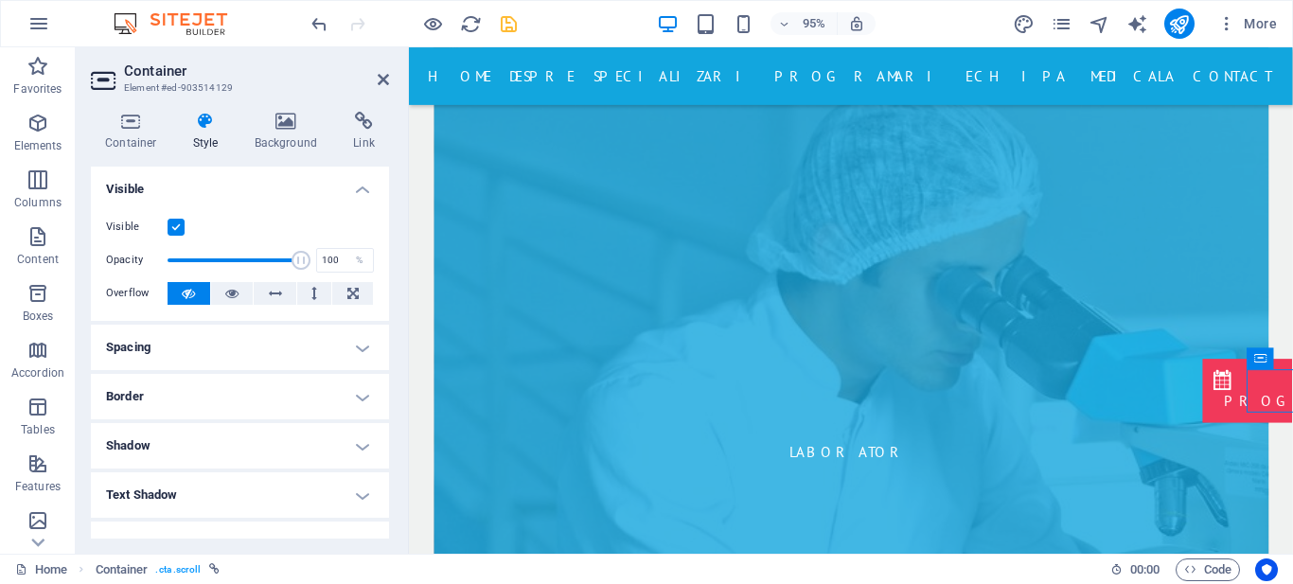
scroll to position [225, 0]
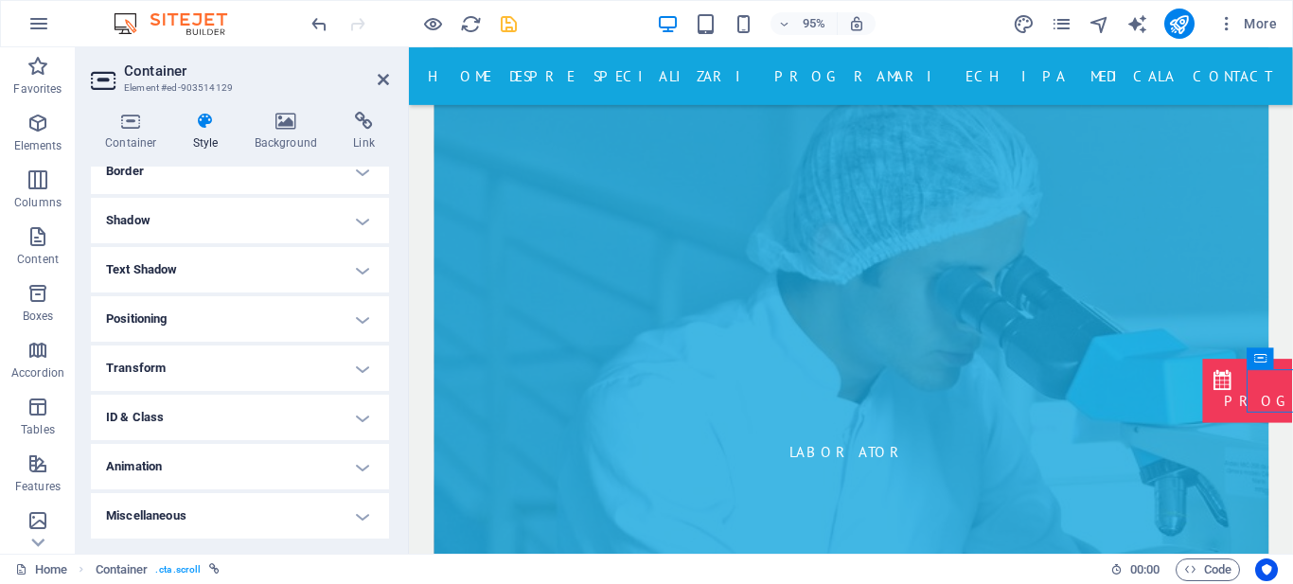
click at [324, 309] on h4 "Positioning" at bounding box center [240, 318] width 298 height 45
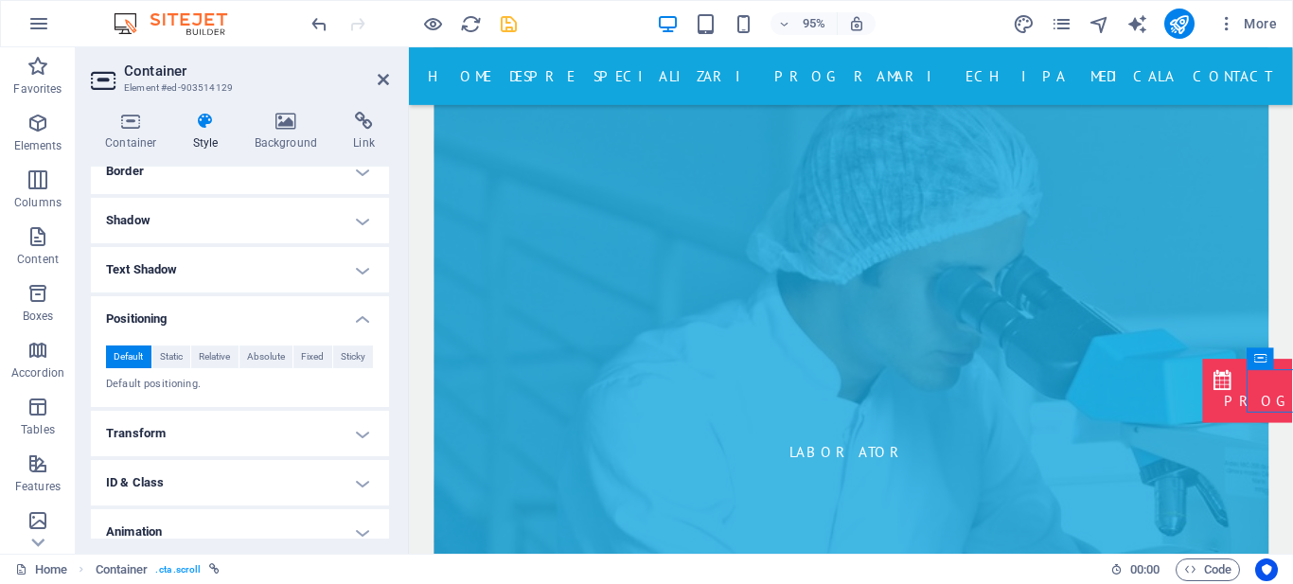
scroll to position [291, 0]
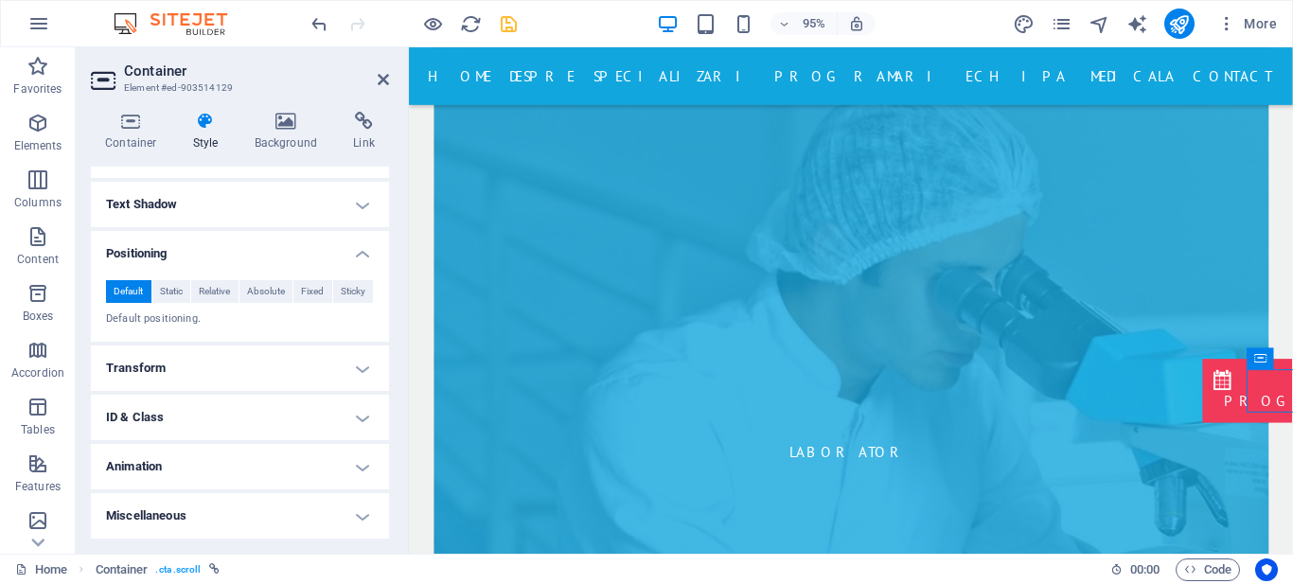
click at [360, 253] on h4 "Positioning" at bounding box center [240, 248] width 298 height 34
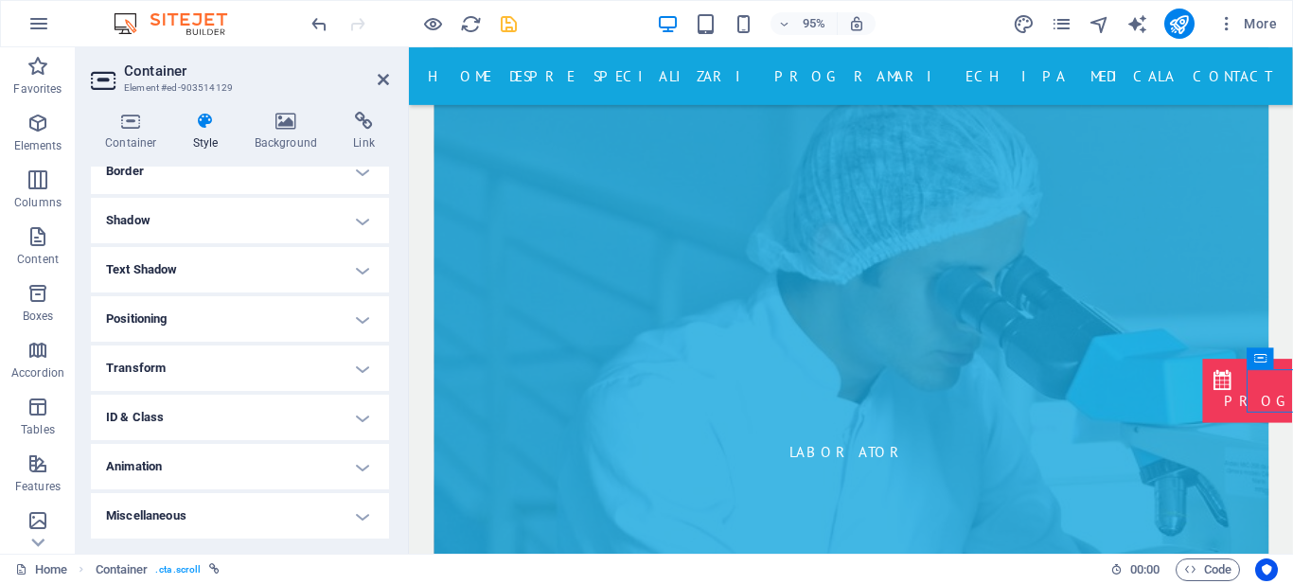
scroll to position [225, 0]
click at [341, 421] on h4 "ID & Class" at bounding box center [240, 417] width 298 height 45
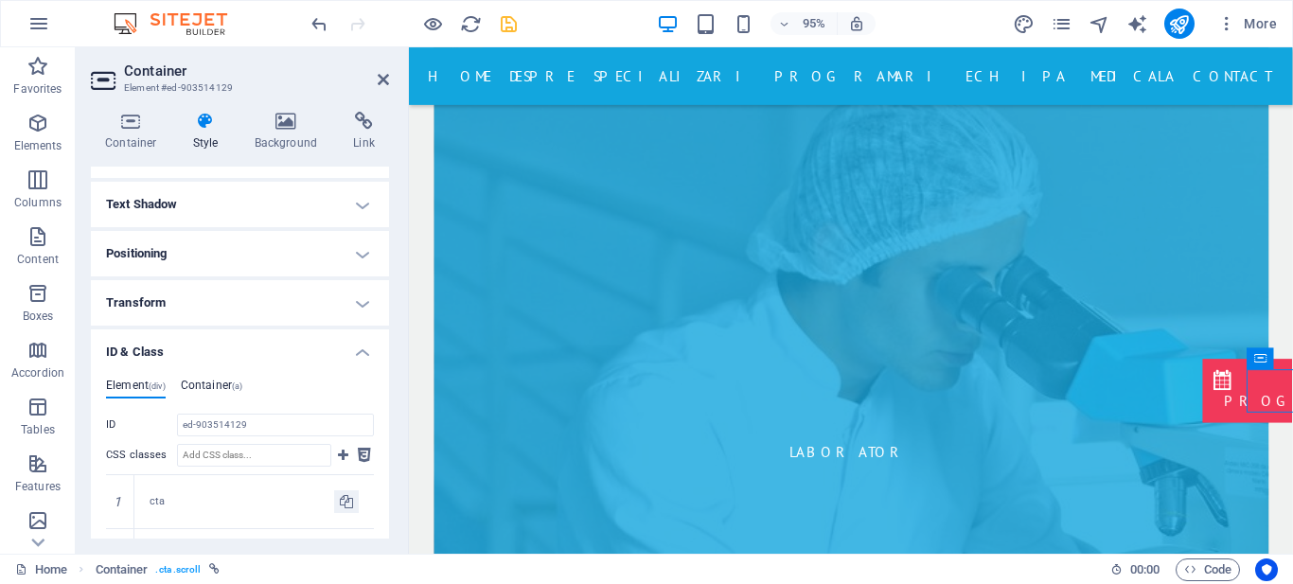
click at [229, 393] on h4 "Container (a)" at bounding box center [212, 389] width 62 height 21
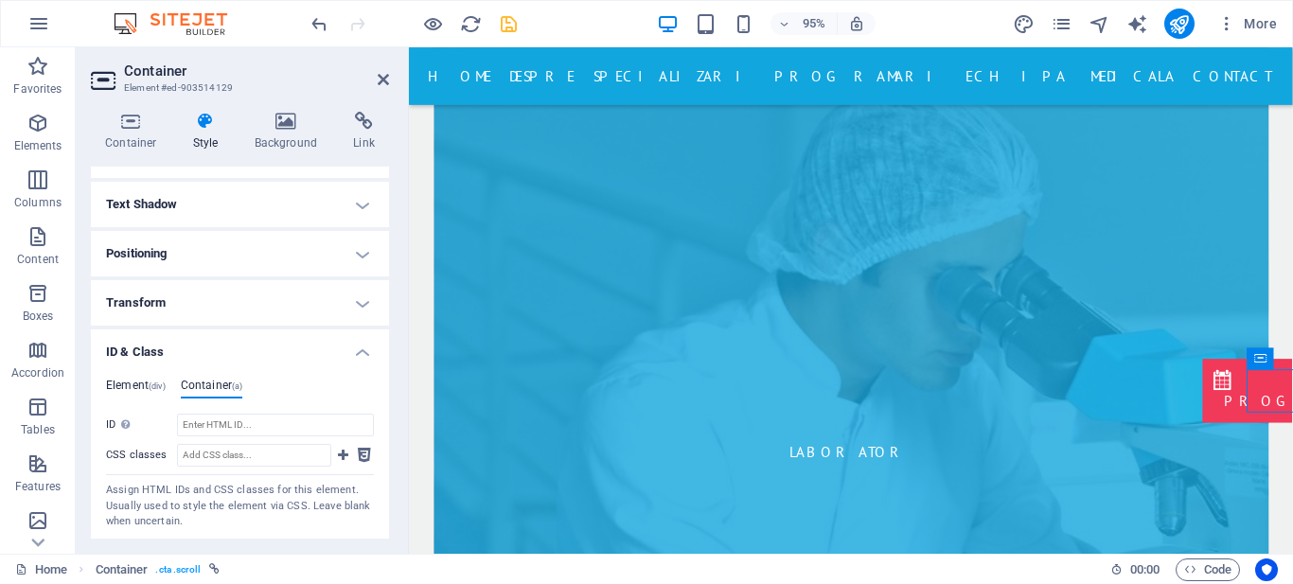
click at [148, 384] on h4 "Element (div)" at bounding box center [136, 389] width 60 height 21
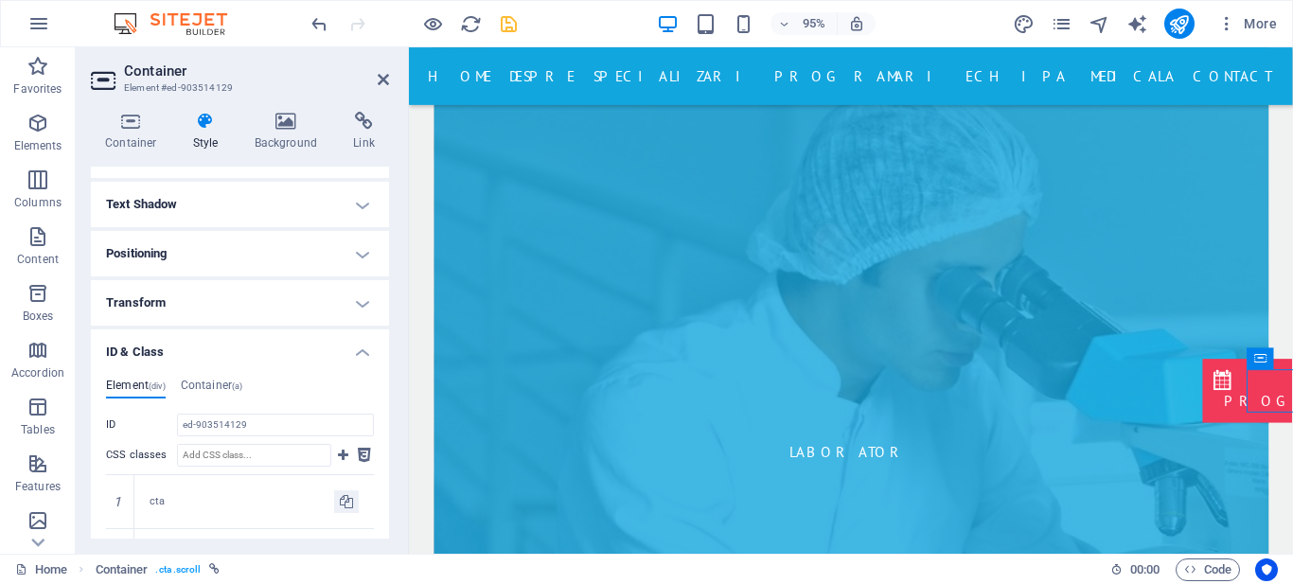
click at [357, 355] on h4 "ID & Class" at bounding box center [240, 347] width 298 height 34
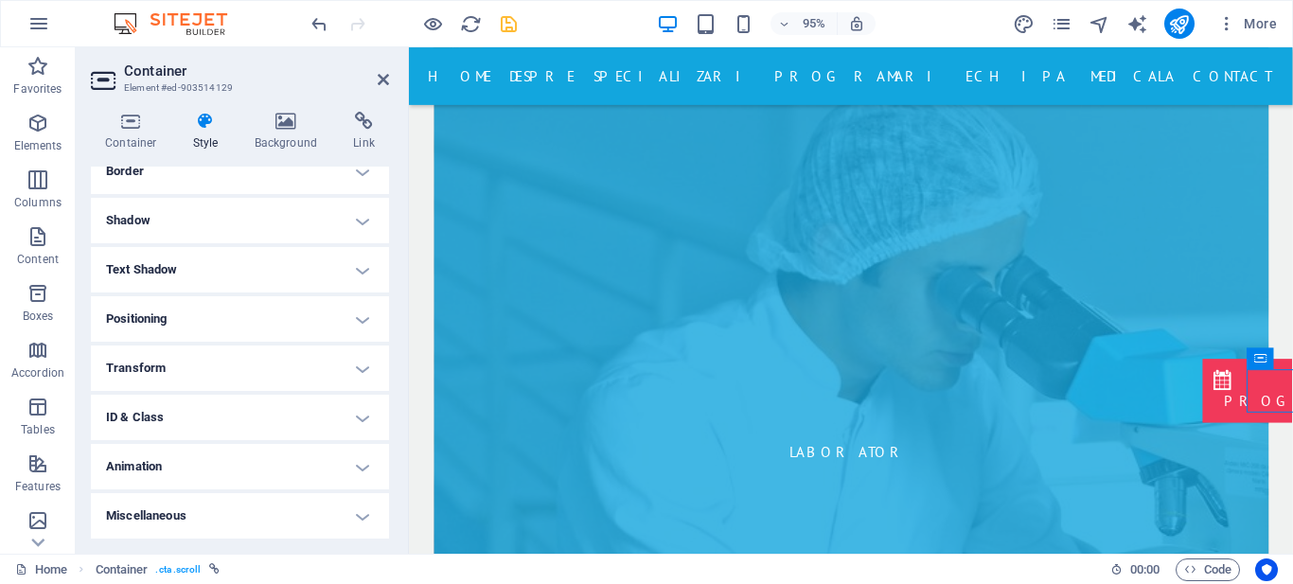
click at [358, 472] on h4 "Animation" at bounding box center [240, 466] width 298 height 45
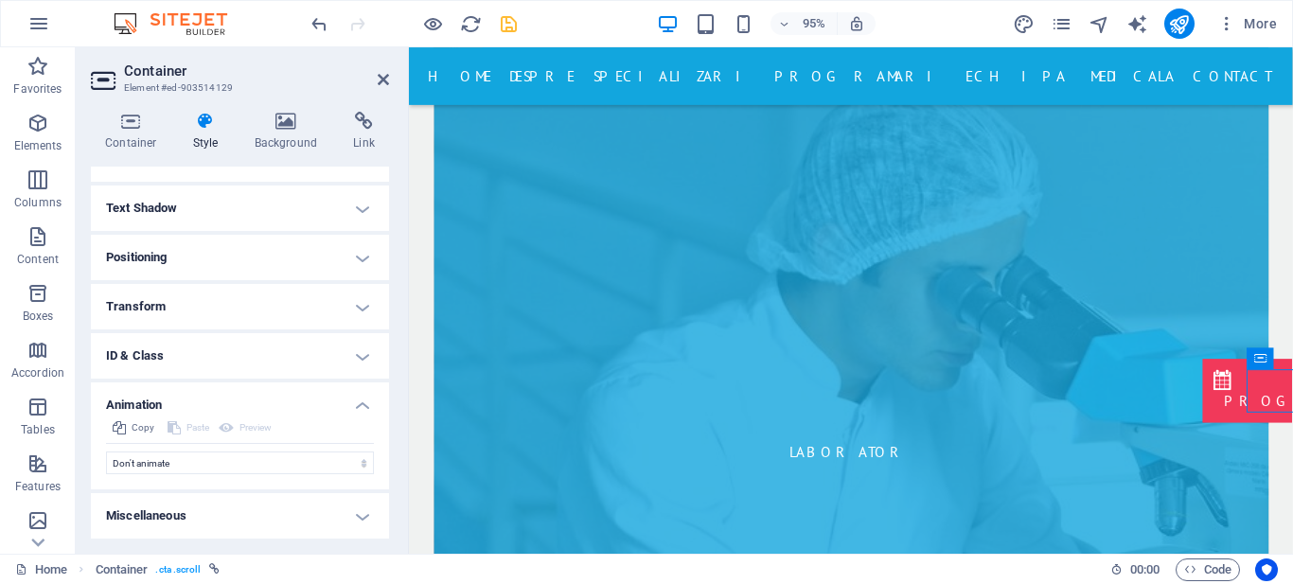
click at [359, 404] on h4 "Animation" at bounding box center [240, 400] width 298 height 34
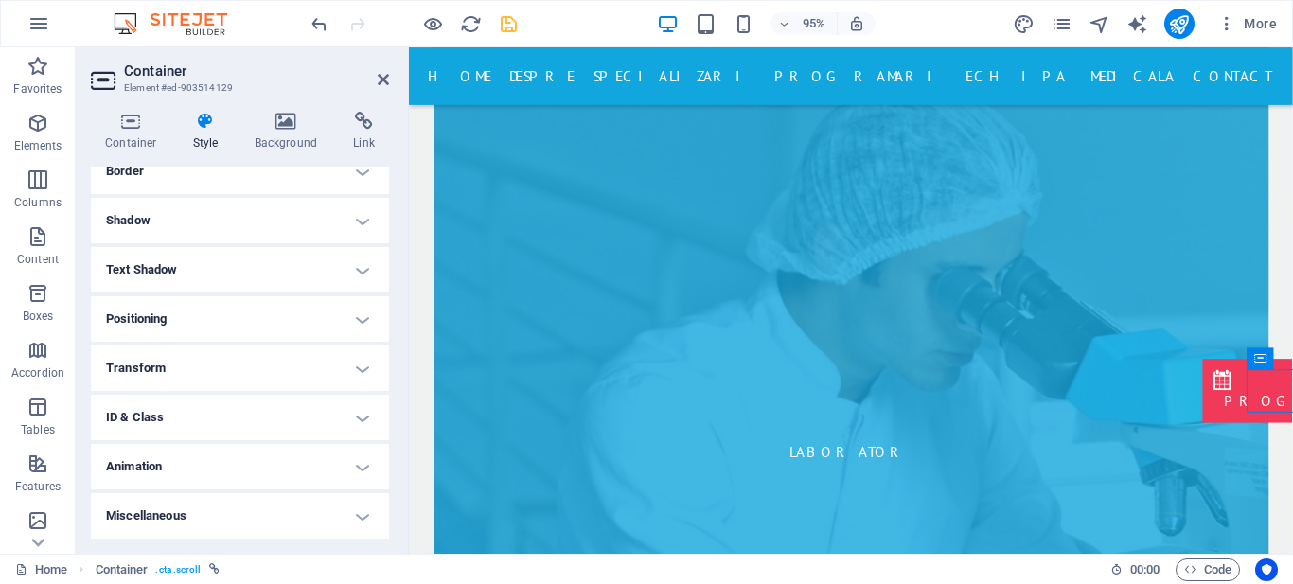
click at [353, 513] on h4 "Miscellaneous" at bounding box center [240, 515] width 298 height 45
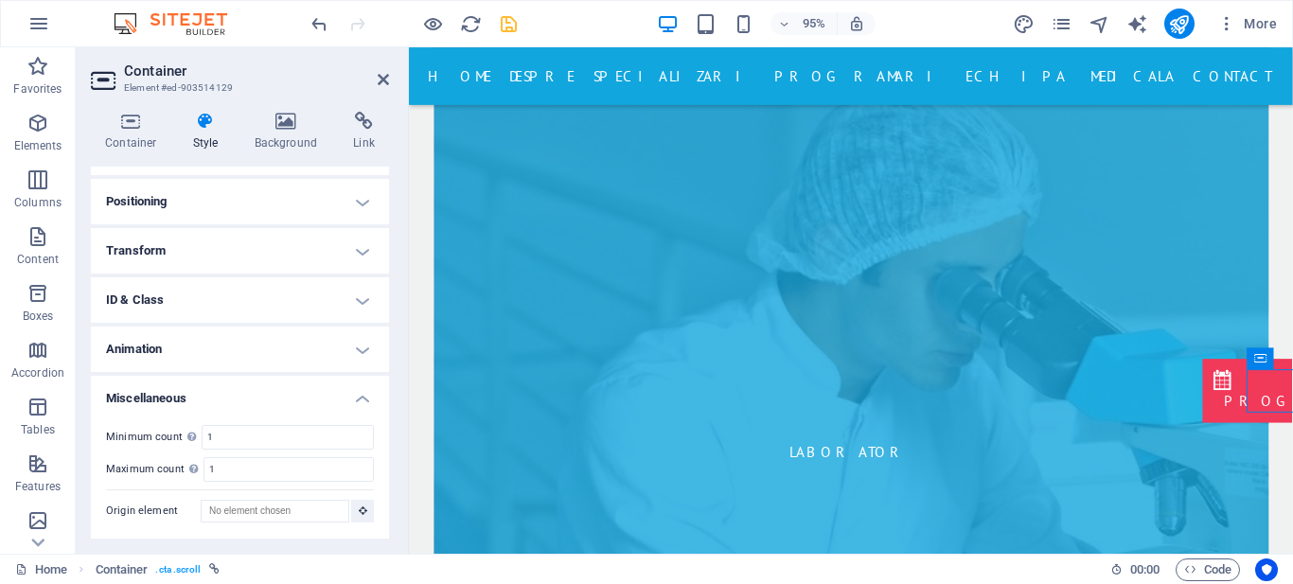
scroll to position [0, 0]
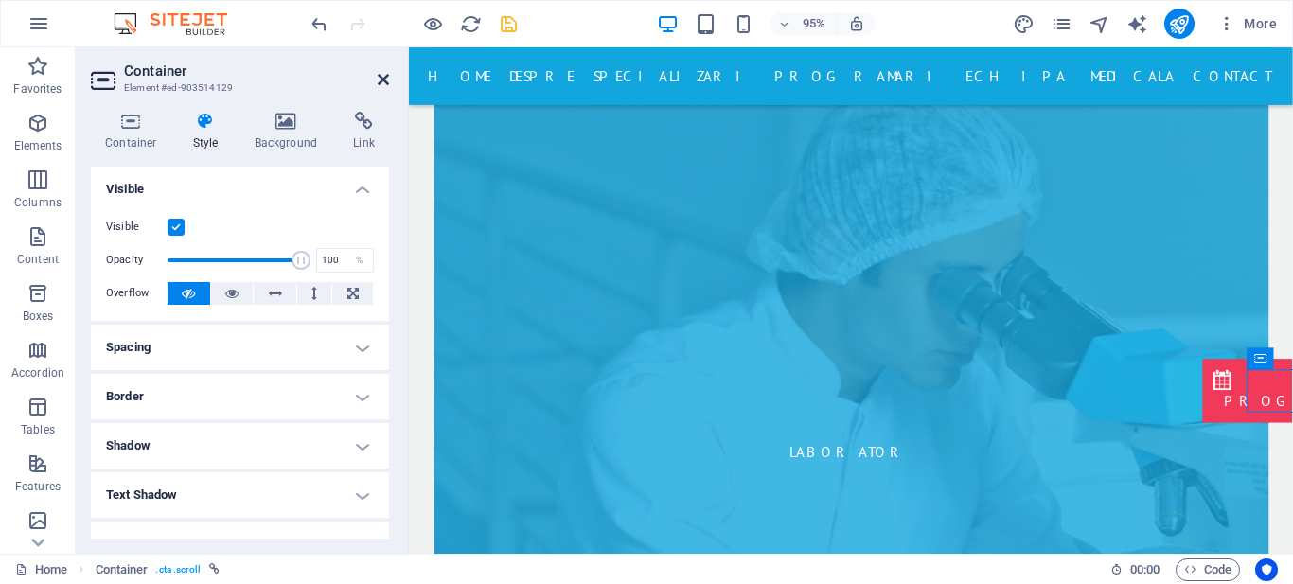
click at [378, 75] on icon at bounding box center [383, 79] width 11 height 15
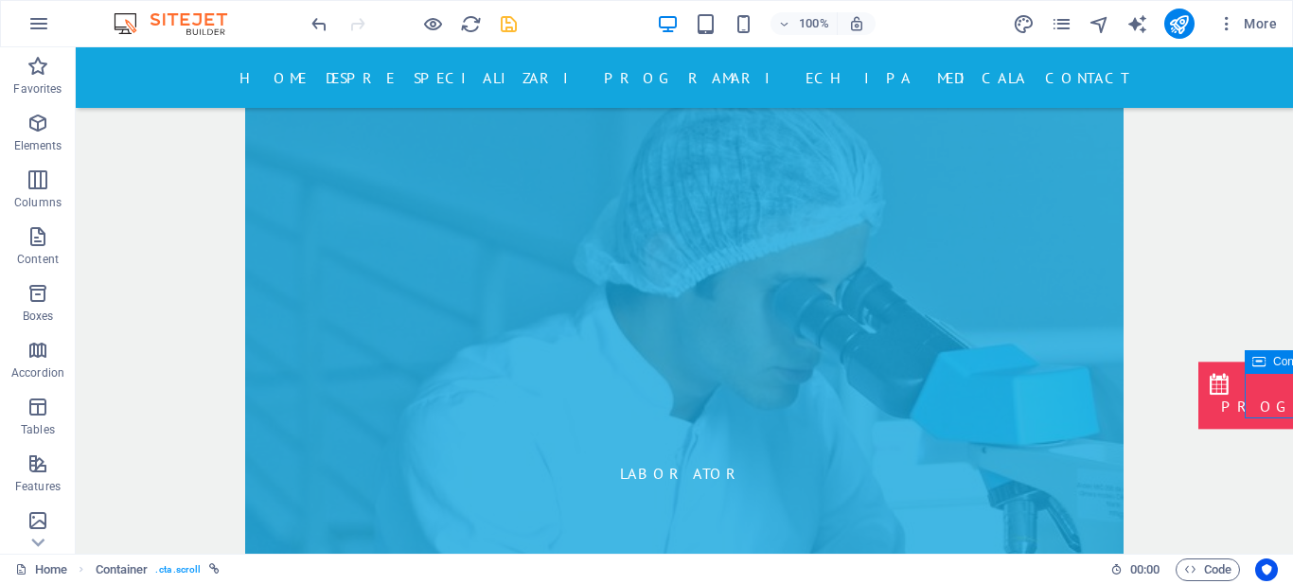
click at [1259, 361] on icon at bounding box center [1259, 361] width 13 height 23
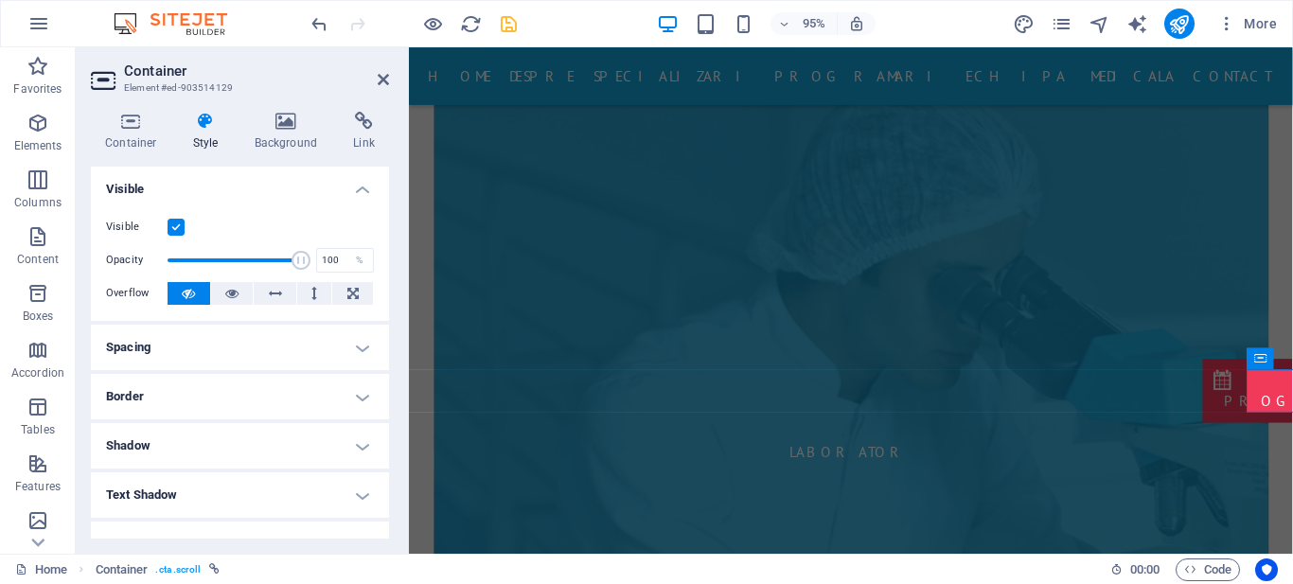
scroll to position [326, 0]
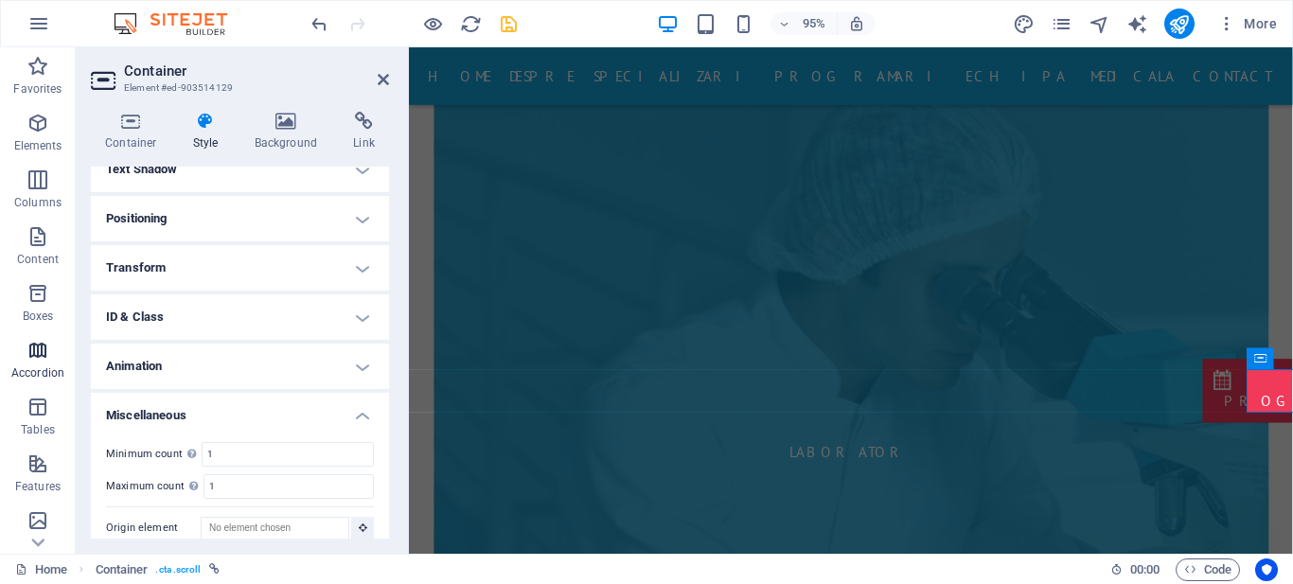
click at [32, 359] on icon "button" at bounding box center [38, 350] width 23 height 23
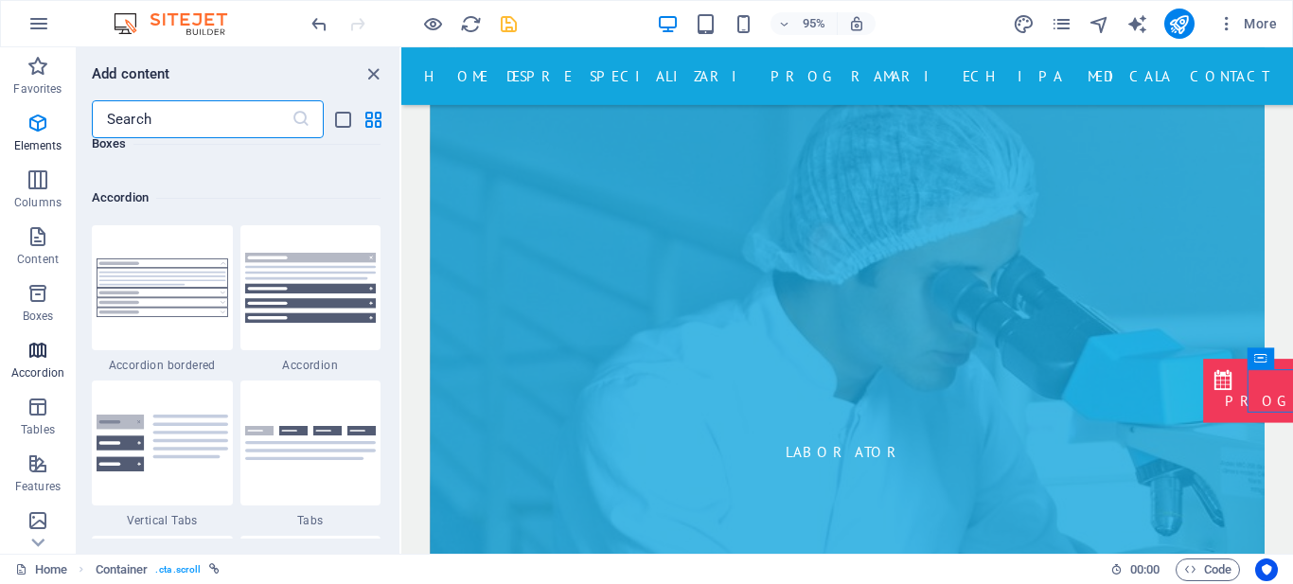
scroll to position [6046, 0]
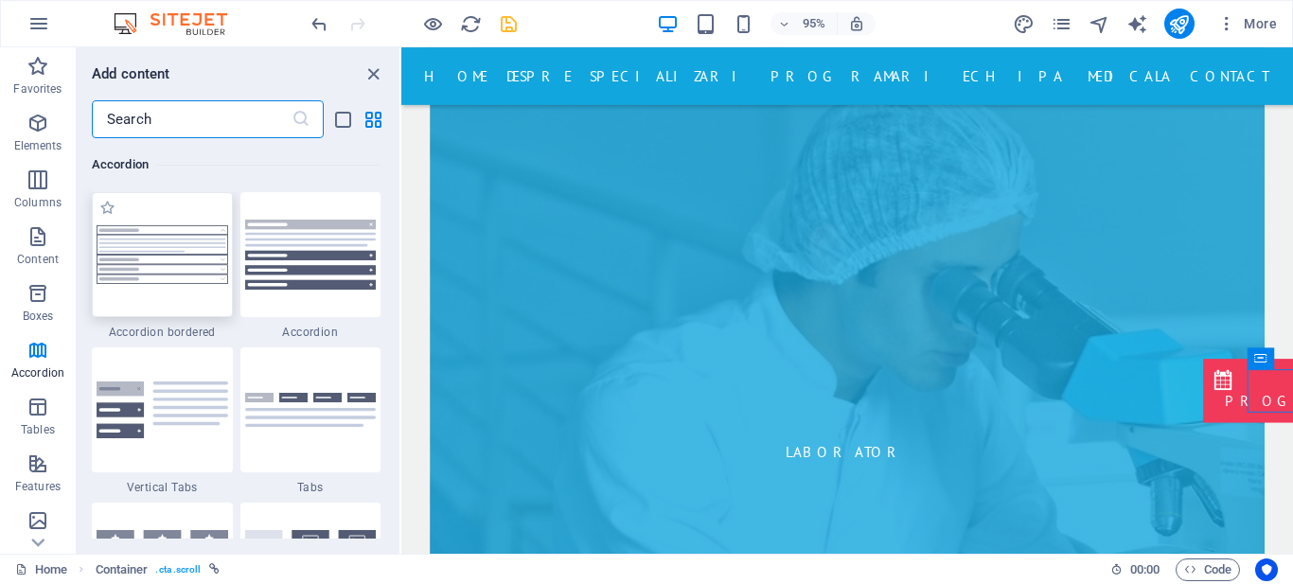
click at [201, 291] on div at bounding box center [162, 254] width 141 height 125
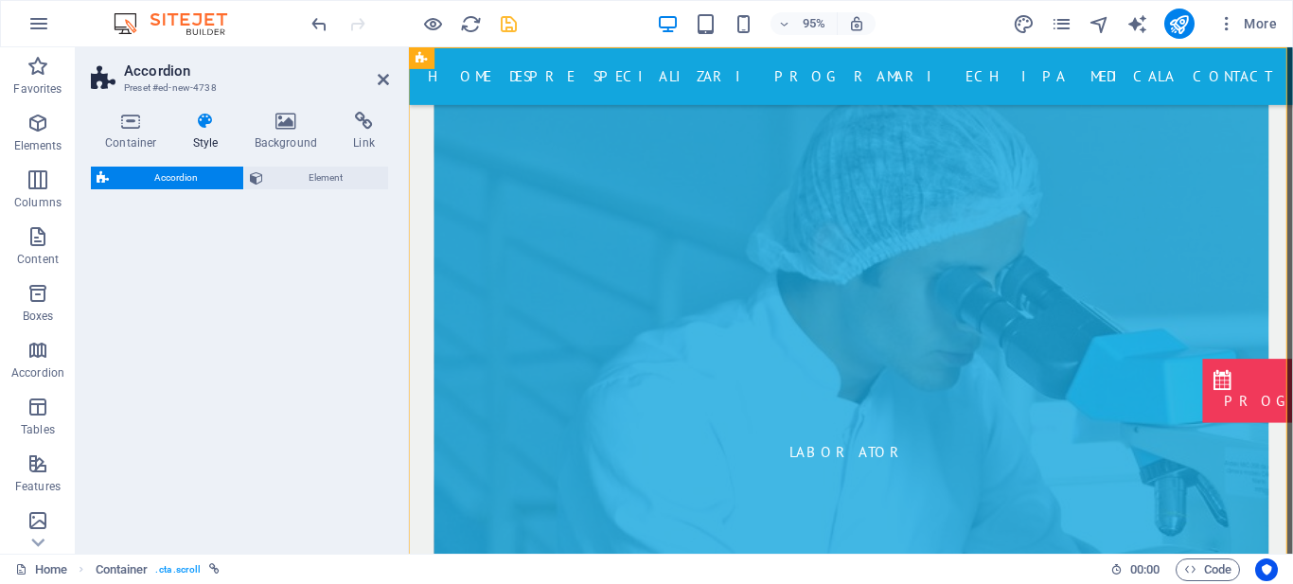
select select "rem"
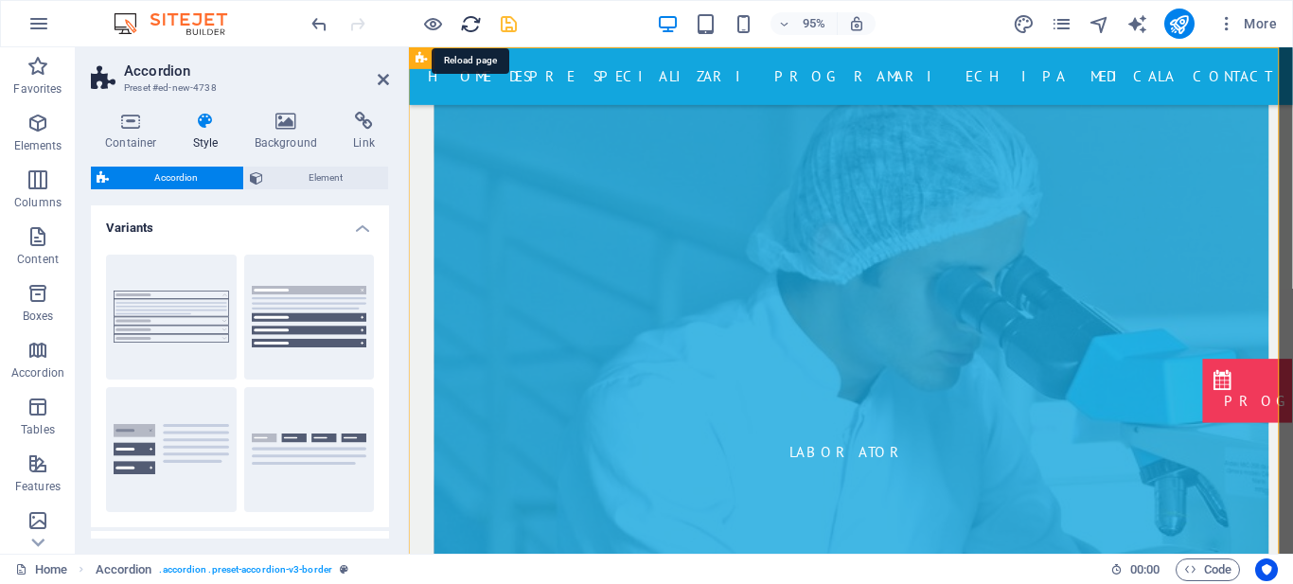
click at [468, 23] on icon "reload" at bounding box center [471, 24] width 22 height 22
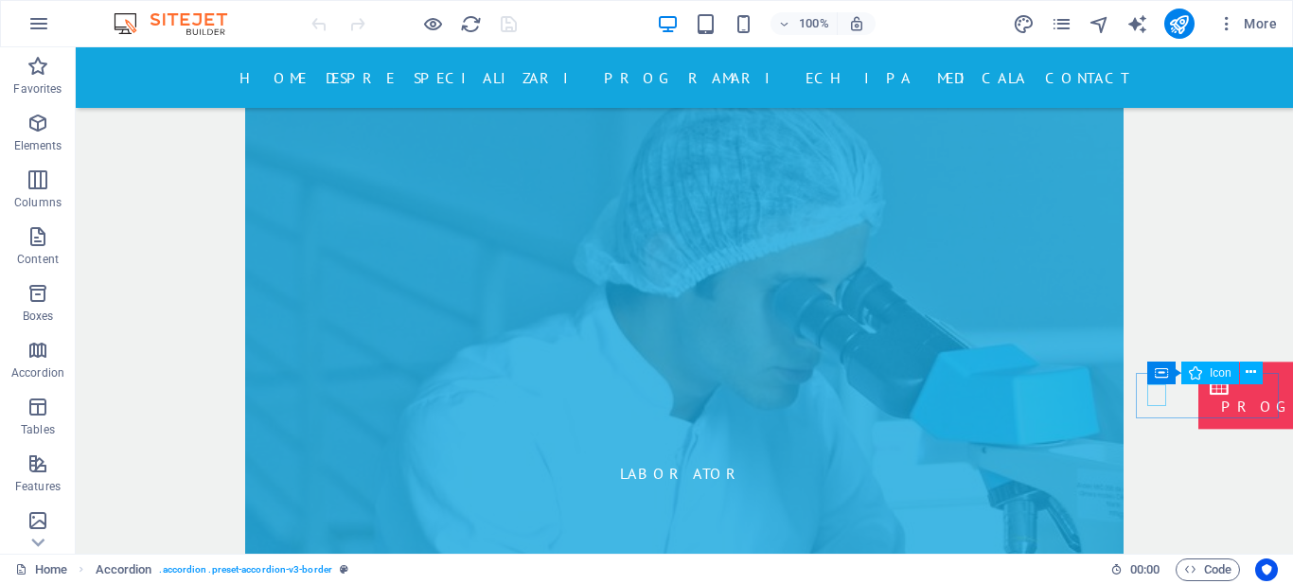
select select "xMidYMid"
select select "px"
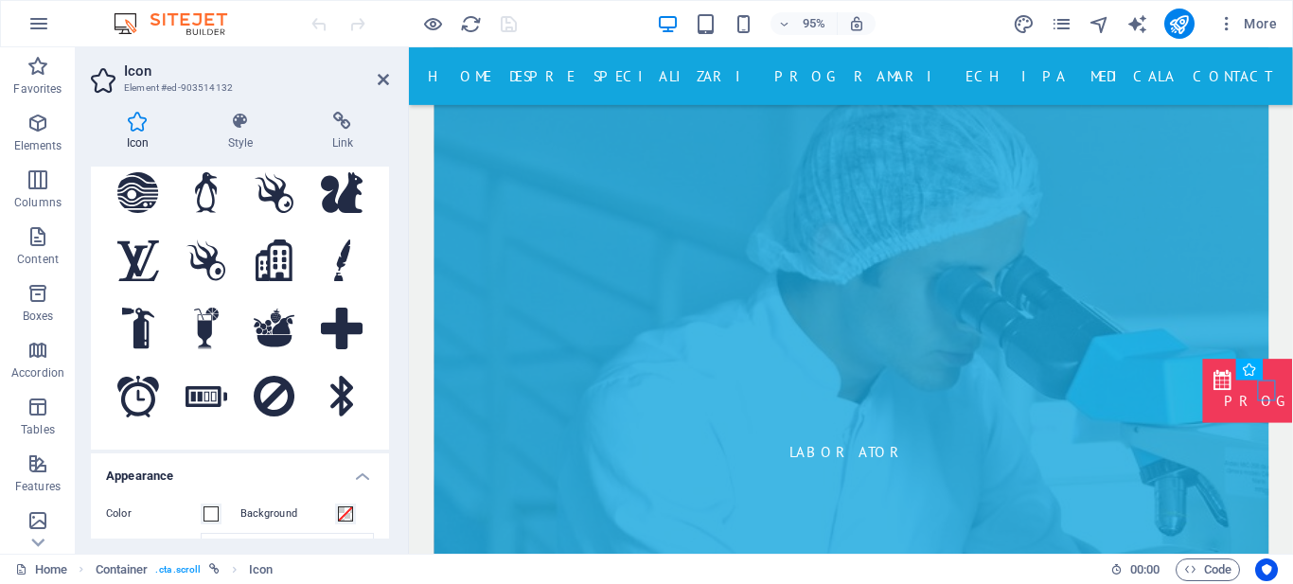
scroll to position [0, 0]
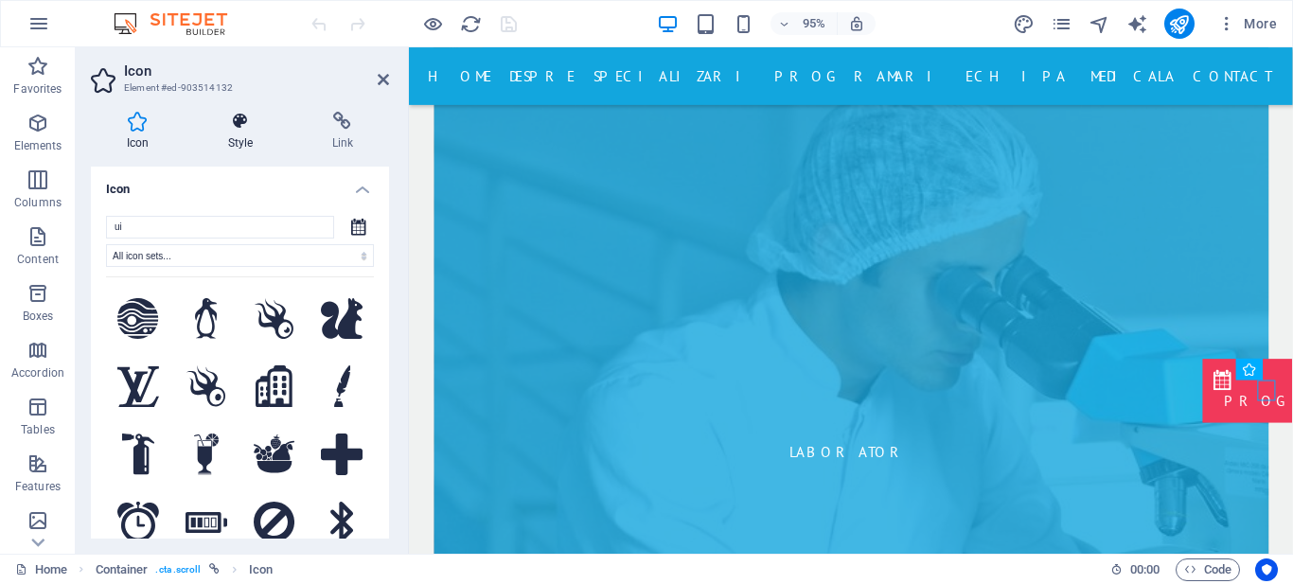
click at [239, 133] on h4 "Style" at bounding box center [244, 132] width 104 height 40
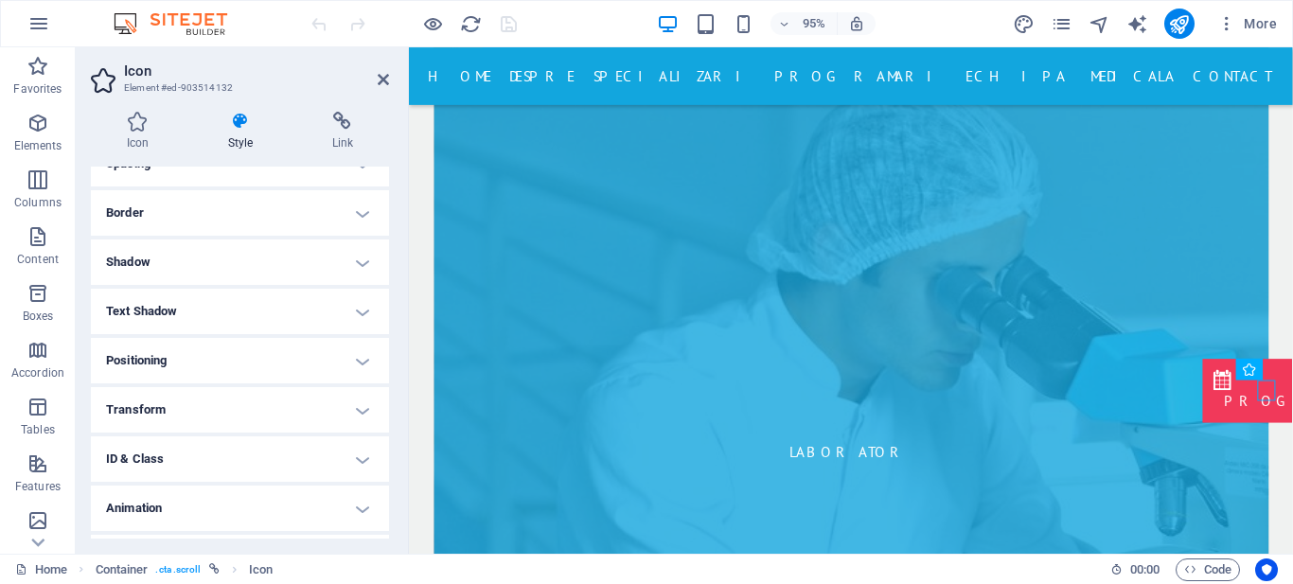
scroll to position [428, 0]
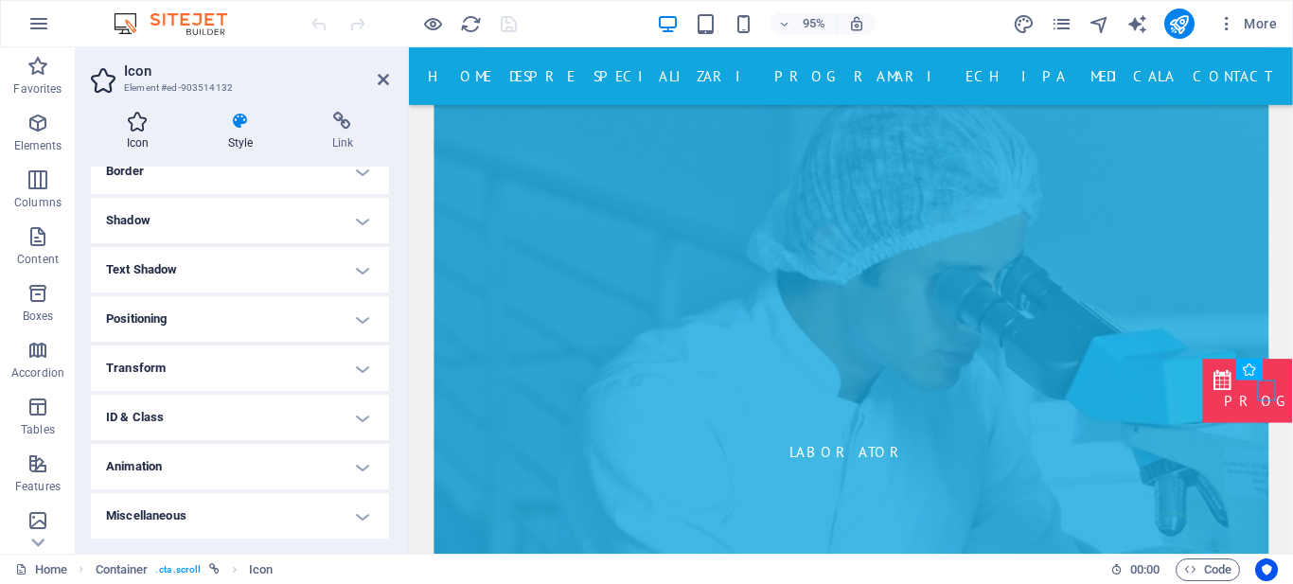
click at [135, 131] on h4 "Icon" at bounding box center [141, 132] width 101 height 40
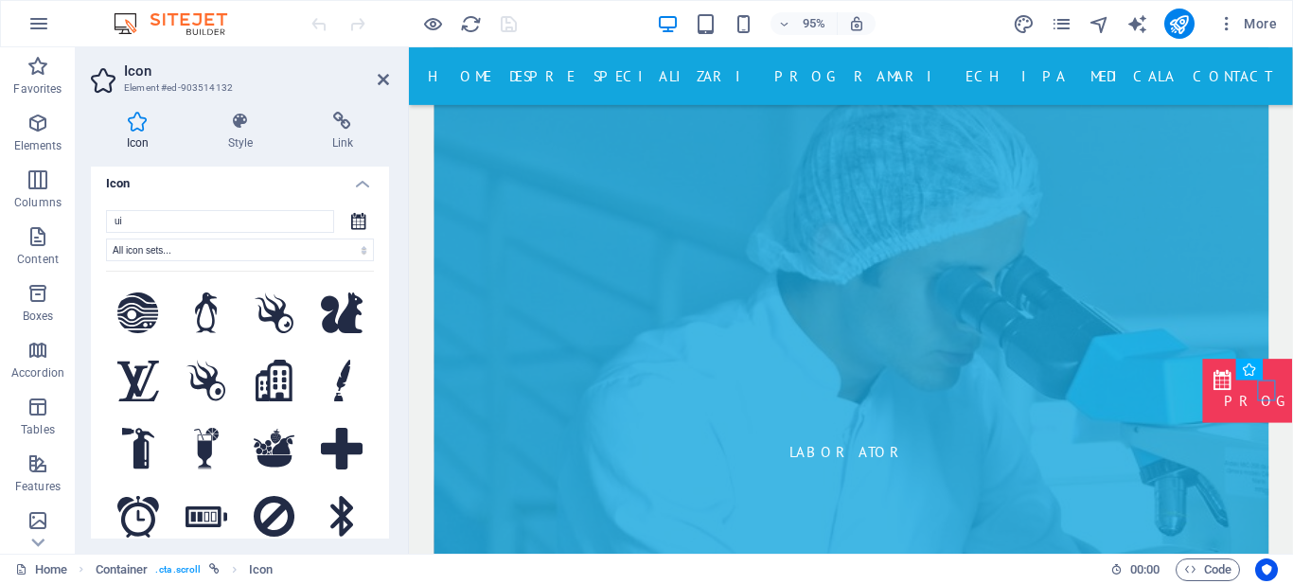
scroll to position [0, 0]
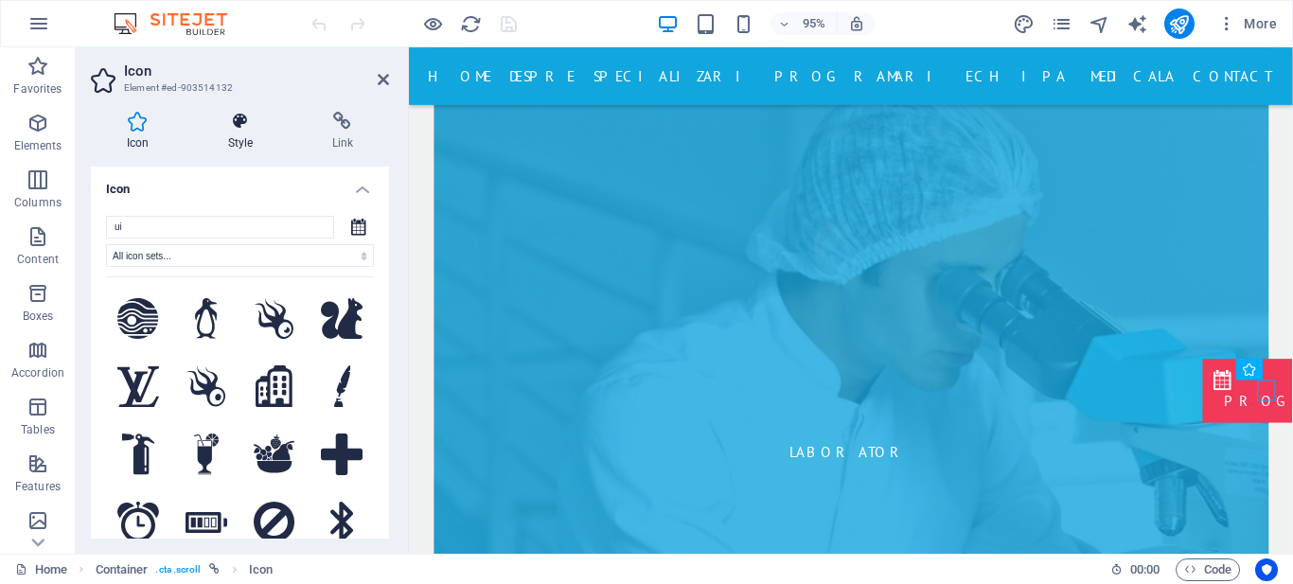
click at [255, 140] on h4 "Style" at bounding box center [244, 132] width 104 height 40
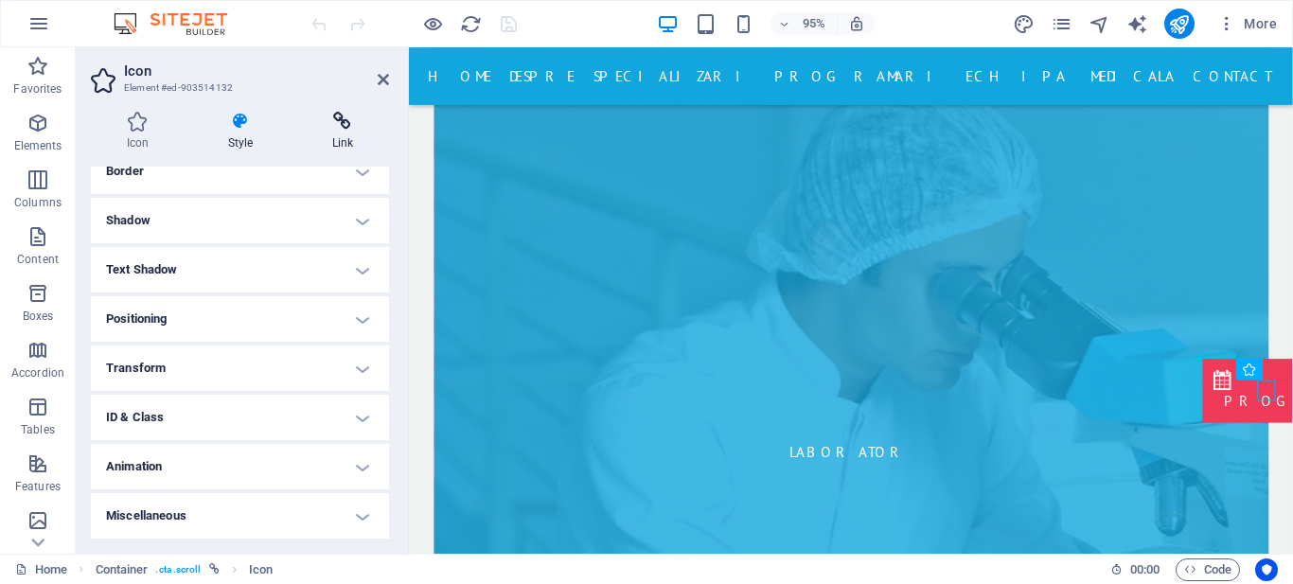
click at [343, 151] on h4 "Link" at bounding box center [342, 132] width 93 height 40
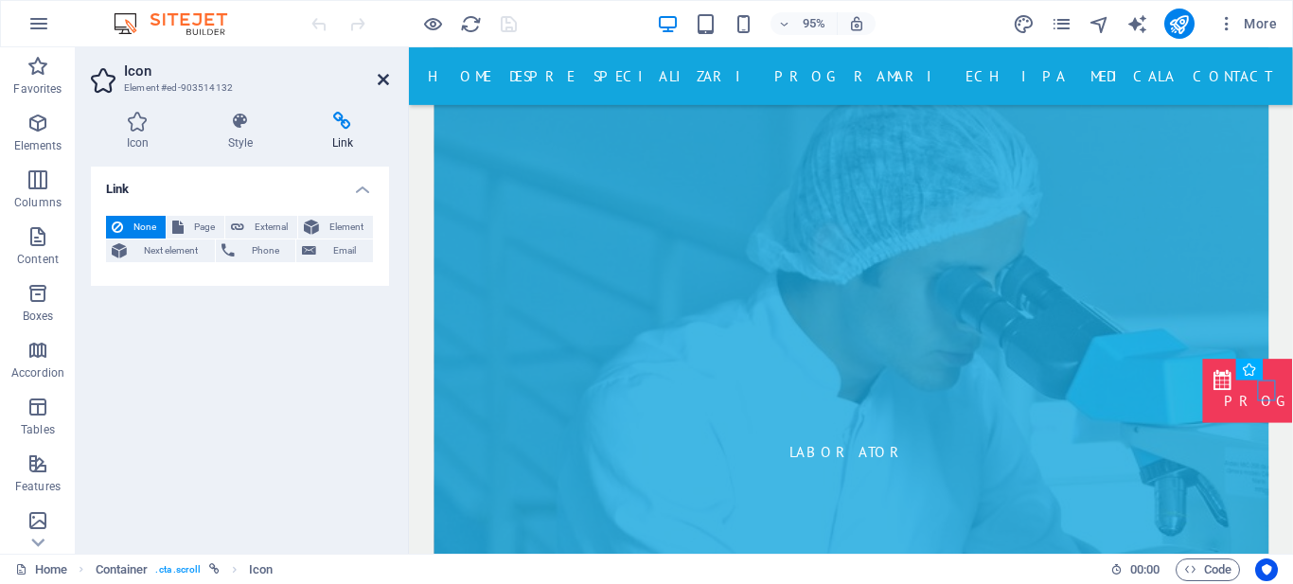
click at [387, 82] on icon at bounding box center [383, 79] width 11 height 15
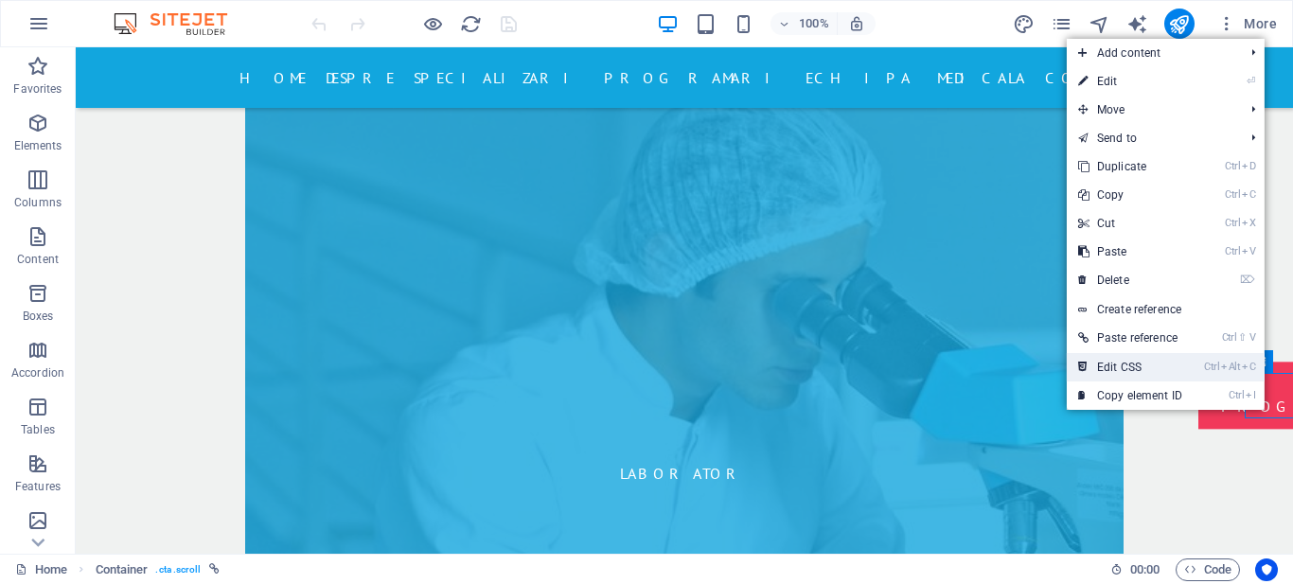
click at [1142, 365] on link "Ctrl Alt C Edit CSS" at bounding box center [1130, 367] width 127 height 28
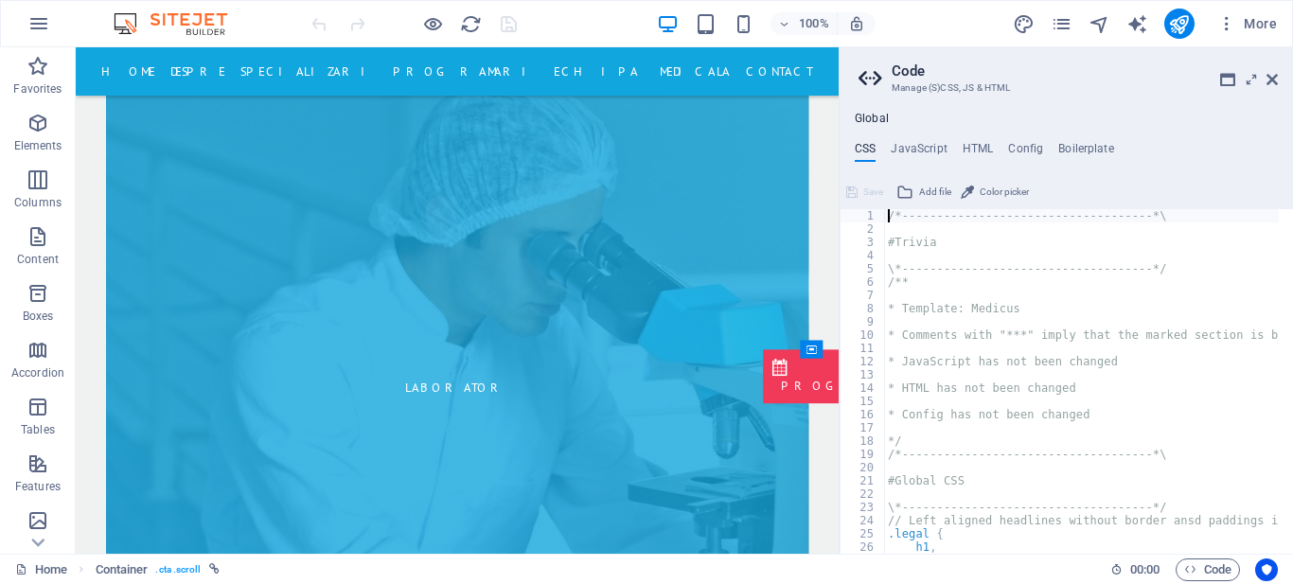
type textarea "position: fixed;"
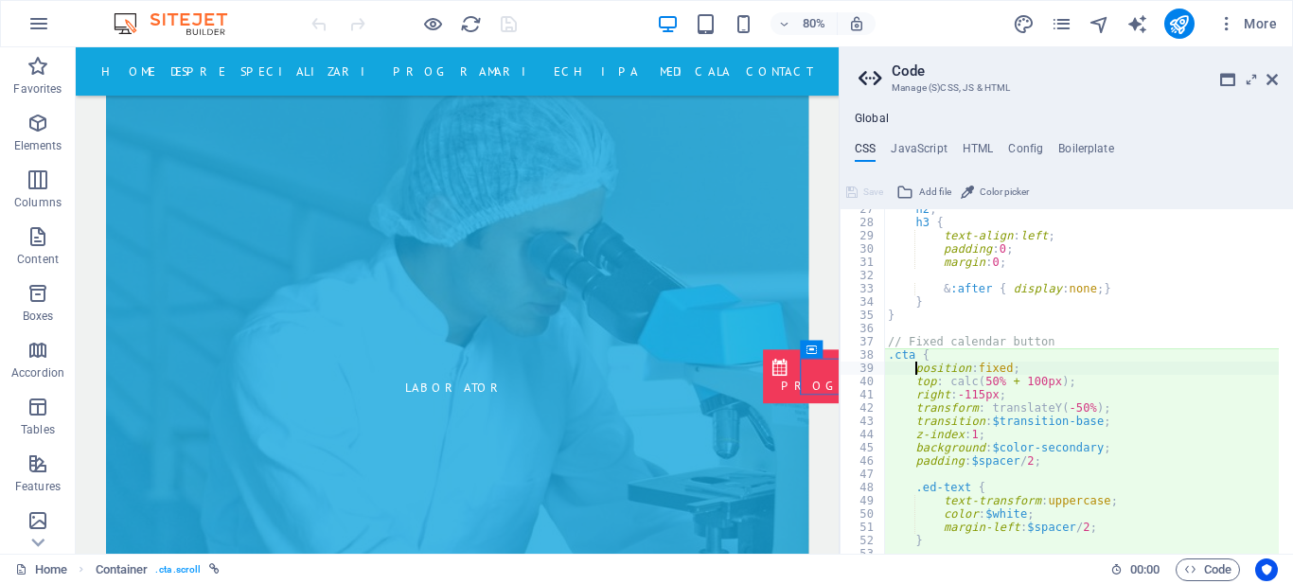
scroll to position [352, 0]
click at [1269, 82] on icon at bounding box center [1272, 79] width 11 height 15
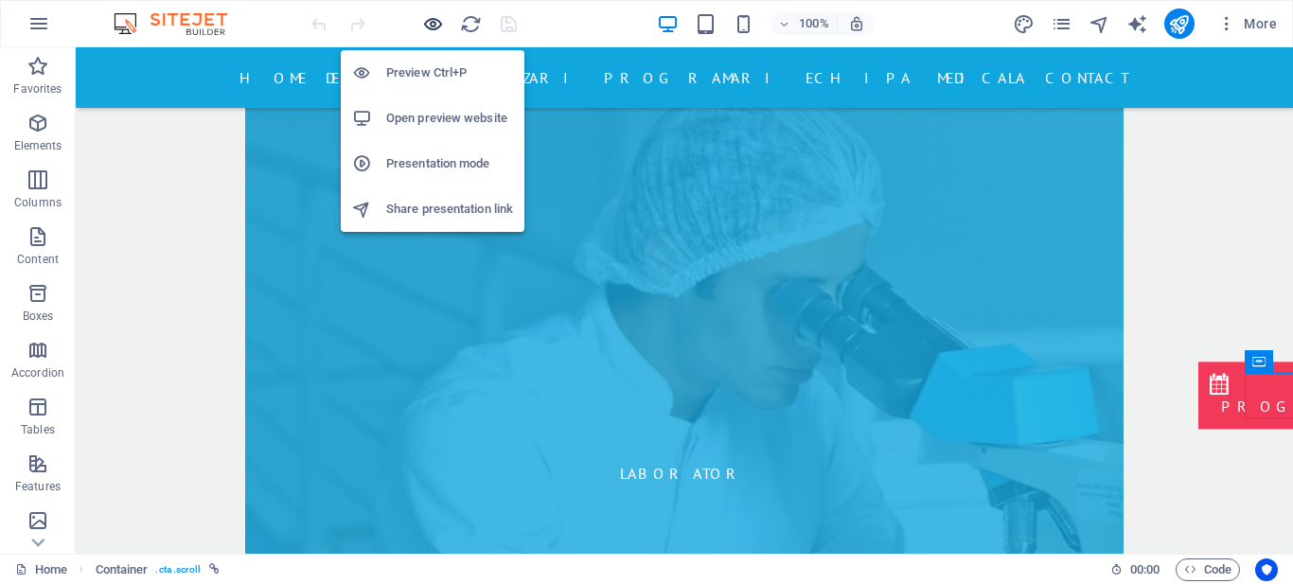
click at [428, 24] on icon "button" at bounding box center [433, 24] width 22 height 22
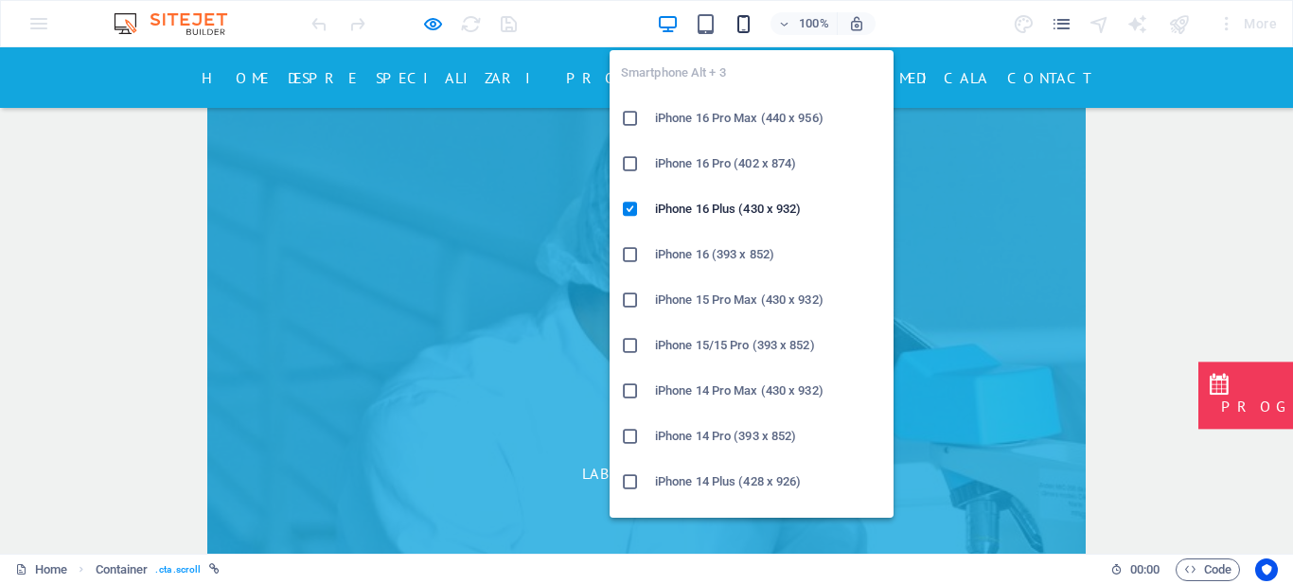
click at [742, 19] on icon "button" at bounding box center [744, 24] width 22 height 22
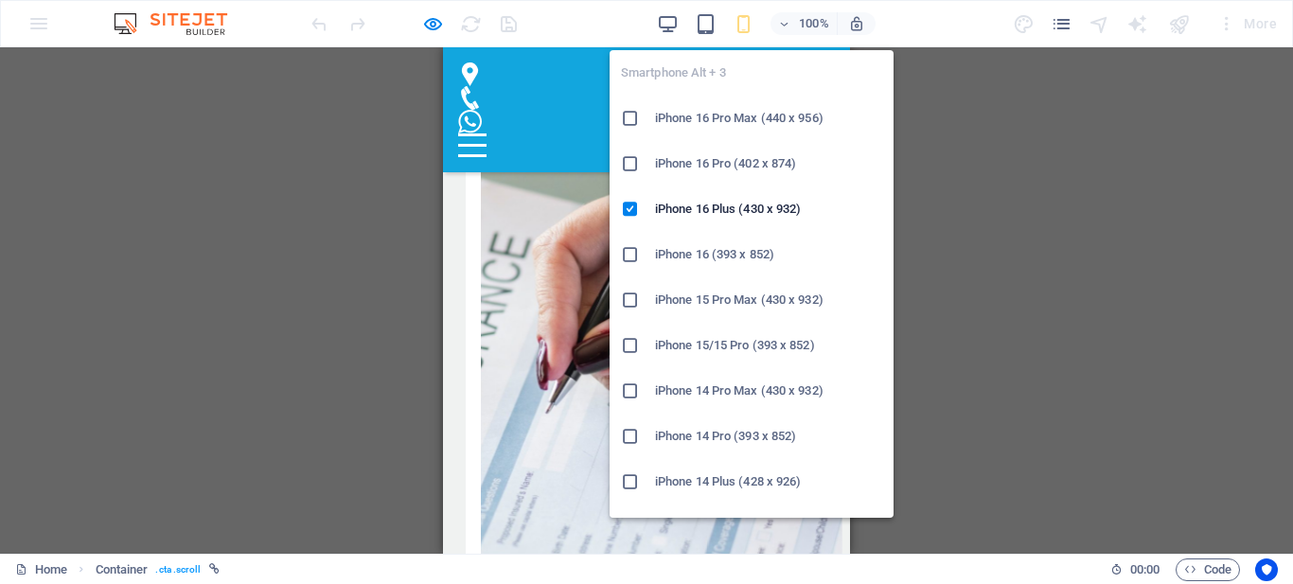
click at [738, 26] on icon "button" at bounding box center [744, 24] width 22 height 22
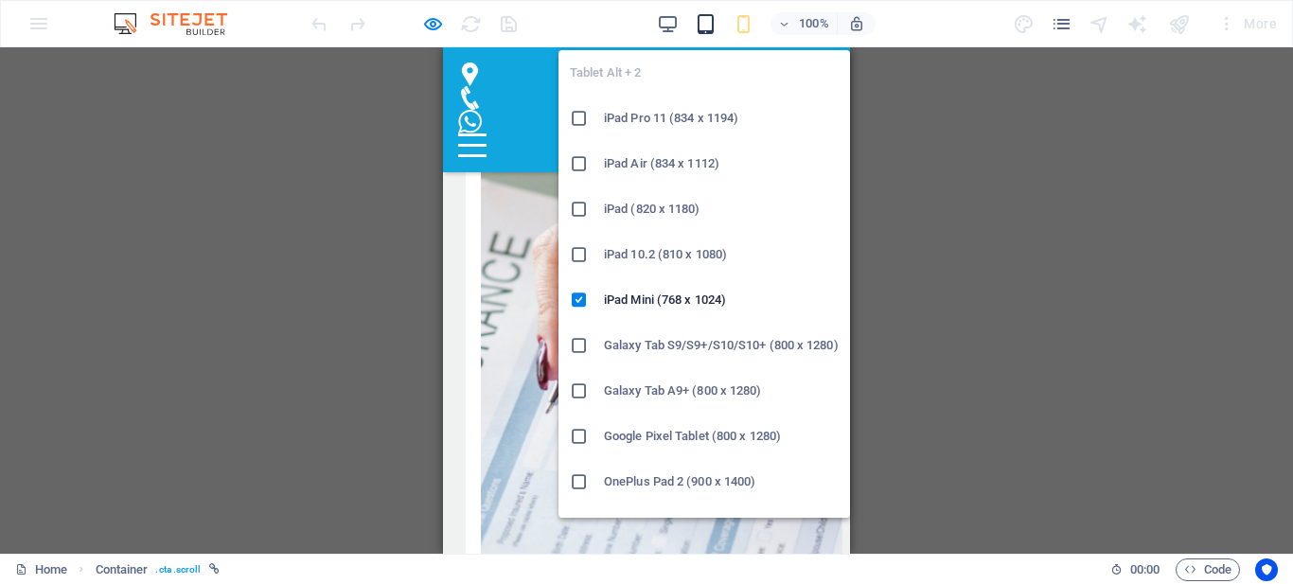
click at [704, 27] on icon "button" at bounding box center [706, 24] width 22 height 22
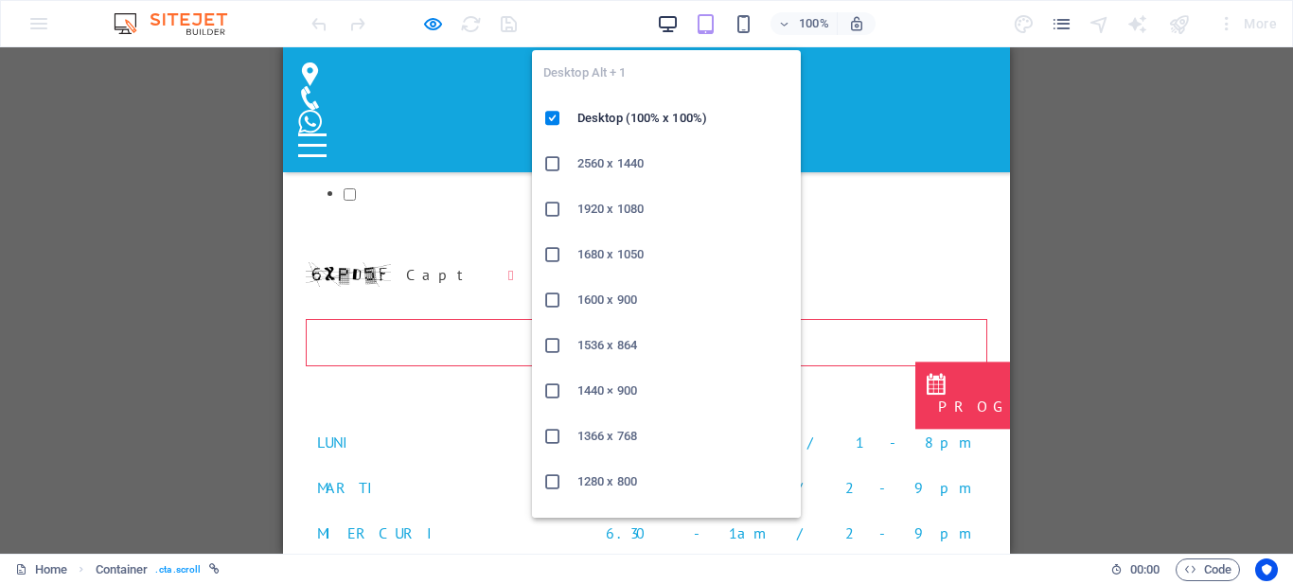
click at [669, 24] on icon "button" at bounding box center [668, 24] width 22 height 22
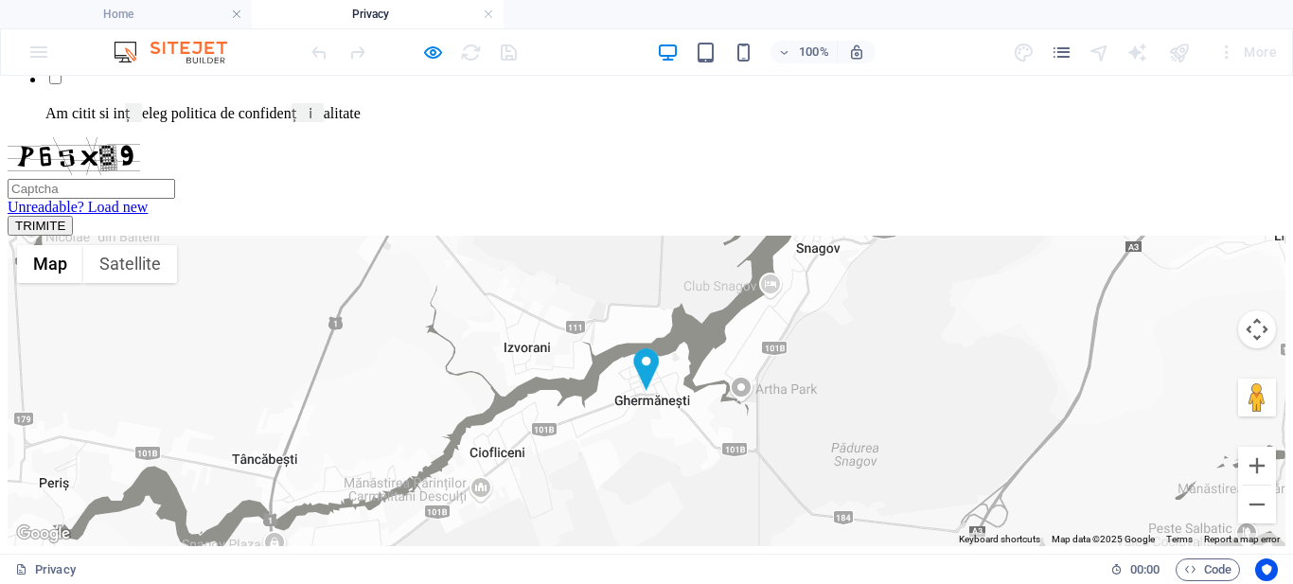
scroll to position [1618, 0]
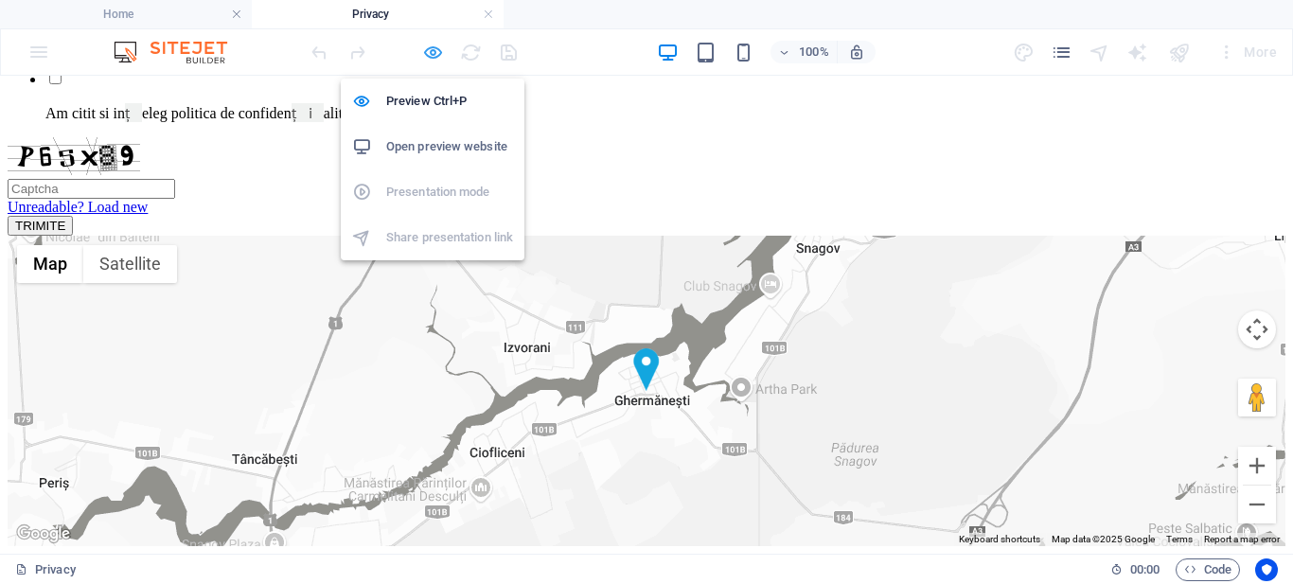
click at [441, 56] on icon "button" at bounding box center [433, 53] width 22 height 22
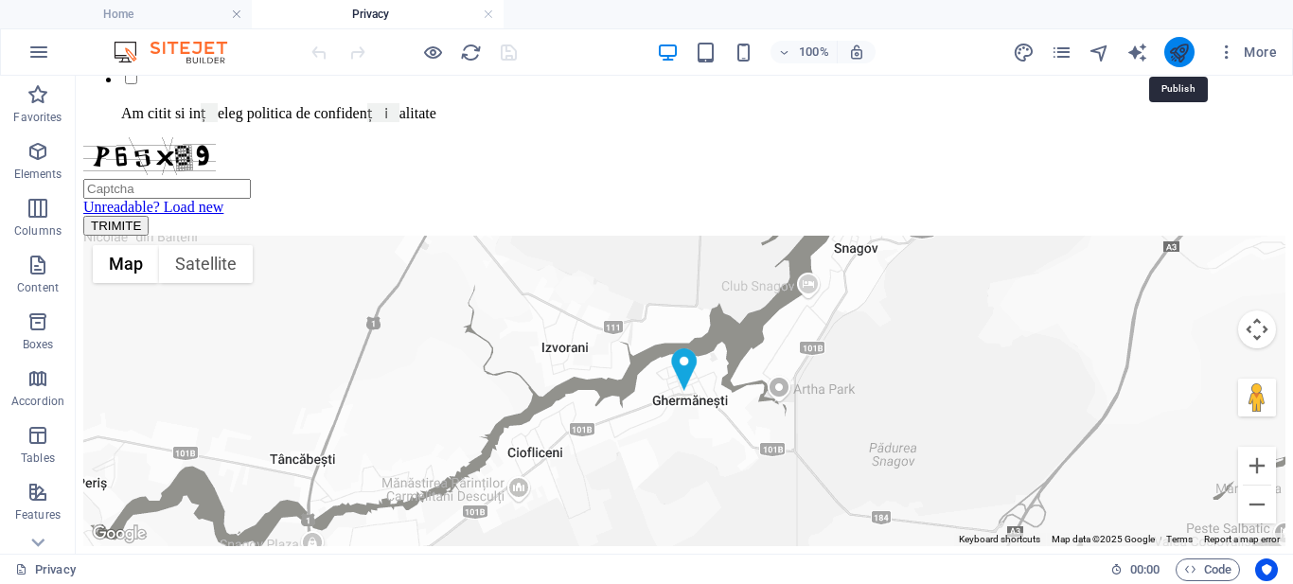
click at [1181, 48] on icon "publish" at bounding box center [1179, 53] width 22 height 22
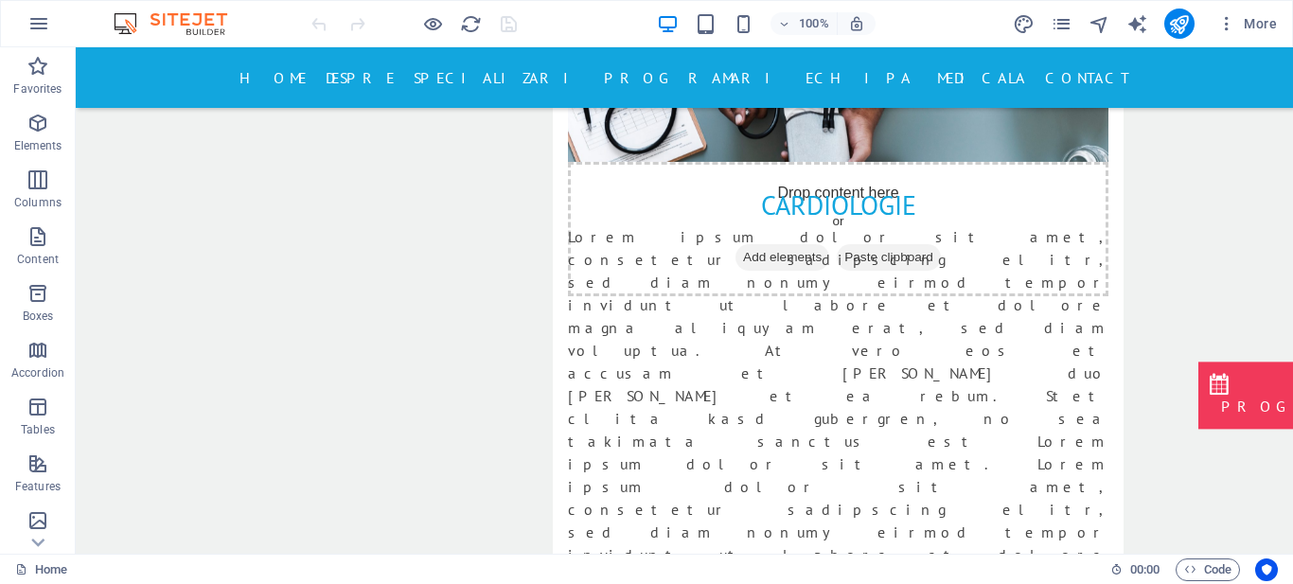
scroll to position [3484, 0]
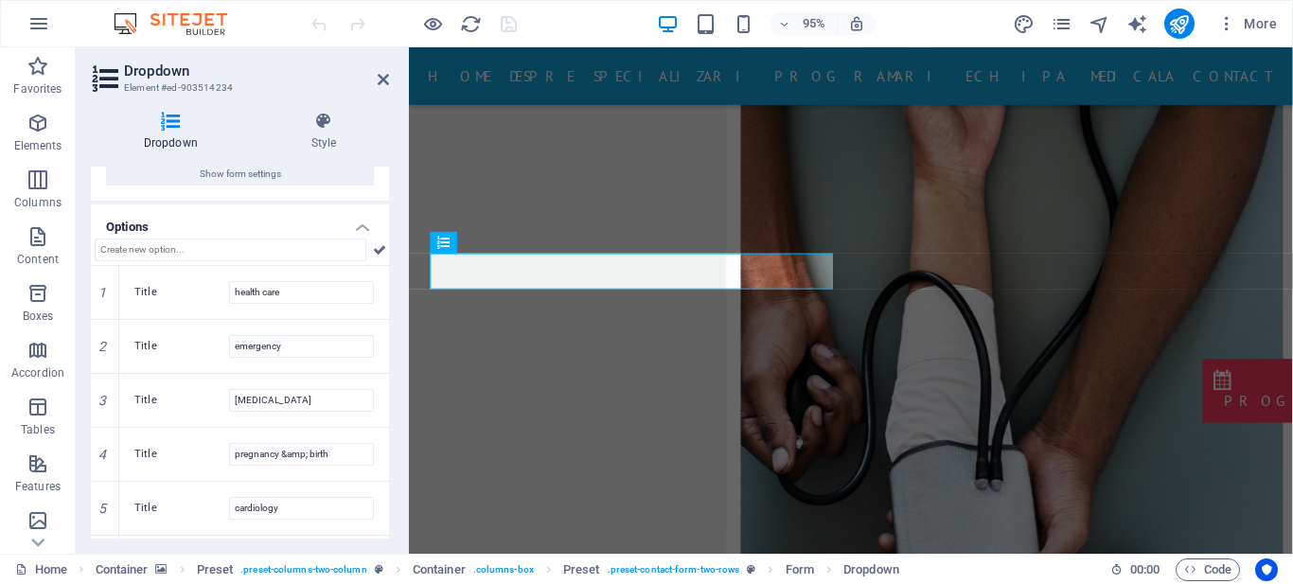
scroll to position [226, 0]
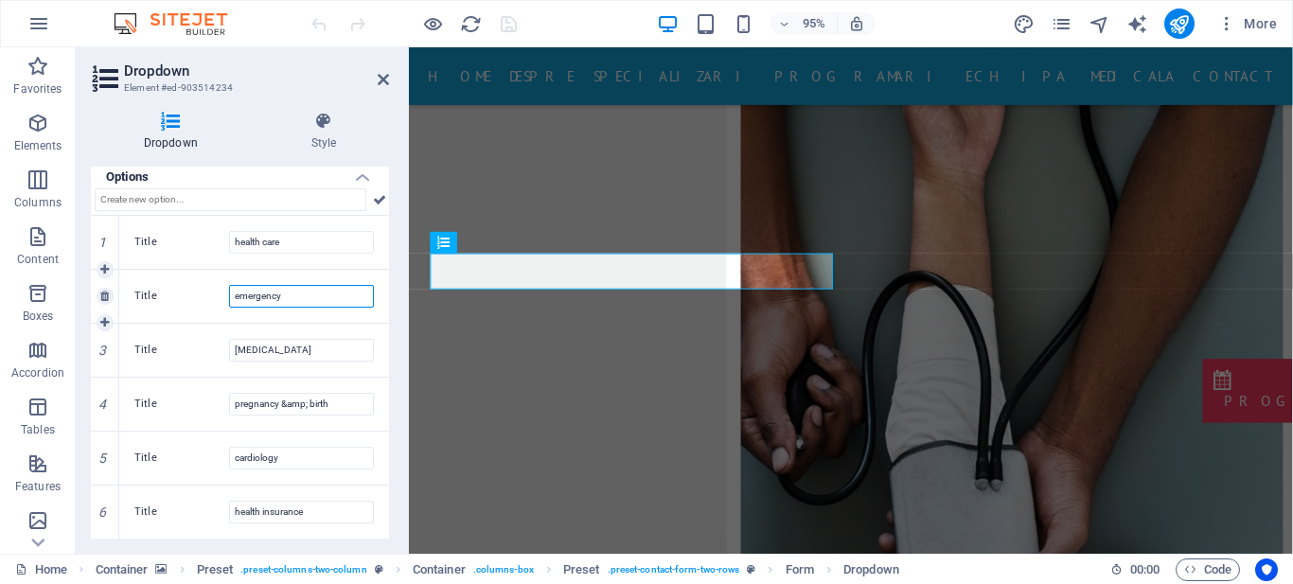
click at [308, 291] on input "emergency" at bounding box center [301, 296] width 145 height 23
type input "urgenta"
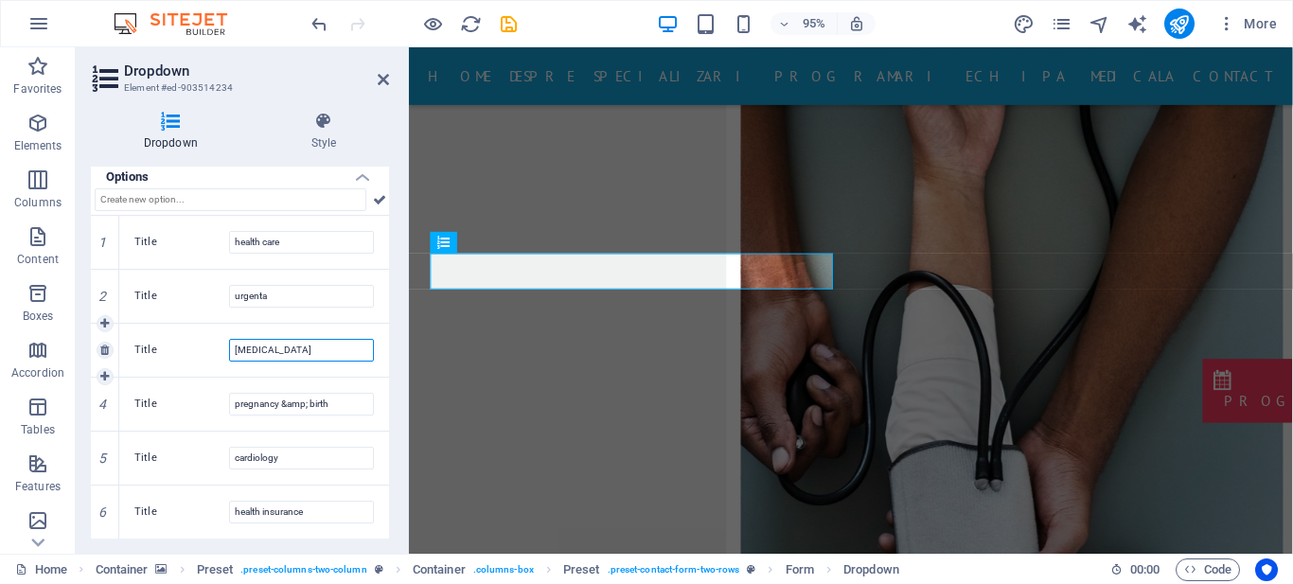
click at [300, 345] on input "dental surgery" at bounding box center [301, 350] width 145 height 23
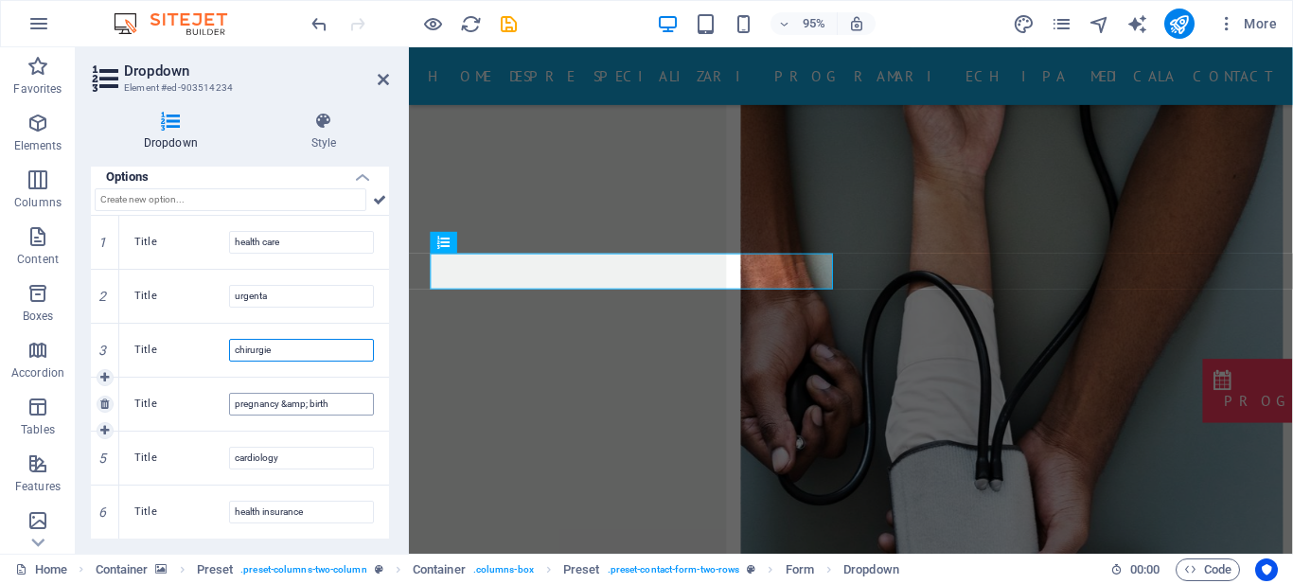
type input "chirurgie"
click at [291, 401] on input "pregnancy &amp; birth" at bounding box center [301, 404] width 145 height 23
click at [307, 455] on input "cardiology" at bounding box center [301, 458] width 145 height 23
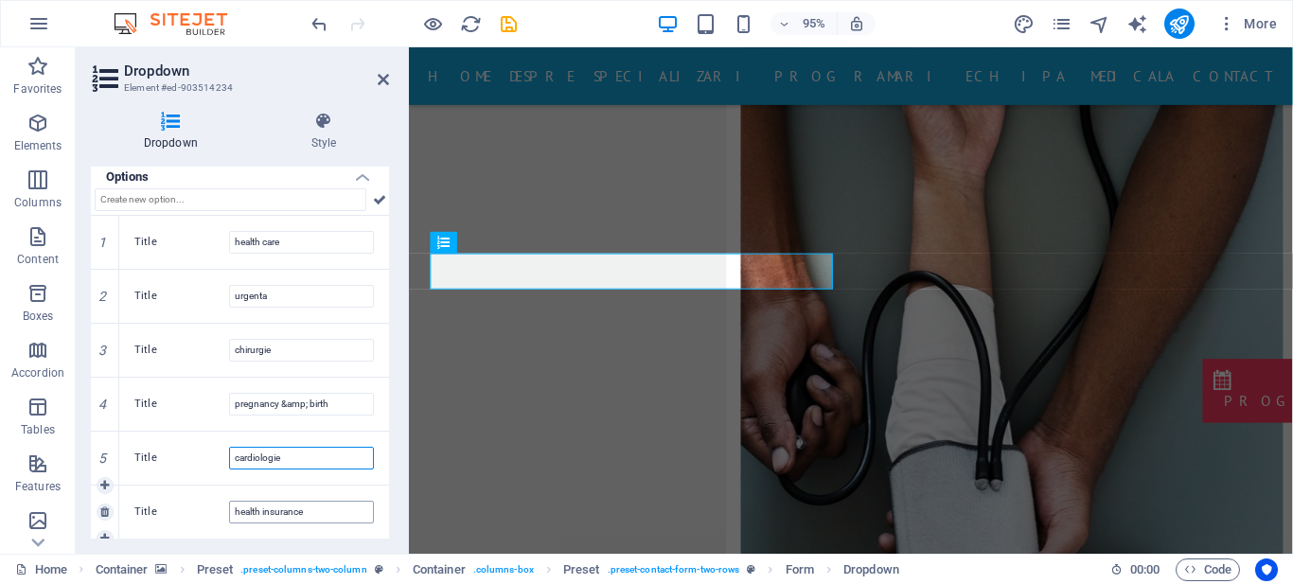
type input "cardiologie"
click at [307, 511] on input "health insurance" at bounding box center [301, 512] width 145 height 23
type input "profilaxie"
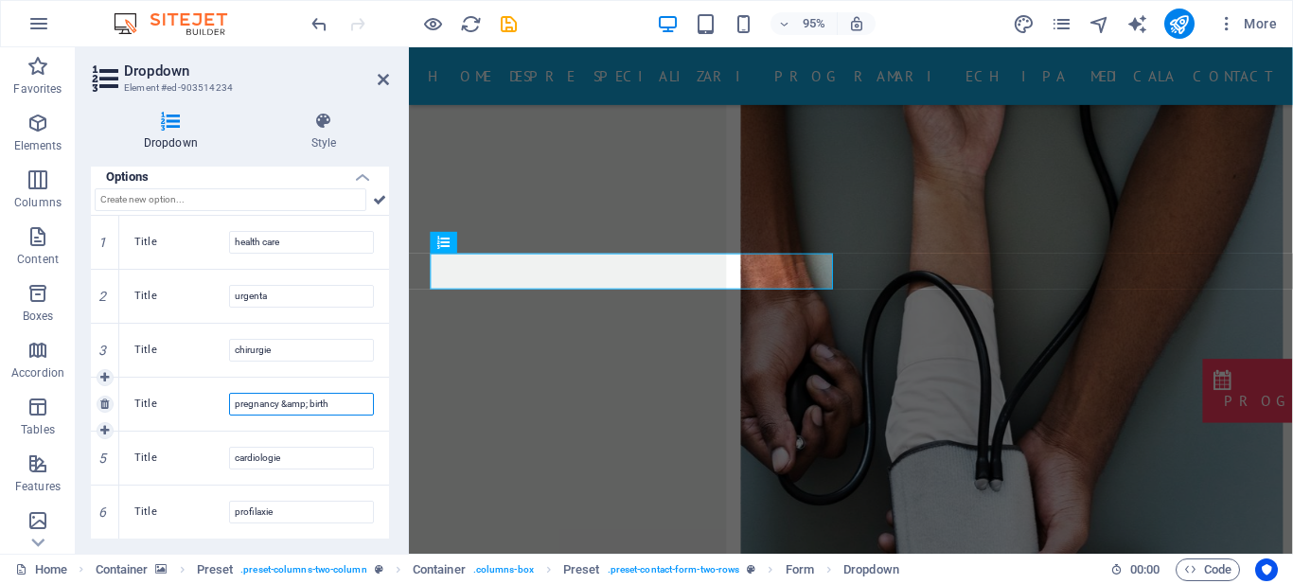
click at [290, 400] on input "pregnancy &amp; birth" at bounding box center [301, 404] width 145 height 23
type input "n"
click at [320, 512] on input "profilaxie" at bounding box center [301, 512] width 145 height 23
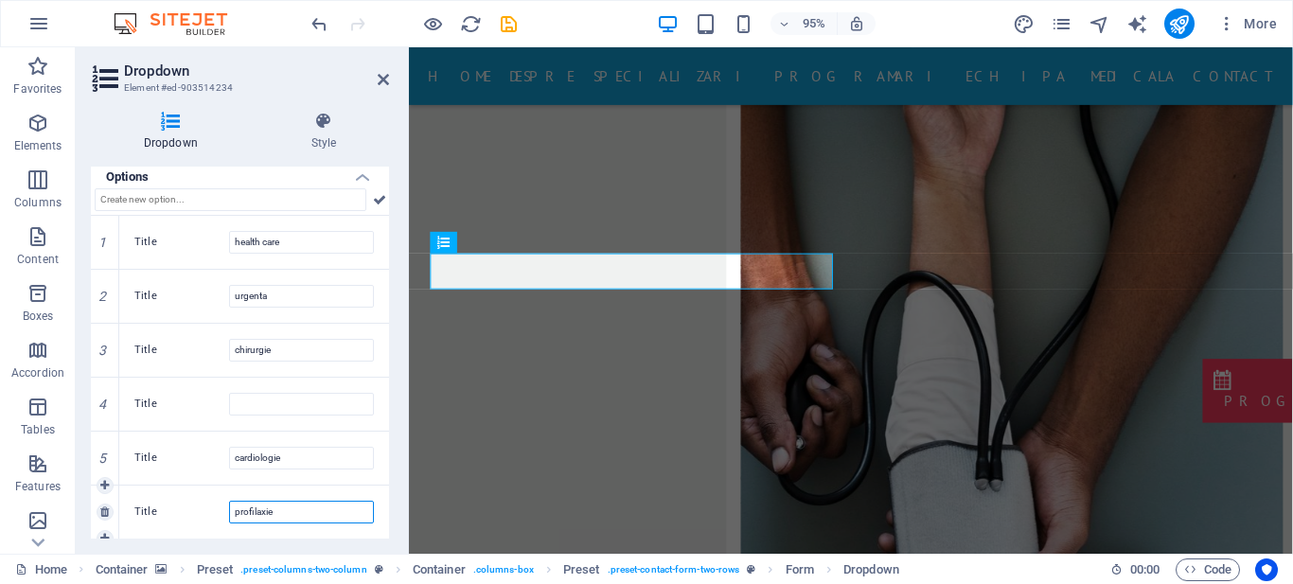
click at [320, 512] on input "profilaxie" at bounding box center [301, 512] width 145 height 23
click at [278, 398] on input "Title" at bounding box center [301, 404] width 145 height 23
type input "n"
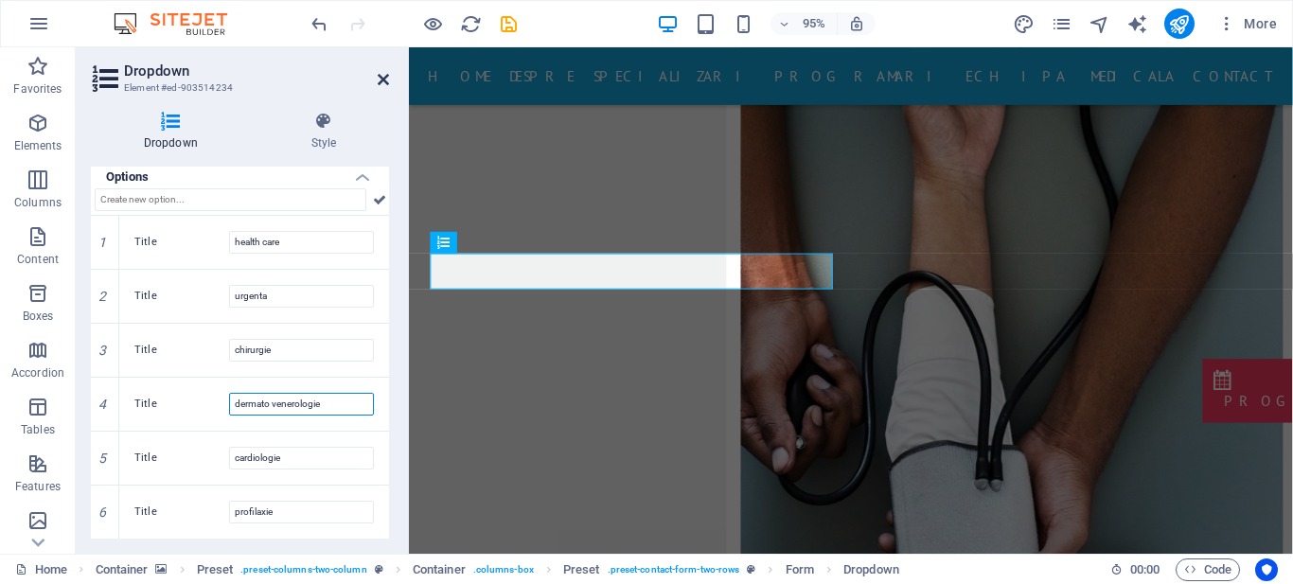
type input "dermato venerologie"
click at [385, 81] on icon at bounding box center [383, 79] width 11 height 15
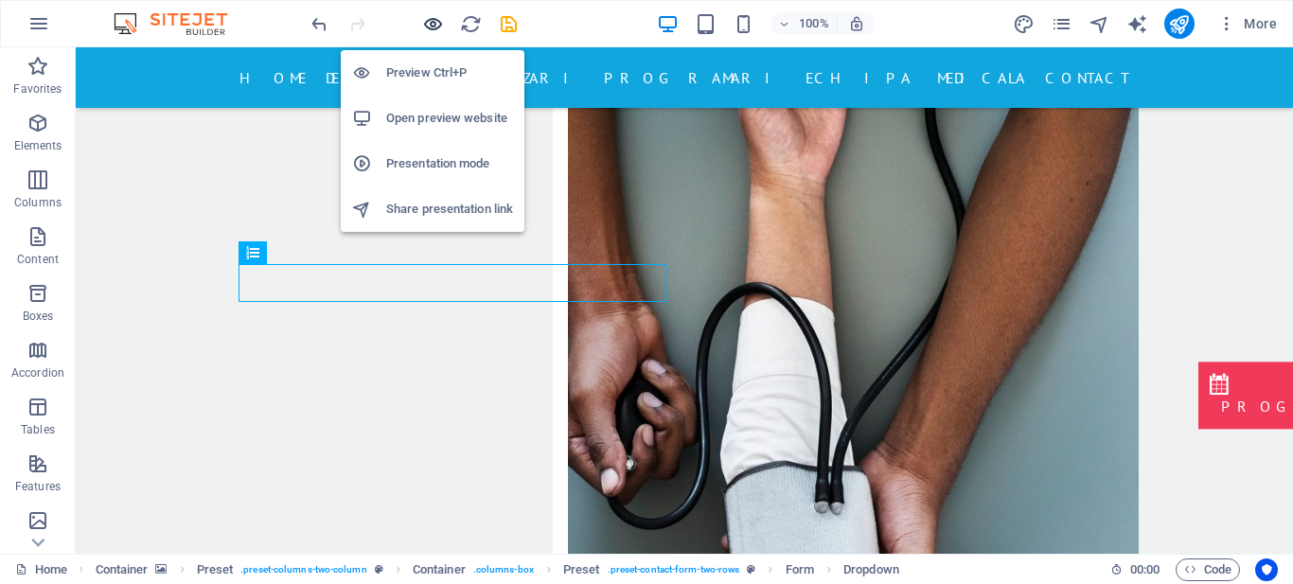
click at [434, 15] on icon "button" at bounding box center [433, 24] width 22 height 22
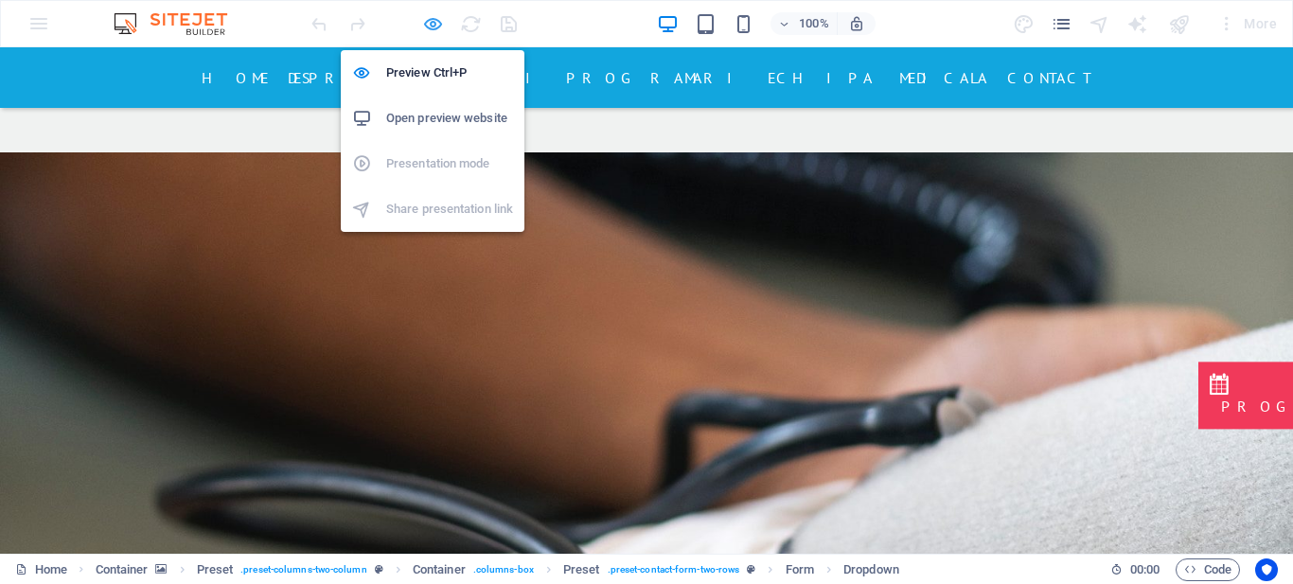
scroll to position [1762, 0]
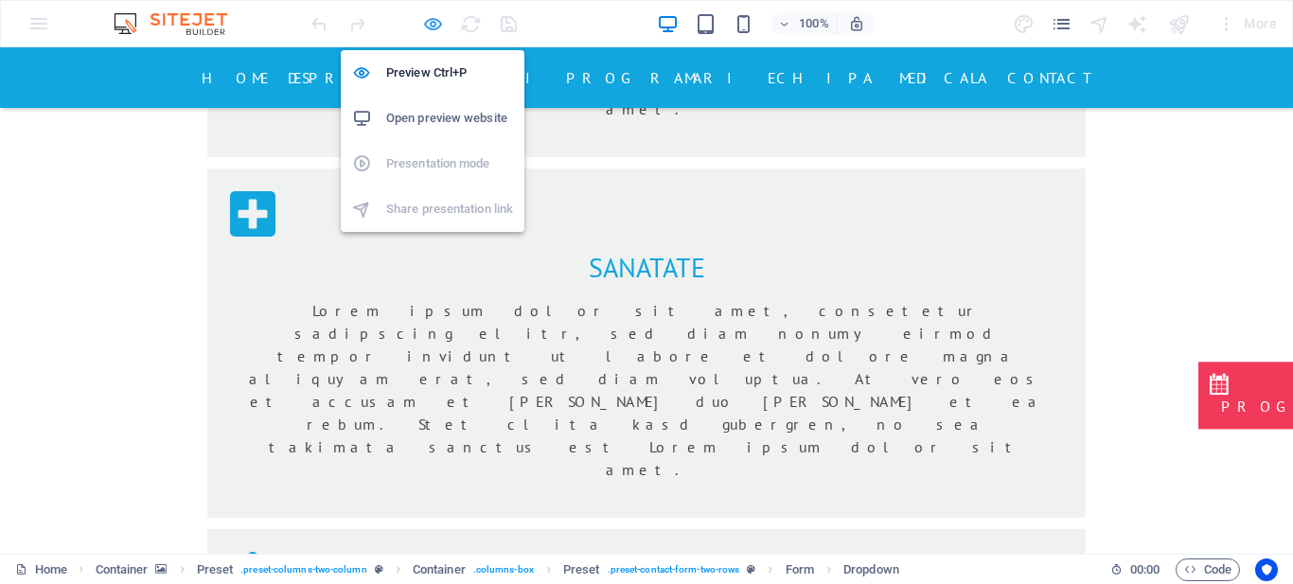
click at [428, 26] on icon "button" at bounding box center [433, 24] width 22 height 22
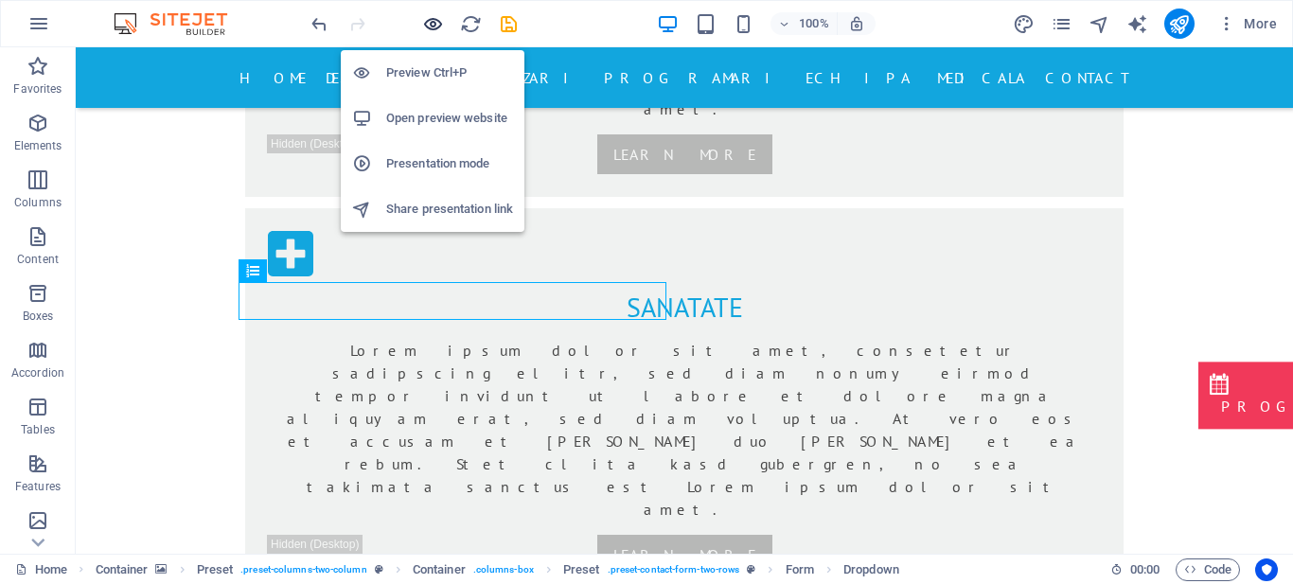
scroll to position [3466, 0]
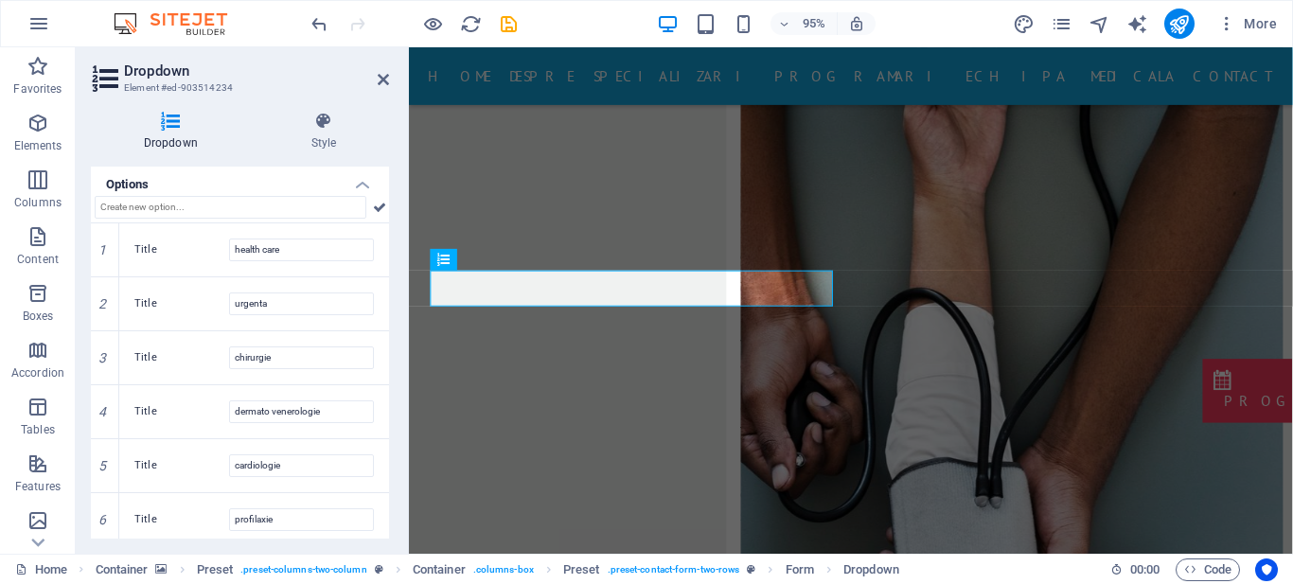
scroll to position [221, 0]
click at [285, 300] on input "urgenta" at bounding box center [301, 302] width 145 height 23
type input "urgente"
click at [292, 250] on input "health care" at bounding box center [301, 248] width 145 height 23
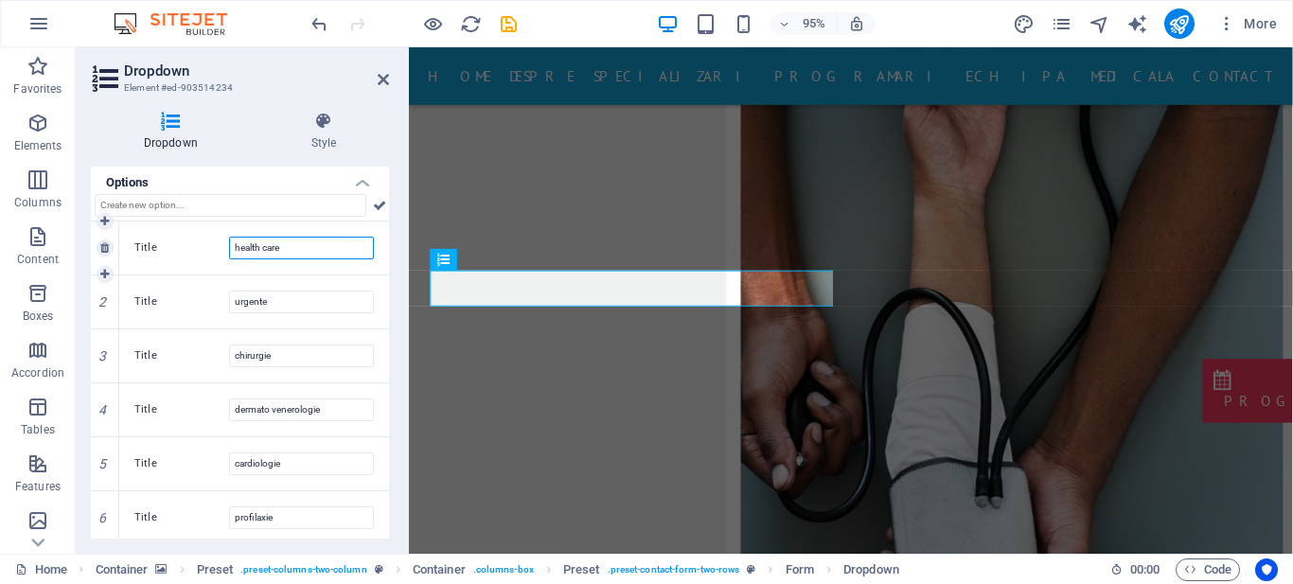
click at [292, 250] on input "health care" at bounding box center [301, 248] width 145 height 23
type input "kinetoterapie"
click at [387, 73] on icon at bounding box center [383, 79] width 11 height 15
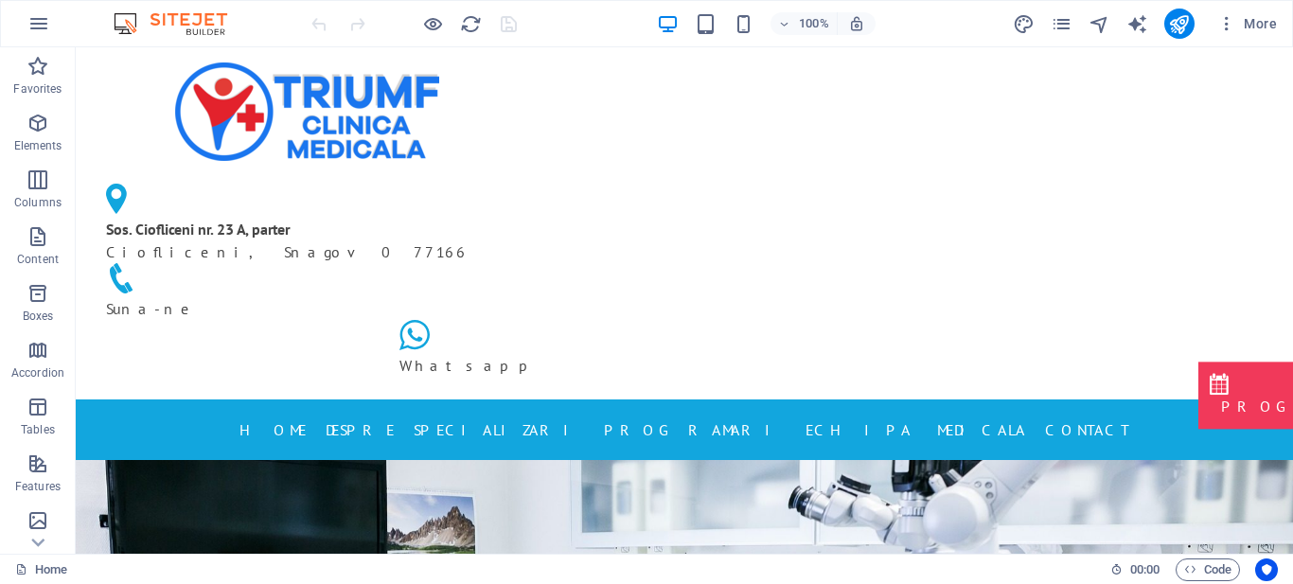
drag, startPoint x: 76, startPoint y: 47, endPoint x: 1368, endPoint y: 80, distance: 1292.9
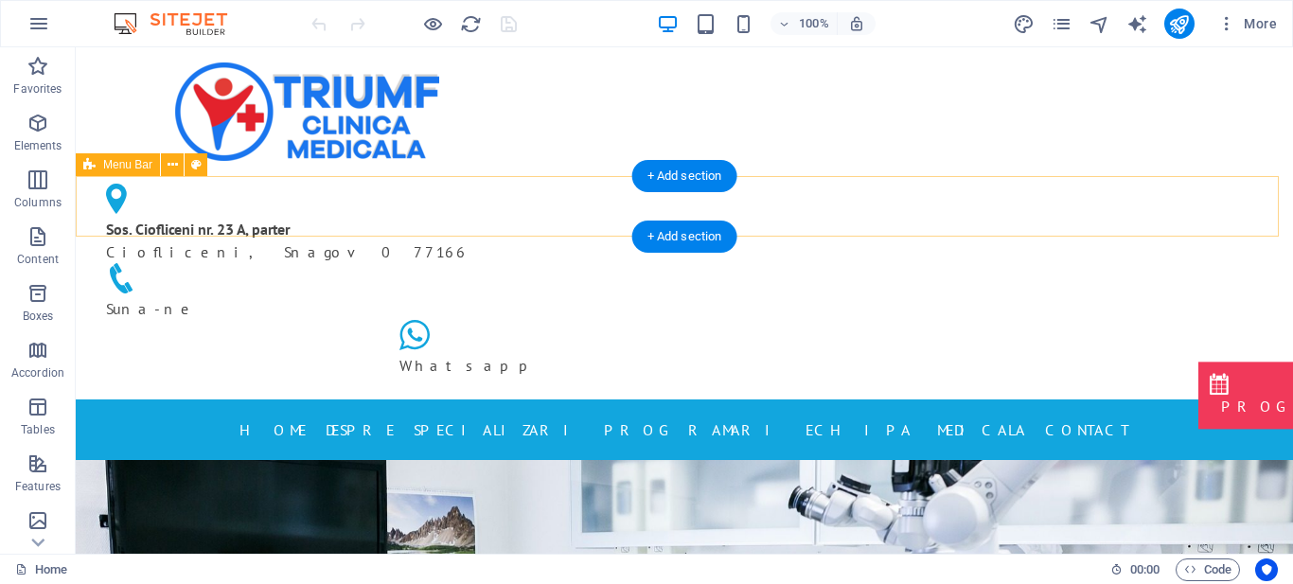
click at [1143, 400] on div "Home DESPRE SPECIALIZARI PROGRAMARI ECHIPA MEDICALA Contact" at bounding box center [685, 430] width 1218 height 61
select select "header"
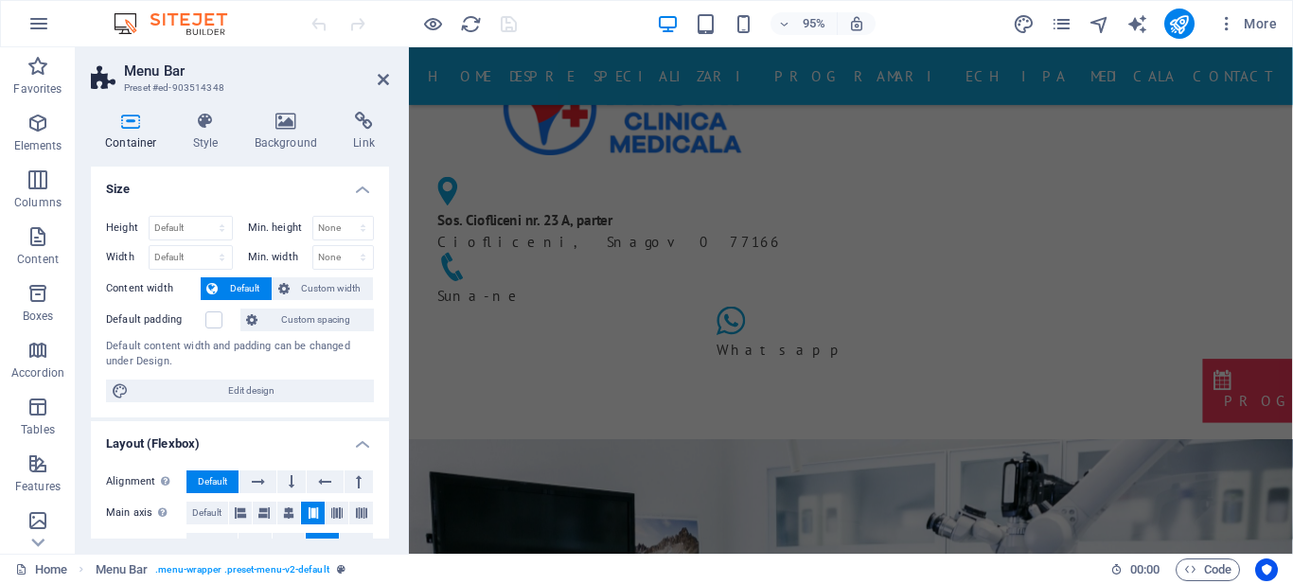
scroll to position [466, 0]
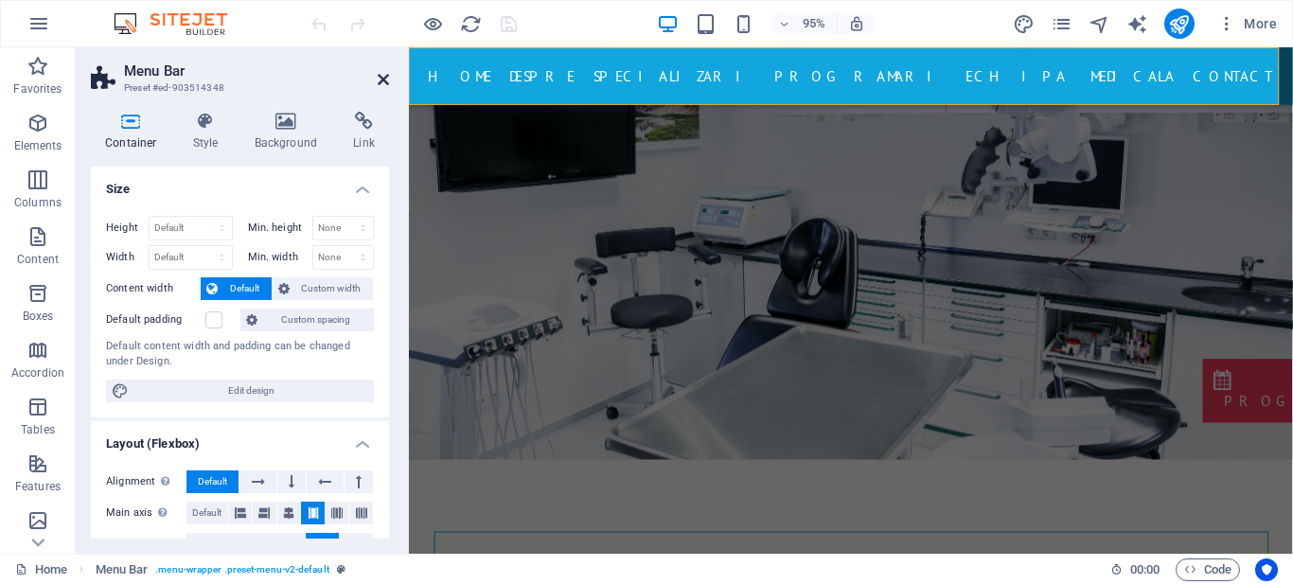
click at [380, 83] on header "Menu Bar Preset #ed-903514348" at bounding box center [240, 71] width 298 height 49
click at [380, 83] on icon at bounding box center [383, 79] width 11 height 15
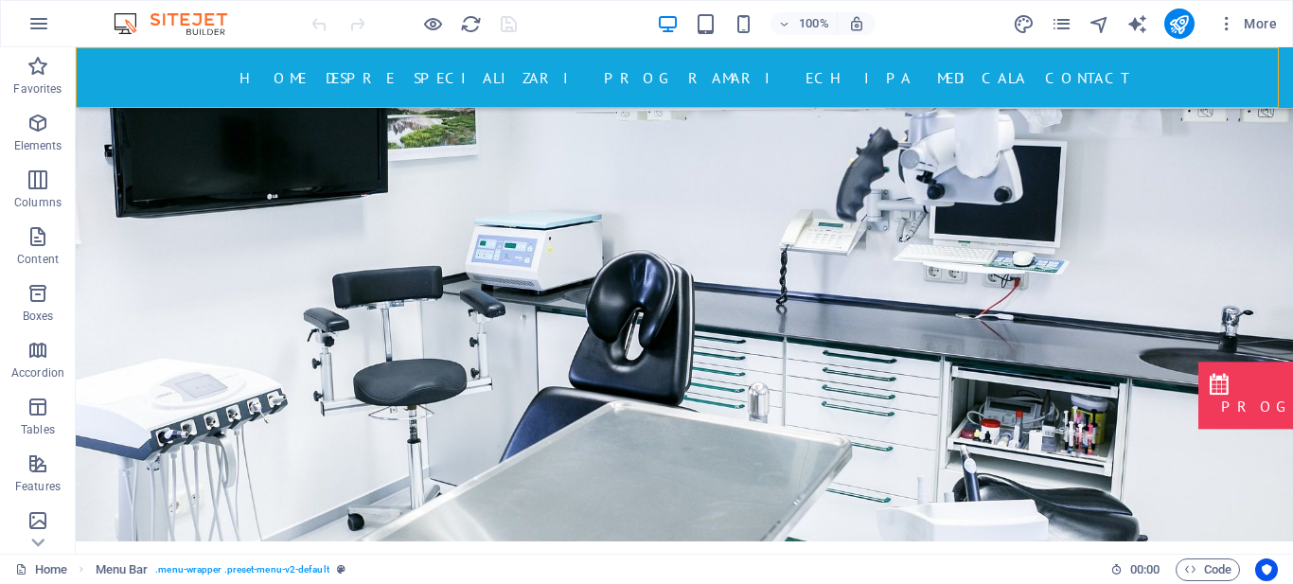
click at [1160, 92] on div "Home DESPRE SPECIALIZARI PROGRAMARI ECHIPA MEDICALA Contact" at bounding box center [685, 77] width 1218 height 61
select select "header"
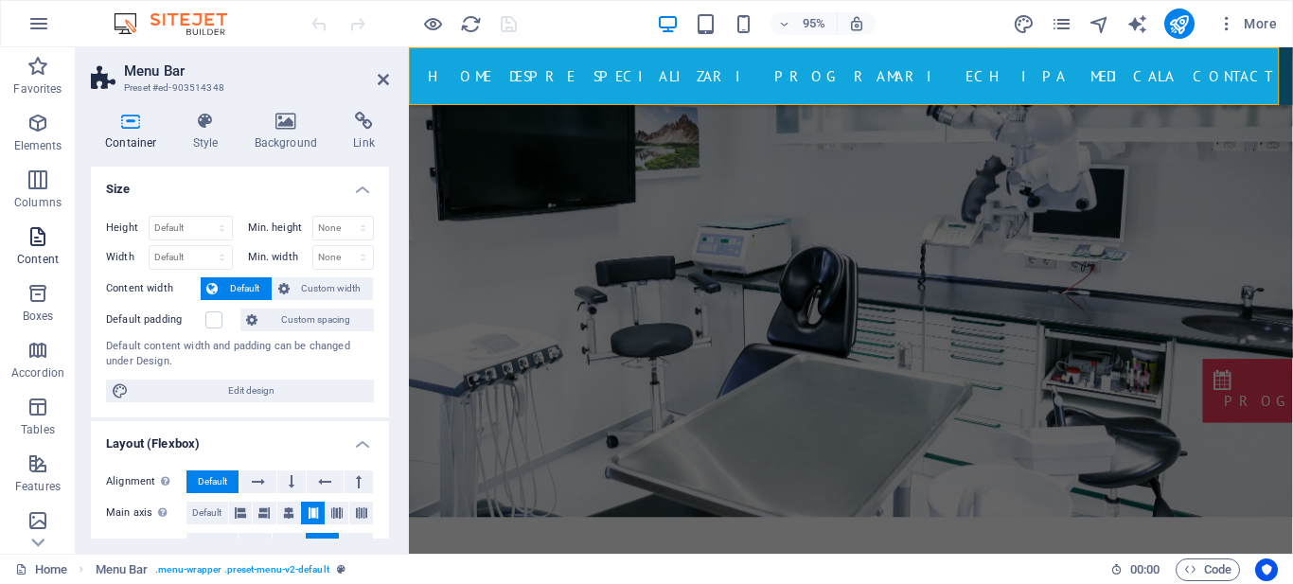
click at [29, 241] on icon "button" at bounding box center [38, 236] width 23 height 23
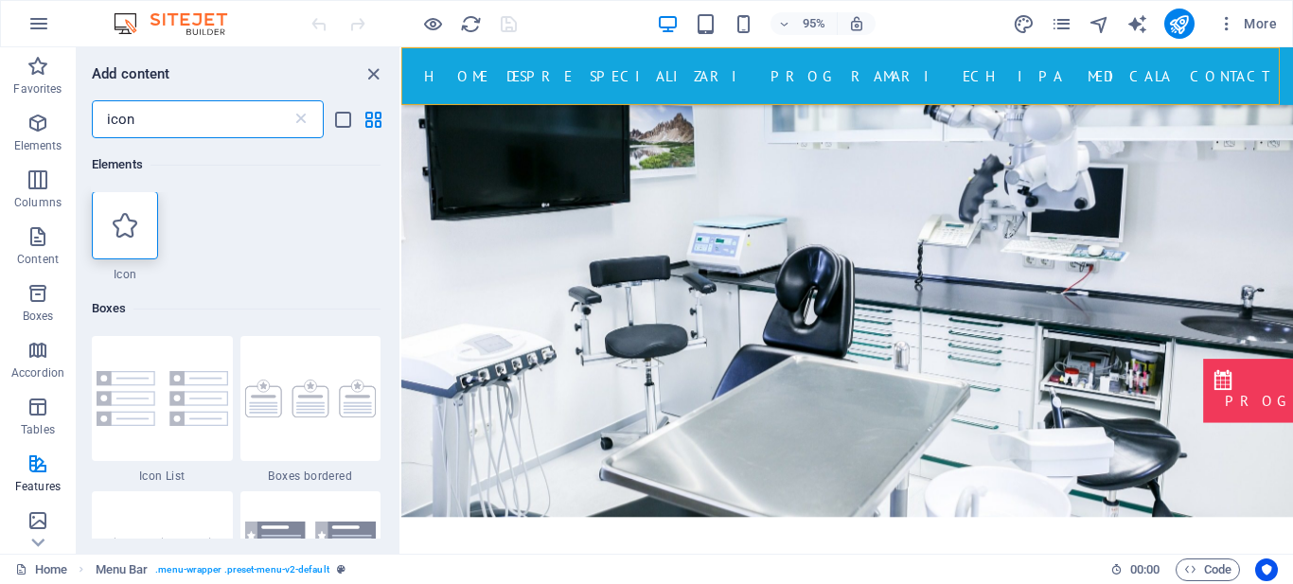
scroll to position [0, 0]
type input "icon"
click at [120, 237] on icon at bounding box center [125, 226] width 25 height 25
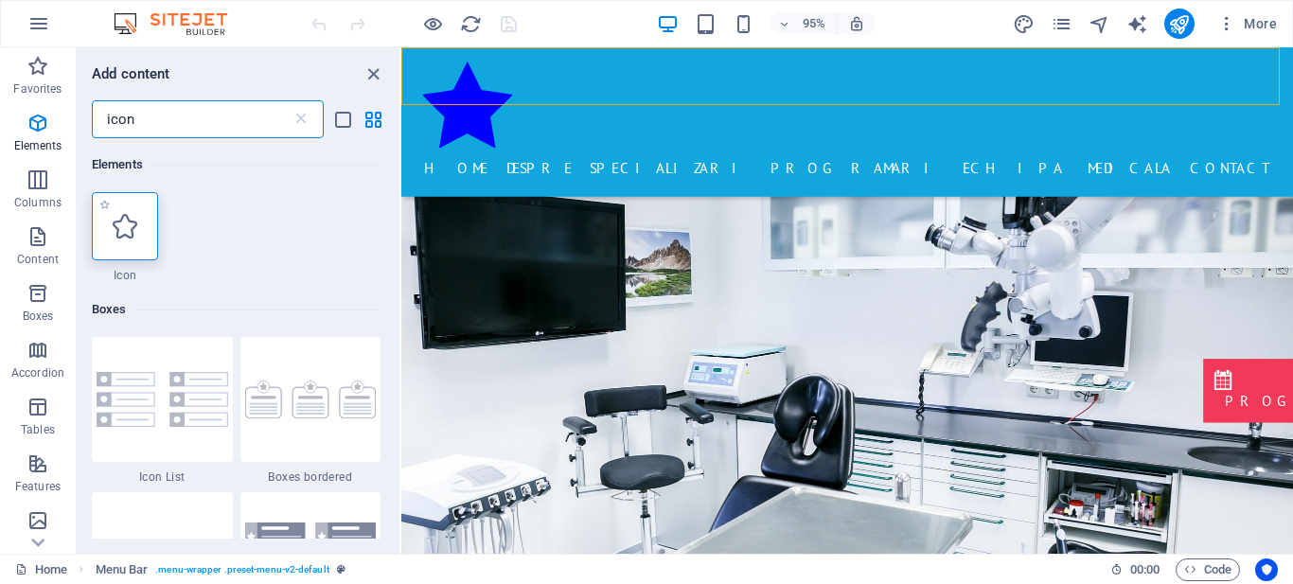
select select "xMidYMid"
select select "px"
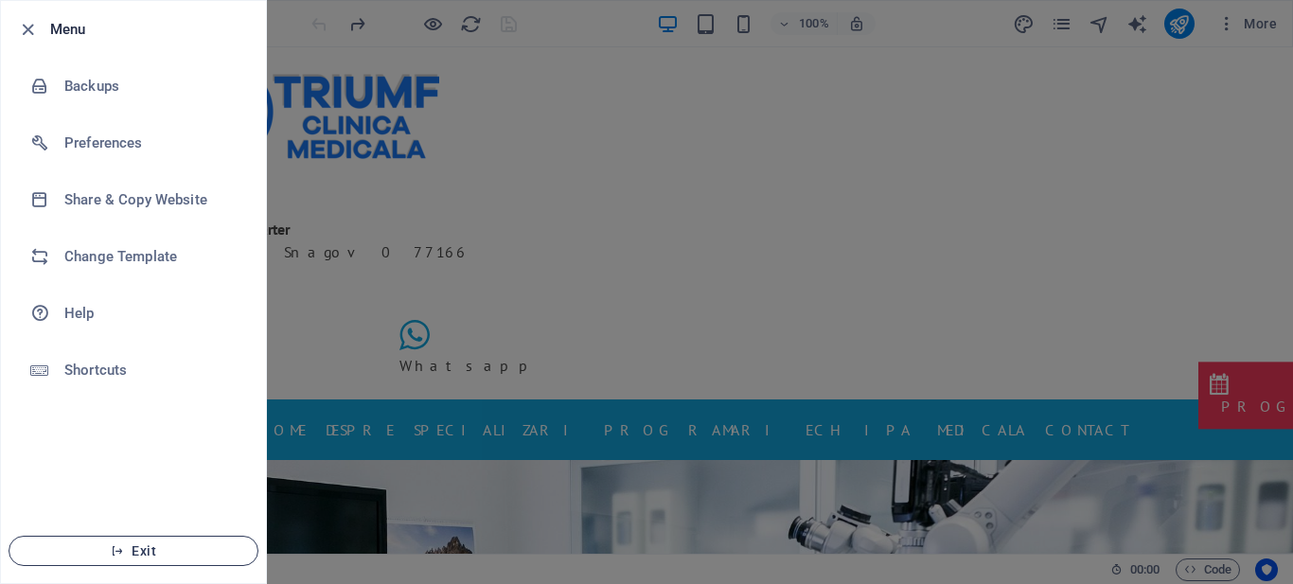
click at [161, 556] on span "Exit" at bounding box center [134, 551] width 218 height 15
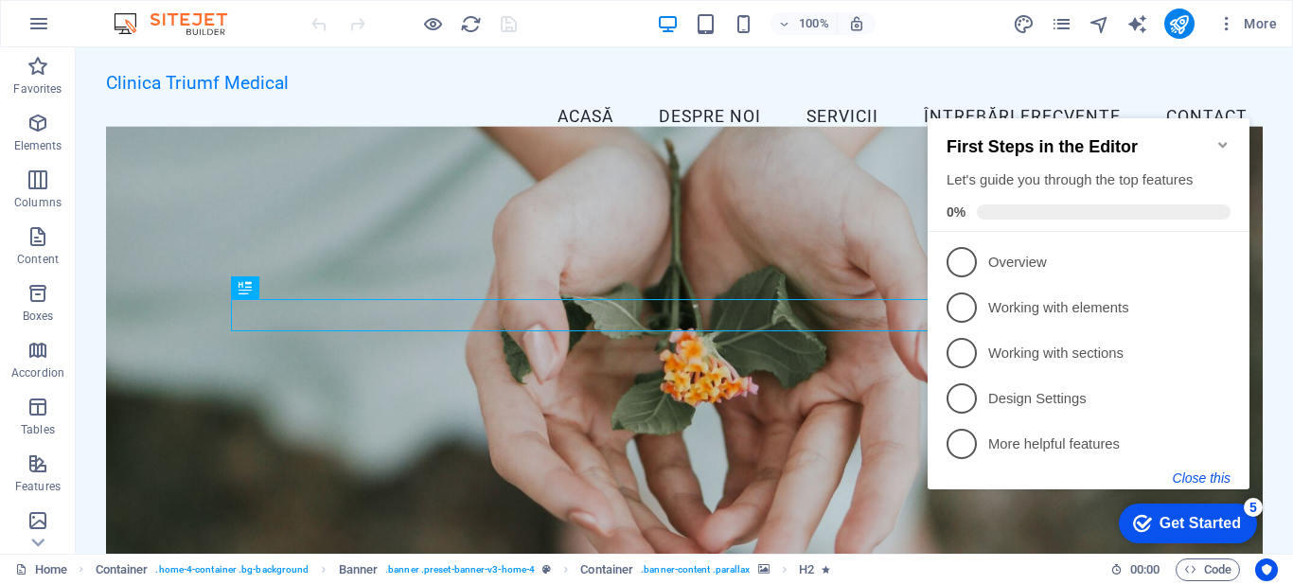
click at [1212, 472] on button "Close this" at bounding box center [1202, 478] width 58 height 15
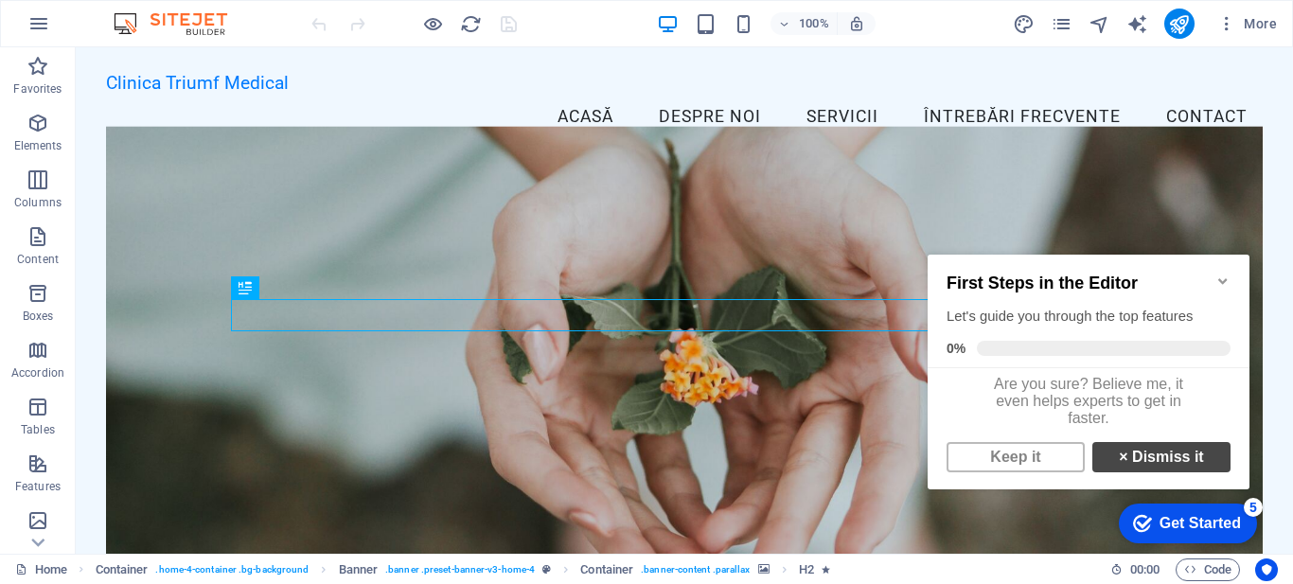
click at [1174, 468] on link "× Dismiss it" at bounding box center [1162, 457] width 138 height 30
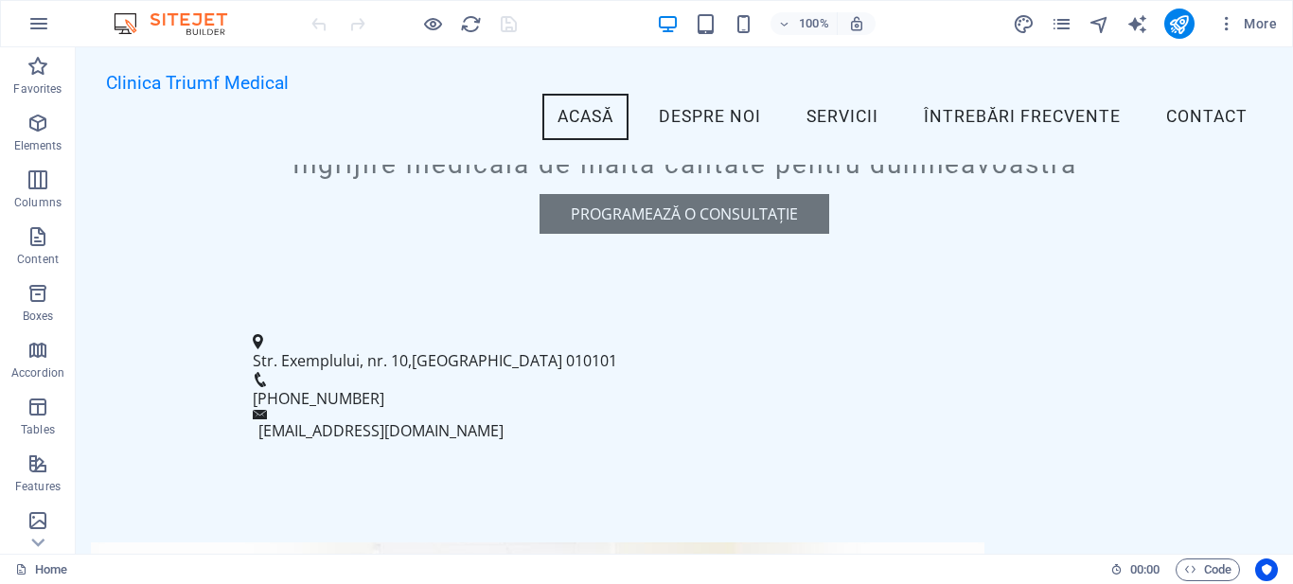
scroll to position [120, 0]
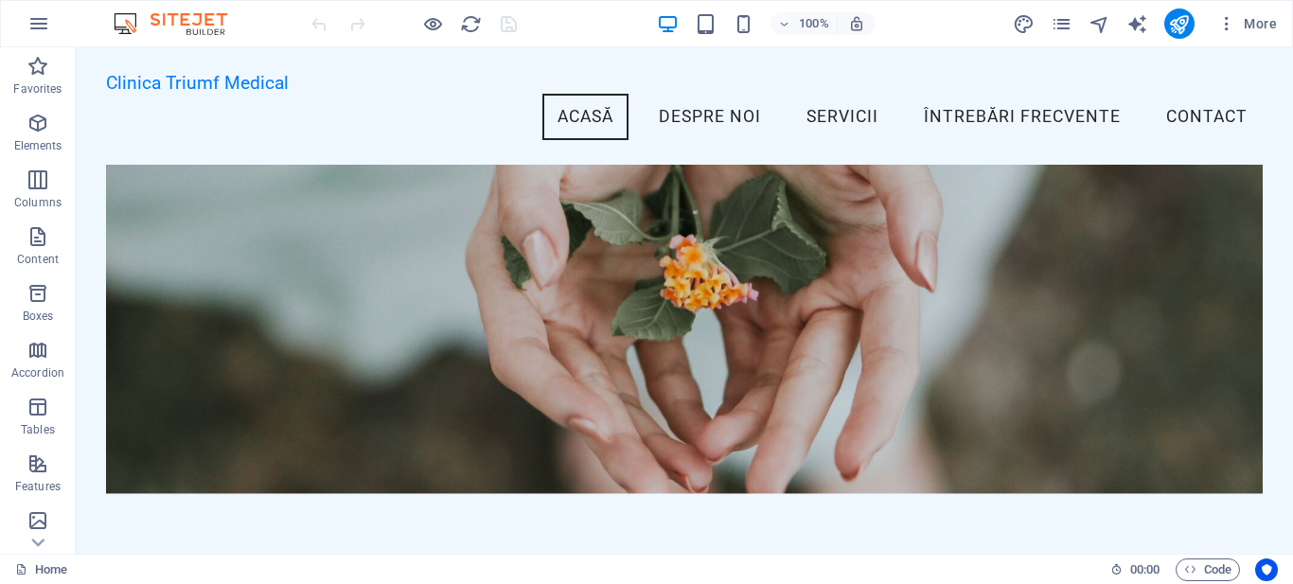
drag, startPoint x: 1292, startPoint y: 105, endPoint x: 1368, endPoint y: 69, distance: 83.9
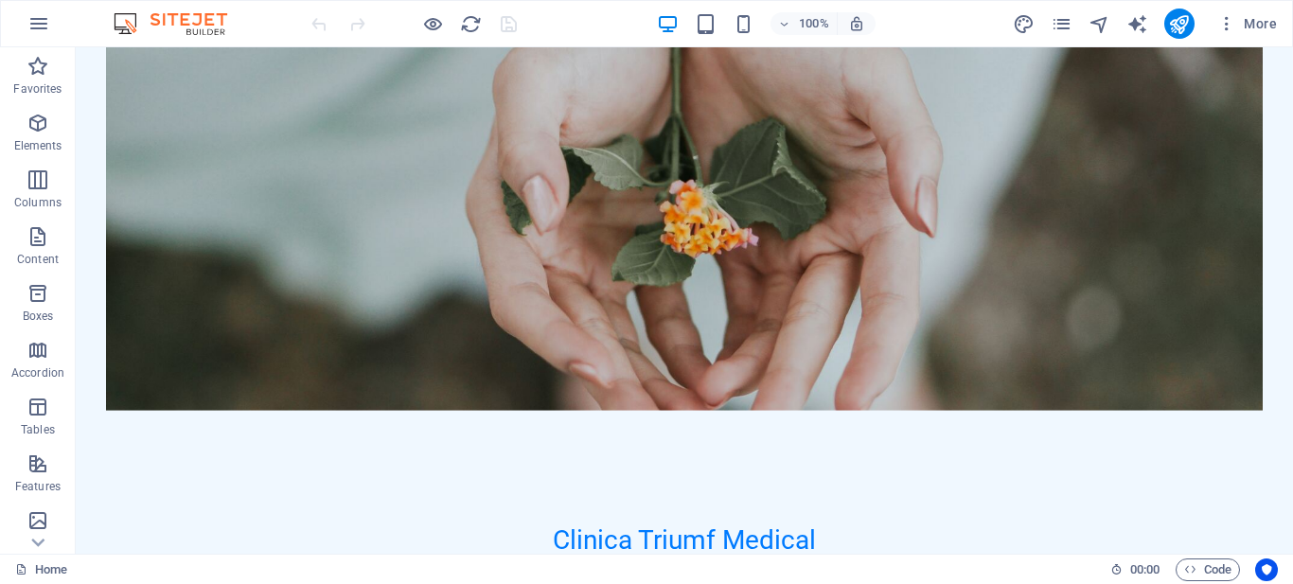
scroll to position [0, 0]
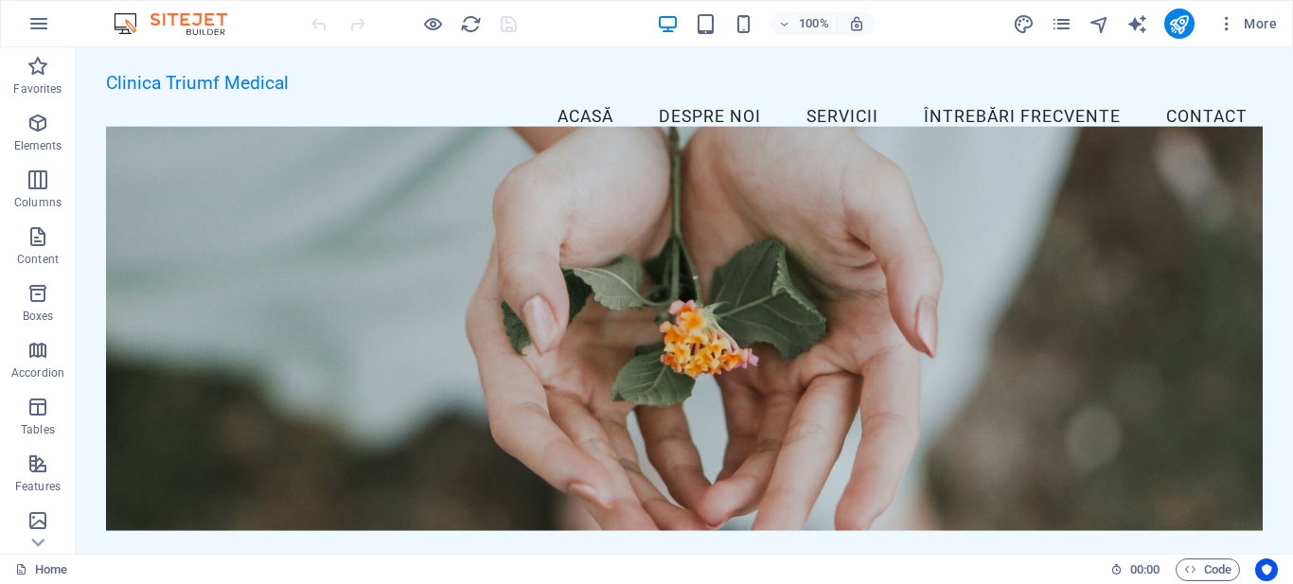
drag, startPoint x: 1287, startPoint y: 101, endPoint x: 1363, endPoint y: 88, distance: 76.9
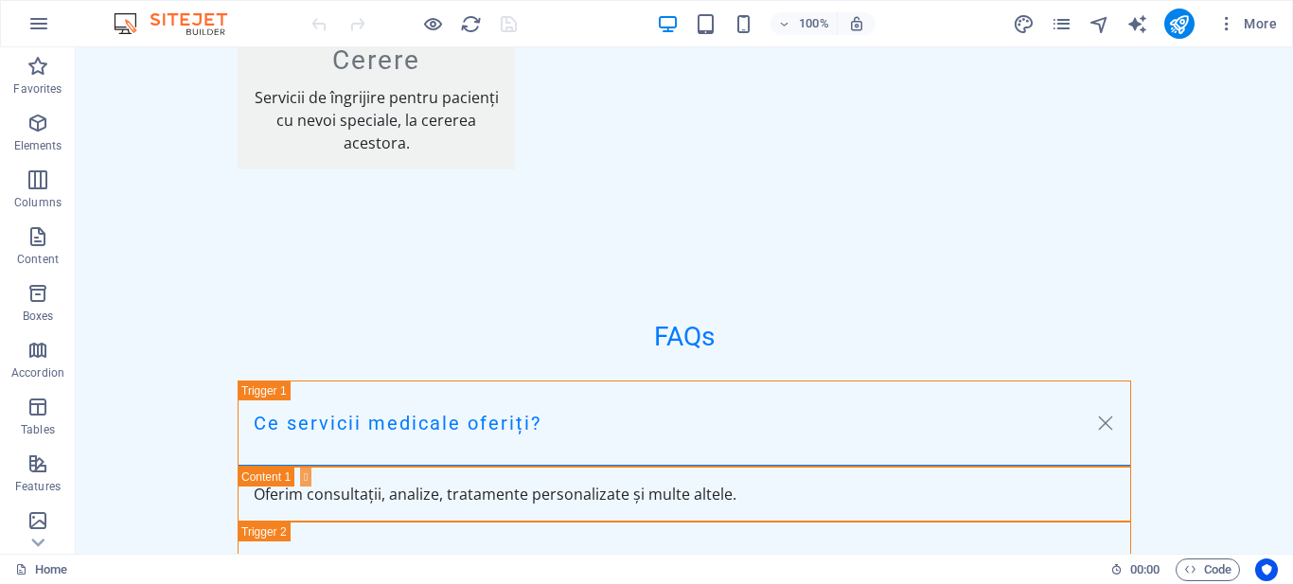
scroll to position [3411, 0]
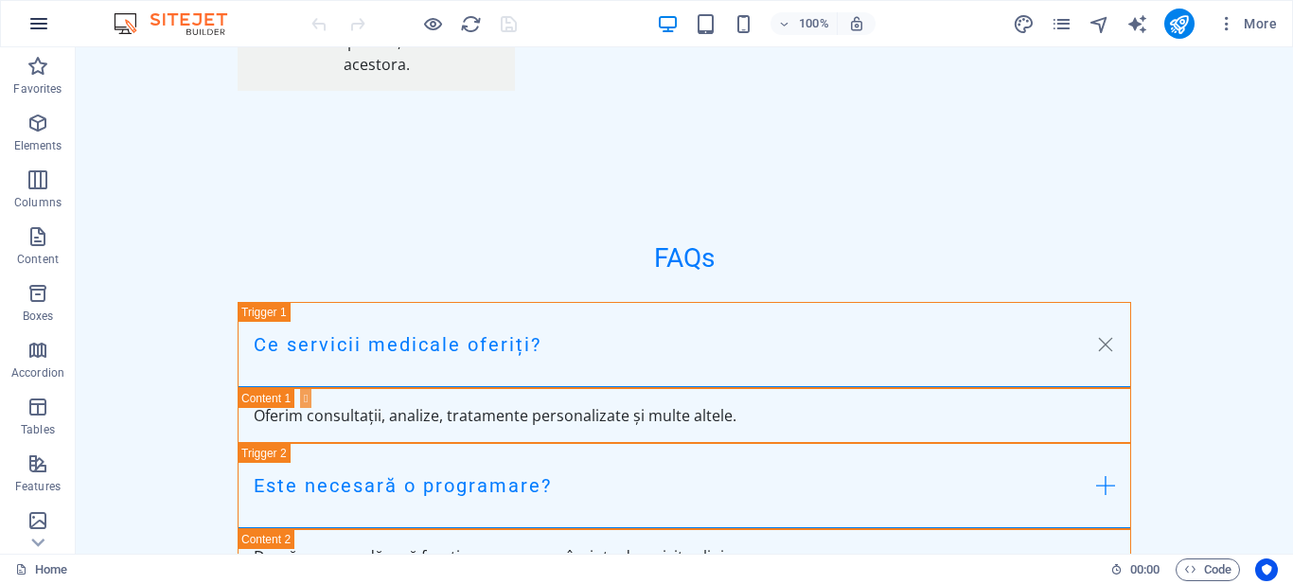
click at [0, 0] on icon "button" at bounding box center [0, 0] width 0 height 0
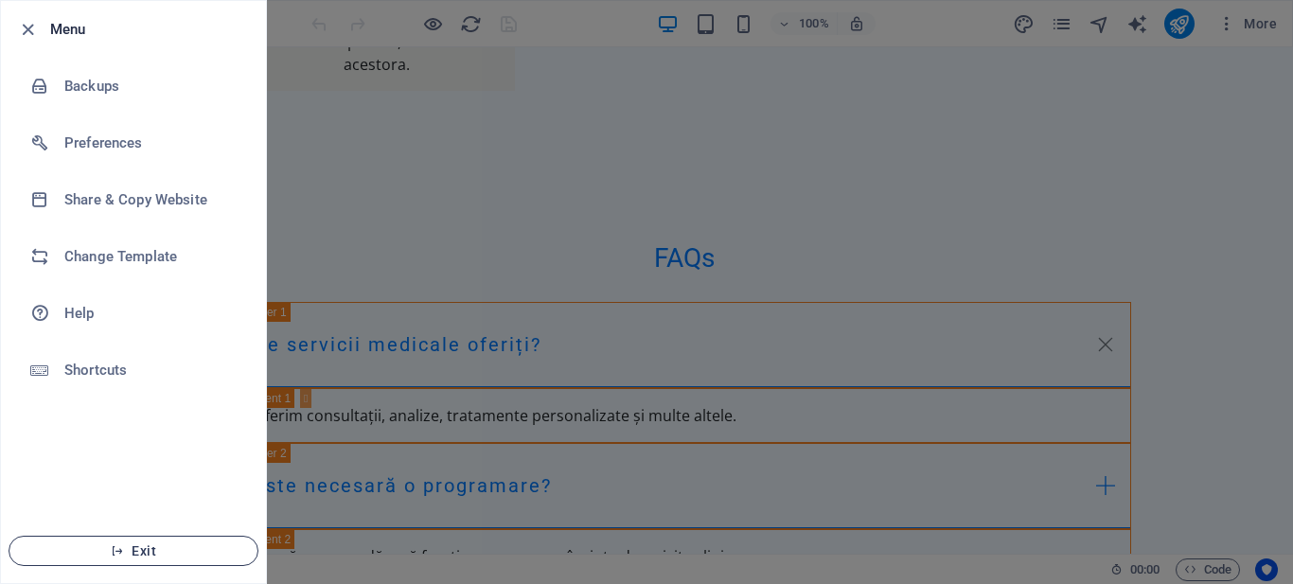
click at [144, 544] on span "Exit" at bounding box center [134, 551] width 218 height 15
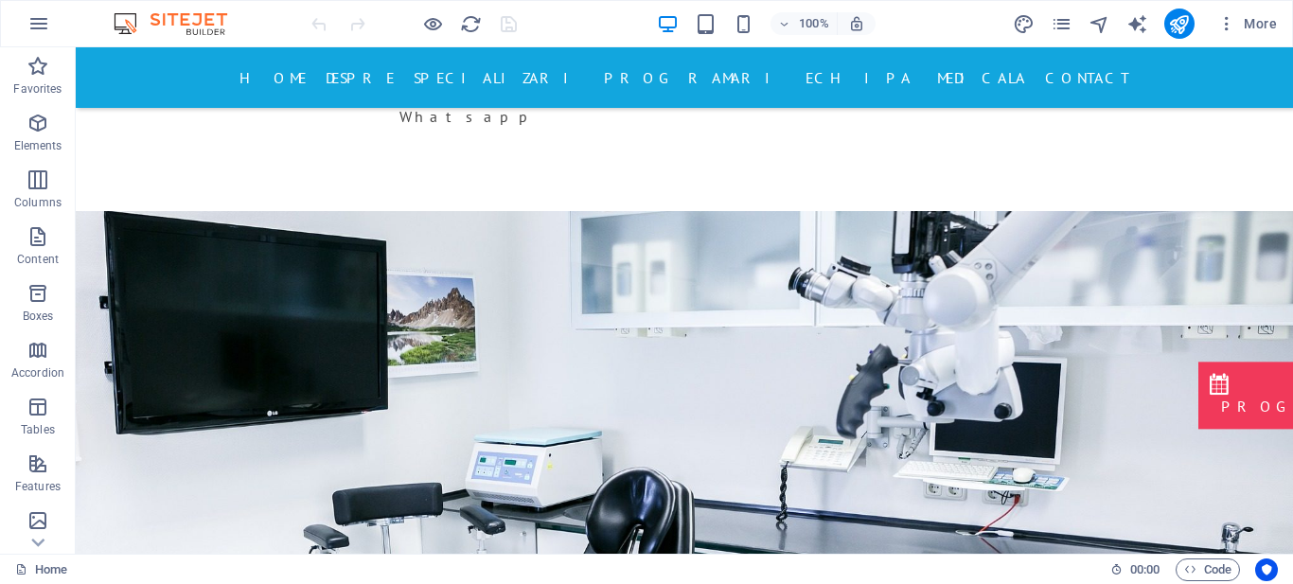
scroll to position [302, 0]
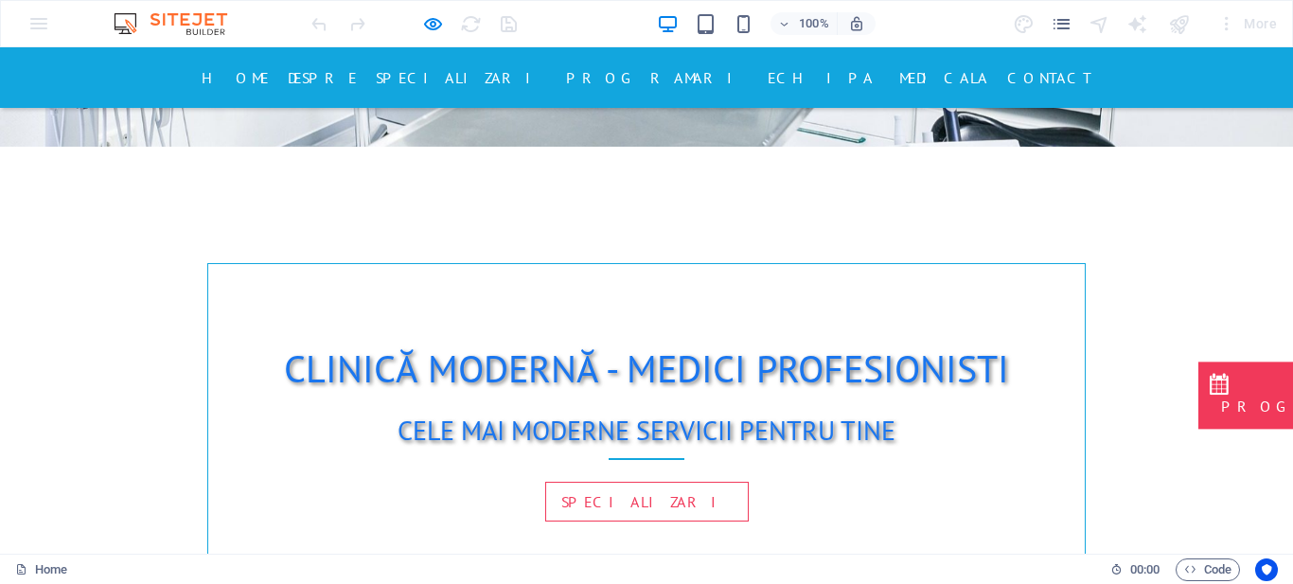
scroll to position [0, 0]
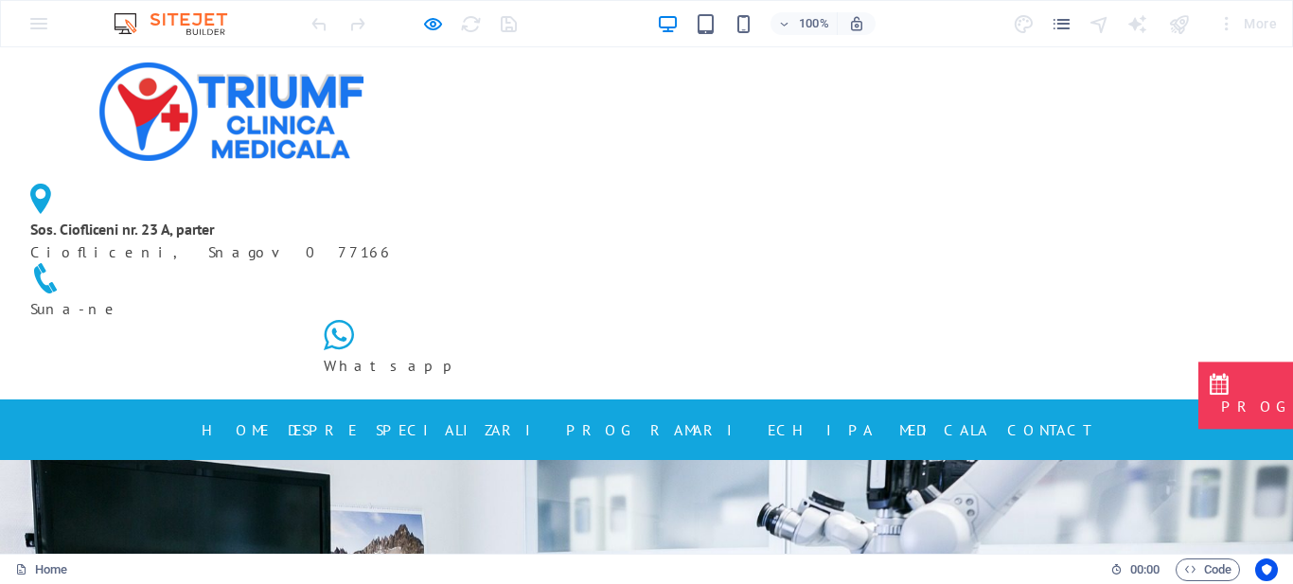
click at [658, 400] on header "Home DESPRE SPECIALIZARI PROGRAMARI ECHIPA MEDICALA Contact" at bounding box center [647, 430] width 924 height 61
click at [661, 415] on link "PROGRAMARI" at bounding box center [657, 430] width 183 height 30
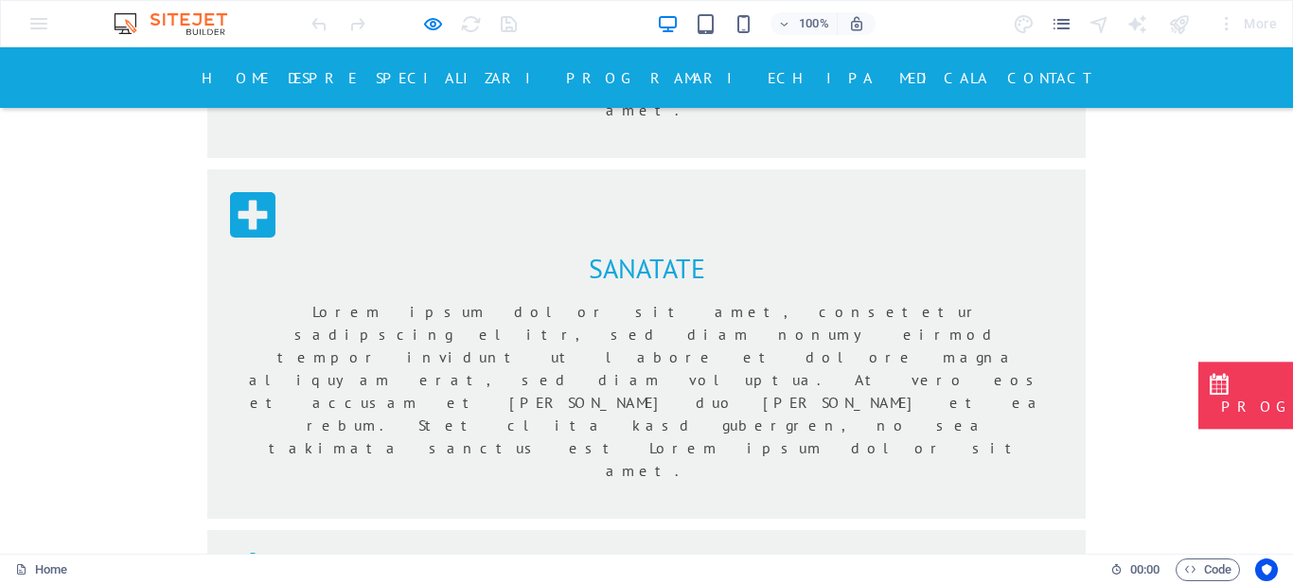
scroll to position [1733, 0]
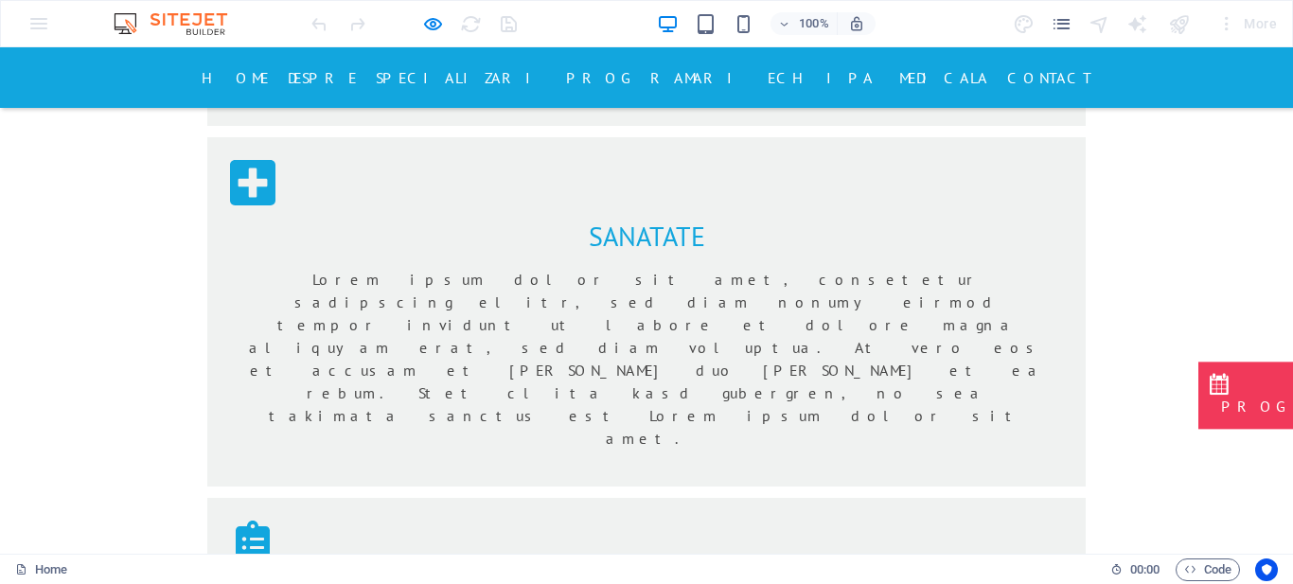
type input "m"
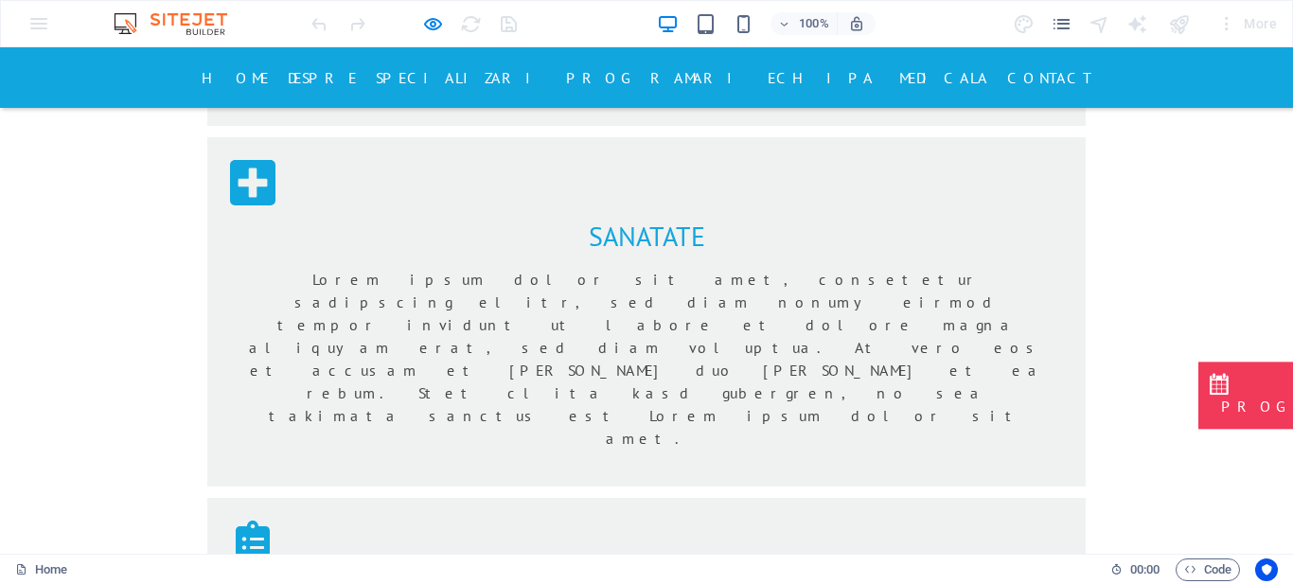
type input "l"
type input "jj"
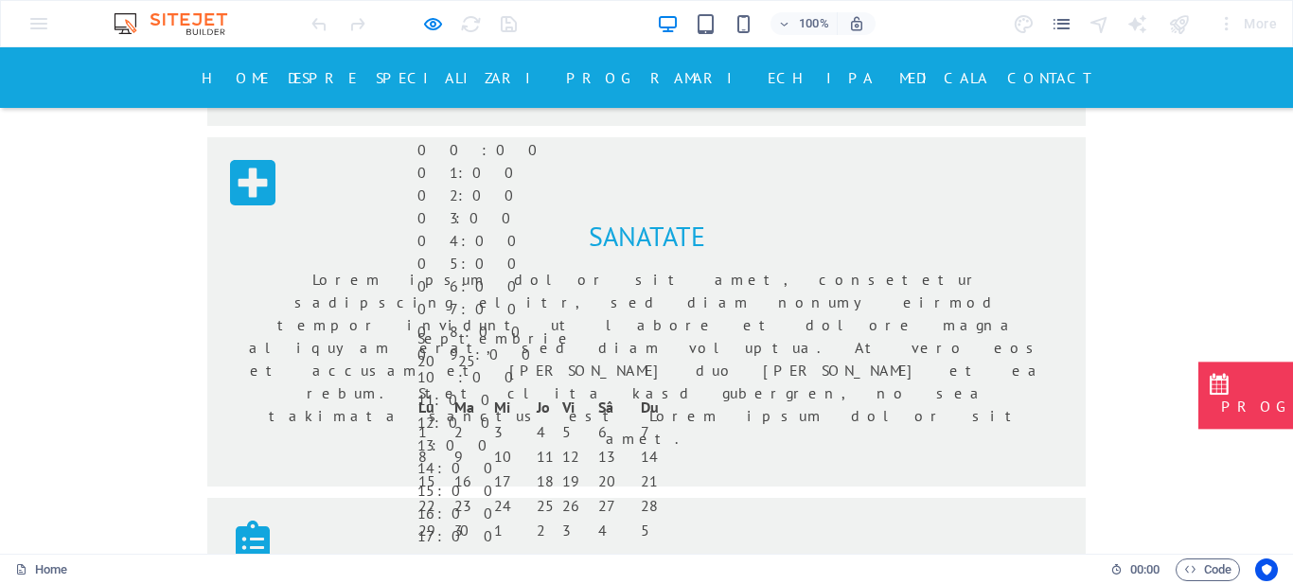
click at [662, 570] on div "19:00" at bounding box center [542, 581] width 248 height 23
type input "[DATE] 19:00"
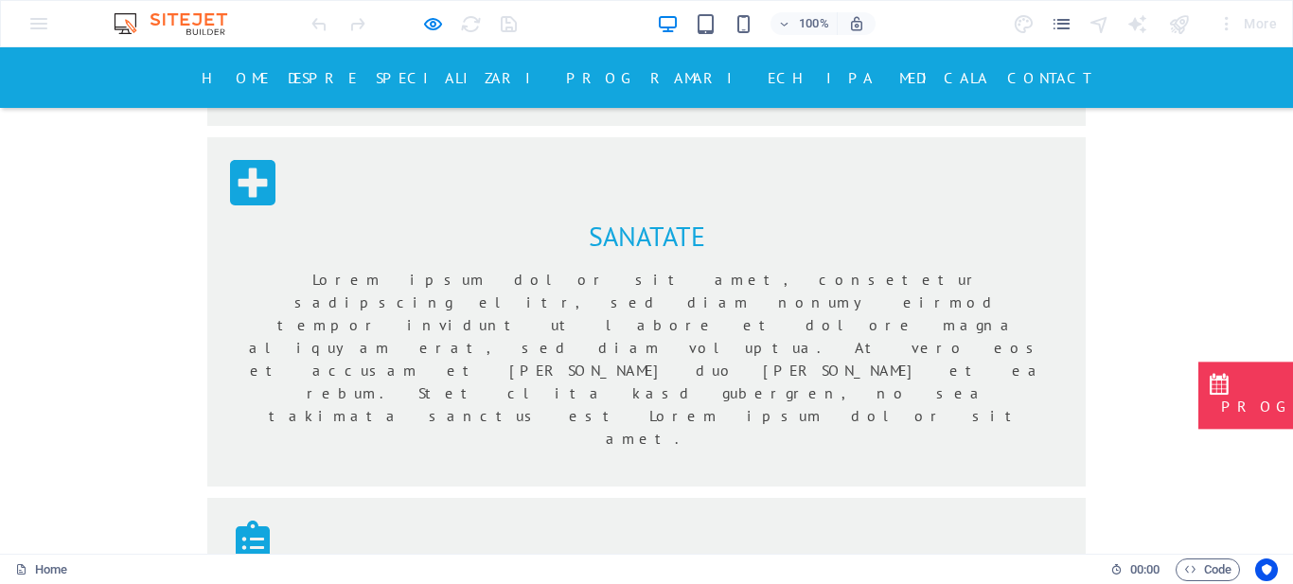
select select "urgente"
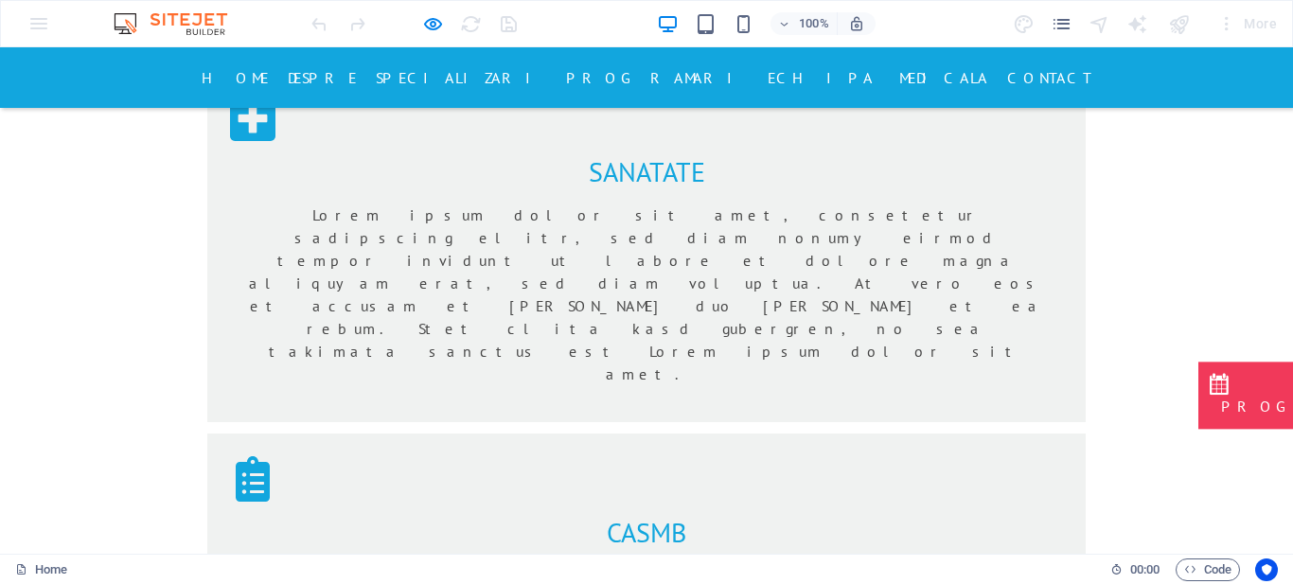
scroll to position [1873, 0]
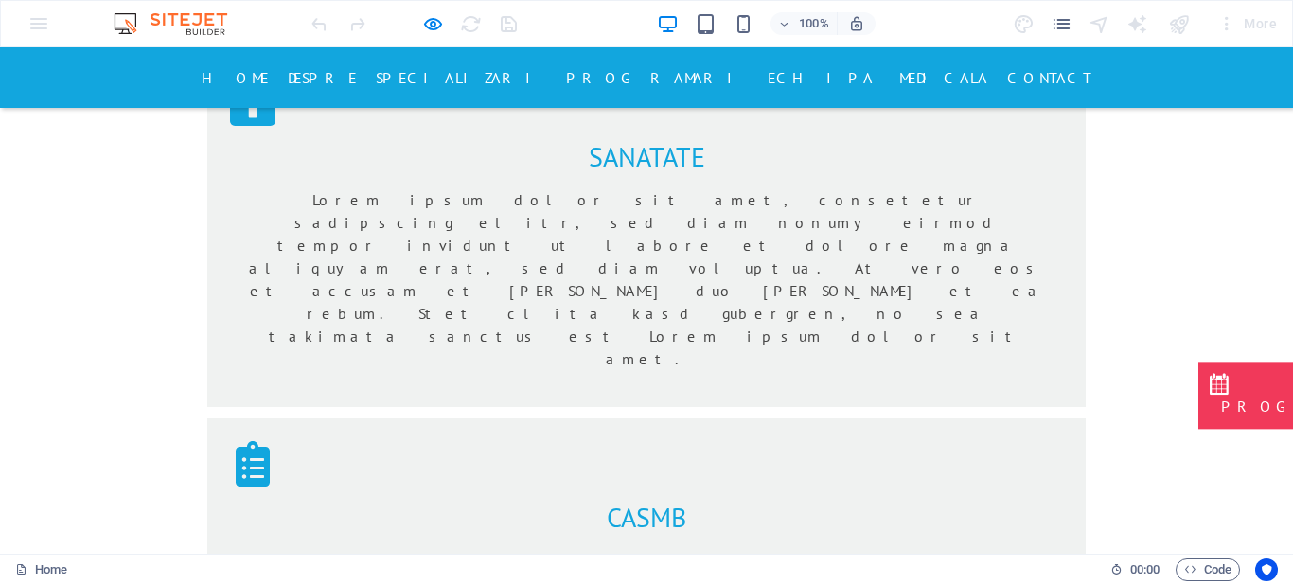
type textarea "doresc programare"
checkbox input "true"
type input "8DXA95"
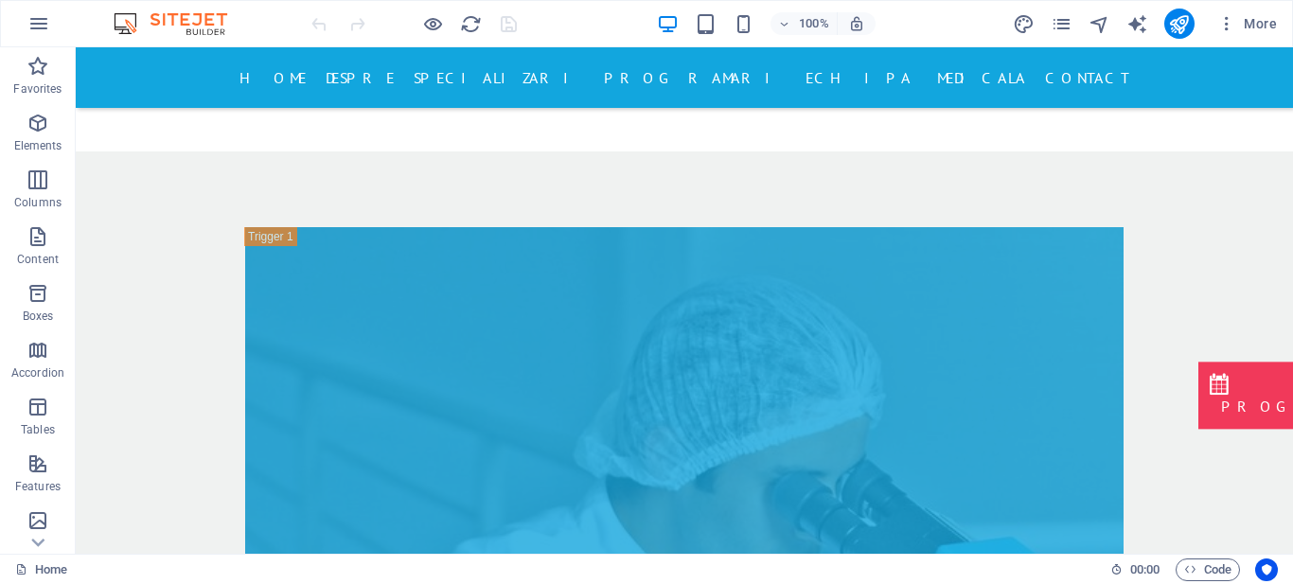
scroll to position [8105, 0]
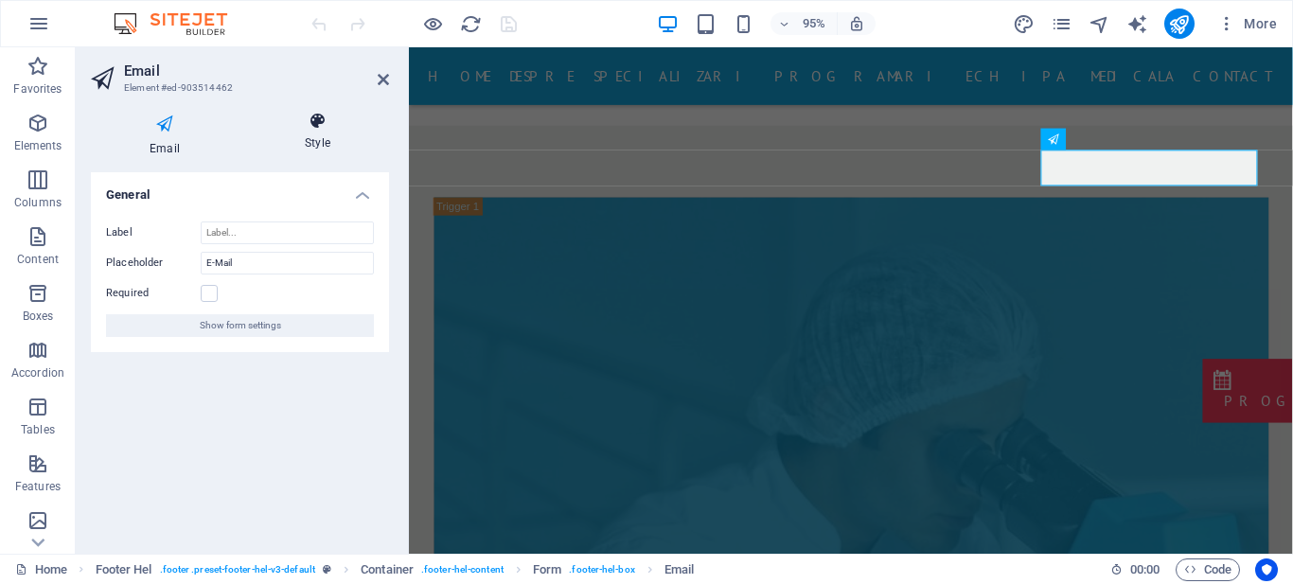
click at [318, 134] on h4 "Style" at bounding box center [317, 132] width 143 height 40
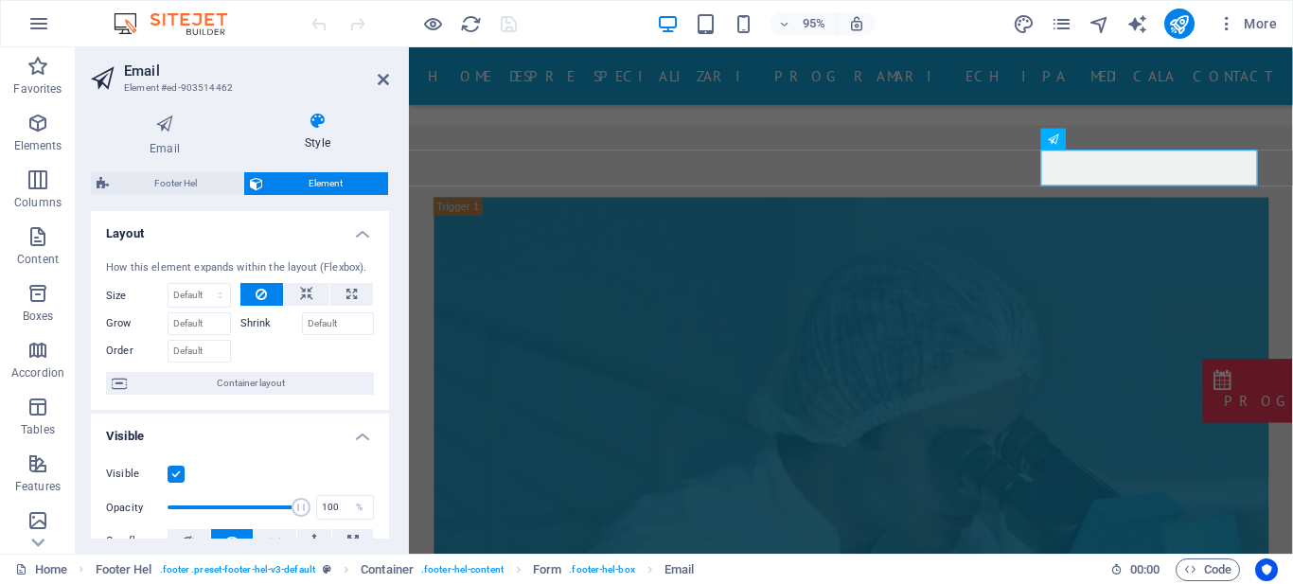
scroll to position [472, 0]
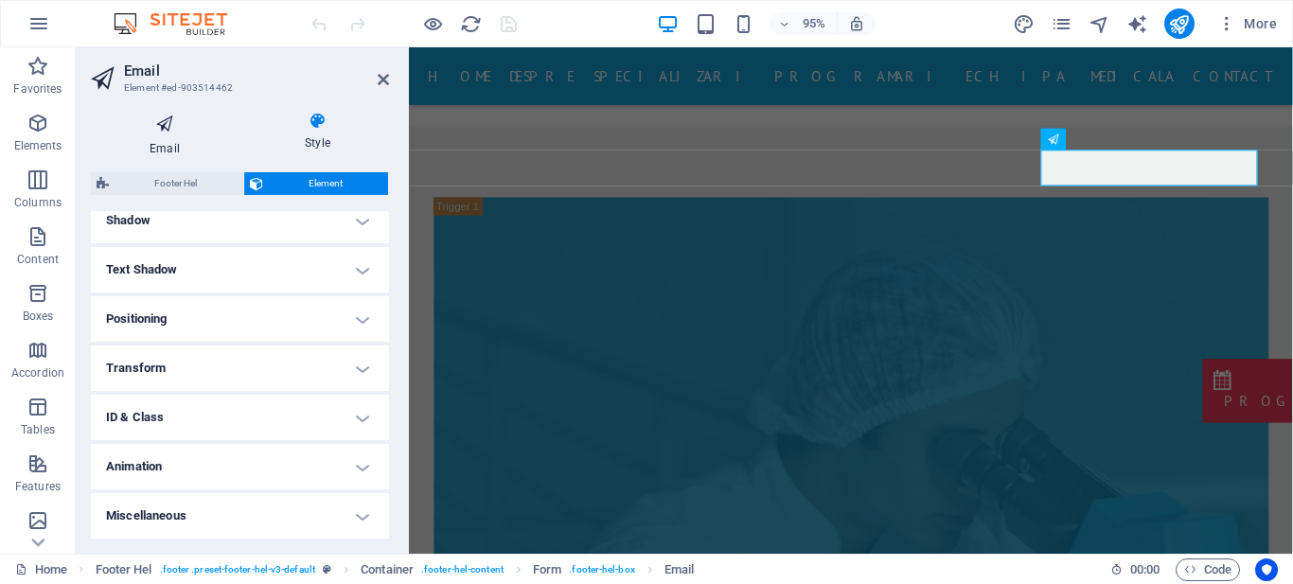
click at [173, 128] on icon at bounding box center [165, 124] width 148 height 25
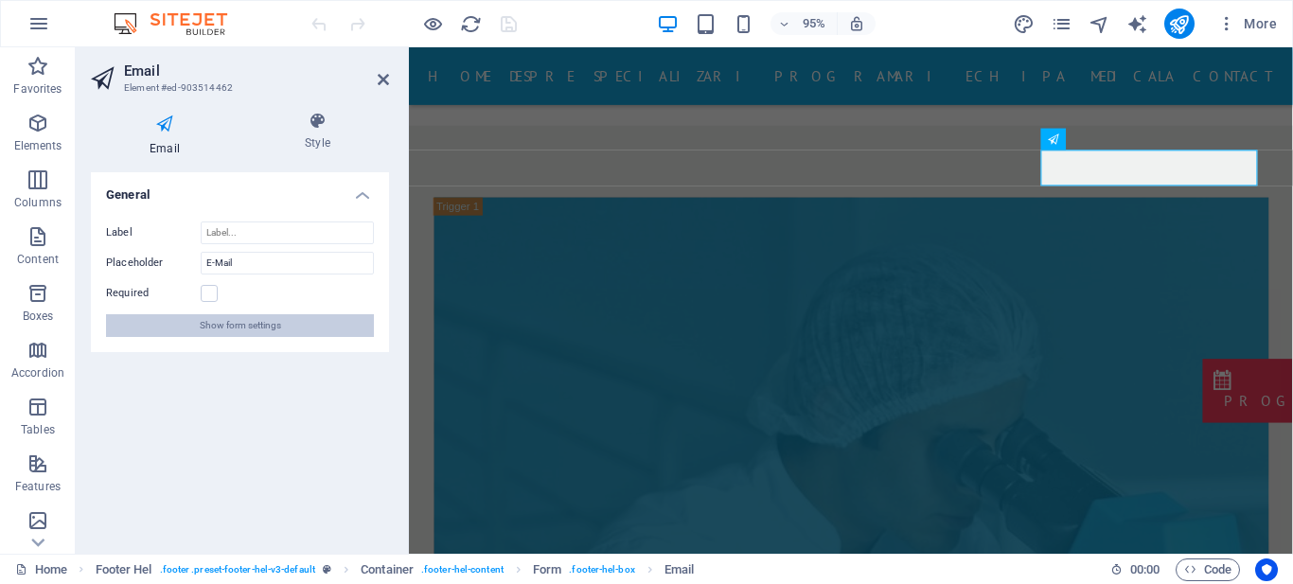
click at [273, 326] on span "Show form settings" at bounding box center [240, 325] width 81 height 23
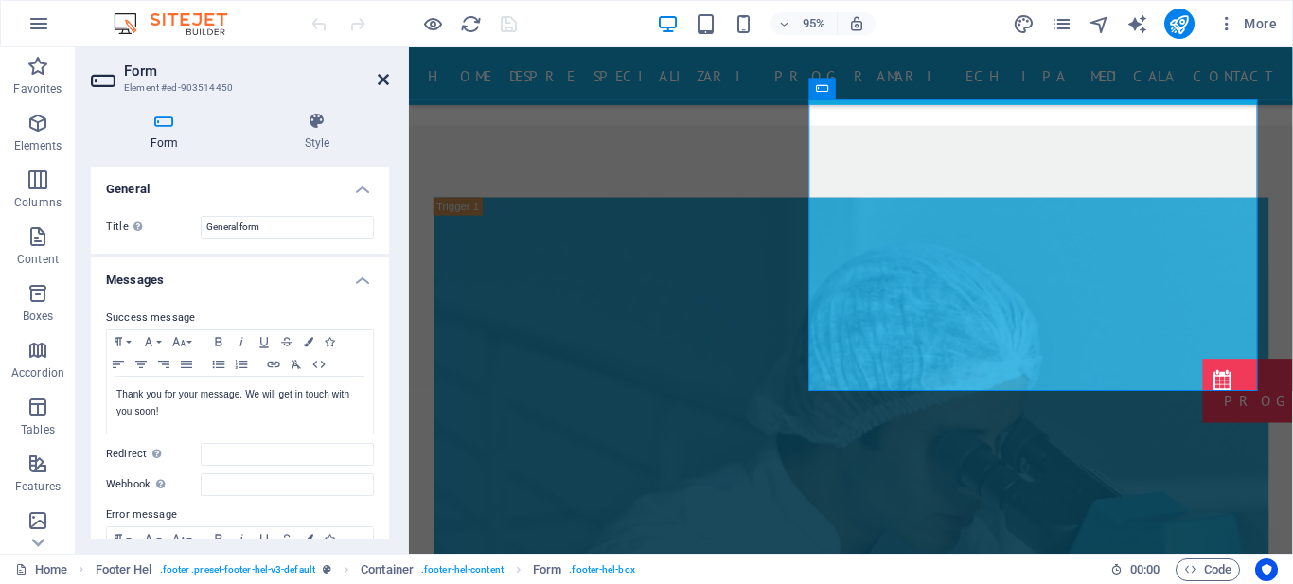
click at [387, 80] on icon at bounding box center [383, 79] width 11 height 15
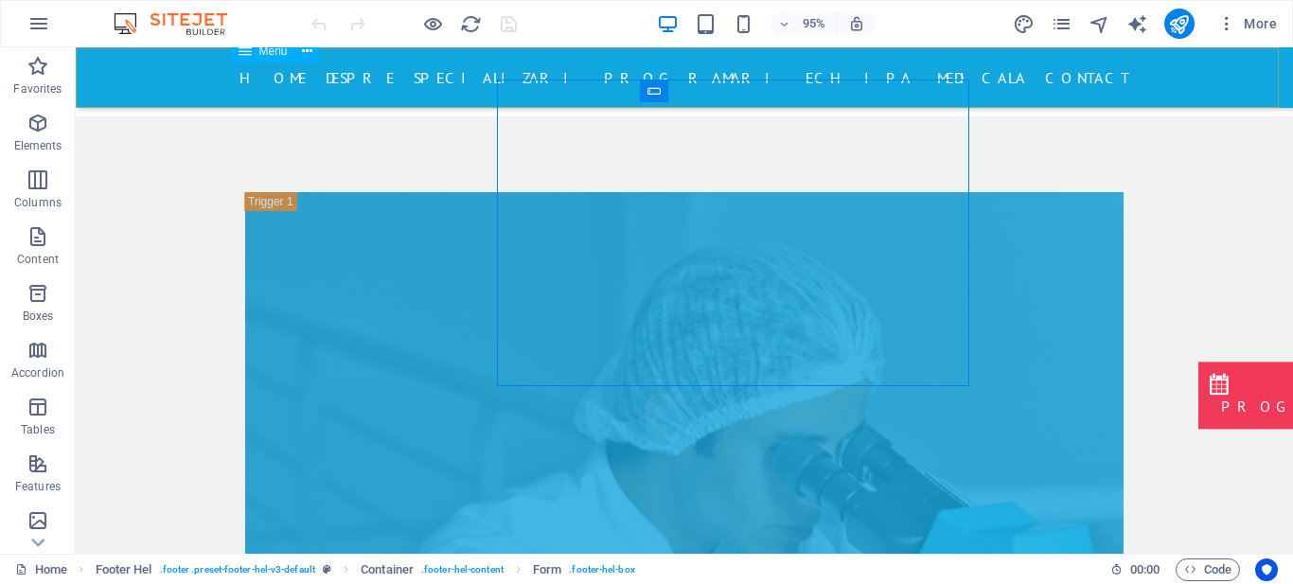
scroll to position [8128, 0]
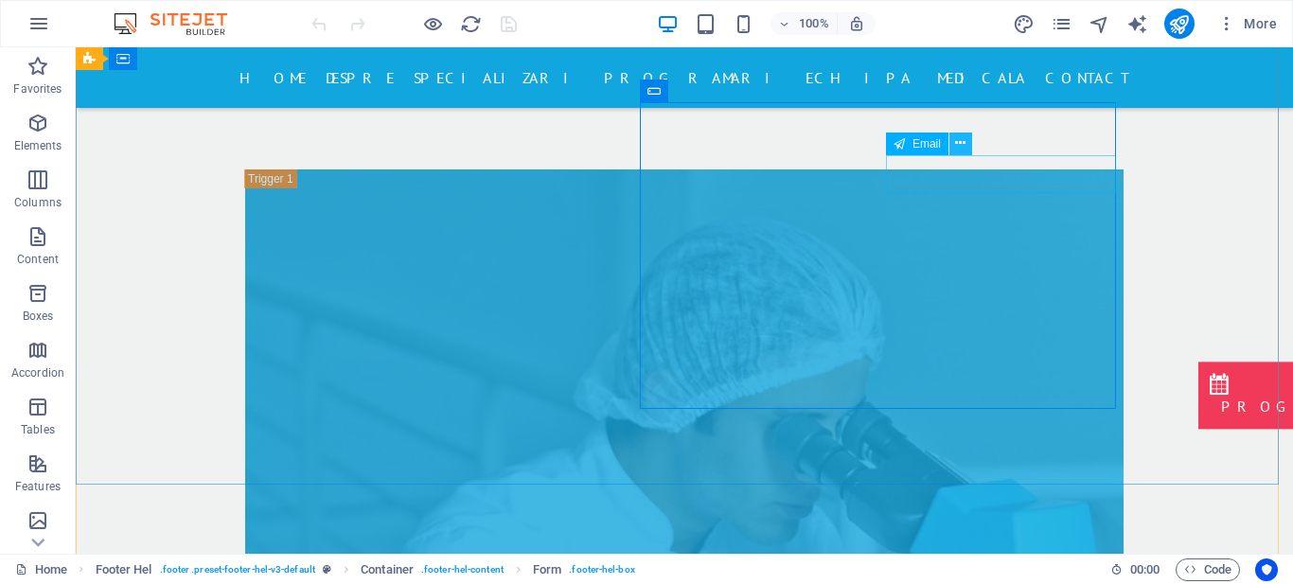
click at [959, 142] on icon at bounding box center [960, 144] width 10 height 20
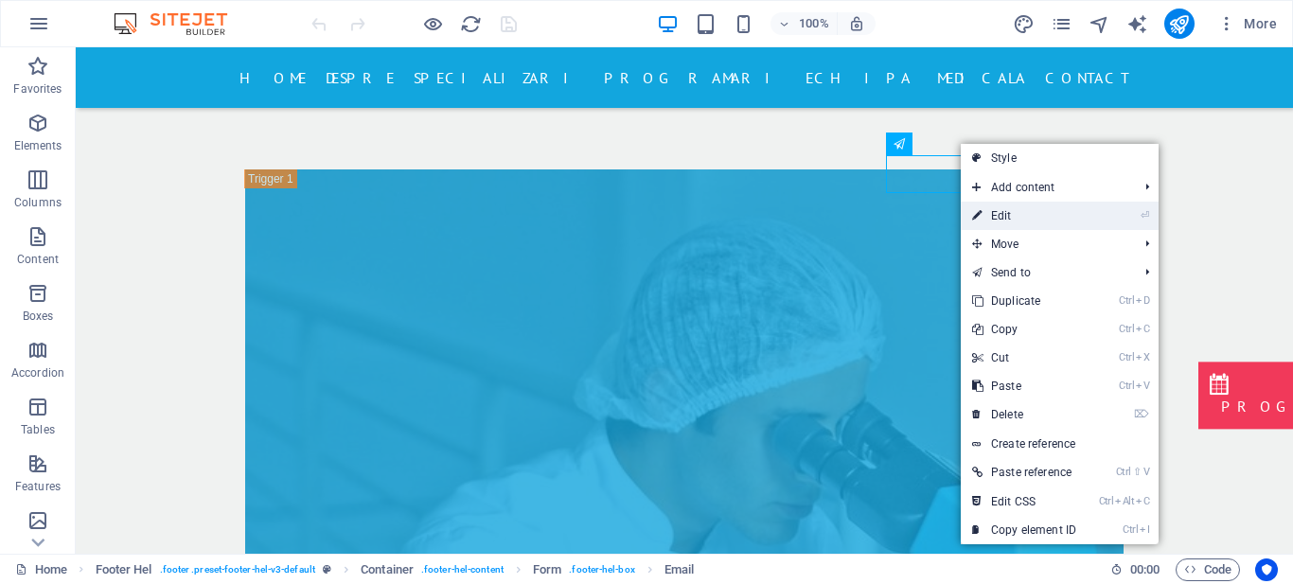
click at [995, 217] on link "⏎ Edit" at bounding box center [1024, 216] width 127 height 28
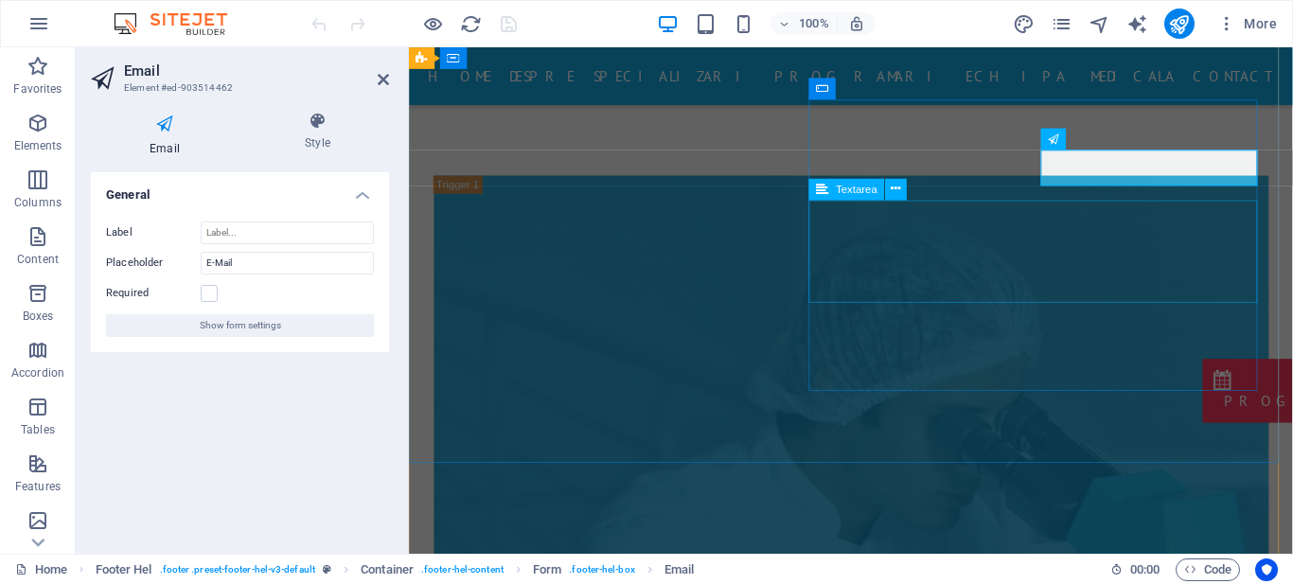
scroll to position [8105, 0]
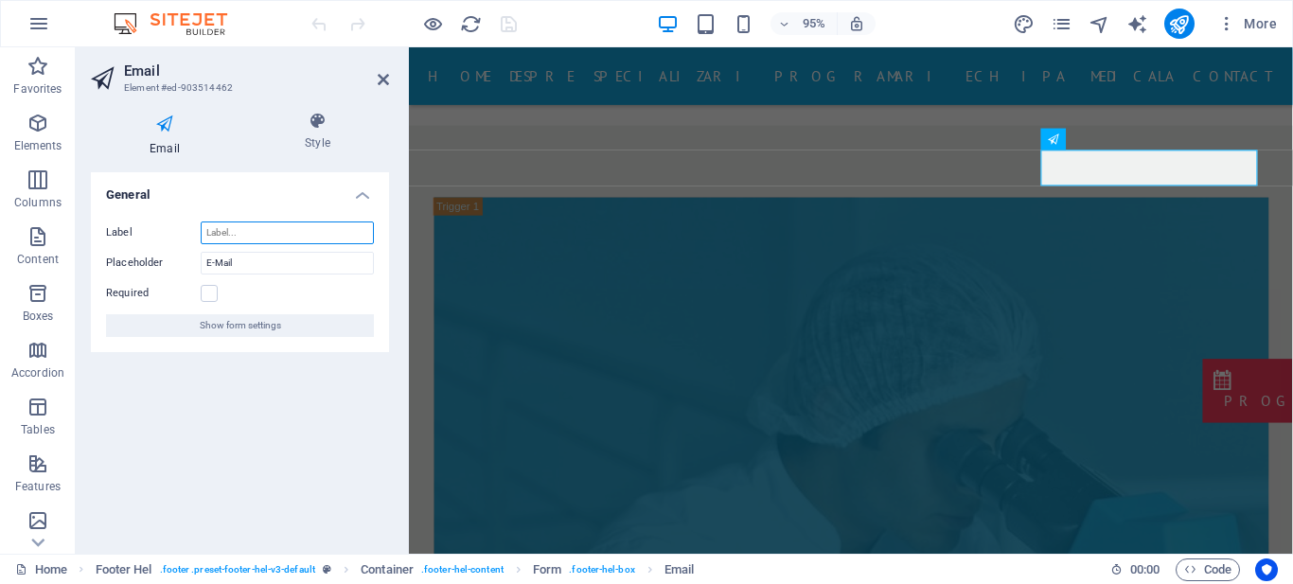
click at [293, 227] on input "Label" at bounding box center [287, 233] width 173 height 23
click at [249, 260] on input "E-Mail" at bounding box center [287, 263] width 173 height 23
click at [257, 291] on div "Required" at bounding box center [240, 293] width 268 height 23
click at [335, 128] on icon at bounding box center [317, 121] width 143 height 19
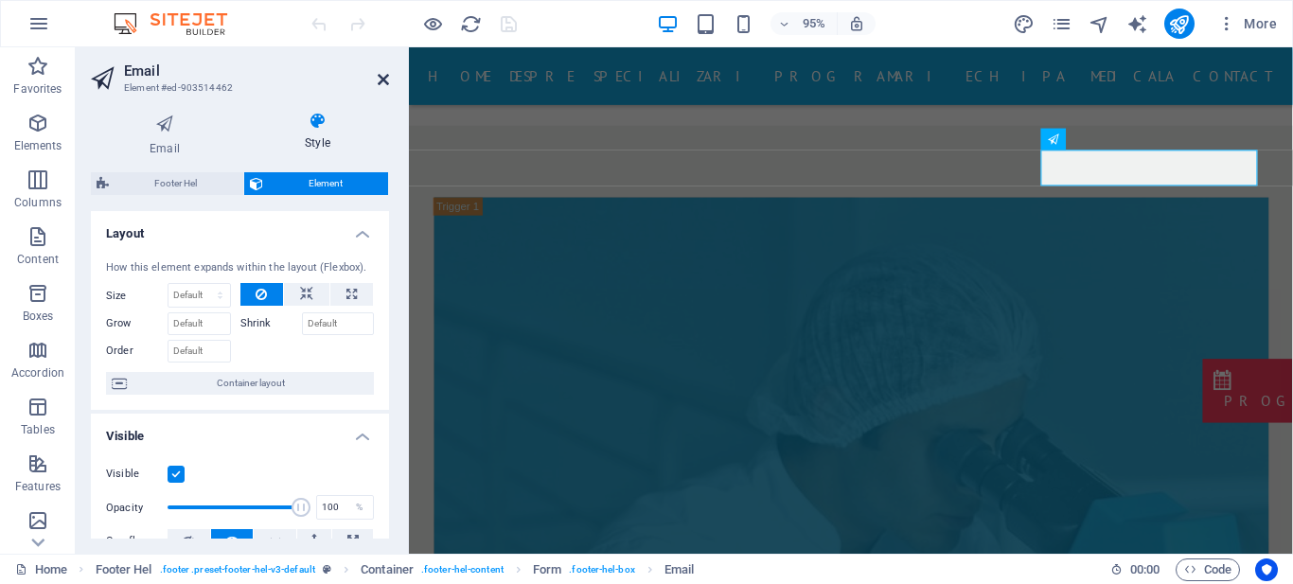
click at [385, 75] on icon at bounding box center [383, 79] width 11 height 15
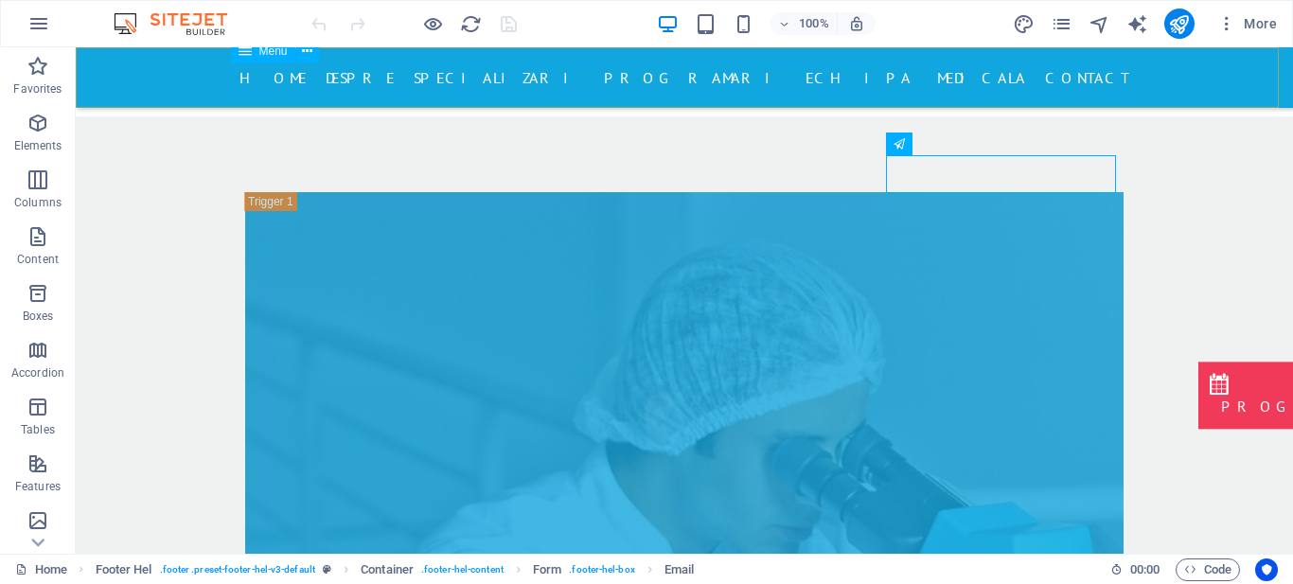
scroll to position [8128, 0]
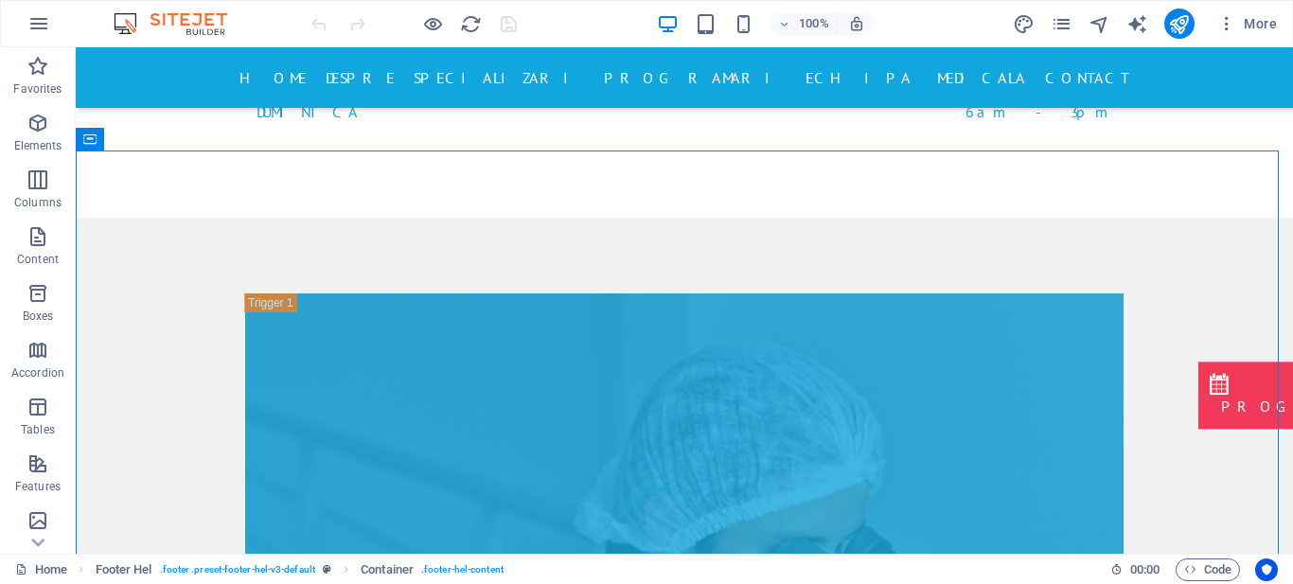
scroll to position [7986, 0]
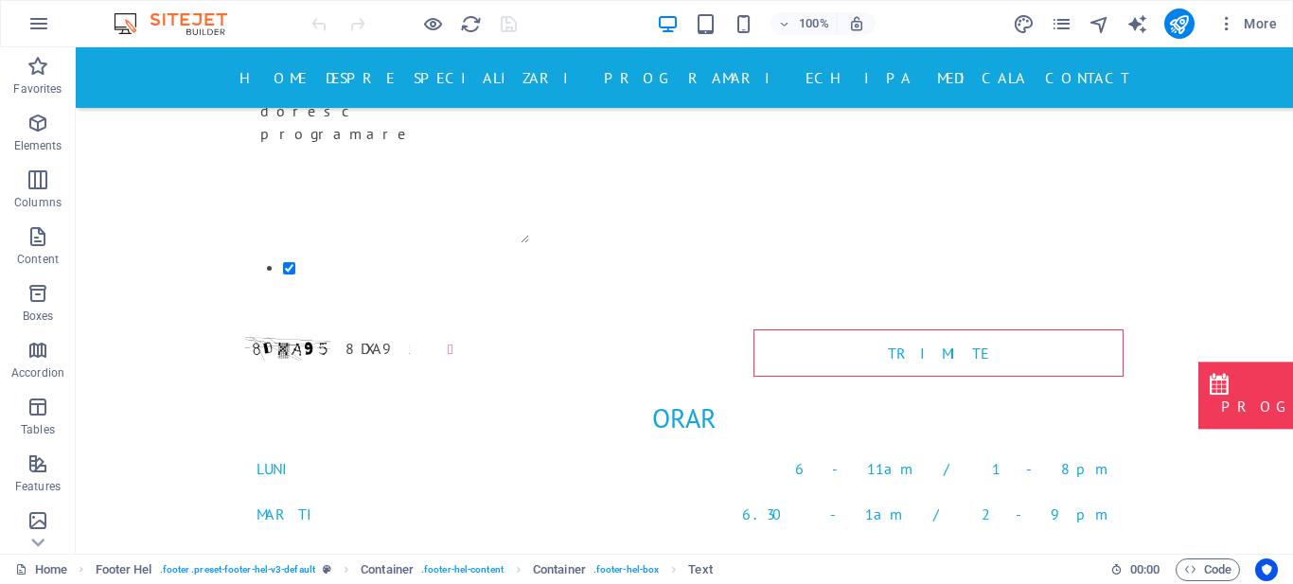
scroll to position [7641, 0]
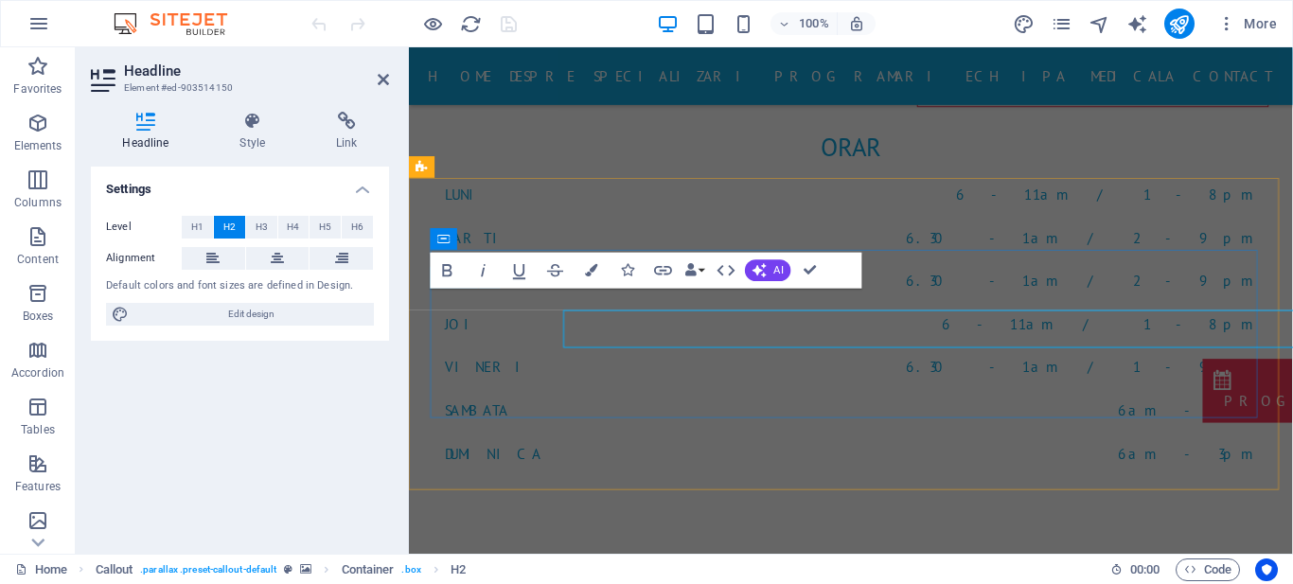
scroll to position [7619, 0]
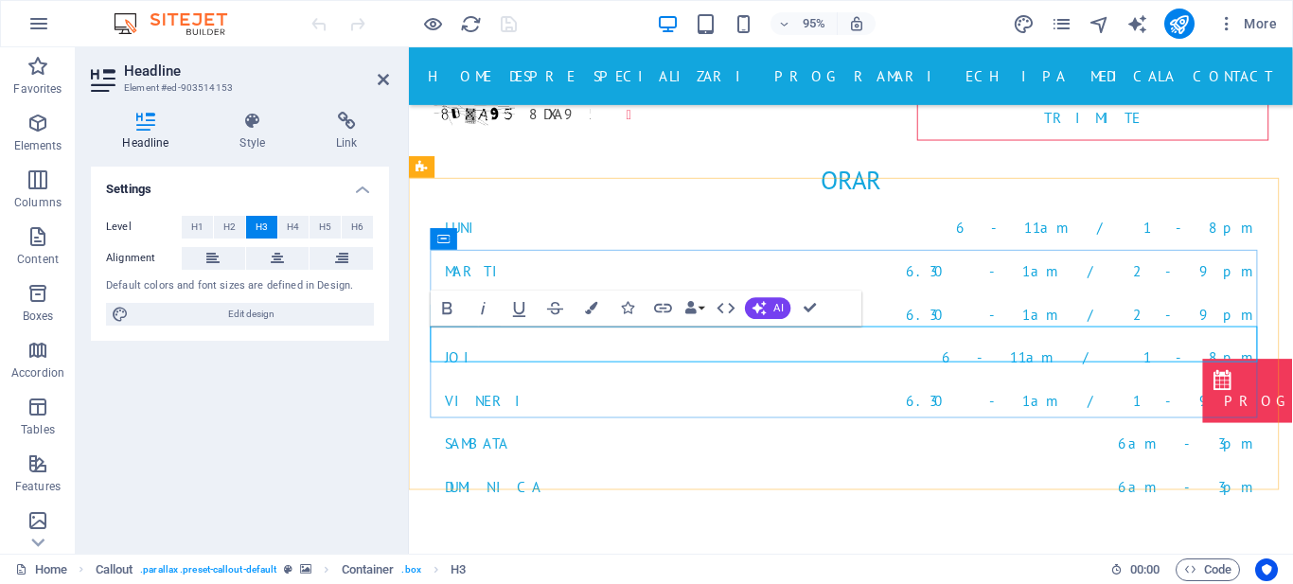
drag, startPoint x: 921, startPoint y: 360, endPoint x: 597, endPoint y: 353, distance: 323.9
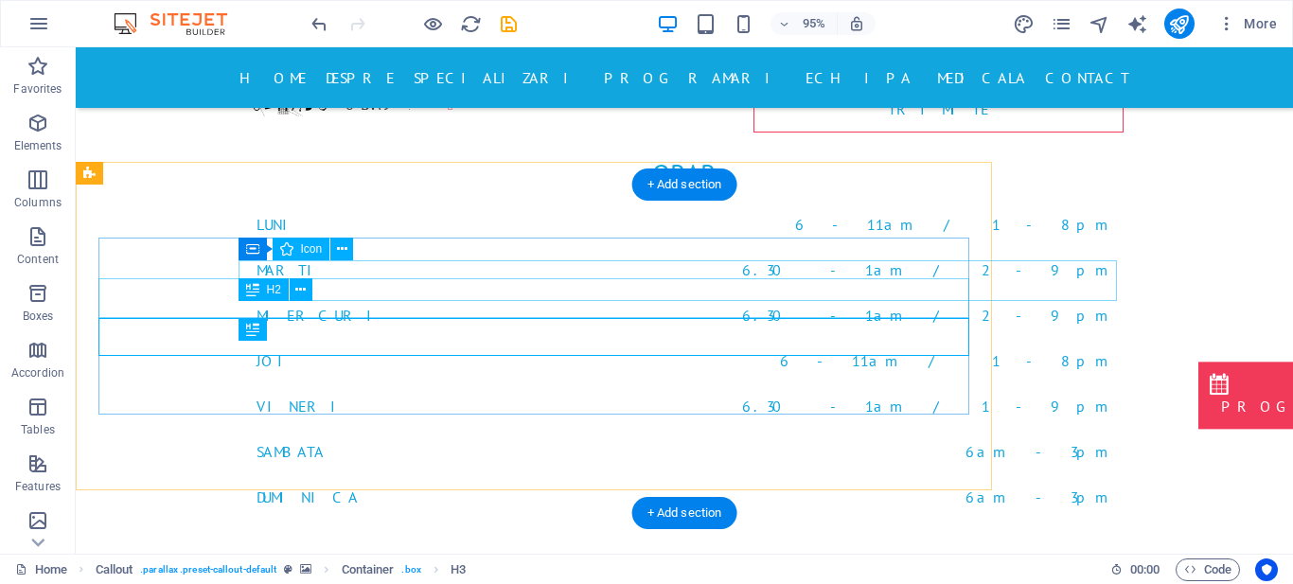
scroll to position [7641, 0]
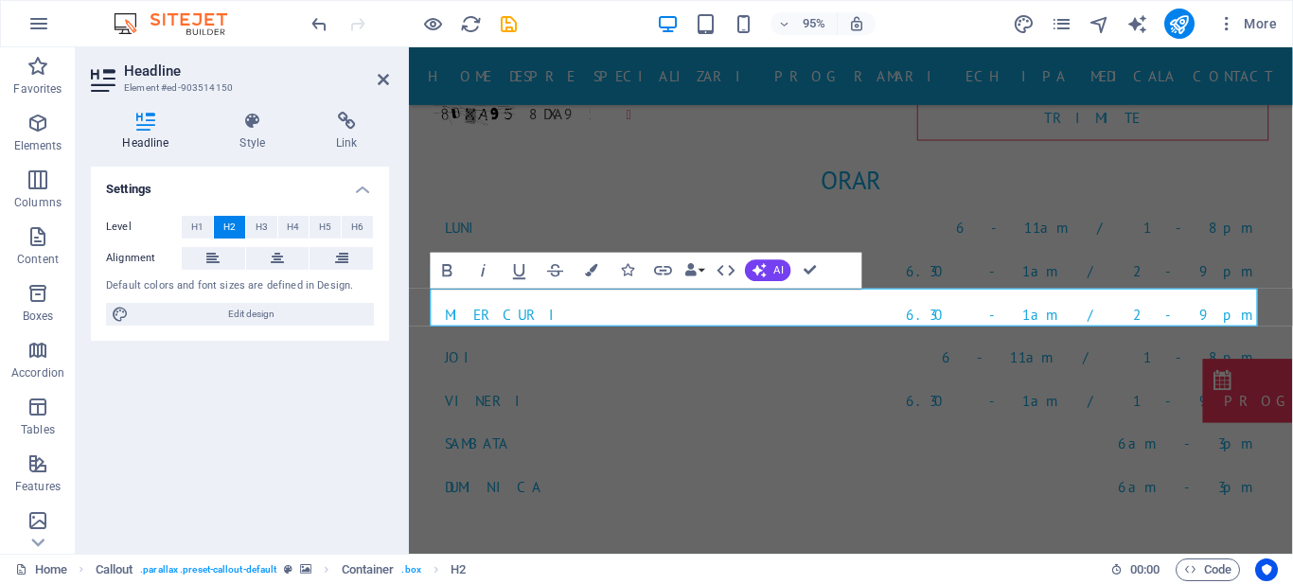
click at [390, 80] on aside "Headline Element #ed-903514150 Headline Style Link Settings Level H1 H2 H3 H4 H…" at bounding box center [242, 300] width 333 height 507
click at [381, 80] on icon at bounding box center [383, 79] width 11 height 15
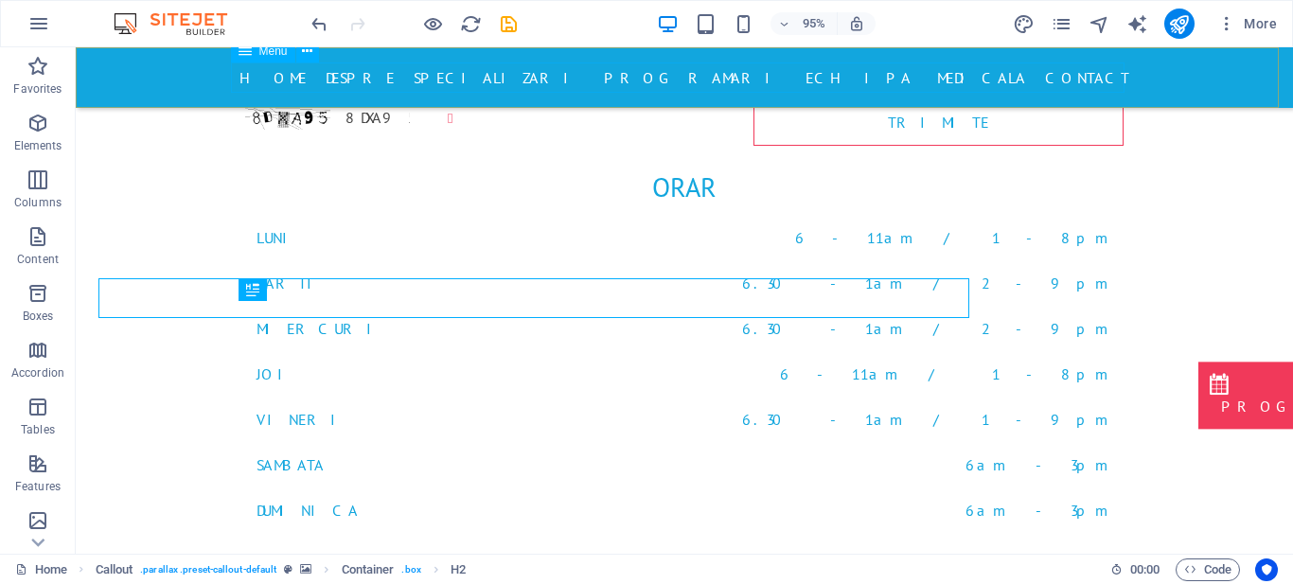
scroll to position [7641, 0]
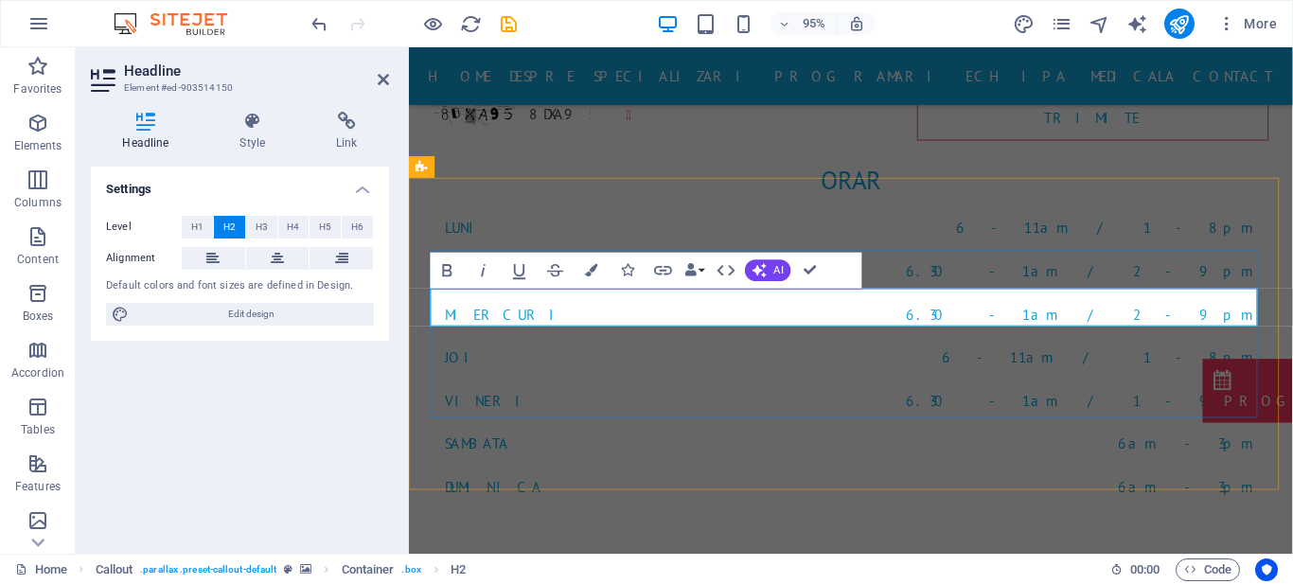
click at [385, 75] on icon at bounding box center [383, 79] width 11 height 15
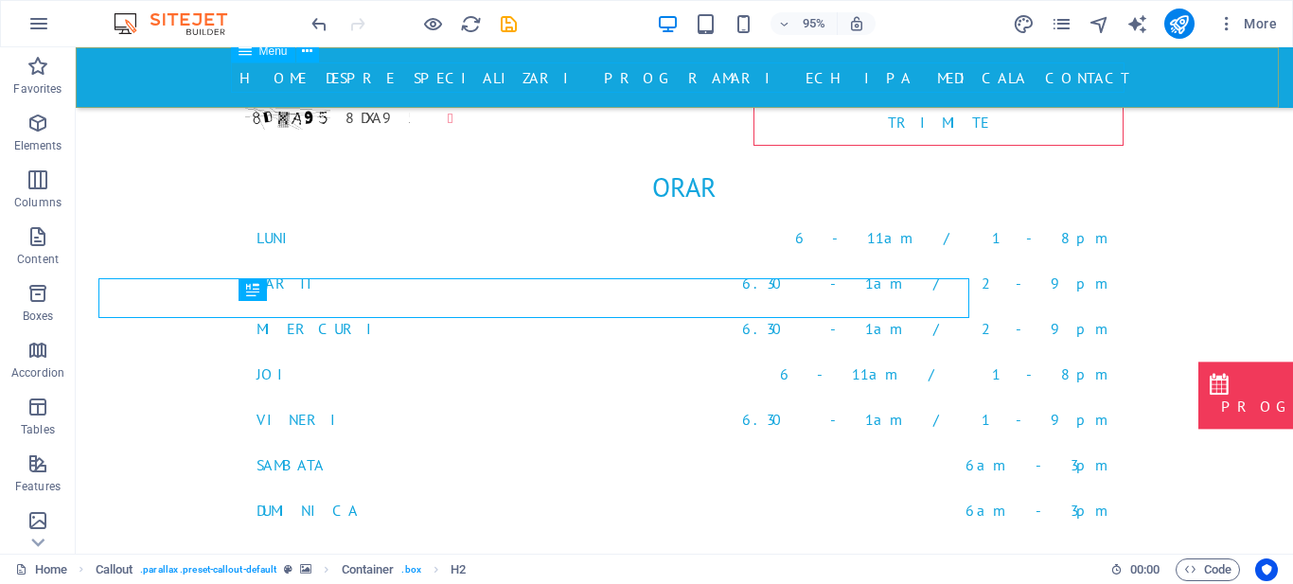
scroll to position [7641, 0]
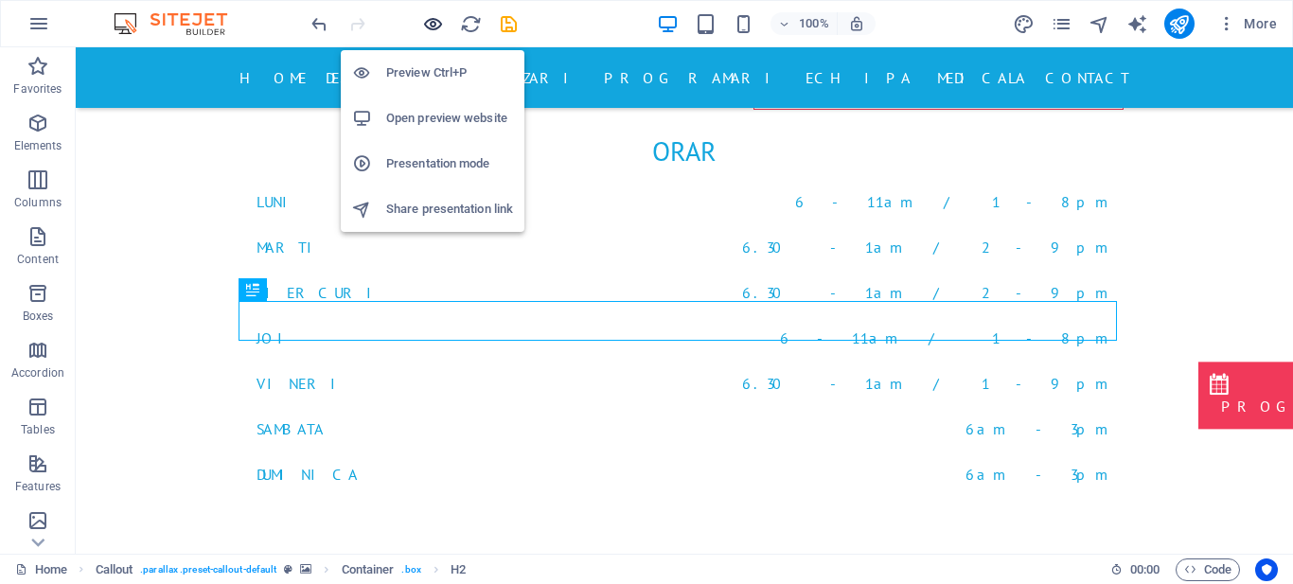
click at [436, 16] on icon "button" at bounding box center [608, 33] width 901 height 872
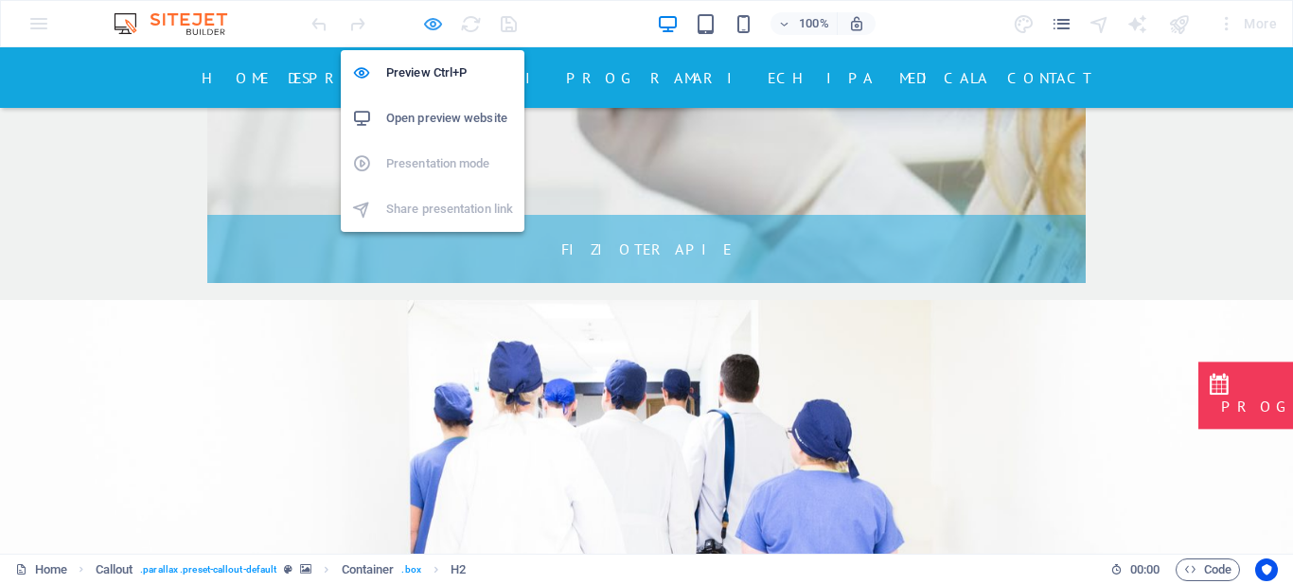
scroll to position [2673, 0]
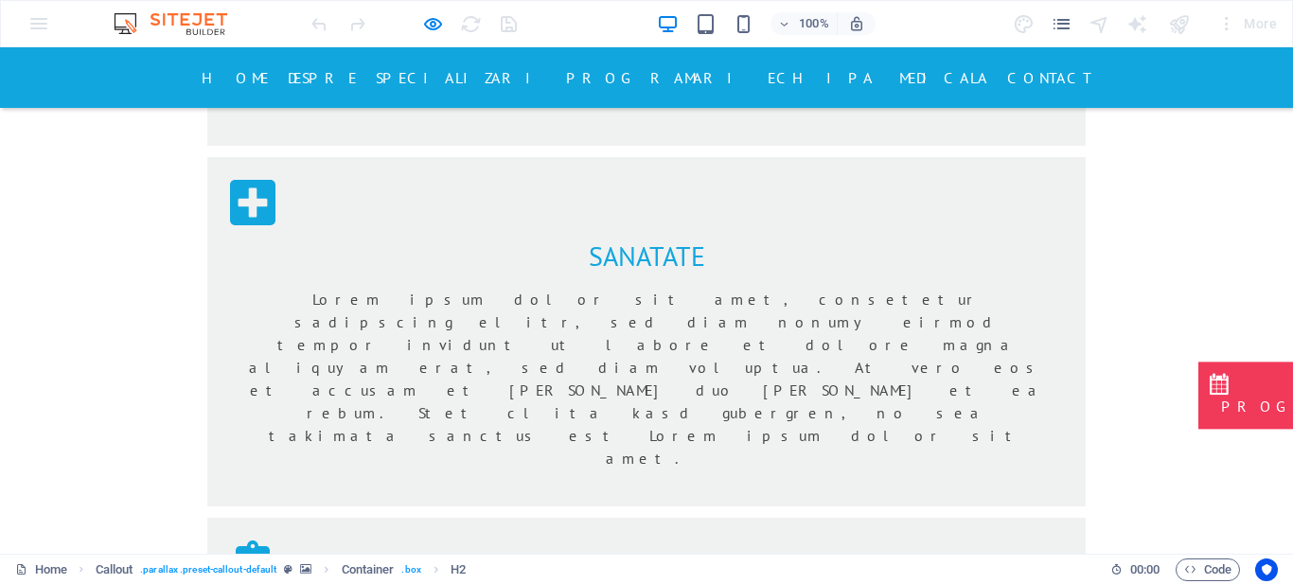
scroll to position [1733, 0]
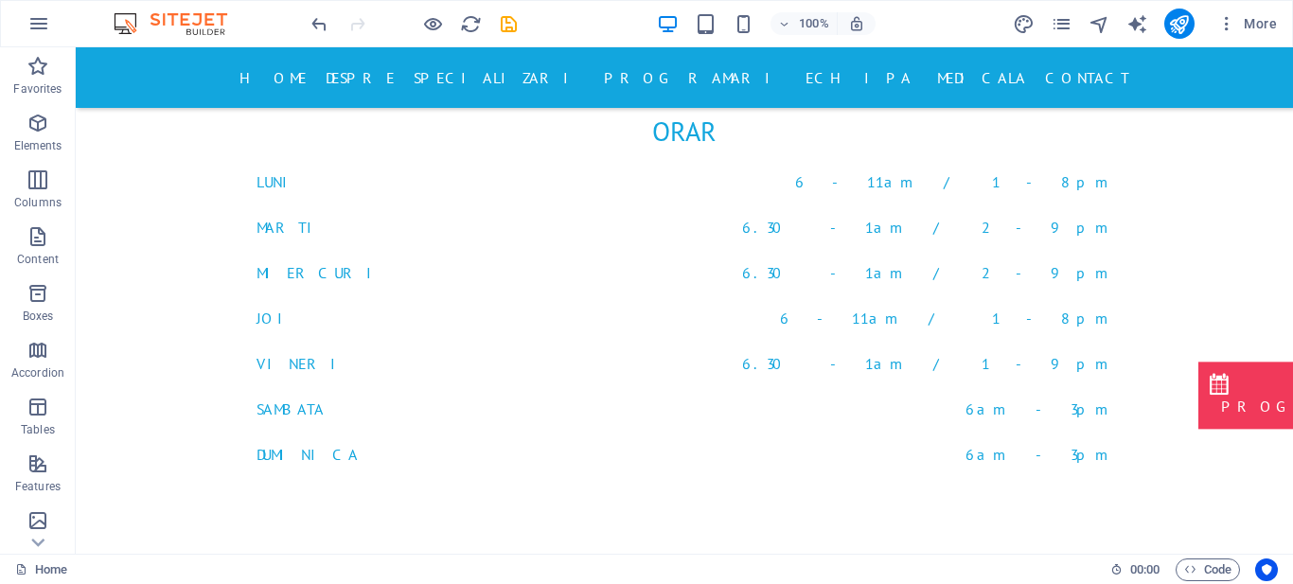
scroll to position [7732, 0]
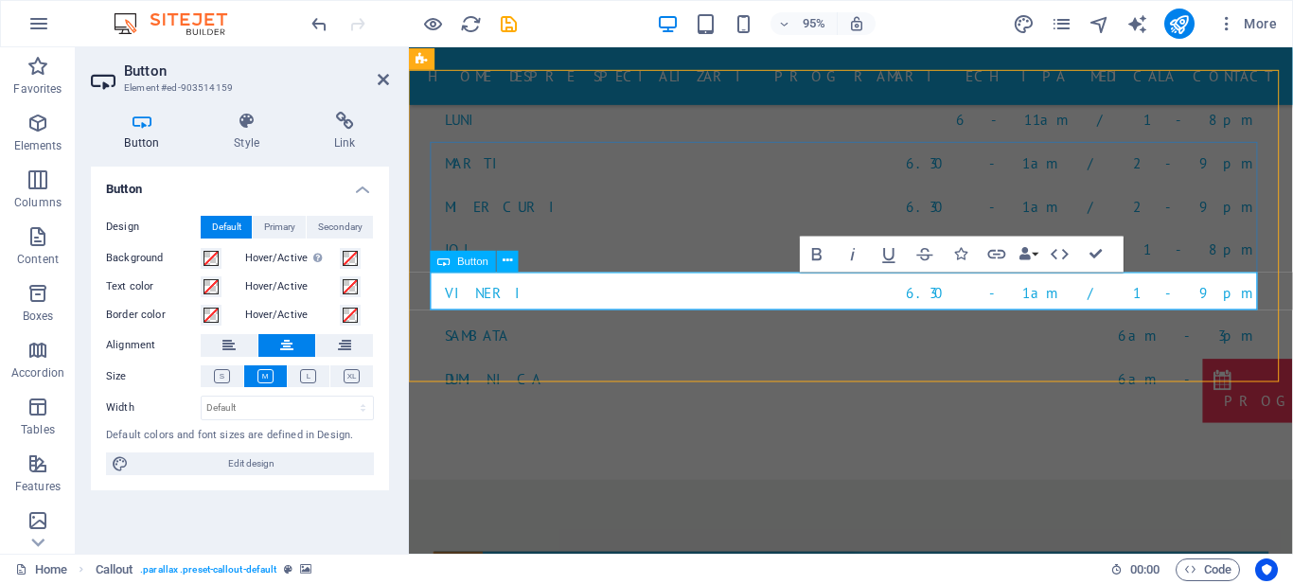
scroll to position [7755, 0]
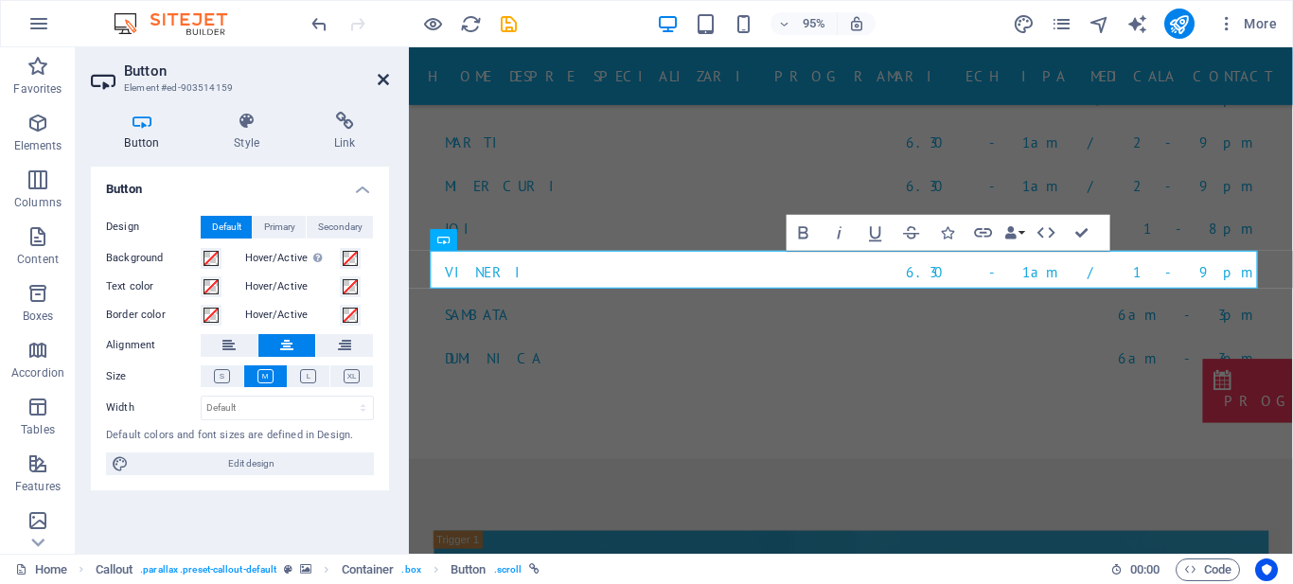
click at [383, 78] on icon at bounding box center [383, 79] width 11 height 15
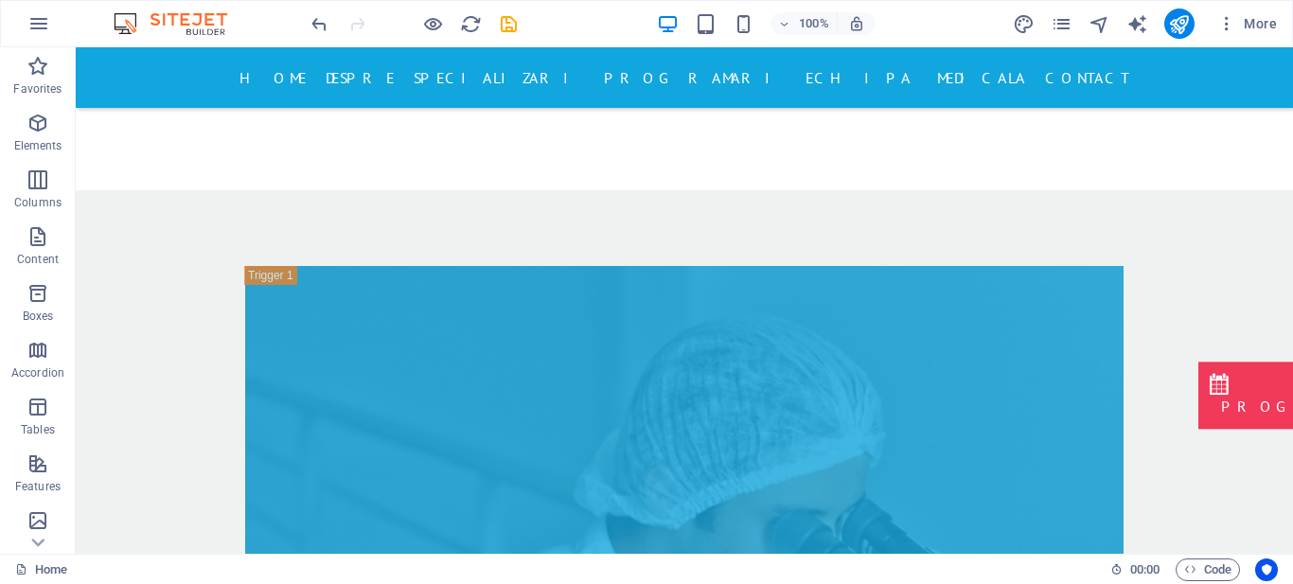
scroll to position [8156, 0]
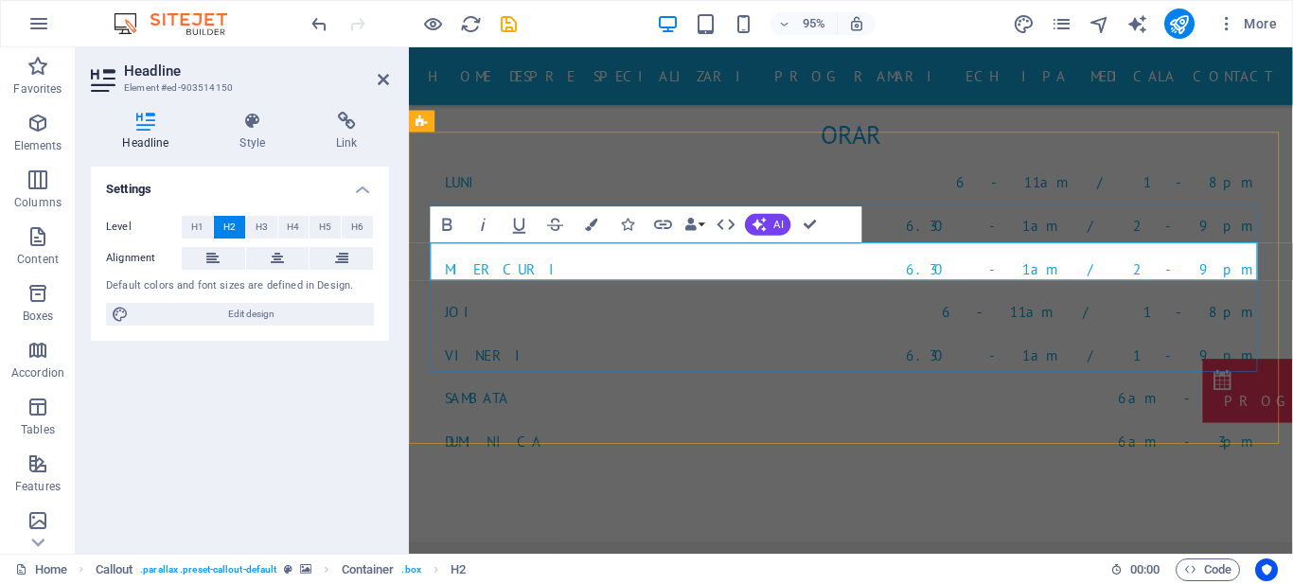
click at [386, 77] on icon at bounding box center [383, 79] width 11 height 15
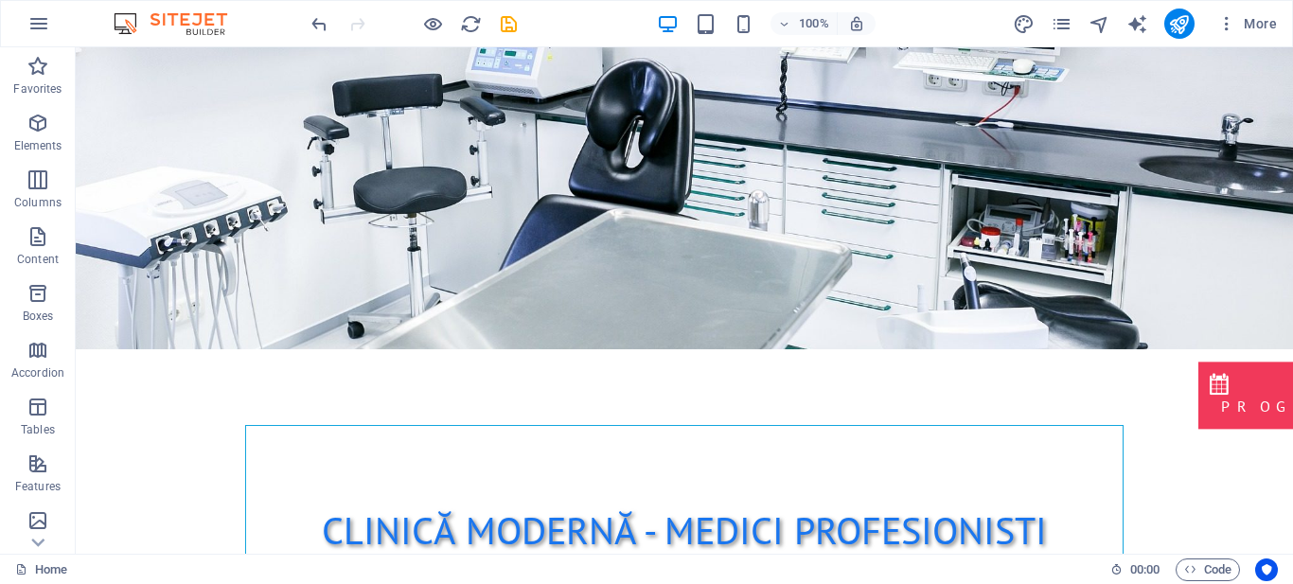
scroll to position [0, 0]
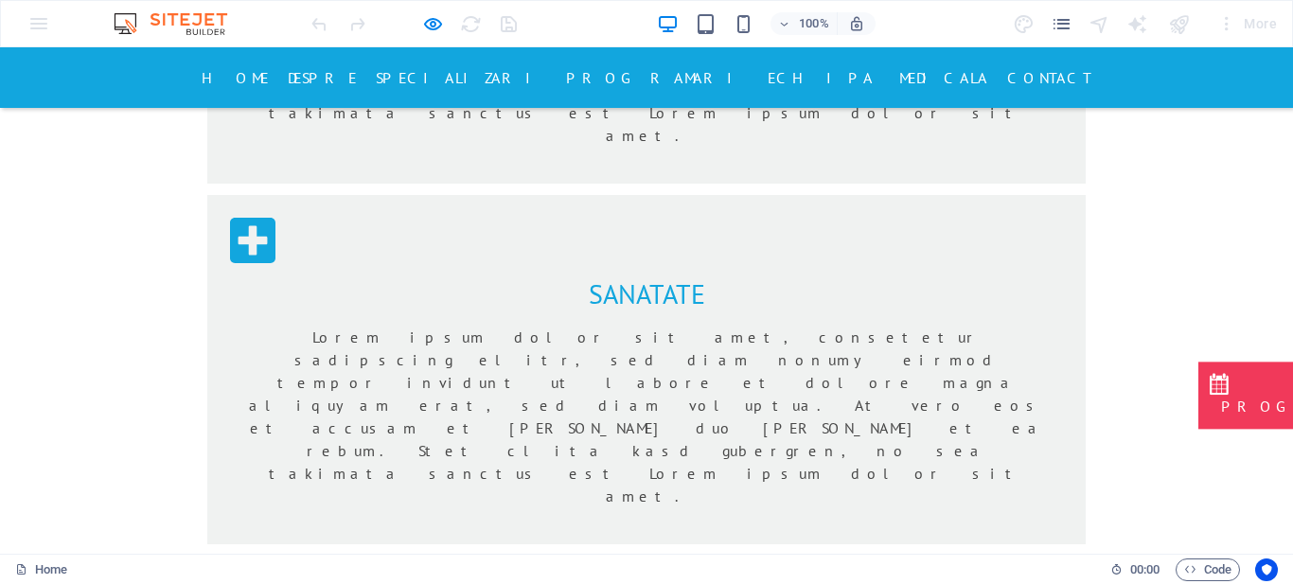
scroll to position [1768, 0]
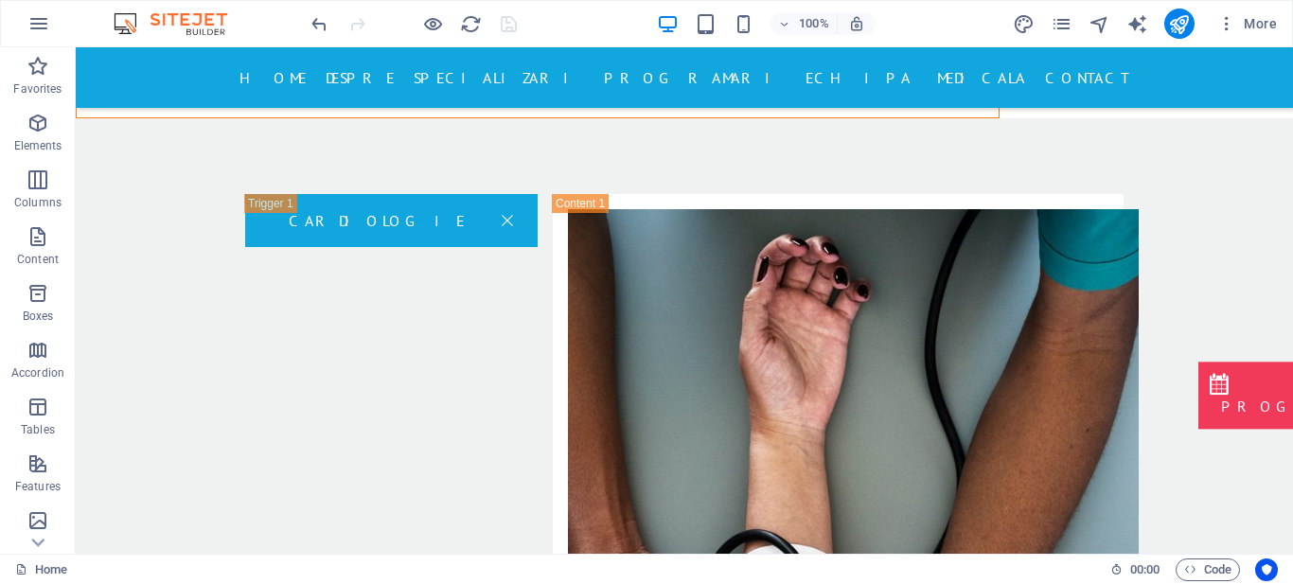
scroll to position [3396, 0]
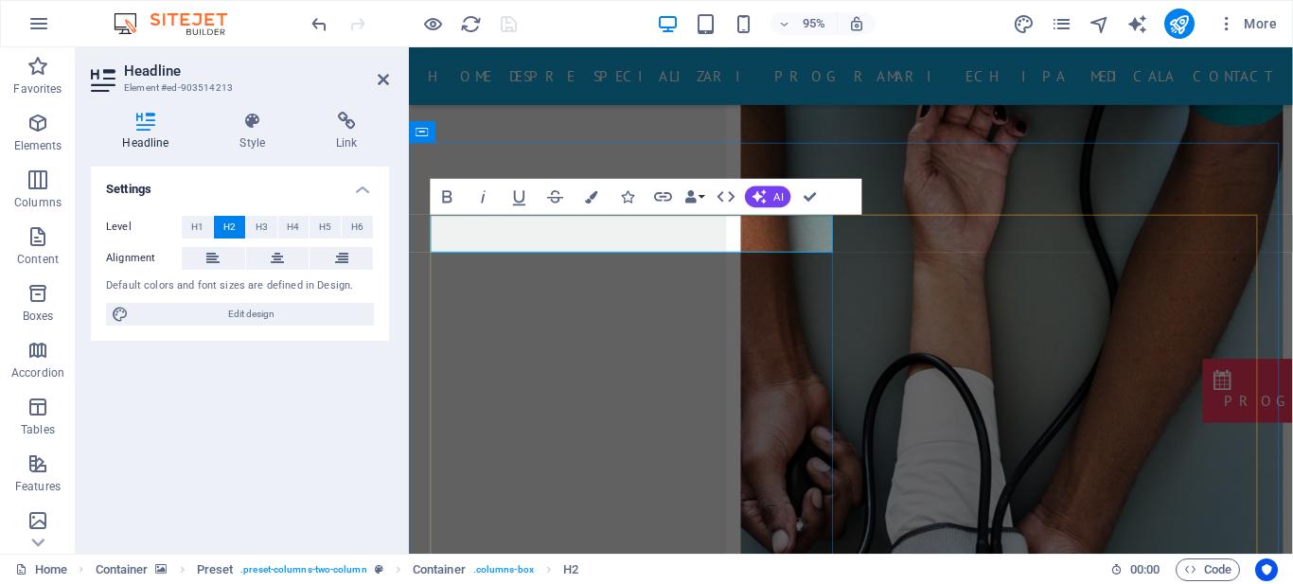
click at [587, 199] on icon "button" at bounding box center [591, 196] width 12 height 12
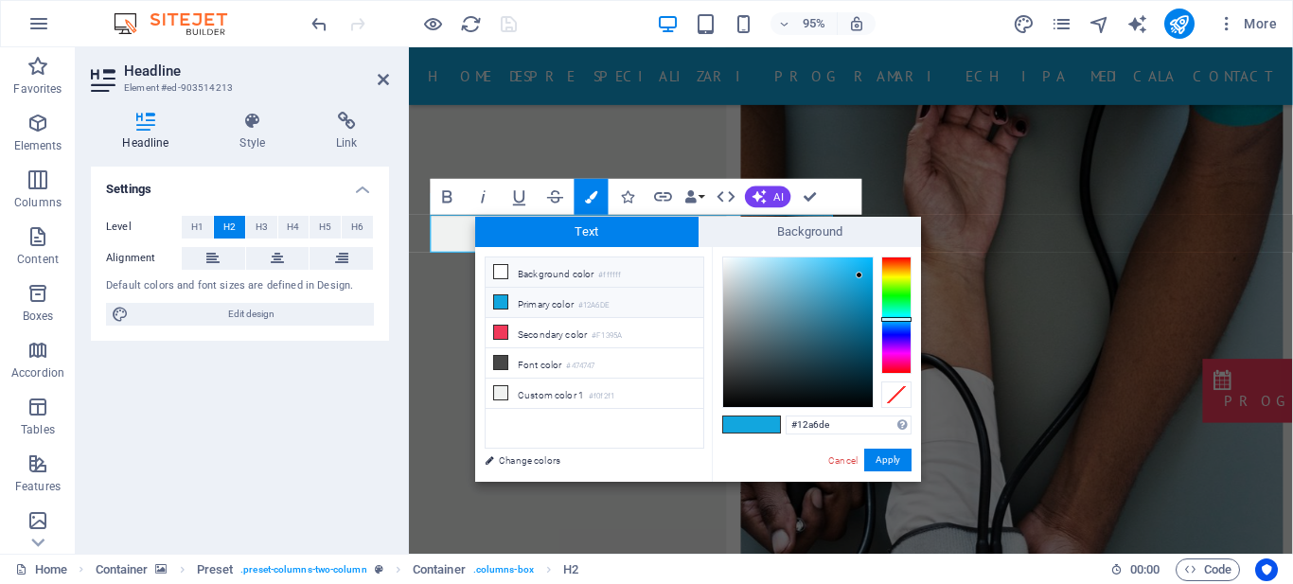
click at [564, 274] on li "Background color #ffffff" at bounding box center [595, 273] width 218 height 30
type input "#ffffff"
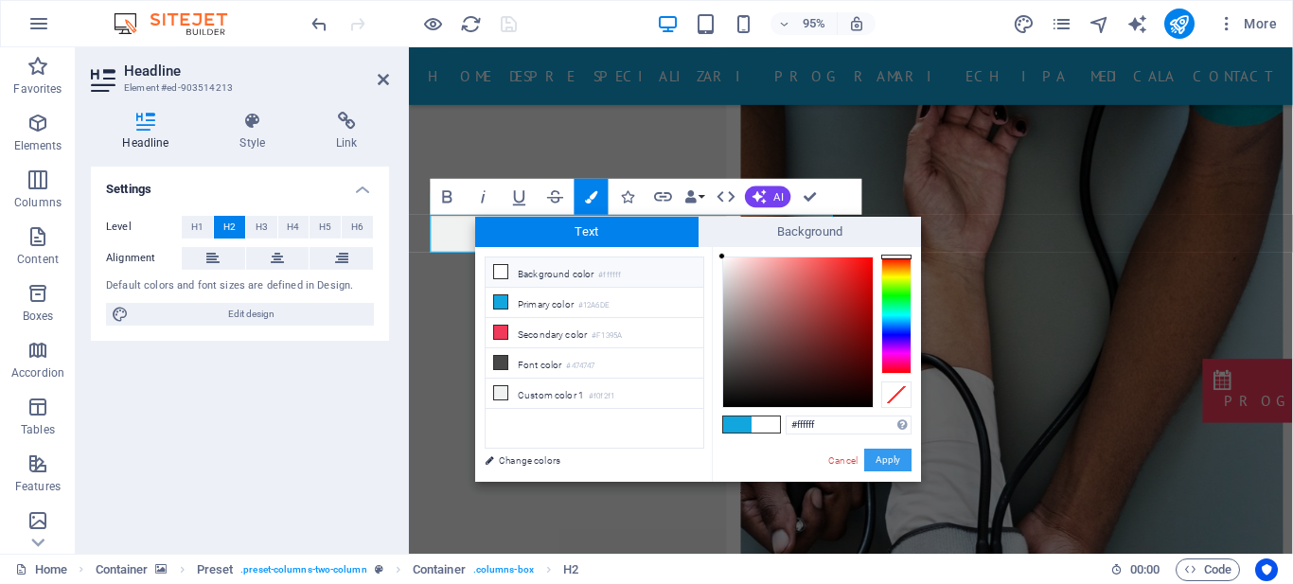
click at [876, 458] on button "Apply" at bounding box center [888, 460] width 47 height 23
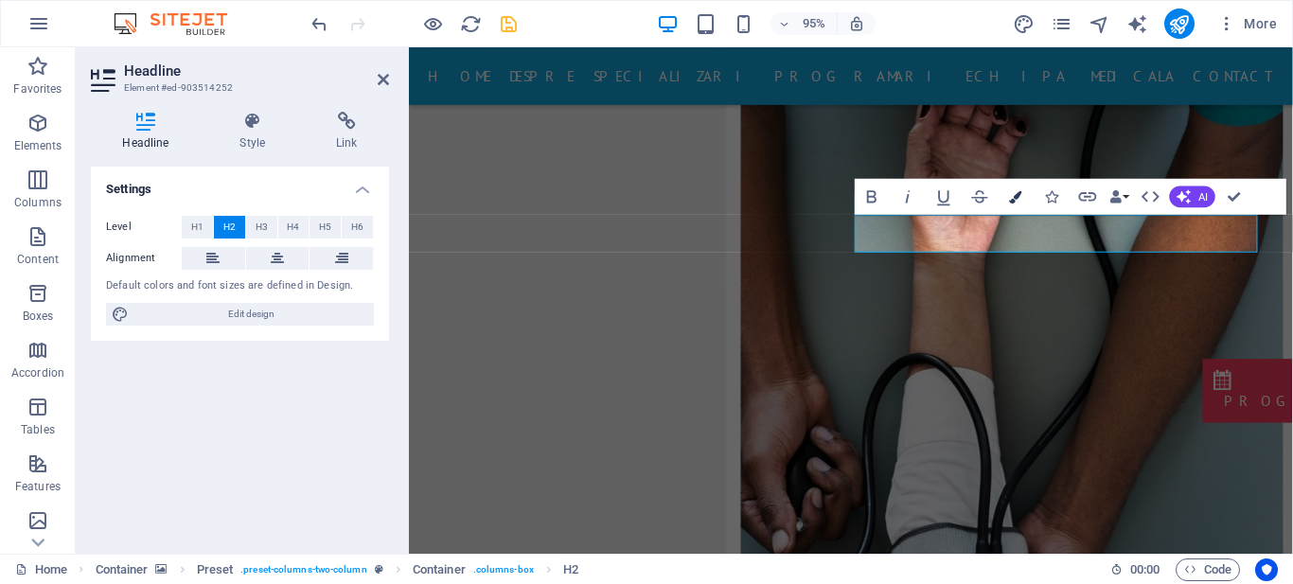
click at [1018, 196] on icon "button" at bounding box center [1016, 196] width 12 height 12
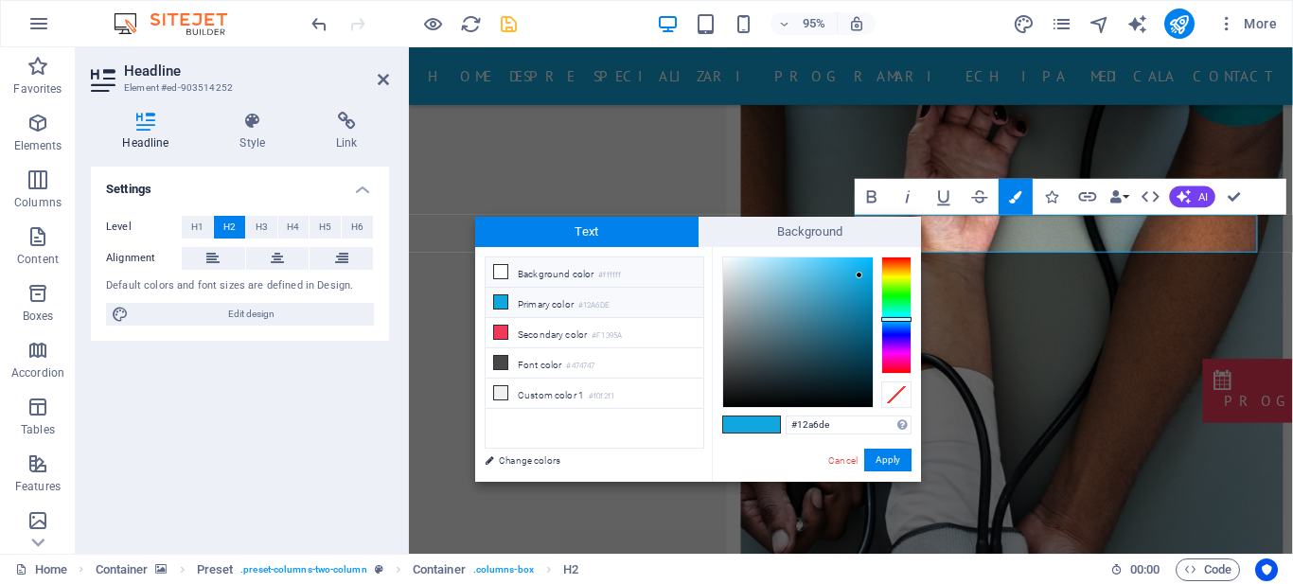
click at [547, 269] on li "Background color #ffffff" at bounding box center [595, 273] width 218 height 30
type input "#ffffff"
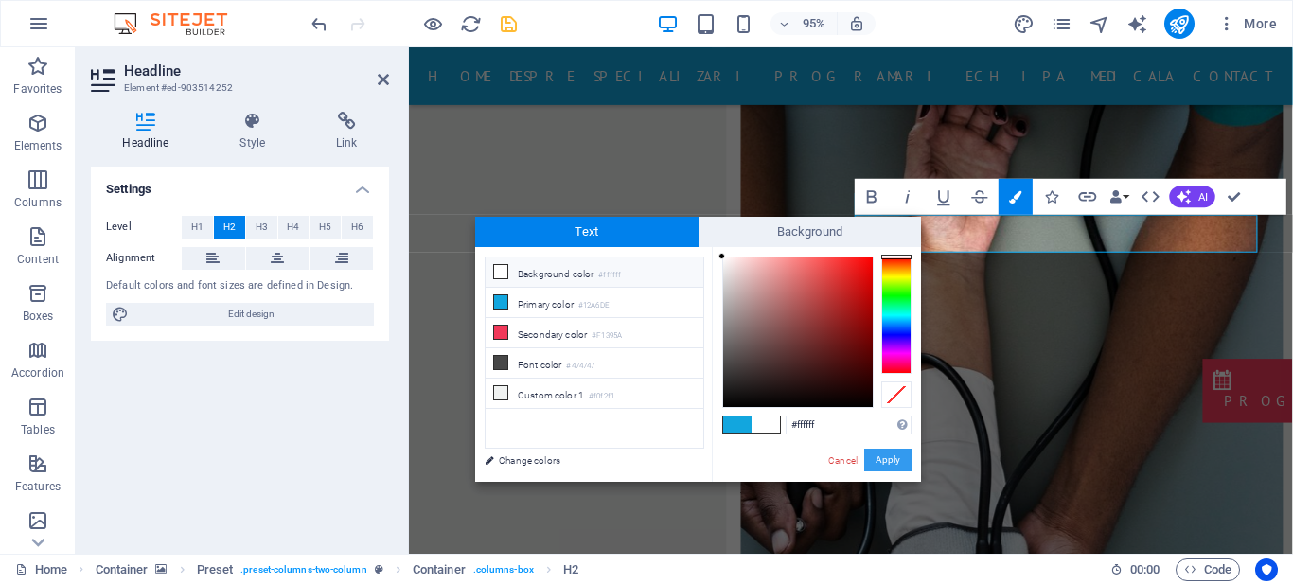
click at [893, 466] on button "Apply" at bounding box center [888, 460] width 47 height 23
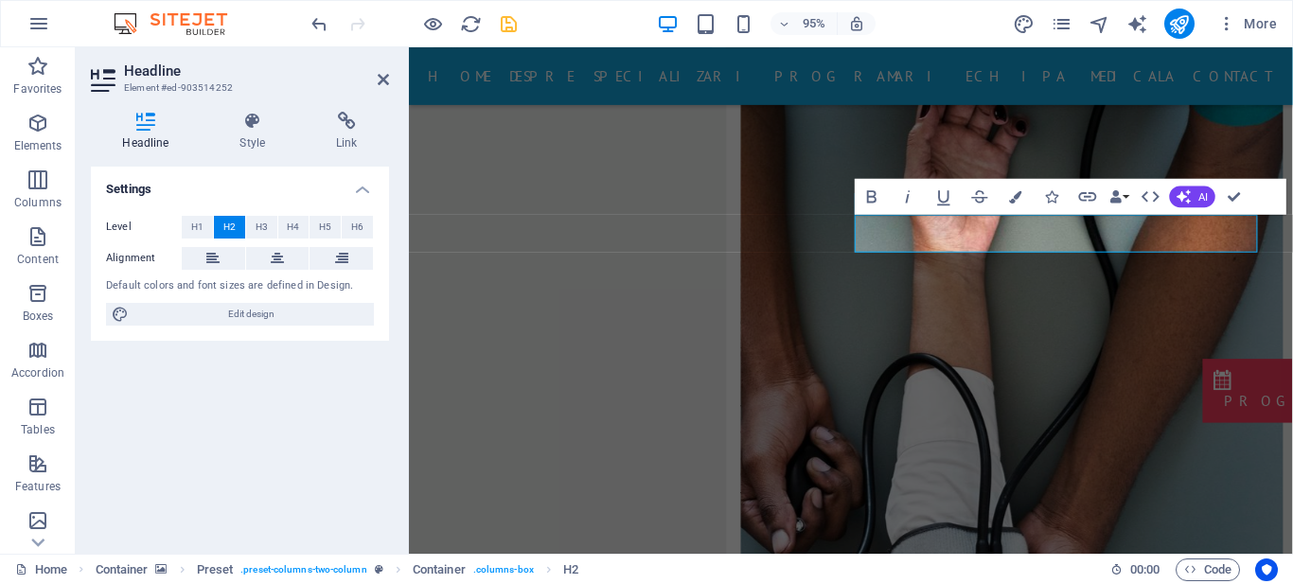
click at [384, 106] on div "Headline Style Link Settings Level H1 H2 H3 H4 H5 H6 Alignment Default colors a…" at bounding box center [240, 325] width 329 height 457
click at [383, 80] on icon at bounding box center [383, 79] width 11 height 15
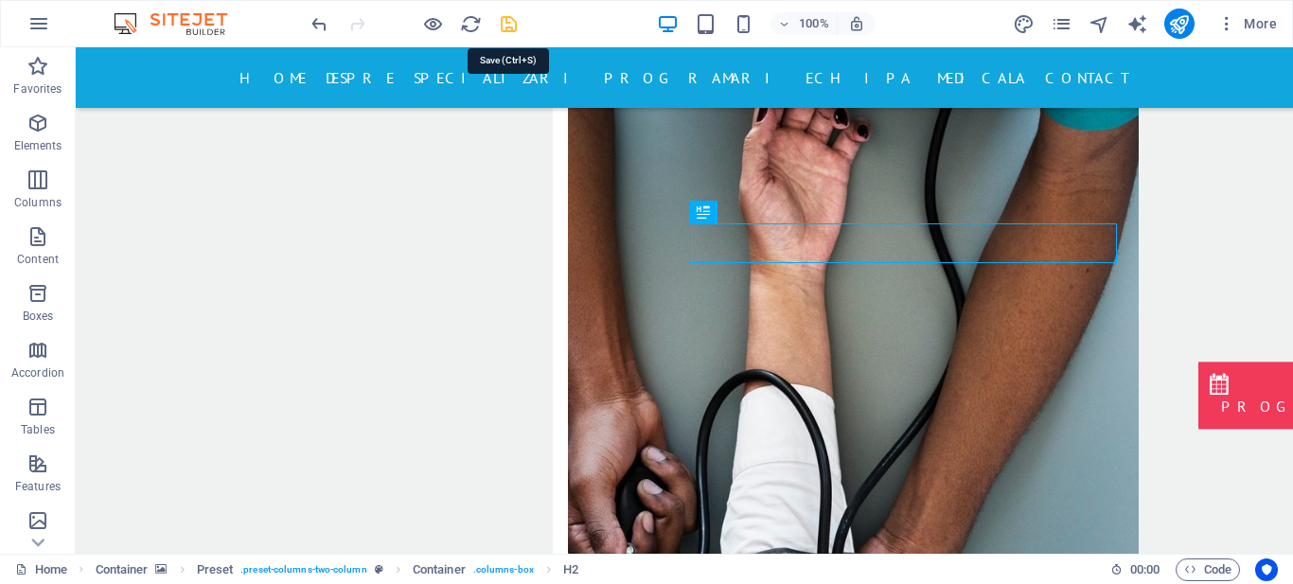
click at [507, 19] on icon "save" at bounding box center [509, 24] width 22 height 22
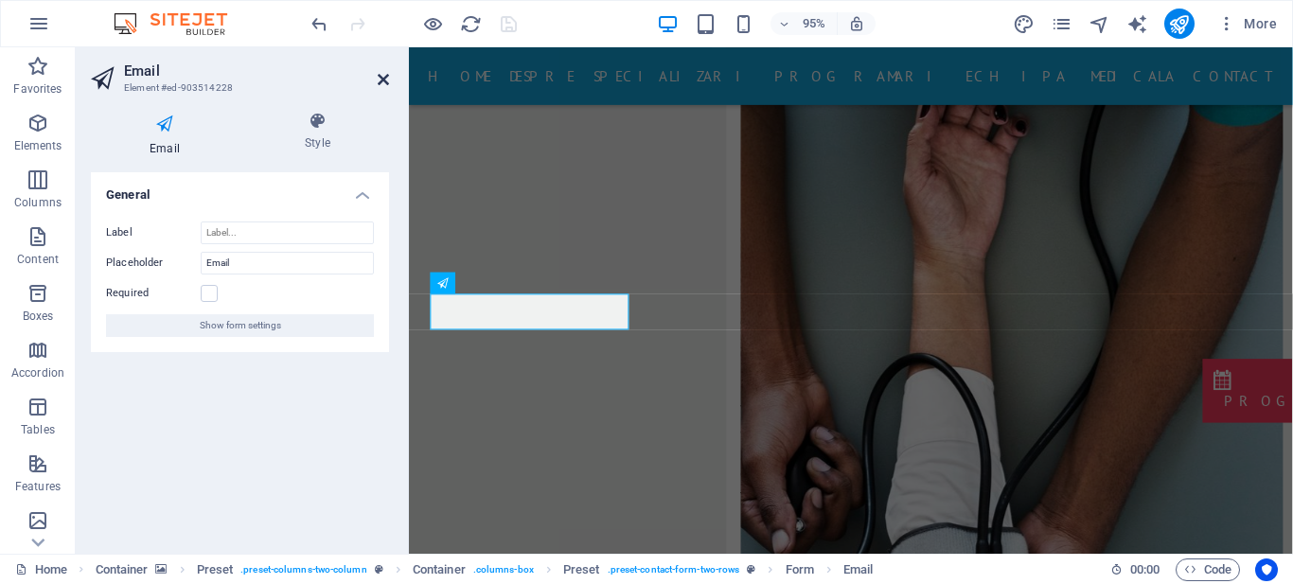
click at [381, 78] on icon at bounding box center [383, 79] width 11 height 15
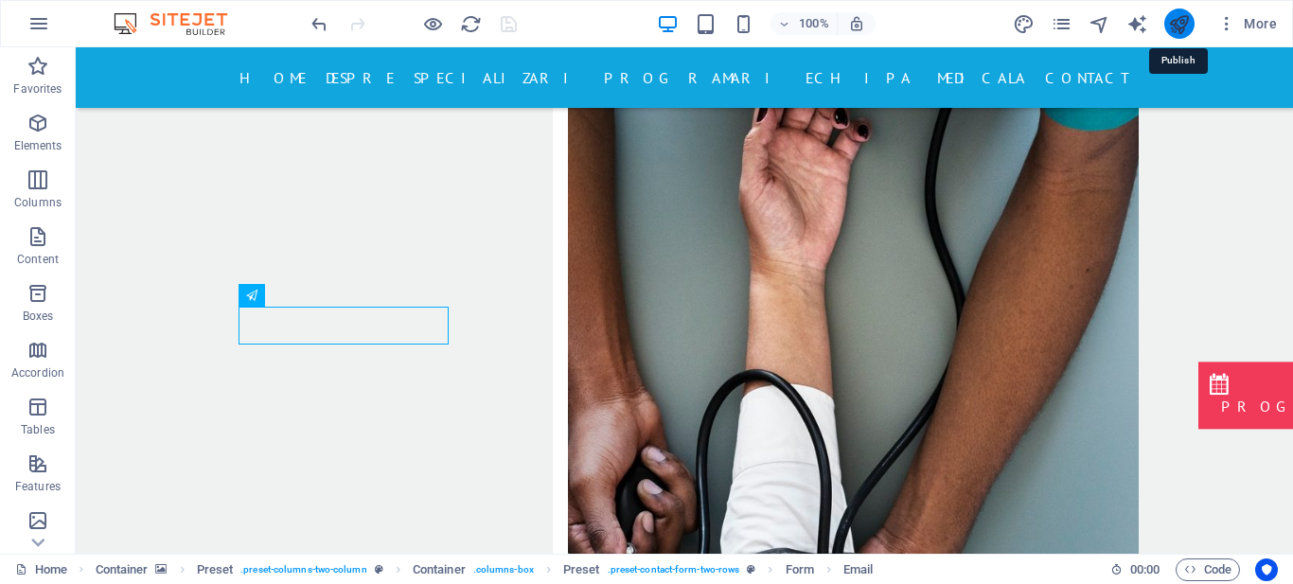
click at [1178, 29] on icon "publish" at bounding box center [1179, 24] width 22 height 22
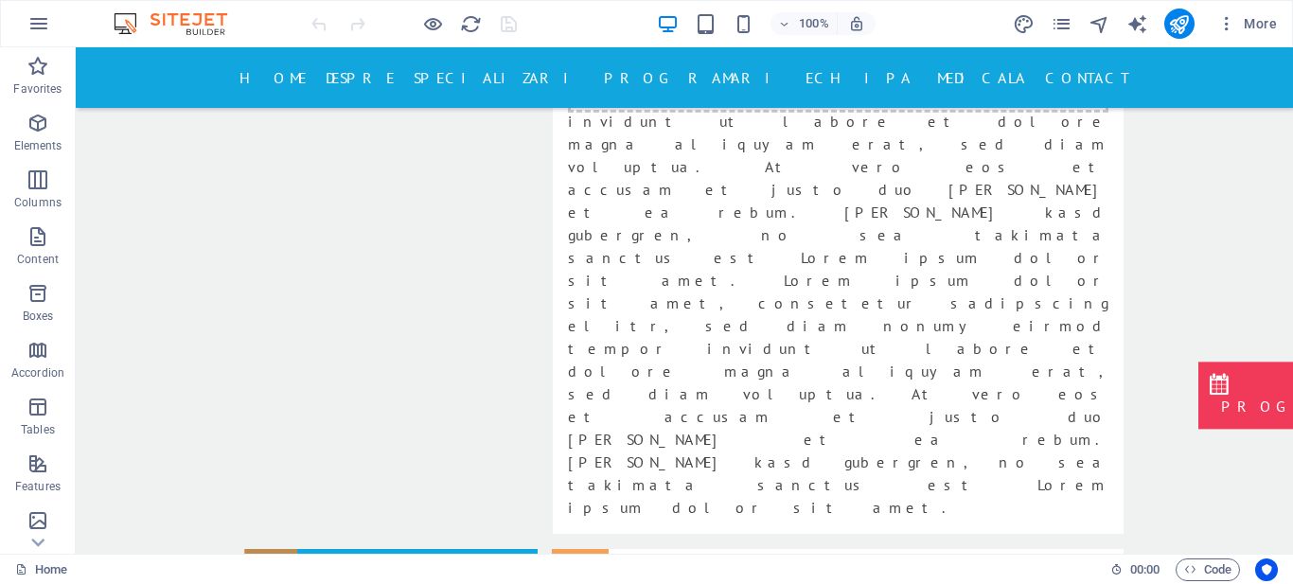
scroll to position [3430, 0]
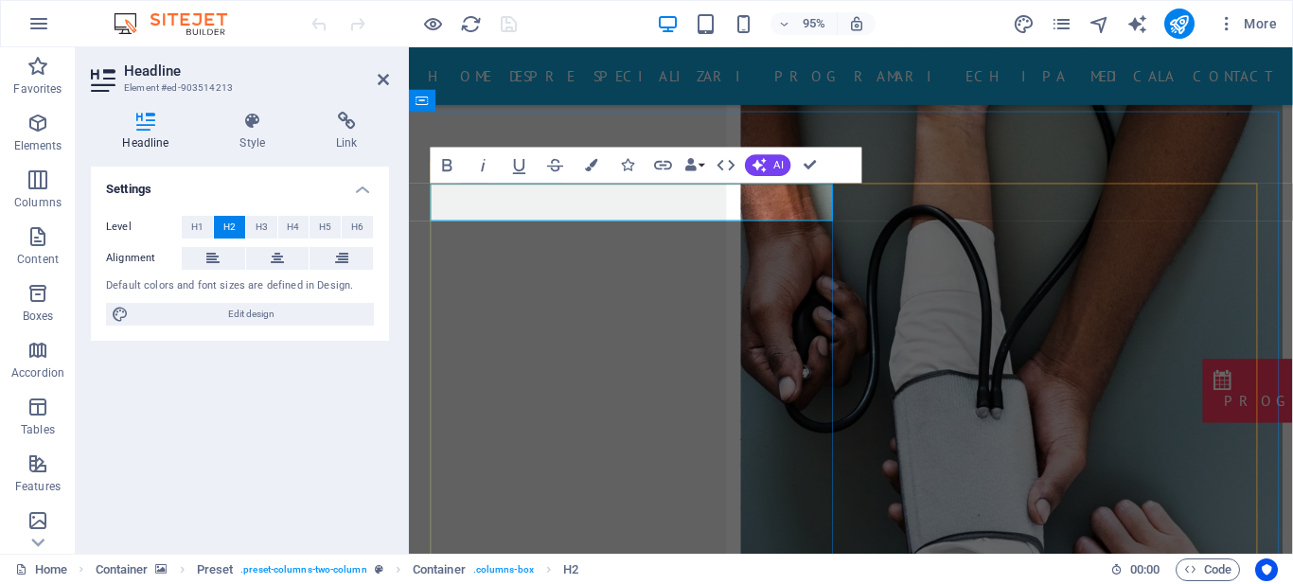
click at [259, 135] on h4 "Style" at bounding box center [256, 132] width 97 height 40
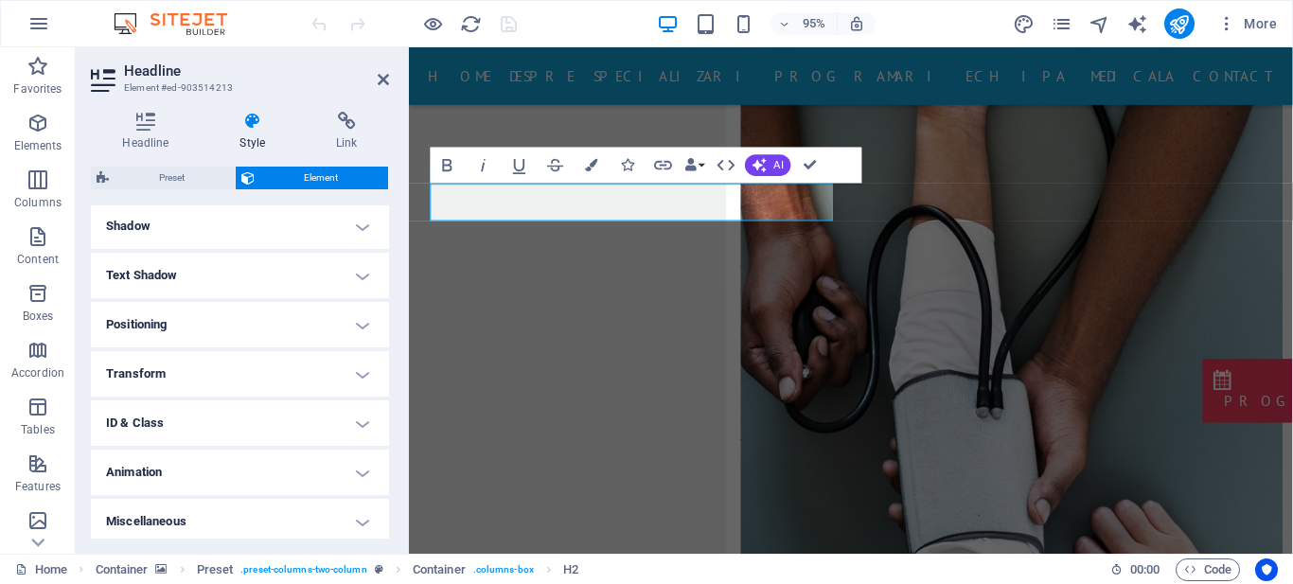
scroll to position [465, 0]
click at [353, 273] on h4 "Text Shadow" at bounding box center [240, 271] width 298 height 45
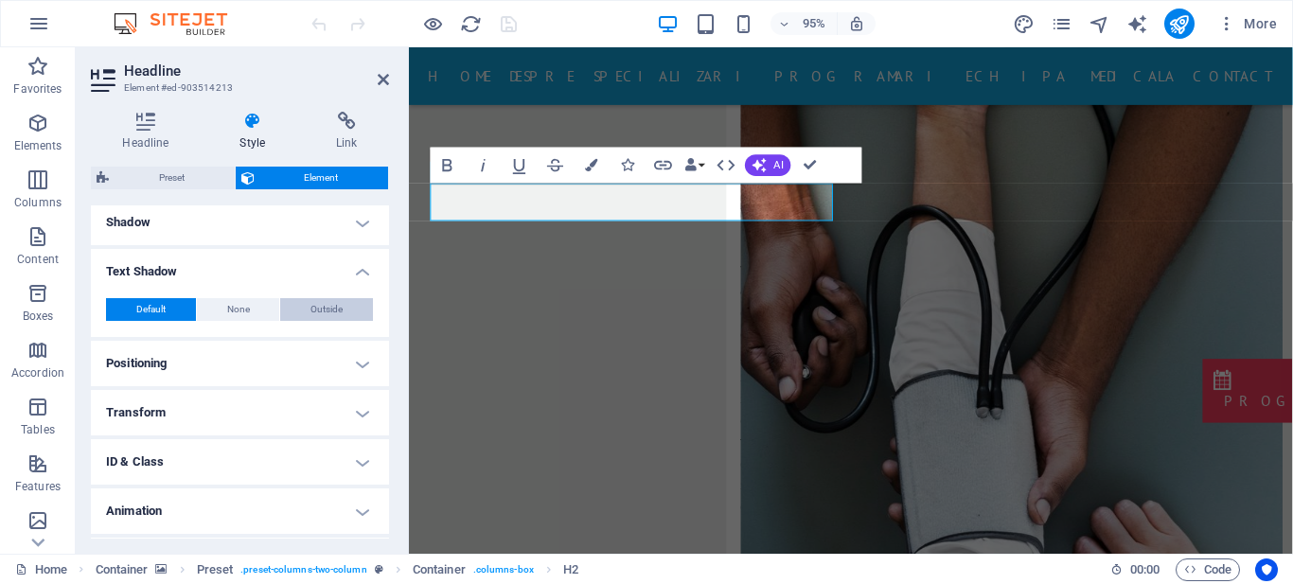
click at [312, 311] on span "Outside" at bounding box center [327, 309] width 32 height 23
type input "2"
type input "4"
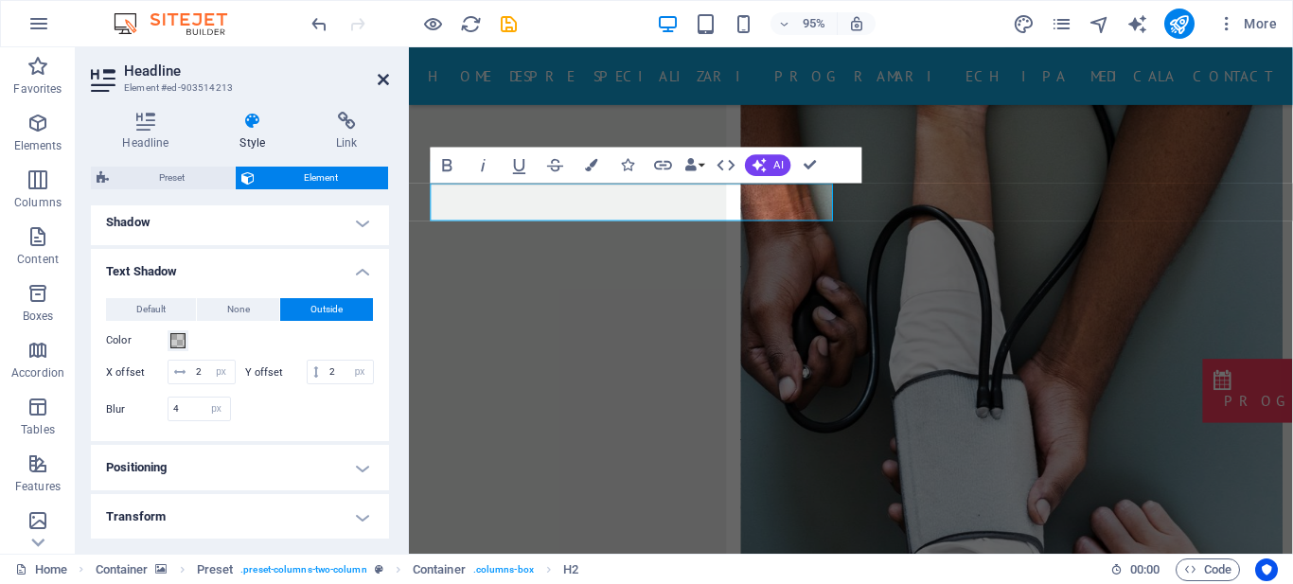
click at [383, 80] on icon at bounding box center [383, 79] width 11 height 15
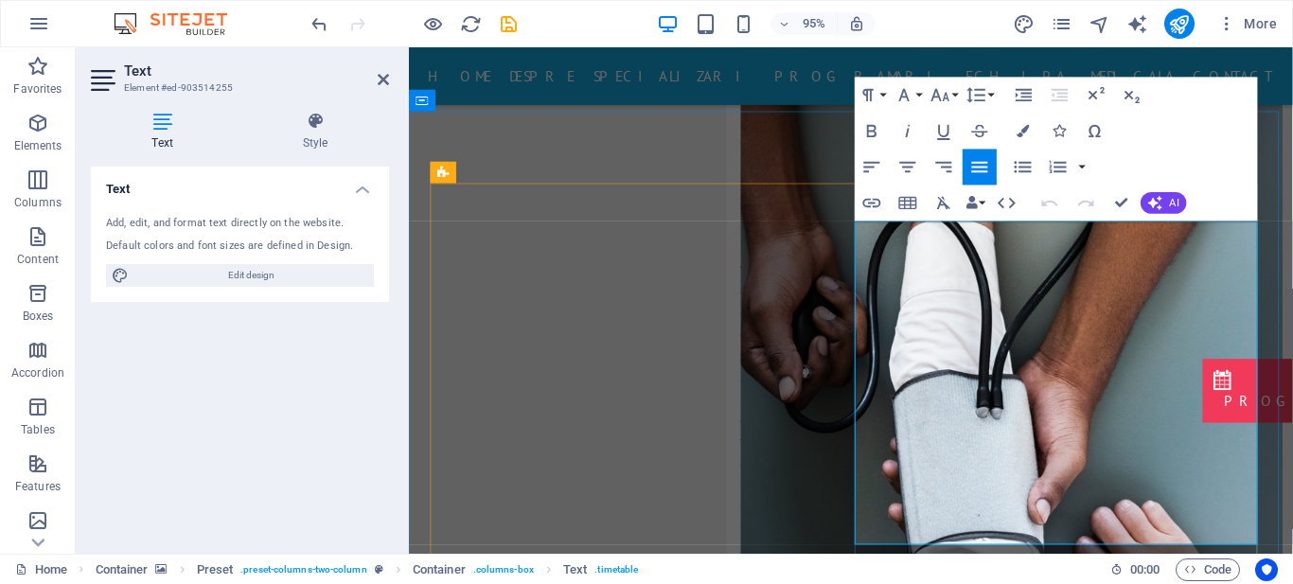
click at [313, 142] on h4 "Style" at bounding box center [315, 132] width 148 height 40
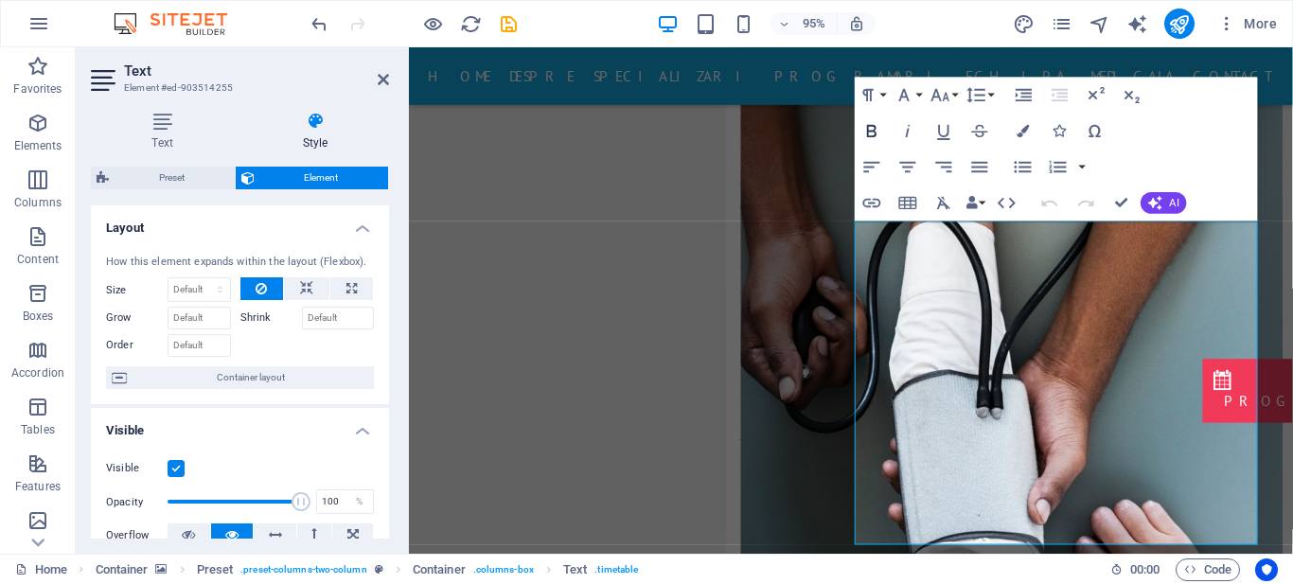
click at [865, 128] on icon "button" at bounding box center [873, 131] width 22 height 22
click at [875, 135] on icon "button" at bounding box center [871, 131] width 9 height 12
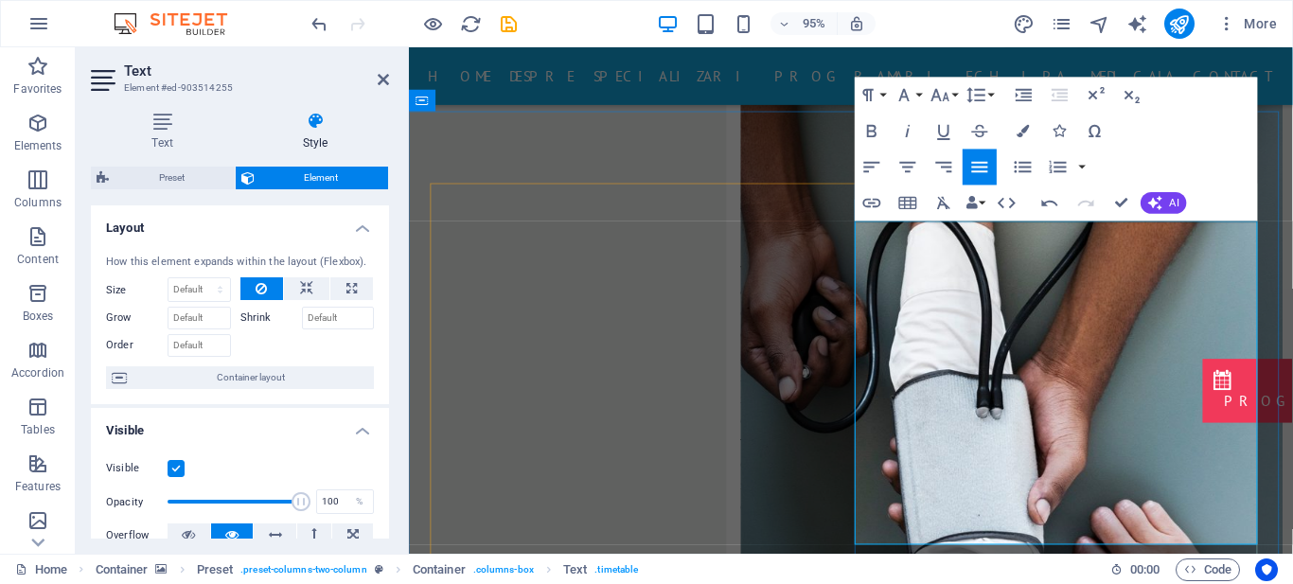
click at [873, 136] on icon "button" at bounding box center [871, 131] width 9 height 12
click at [874, 129] on icon "button" at bounding box center [873, 131] width 22 height 22
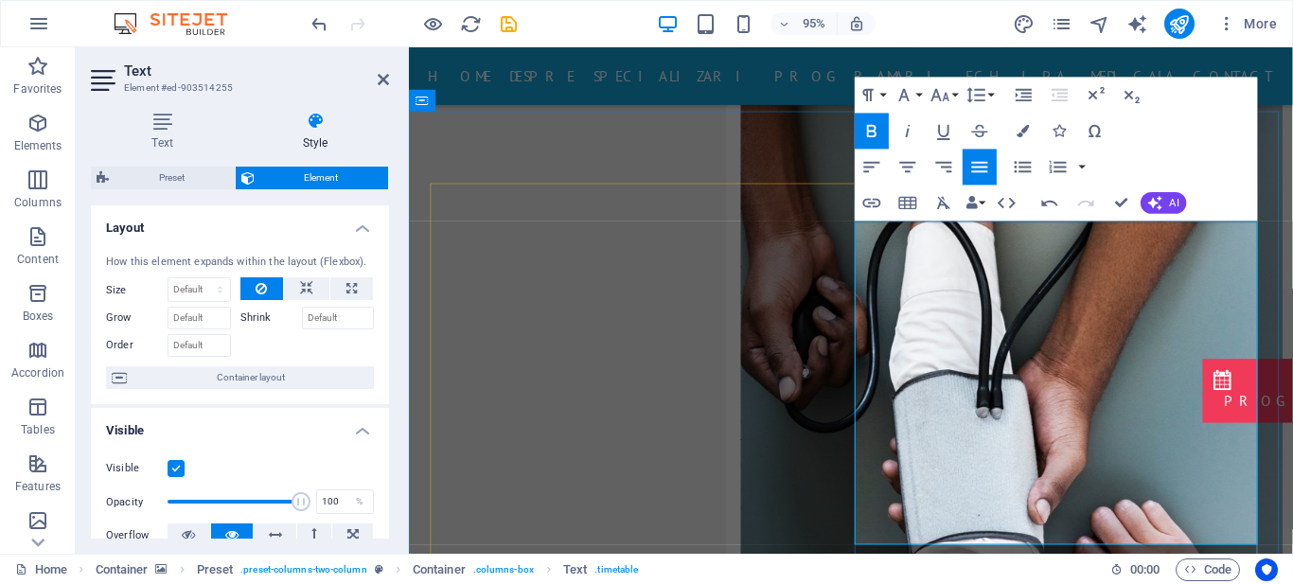
click at [871, 125] on icon "button" at bounding box center [871, 131] width 9 height 12
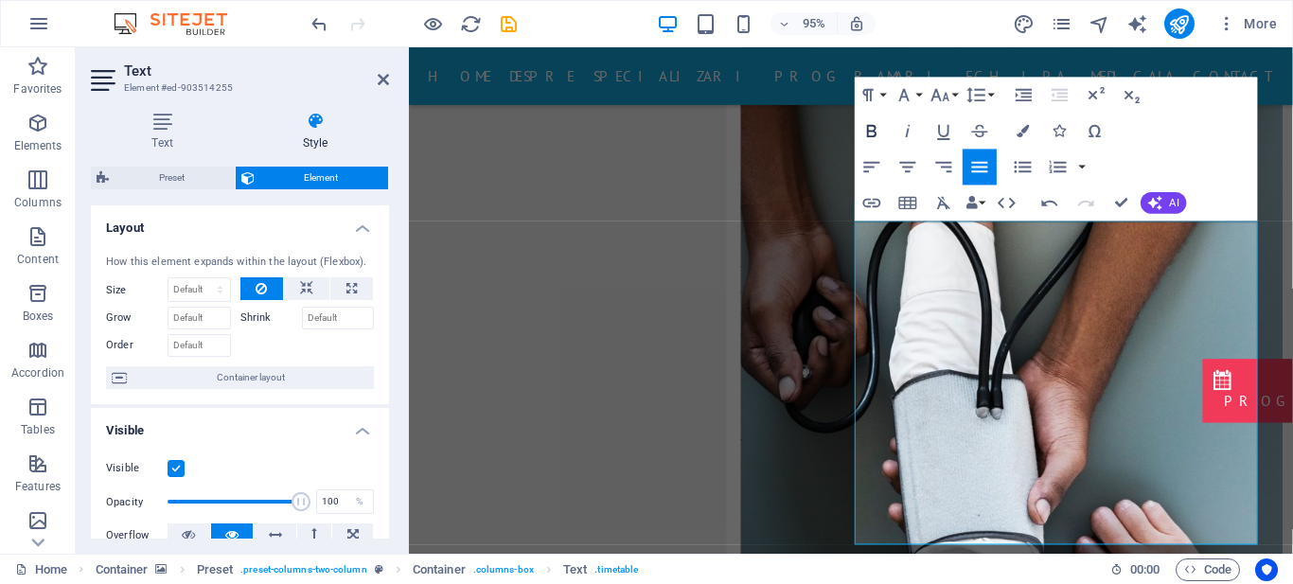
click at [871, 124] on icon "button" at bounding box center [873, 131] width 22 height 22
click at [870, 140] on icon "button" at bounding box center [873, 131] width 22 height 22
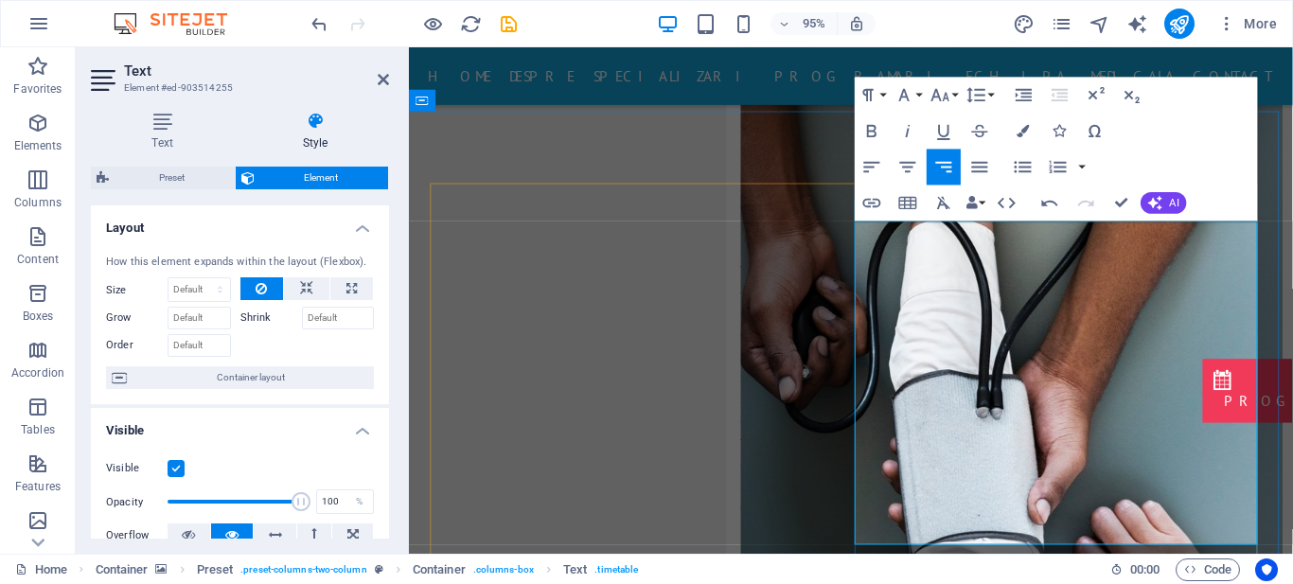
click at [870, 134] on icon "button" at bounding box center [873, 131] width 22 height 22
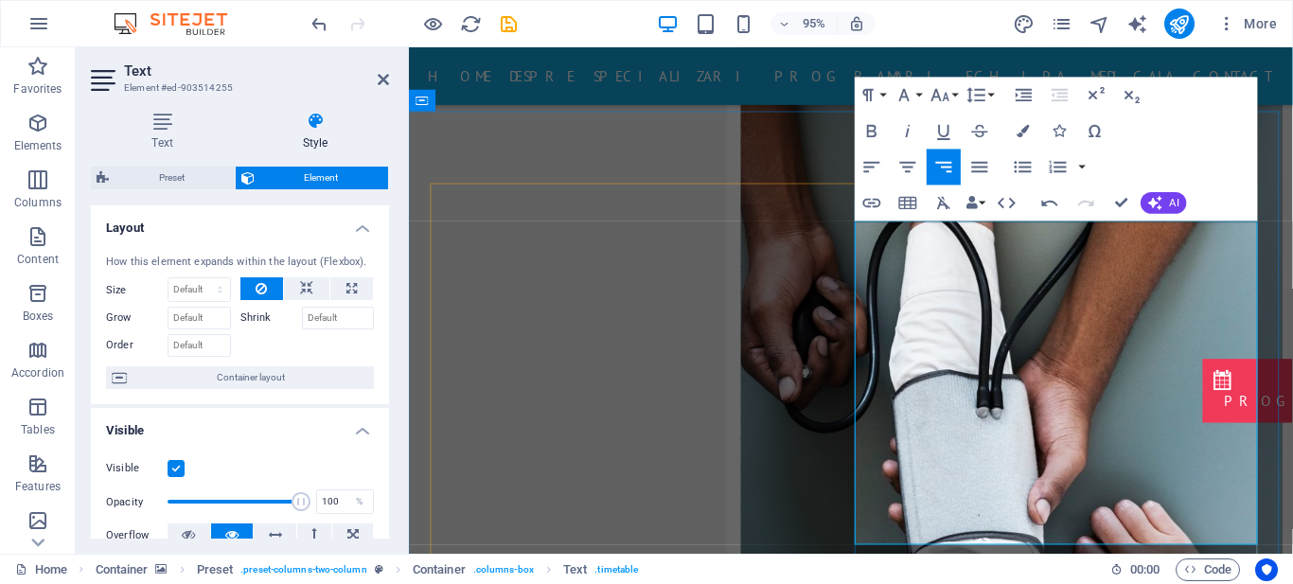
click at [867, 126] on icon "button" at bounding box center [871, 131] width 9 height 12
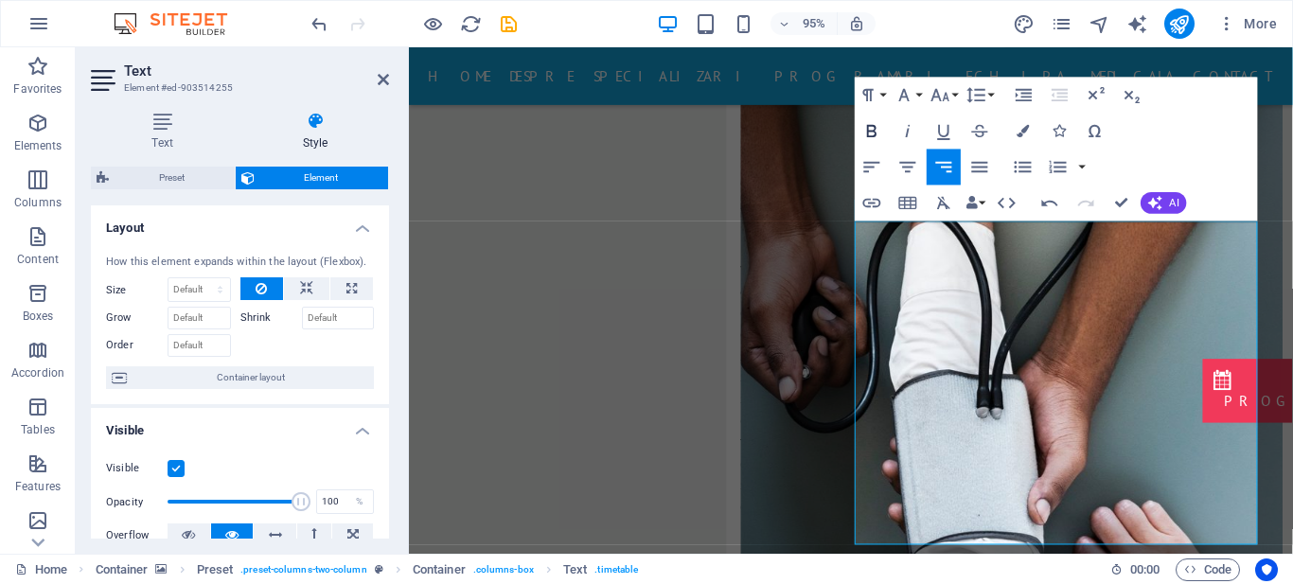
click at [865, 128] on icon "button" at bounding box center [873, 131] width 22 height 22
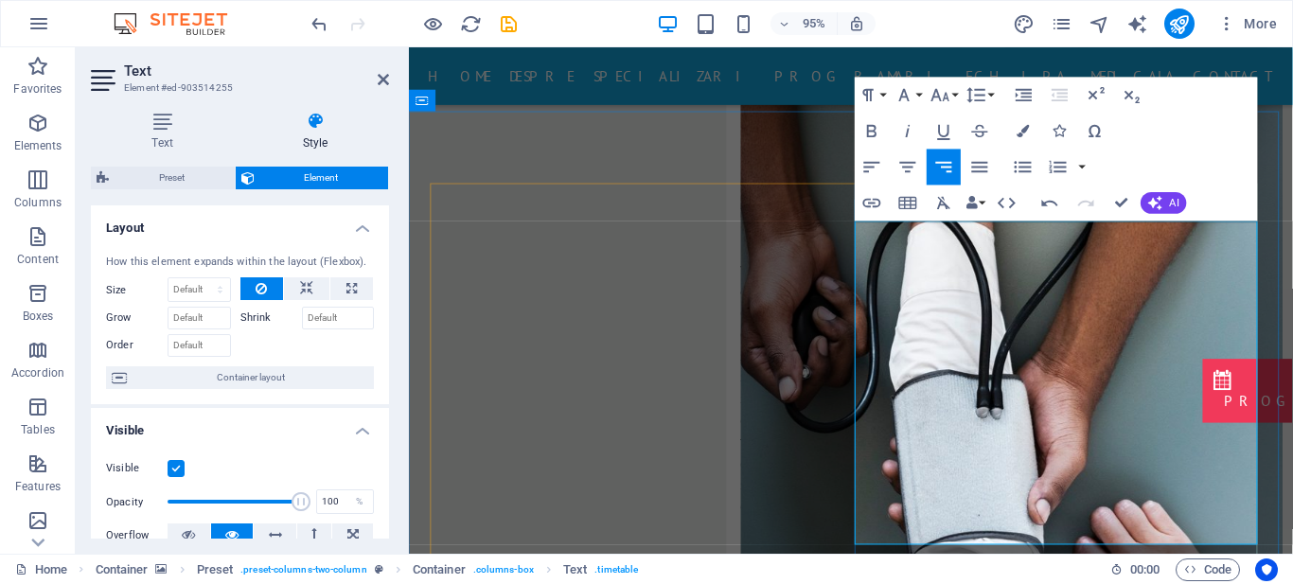
click at [873, 126] on icon "button" at bounding box center [871, 131] width 9 height 12
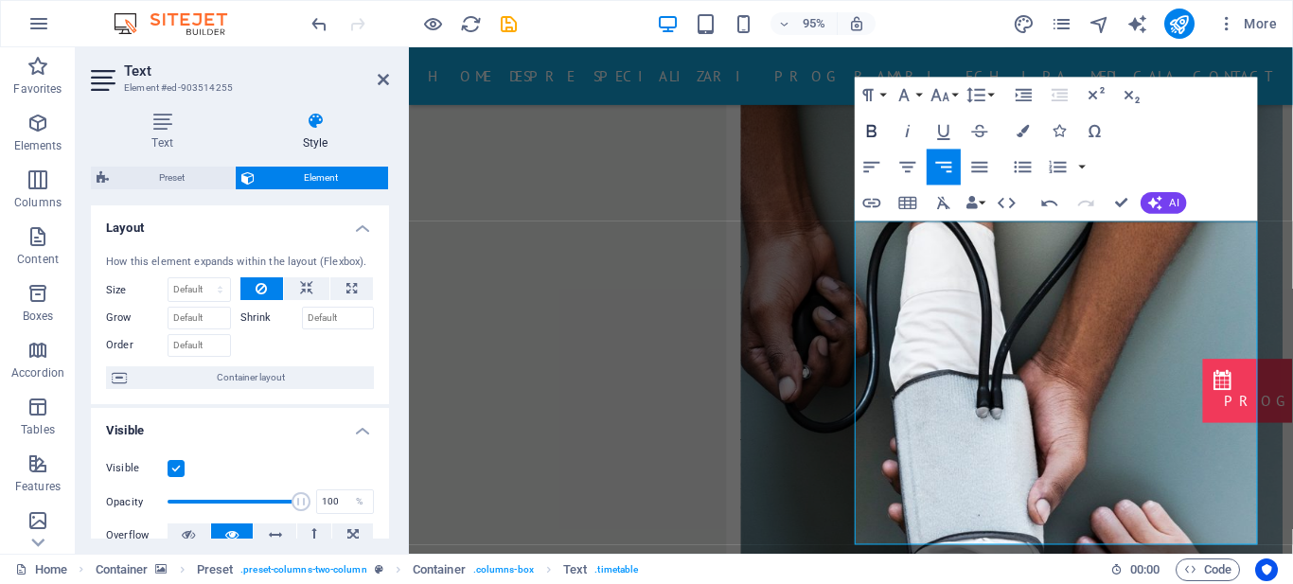
click at [877, 130] on icon "button" at bounding box center [873, 131] width 22 height 22
click at [859, 127] on button "Bold" at bounding box center [872, 131] width 34 height 36
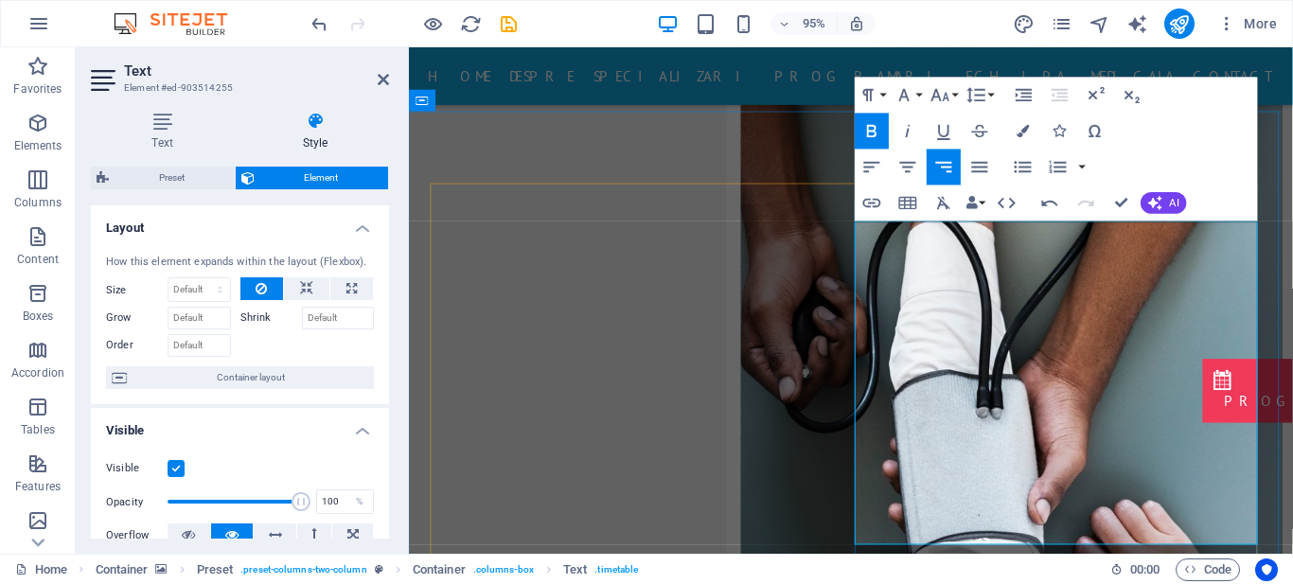
click at [876, 132] on icon "button" at bounding box center [873, 131] width 22 height 22
click at [382, 81] on icon at bounding box center [383, 79] width 11 height 15
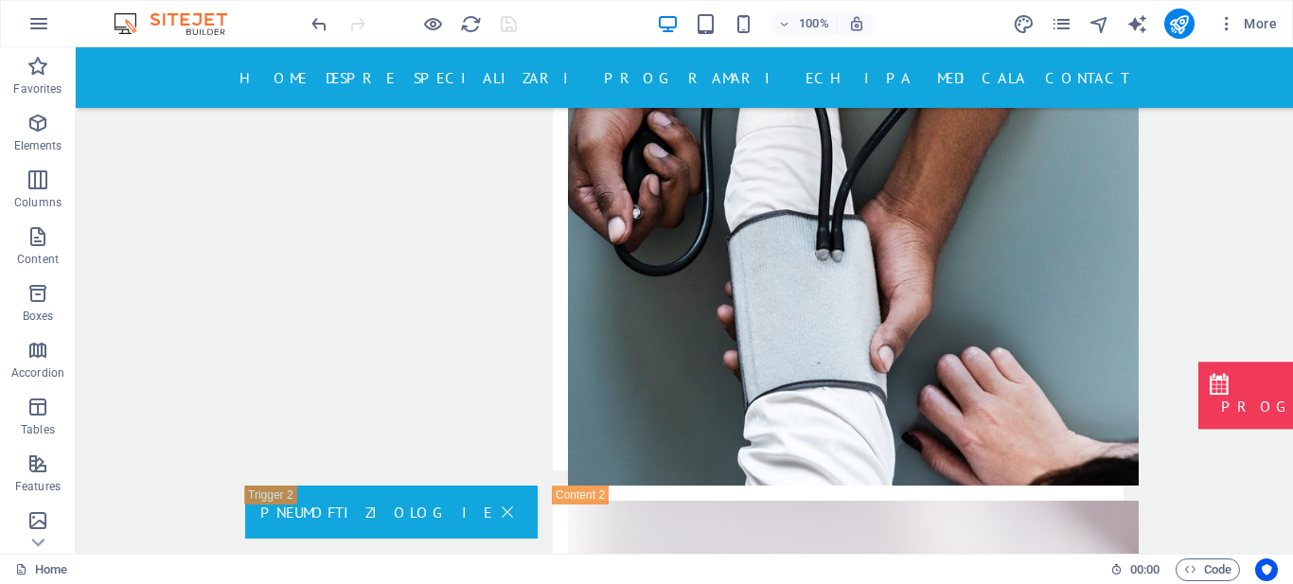
scroll to position [3643, 0]
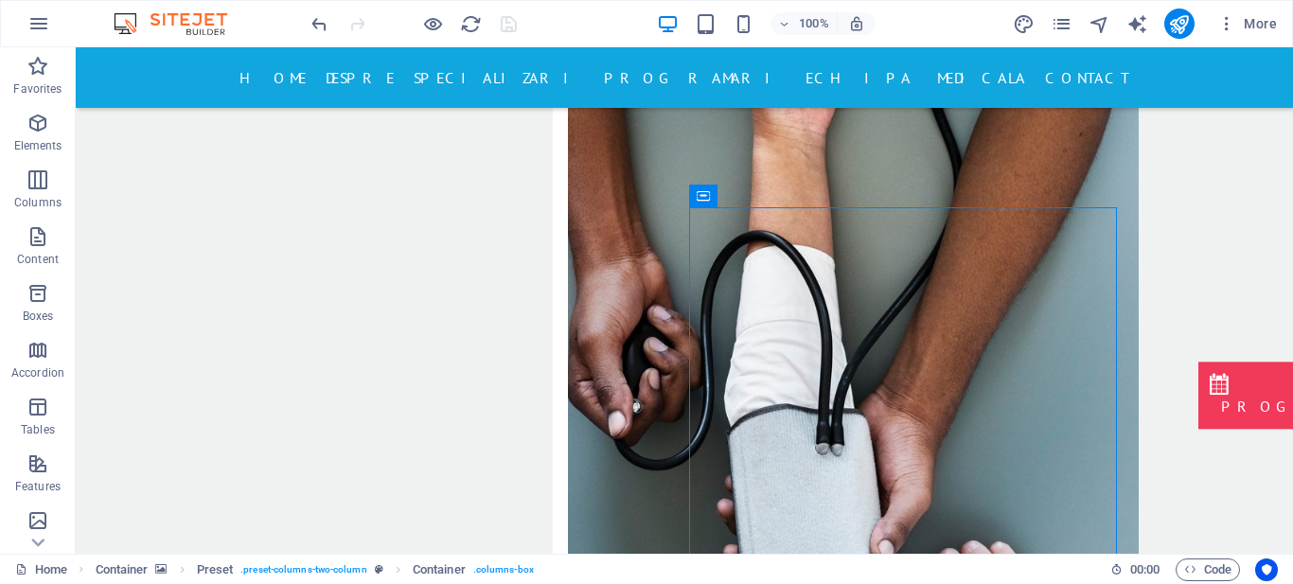
drag, startPoint x: 1278, startPoint y: 258, endPoint x: 1288, endPoint y: 256, distance: 9.7
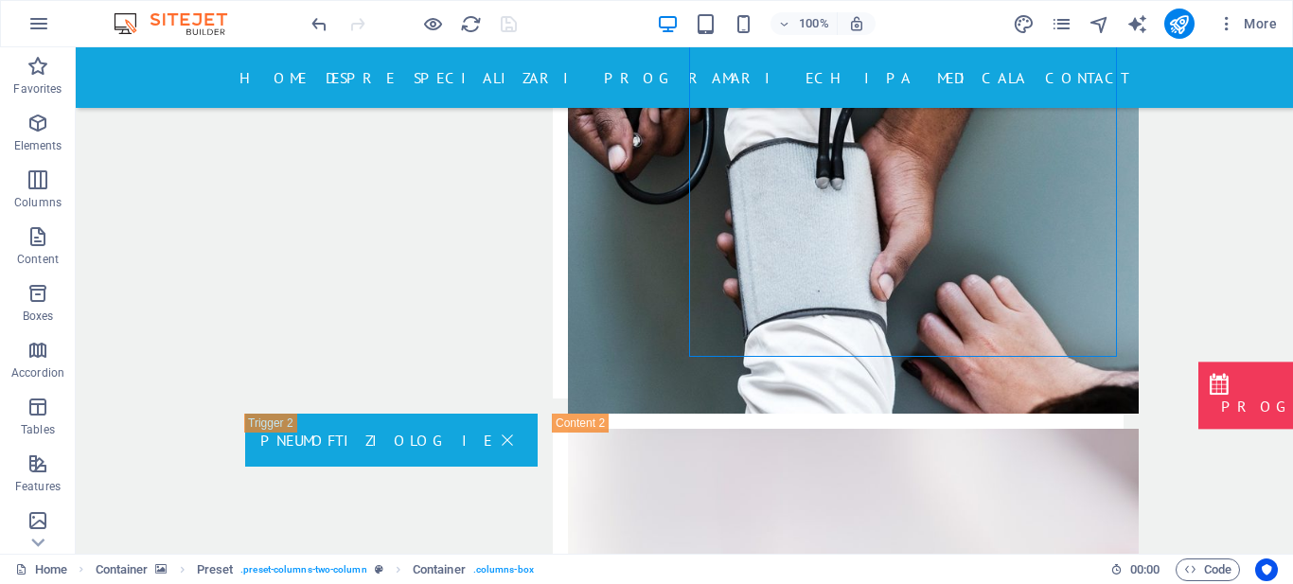
scroll to position [3715, 0]
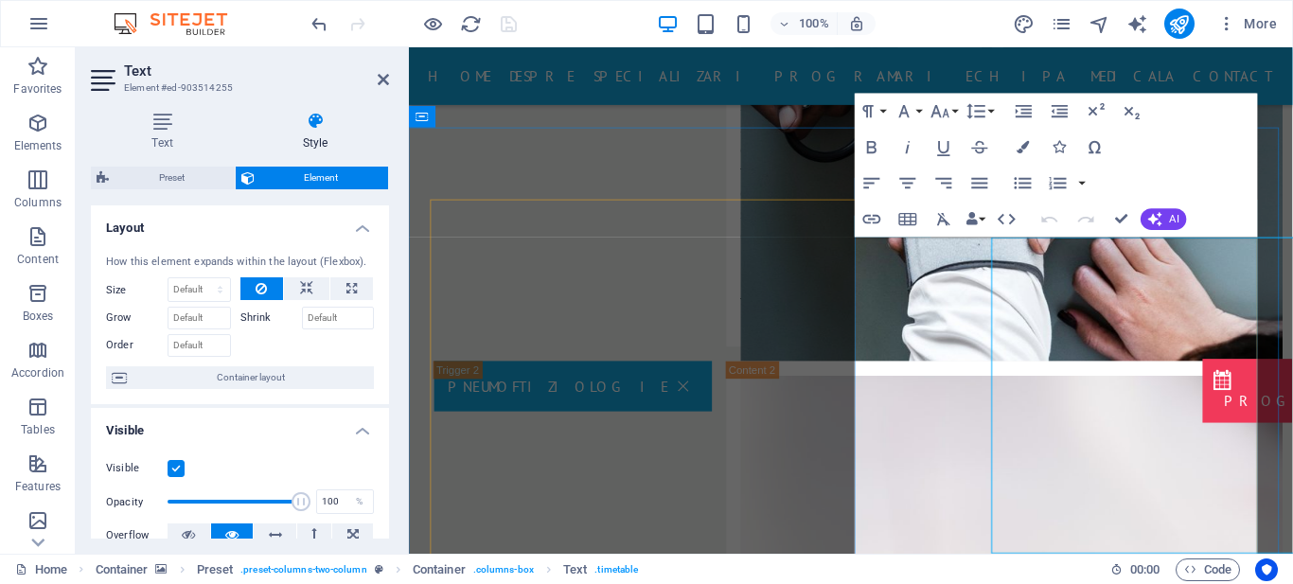
scroll to position [3413, 0]
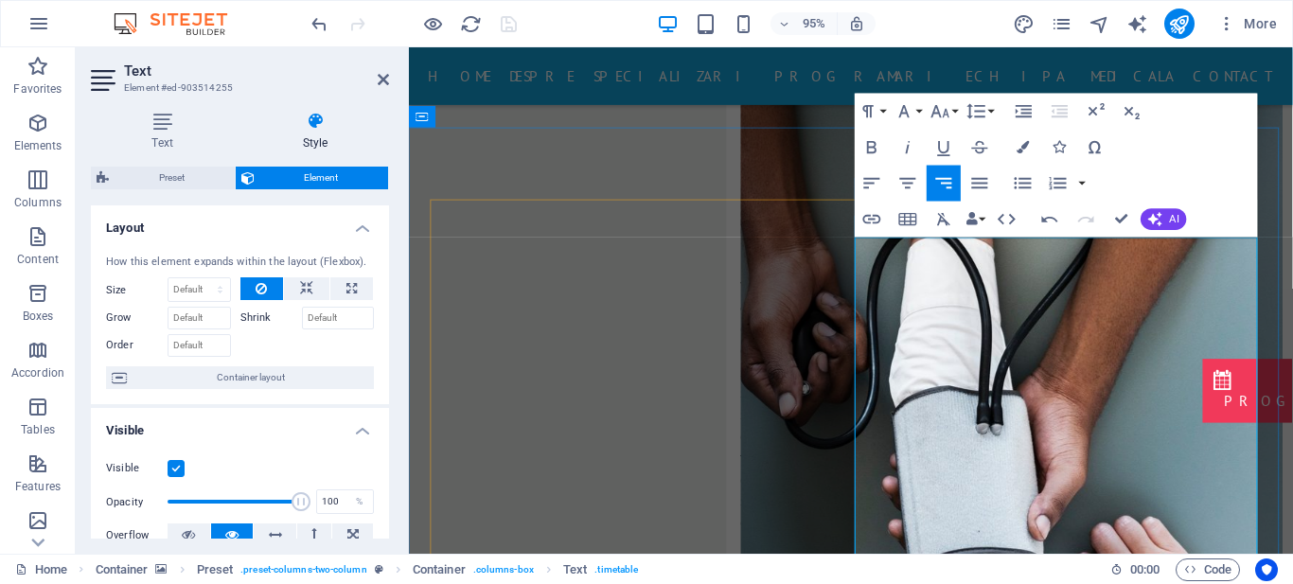
click at [868, 145] on icon "button" at bounding box center [871, 147] width 9 height 12
click at [384, 78] on icon at bounding box center [383, 79] width 11 height 15
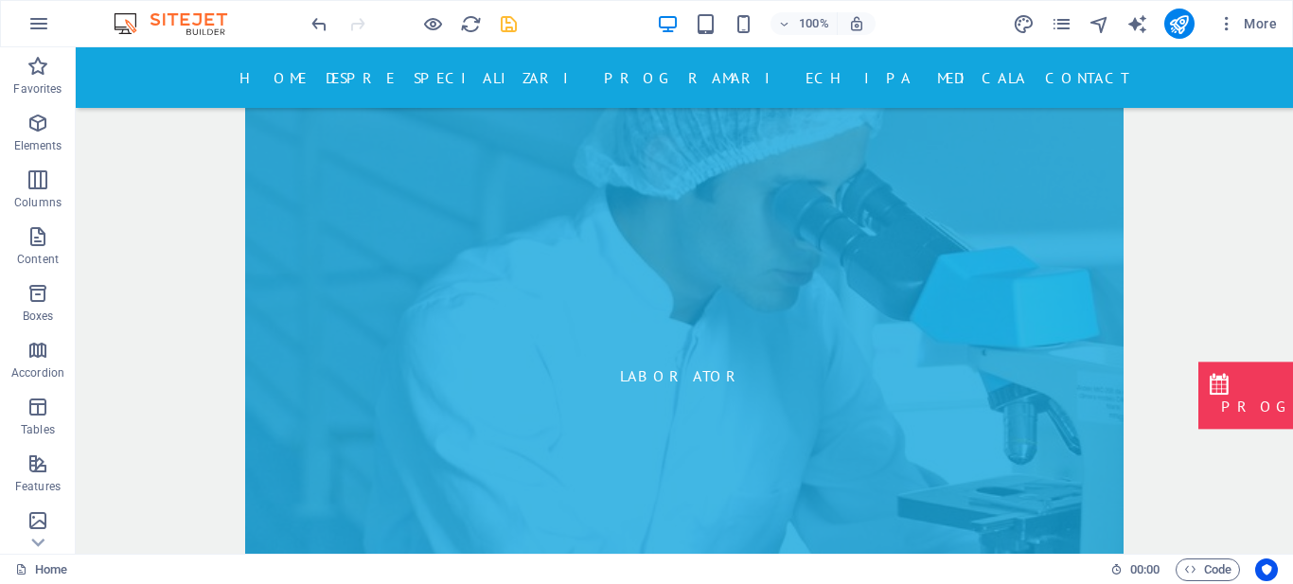
scroll to position [8050, 0]
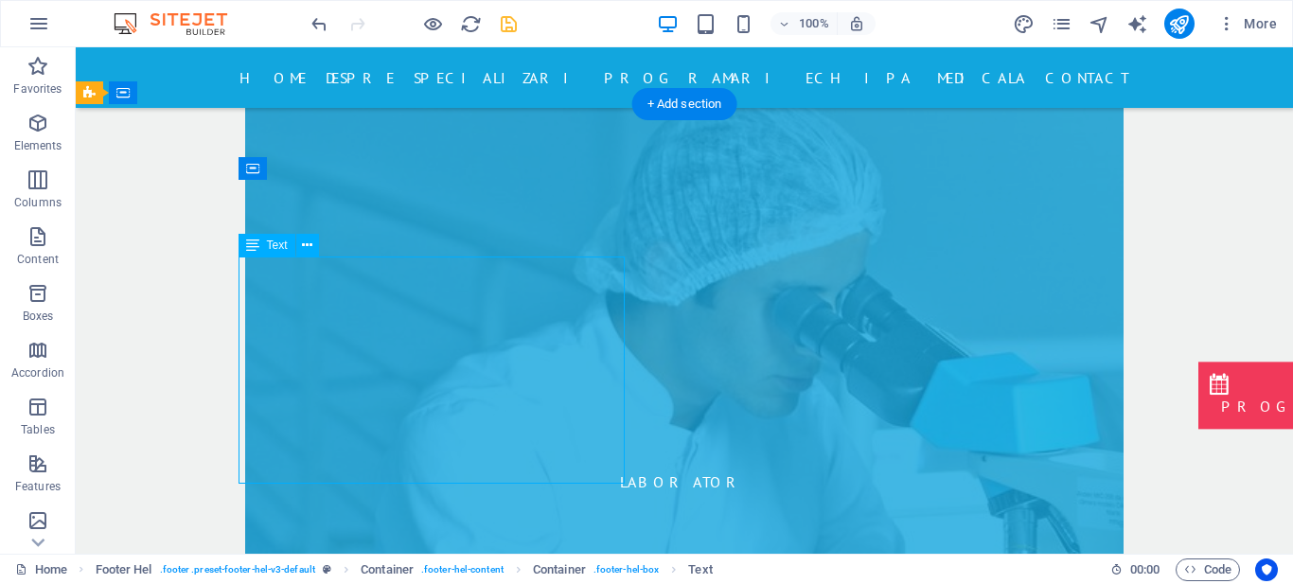
click at [353, 288] on div "Drag here to replace the existing content. Press “Ctrl” if you want to create a…" at bounding box center [685, 300] width 1218 height 507
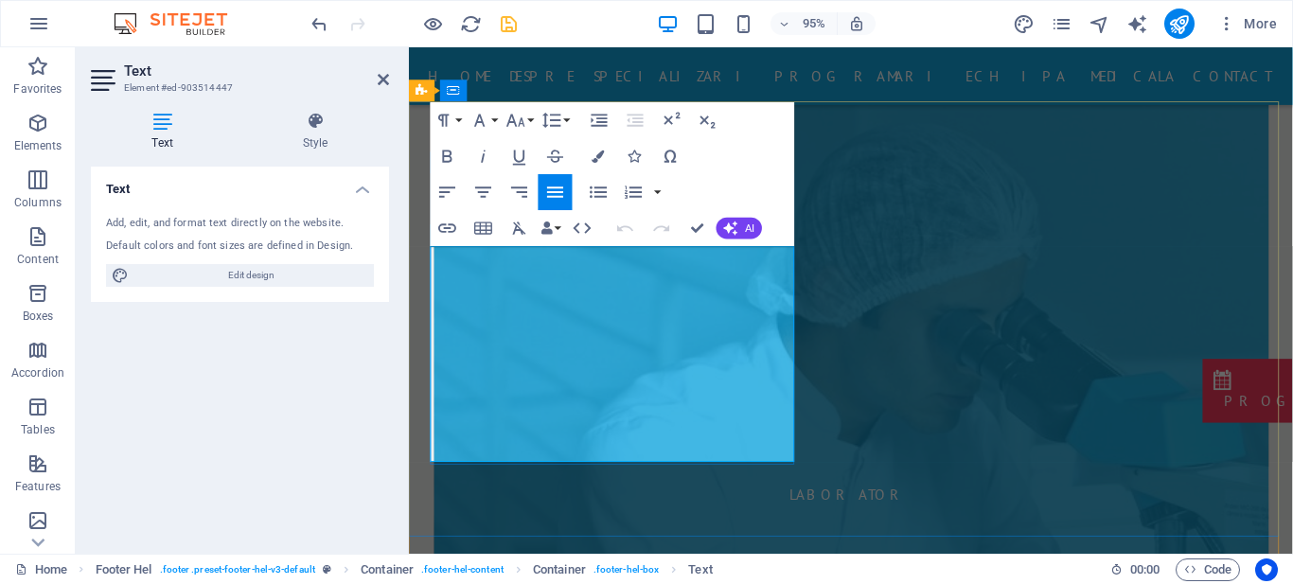
click at [508, 122] on icon "button" at bounding box center [516, 121] width 18 height 12
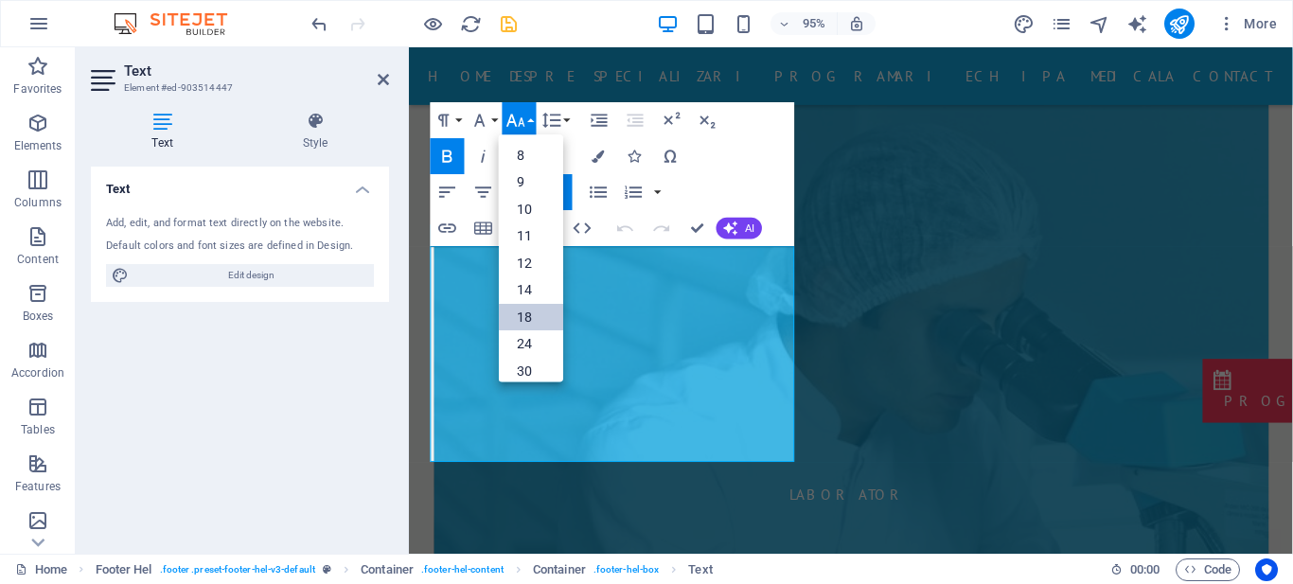
click at [530, 318] on link "18" at bounding box center [531, 317] width 64 height 27
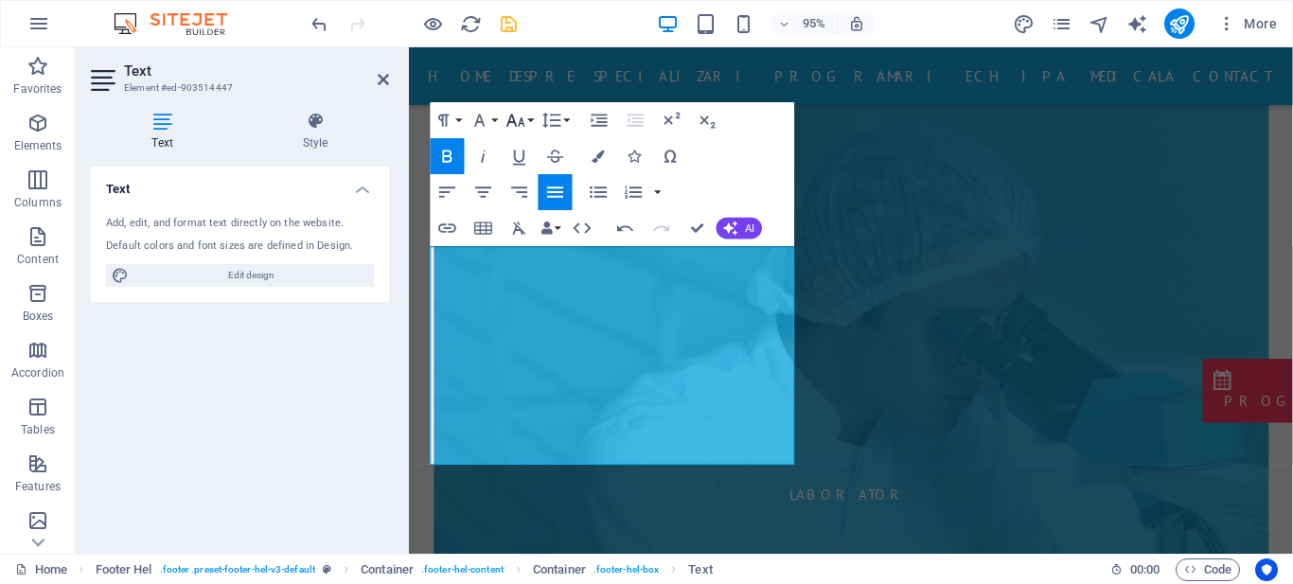
click at [516, 114] on icon "button" at bounding box center [517, 121] width 22 height 22
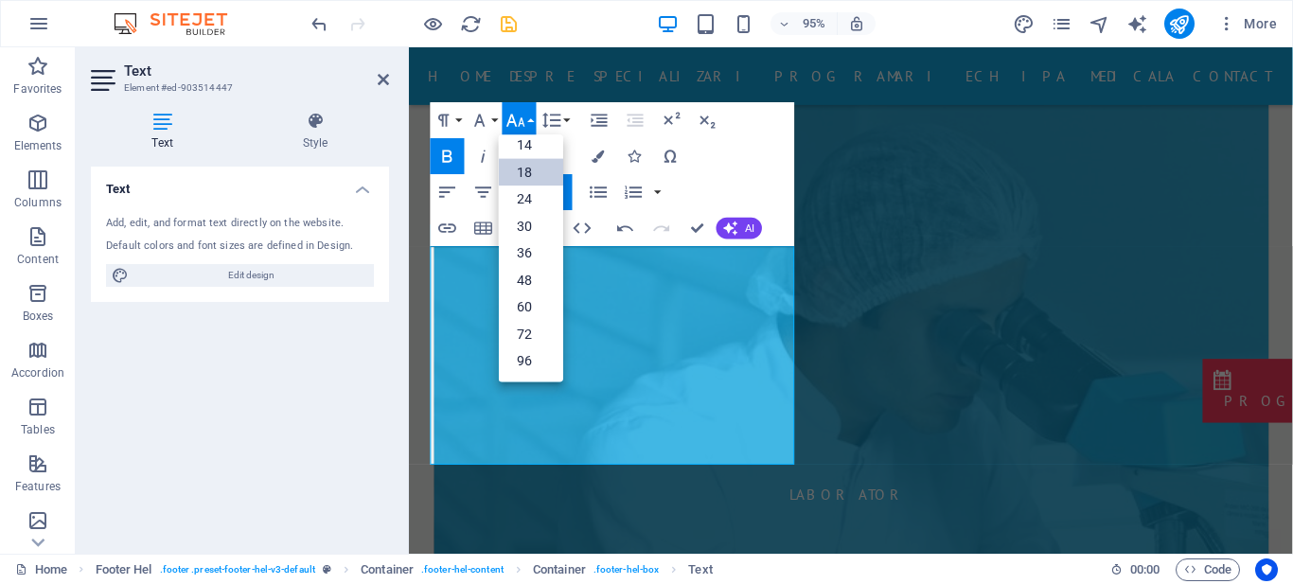
scroll to position [152, 0]
click at [523, 201] on link "24" at bounding box center [531, 200] width 64 height 27
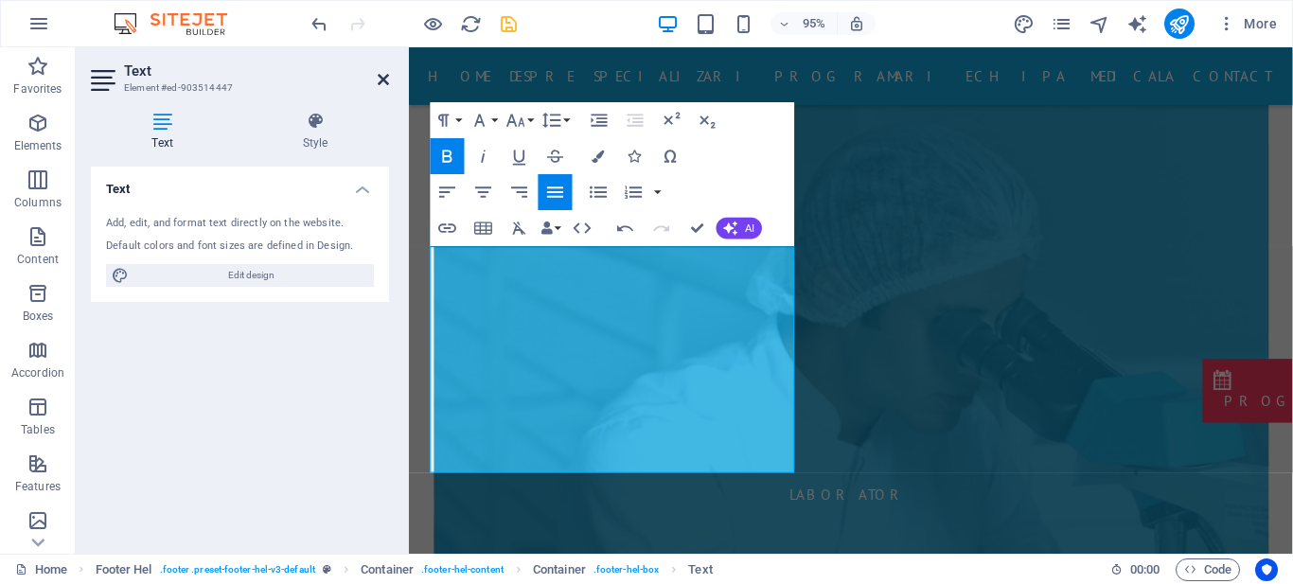
click at [378, 84] on icon at bounding box center [383, 79] width 11 height 15
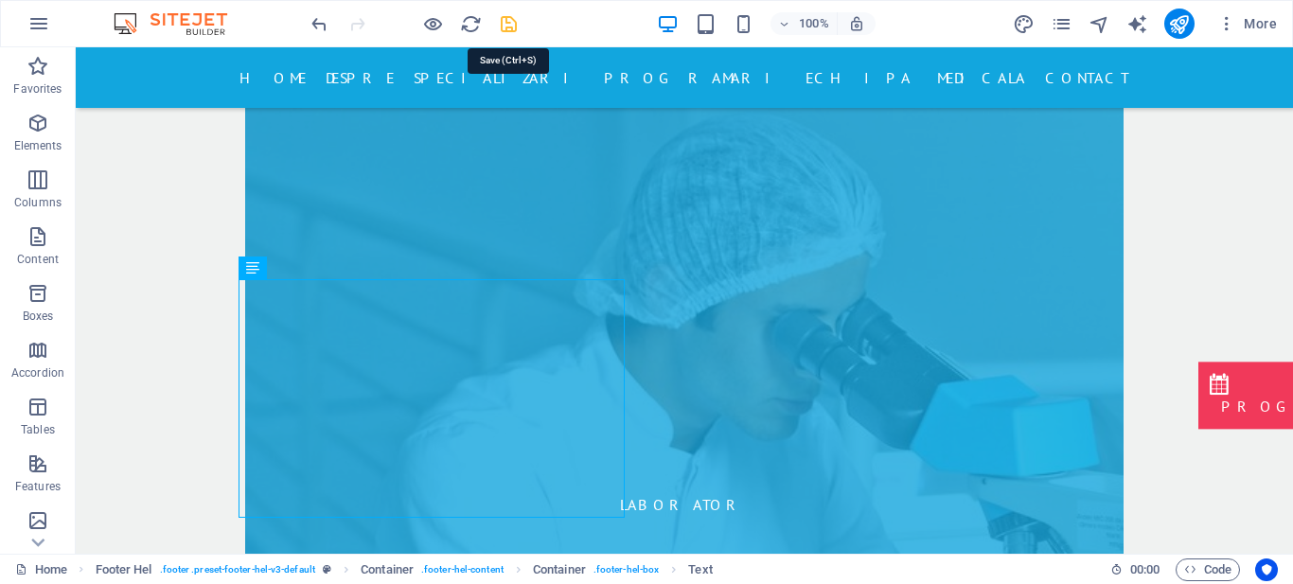
click at [517, 34] on icon "save" at bounding box center [509, 24] width 22 height 22
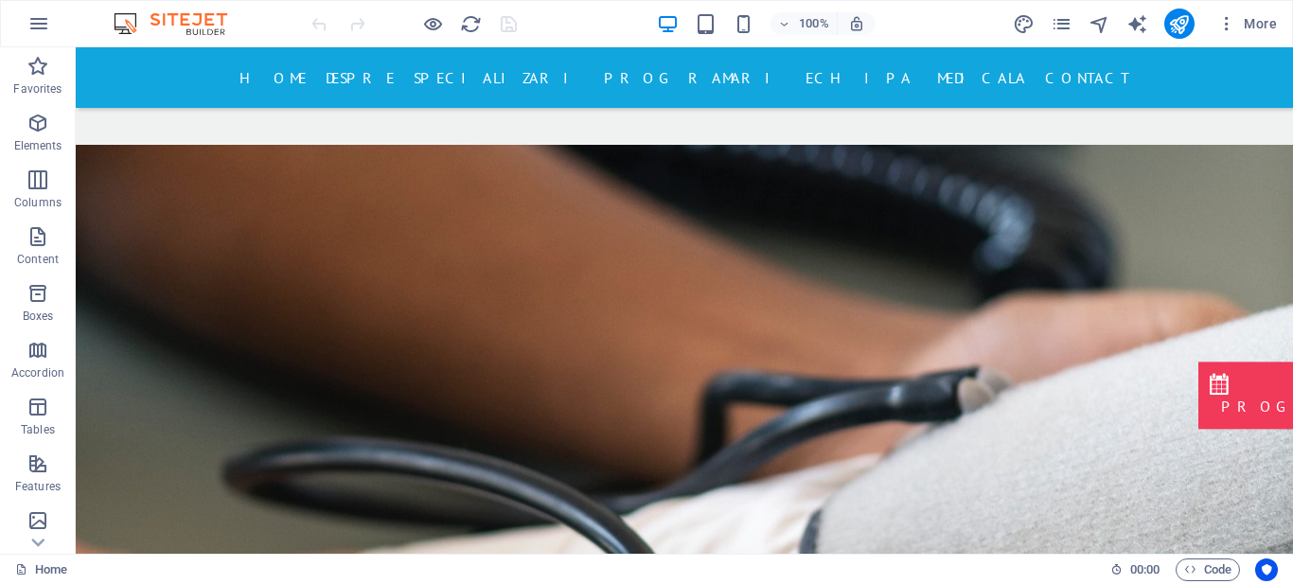
scroll to position [8378, 0]
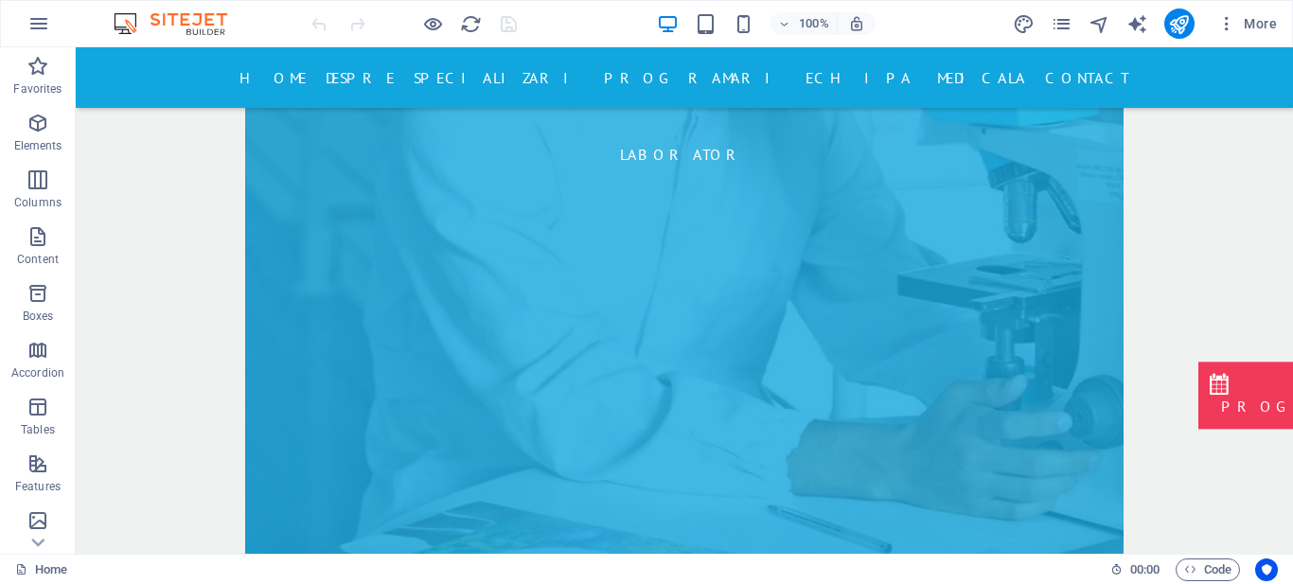
drag, startPoint x: 1289, startPoint y: 330, endPoint x: 1368, endPoint y: 613, distance: 293.2
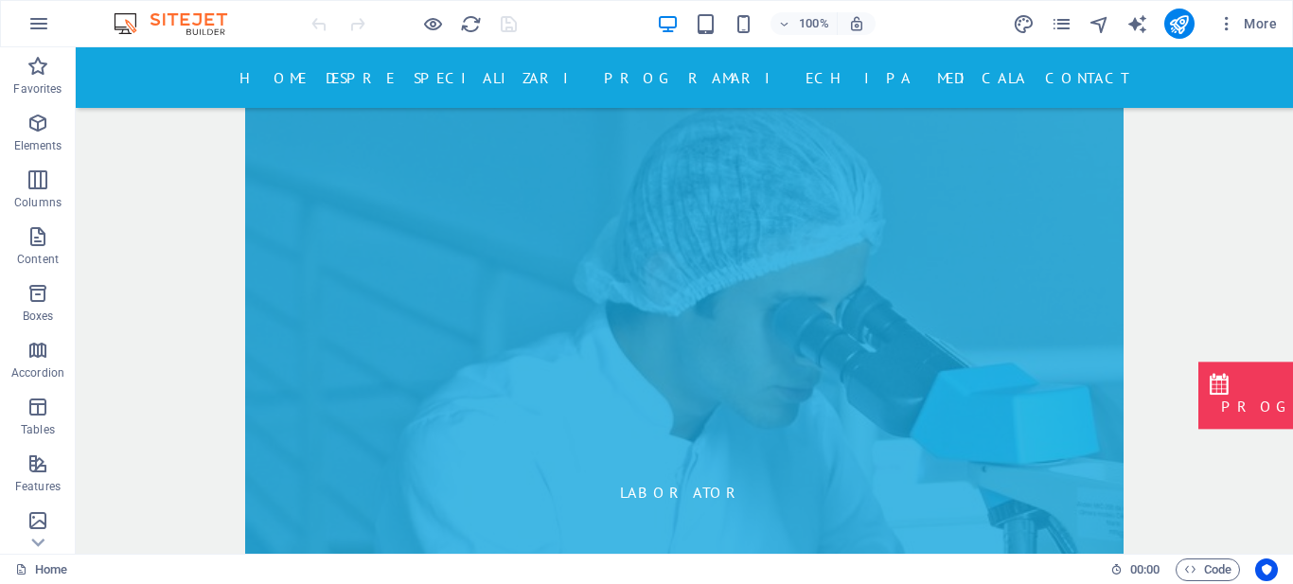
scroll to position [8022, 0]
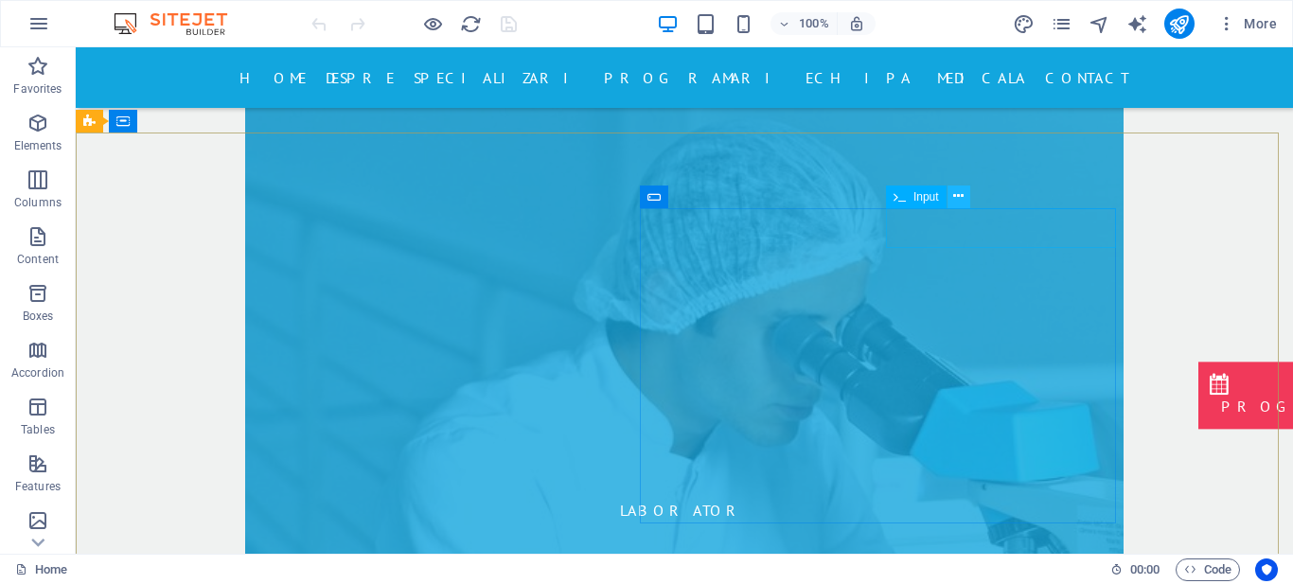
click at [959, 194] on icon at bounding box center [959, 197] width 10 height 20
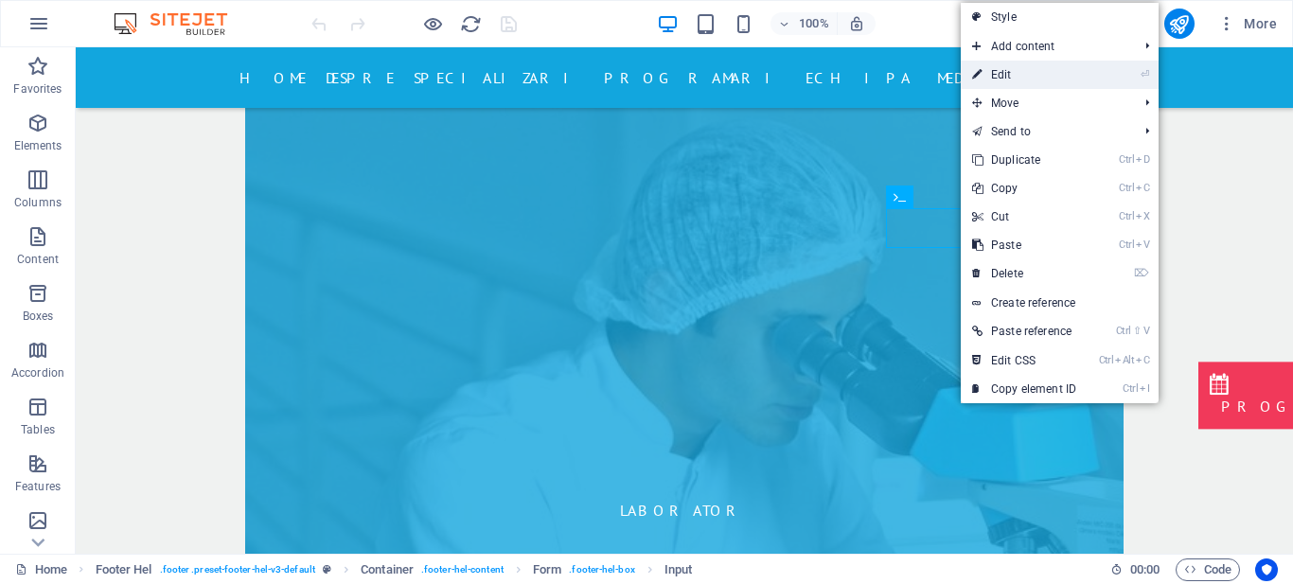
click at [0, 0] on link "⏎ Edit" at bounding box center [0, 0] width 0 height 0
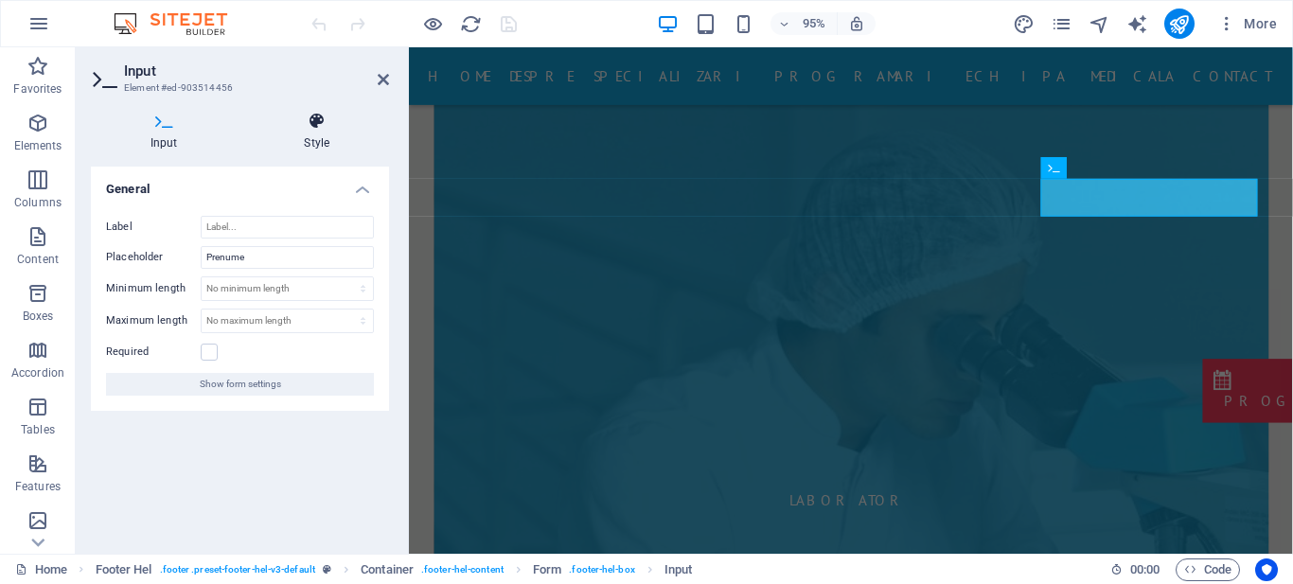
click at [323, 131] on h4 "Style" at bounding box center [317, 132] width 145 height 40
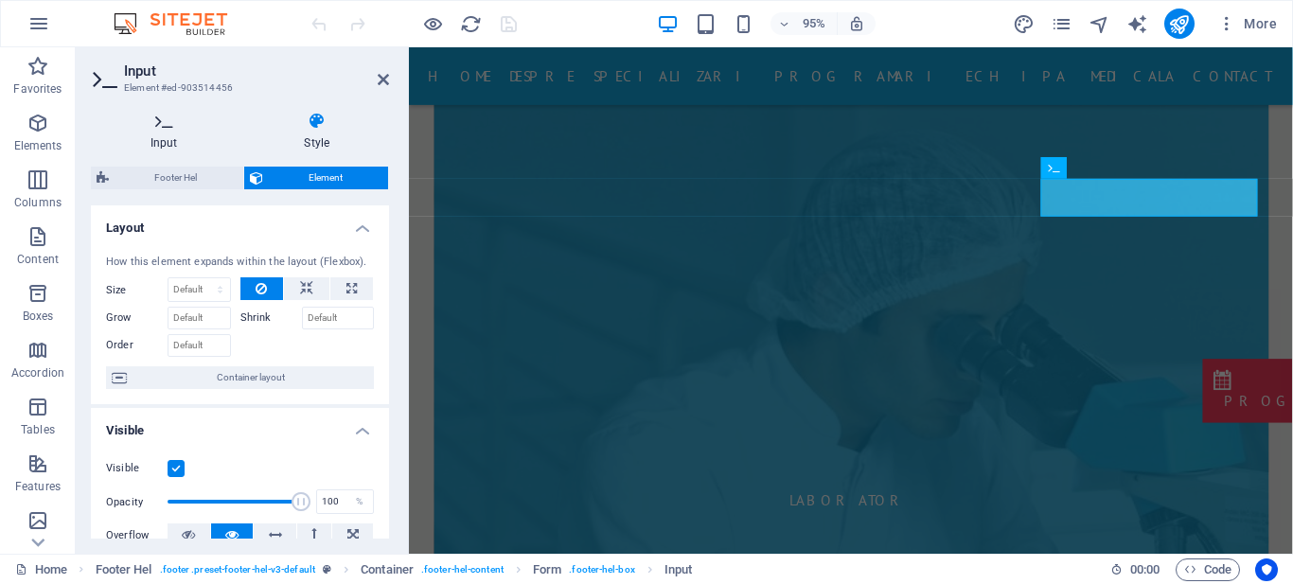
click at [165, 133] on h4 "Input" at bounding box center [168, 132] width 154 height 40
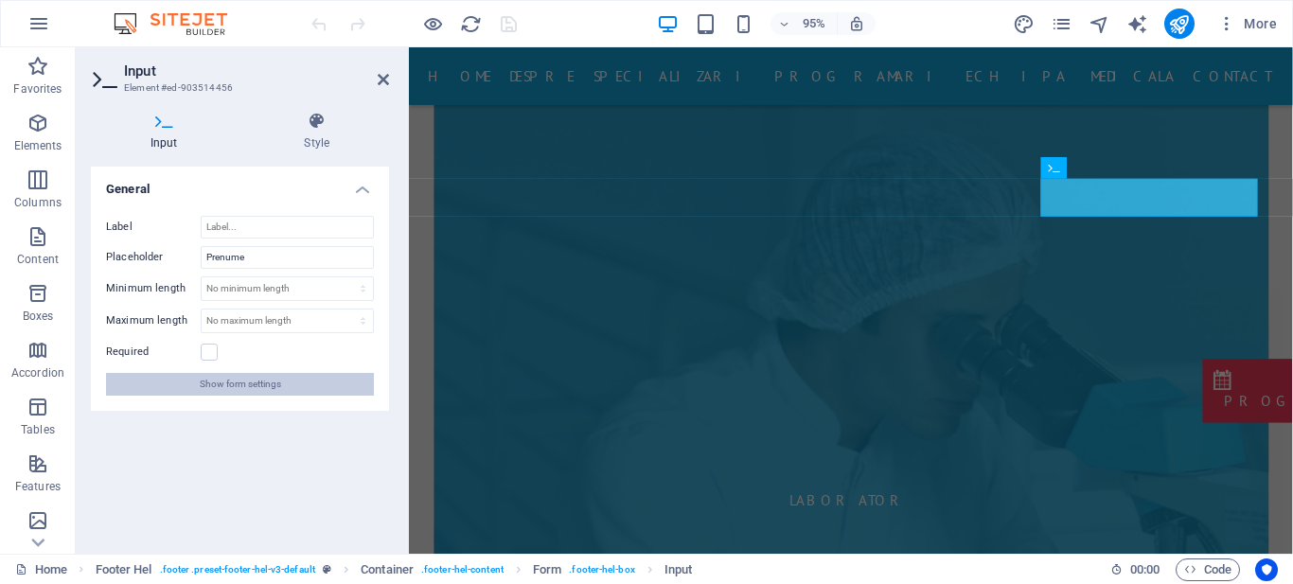
click at [257, 390] on span "Show form settings" at bounding box center [240, 384] width 81 height 23
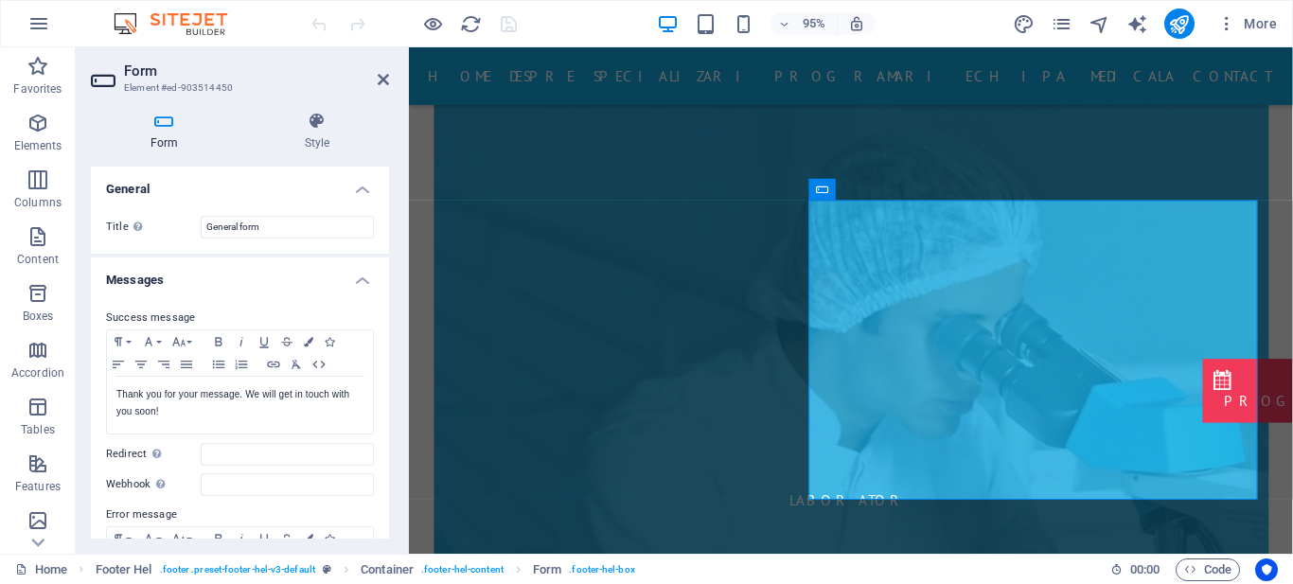
scroll to position [7999, 0]
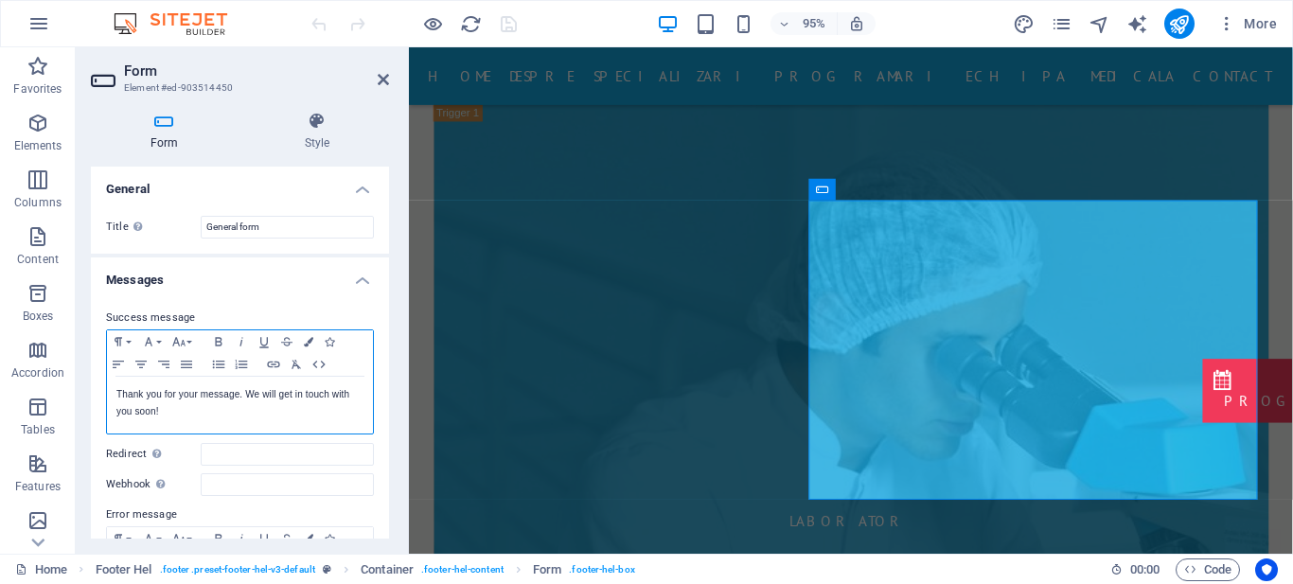
click at [297, 408] on p "Thank you for your message. We will get in touch with you soon!" at bounding box center [239, 403] width 247 height 34
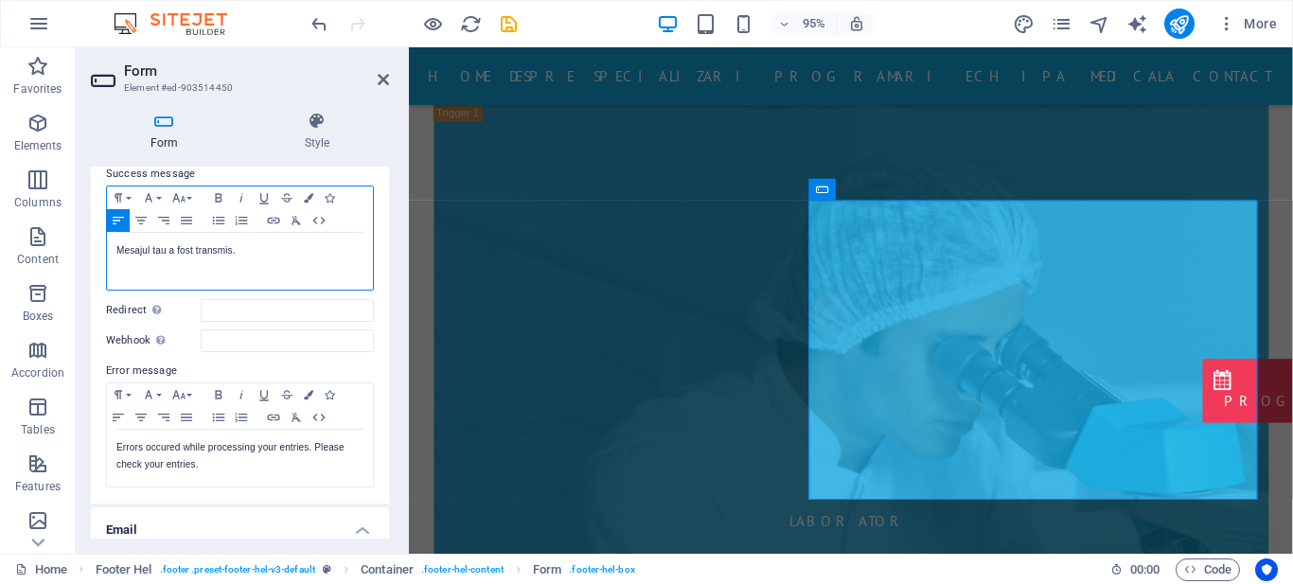
scroll to position [181, 0]
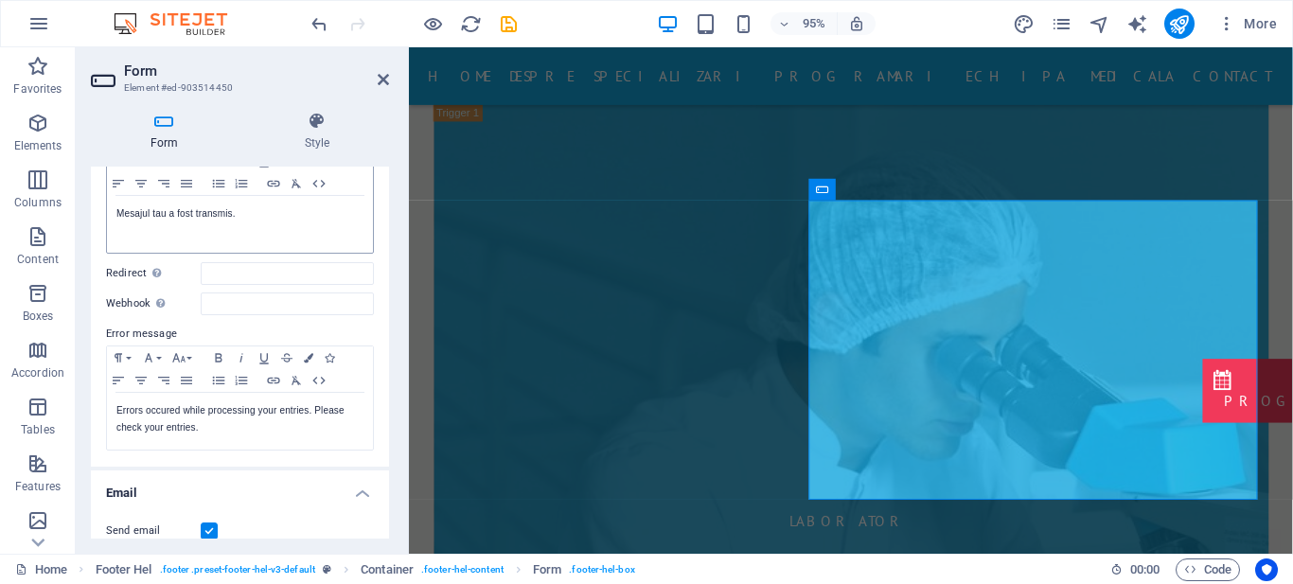
click at [152, 330] on label "Error message" at bounding box center [240, 334] width 268 height 23
click at [208, 423] on p "Errors occured while processing your entries. Please check your entries." at bounding box center [239, 419] width 247 height 34
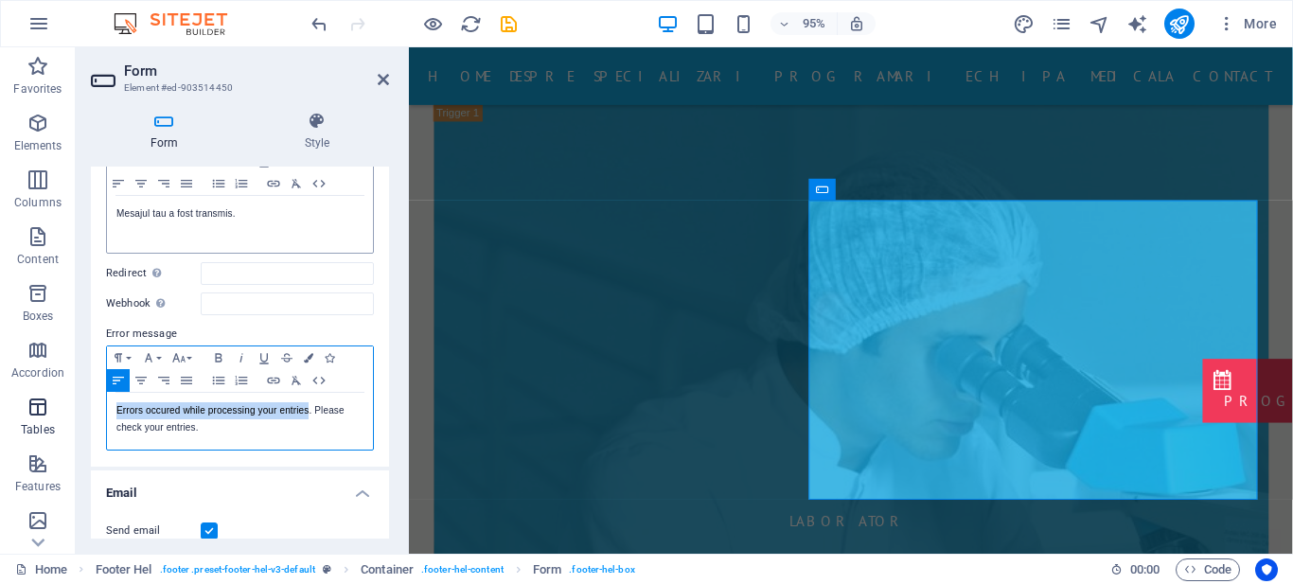
drag, startPoint x: 314, startPoint y: 413, endPoint x: 65, endPoint y: 407, distance: 249.1
click at [65, 407] on section "Favorites Elements Columns Content Boxes Accordion Tables Features Images Slide…" at bounding box center [646, 300] width 1293 height 507
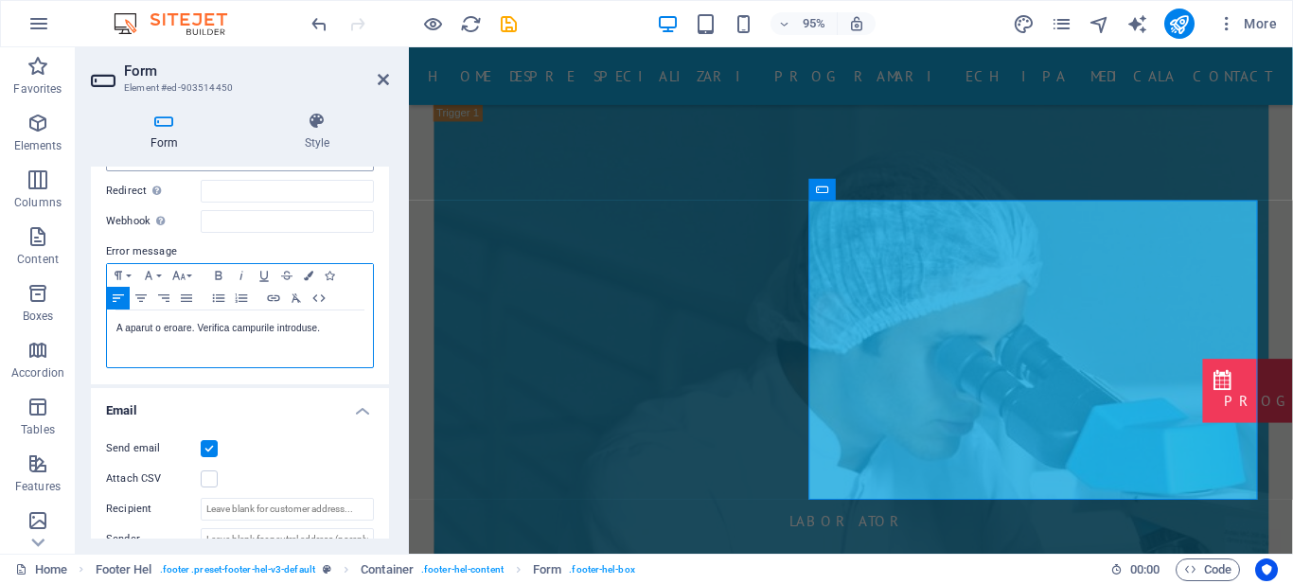
scroll to position [413, 0]
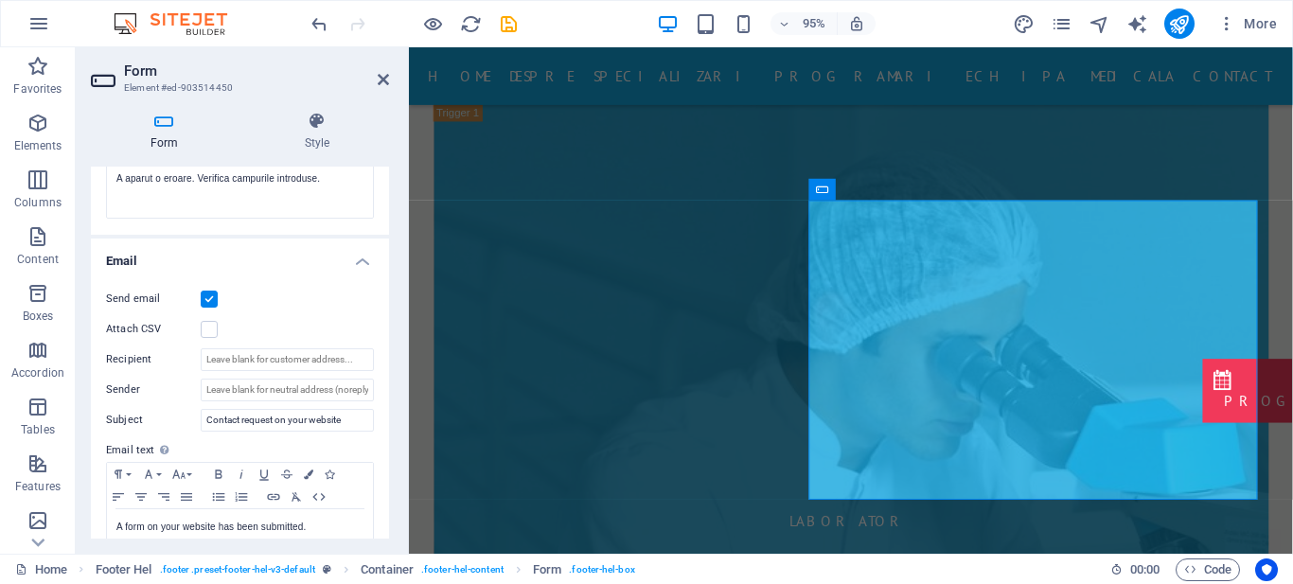
click at [208, 297] on label at bounding box center [209, 299] width 17 height 17
click at [0, 0] on input "Send email" at bounding box center [0, 0] width 0 height 0
click at [208, 297] on label at bounding box center [209, 299] width 17 height 17
click at [0, 0] on input "Send email" at bounding box center [0, 0] width 0 height 0
click at [239, 363] on input "Recipient" at bounding box center [287, 359] width 173 height 23
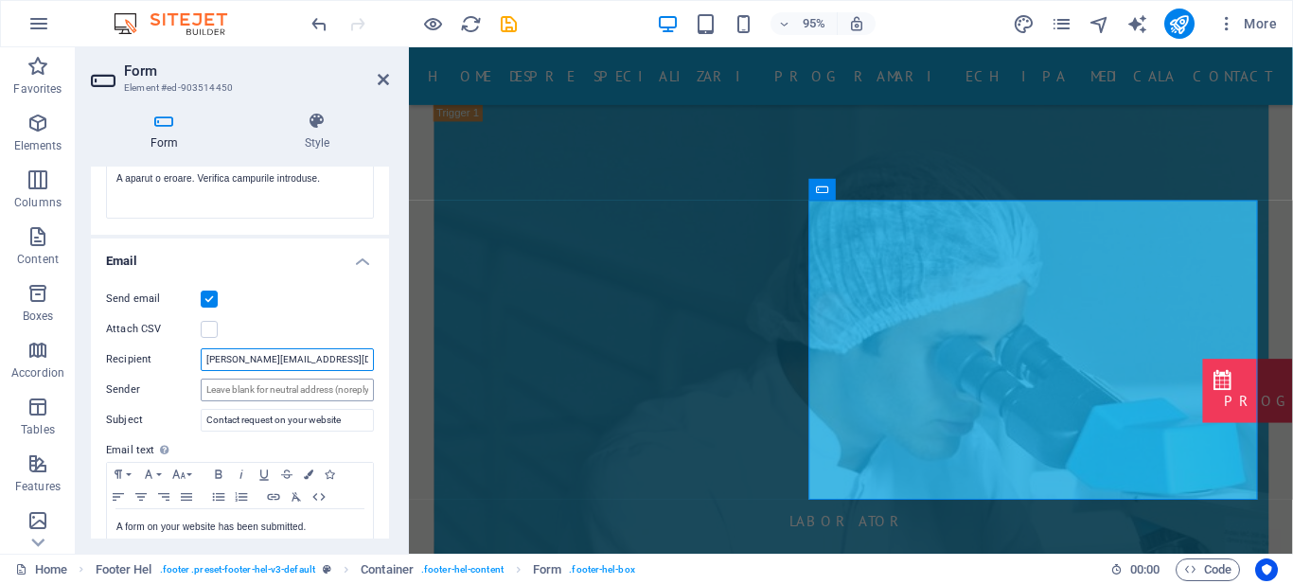
type input "[PERSON_NAME][EMAIL_ADDRESS][DOMAIN_NAME]"
click at [266, 386] on input "Sender" at bounding box center [287, 390] width 173 height 23
type input "[EMAIL_ADDRESS][DOMAIN_NAME]"
click at [342, 417] on input "Contact request on your website" at bounding box center [287, 420] width 173 height 23
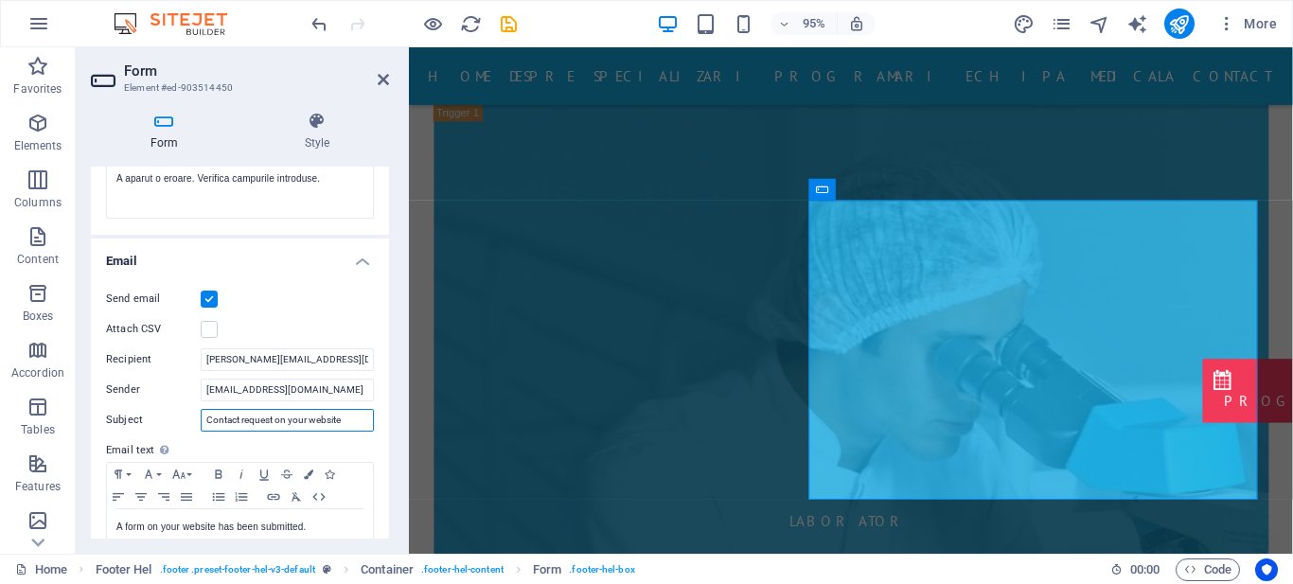
click at [342, 417] on input "Contact request on your website" at bounding box center [287, 420] width 173 height 23
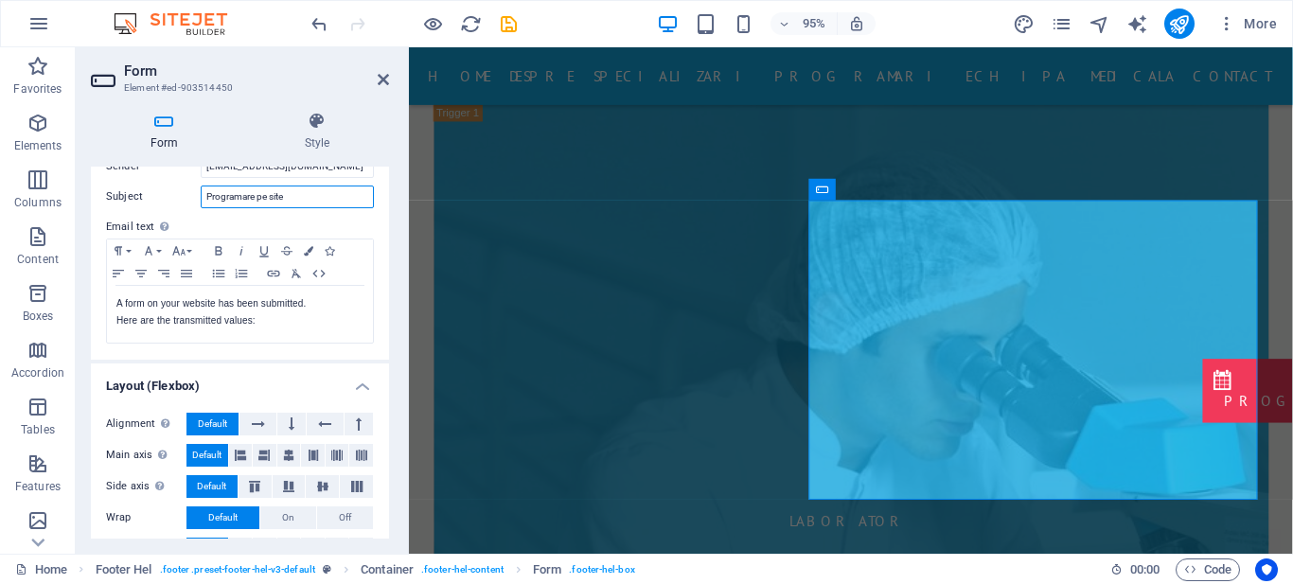
scroll to position [668, 0]
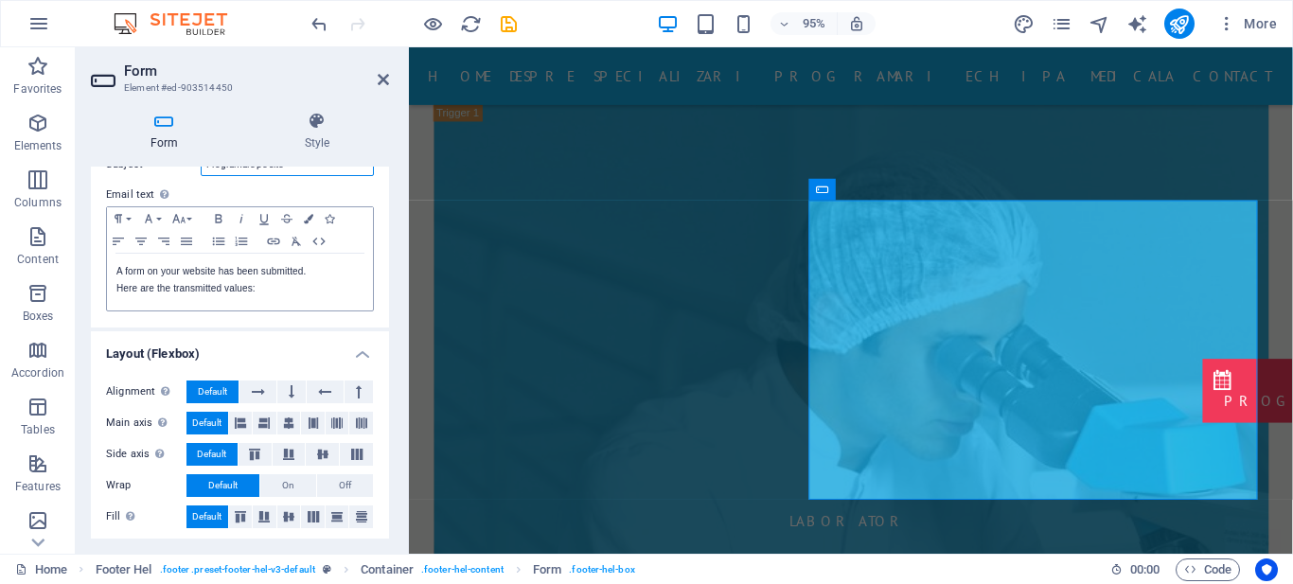
type input "Programare pe site"
click at [259, 305] on div "A form on your website has been submitted. Here are the transmitted values:" at bounding box center [240, 282] width 266 height 57
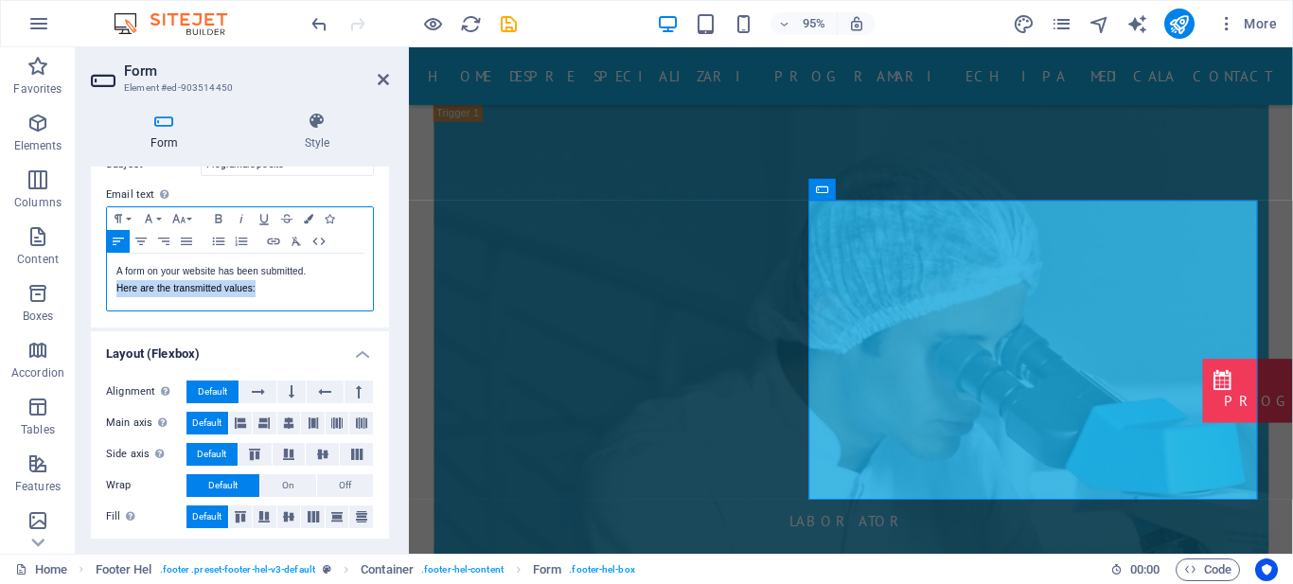
click at [259, 305] on div "A form on your website has been submitted. Here are the transmitted values:" at bounding box center [240, 282] width 266 height 57
click at [265, 294] on p "Here are the transmitted values:" at bounding box center [239, 288] width 247 height 17
drag, startPoint x: 265, startPoint y: 294, endPoint x: 102, endPoint y: 277, distance: 163.7
click at [102, 277] on div "Send email Attach CSV Recipient [EMAIL_ADDRESS][DOMAIN_NAME] Sender [EMAIL_ADDR…" at bounding box center [240, 172] width 298 height 311
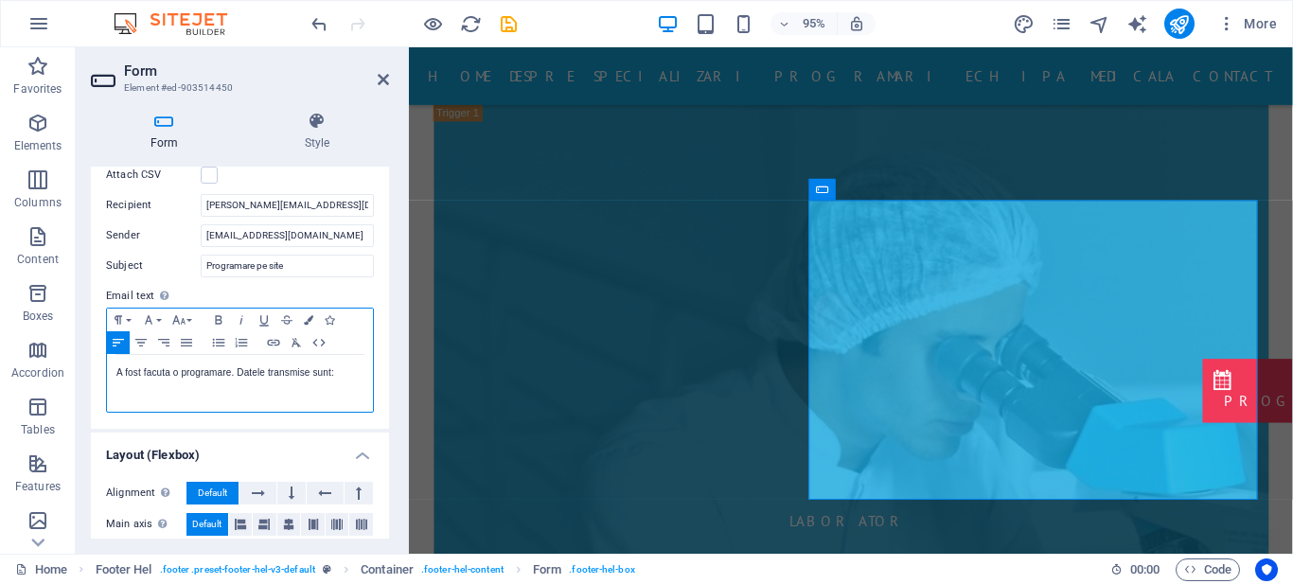
scroll to position [674, 0]
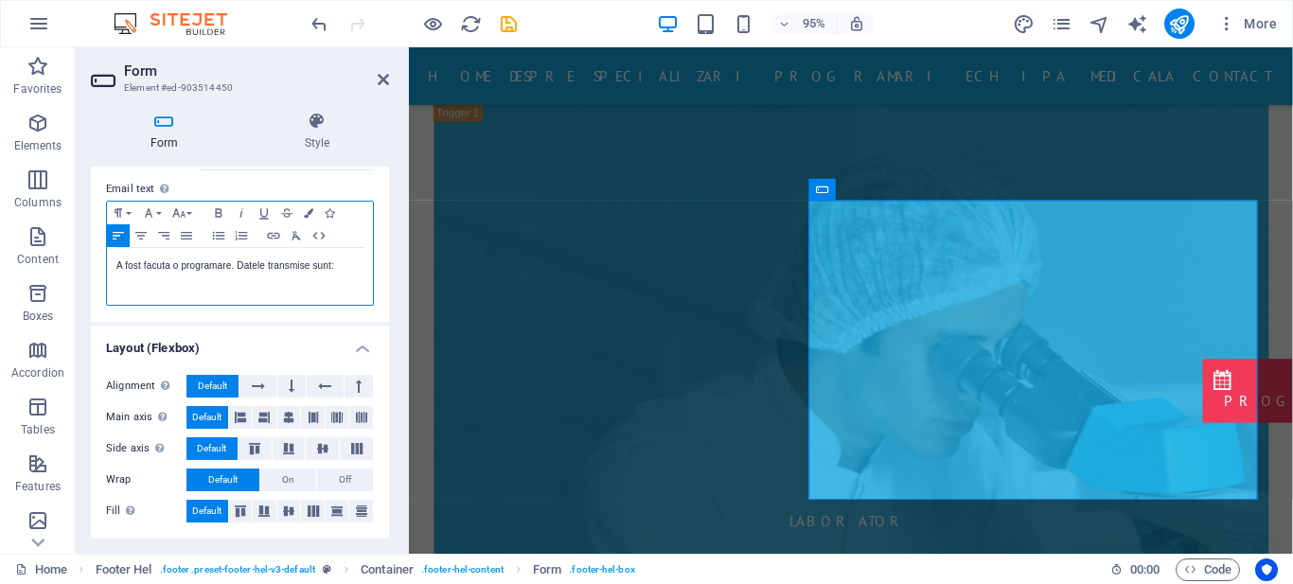
click at [300, 263] on p "A fost facuta o programare. Datele transmise sunt:" at bounding box center [239, 266] width 247 height 17
click at [297, 267] on p "A fost facuta o programare. Datele introduse sunt:" at bounding box center [239, 266] width 247 height 17
click at [387, 77] on icon at bounding box center [383, 79] width 11 height 15
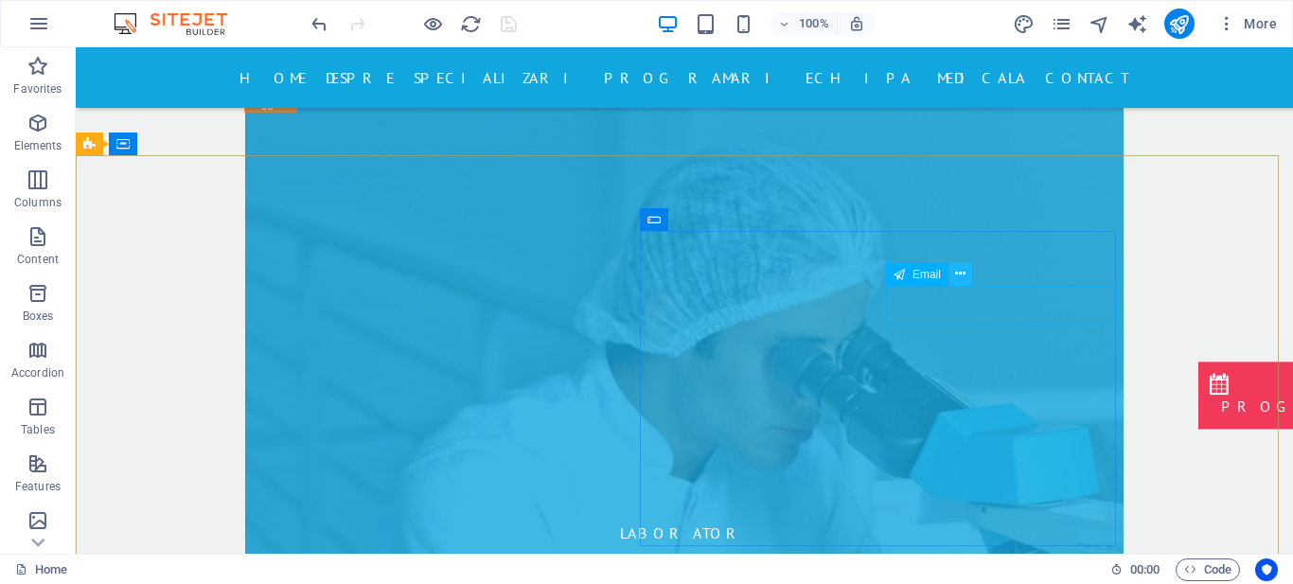
click at [966, 276] on icon at bounding box center [608, 485] width 879 height 879
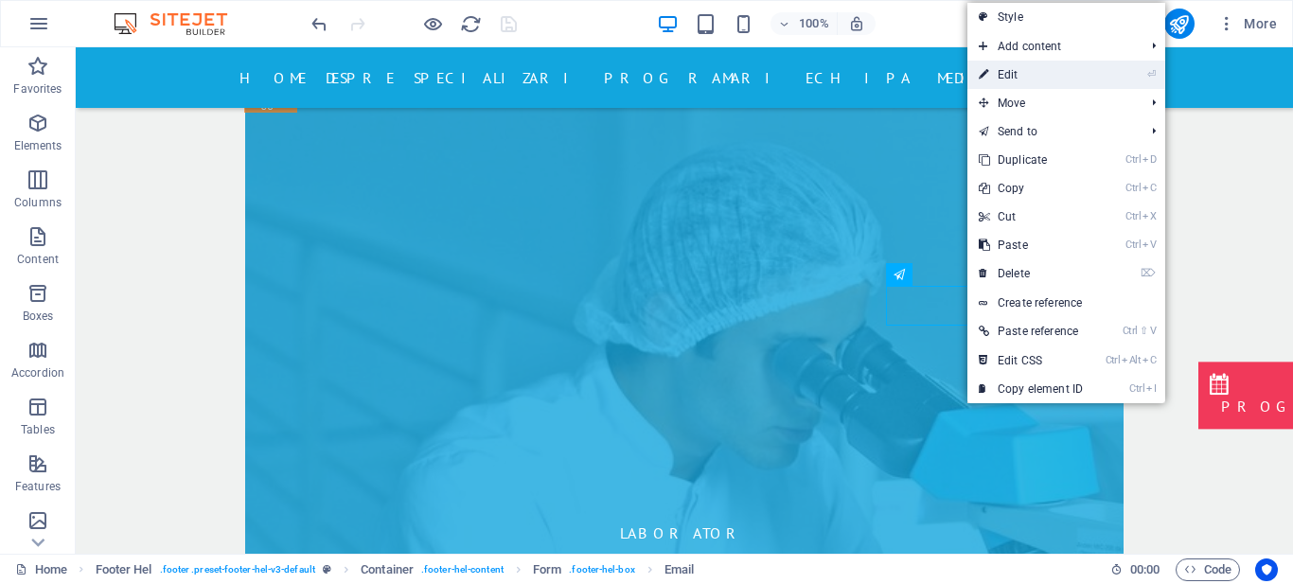
click at [1031, 84] on link "⏎ Edit" at bounding box center [1031, 75] width 127 height 28
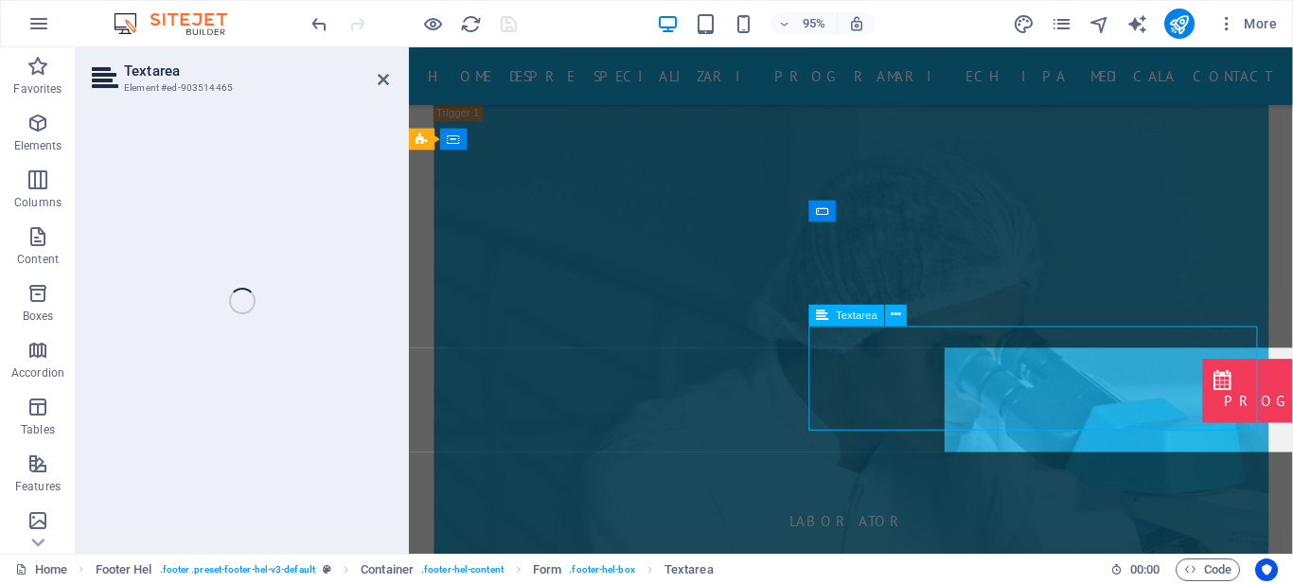
scroll to position [7977, 0]
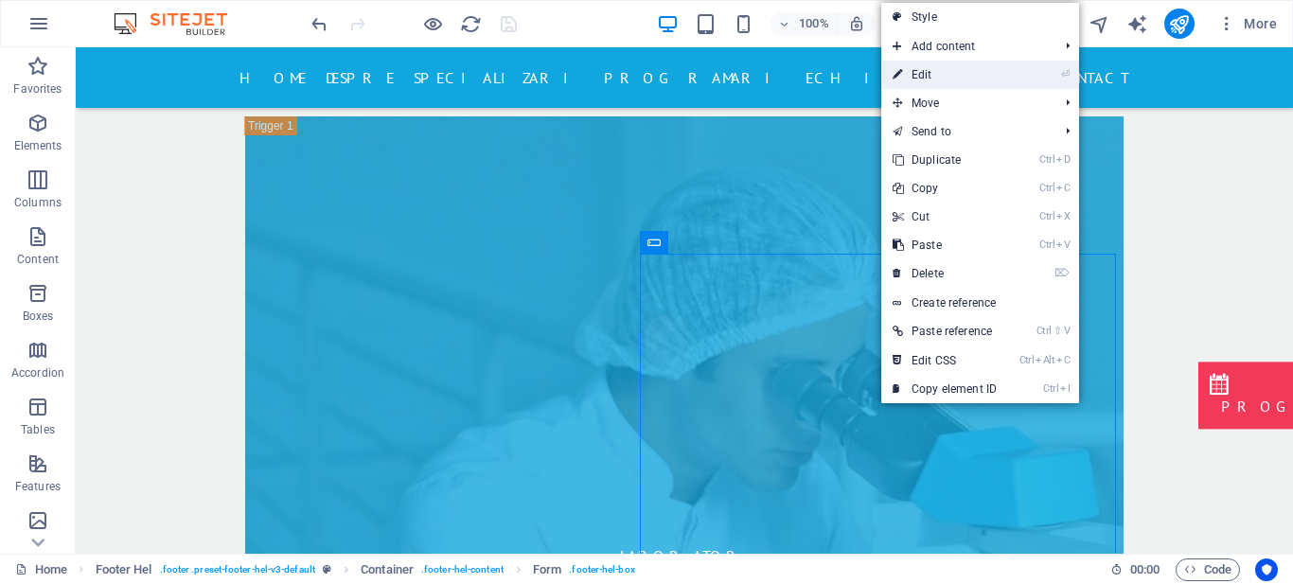
click at [958, 71] on link "⏎ Edit" at bounding box center [945, 75] width 127 height 28
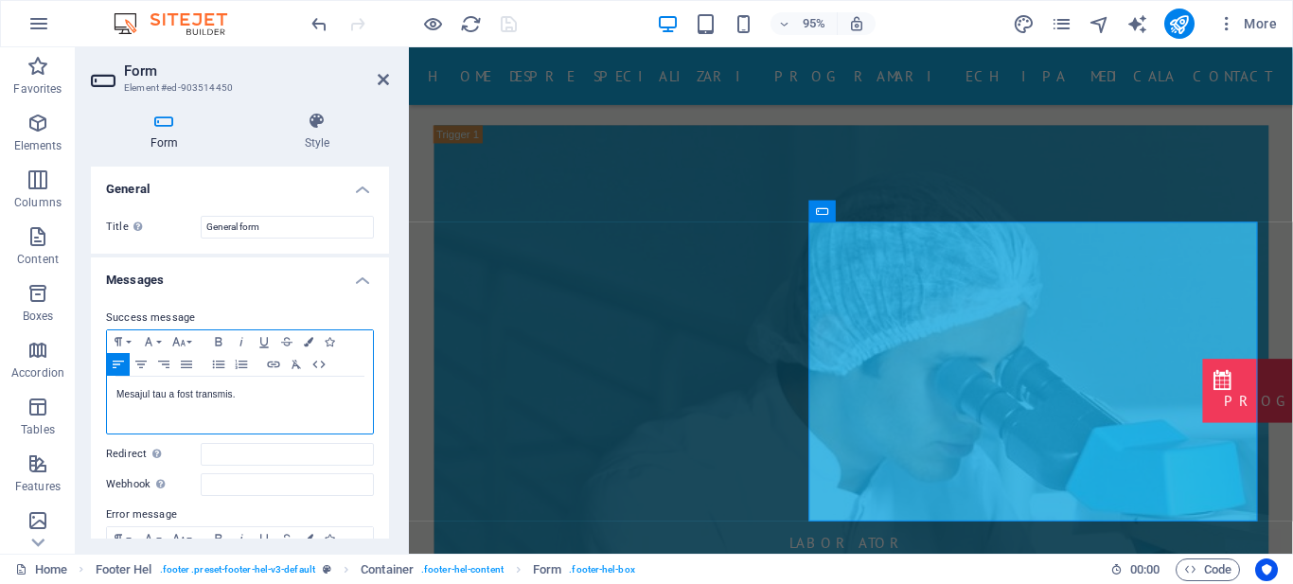
click at [346, 386] on p "Mesajul tau a fost transmis." at bounding box center [239, 394] width 247 height 17
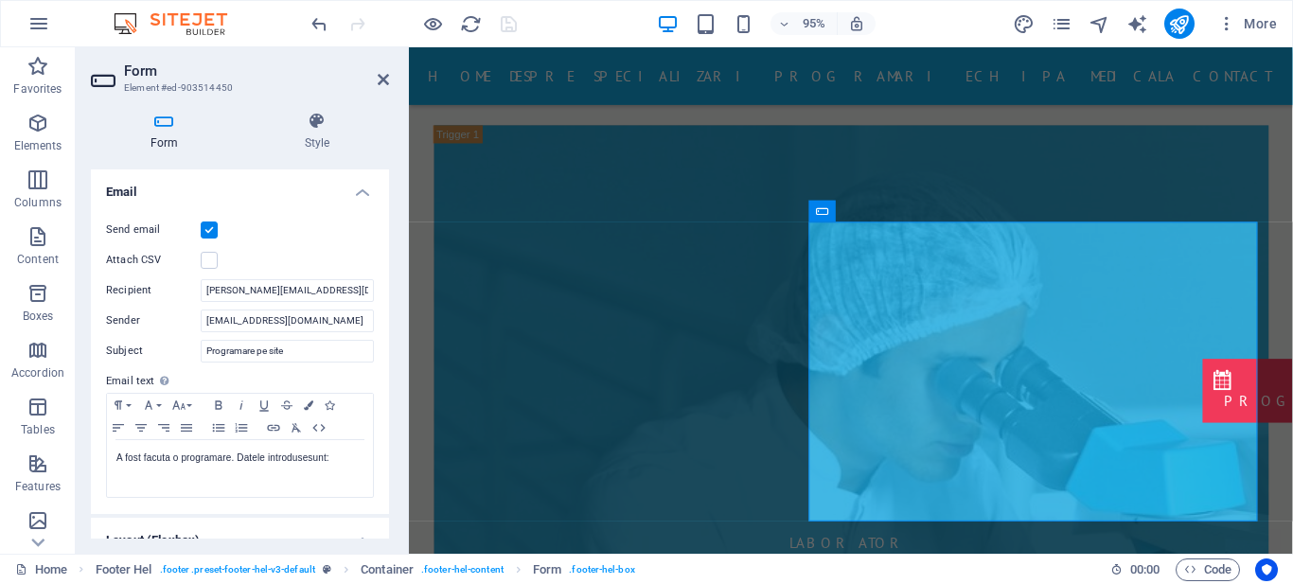
scroll to position [525, 0]
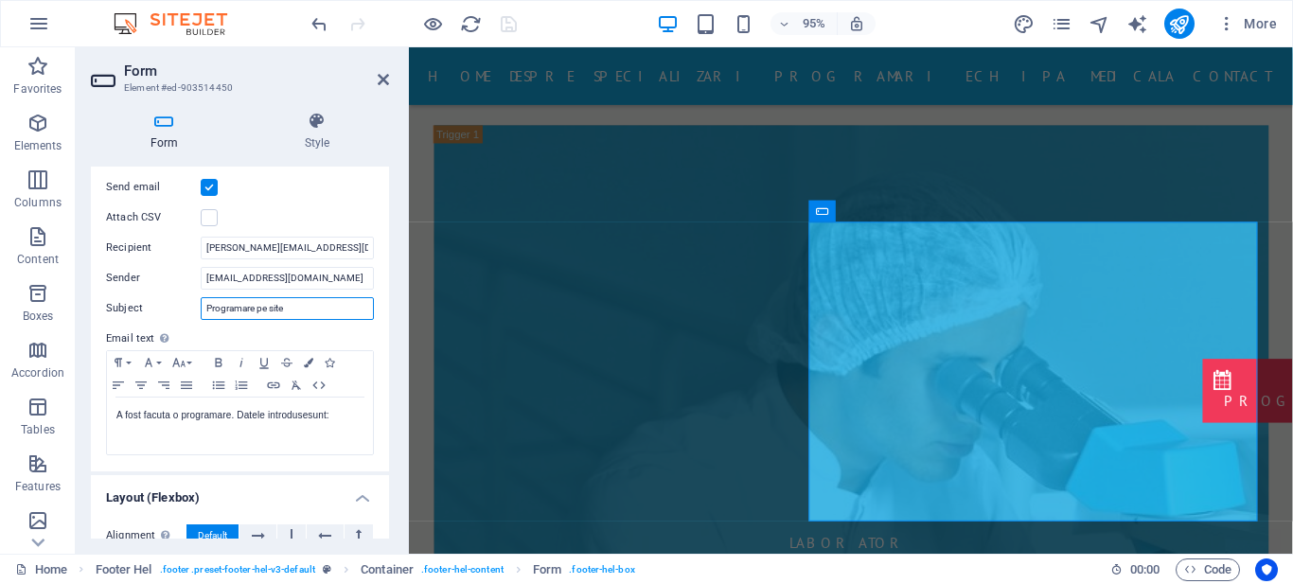
click at [305, 304] on input "Programare pe site" at bounding box center [287, 308] width 173 height 23
drag, startPoint x: 255, startPoint y: 309, endPoint x: 151, endPoint y: 301, distance: 104.4
click at [151, 301] on div "Subject Programare pe site" at bounding box center [240, 308] width 268 height 23
type input "Mesaj pe site"
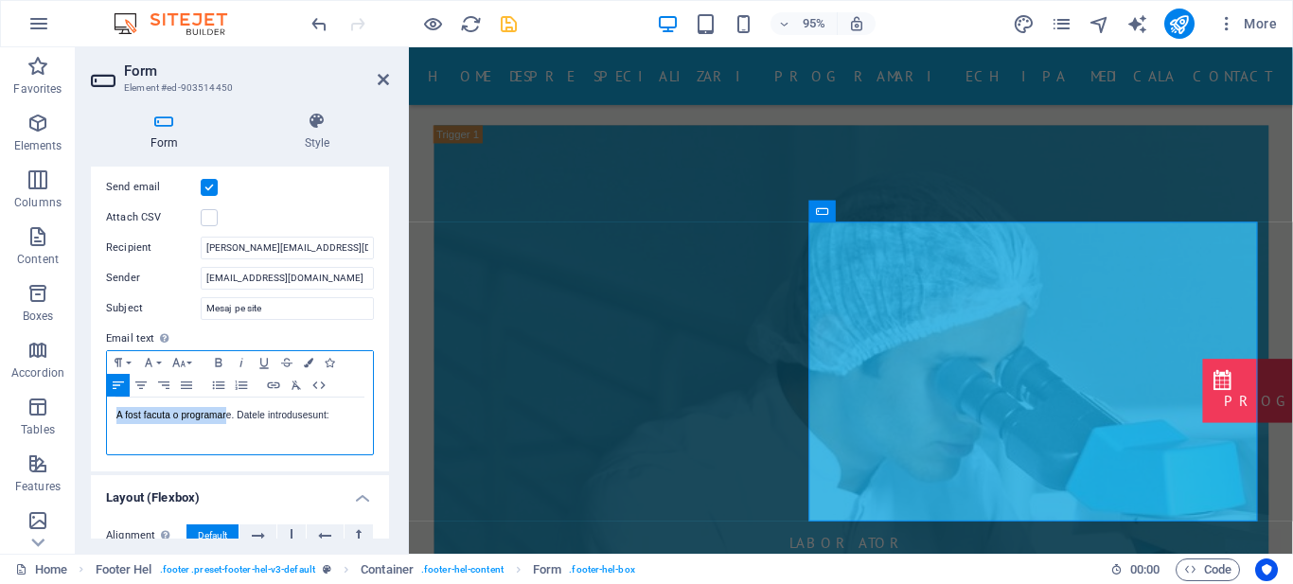
drag, startPoint x: 233, startPoint y: 417, endPoint x: 102, endPoint y: 406, distance: 131.1
click at [102, 406] on div "Send email Attach CSV Recipient [EMAIL_ADDRESS][DOMAIN_NAME] Sender [EMAIL_ADDR…" at bounding box center [240, 316] width 298 height 311
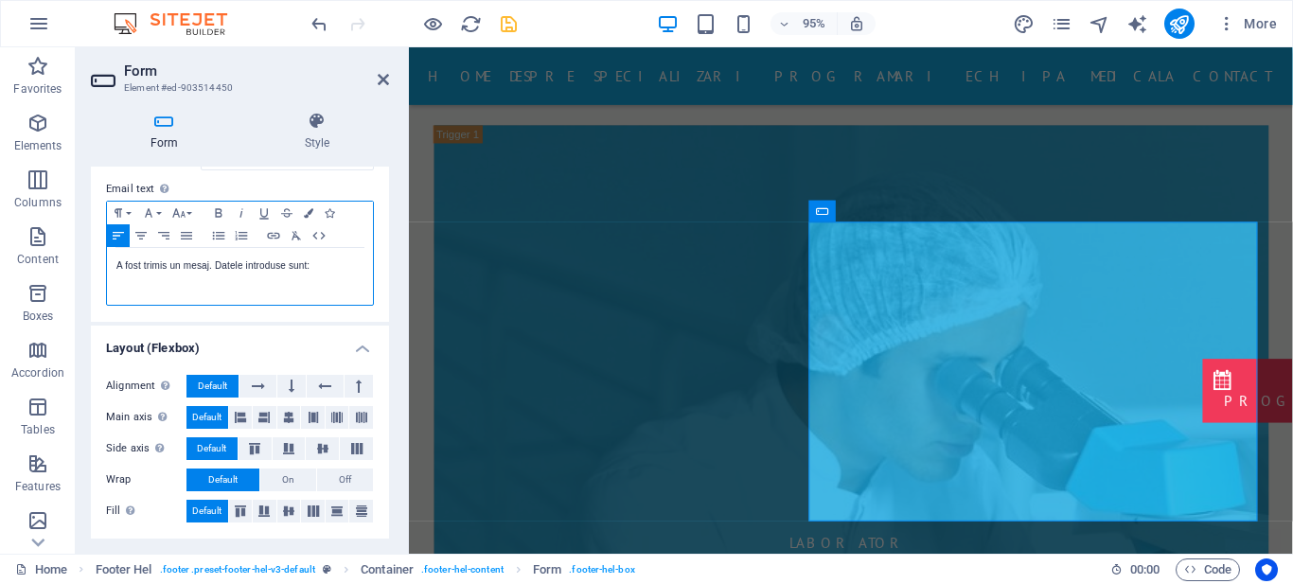
scroll to position [0, 0]
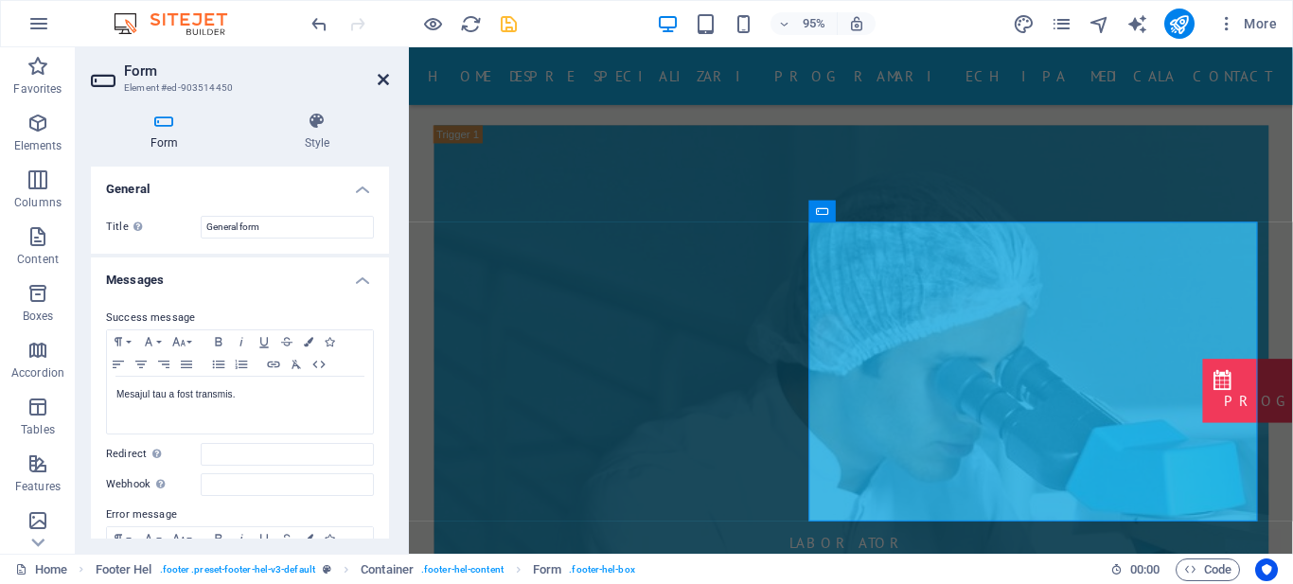
click at [379, 80] on icon at bounding box center [383, 79] width 11 height 15
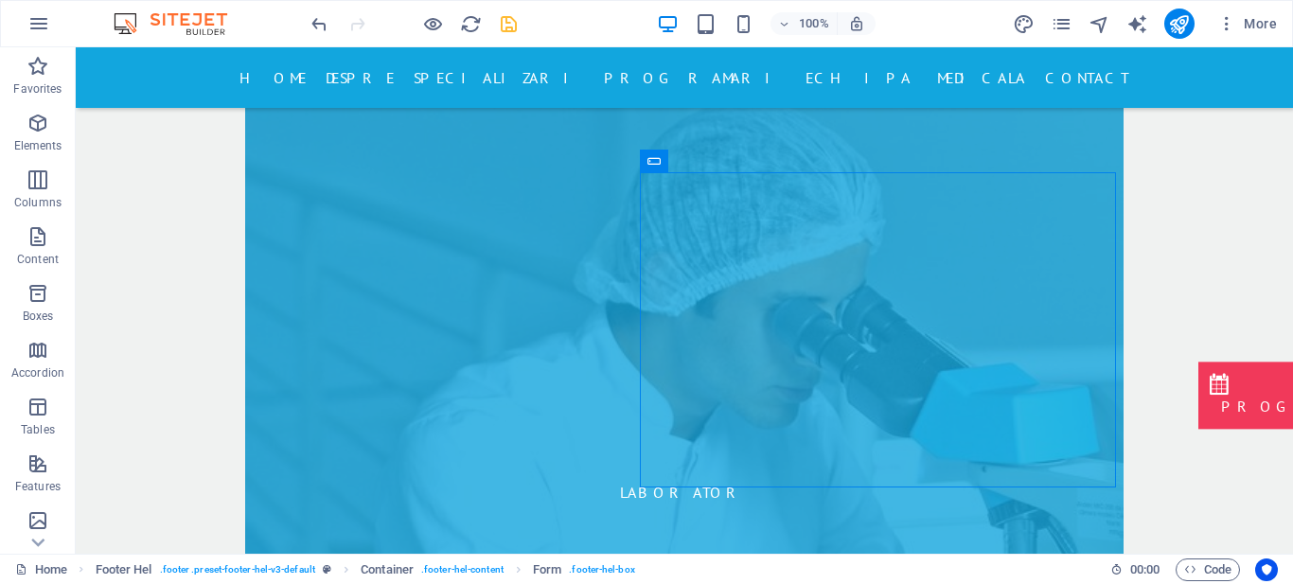
scroll to position [8076, 0]
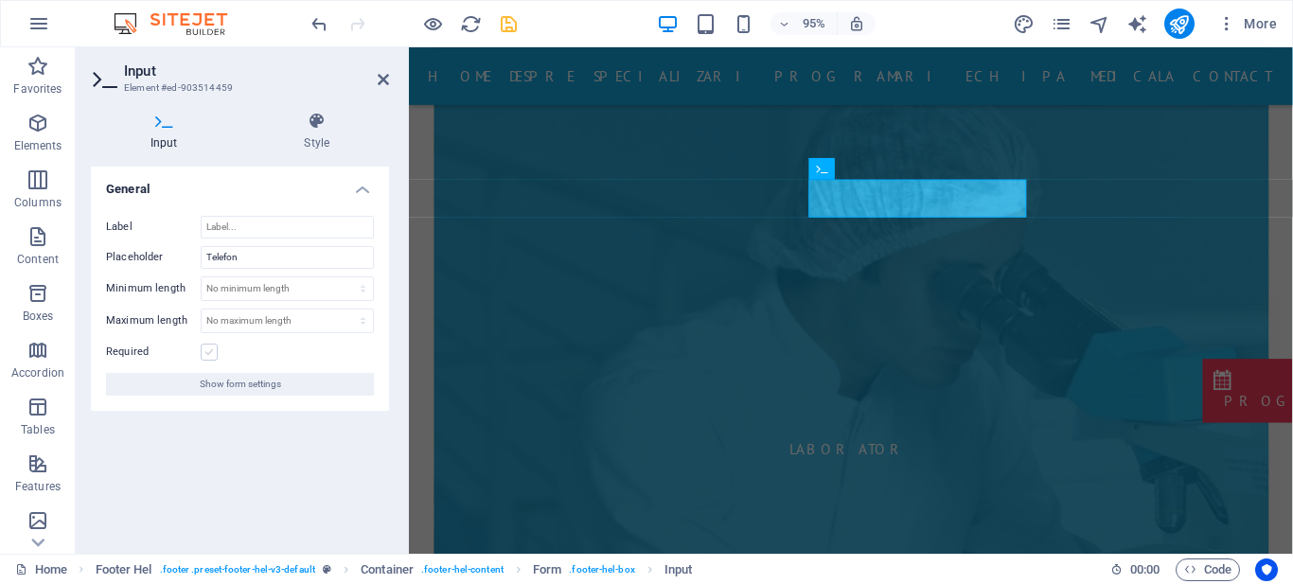
click at [205, 353] on label at bounding box center [209, 352] width 17 height 17
click at [0, 0] on input "Required" at bounding box center [0, 0] width 0 height 0
click at [383, 71] on h2 "Input" at bounding box center [256, 70] width 265 height 17
click at [383, 85] on icon at bounding box center [383, 79] width 11 height 15
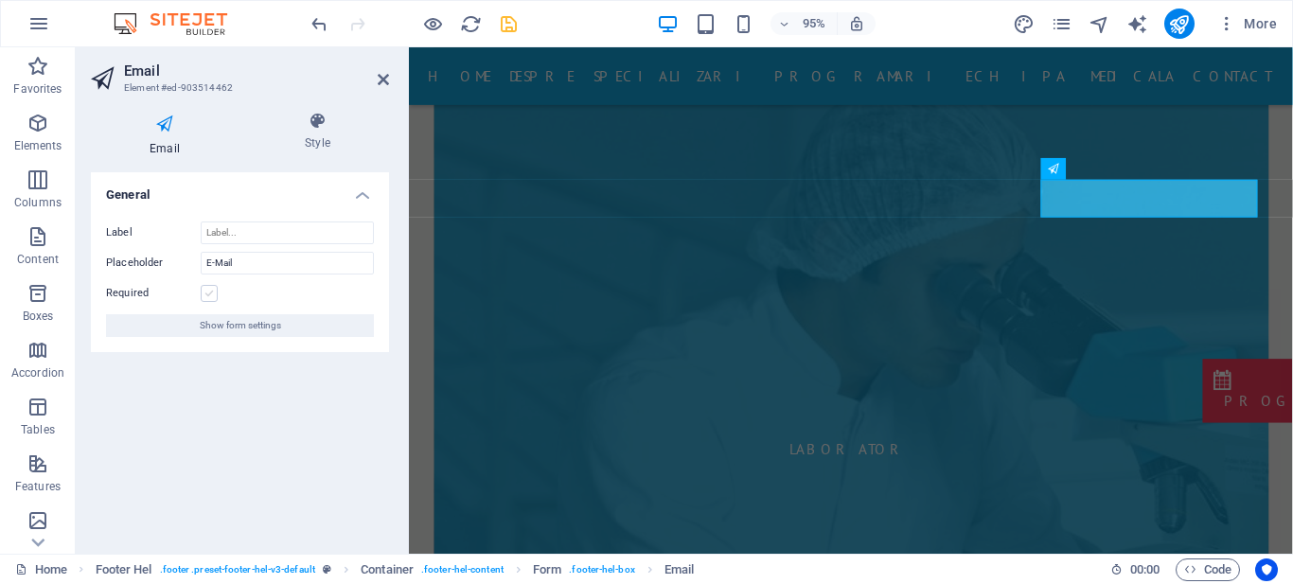
click at [210, 294] on label at bounding box center [209, 293] width 17 height 17
click at [0, 0] on input "Required" at bounding box center [0, 0] width 0 height 0
click at [365, 202] on h4 "General" at bounding box center [240, 189] width 298 height 34
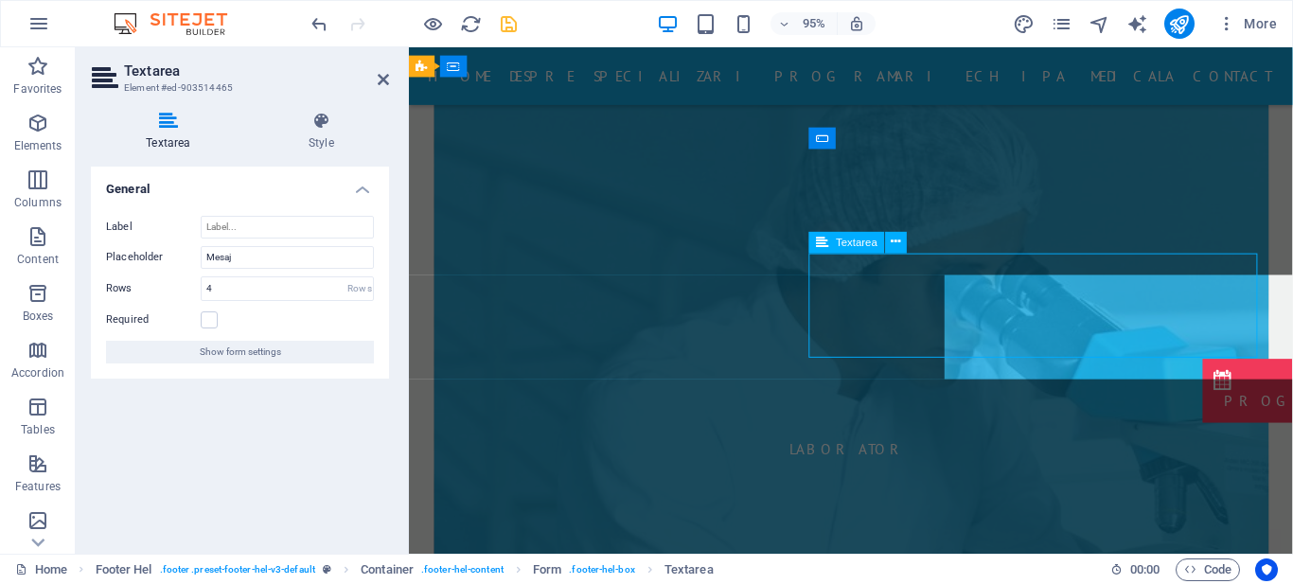
scroll to position [8053, 0]
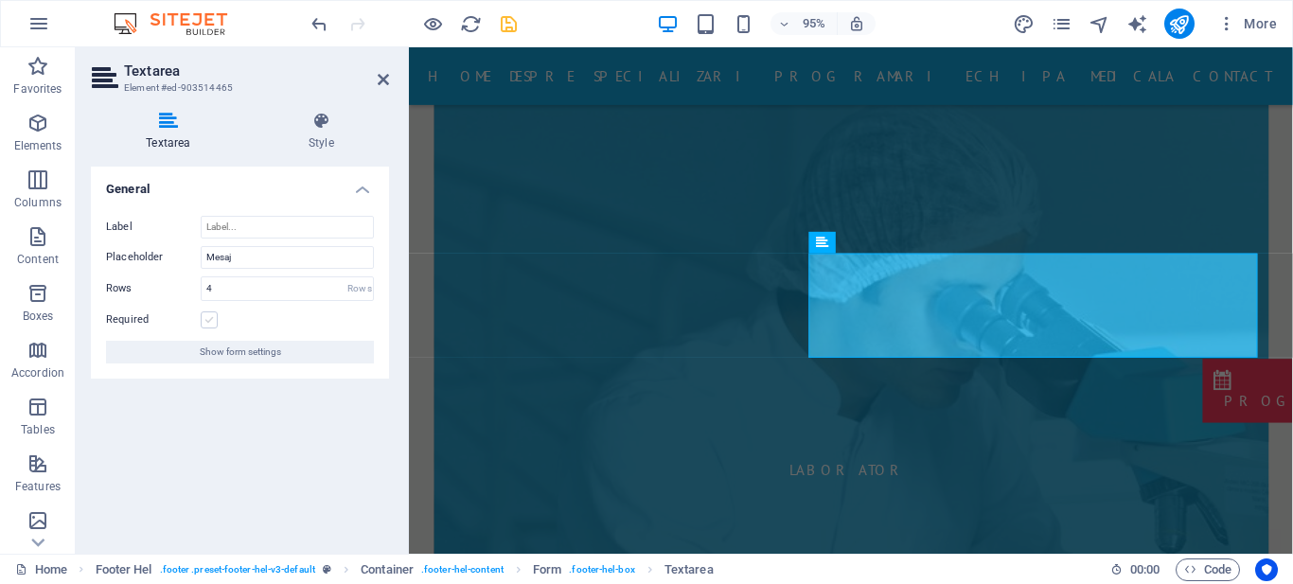
click at [202, 322] on label at bounding box center [209, 320] width 17 height 17
click at [0, 0] on input "Required" at bounding box center [0, 0] width 0 height 0
click at [388, 81] on icon at bounding box center [383, 79] width 11 height 15
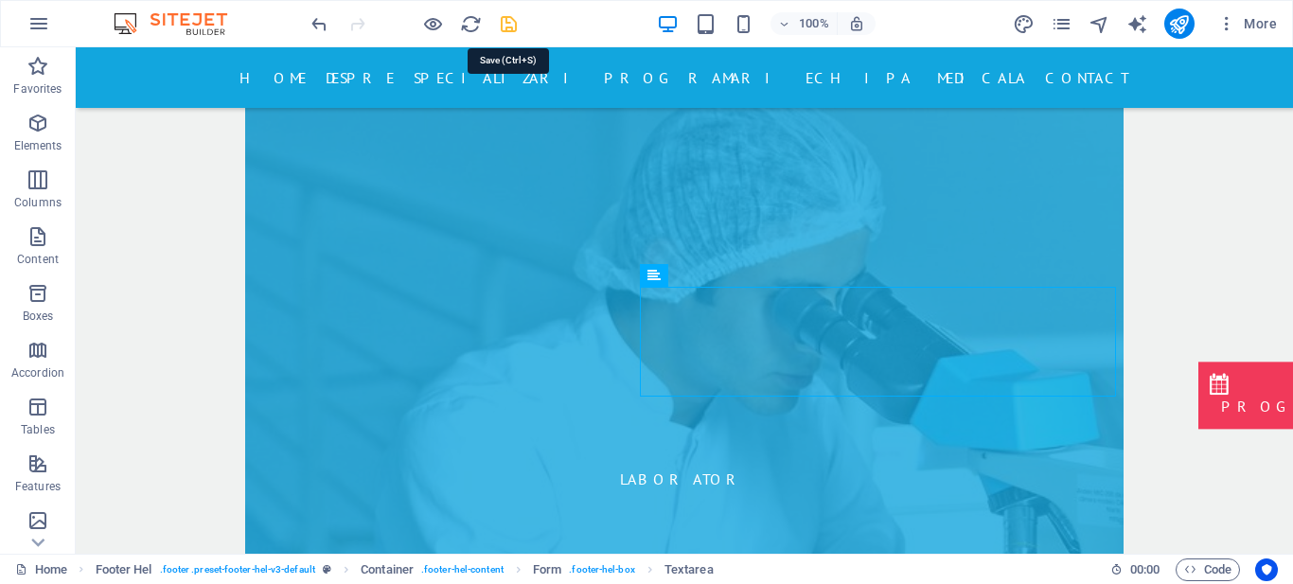
click at [506, 29] on icon "save" at bounding box center [509, 24] width 22 height 22
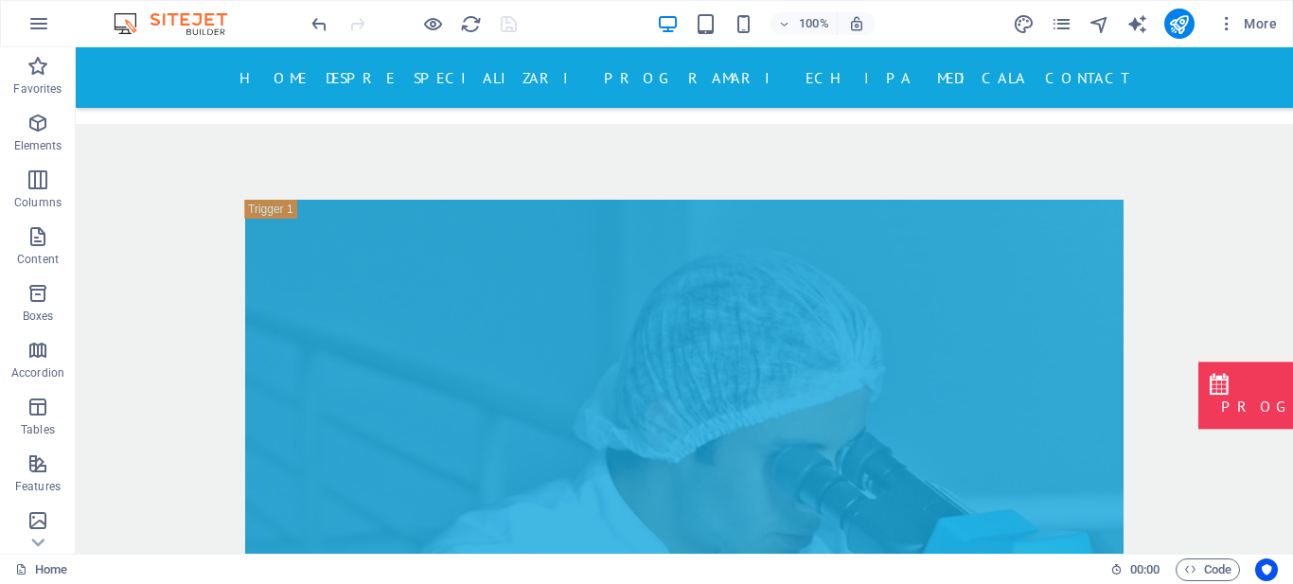
scroll to position [8017, 0]
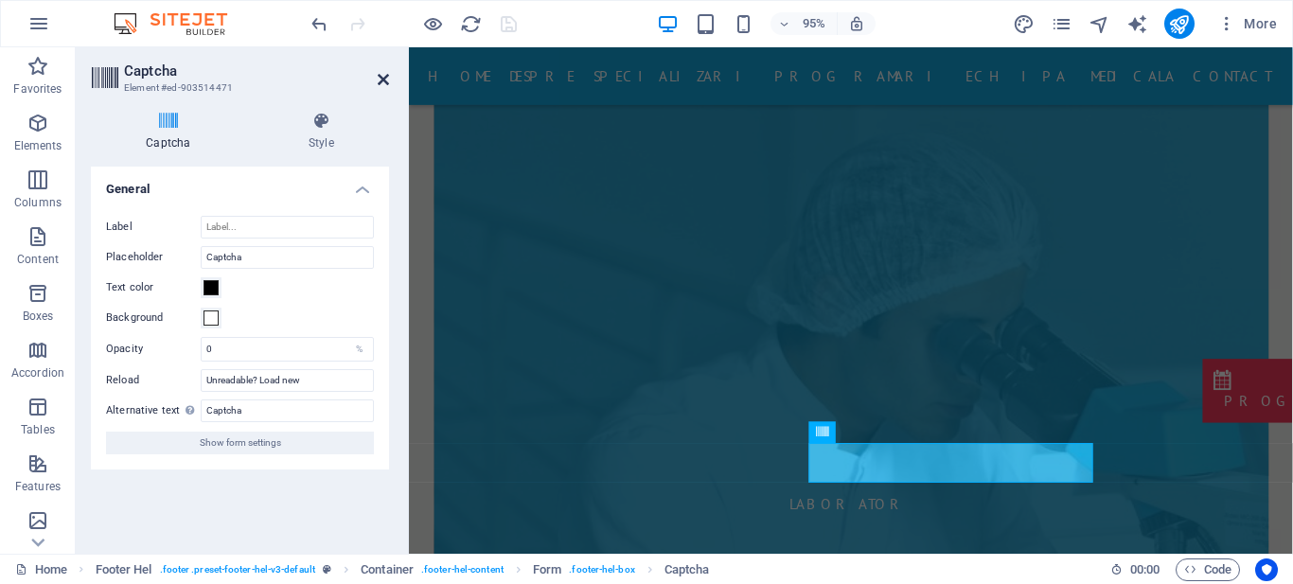
click at [385, 77] on icon at bounding box center [383, 79] width 11 height 15
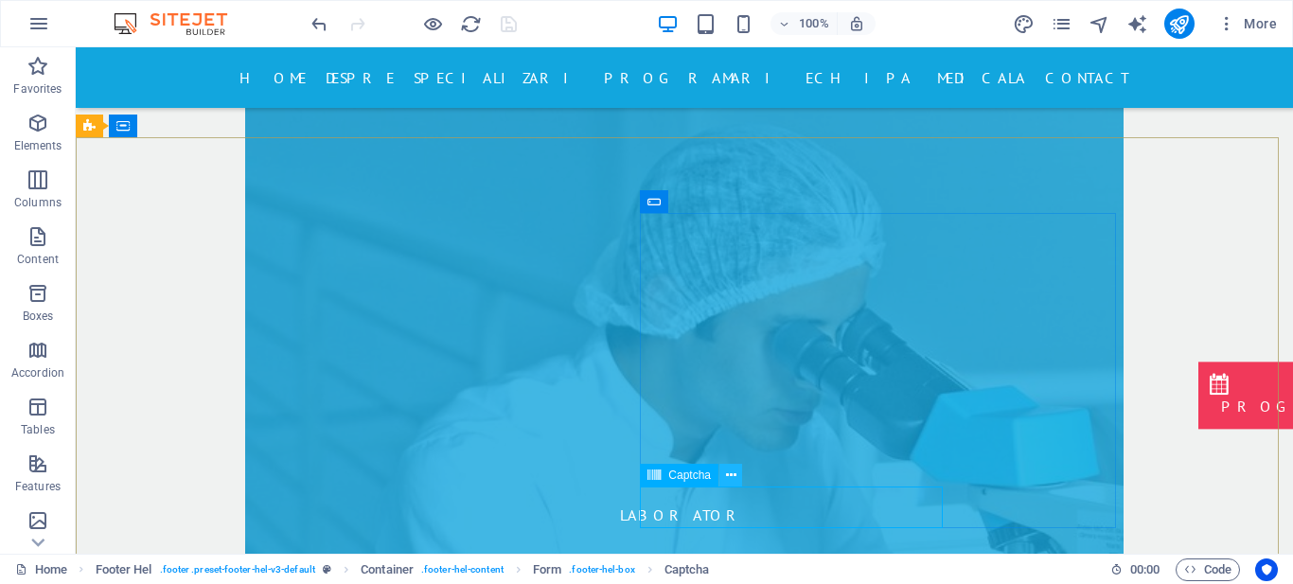
click at [731, 474] on icon at bounding box center [731, 476] width 10 height 20
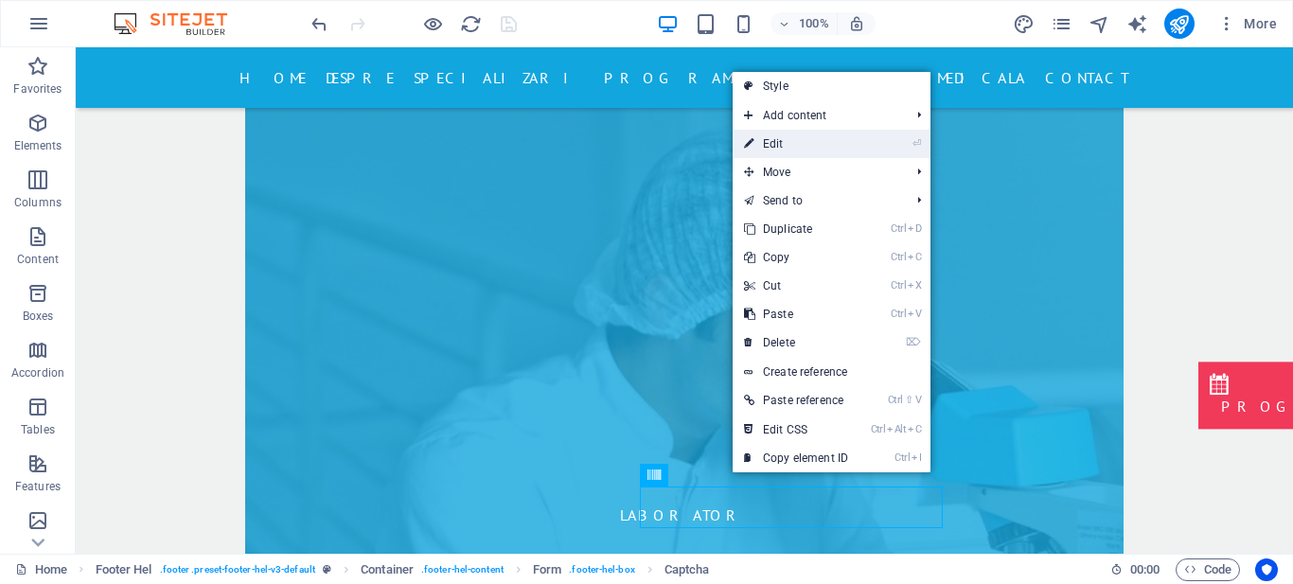
click at [810, 142] on link "⏎ Edit" at bounding box center [796, 144] width 127 height 28
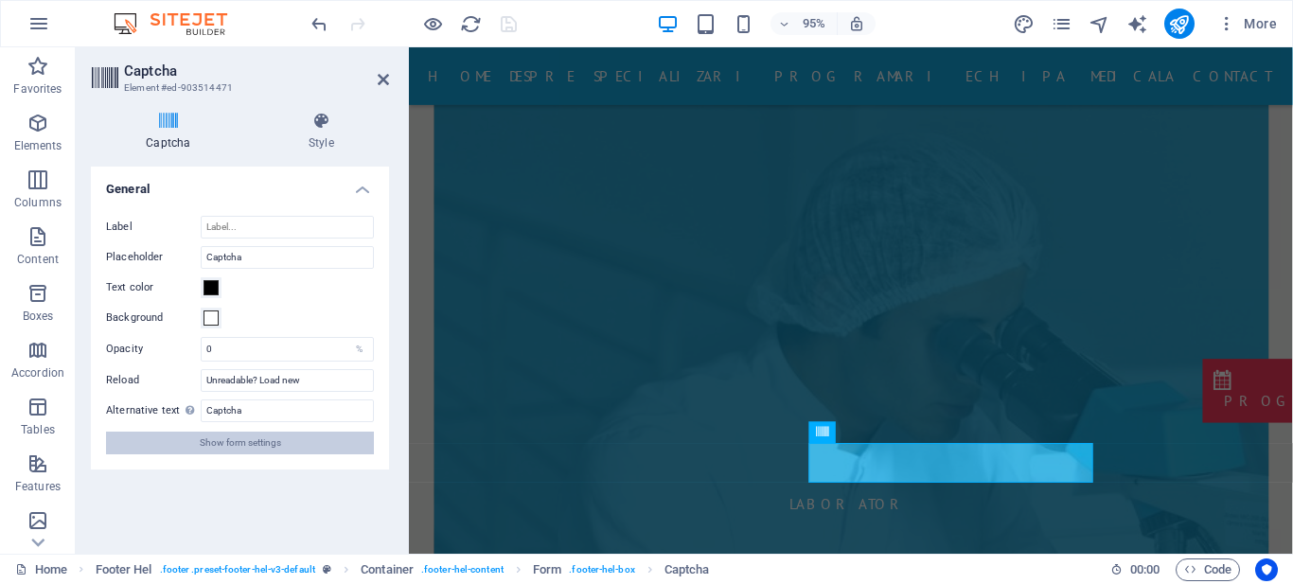
click at [244, 449] on span "Show form settings" at bounding box center [240, 443] width 81 height 23
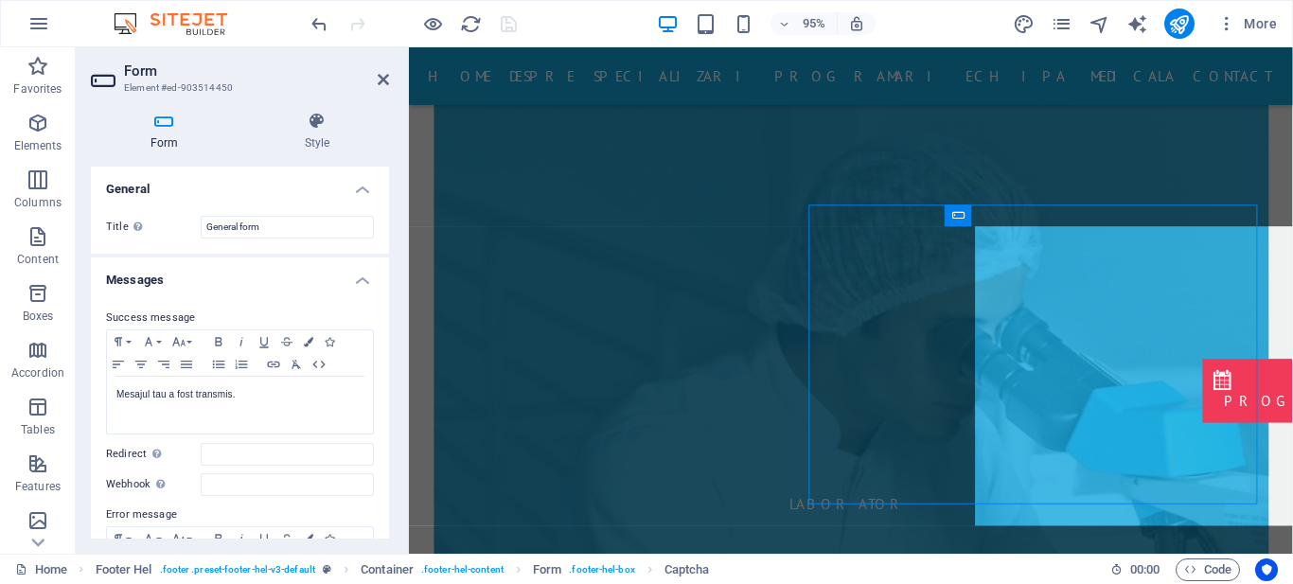
scroll to position [7995, 0]
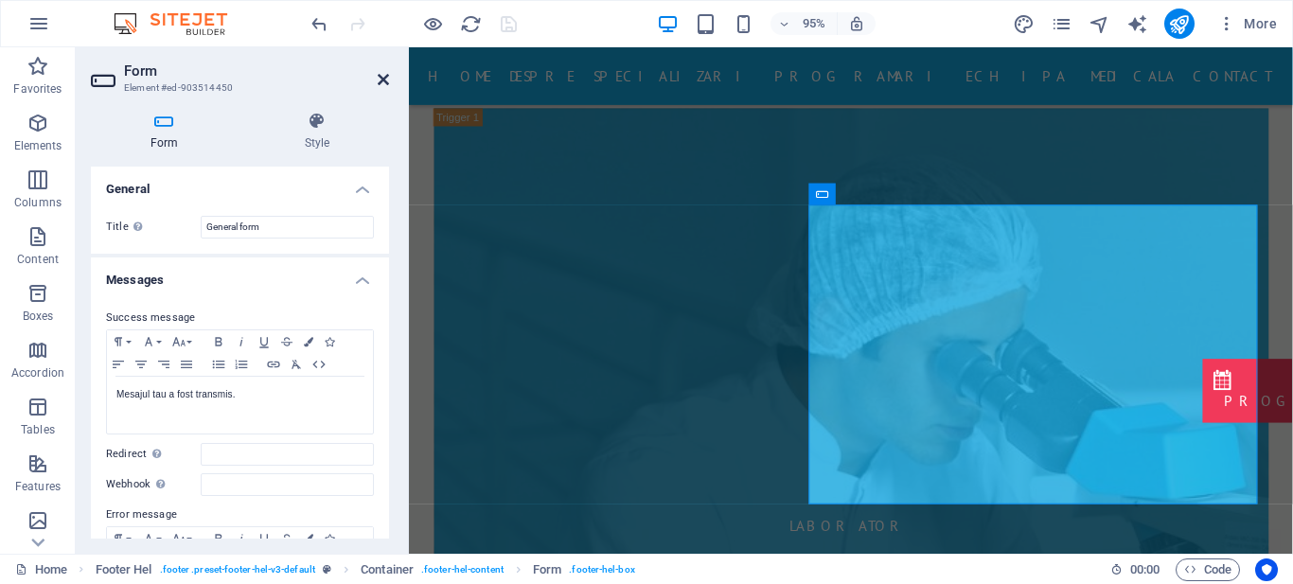
click at [384, 73] on icon at bounding box center [383, 79] width 11 height 15
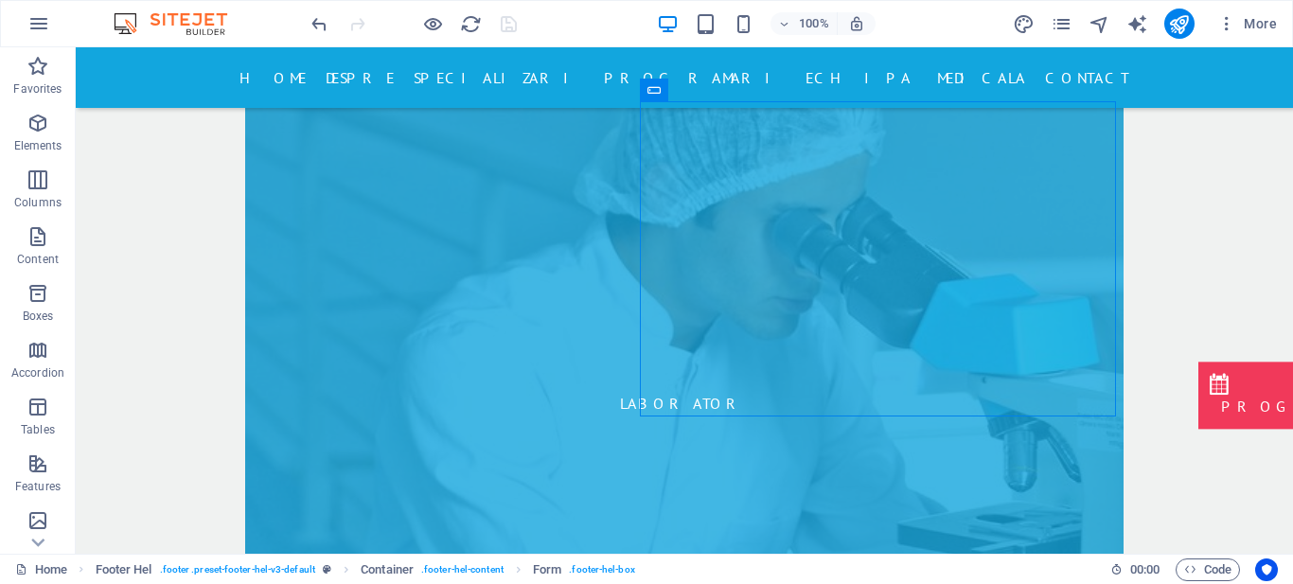
scroll to position [8076, 0]
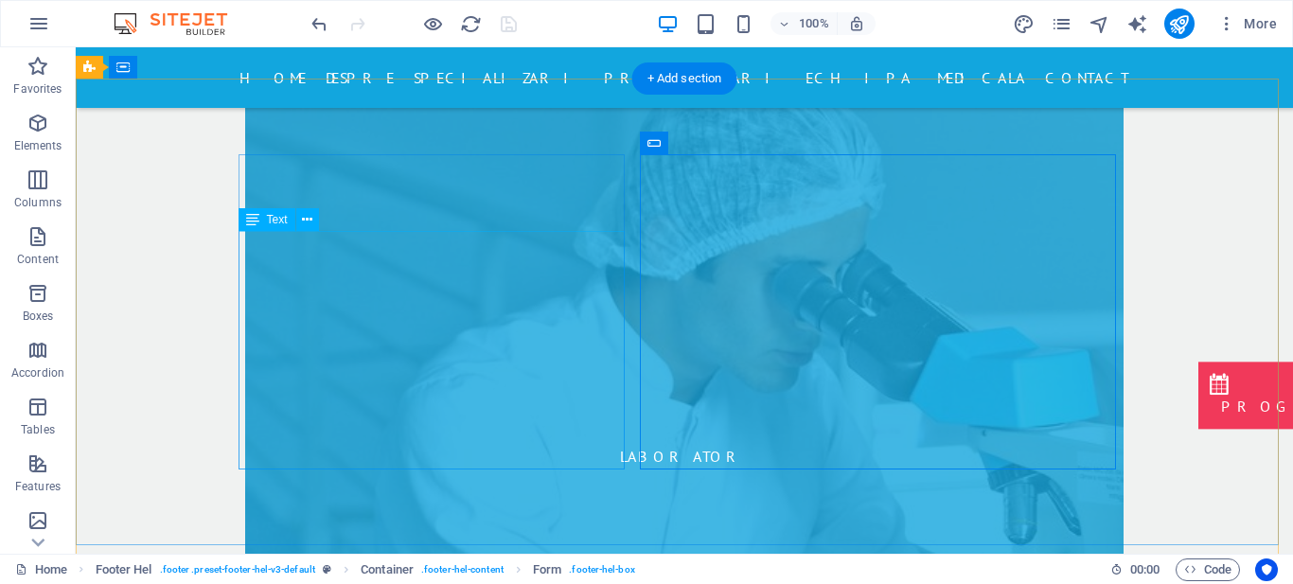
click at [366, 398] on div "Drag here to replace the existing content. Press “Ctrl” if you want to create a…" at bounding box center [685, 300] width 1218 height 507
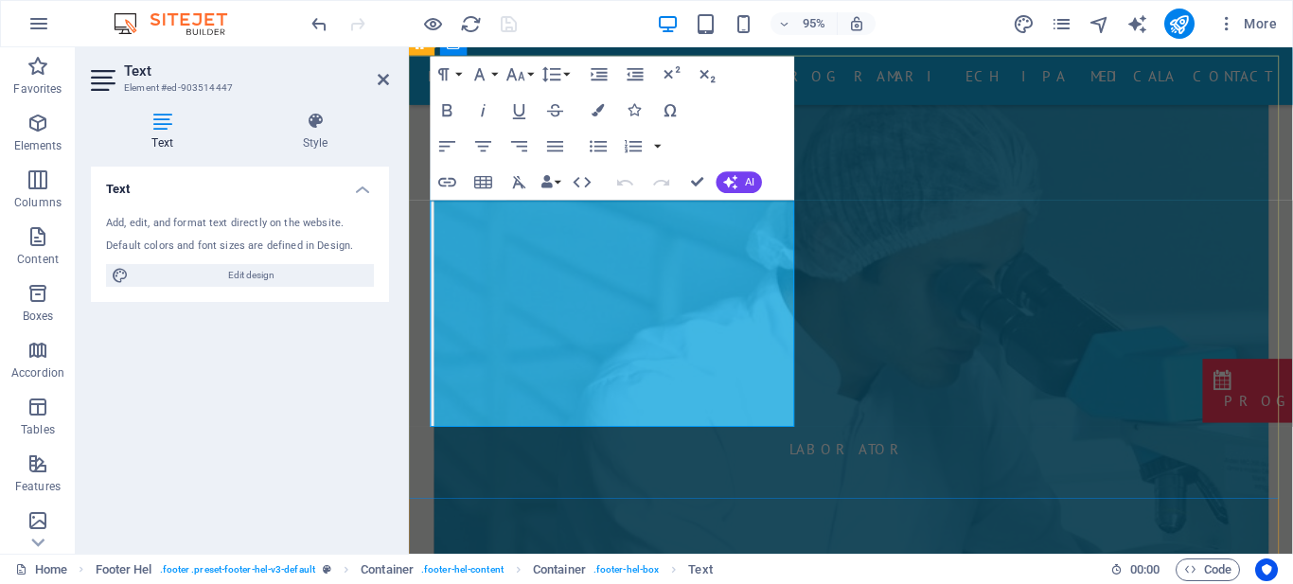
drag, startPoint x: 587, startPoint y: 368, endPoint x: 429, endPoint y: 363, distance: 158.2
drag, startPoint x: 451, startPoint y: 365, endPoint x: 576, endPoint y: 370, distance: 125.1
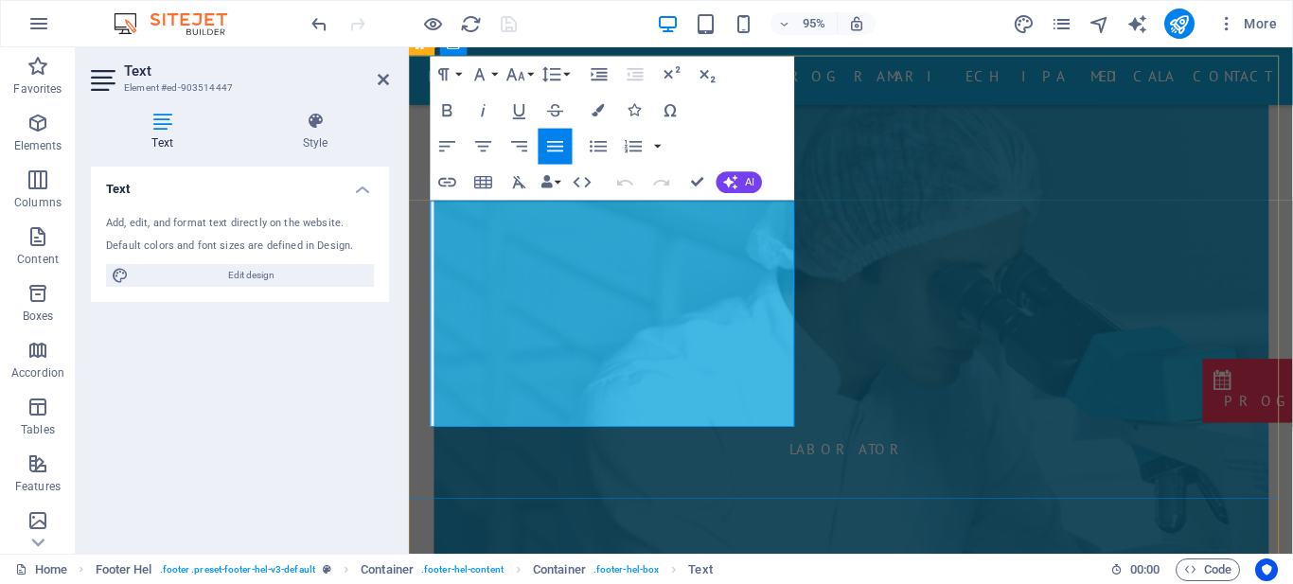
drag, startPoint x: 585, startPoint y: 368, endPoint x: 432, endPoint y: 363, distance: 153.5
click at [383, 77] on icon at bounding box center [383, 79] width 11 height 15
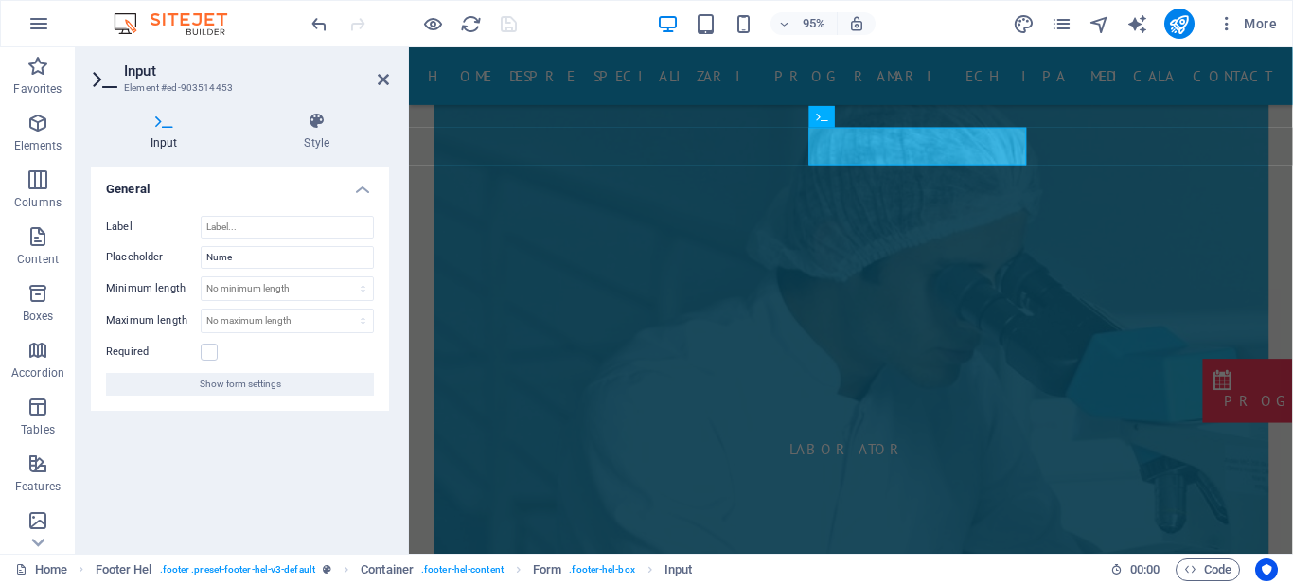
click at [200, 355] on label "Required" at bounding box center [153, 352] width 95 height 23
click at [0, 0] on input "Required" at bounding box center [0, 0] width 0 height 0
click at [206, 355] on label at bounding box center [209, 352] width 17 height 17
click at [0, 0] on input "Required" at bounding box center [0, 0] width 0 height 0
click at [210, 351] on label at bounding box center [209, 352] width 17 height 17
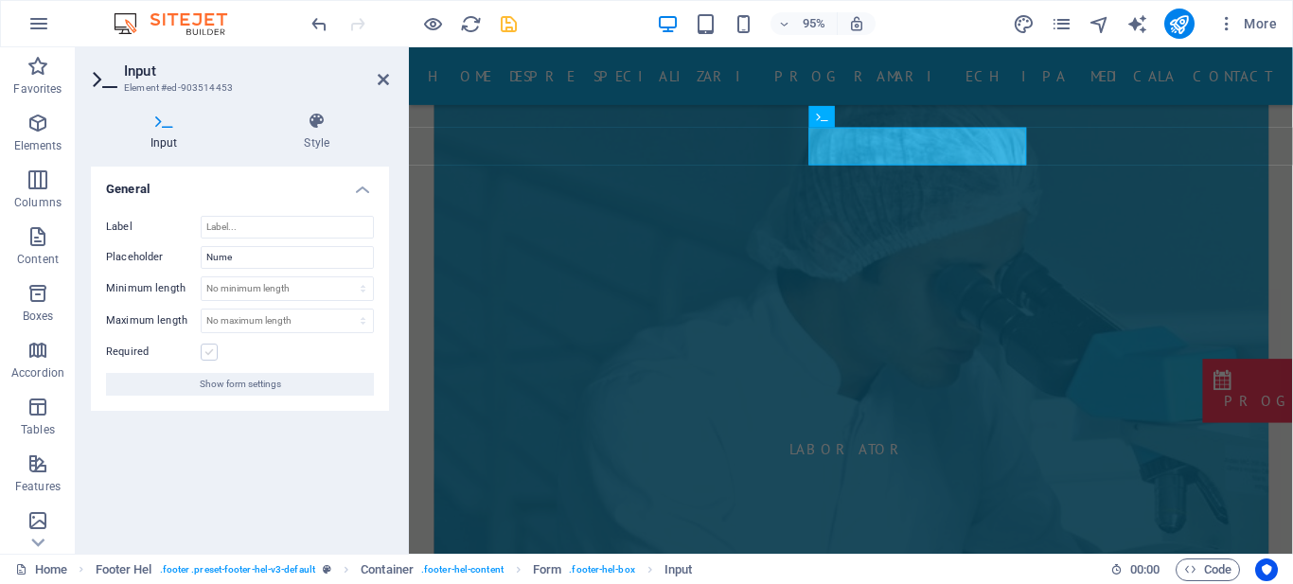
click at [0, 0] on input "Required" at bounding box center [0, 0] width 0 height 0
click at [386, 72] on icon at bounding box center [383, 79] width 11 height 15
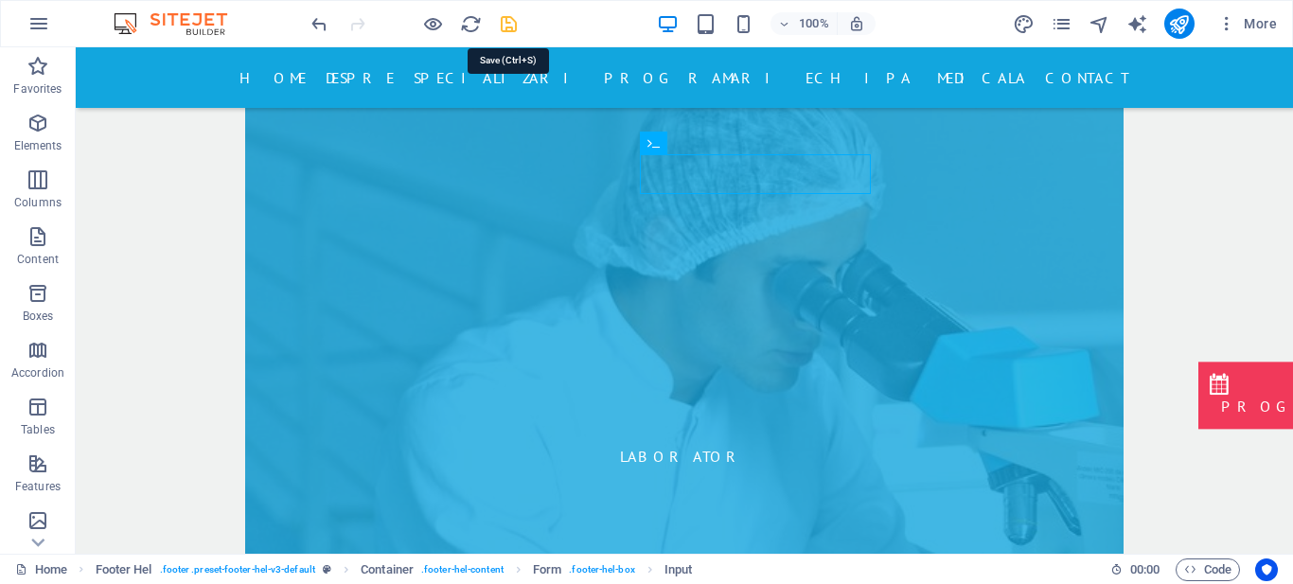
click at [512, 19] on icon "save" at bounding box center [509, 24] width 22 height 22
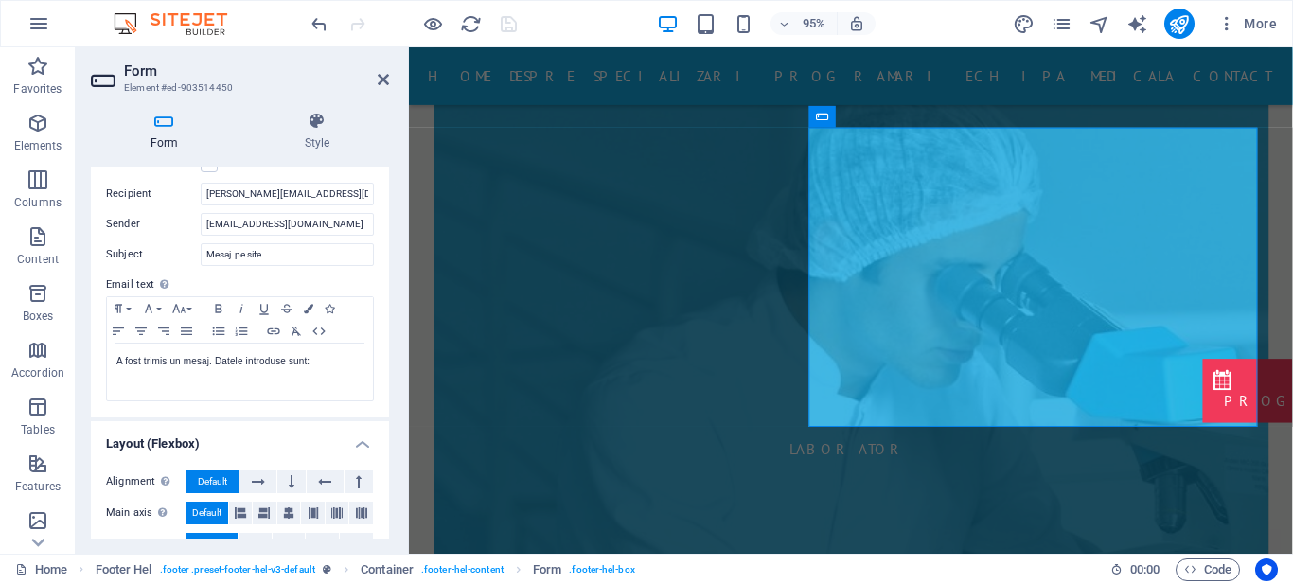
scroll to position [674, 0]
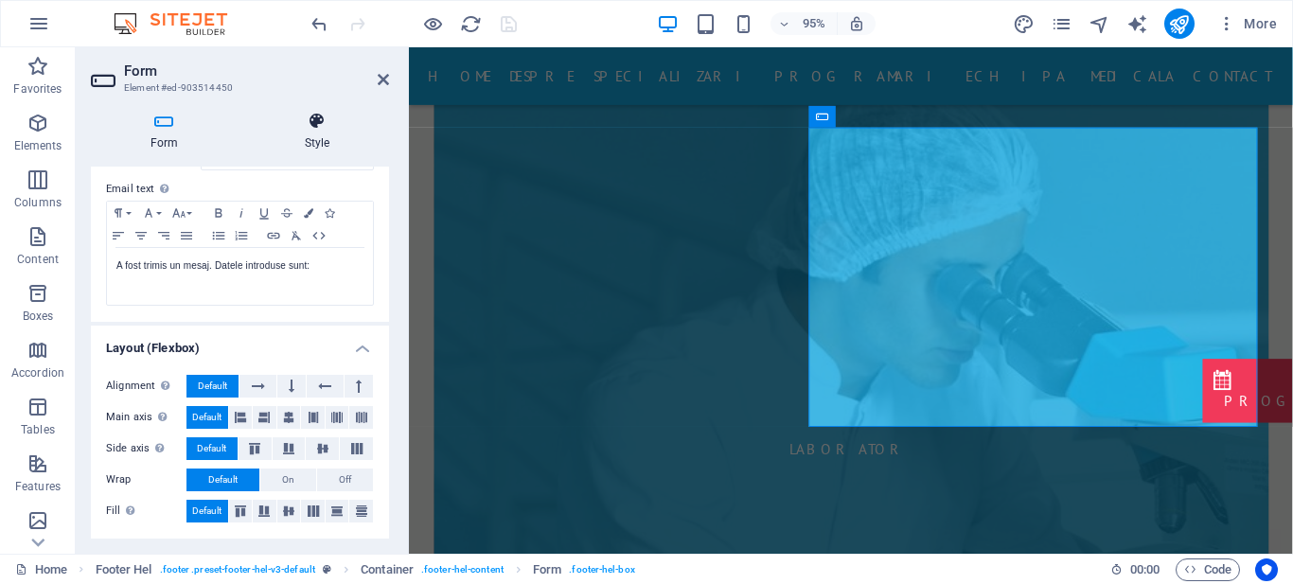
click at [334, 127] on icon at bounding box center [317, 121] width 144 height 19
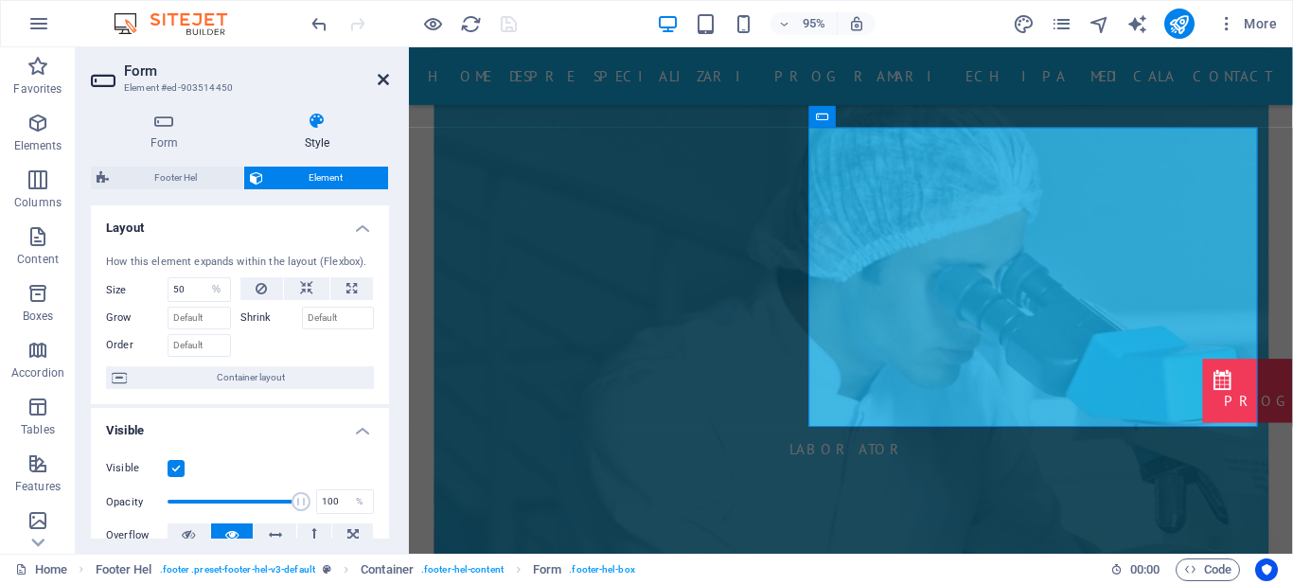
click at [383, 75] on icon at bounding box center [383, 79] width 11 height 15
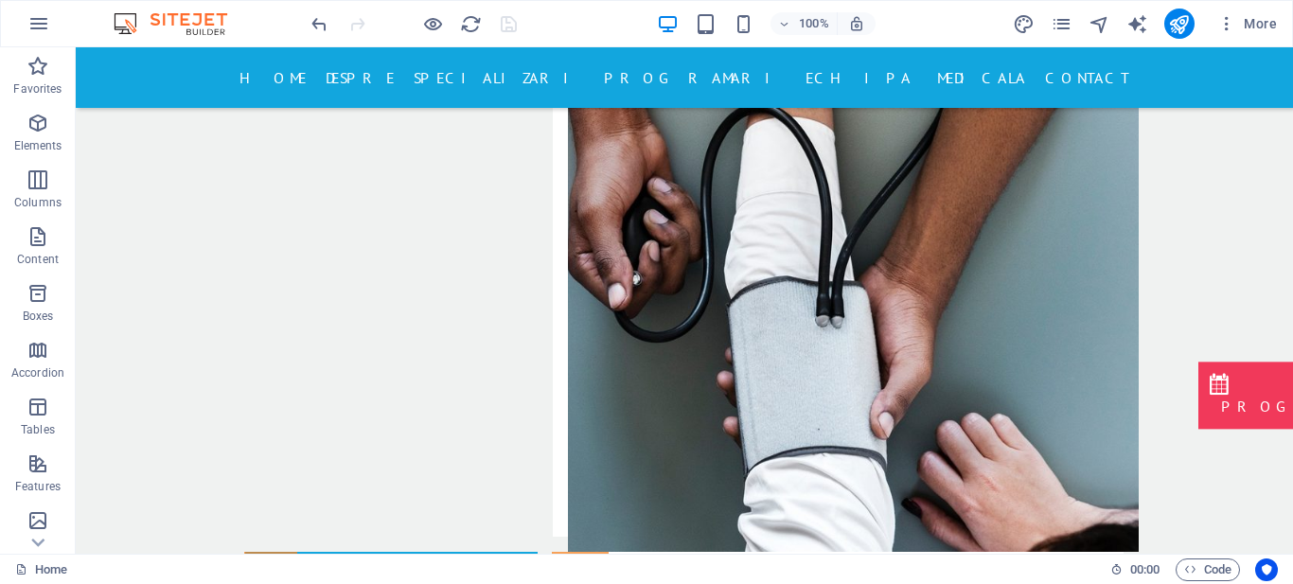
scroll to position [3486, 0]
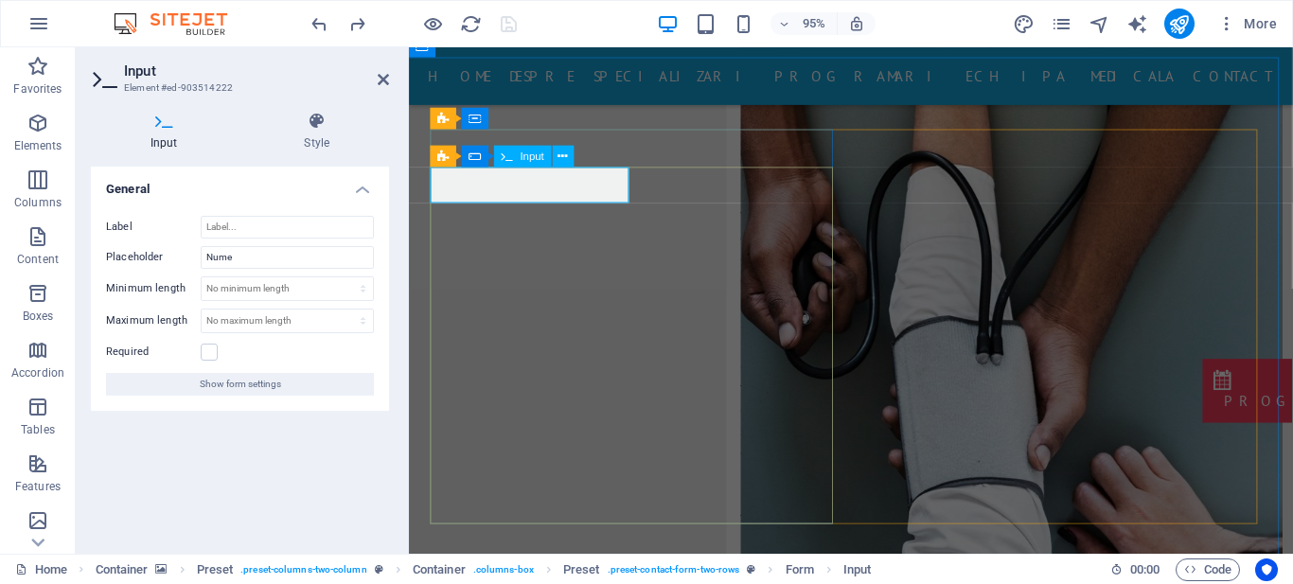
click at [210, 357] on label at bounding box center [209, 352] width 17 height 17
click at [0, 0] on input "Required" at bounding box center [0, 0] width 0 height 0
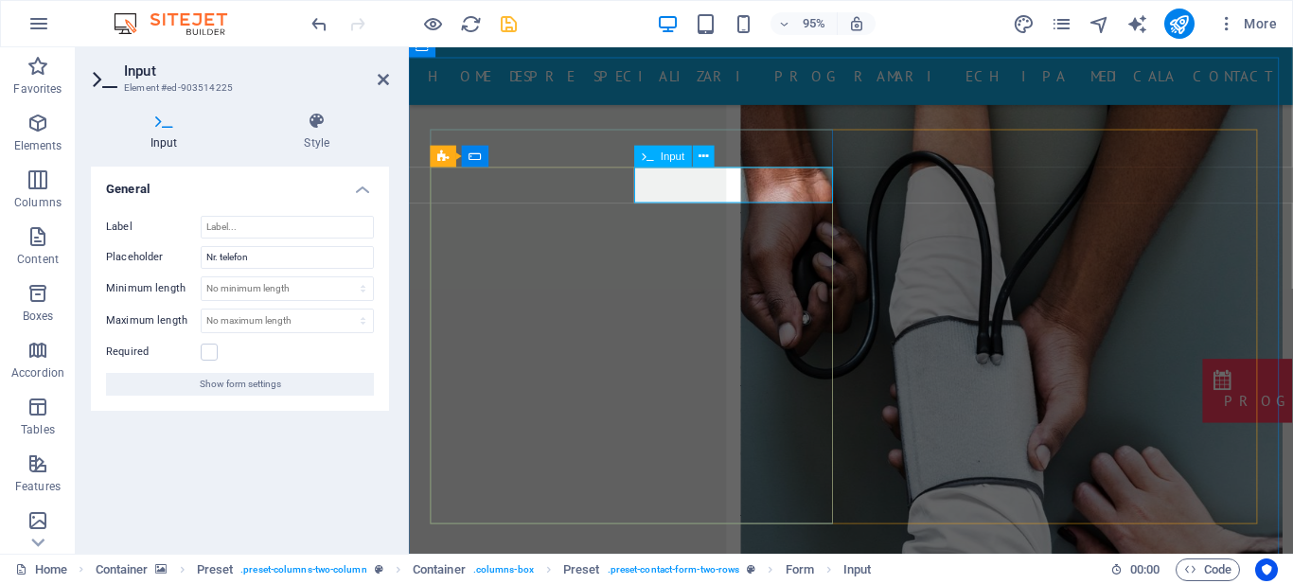
click at [208, 354] on label at bounding box center [209, 352] width 17 height 17
click at [0, 0] on input "Required" at bounding box center [0, 0] width 0 height 0
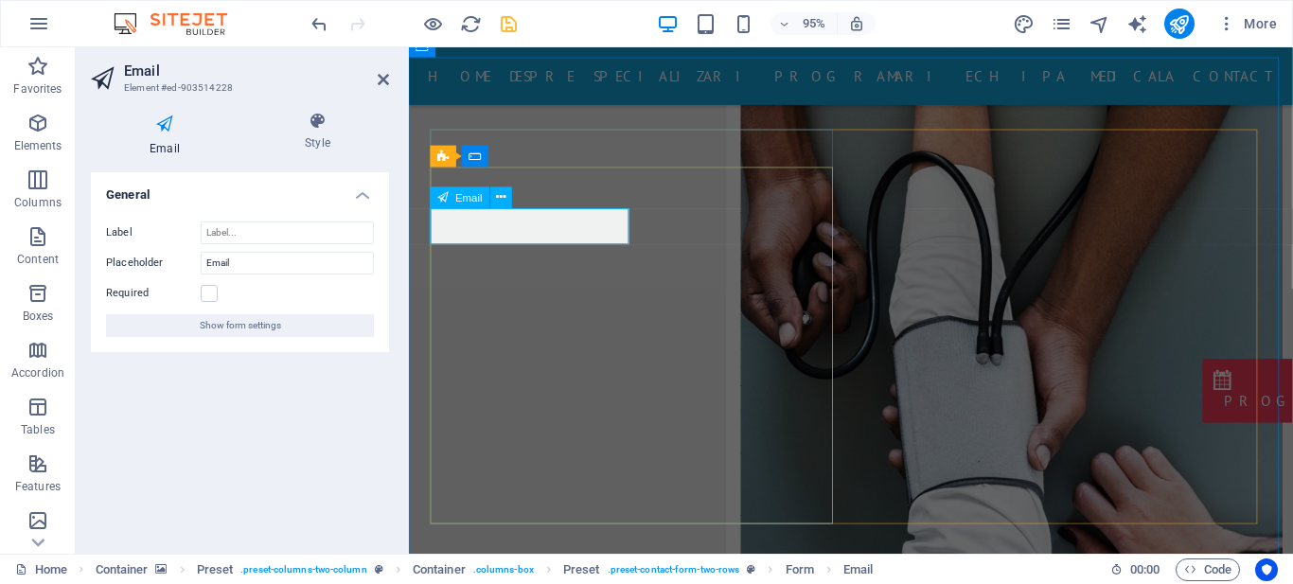
drag, startPoint x: 454, startPoint y: 239, endPoint x: 421, endPoint y: 238, distance: 32.2
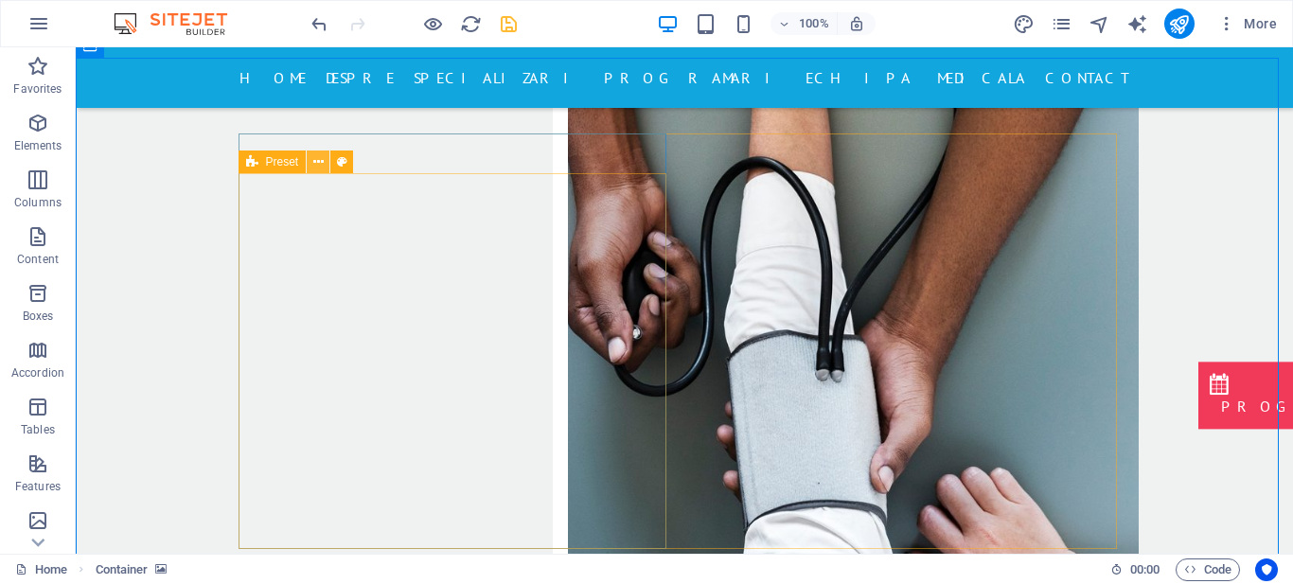
click at [323, 162] on icon at bounding box center [318, 162] width 10 height 20
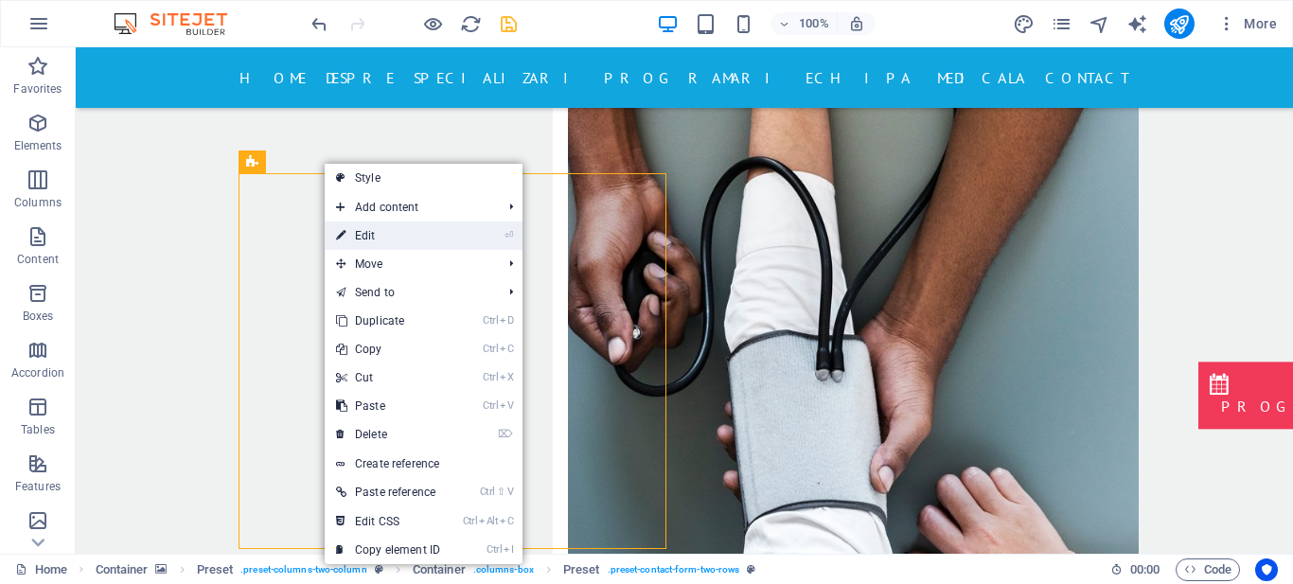
click at [358, 229] on link "⏎ Edit" at bounding box center [388, 236] width 127 height 28
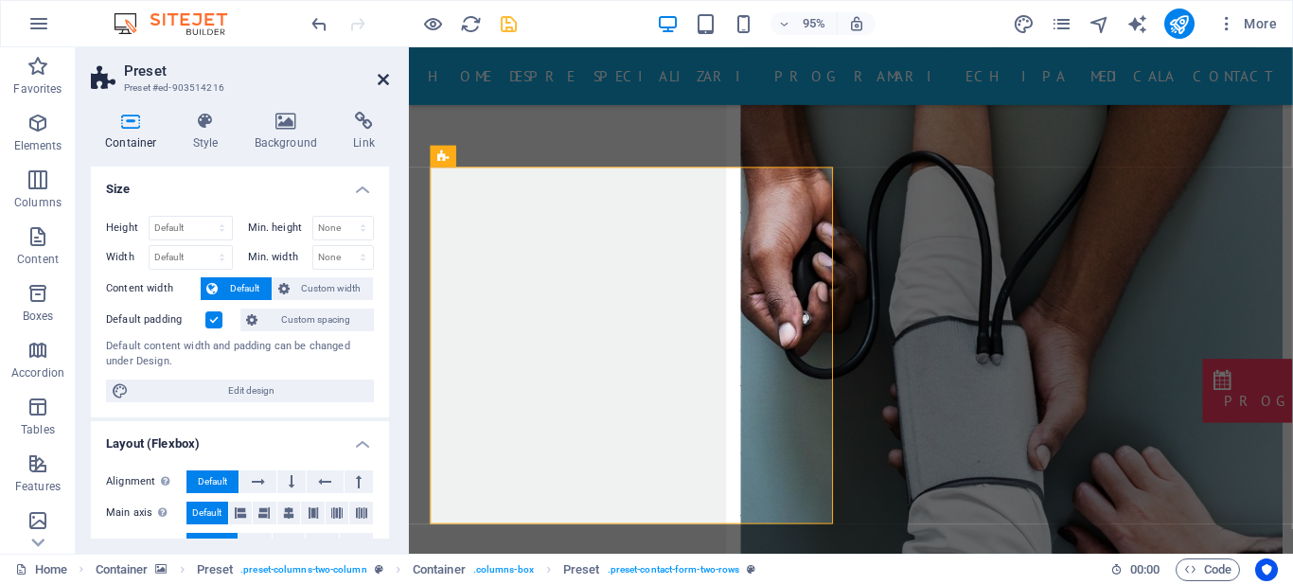
click at [383, 79] on icon at bounding box center [383, 79] width 11 height 15
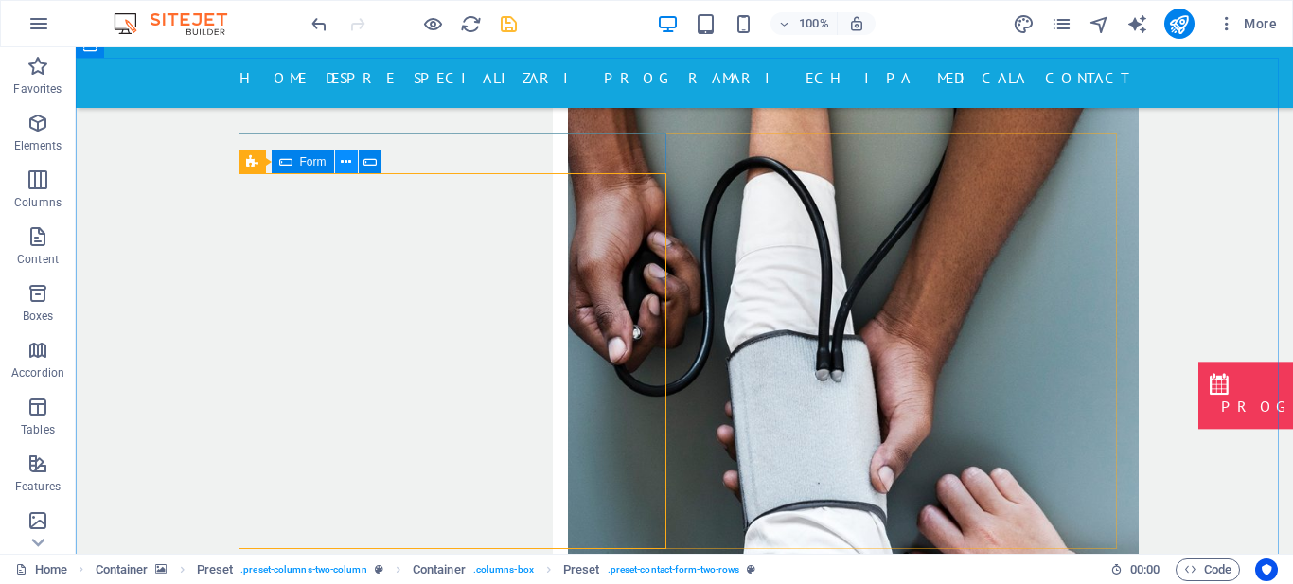
click at [347, 164] on icon at bounding box center [346, 162] width 10 height 20
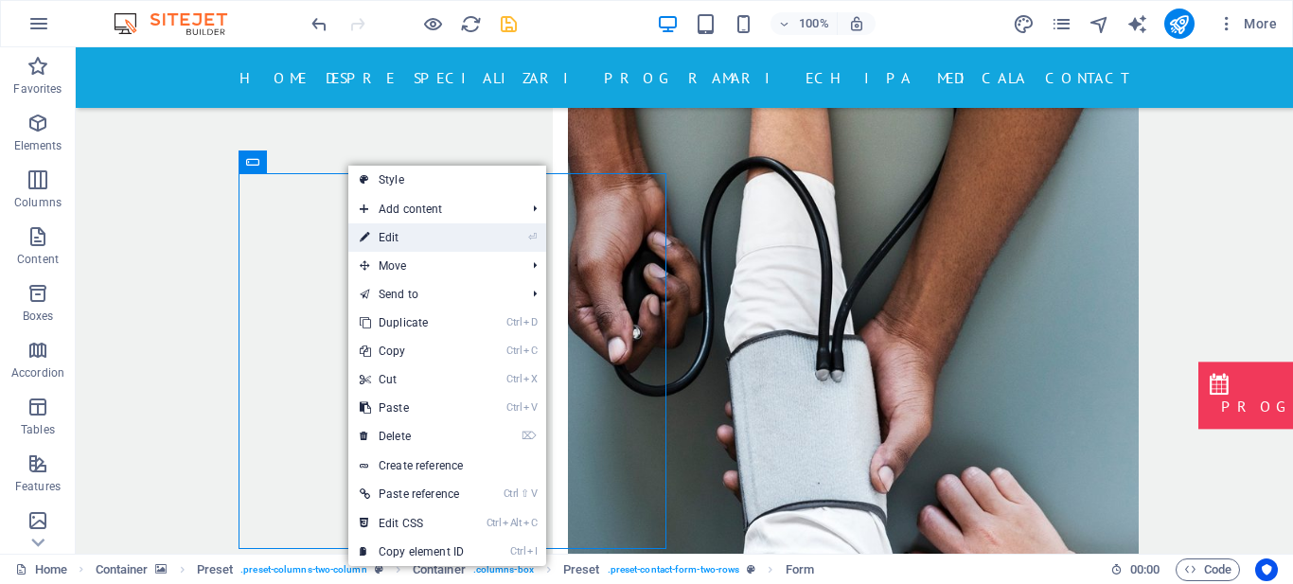
click at [382, 237] on link "⏎ Edit" at bounding box center [411, 237] width 127 height 28
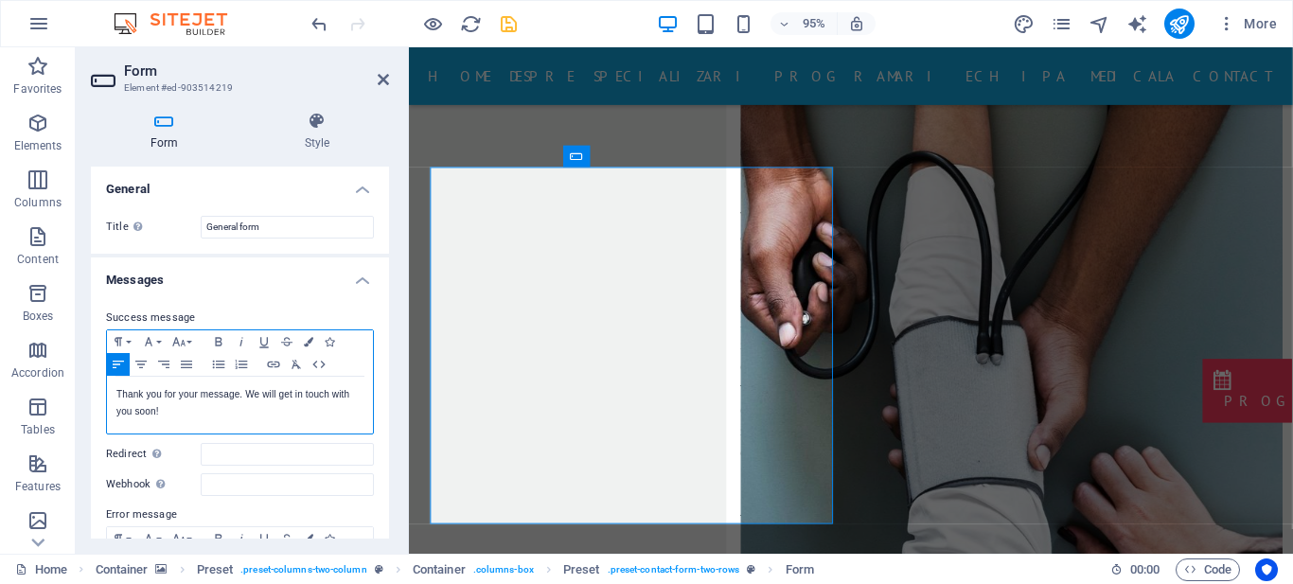
click at [293, 401] on p "Thank you for your message. We will get in touch with you soon!" at bounding box center [239, 403] width 247 height 34
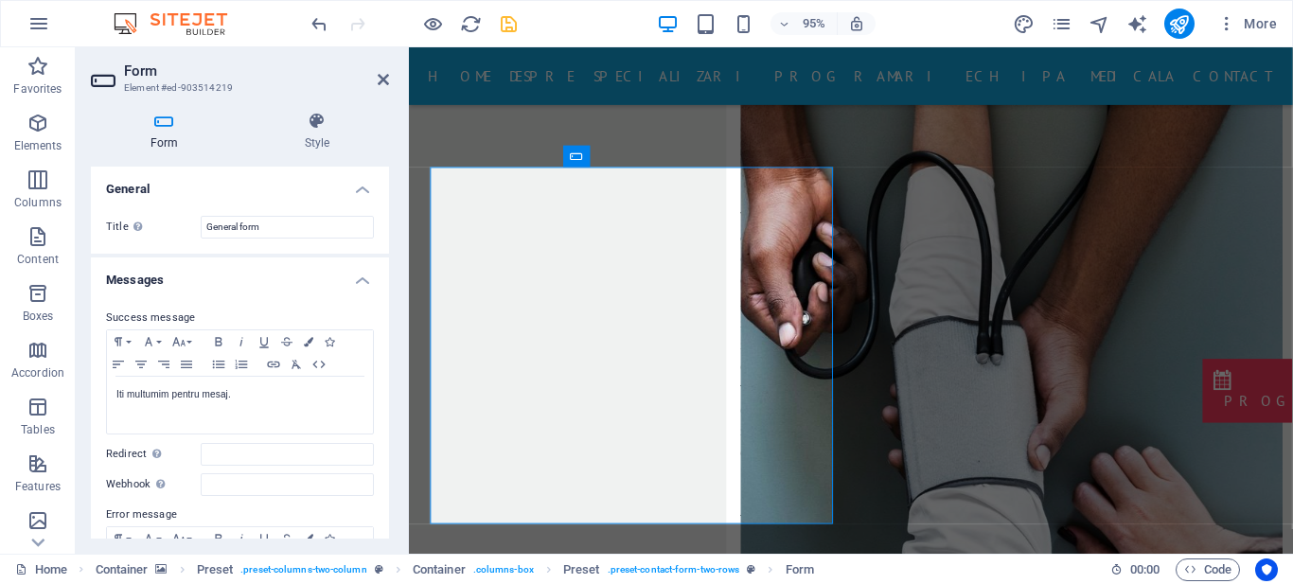
drag, startPoint x: 383, startPoint y: 248, endPoint x: 390, endPoint y: 284, distance: 36.6
click at [390, 284] on div "Form Style General Title Define a name for the form. General form Messages Succ…" at bounding box center [240, 325] width 329 height 457
drag, startPoint x: 390, startPoint y: 284, endPoint x: 383, endPoint y: 341, distance: 57.3
click at [383, 341] on div "Form Style General Title Define a name for the form. General form Messages Succ…" at bounding box center [240, 325] width 329 height 457
click at [383, 341] on div "Success message Paragraph Format Normal Heading 1 Heading 2 Heading 3 Heading 4…" at bounding box center [240, 470] width 298 height 356
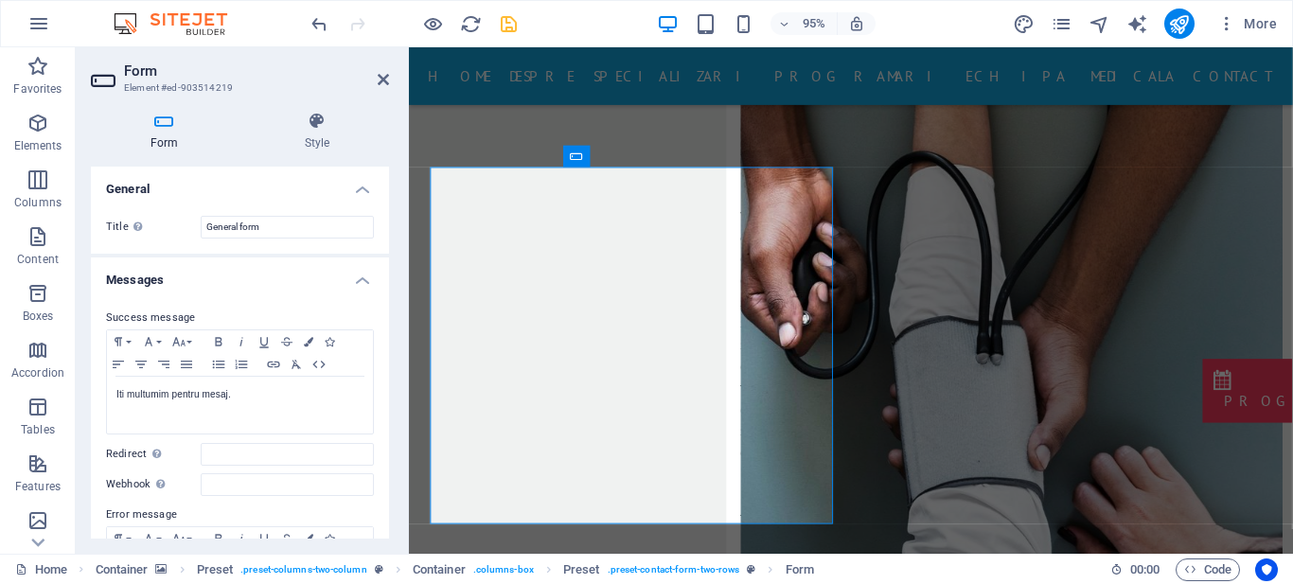
scroll to position [326, 0]
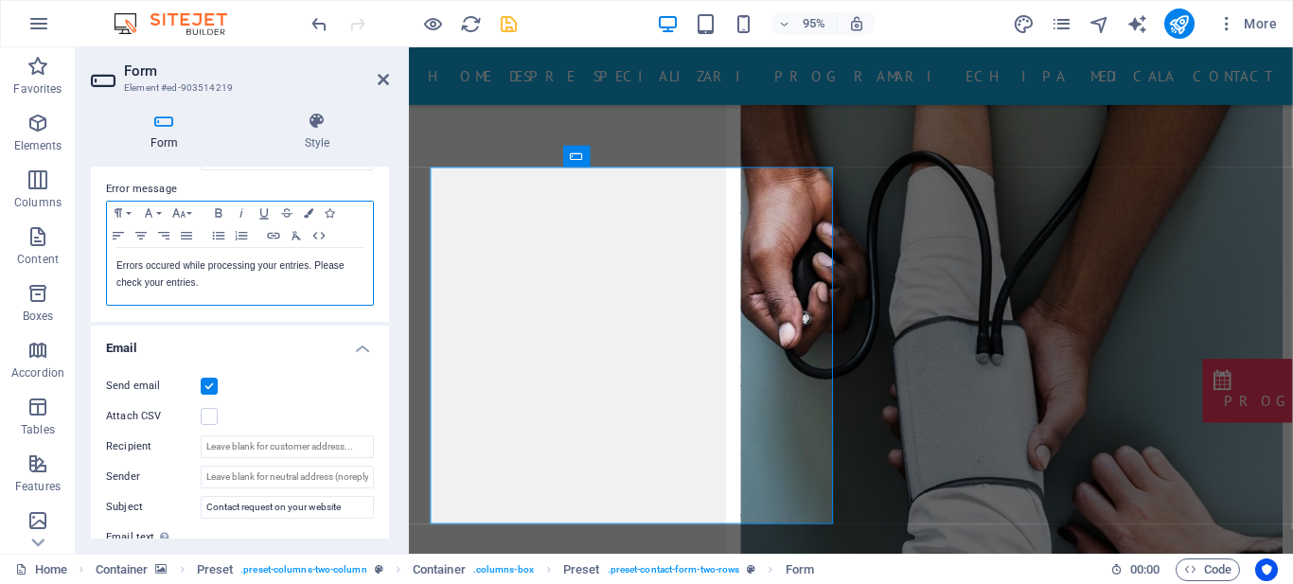
click at [311, 269] on p "Errors occured while processing your entries. Please check your entries." at bounding box center [239, 275] width 247 height 34
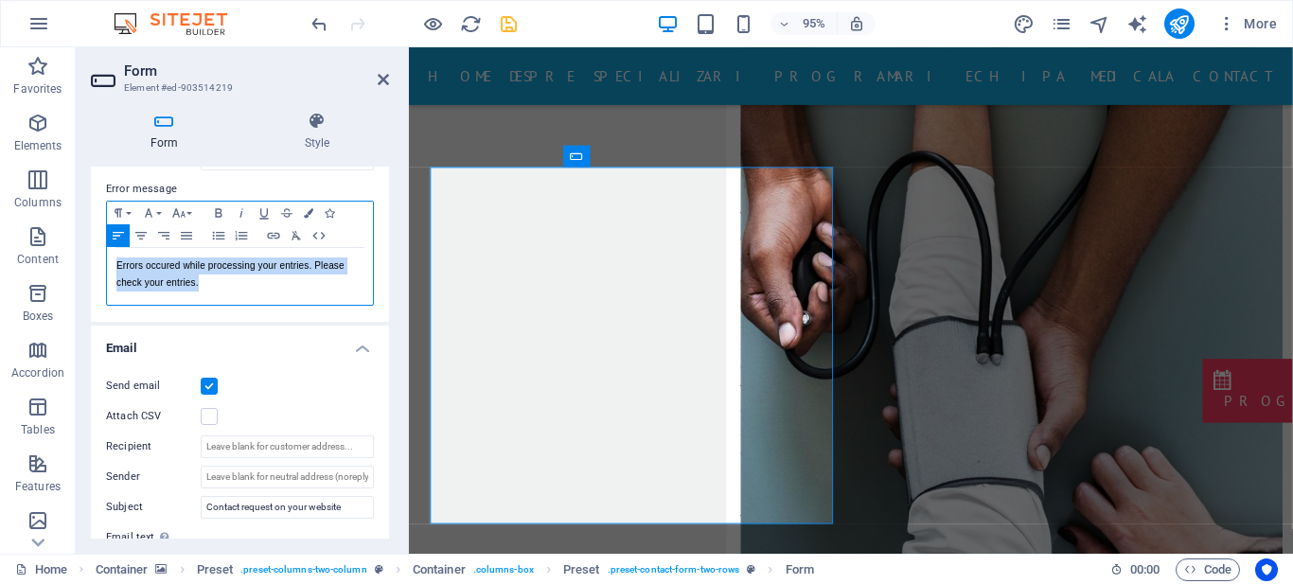
click at [311, 269] on p "Errors occured while processing your entries. Please check your entries." at bounding box center [239, 275] width 247 height 34
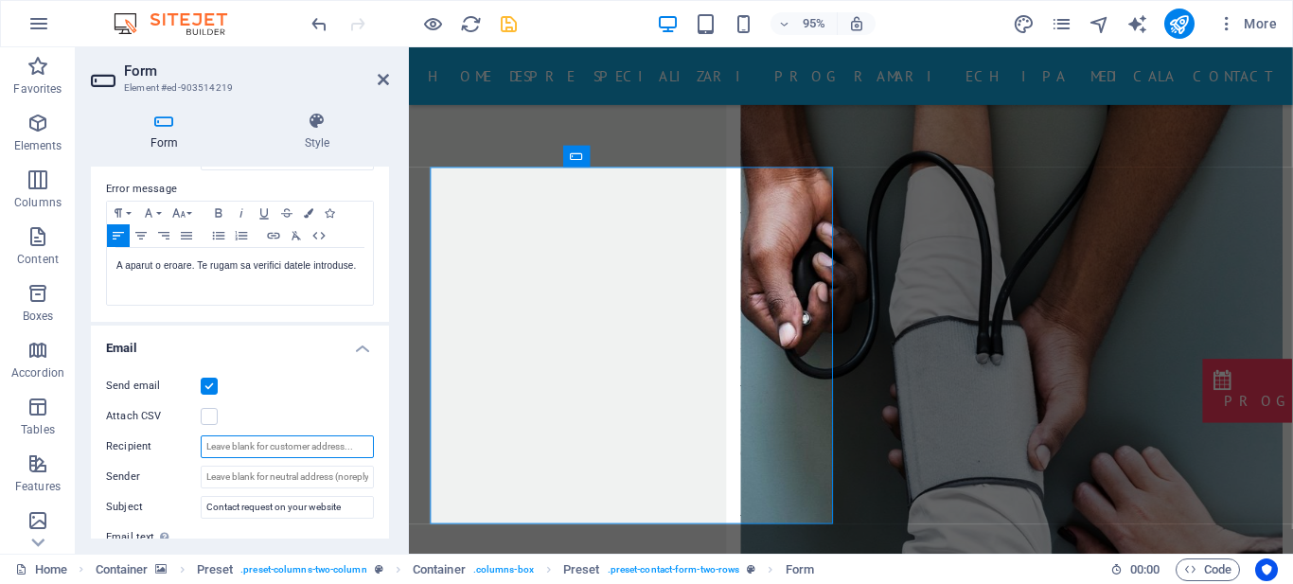
click at [289, 442] on input "Recipient" at bounding box center [287, 447] width 173 height 23
type input "[PERSON_NAME][EMAIL_ADDRESS][DOMAIN_NAME]"
click at [308, 484] on input "Sender" at bounding box center [287, 477] width 173 height 23
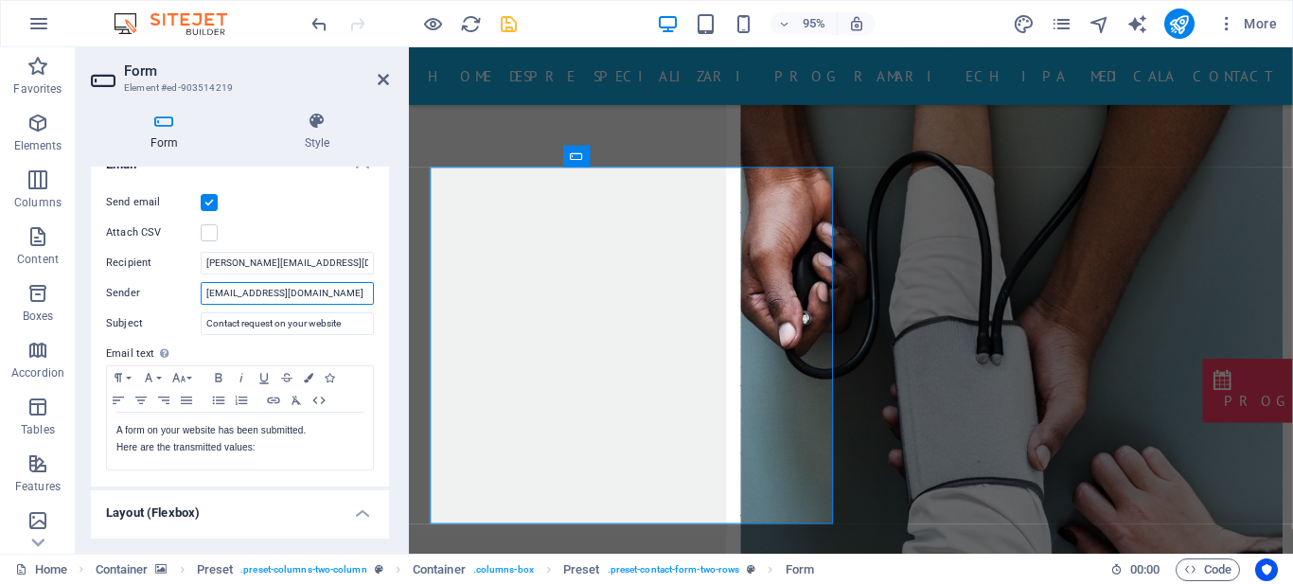
scroll to position [546, 0]
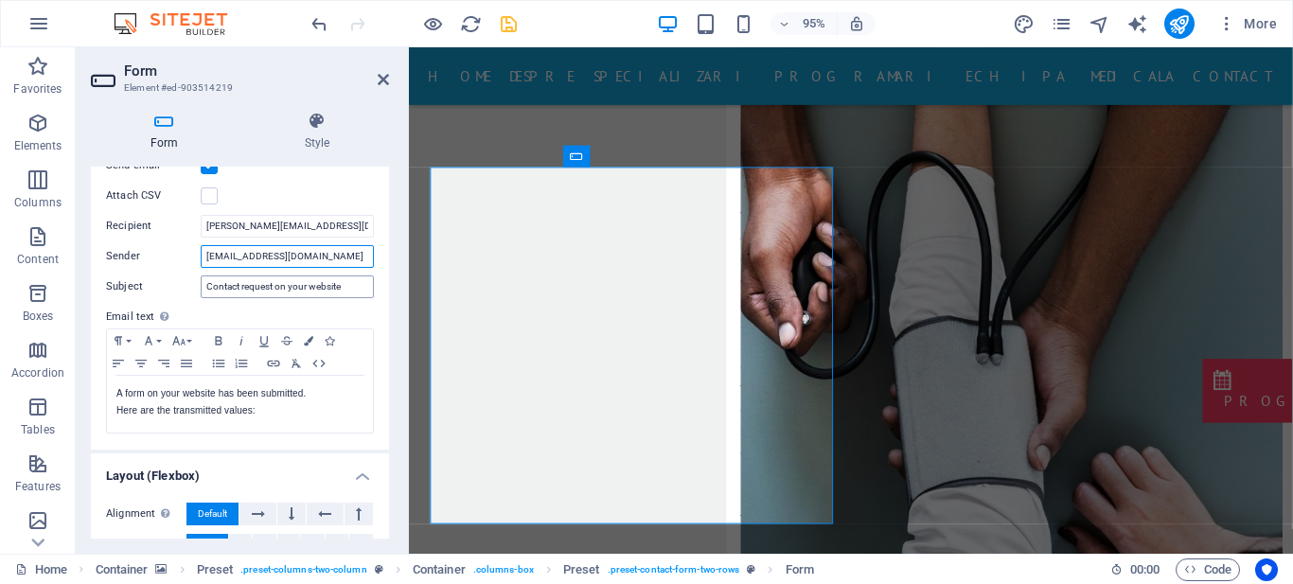
type input "[EMAIL_ADDRESS][DOMAIN_NAME]"
click at [304, 291] on input "Contact request on your website" at bounding box center [287, 287] width 173 height 23
type input "Programare pe site"
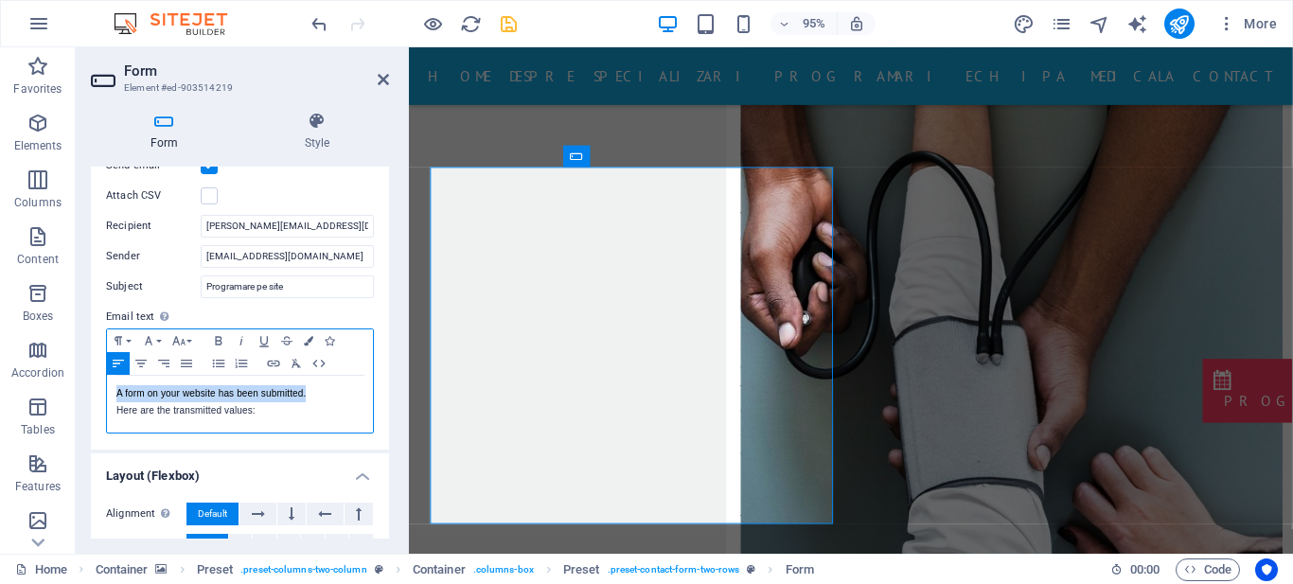
drag, startPoint x: 314, startPoint y: 393, endPoint x: 104, endPoint y: 391, distance: 210.2
click at [104, 391] on div "Send email Attach CSV Recipient [EMAIL_ADDRESS][DOMAIN_NAME] Sender [EMAIL_ADDR…" at bounding box center [240, 294] width 298 height 311
drag, startPoint x: 257, startPoint y: 409, endPoint x: 77, endPoint y: 407, distance: 179.9
click at [77, 407] on div "Form Style General Title Define a name for the form. General form Messages Succ…" at bounding box center [240, 325] width 329 height 457
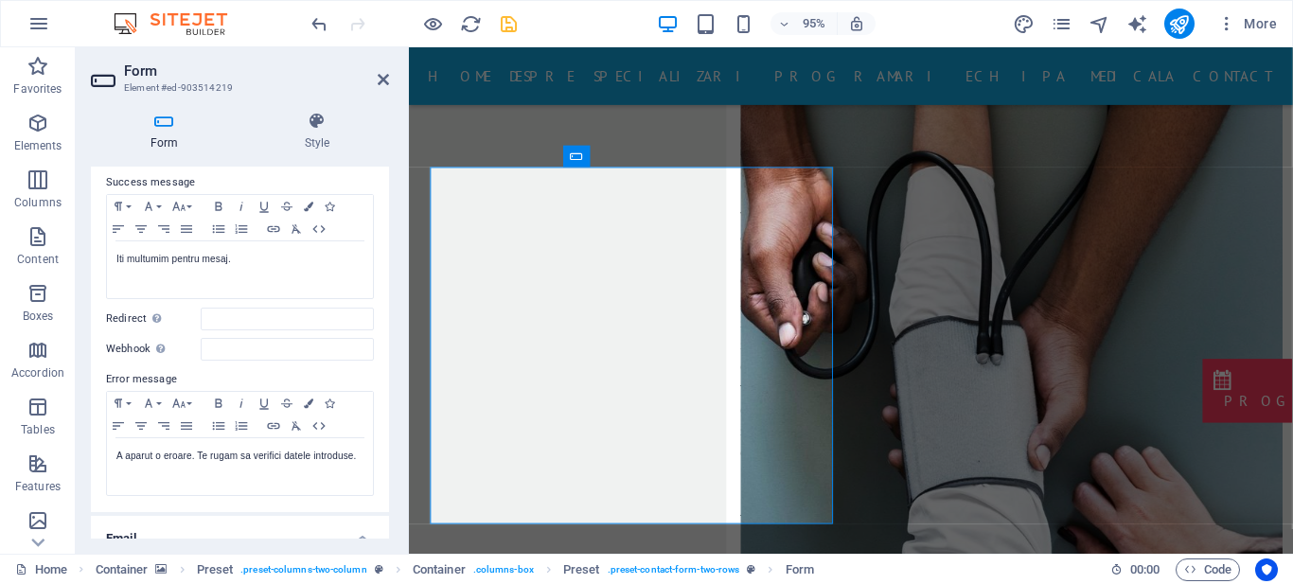
scroll to position [123, 0]
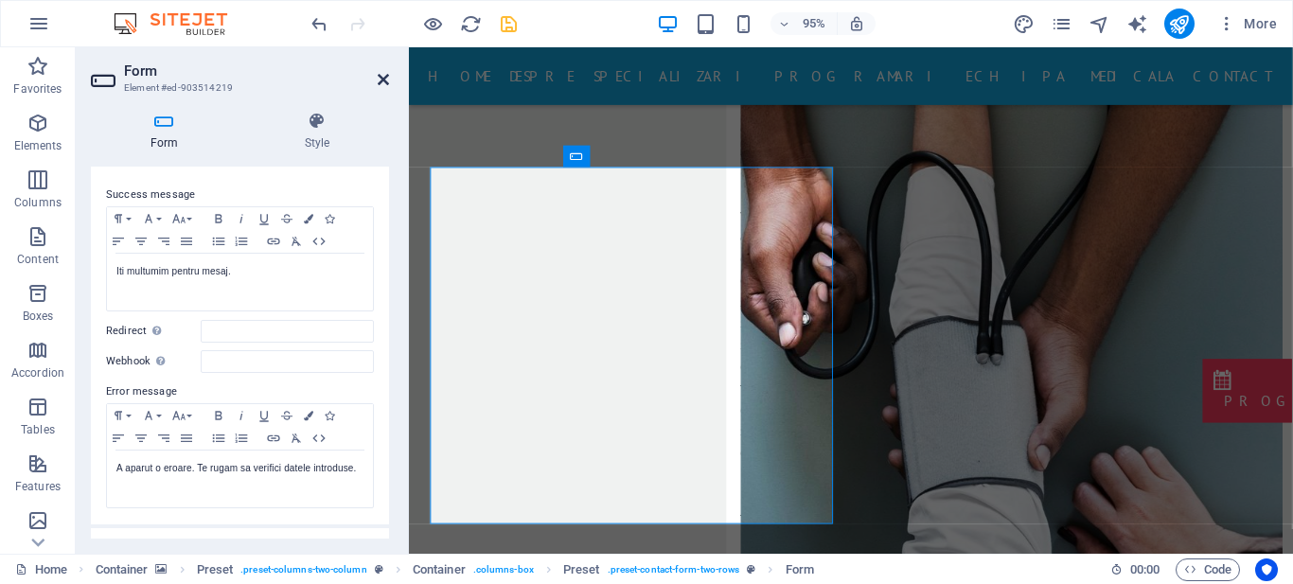
click at [383, 77] on icon at bounding box center [383, 79] width 11 height 15
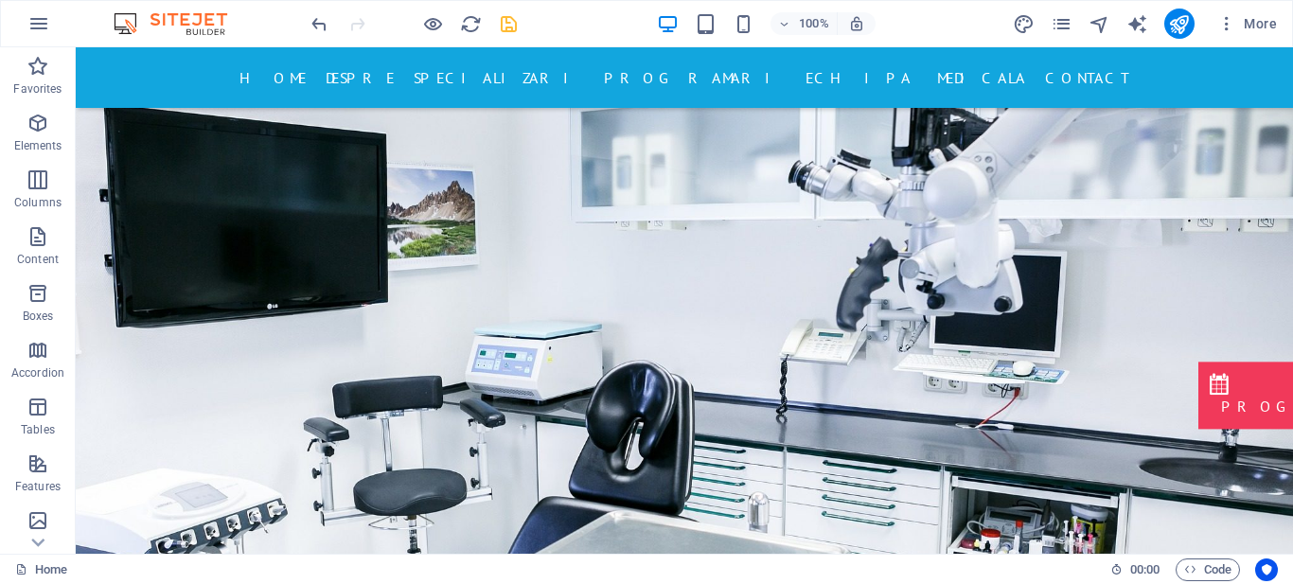
scroll to position [285, 0]
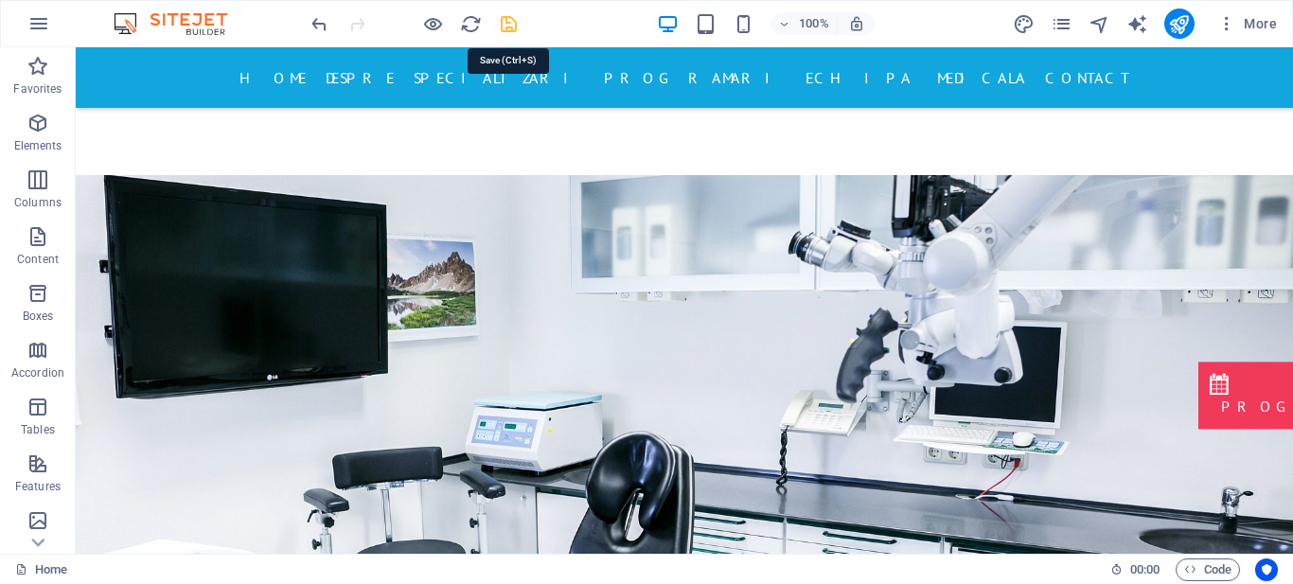
click at [512, 25] on icon "save" at bounding box center [509, 24] width 22 height 22
